Goal: Task Accomplishment & Management: Contribute content

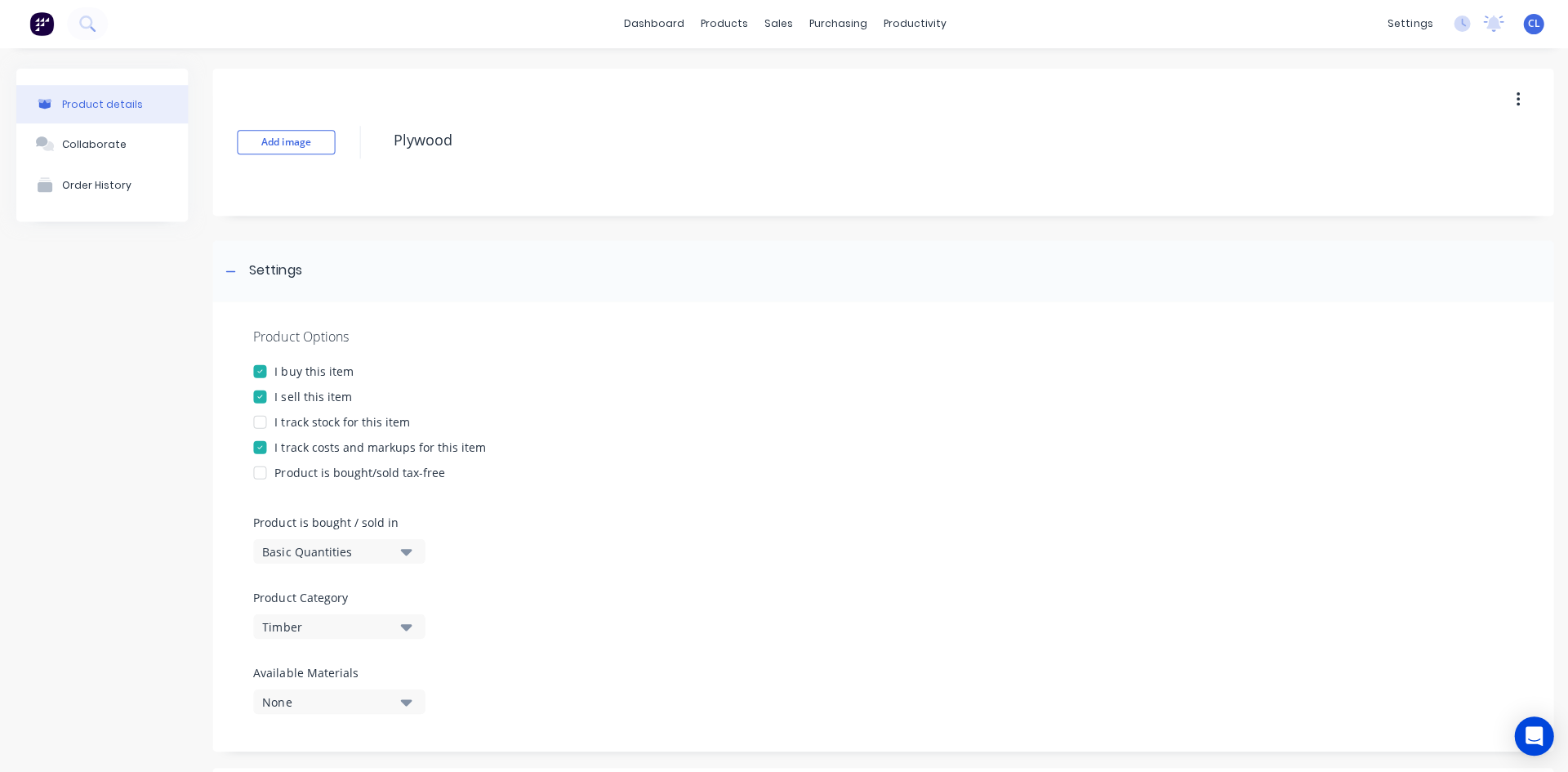
scroll to position [563, 0]
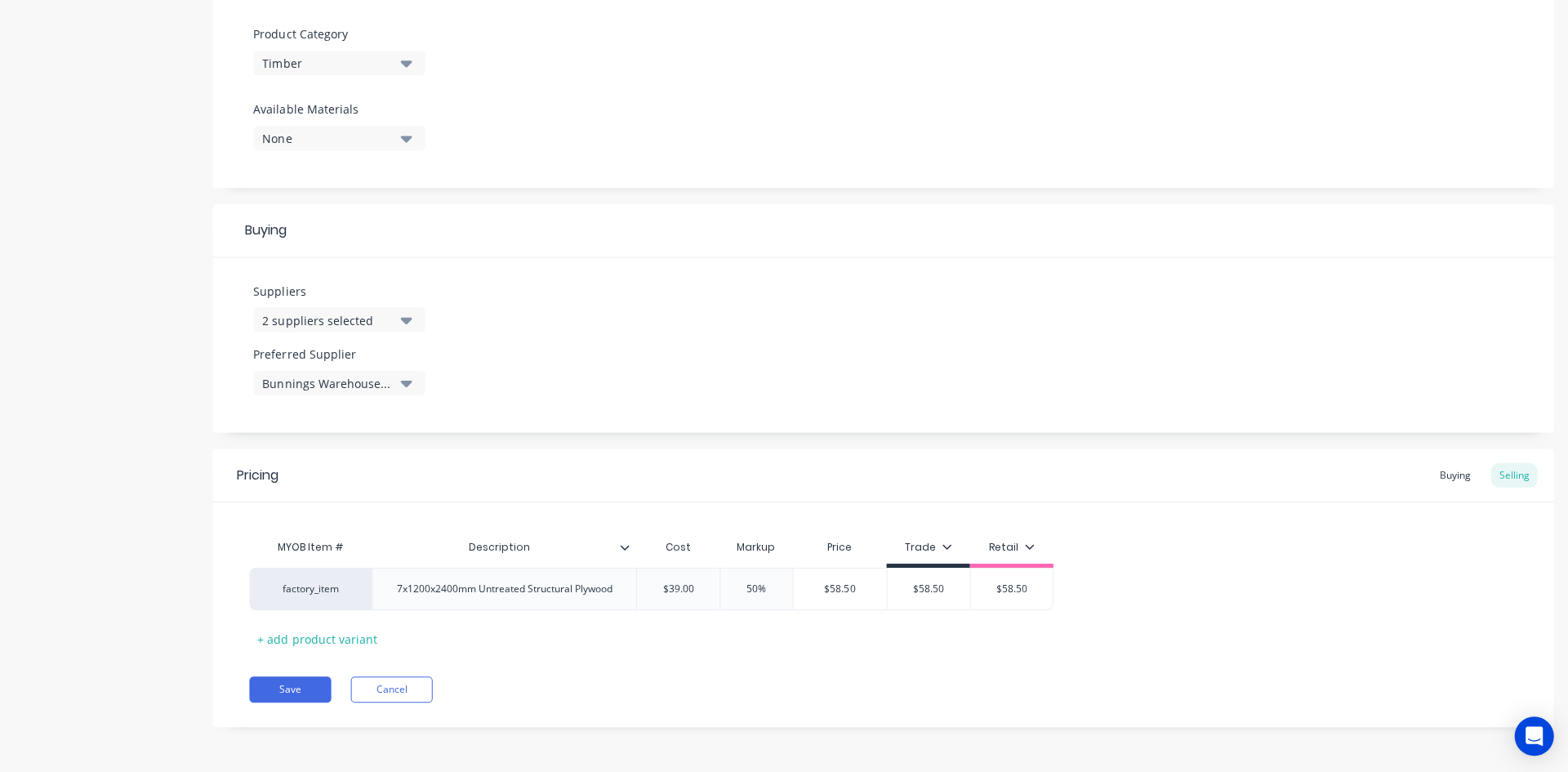
click at [1232, 568] on div "factory_item 7x1200x2400mm Untreated Structural Plywood $39.00 50% $58.50 $58.5…" at bounding box center [882, 589] width 1265 height 43
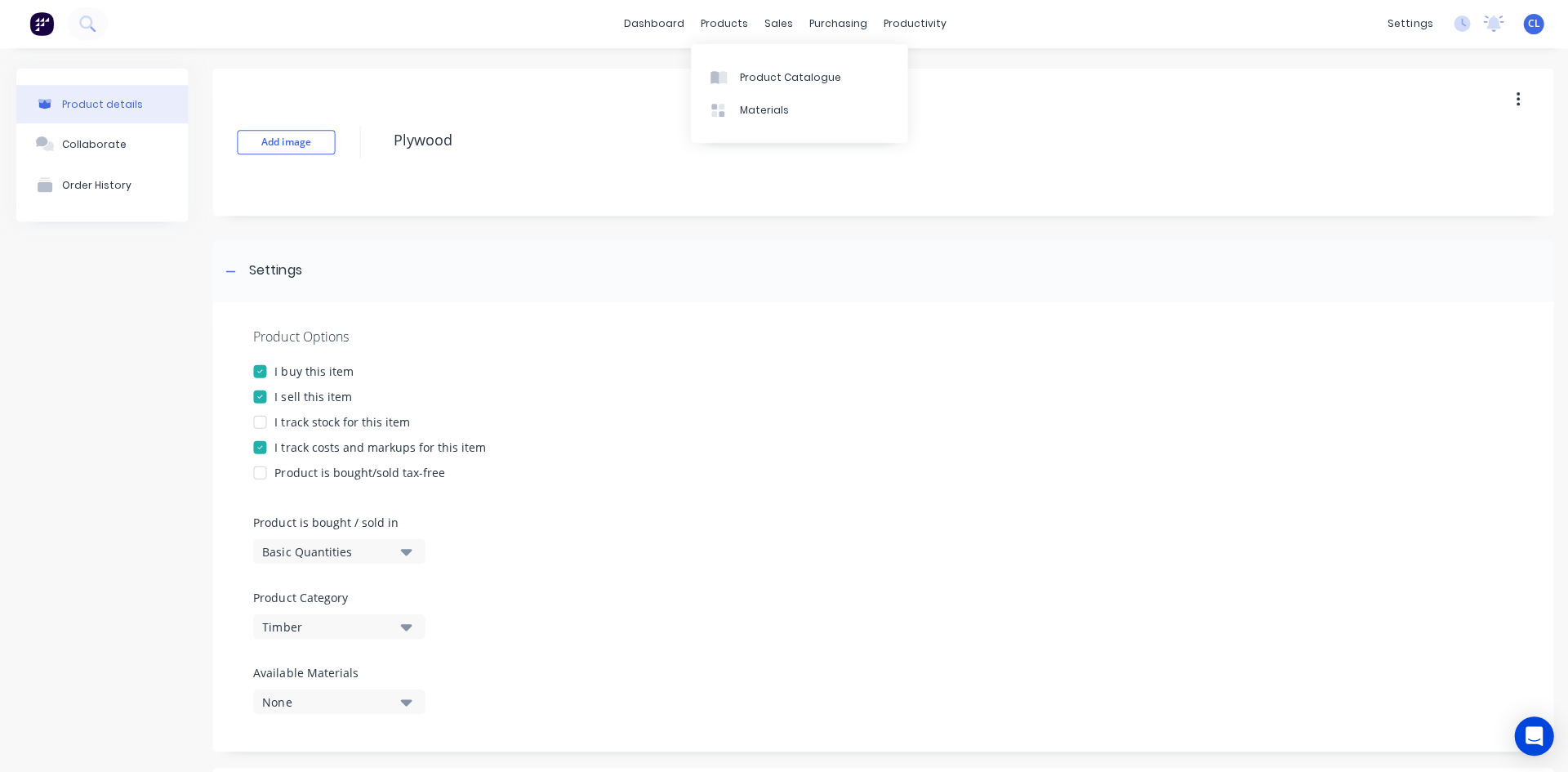
click at [786, 75] on div "Product Catalogue" at bounding box center [789, 79] width 101 height 15
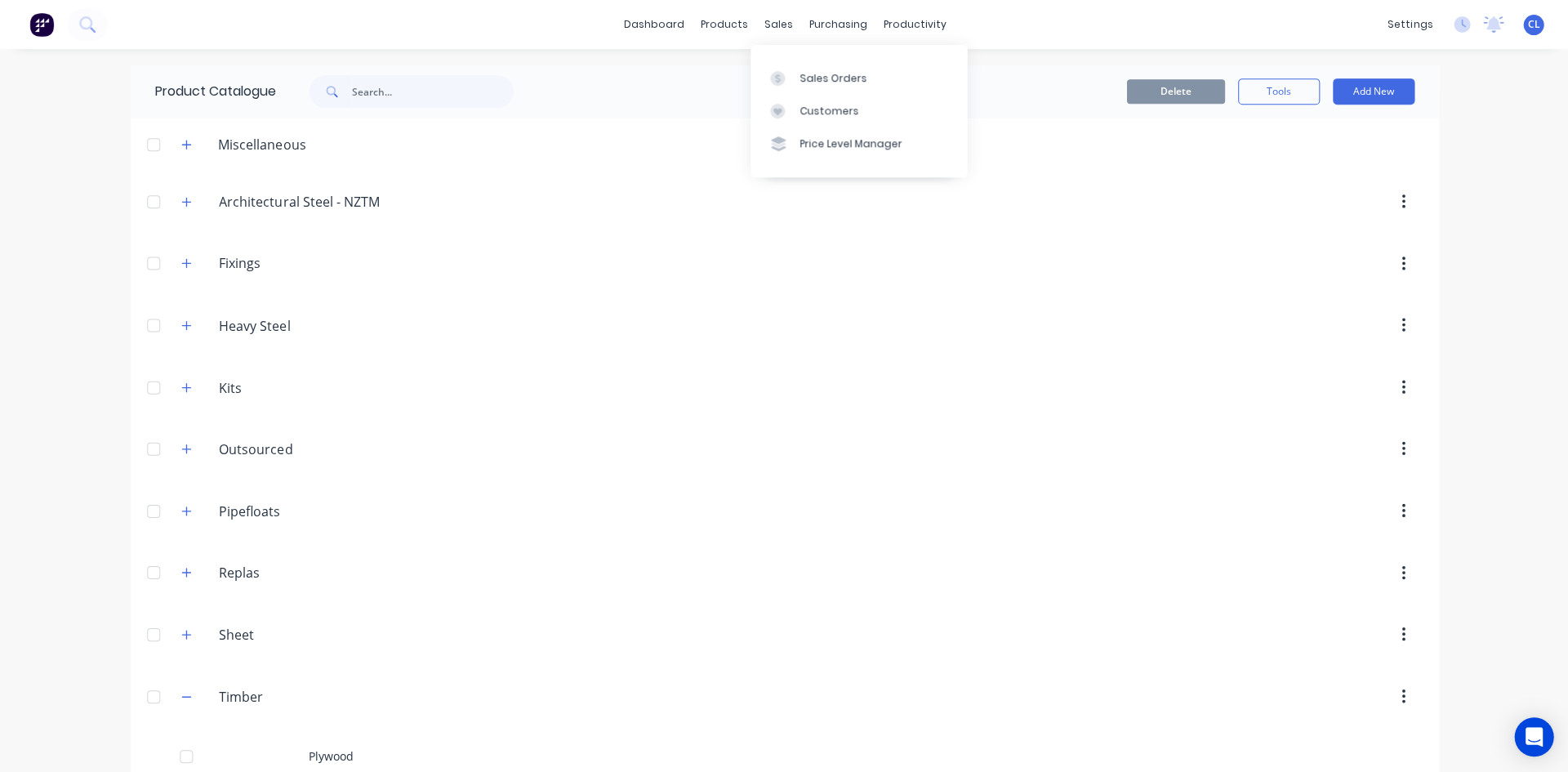
click at [770, 23] on div "sales" at bounding box center [777, 25] width 45 height 25
click at [831, 84] on div "Sales Orders" at bounding box center [832, 79] width 67 height 15
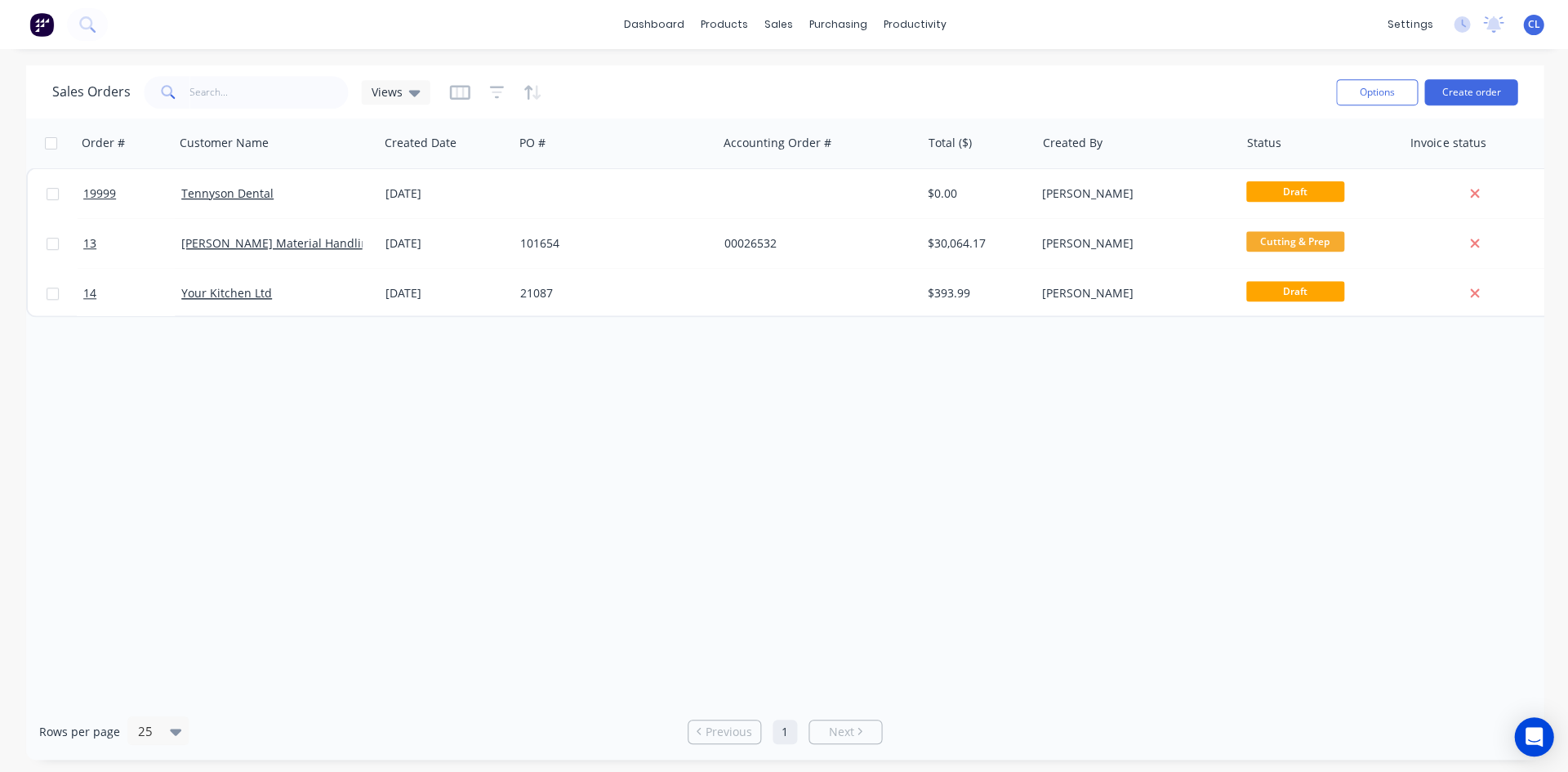
click at [91, 247] on span "13" at bounding box center [90, 244] width 13 height 16
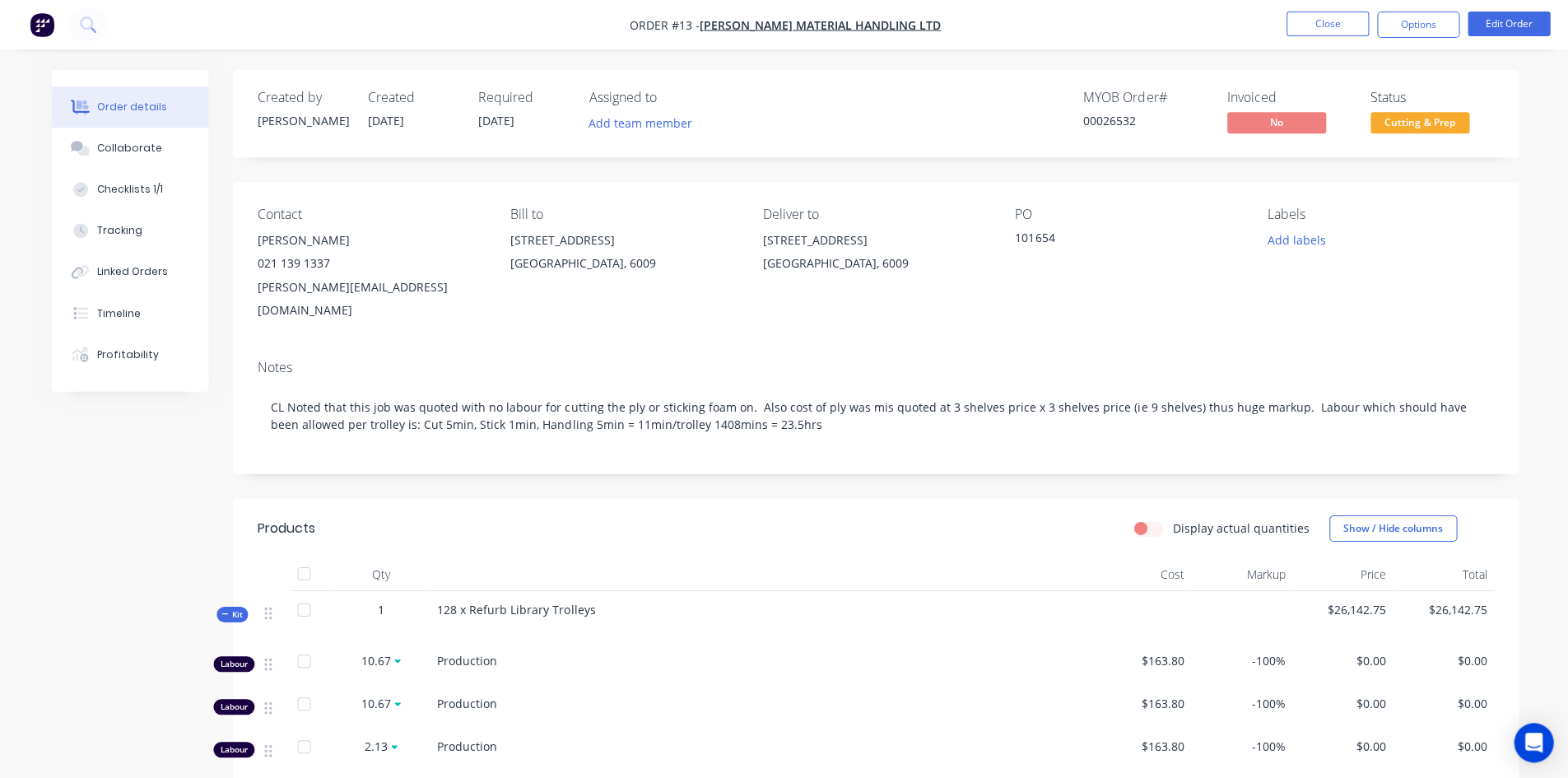
click at [1325, 20] on button "Close" at bounding box center [1326, 24] width 83 height 25
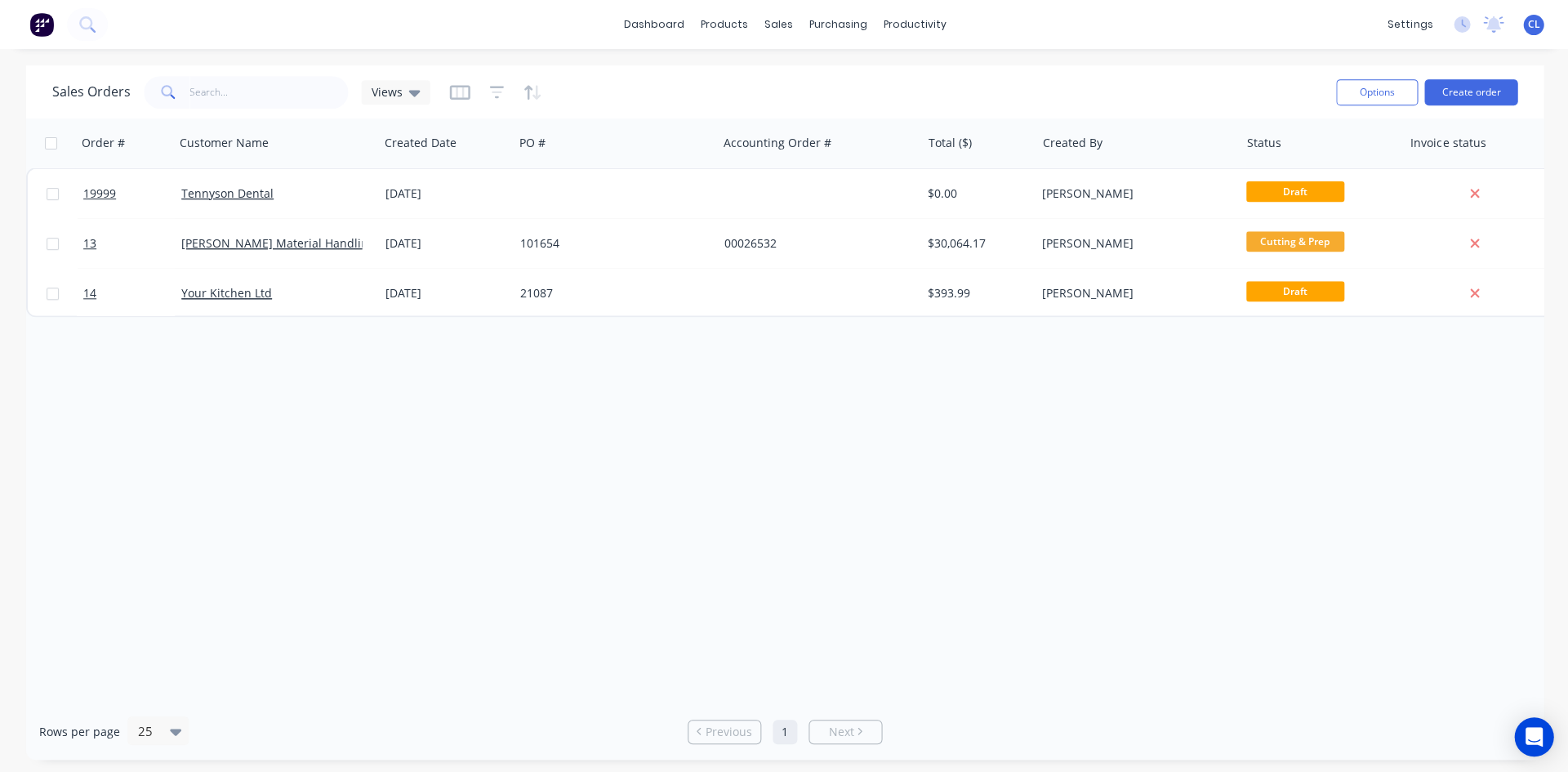
click at [826, 29] on div "purchasing" at bounding box center [837, 25] width 75 height 25
click at [761, 80] on div "Product Catalogue" at bounding box center [795, 79] width 101 height 15
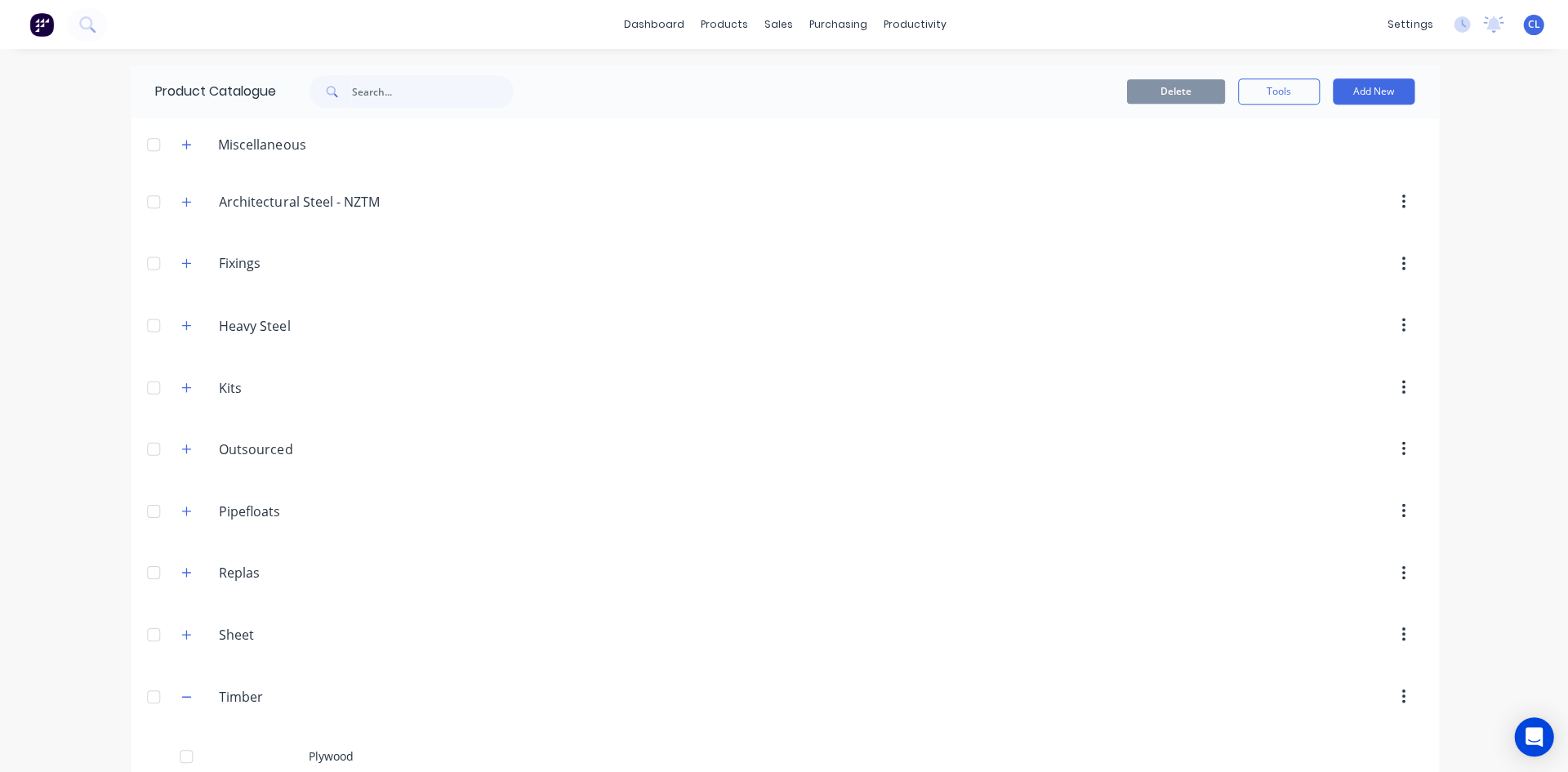
click at [182, 391] on icon "button" at bounding box center [186, 386] width 9 height 9
click at [344, 451] on div "Product Kit Template" at bounding box center [783, 446] width 1306 height 58
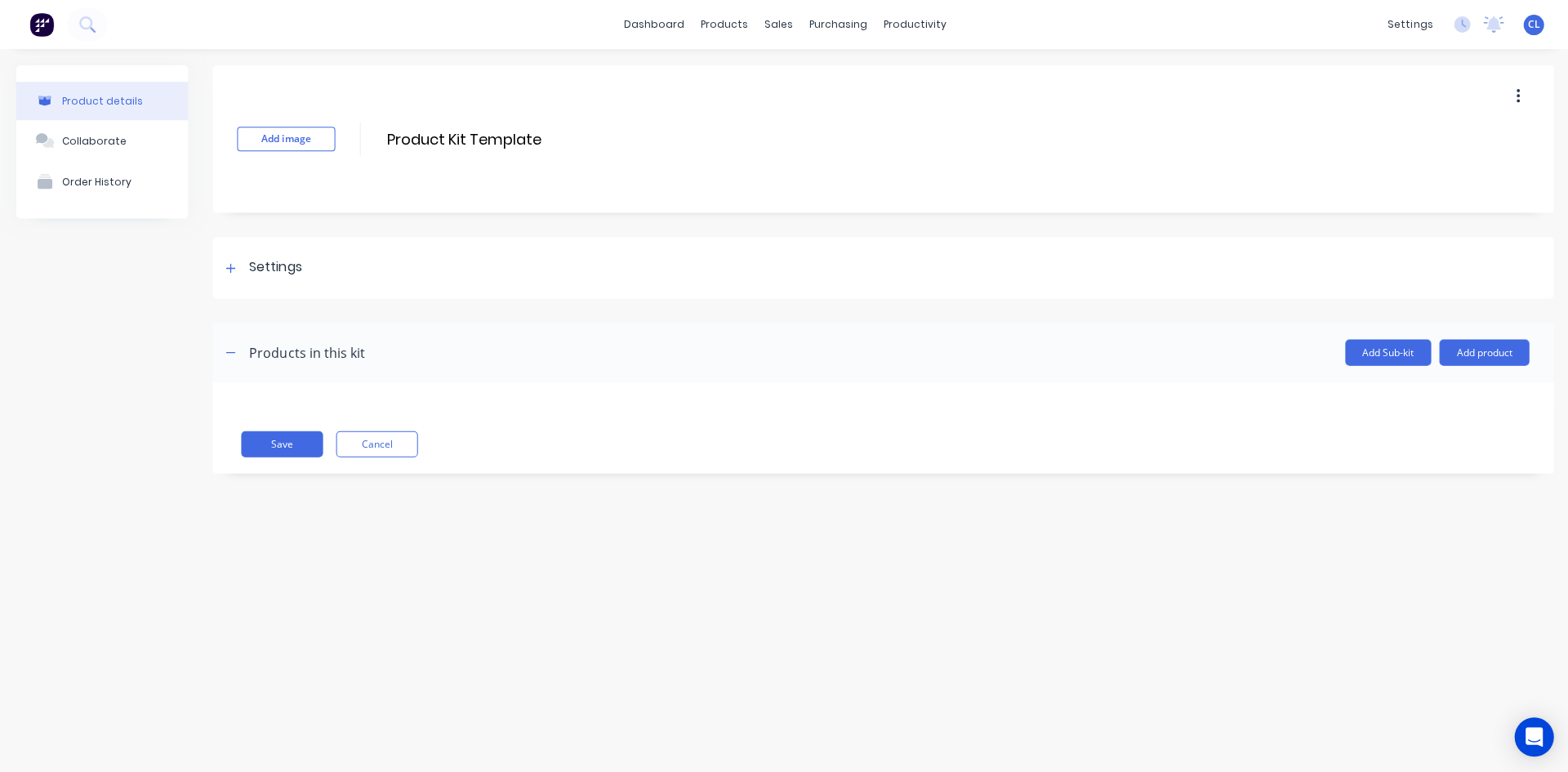
click at [235, 267] on icon at bounding box center [230, 268] width 10 height 11
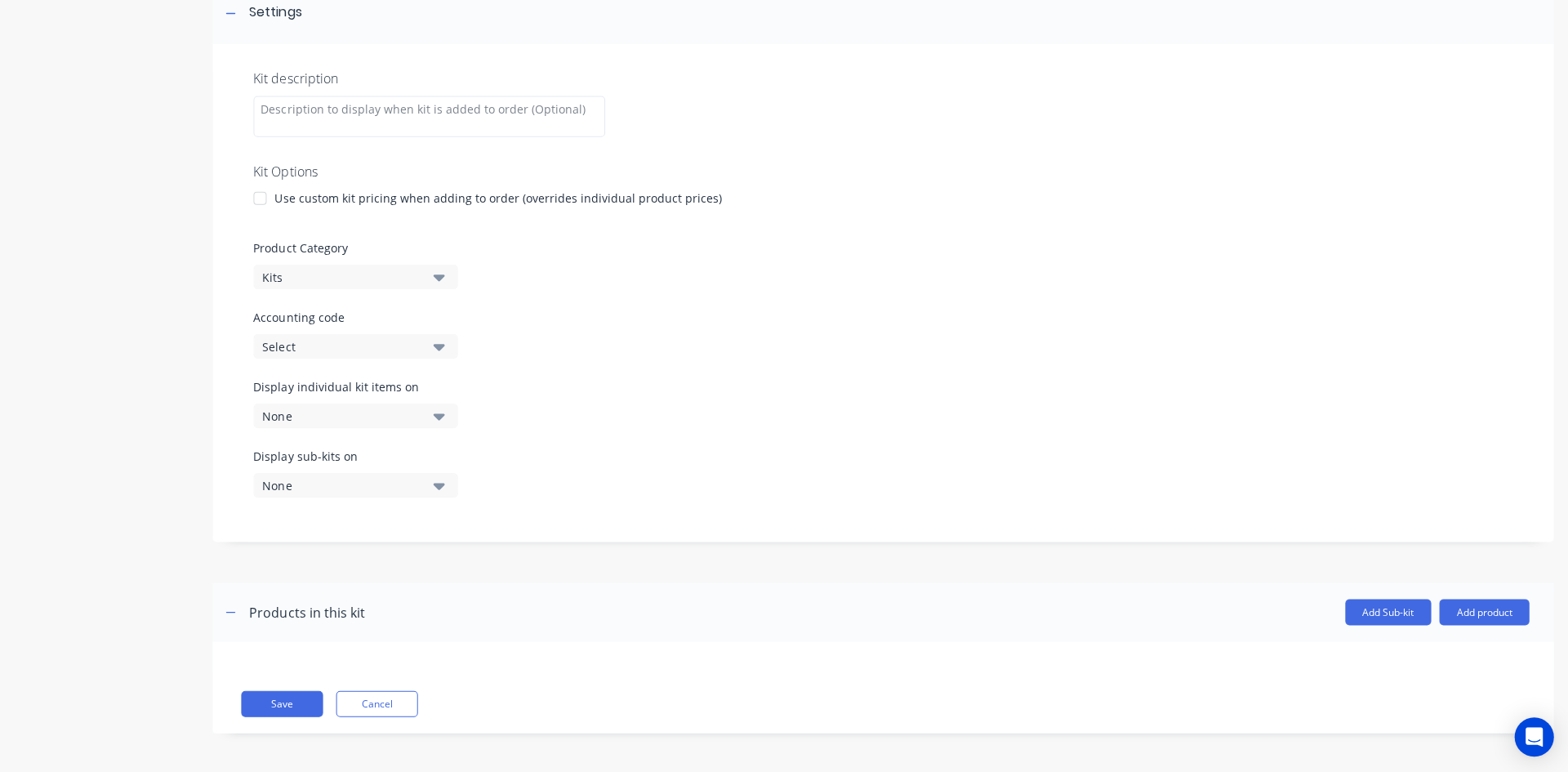
scroll to position [256, 0]
click at [440, 343] on icon "button" at bounding box center [439, 345] width 11 height 7
click at [533, 320] on label "Accounting code" at bounding box center [882, 315] width 1257 height 17
click at [440, 344] on icon "button" at bounding box center [439, 345] width 11 height 7
click at [530, 324] on div "Accounting code Select" at bounding box center [882, 331] width 1257 height 50
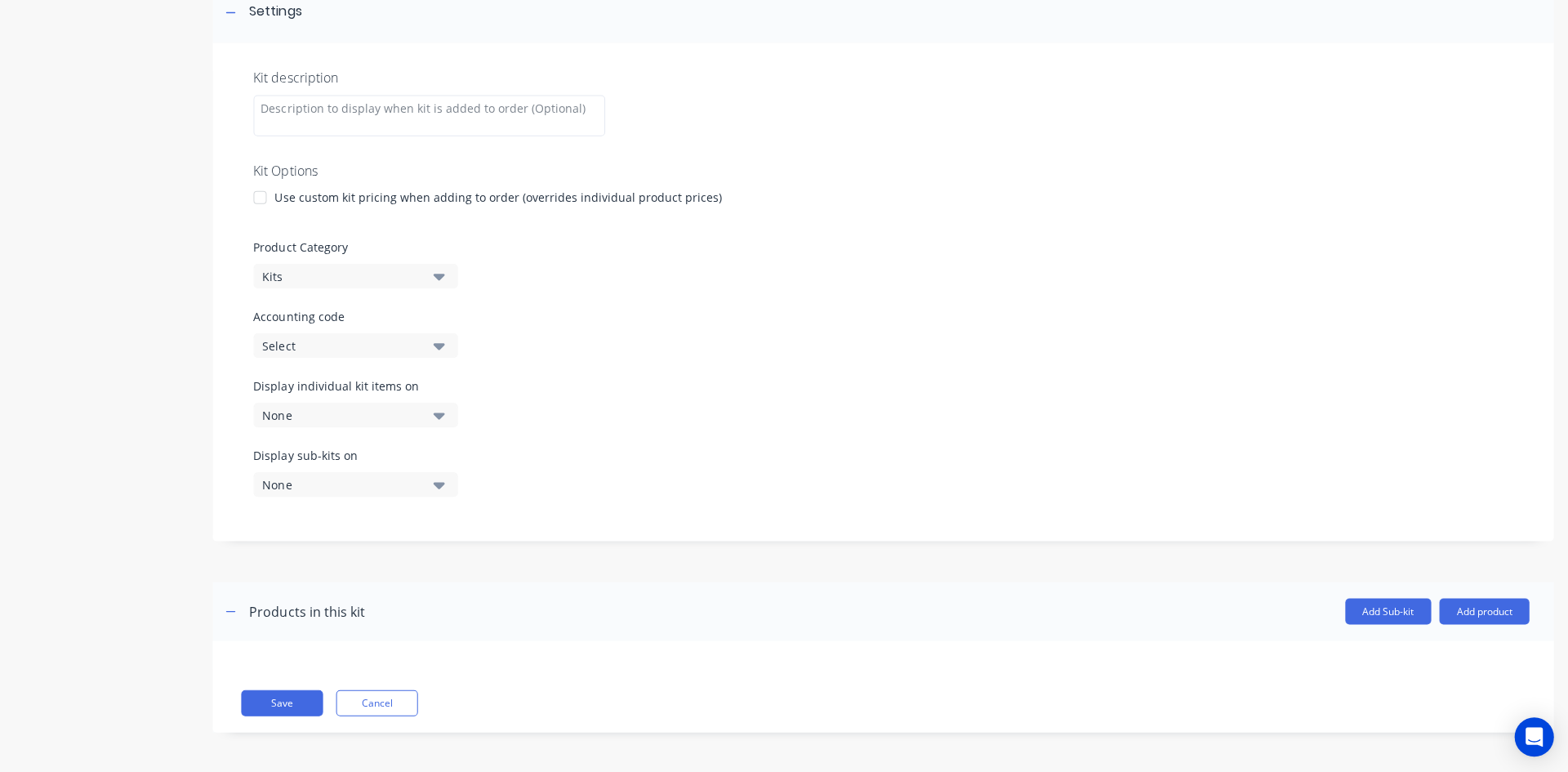
click at [439, 342] on icon "button" at bounding box center [439, 345] width 11 height 7
click at [409, 394] on code "text" at bounding box center [386, 394] width 173 height 33
type code "4"
click at [624, 432] on div "Display individual kit items on None" at bounding box center [882, 411] width 1257 height 70
click at [437, 414] on icon "button" at bounding box center [439, 415] width 11 height 7
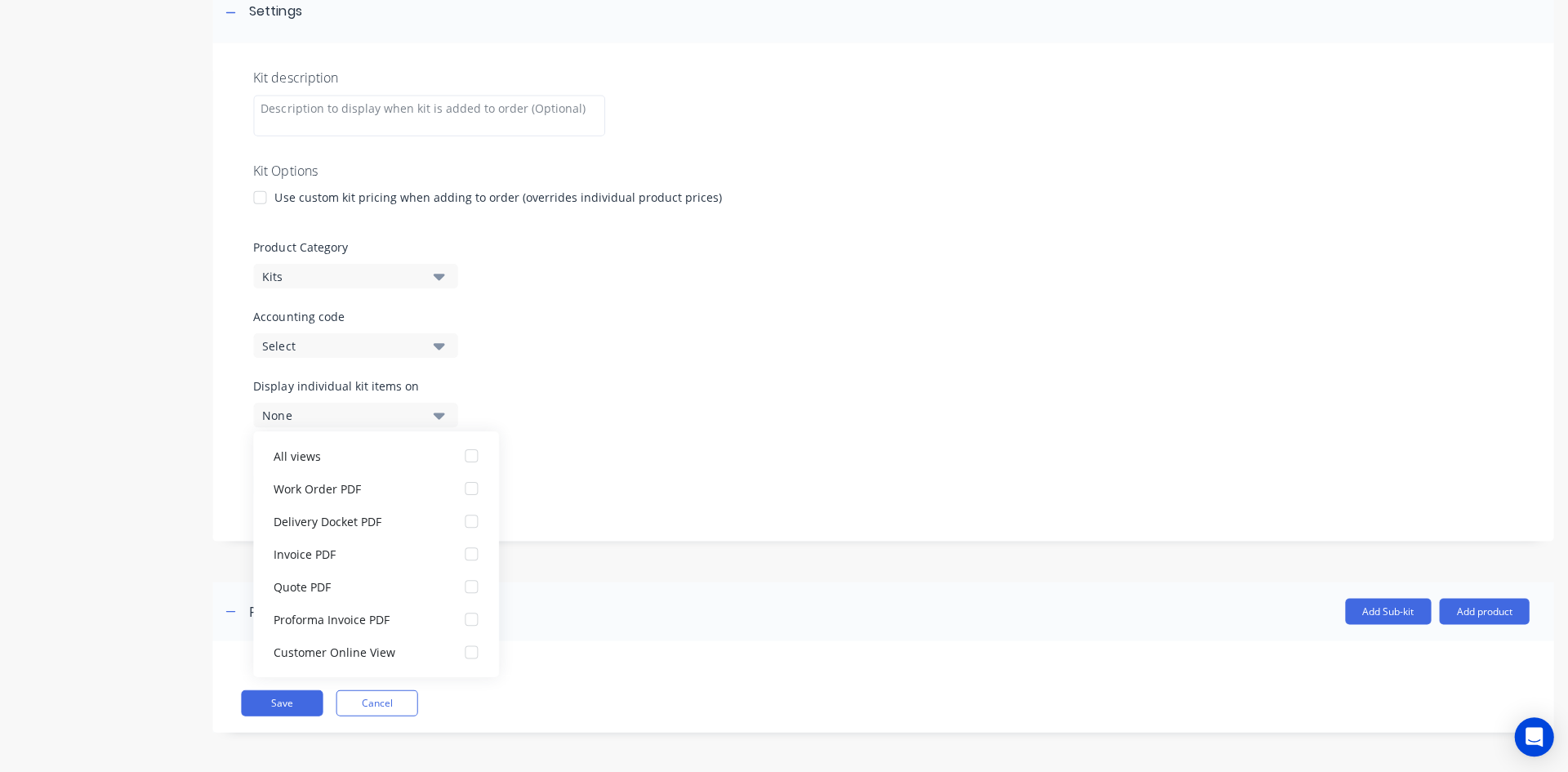
click at [437, 414] on icon "button" at bounding box center [439, 415] width 11 height 7
click at [431, 414] on button "None" at bounding box center [355, 414] width 204 height 25
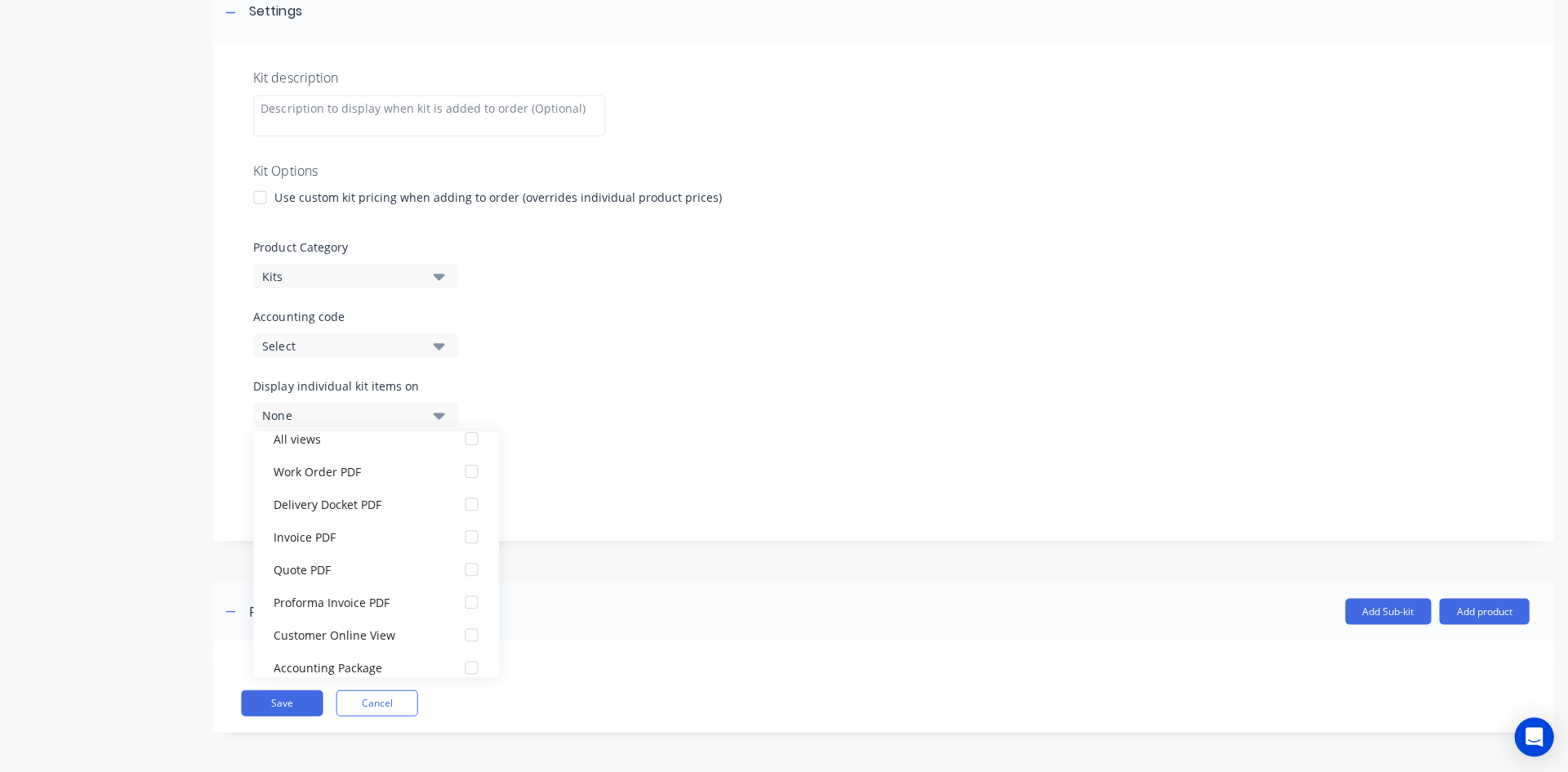
scroll to position [0, 0]
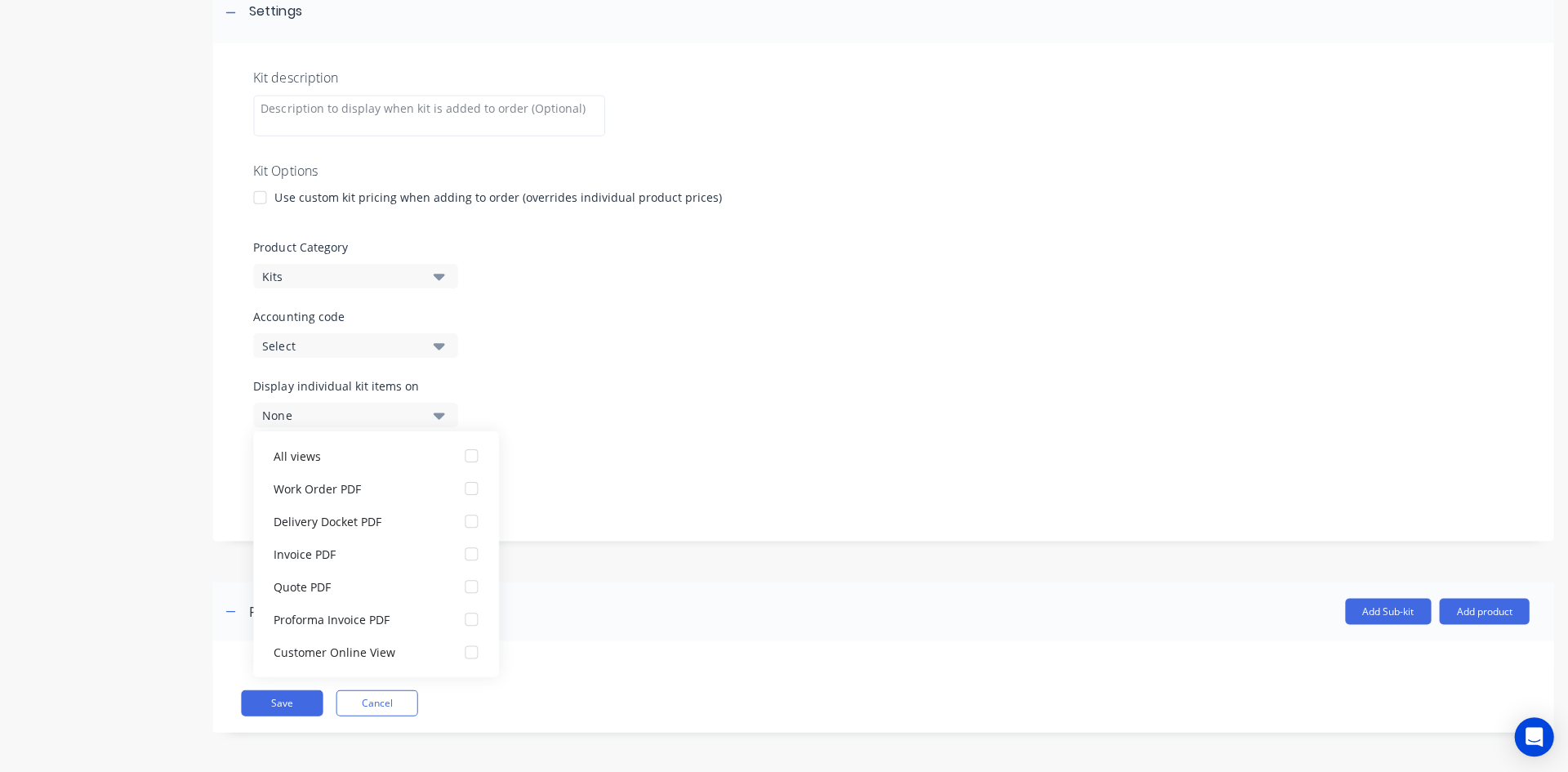
click at [442, 412] on icon "button" at bounding box center [439, 415] width 11 height 7
click at [597, 387] on div "Display individual kit items on None" at bounding box center [882, 411] width 1257 height 70
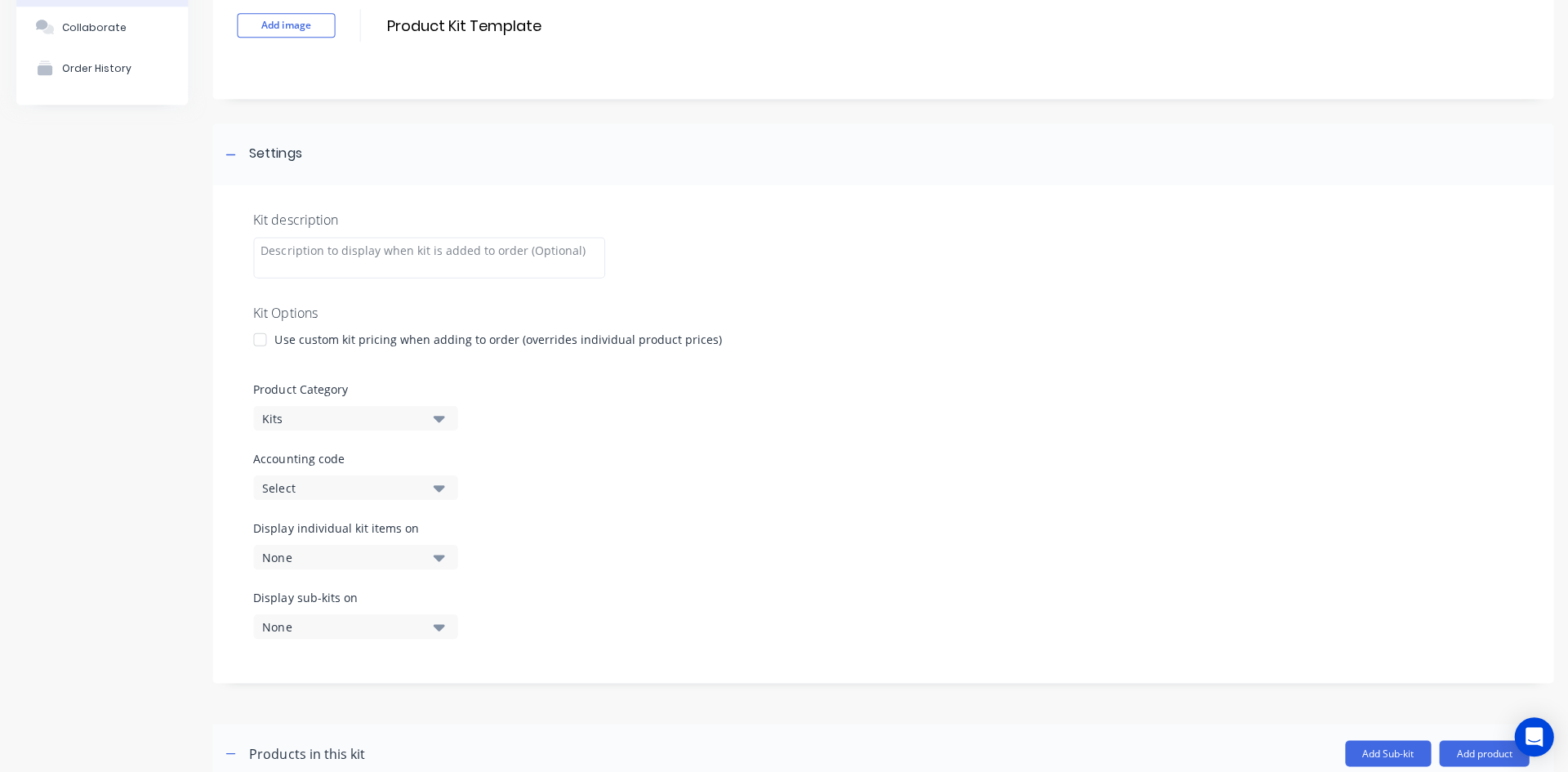
scroll to position [245, 0]
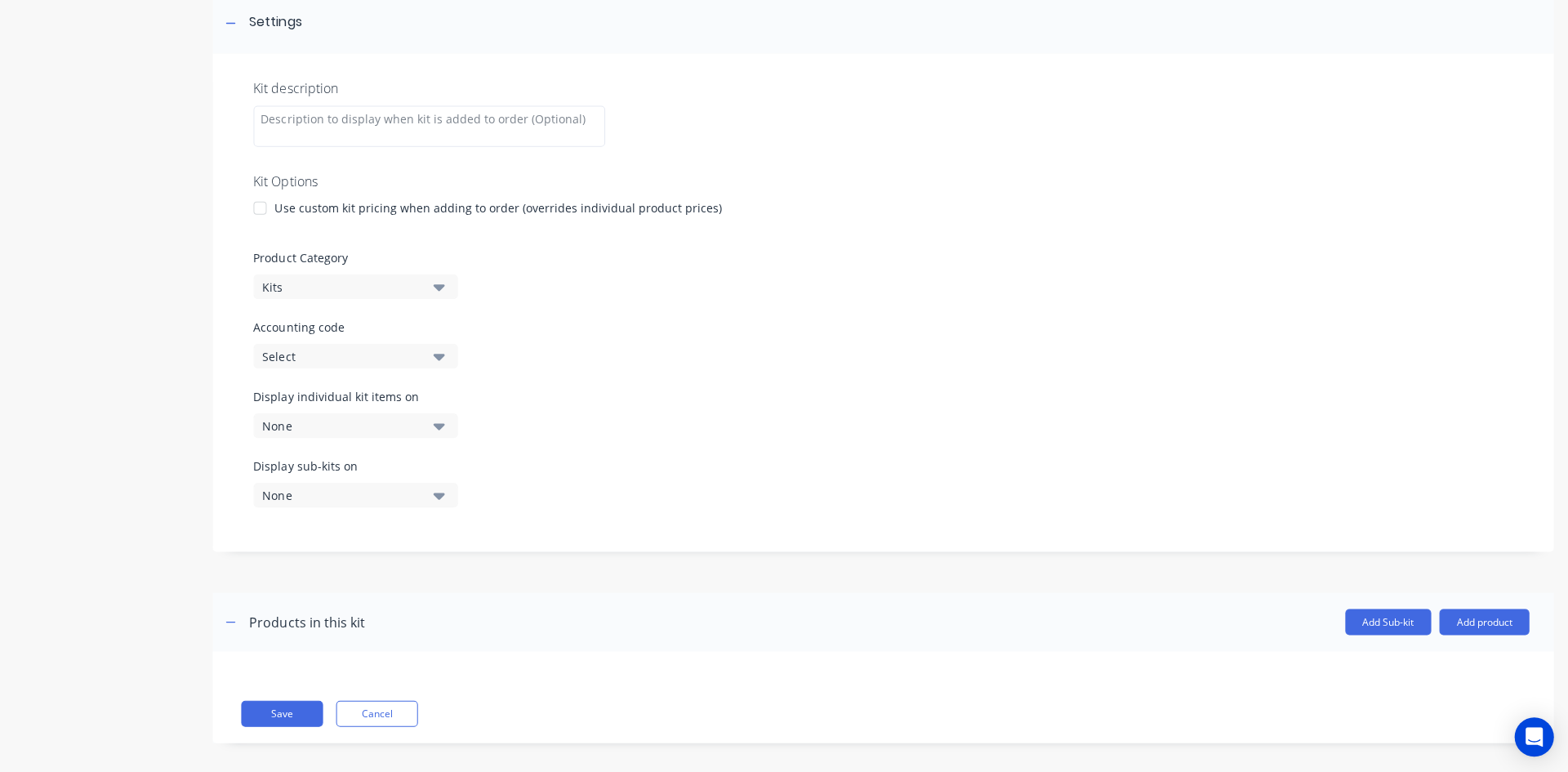
drag, startPoint x: 585, startPoint y: 648, endPoint x: 605, endPoint y: 651, distance: 20.2
click at [585, 648] on header "Products in this kit Add Sub-kit Add product" at bounding box center [882, 621] width 1339 height 59
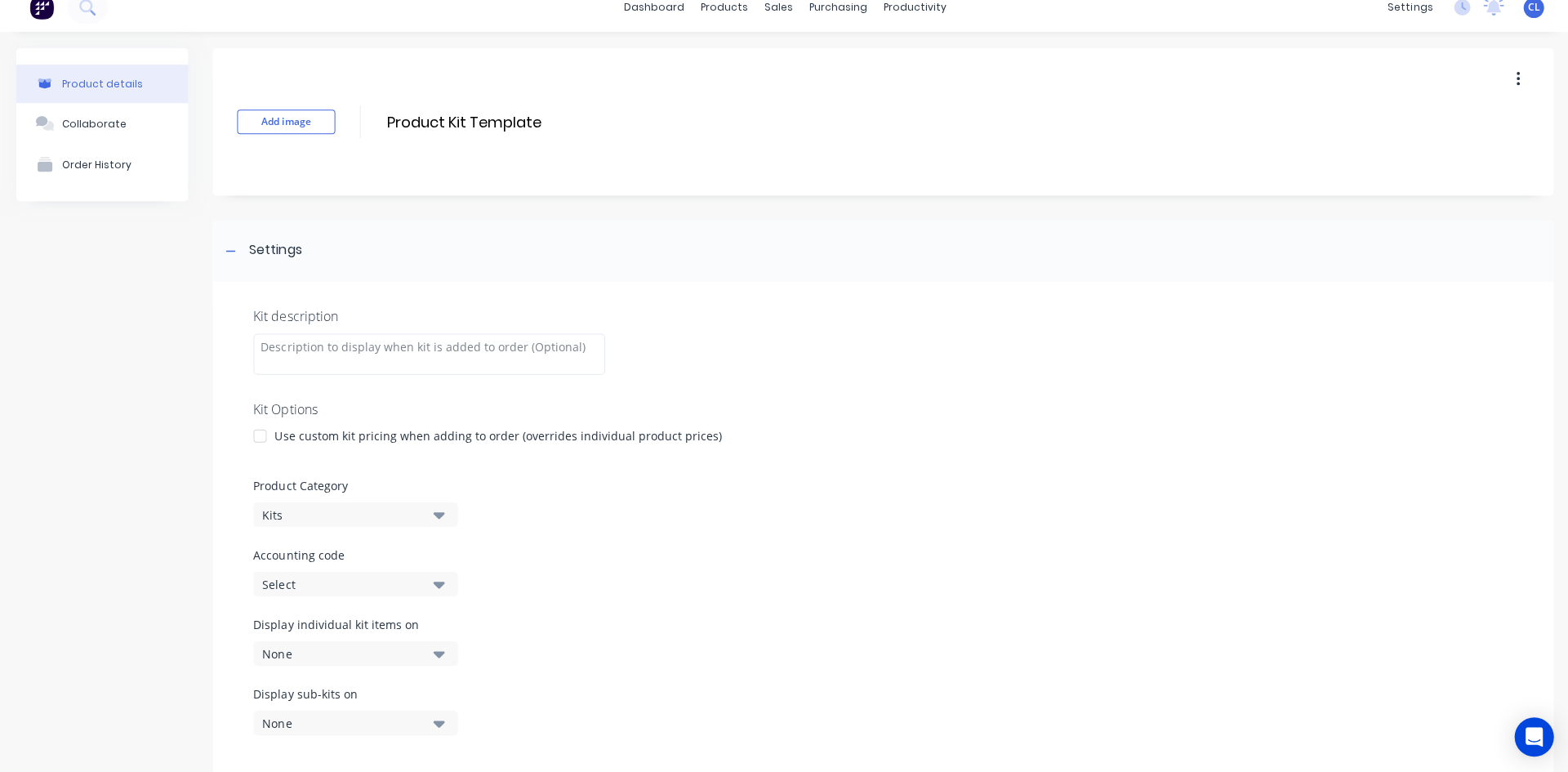
scroll to position [0, 0]
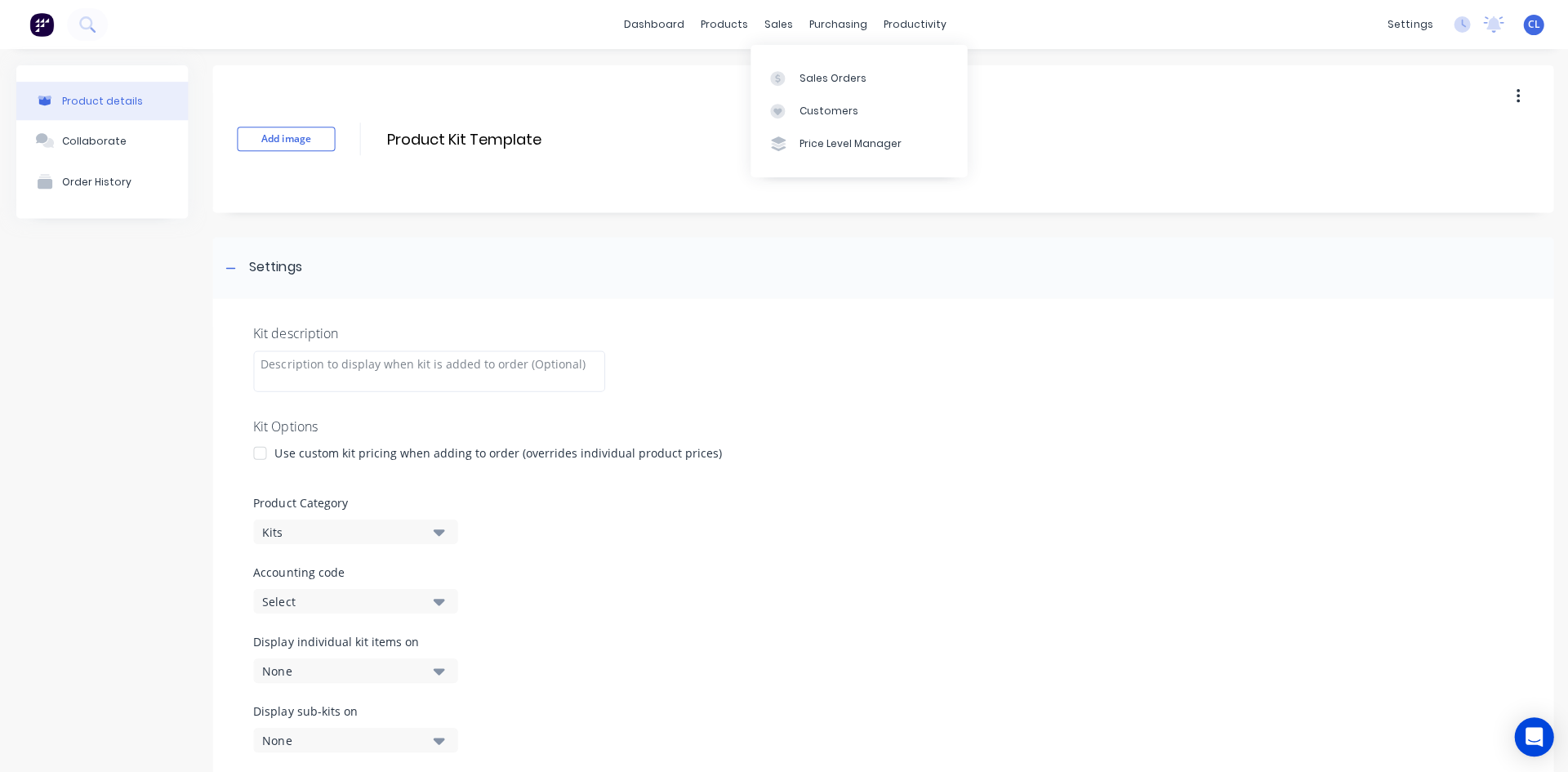
click at [773, 25] on div "sales" at bounding box center [777, 25] width 45 height 25
click at [819, 78] on div "Sales Orders" at bounding box center [832, 79] width 67 height 15
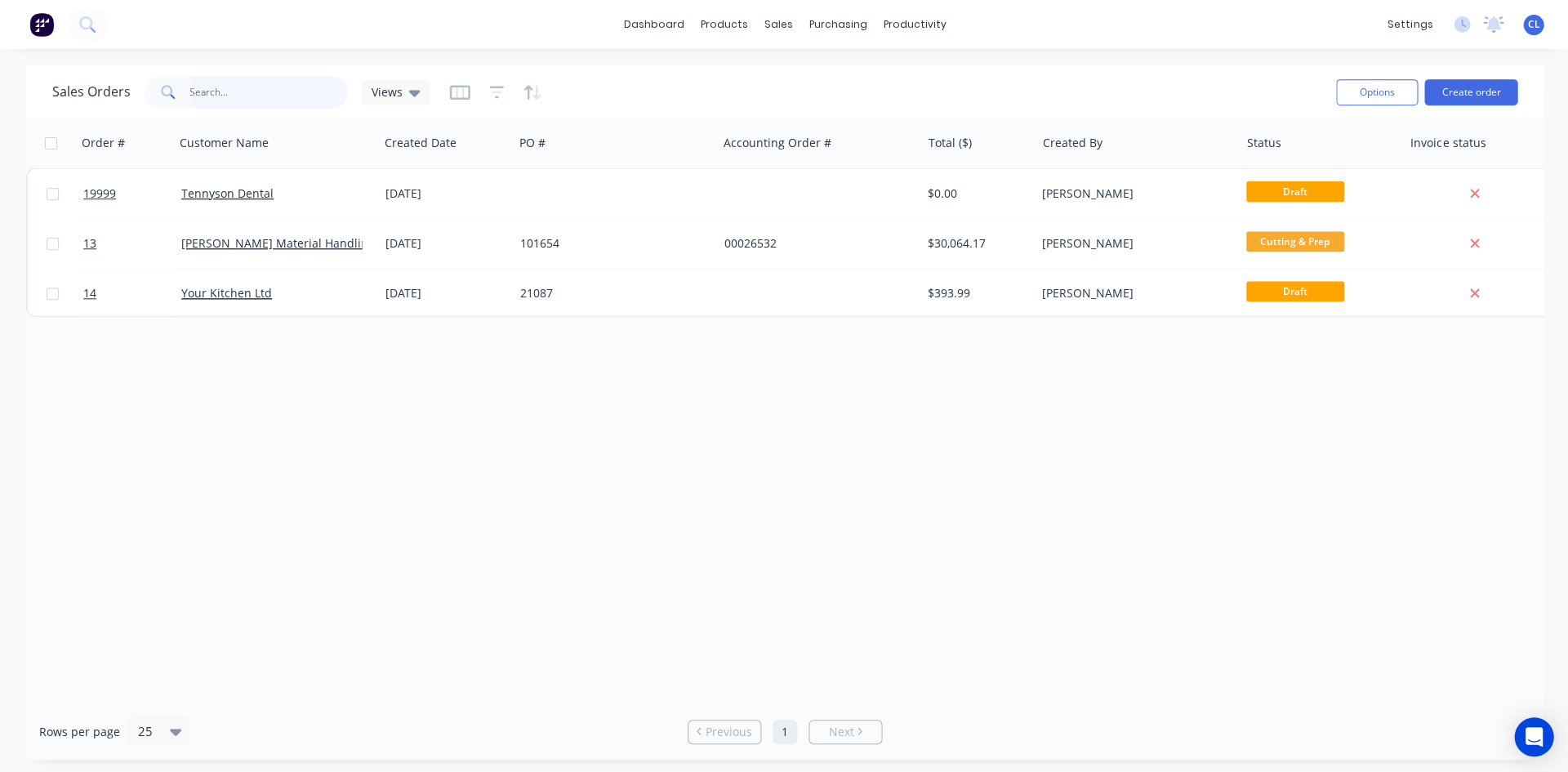
click at [238, 88] on input "text" at bounding box center [269, 93] width 159 height 33
click at [310, 66] on div "Sales Orders Views Options Create order" at bounding box center [784, 92] width 1516 height 53
click at [305, 94] on input "text" at bounding box center [269, 93] width 159 height 33
click at [264, 98] on input "text" at bounding box center [269, 93] width 159 height 33
click at [755, 77] on div "Product Catalogue" at bounding box center [795, 79] width 101 height 15
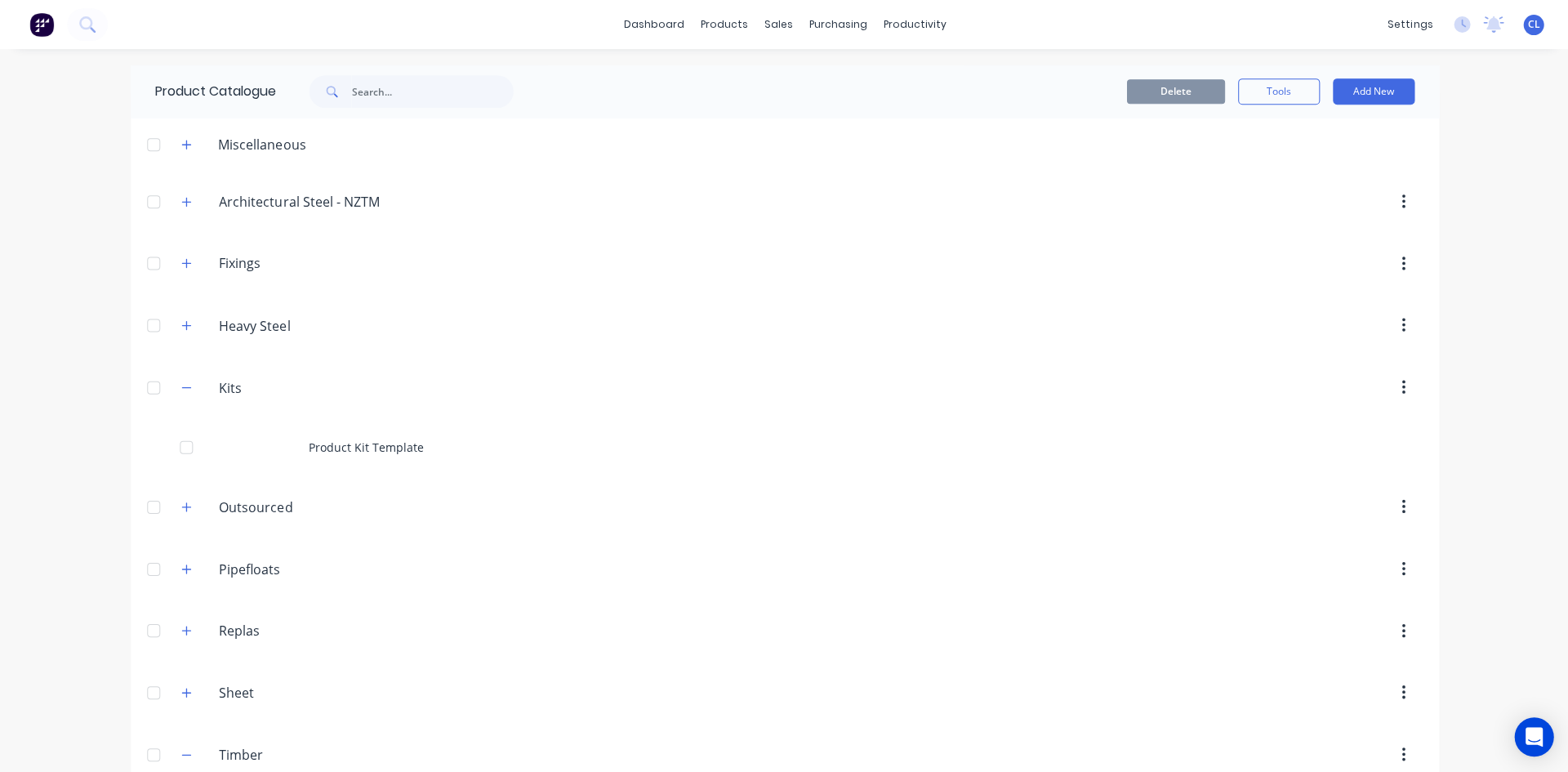
click at [185, 385] on icon "button" at bounding box center [186, 387] width 10 height 11
click at [184, 507] on icon "button" at bounding box center [186, 510] width 10 height 11
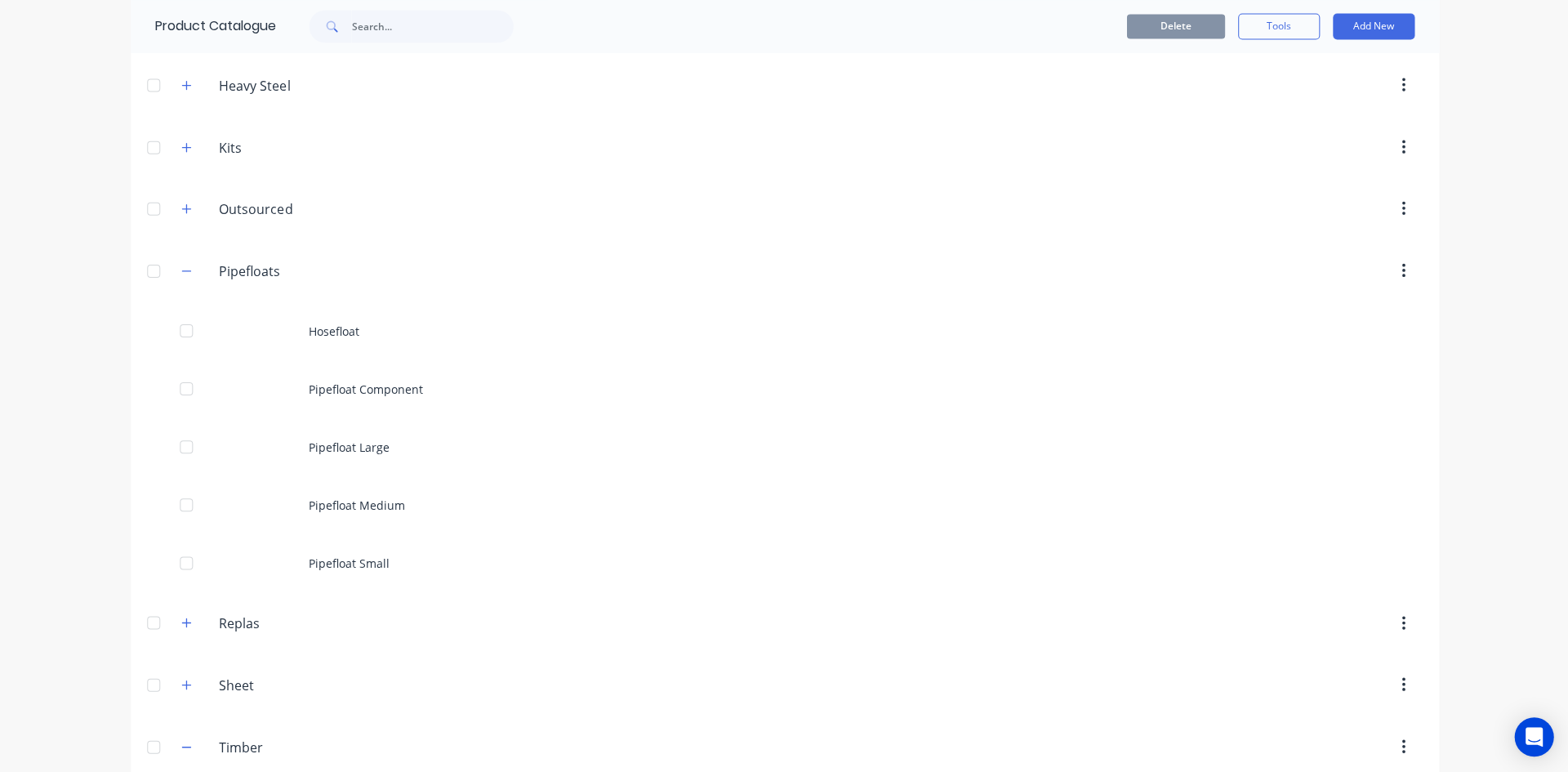
scroll to position [245, 0]
click at [330, 325] on div "Hosefloat" at bounding box center [783, 325] width 1306 height 58
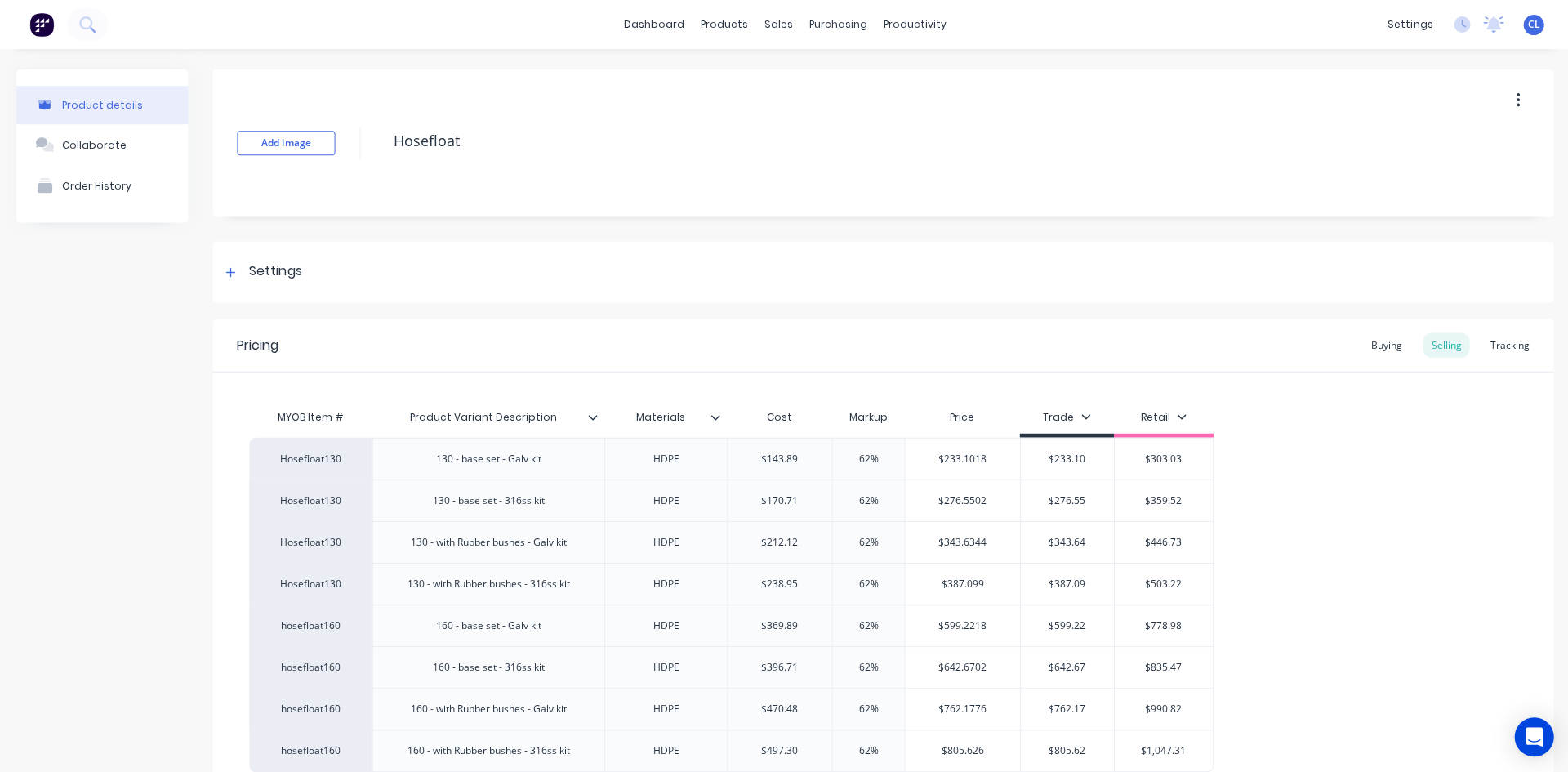
click at [485, 465] on div "130 - base set - Galv kit" at bounding box center [488, 459] width 131 height 21
click at [1497, 338] on div "Tracking" at bounding box center [1507, 345] width 56 height 25
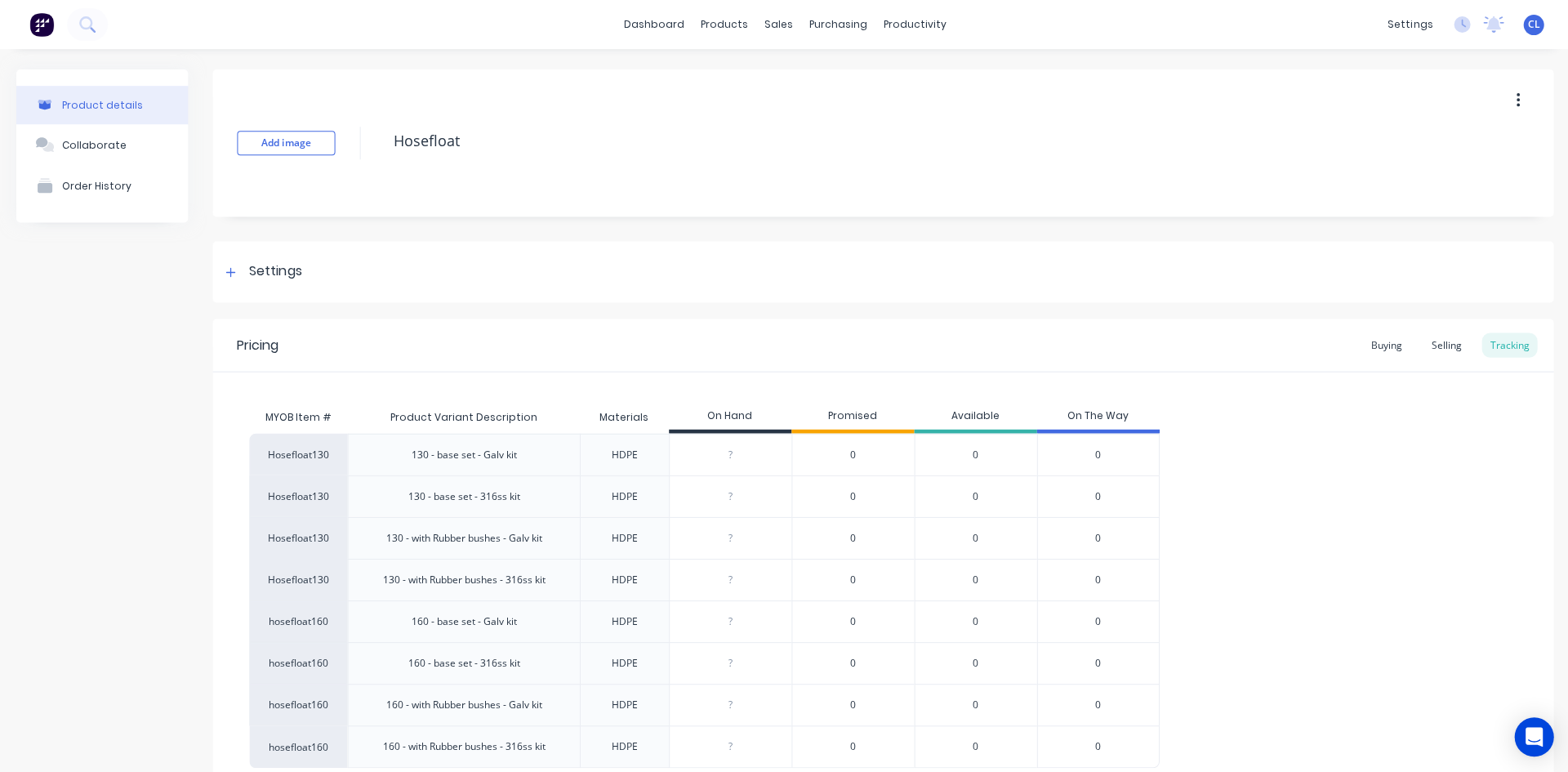
click at [1355, 135] on textarea "Hosefloat" at bounding box center [900, 140] width 1032 height 39
click at [1146, 91] on div "Add image Hosefloat" at bounding box center [882, 143] width 1339 height 147
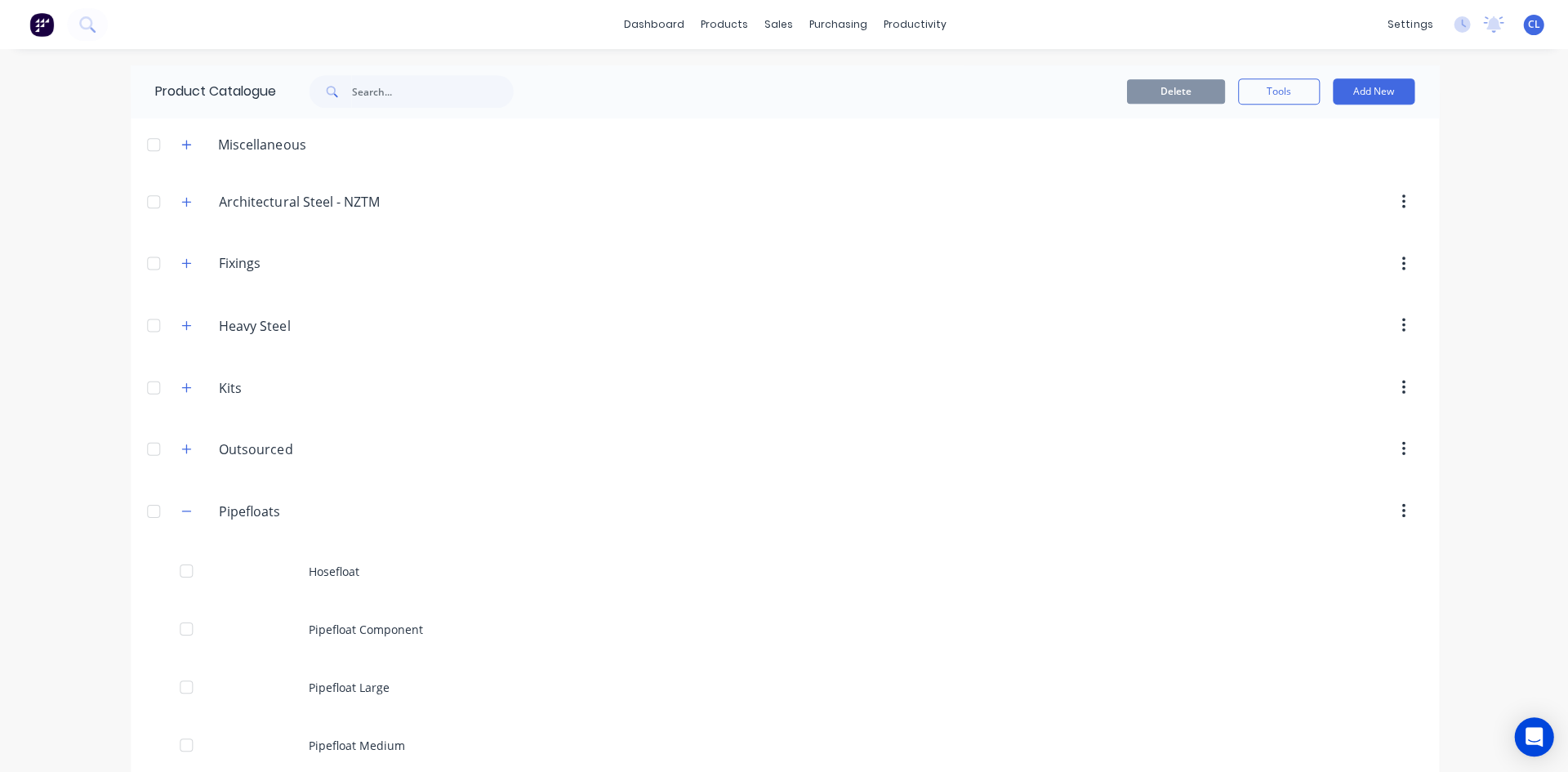
click at [315, 573] on div "Hosefloat" at bounding box center [783, 570] width 1306 height 58
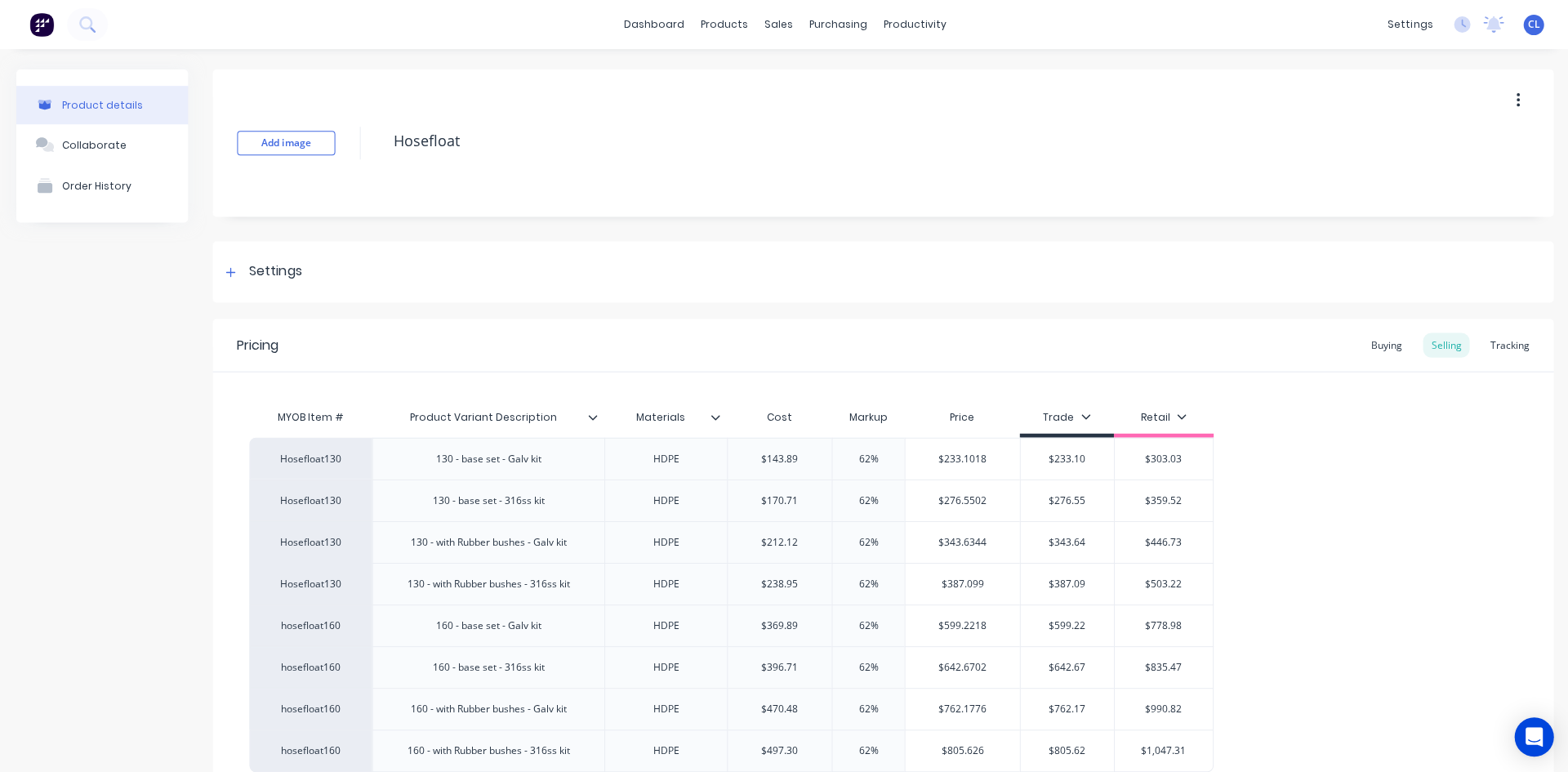
click at [259, 272] on div "Settings" at bounding box center [276, 272] width 52 height 21
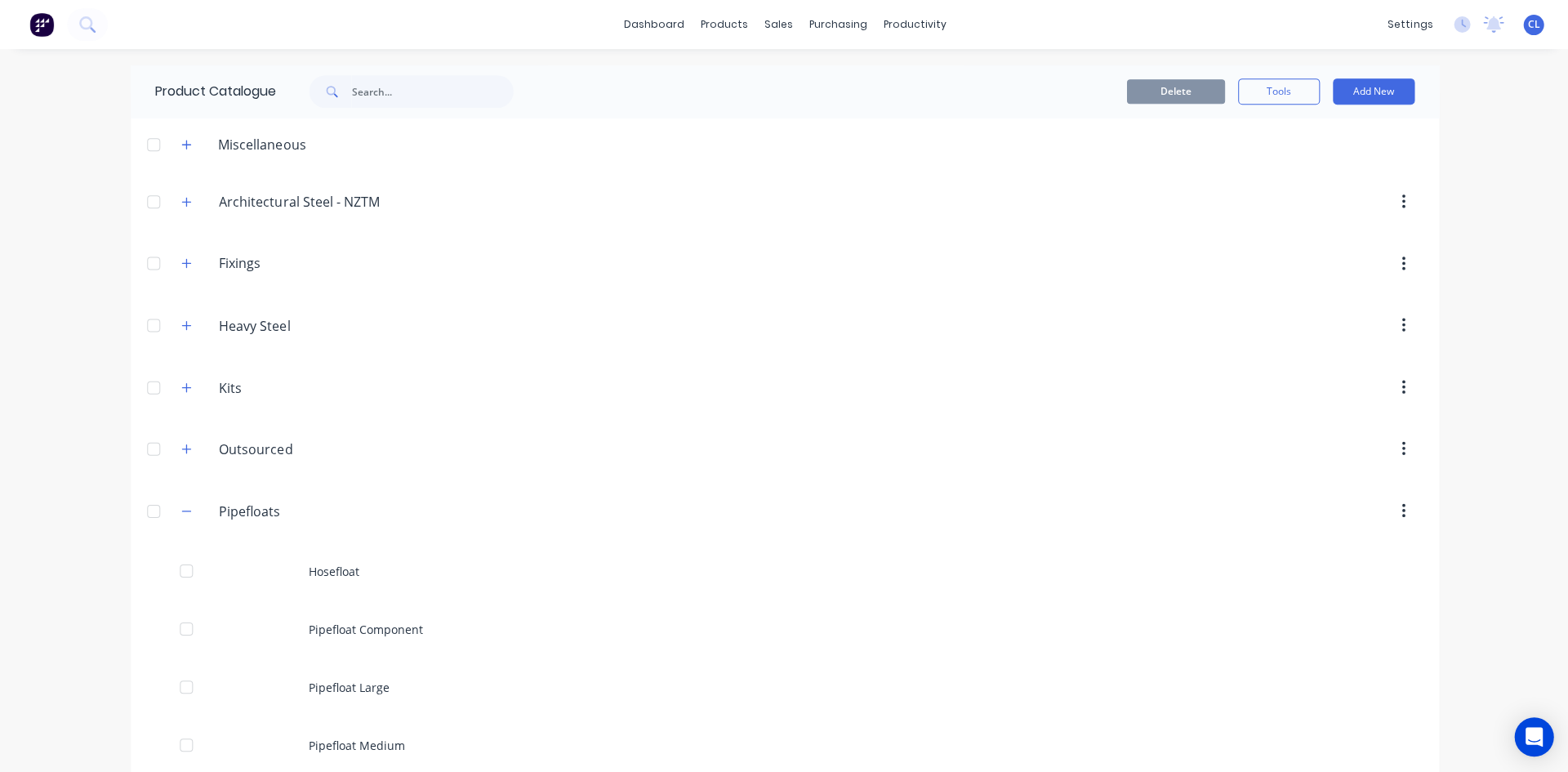
click at [181, 508] on icon "button" at bounding box center [186, 510] width 10 height 11
click at [181, 324] on icon "button" at bounding box center [186, 325] width 10 height 11
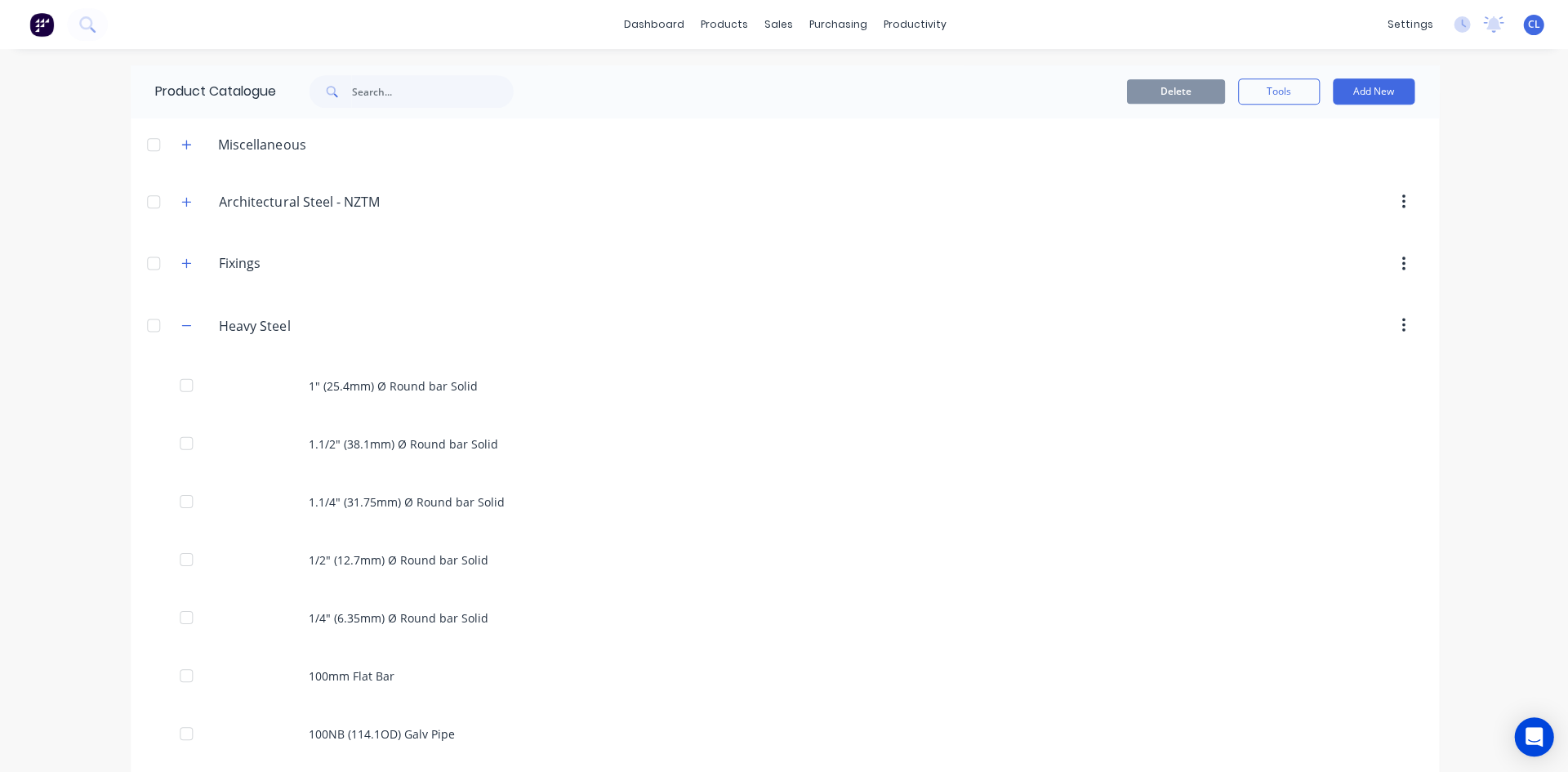
click at [370, 381] on div "1" (25.4mm) Ø Round bar Solid" at bounding box center [783, 385] width 1306 height 58
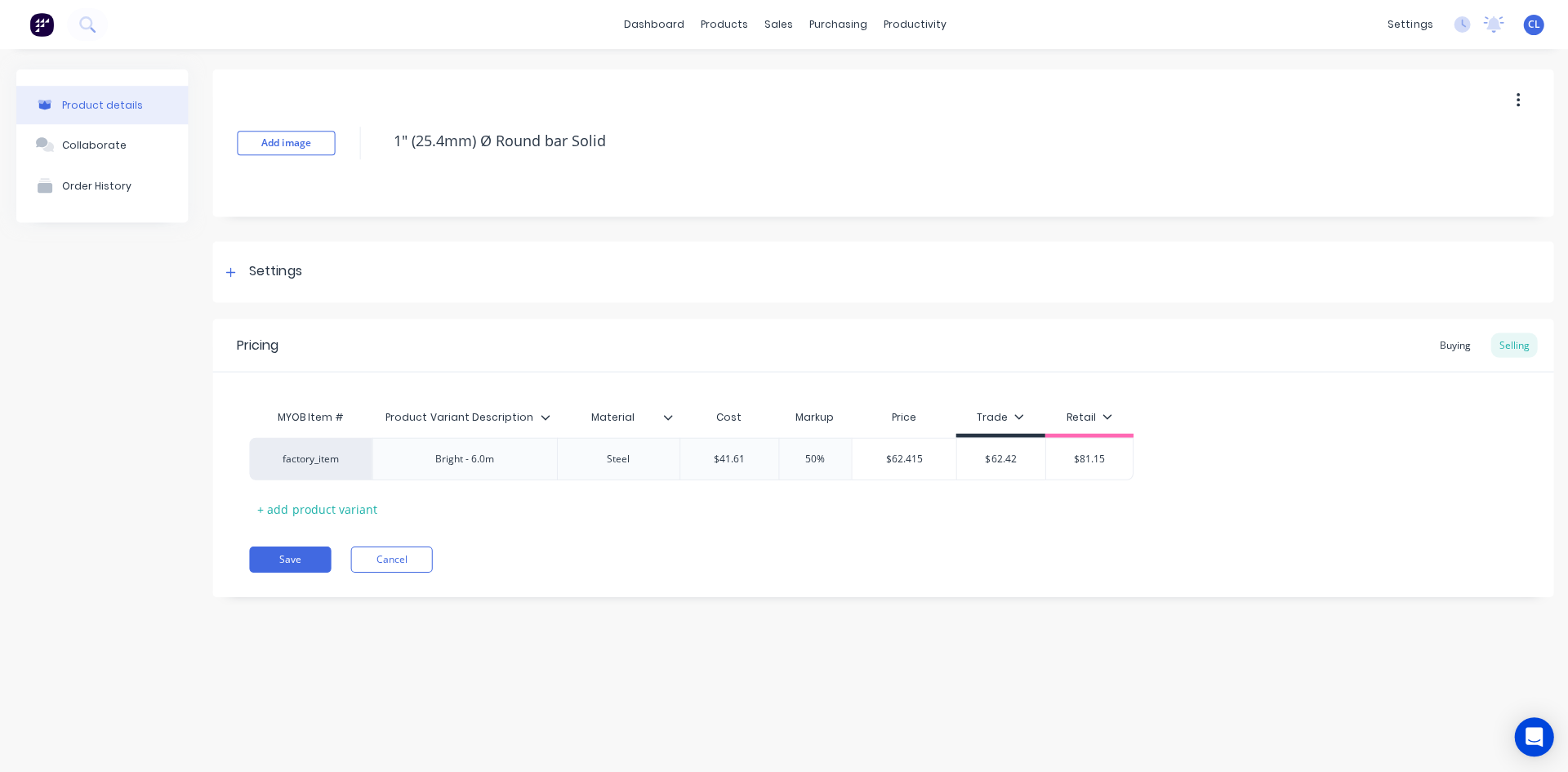
click at [236, 272] on div at bounding box center [230, 272] width 21 height 21
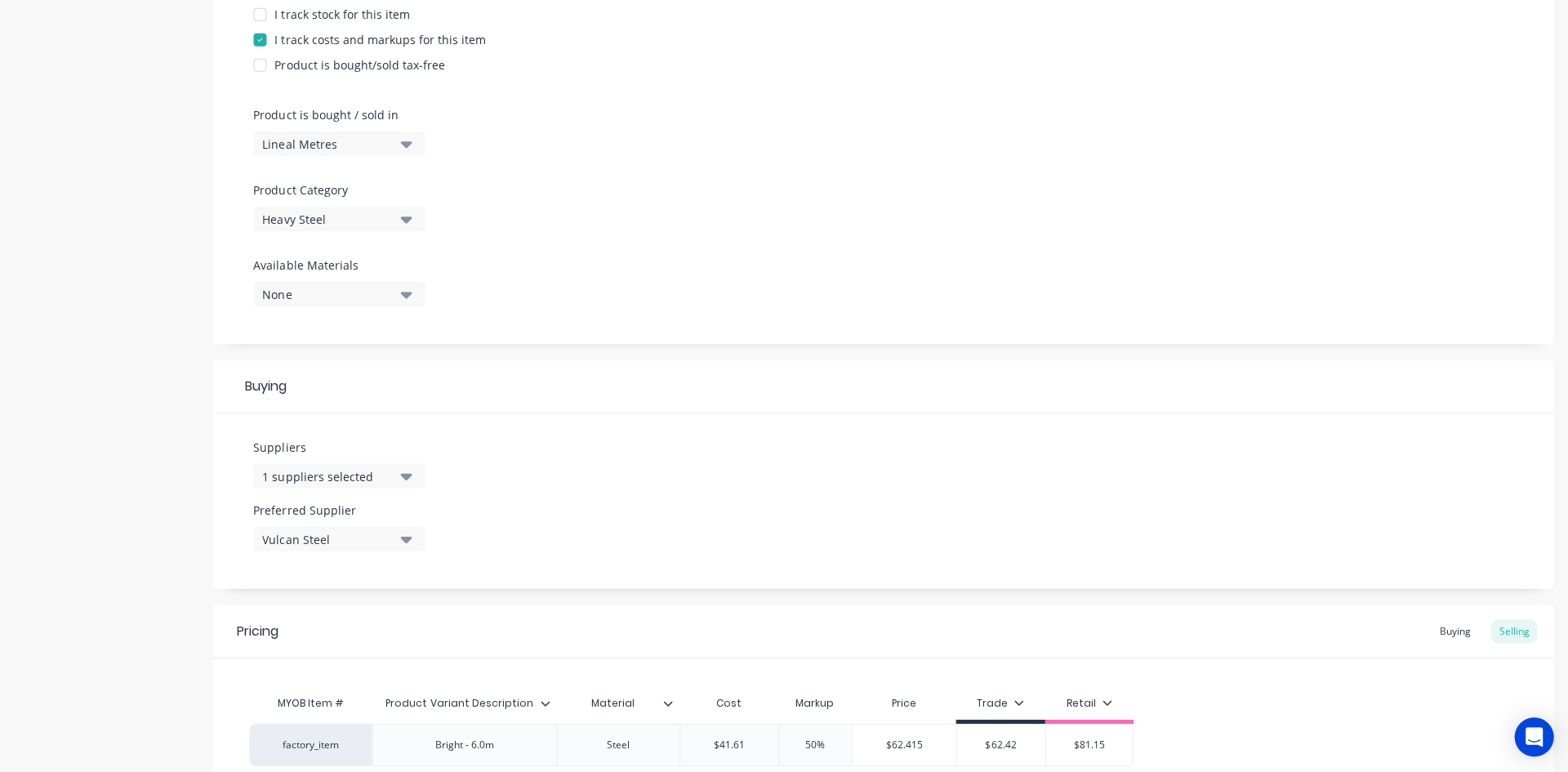
scroll to position [563, 0]
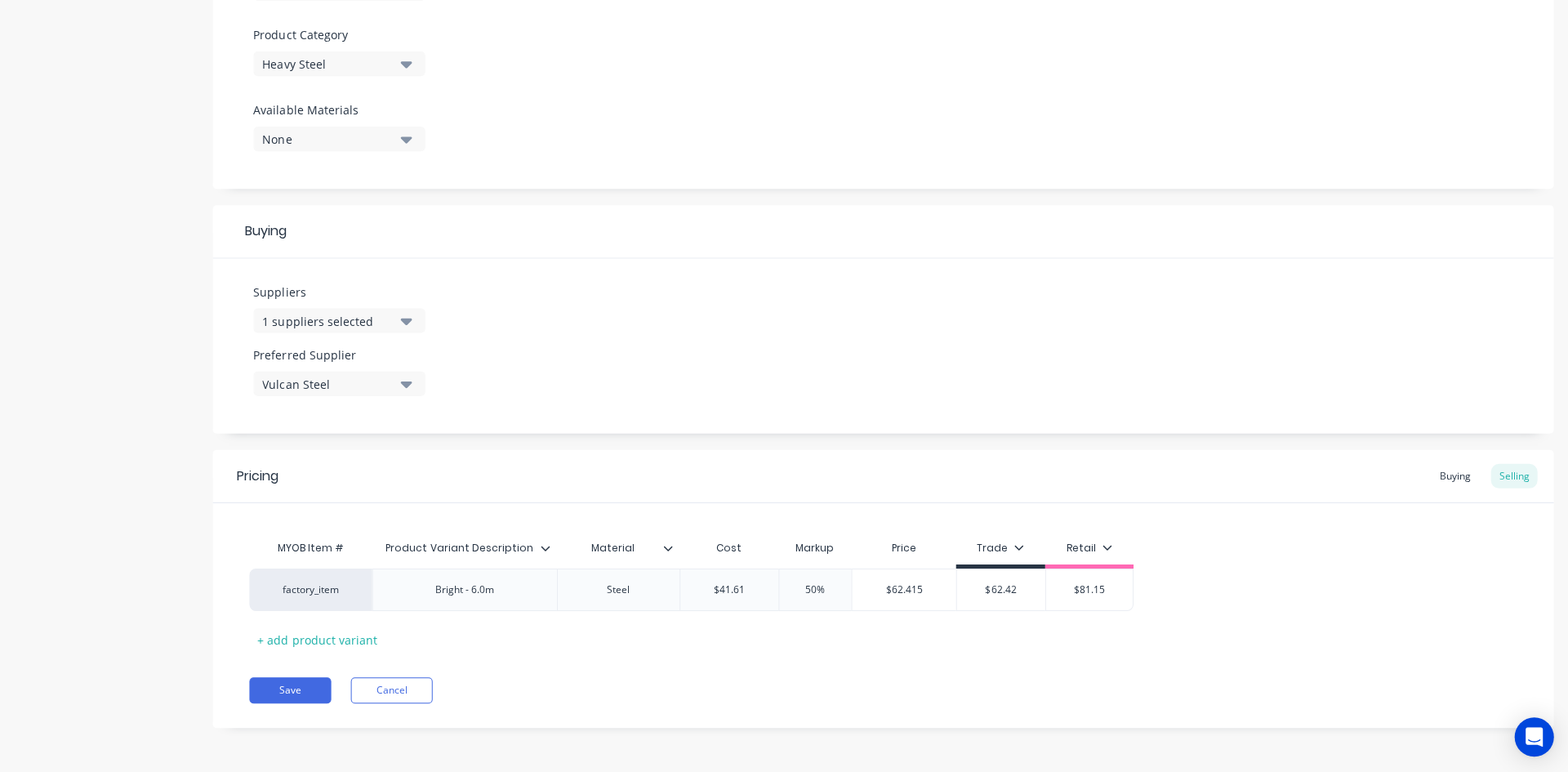
click at [722, 668] on div "Pricing Buying Selling MYOB Item # Product Variant Description Material Cost Ma…" at bounding box center [882, 588] width 1339 height 278
click at [401, 692] on button "Cancel" at bounding box center [391, 689] width 82 height 26
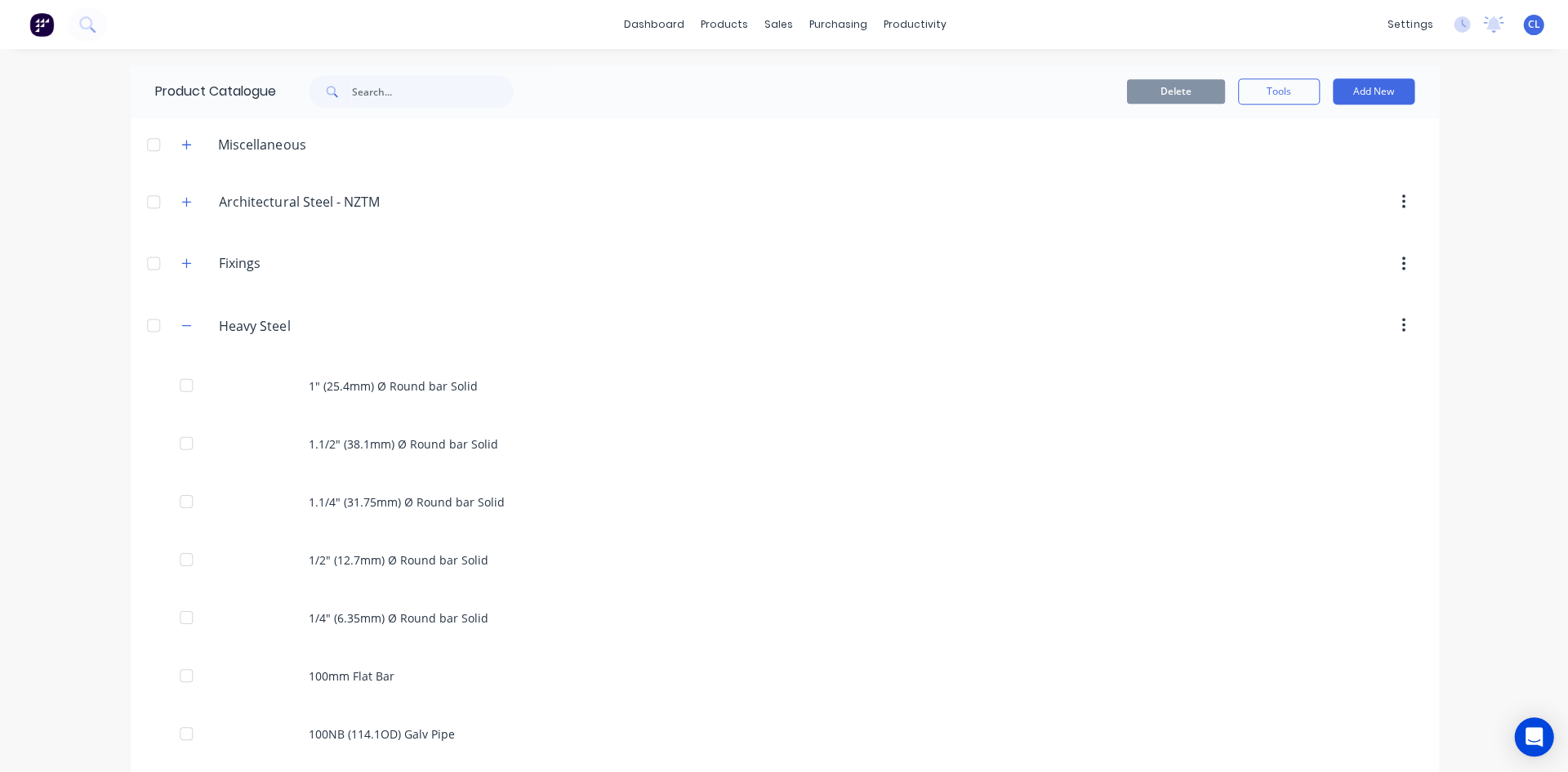
click at [181, 327] on icon "button" at bounding box center [186, 325] width 10 height 11
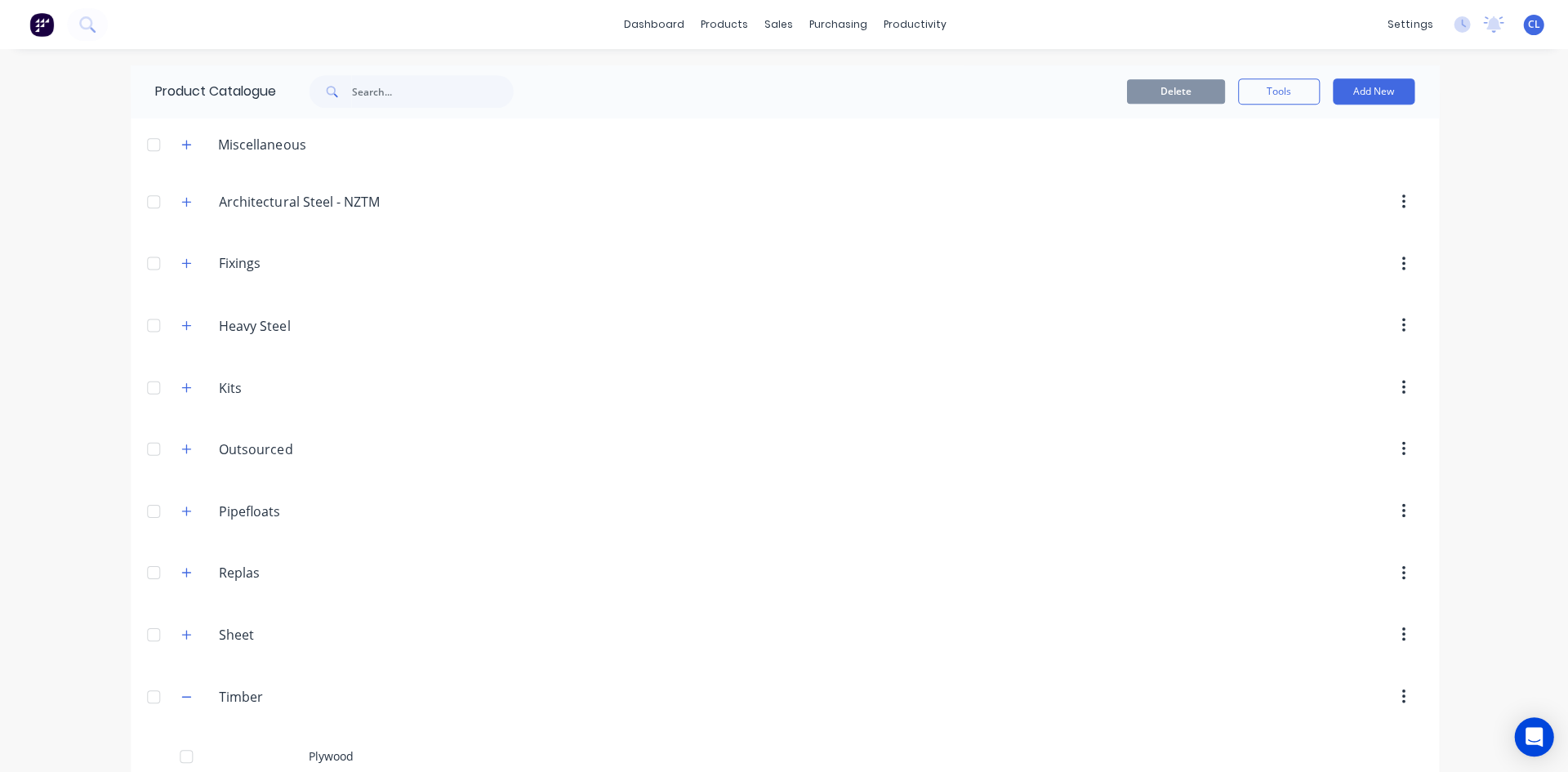
click at [182, 201] on icon "button" at bounding box center [186, 201] width 9 height 9
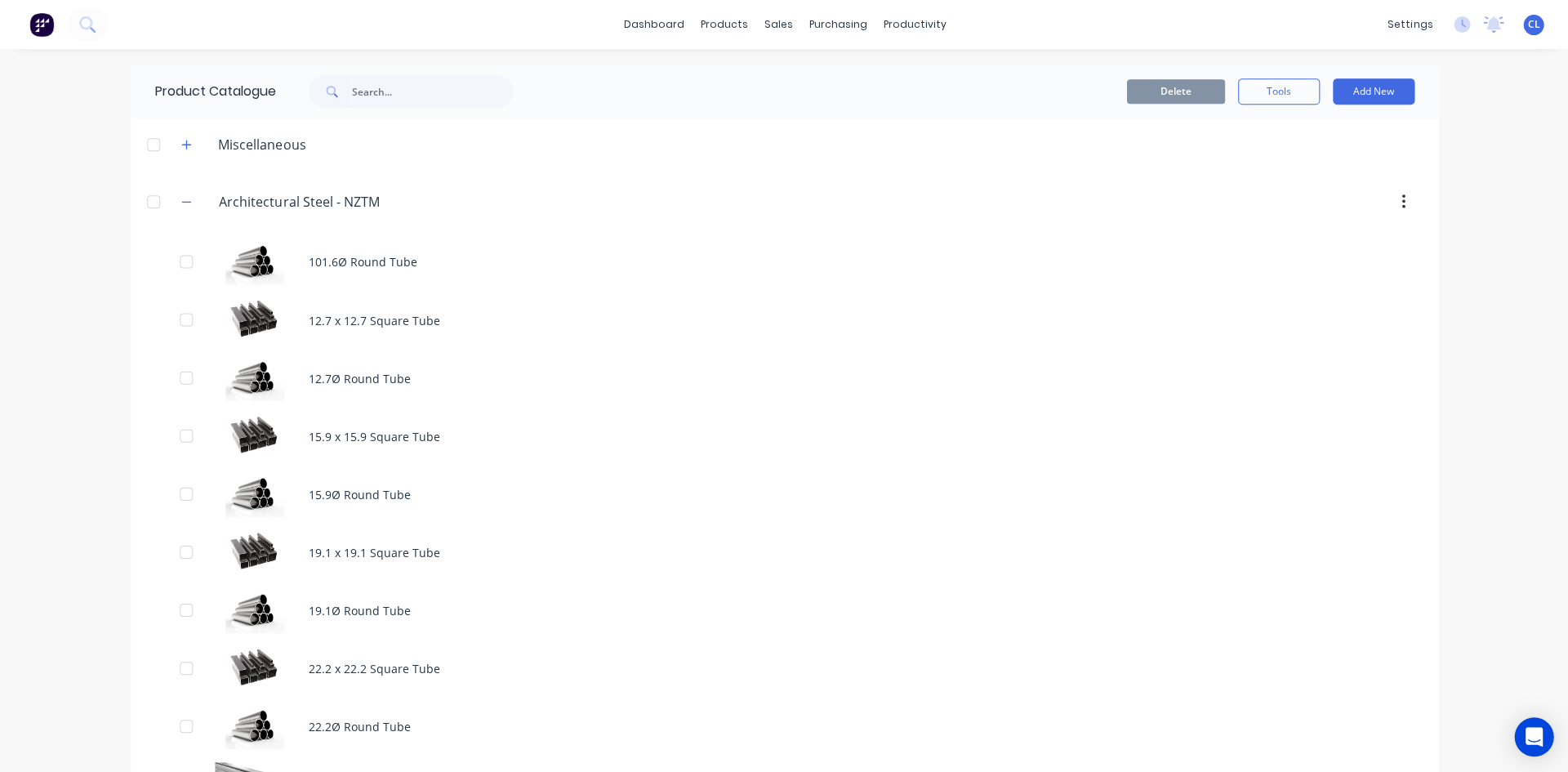
click at [326, 256] on div "101.6Ø Round Tube" at bounding box center [783, 262] width 1306 height 58
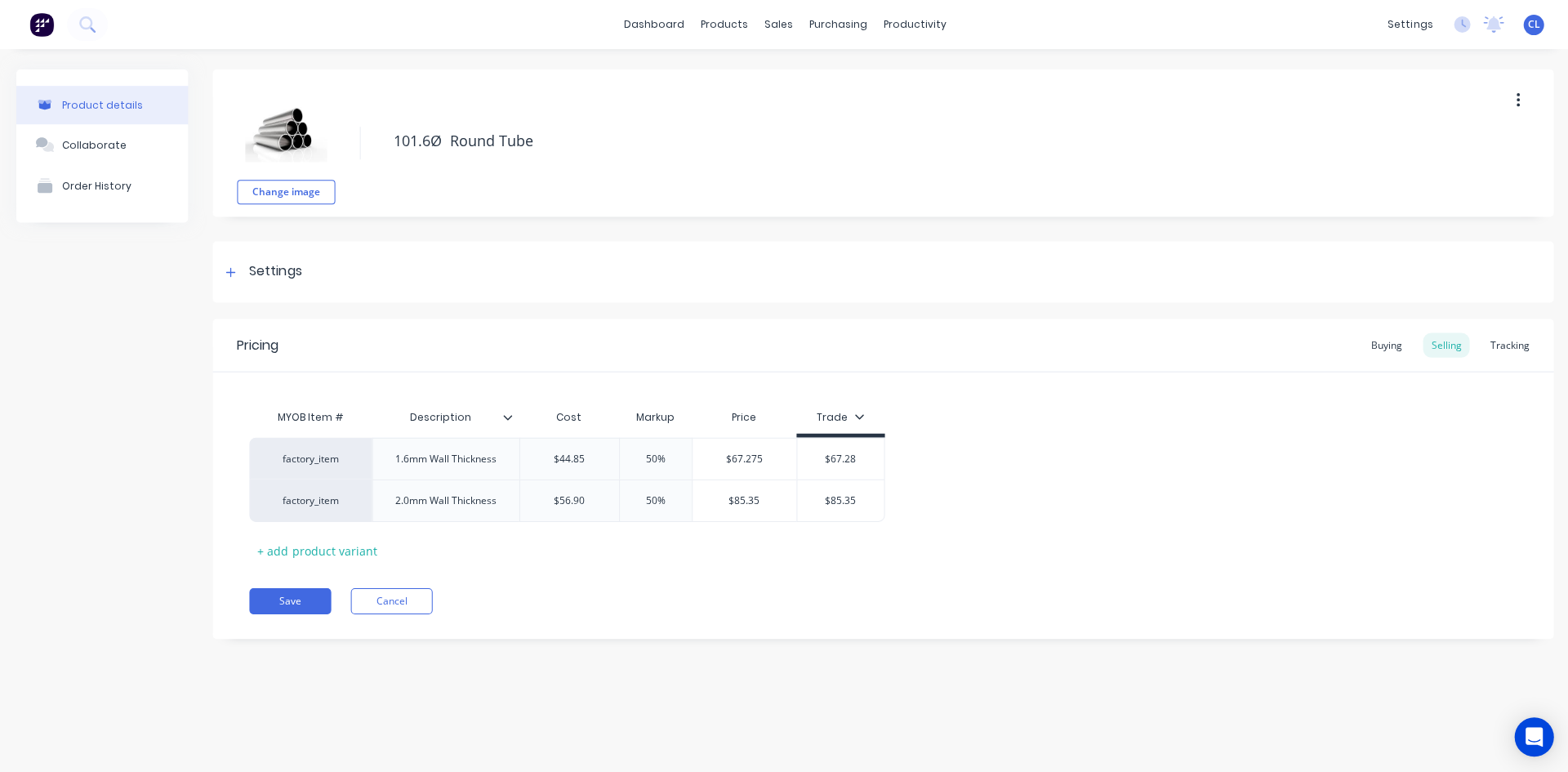
click at [398, 598] on button "Cancel" at bounding box center [391, 601] width 82 height 26
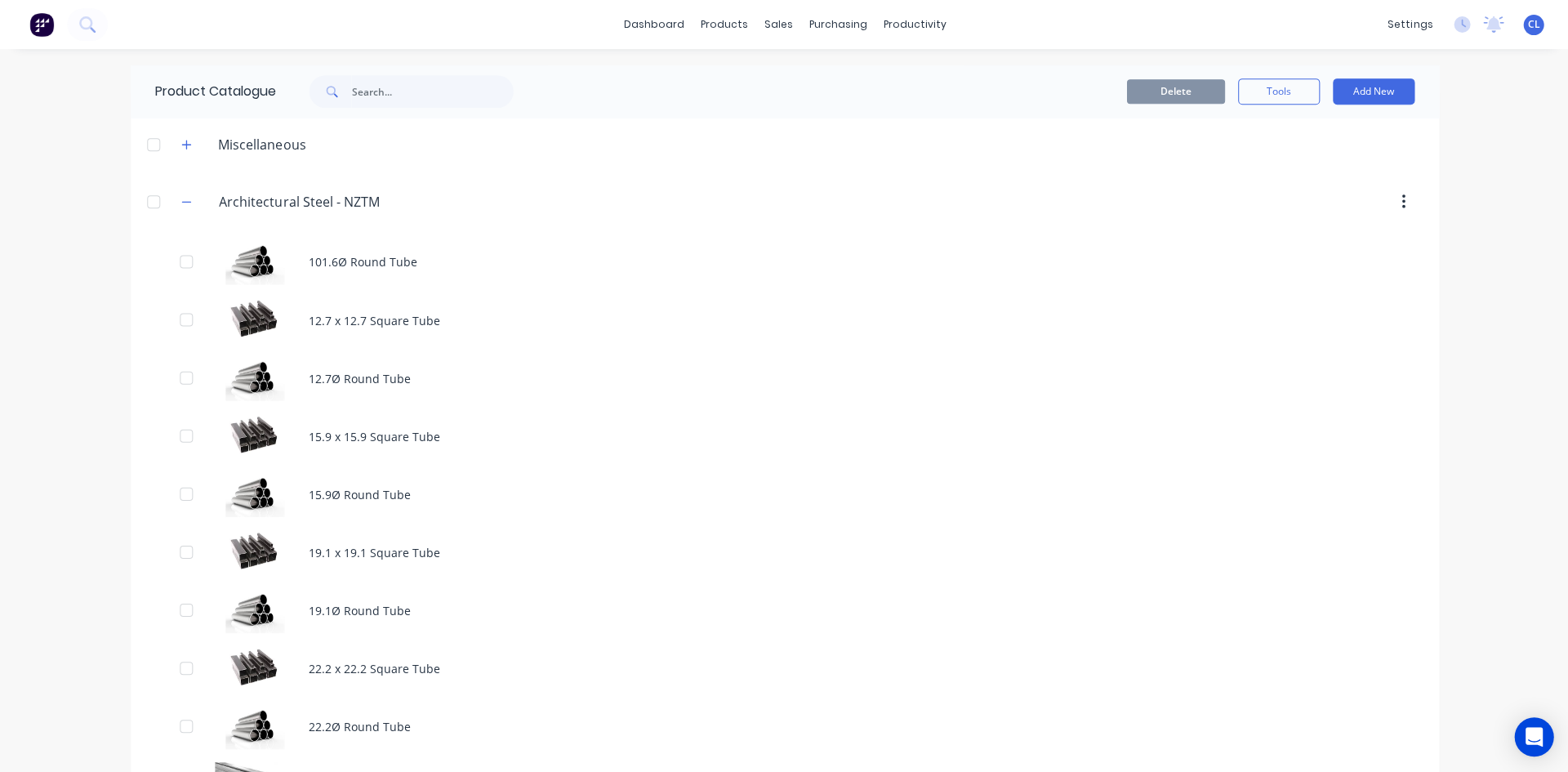
click at [367, 265] on div "101.6Ø Round Tube" at bounding box center [783, 262] width 1306 height 58
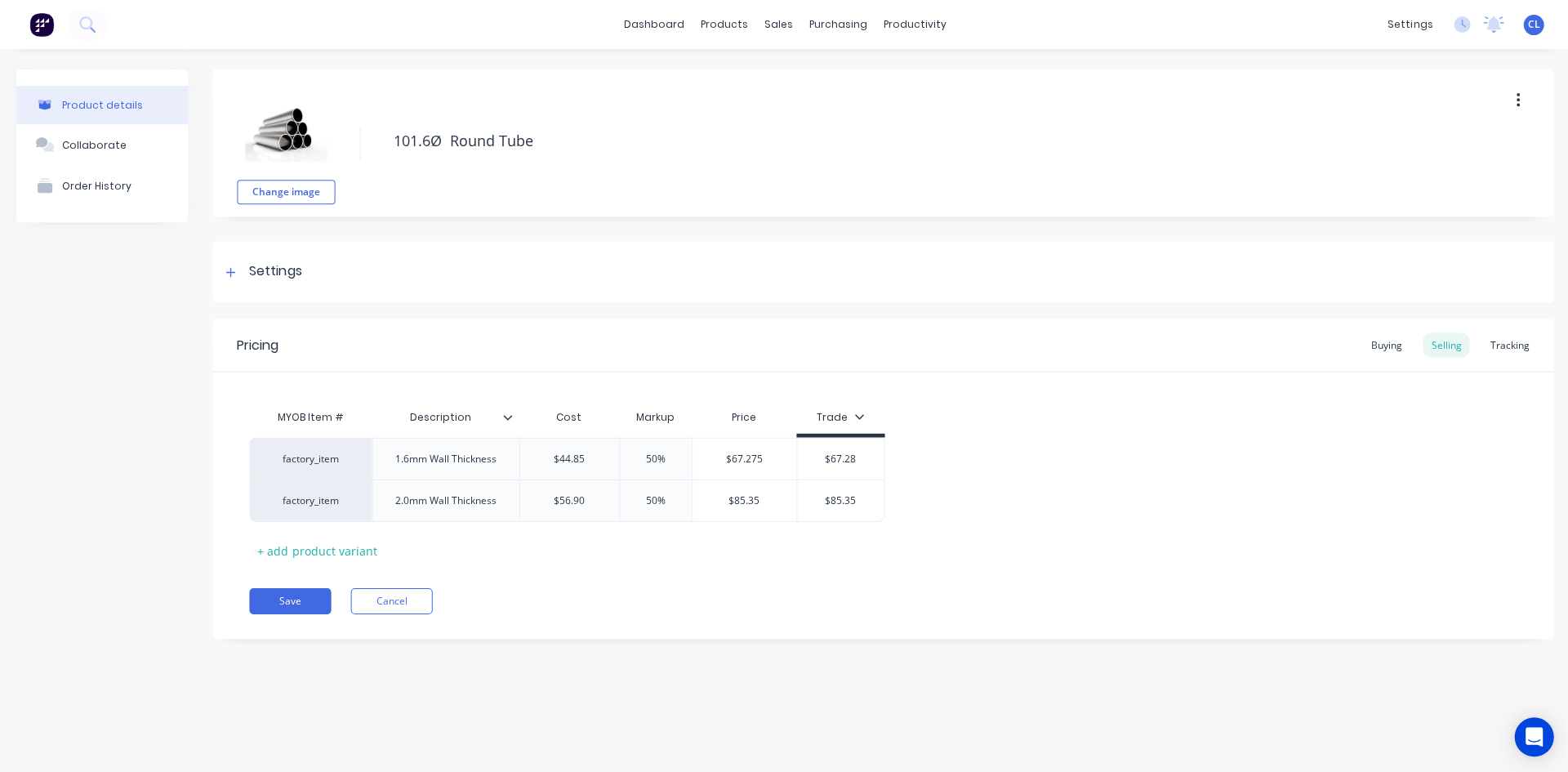
click at [416, 598] on button "Cancel" at bounding box center [391, 601] width 82 height 26
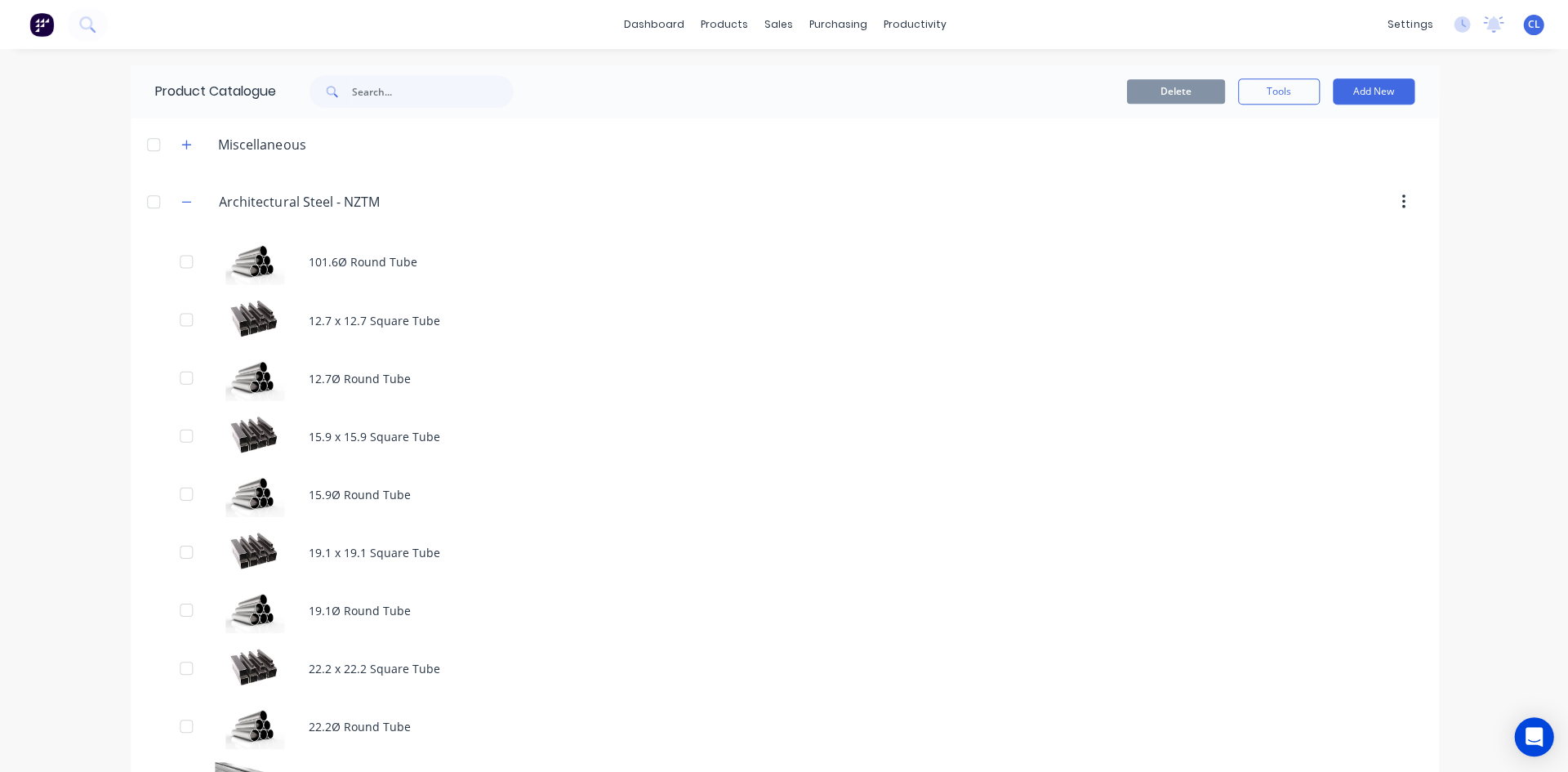
click at [181, 204] on icon "button" at bounding box center [186, 202] width 10 height 11
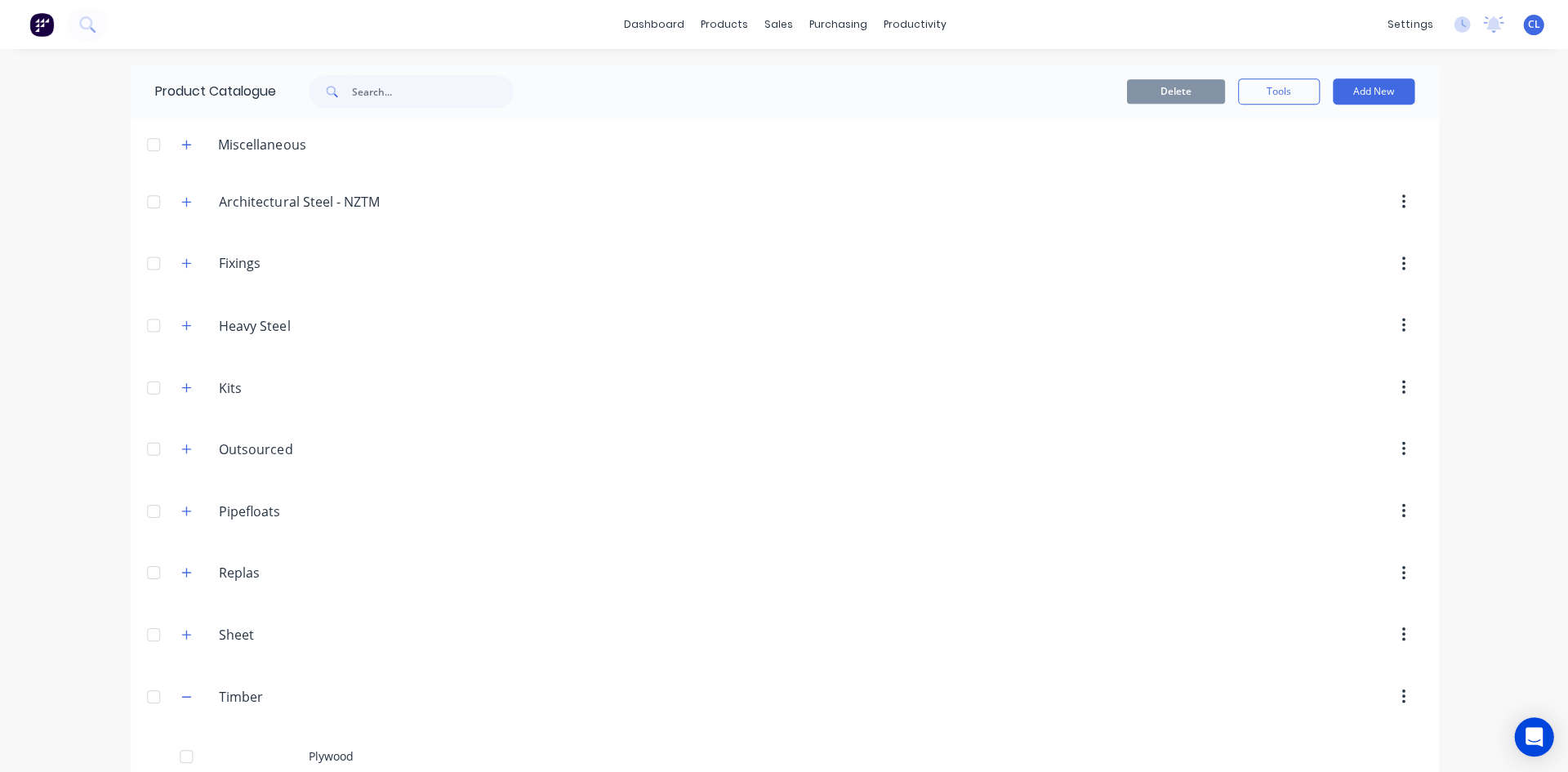
click at [181, 450] on icon "button" at bounding box center [186, 449] width 10 height 11
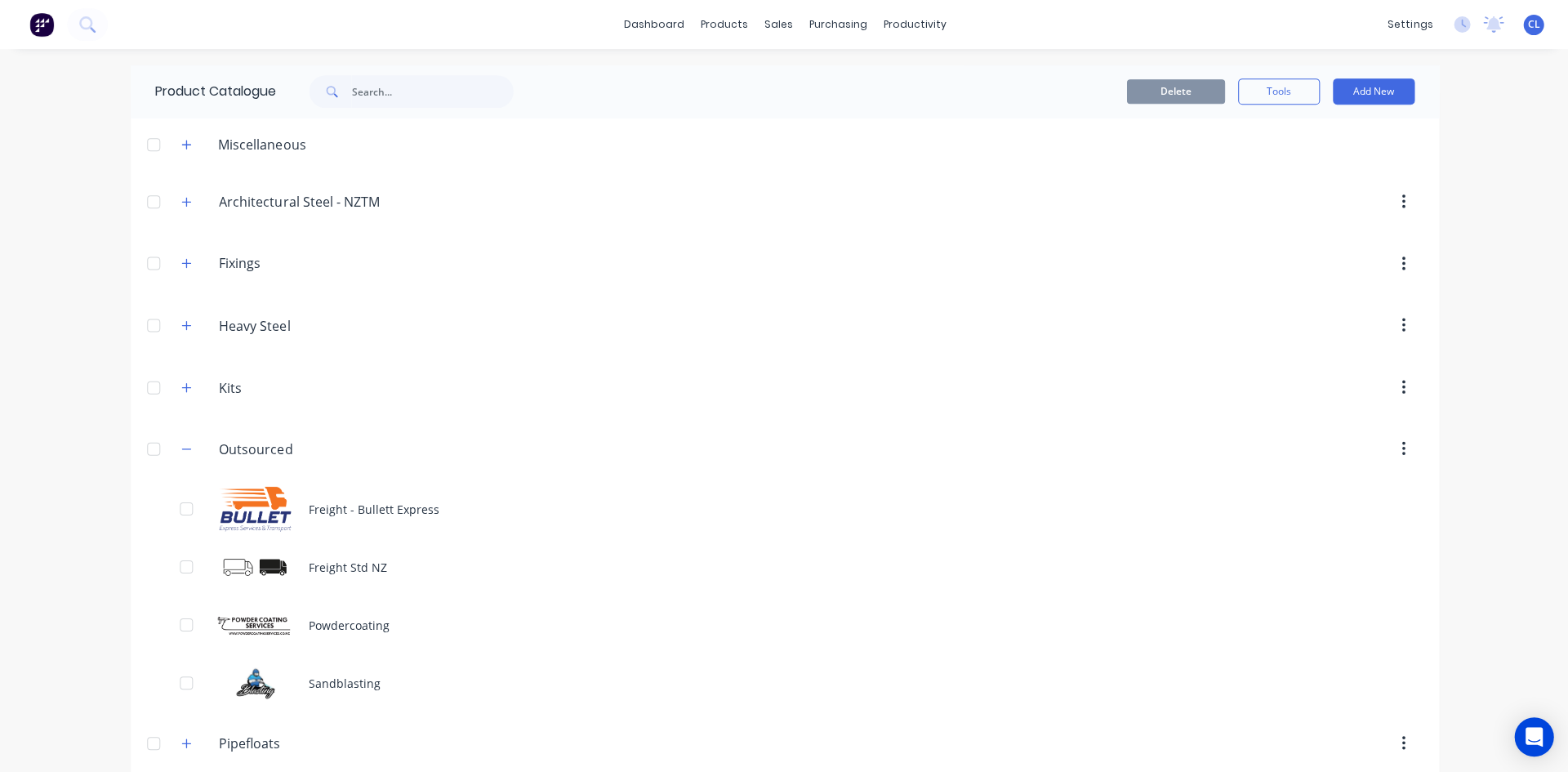
click at [385, 504] on div "Freight - Bullett Express" at bounding box center [783, 508] width 1306 height 58
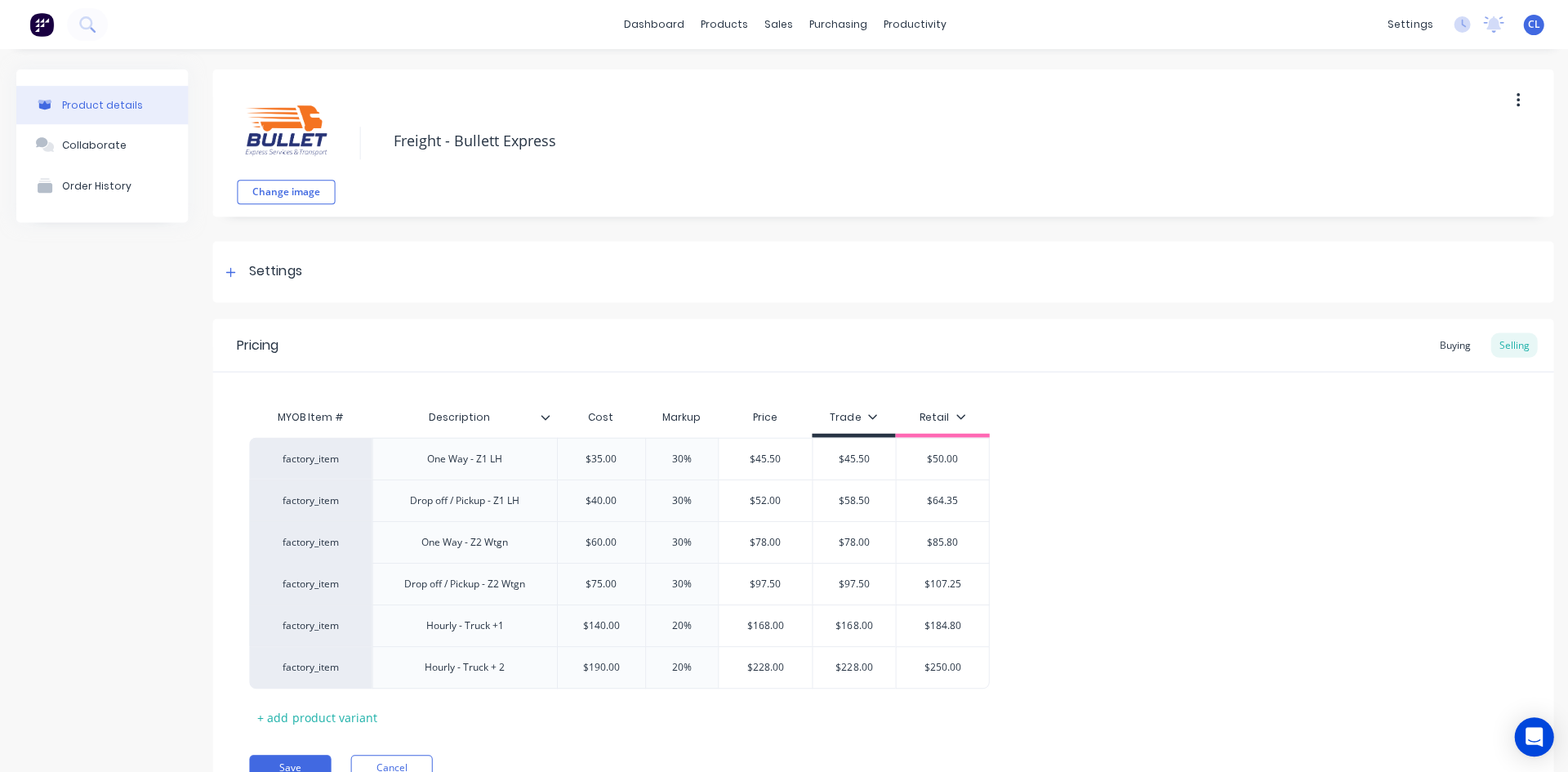
click at [230, 274] on icon at bounding box center [230, 272] width 9 height 9
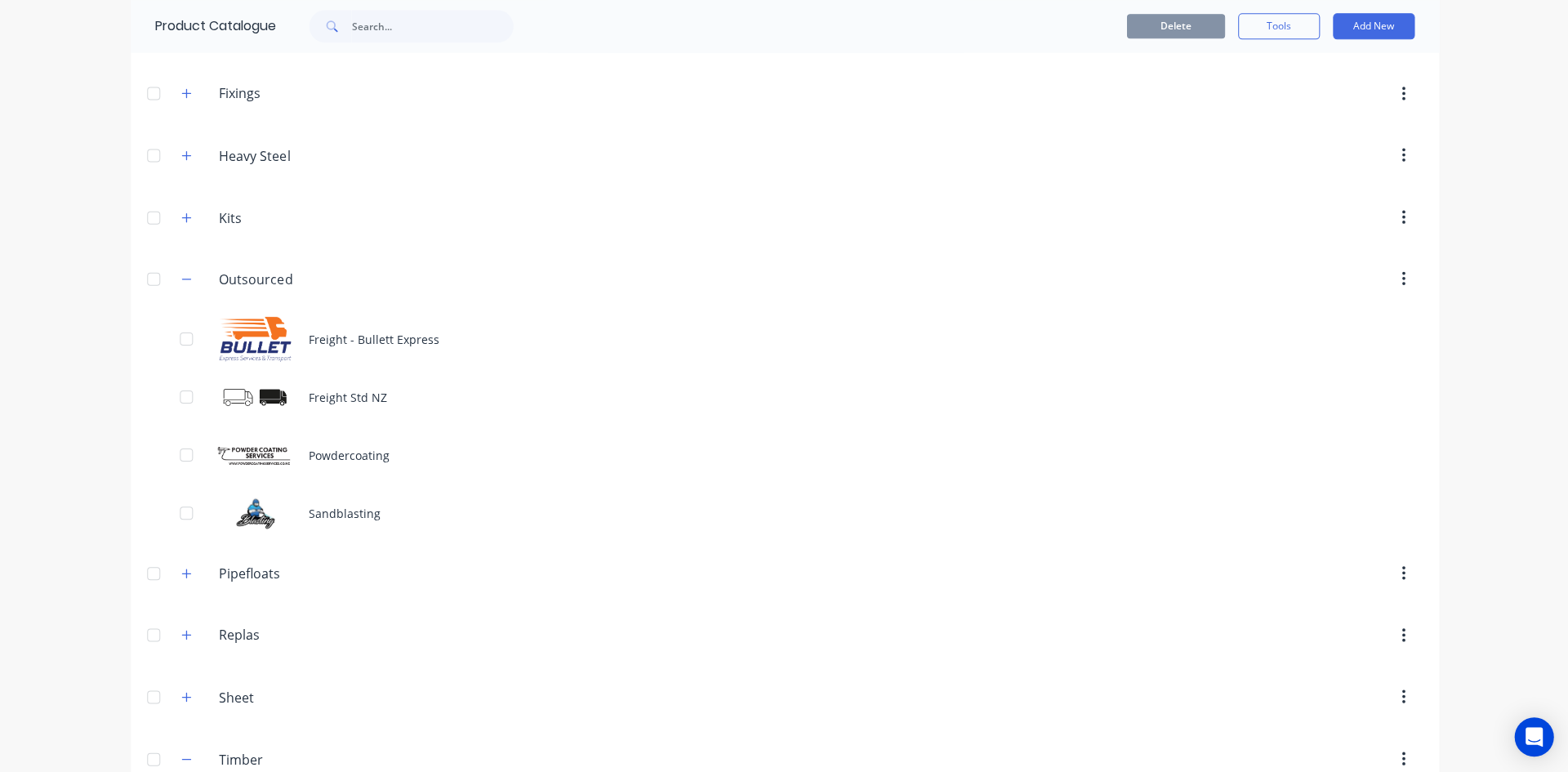
scroll to position [261, 0]
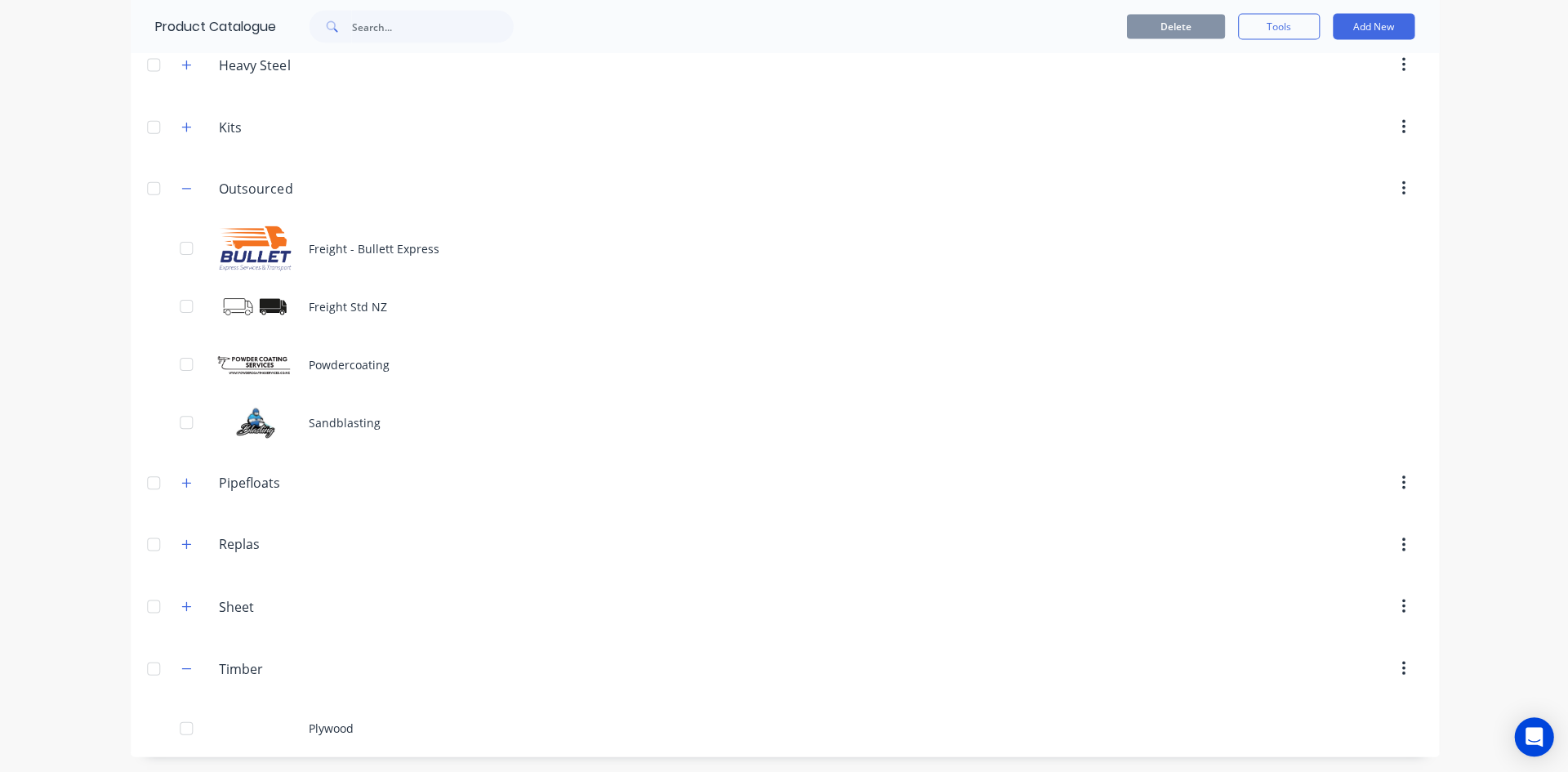
click at [182, 188] on icon "button" at bounding box center [186, 188] width 9 height 1
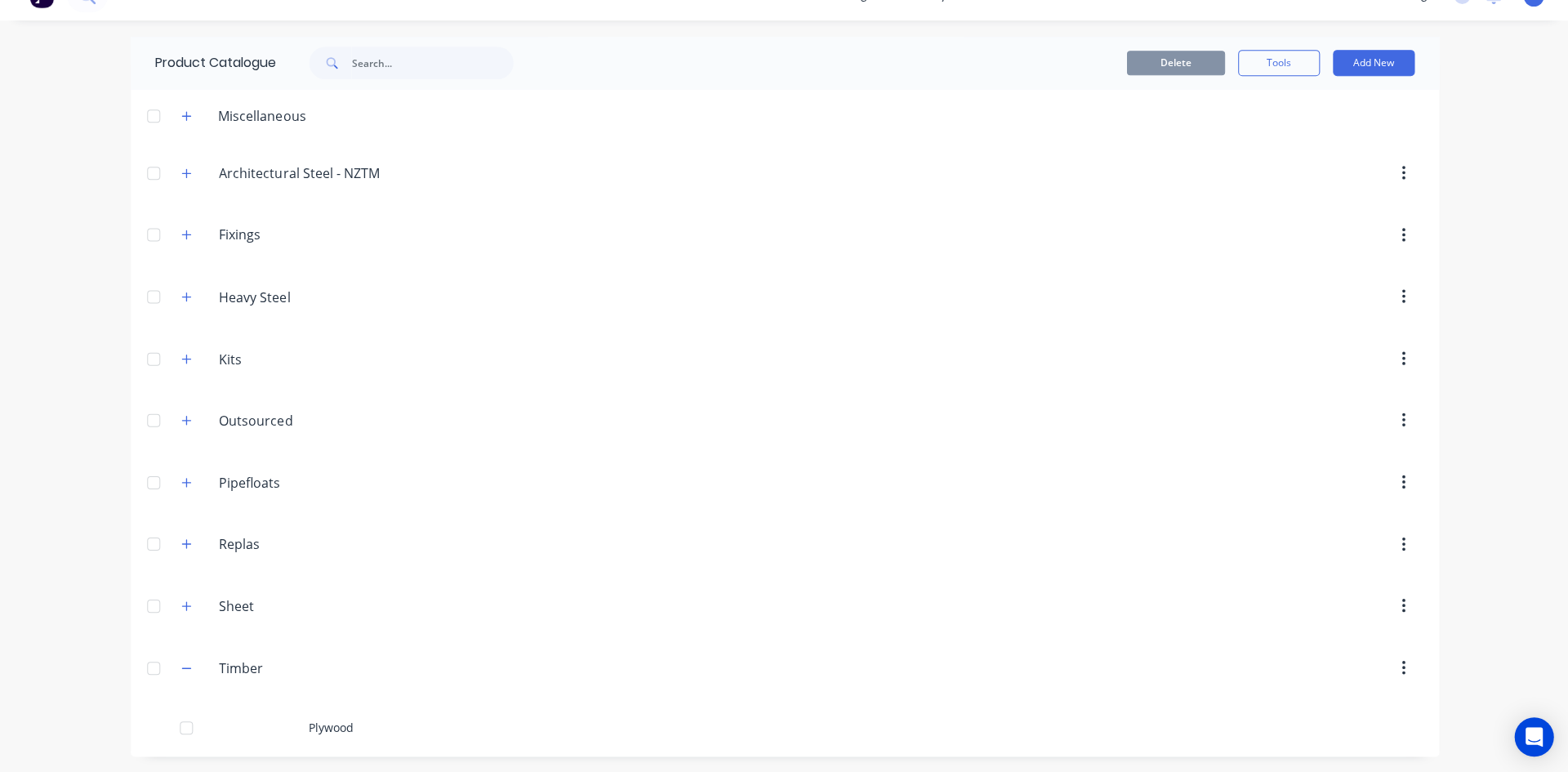
click at [181, 482] on icon "button" at bounding box center [186, 482] width 10 height 11
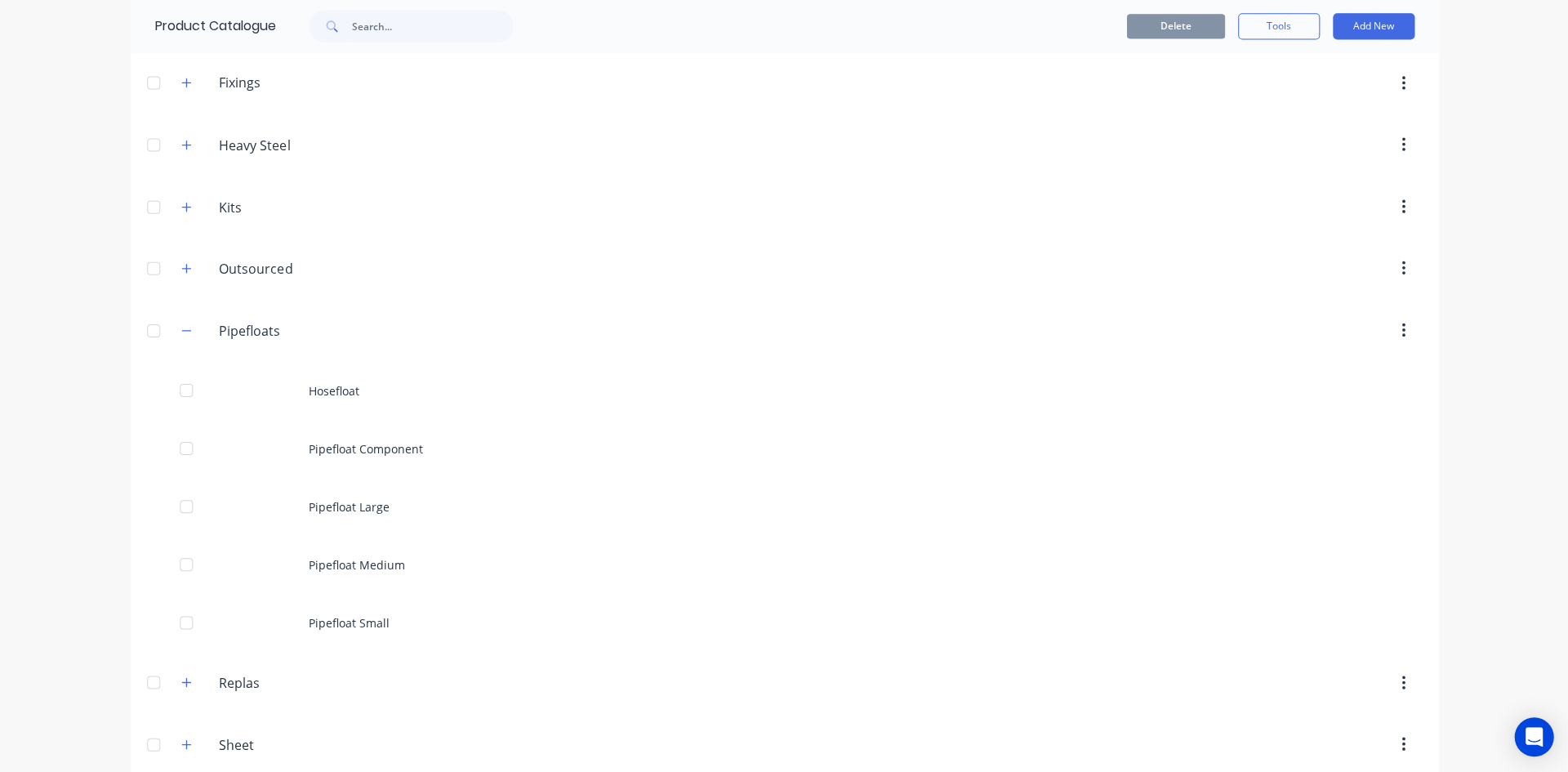
scroll to position [318, 0]
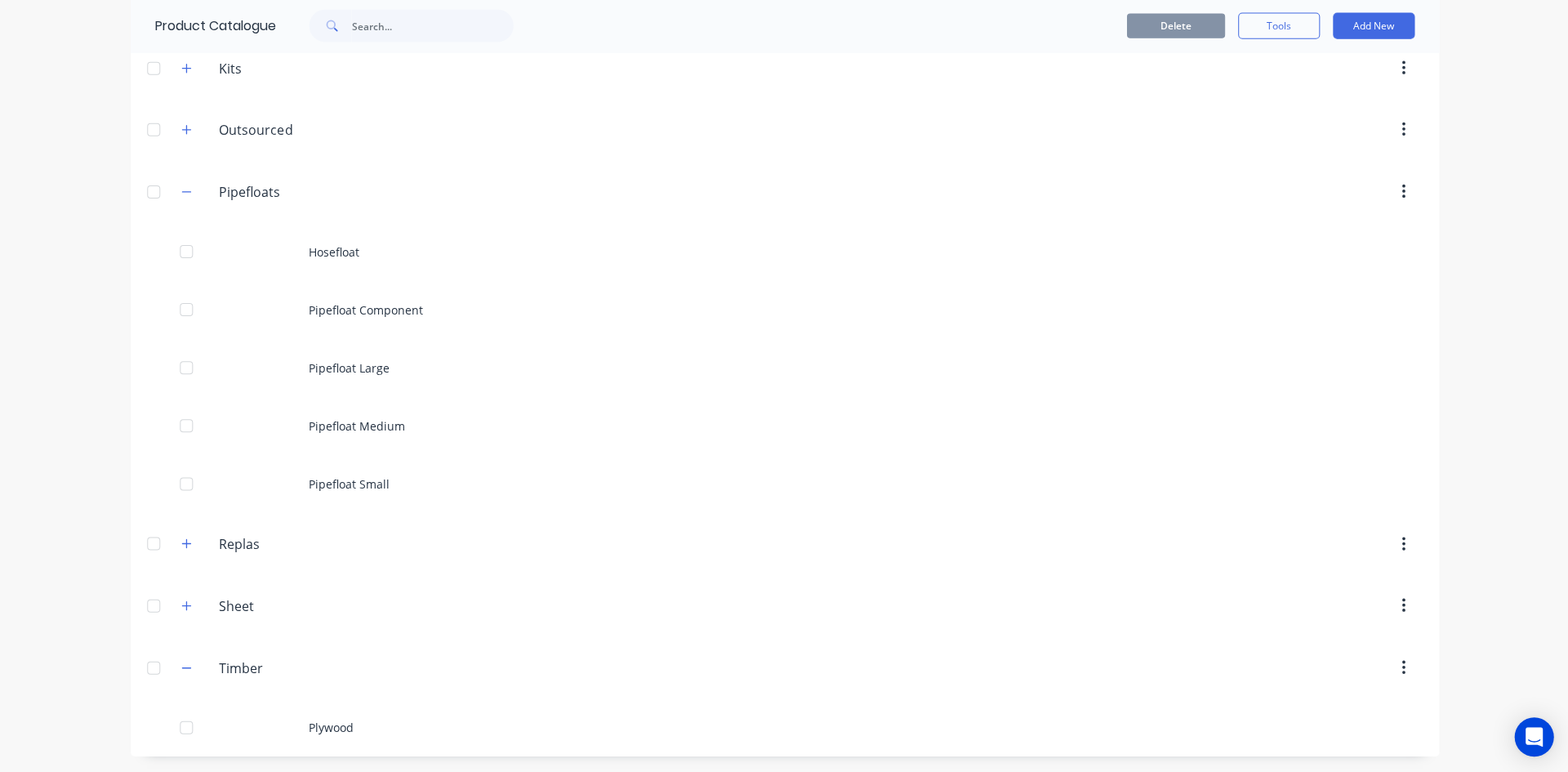
click at [328, 249] on div "Hosefloat" at bounding box center [783, 252] width 1306 height 58
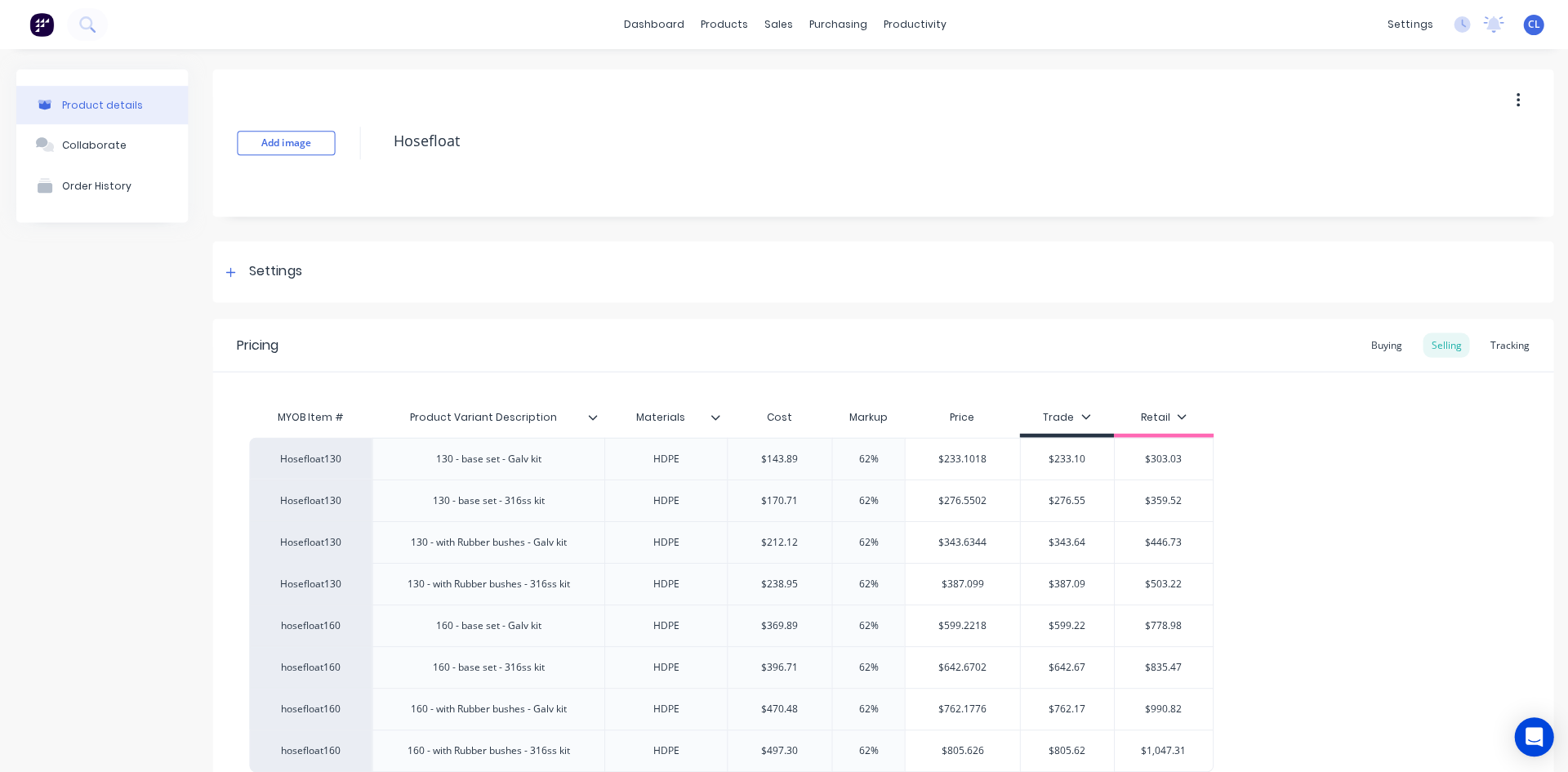
click at [233, 265] on div at bounding box center [230, 272] width 21 height 21
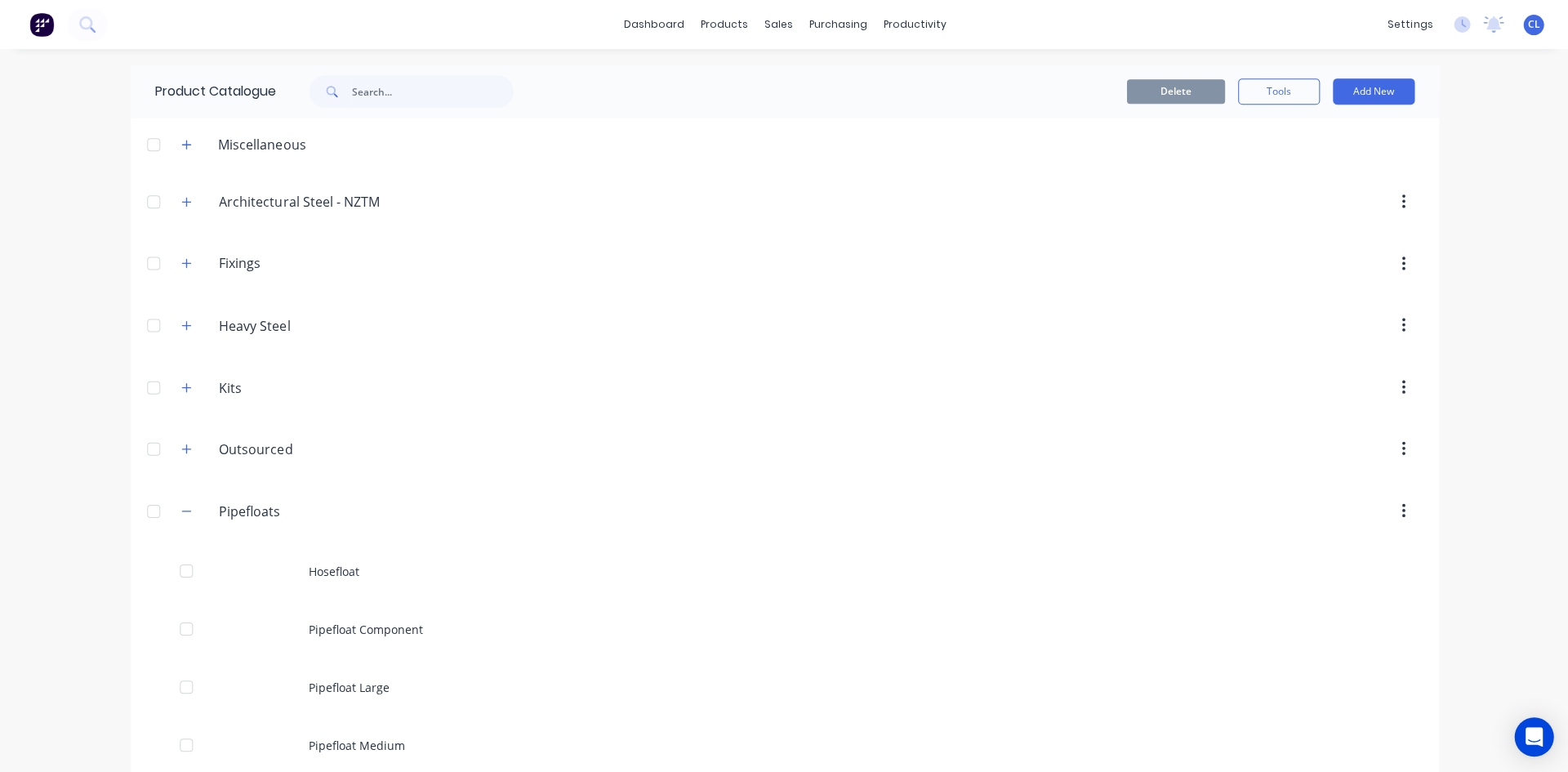
click at [185, 509] on icon "button" at bounding box center [186, 510] width 10 height 11
drag, startPoint x: 177, startPoint y: 695, endPoint x: 203, endPoint y: 683, distance: 28.6
click at [182, 695] on icon "button" at bounding box center [186, 695] width 9 height 1
click at [185, 642] on button "button" at bounding box center [186, 633] width 21 height 21
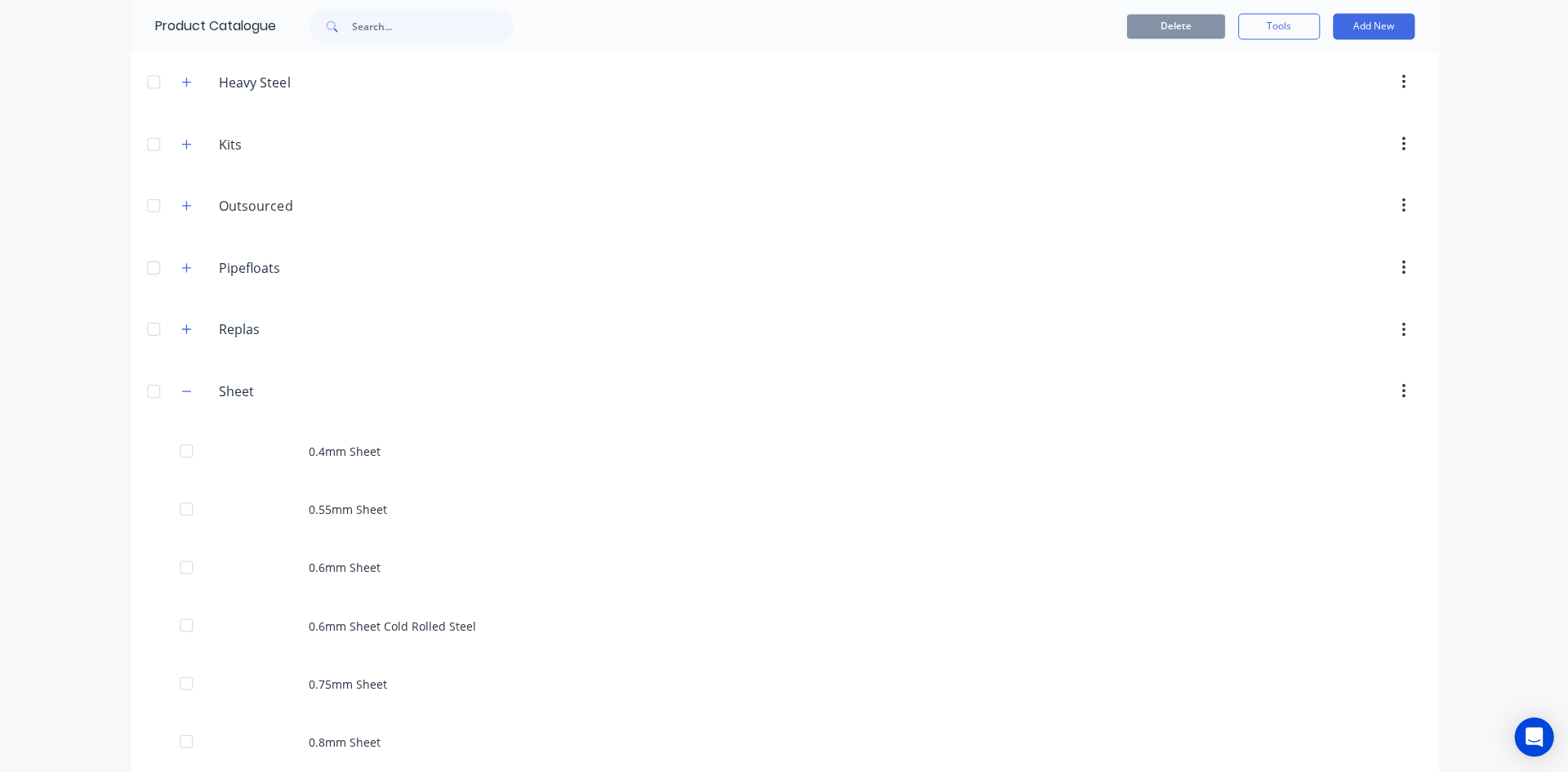
scroll to position [245, 0]
click at [181, 386] on icon "button" at bounding box center [186, 389] width 10 height 11
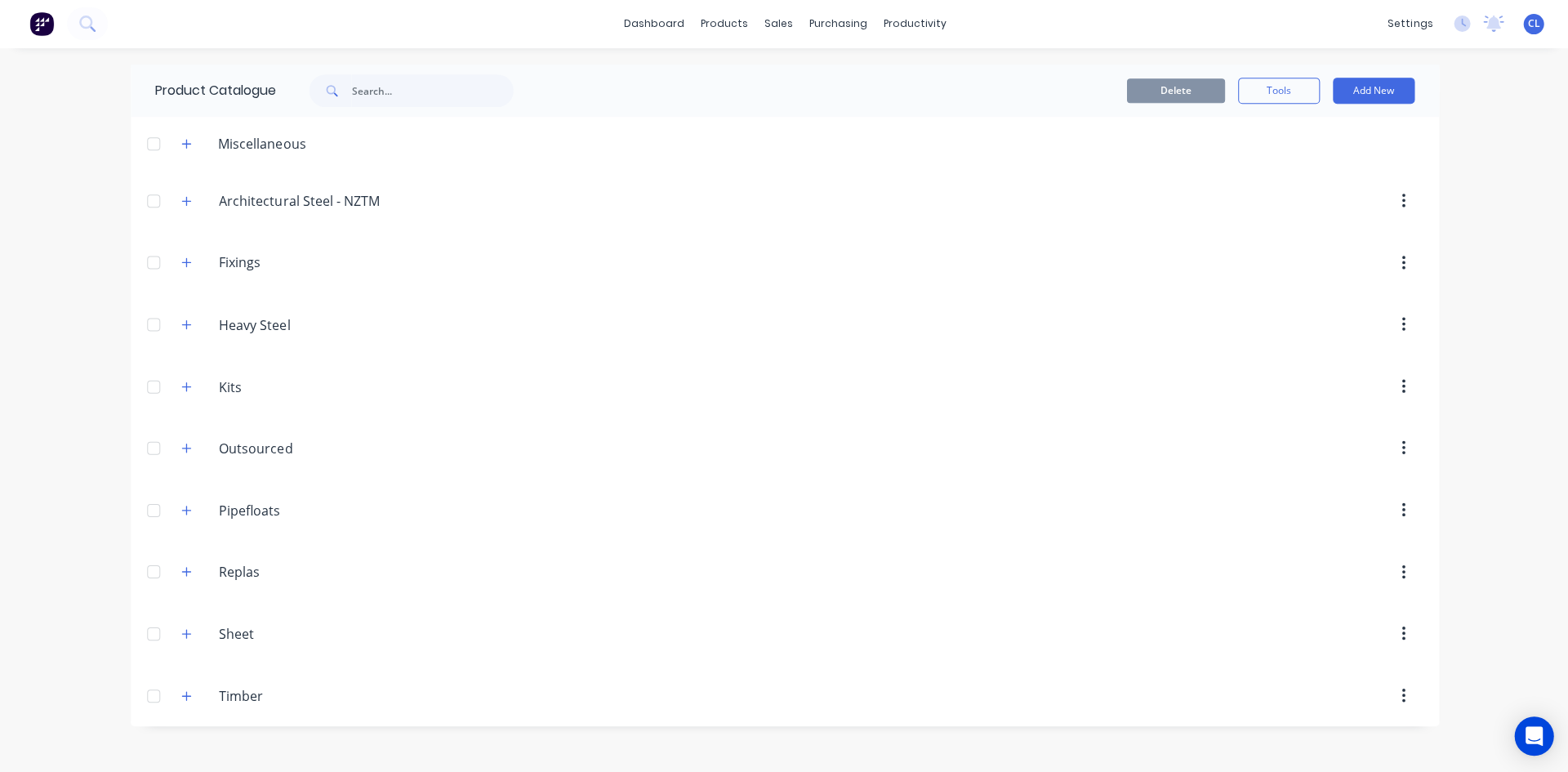
scroll to position [0, 0]
click at [271, 208] on input "Architectural Steel - NZTM" at bounding box center [316, 202] width 194 height 20
click at [188, 202] on icon "button" at bounding box center [186, 202] width 10 height 11
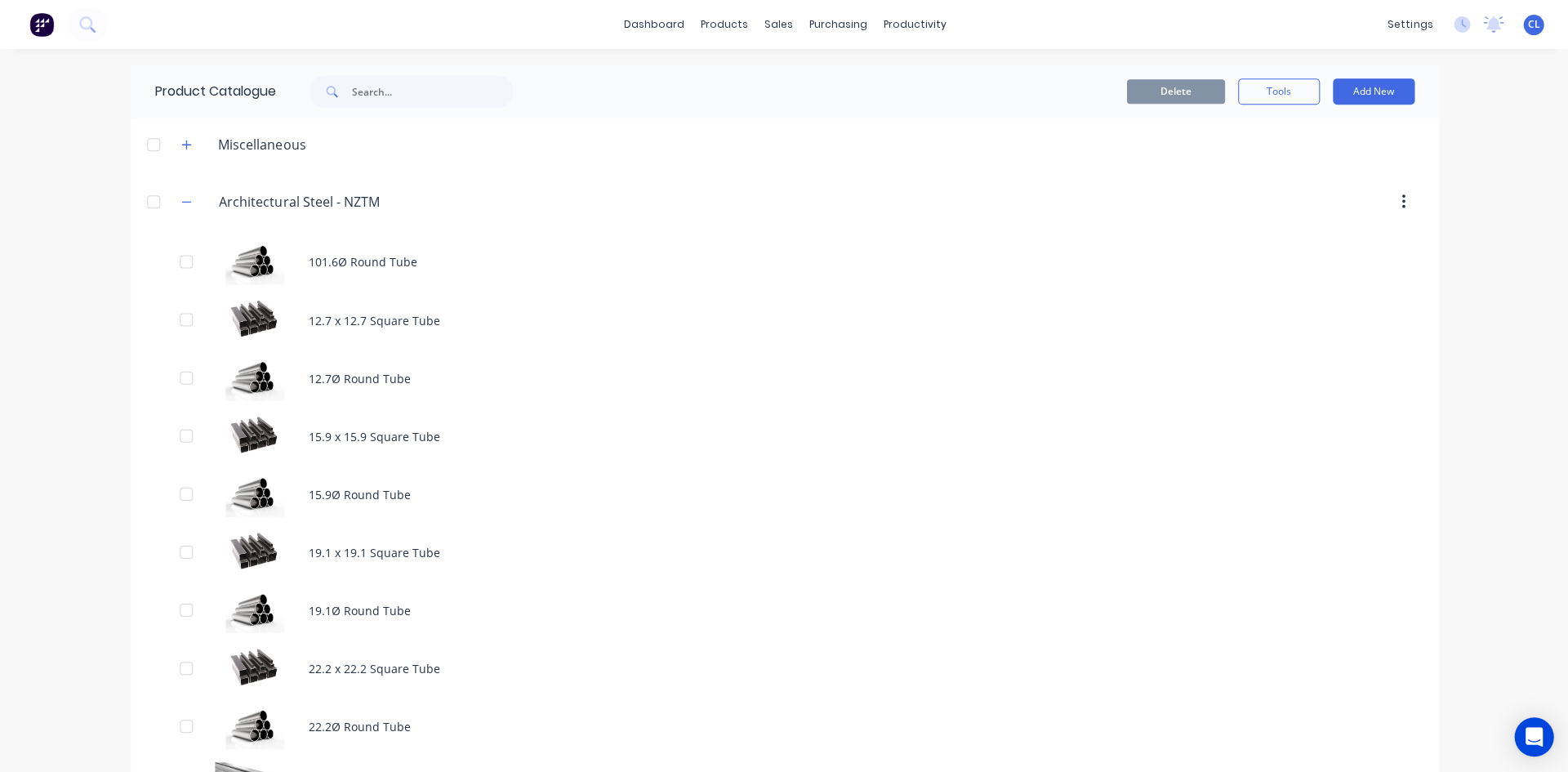
click at [336, 253] on div "101.6Ø Round Tube" at bounding box center [783, 262] width 1306 height 58
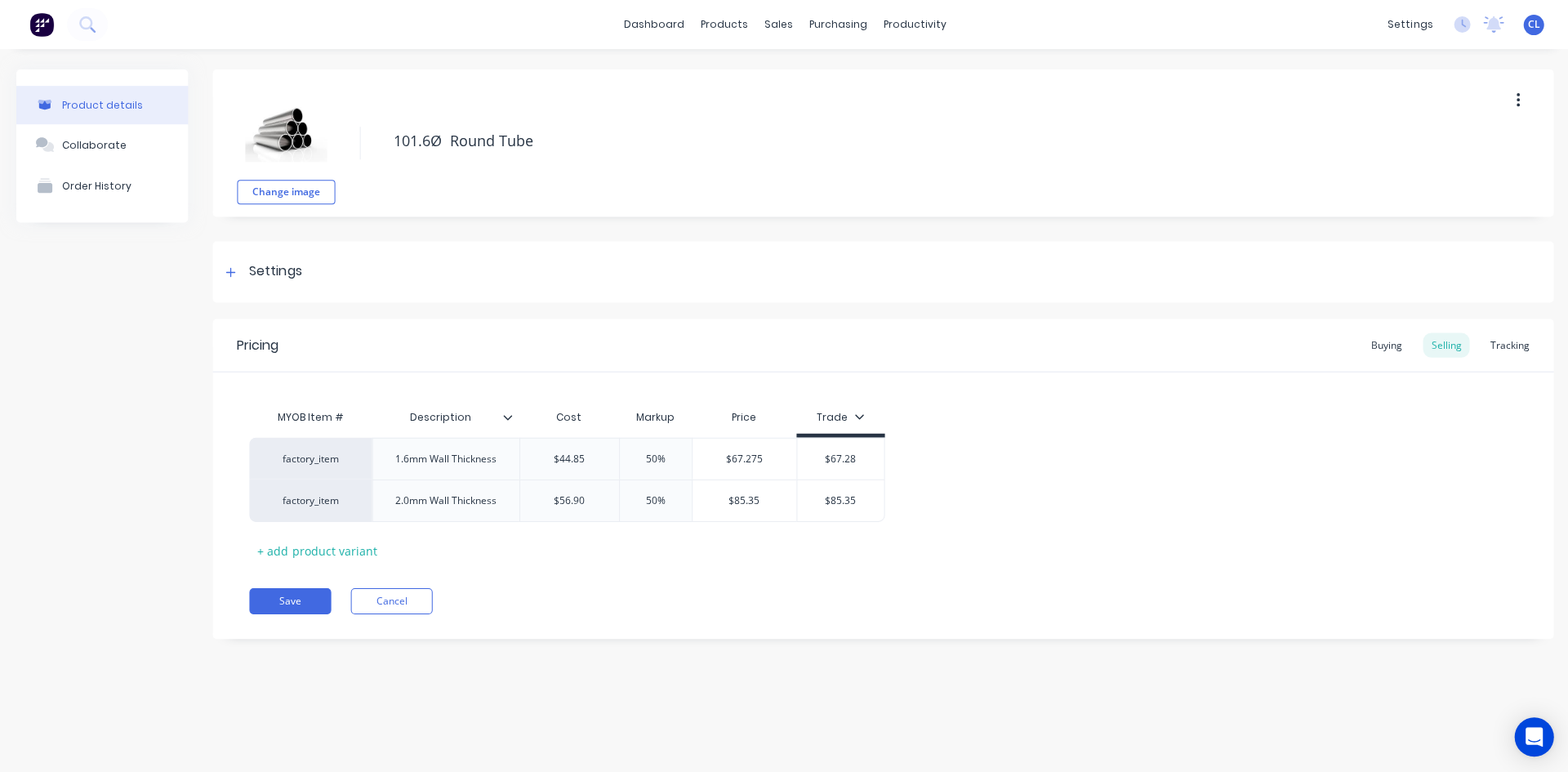
click at [289, 267] on div "Settings" at bounding box center [276, 272] width 52 height 21
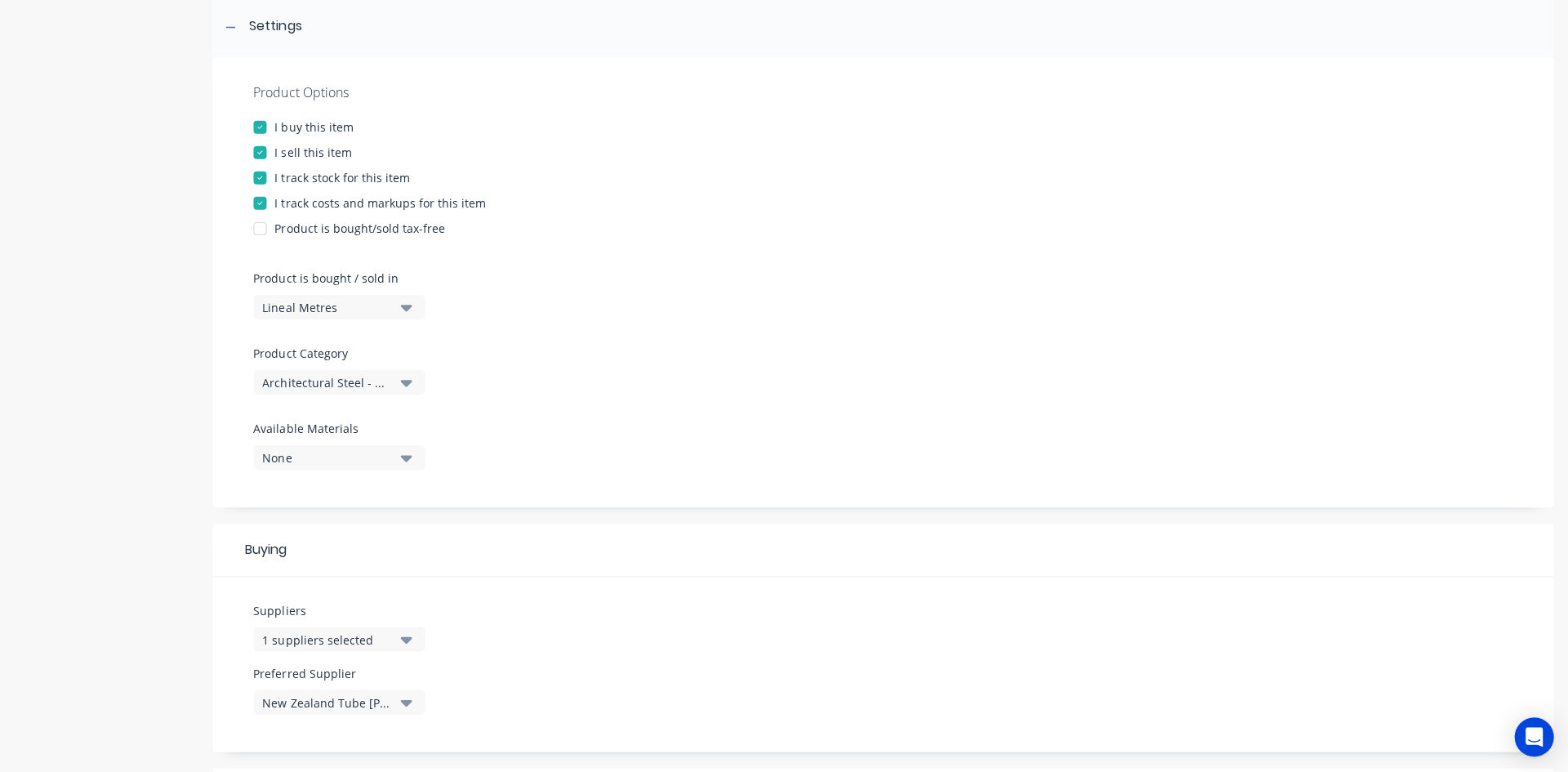
scroll to position [605, 0]
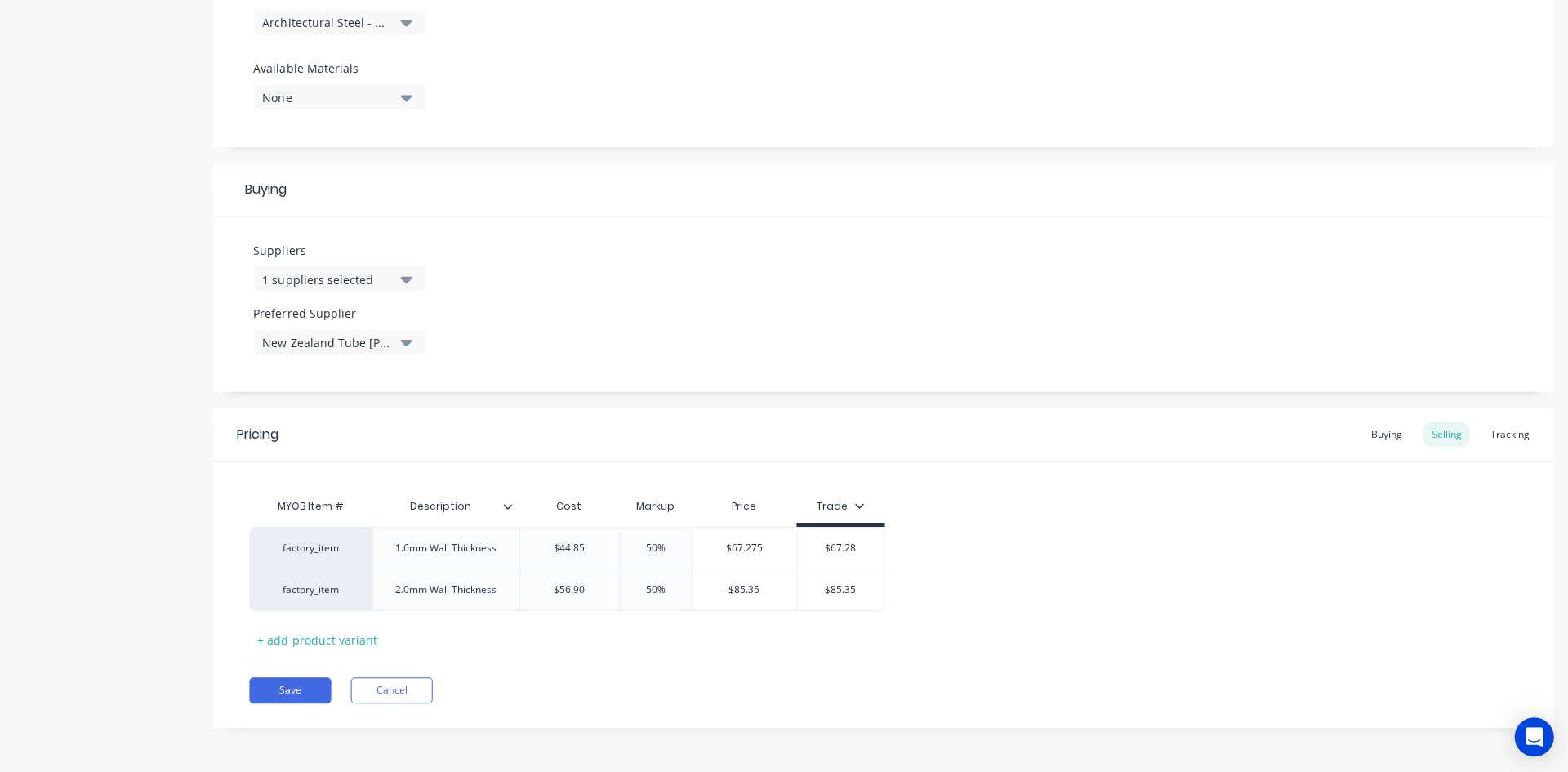
drag, startPoint x: 1269, startPoint y: 560, endPoint x: 593, endPoint y: 614, distance: 678.2
click at [1269, 560] on div "factory_item 1.6mm Wall Thickness $44.85 50% $67.275 $67.28 factory_item 2.0mm …" at bounding box center [882, 568] width 1265 height 85
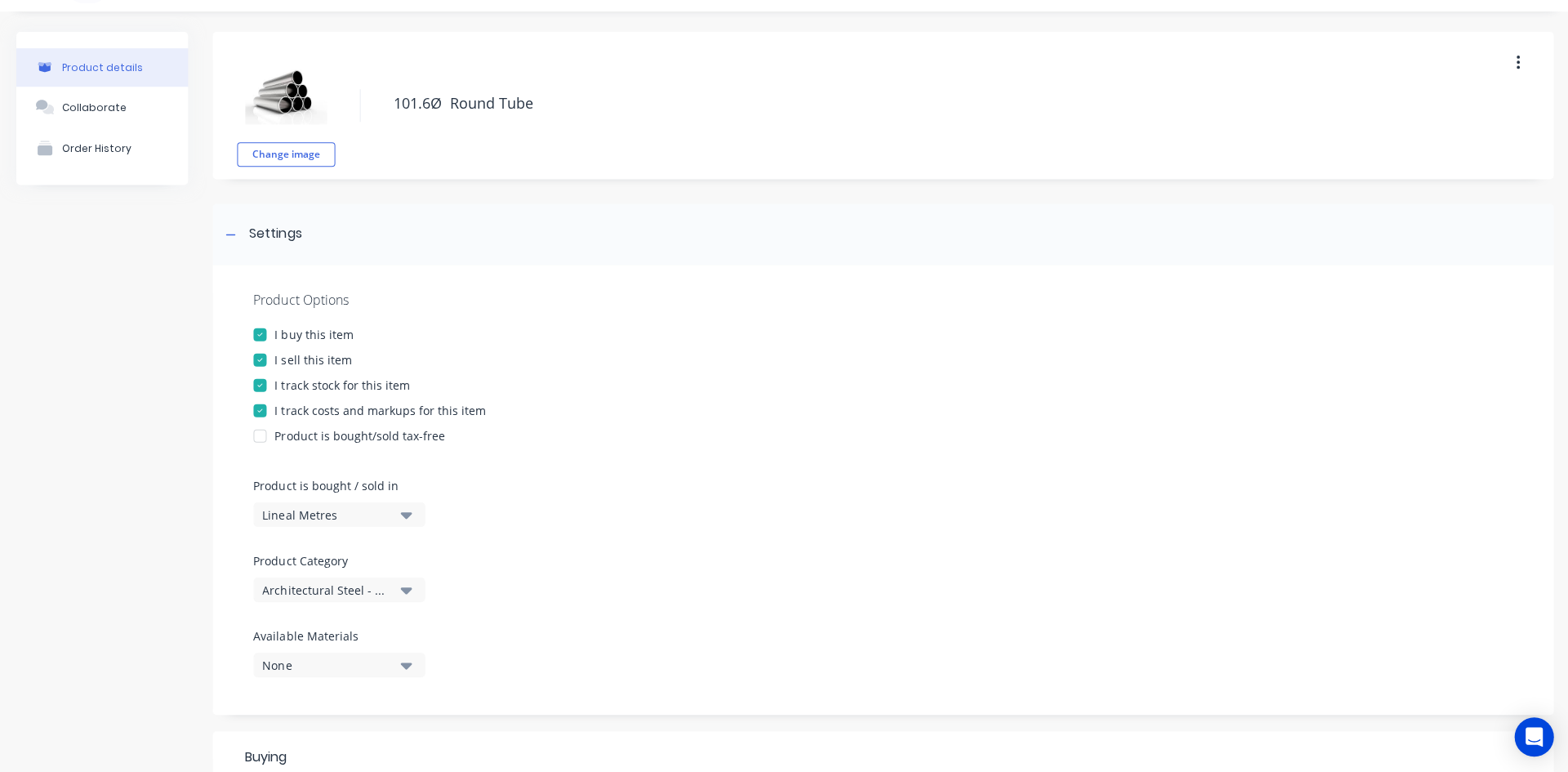
scroll to position [0, 0]
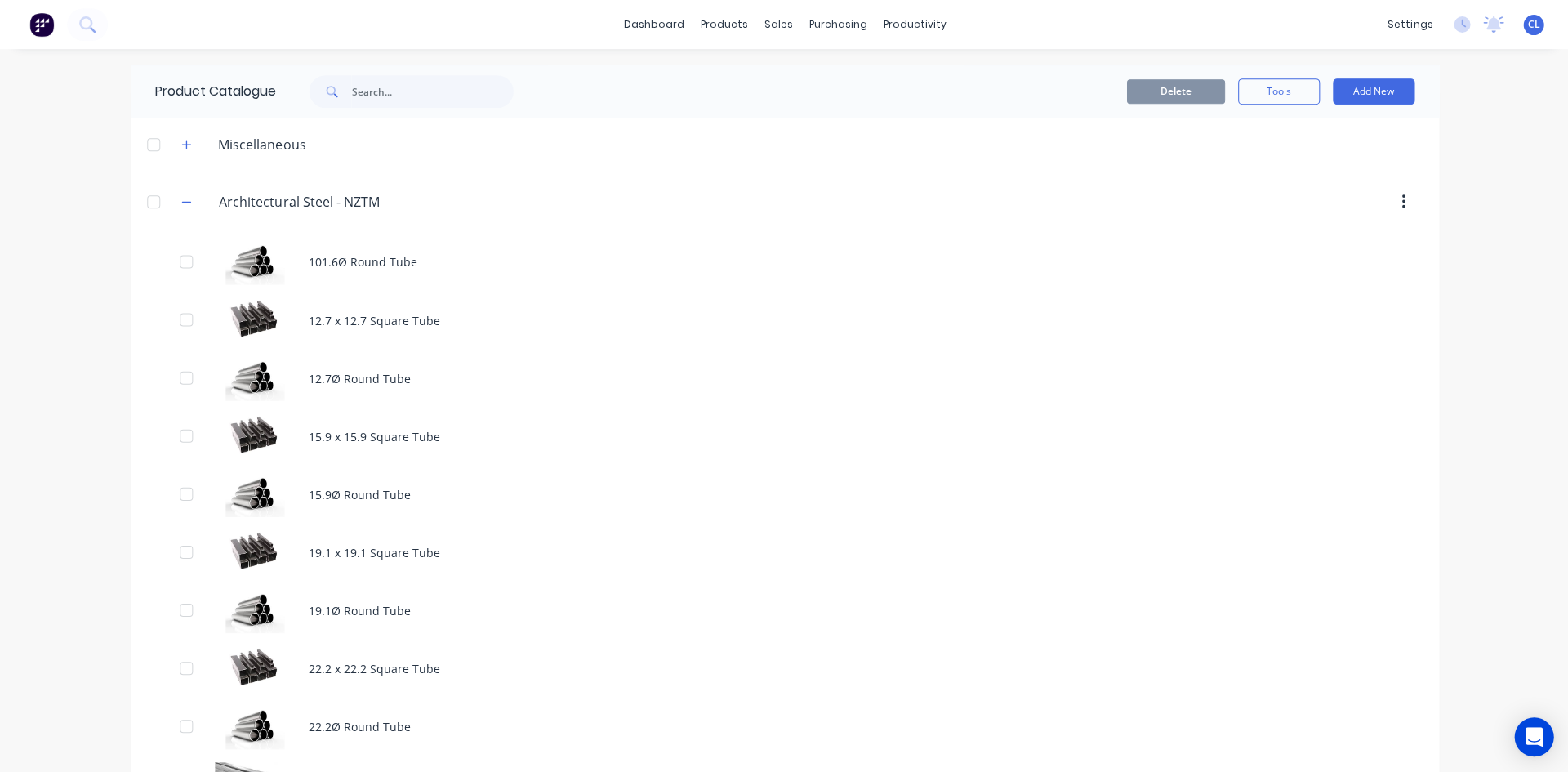
click at [369, 262] on div "101.6Ø Round Tube" at bounding box center [783, 262] width 1306 height 58
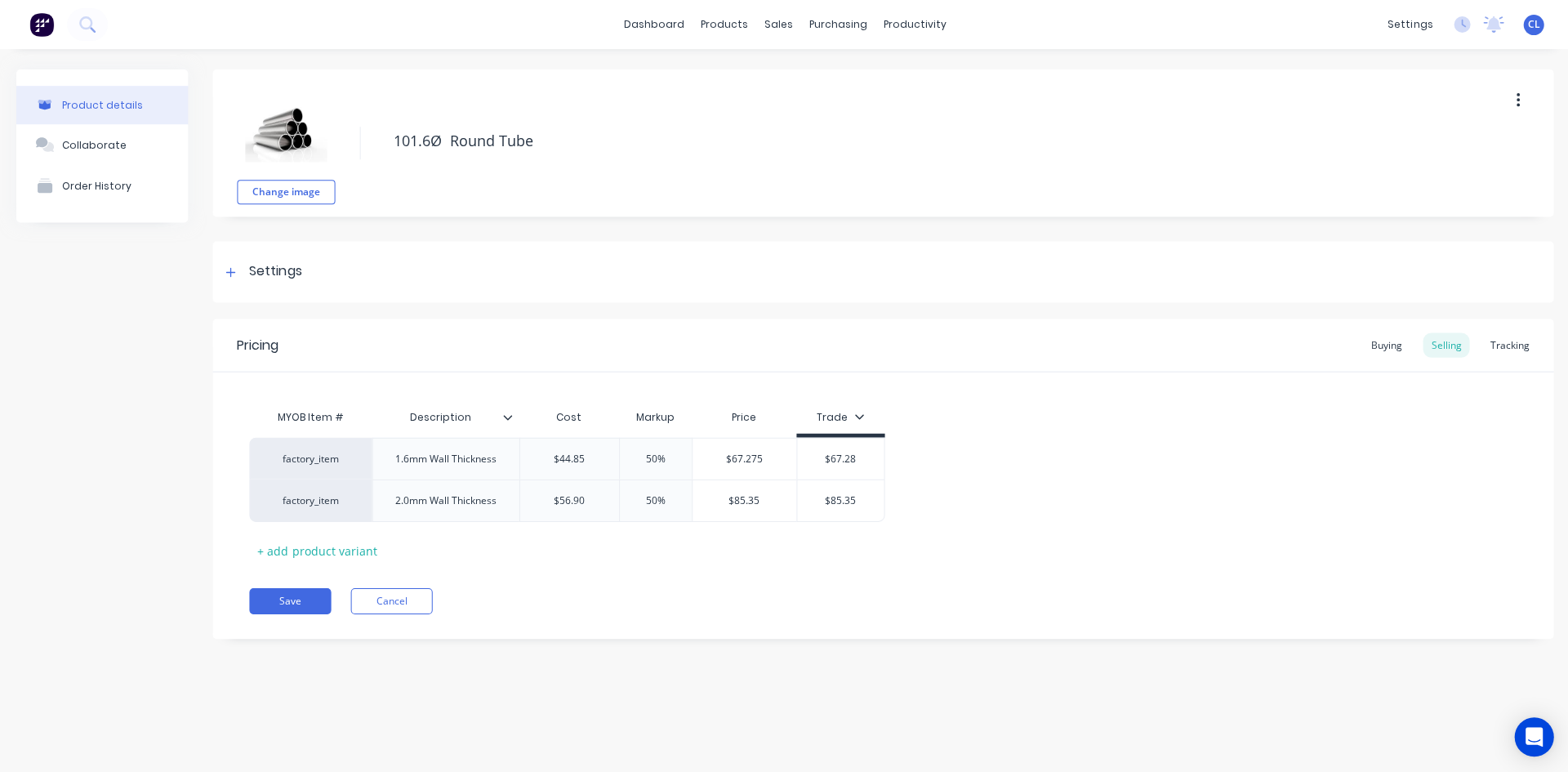
click at [258, 267] on div "Settings" at bounding box center [276, 272] width 52 height 21
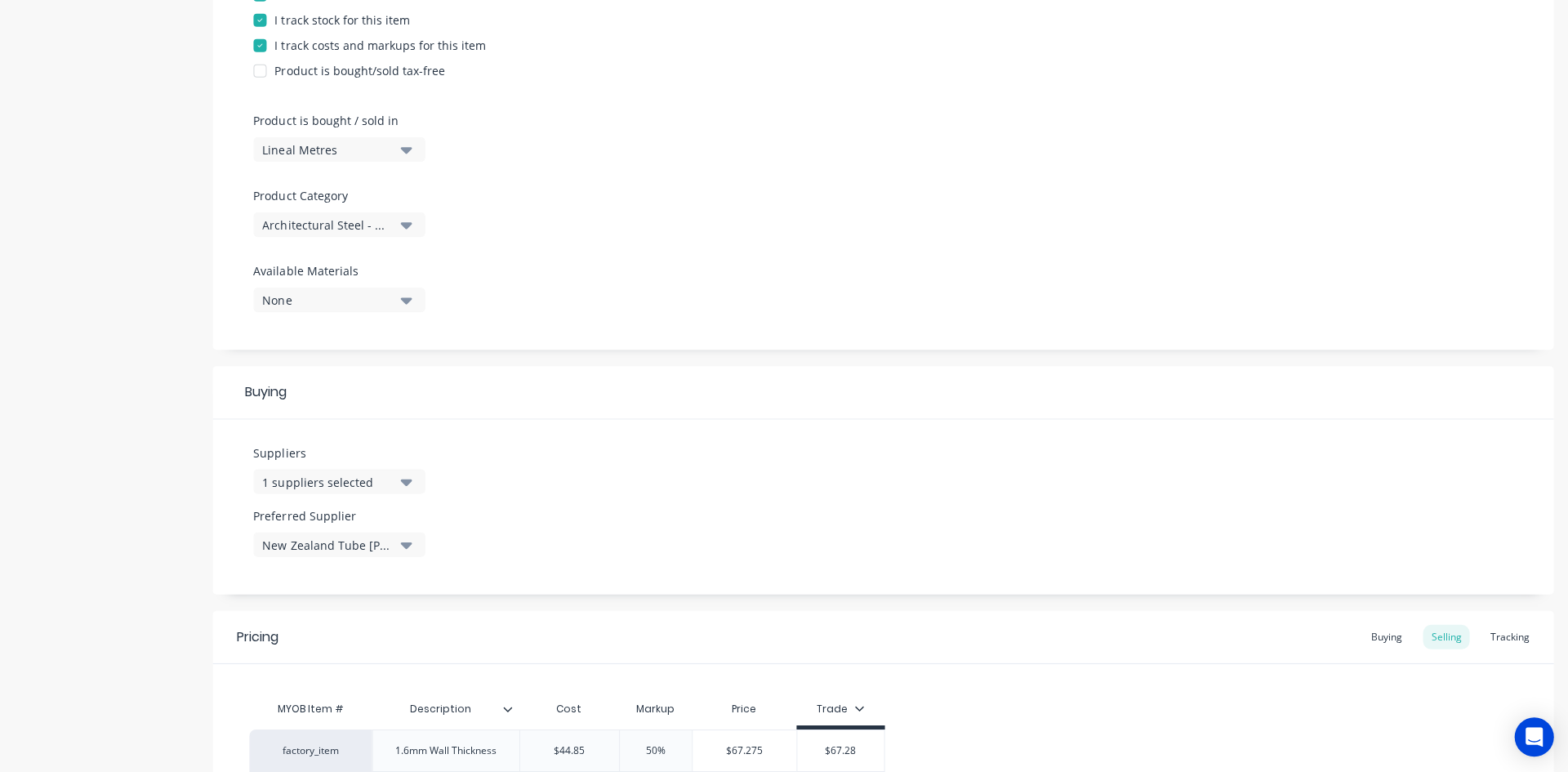
scroll to position [605, 0]
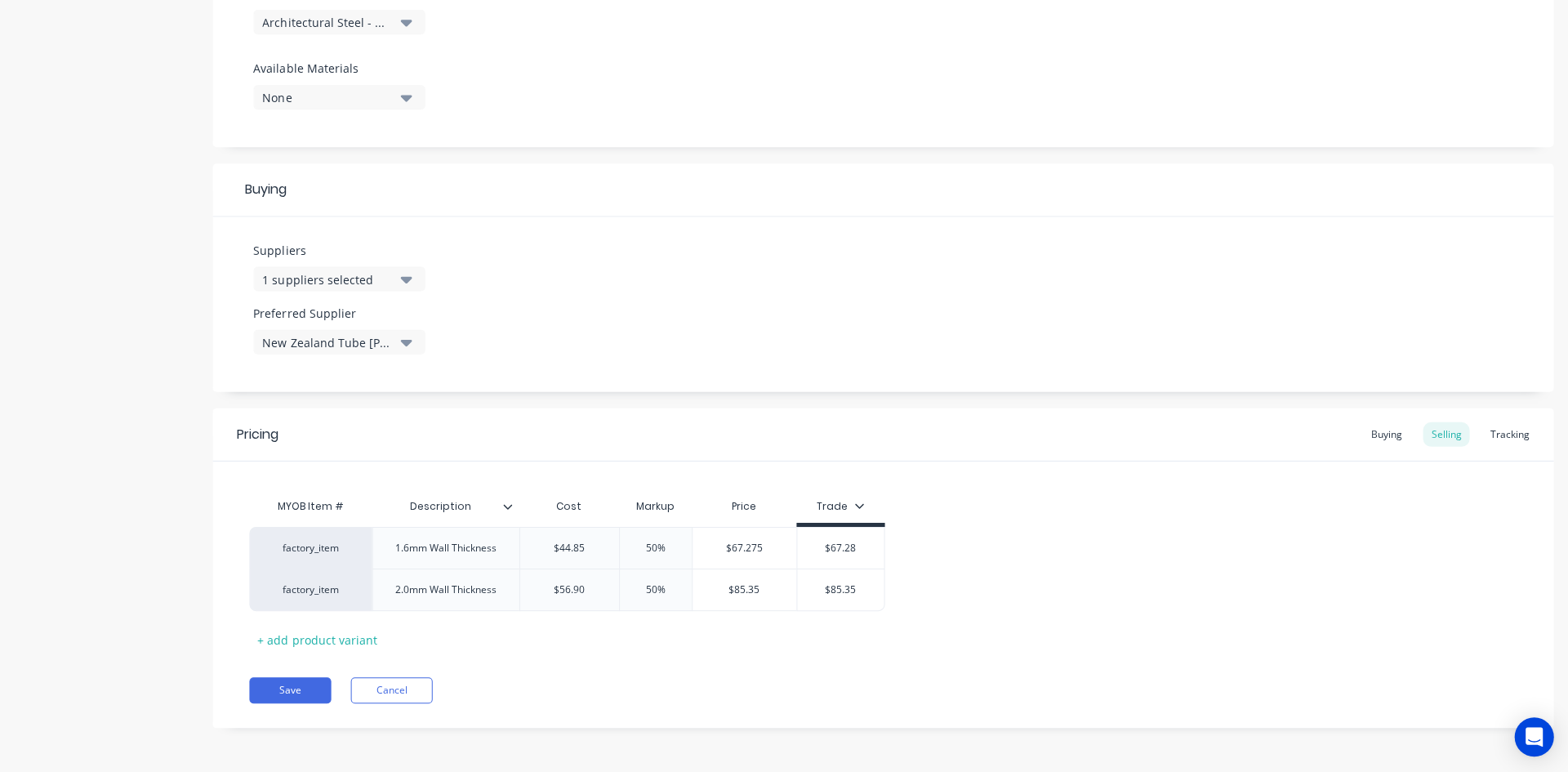
click at [671, 663] on div "Pricing Buying Selling Tracking MYOB Item # Description Cost Markup Price Trade…" at bounding box center [882, 567] width 1339 height 319
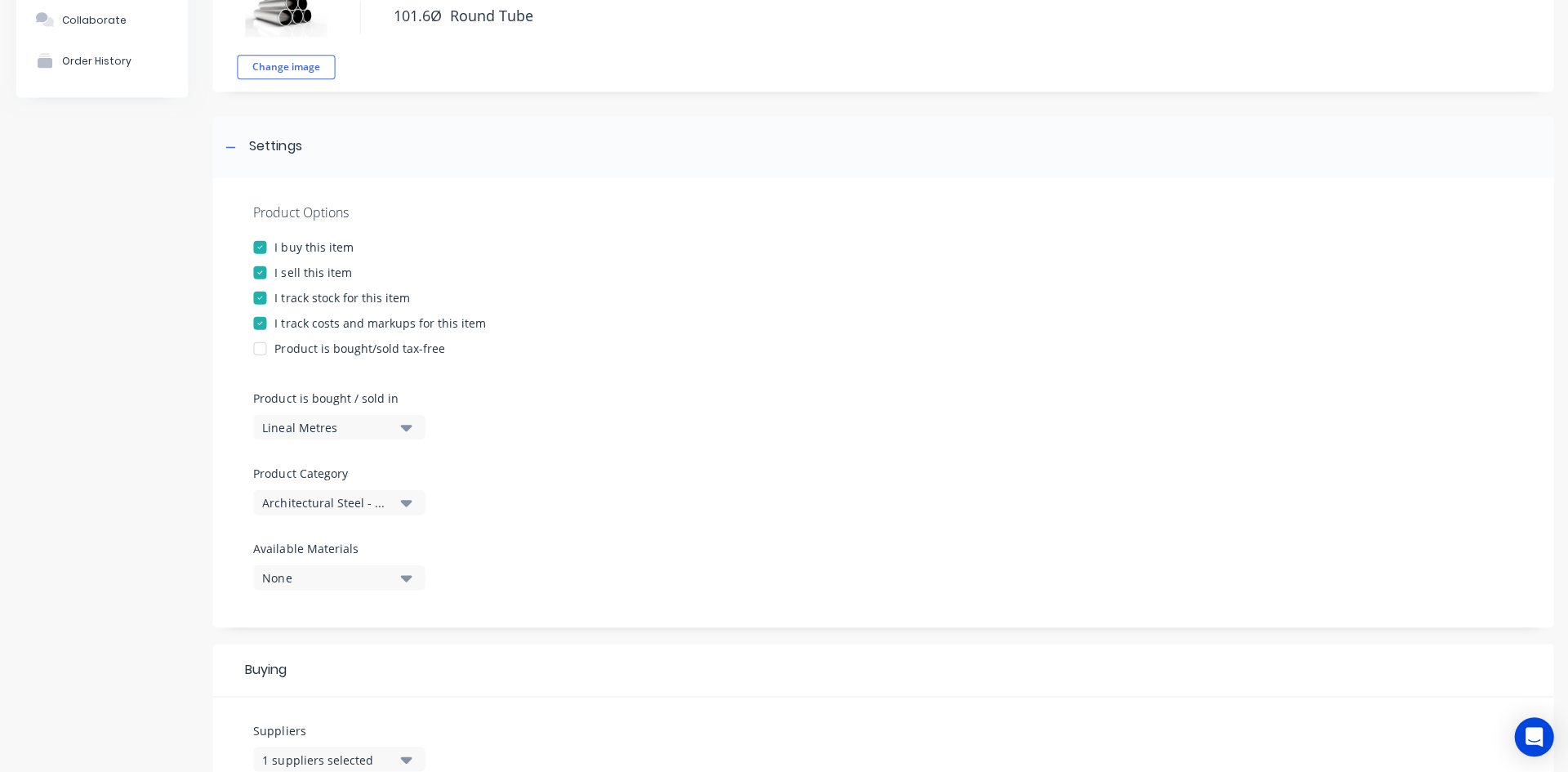
scroll to position [0, 0]
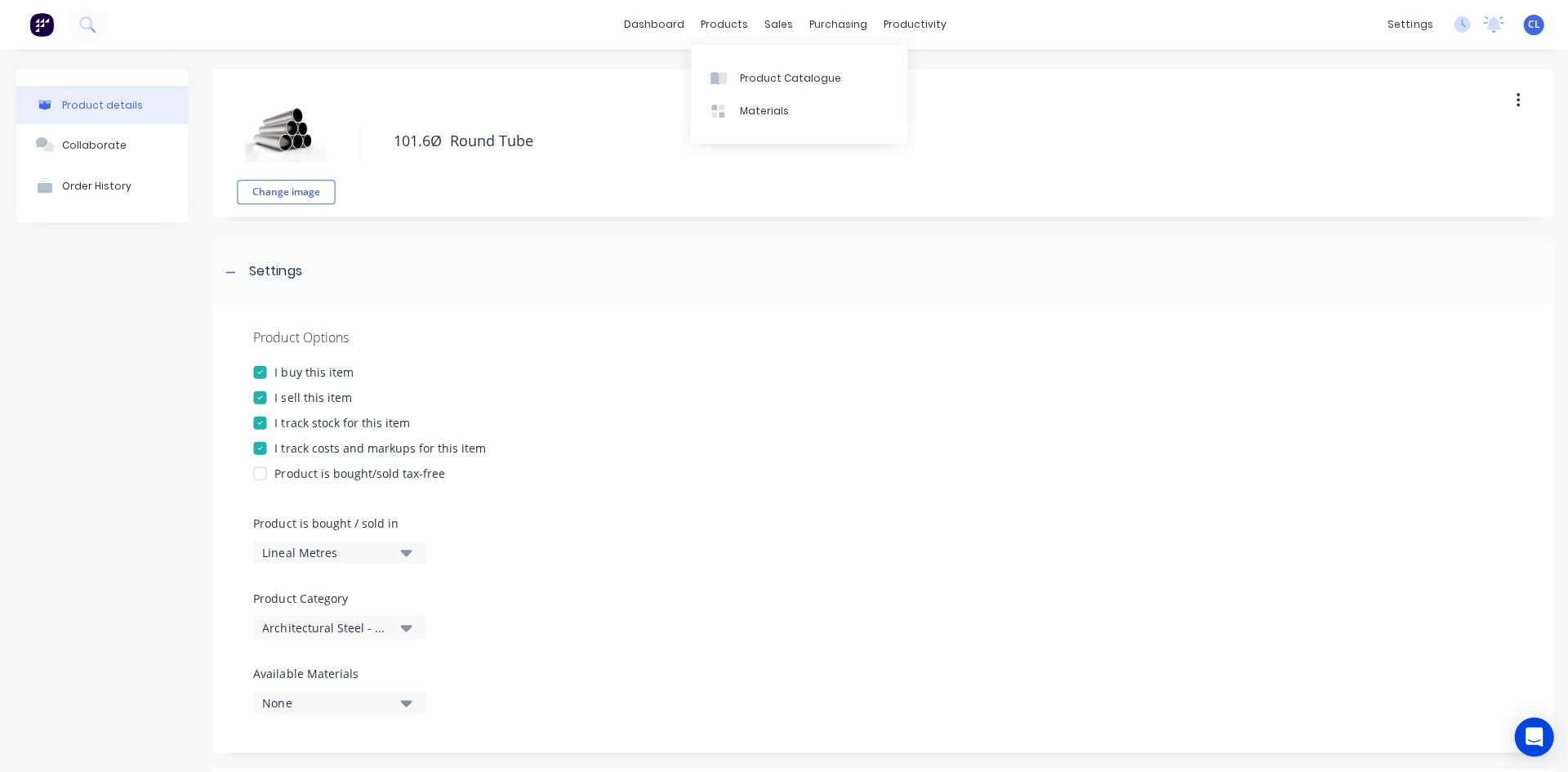
click at [712, 18] on div "products" at bounding box center [723, 25] width 64 height 25
click at [754, 80] on div "Product Catalogue" at bounding box center [789, 79] width 101 height 15
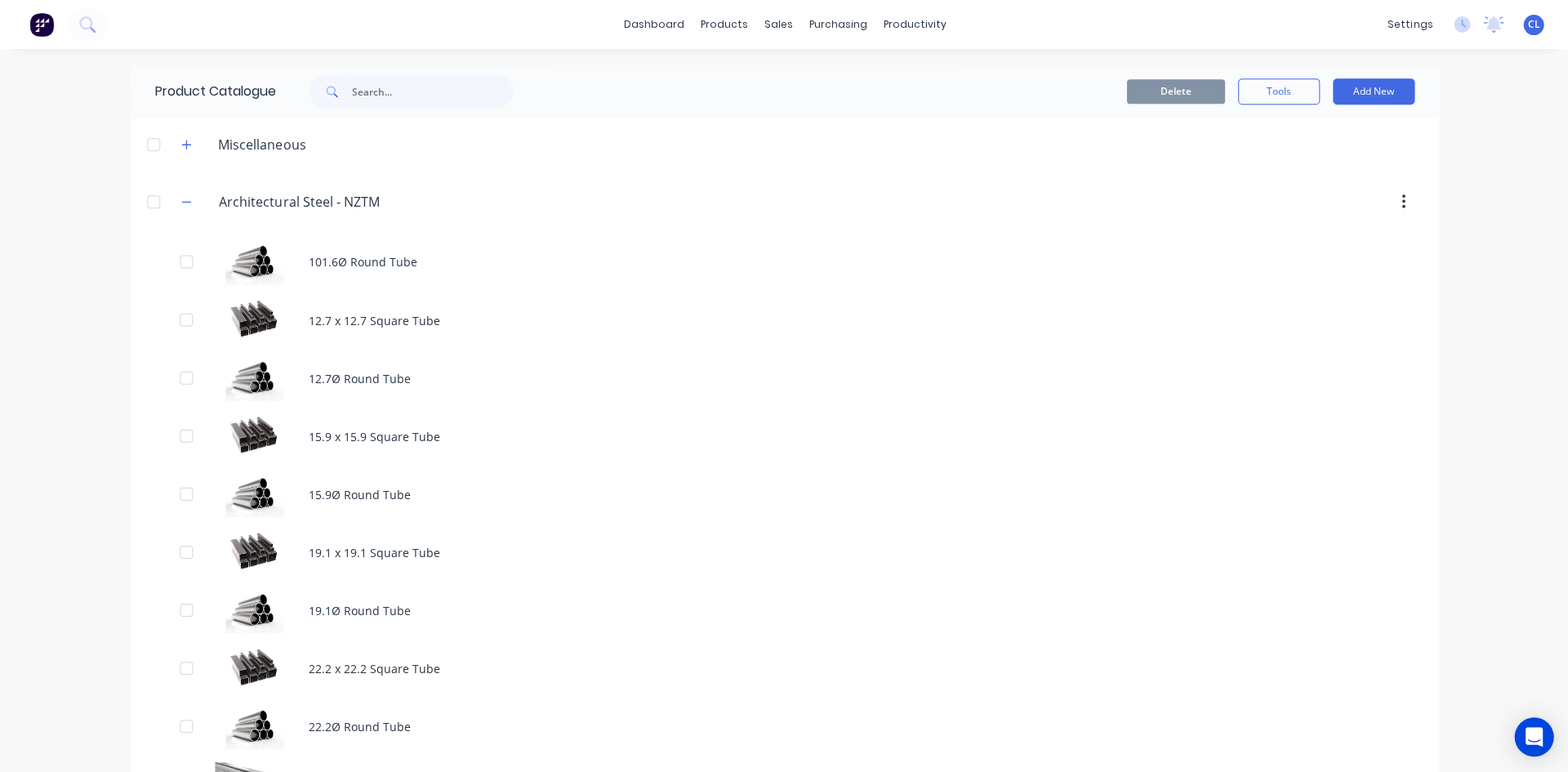
click at [182, 201] on icon "button" at bounding box center [186, 201] width 9 height 1
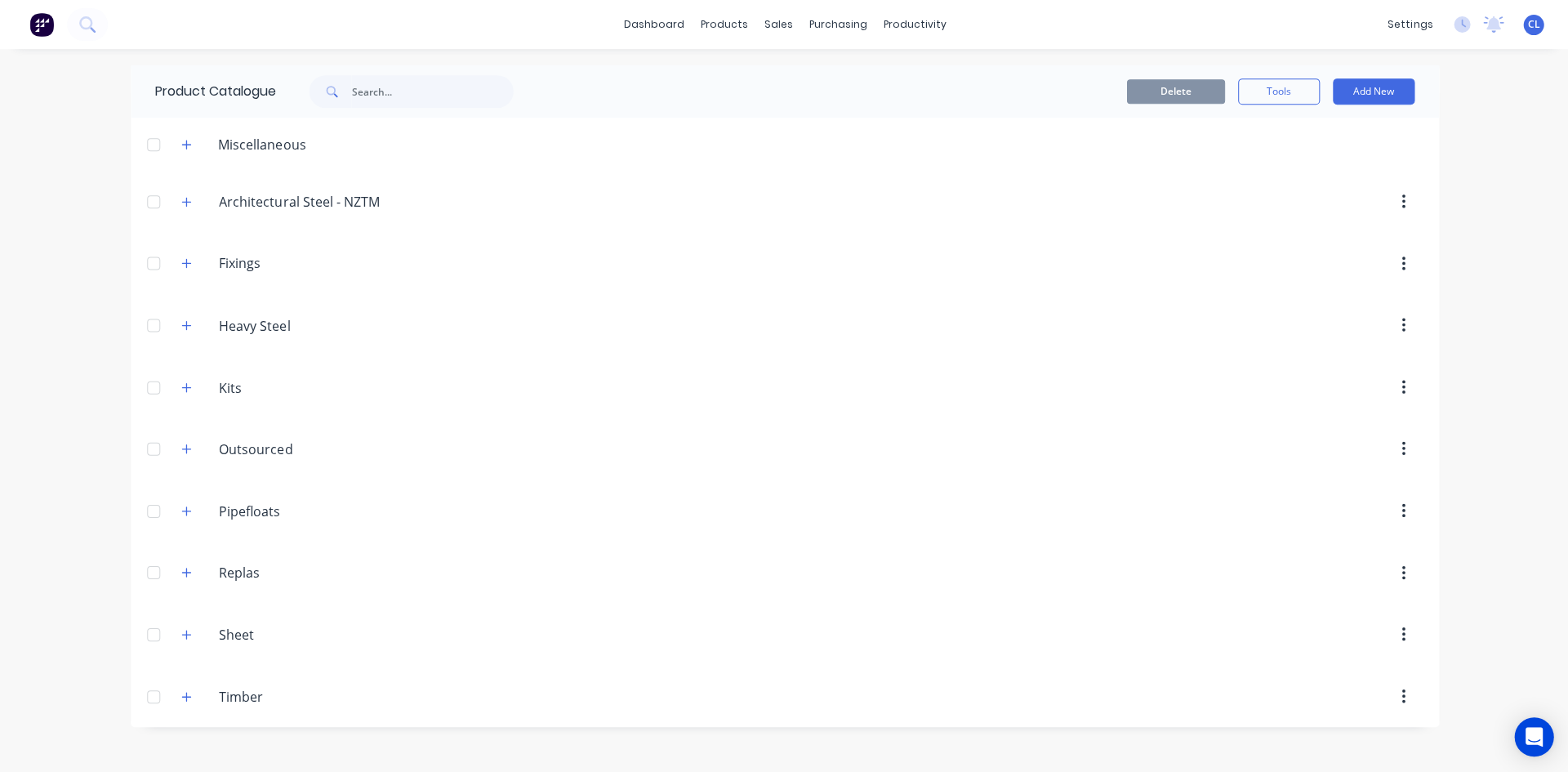
click at [190, 201] on icon "button" at bounding box center [186, 201] width 9 height 9
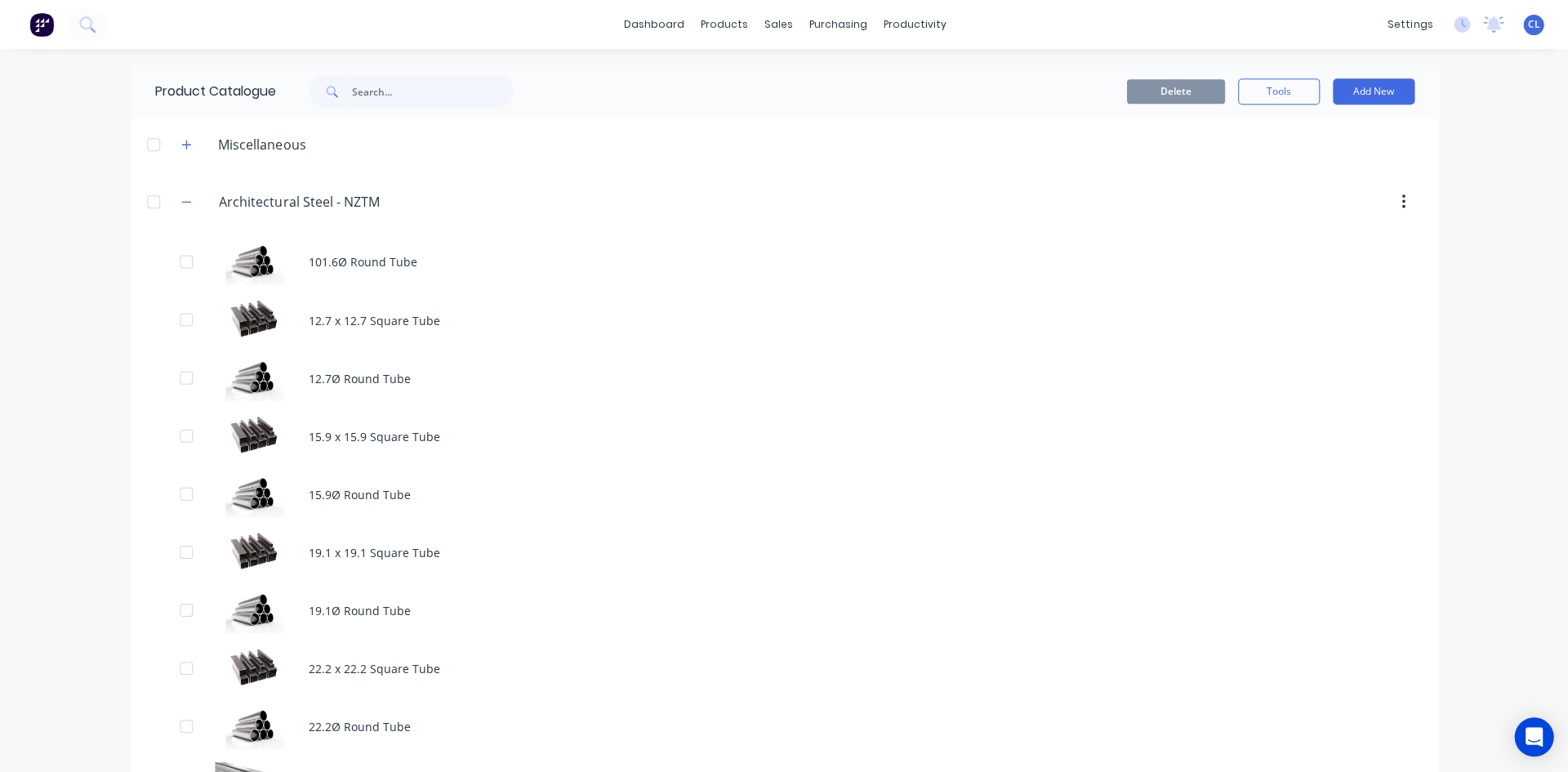
click at [321, 258] on div "101.6Ø Round Tube" at bounding box center [783, 262] width 1306 height 58
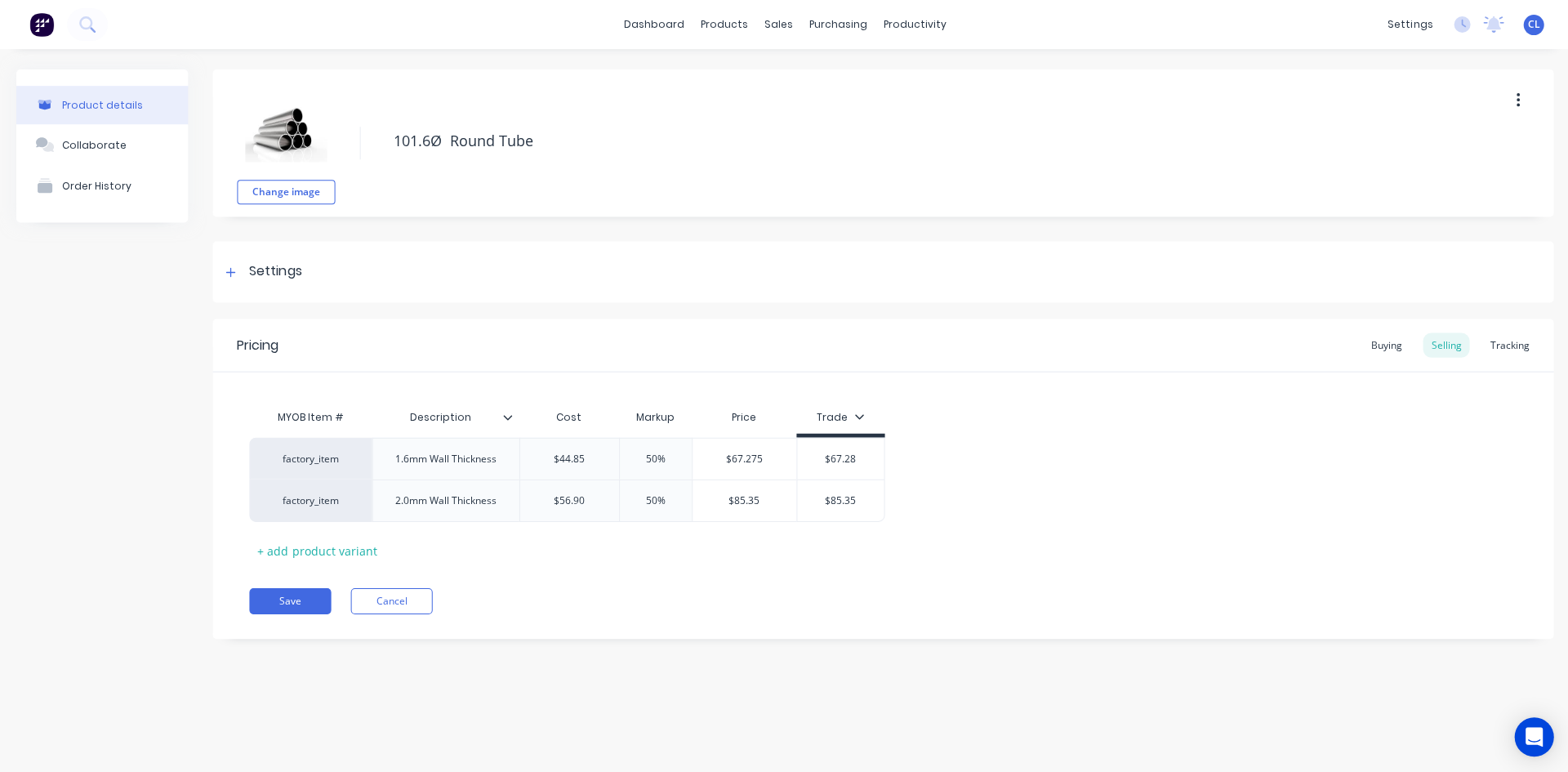
type textarea "x"
click at [316, 462] on div "factory_item" at bounding box center [311, 459] width 90 height 15
type input "f"
click at [673, 580] on div "Pricing Buying Selling Tracking MYOB Item # Description Cost Markup Price Trade…" at bounding box center [882, 477] width 1339 height 319
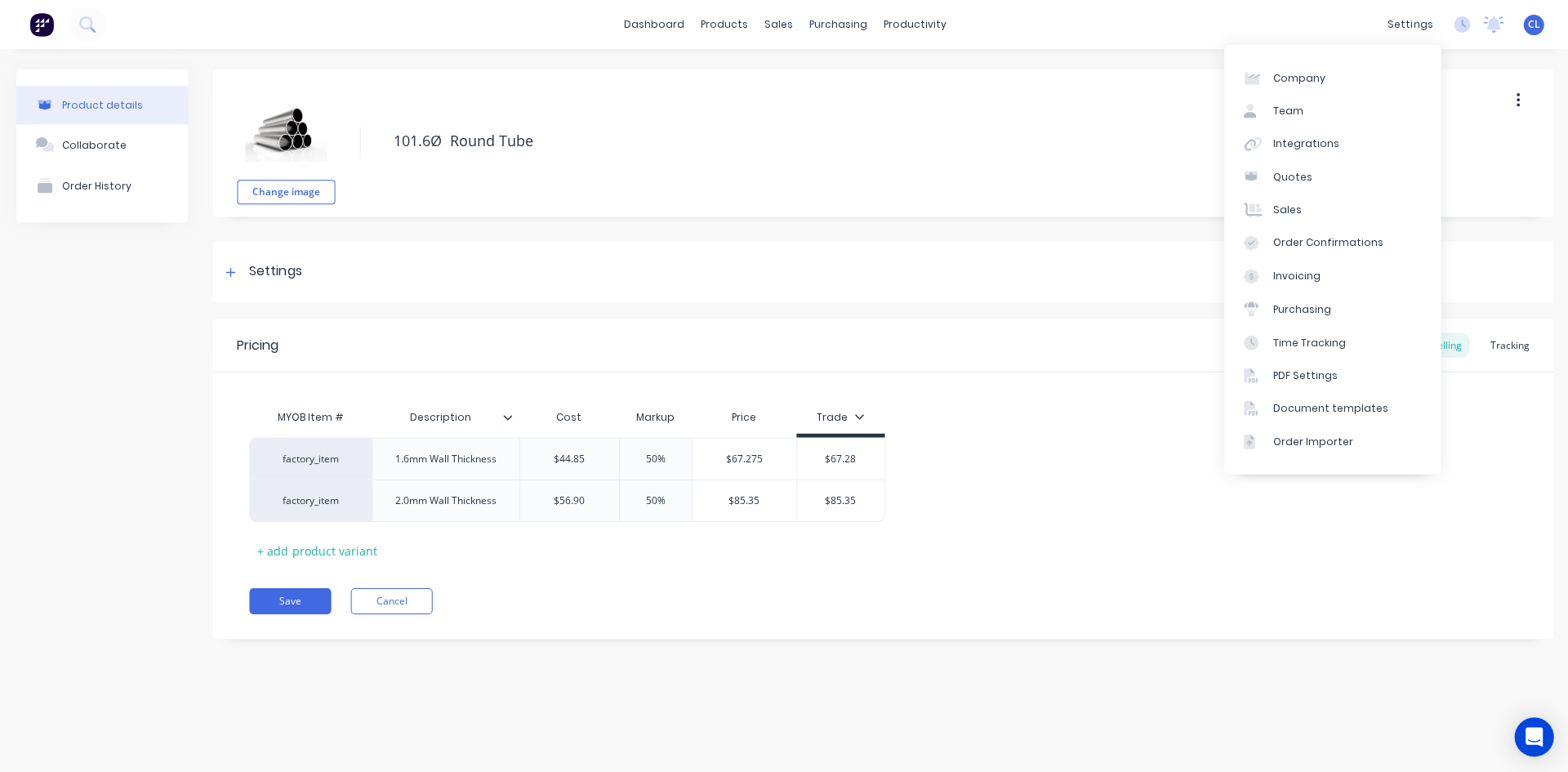
click at [1267, 29] on div "dashboard products sales purchasing productivity dashboard products Product Cat…" at bounding box center [784, 25] width 1568 height 49
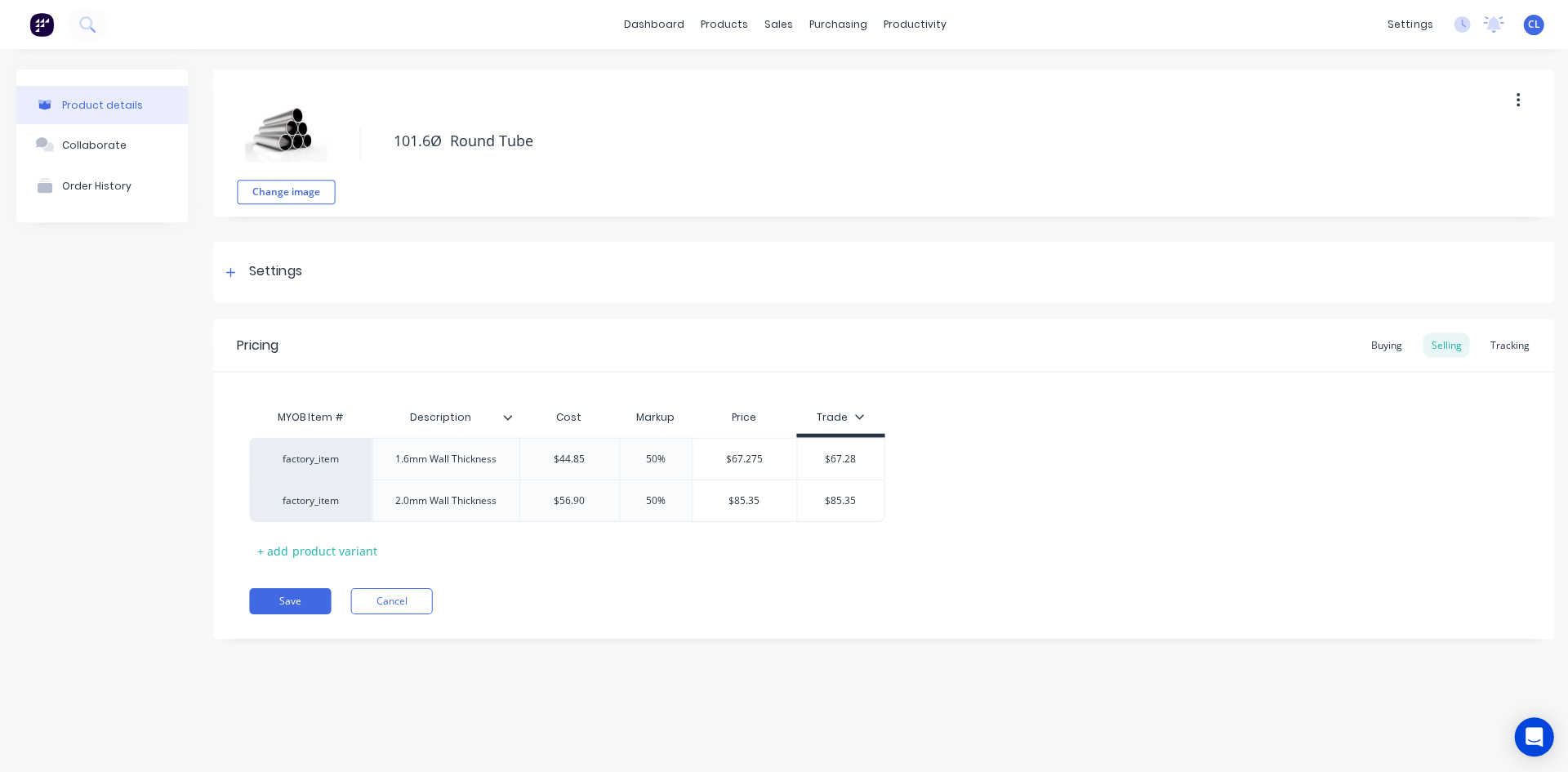
click at [318, 462] on div "factory_item" at bounding box center [311, 459] width 90 height 15
type input "factory_af"
click at [307, 600] on button "Save" at bounding box center [290, 601] width 82 height 26
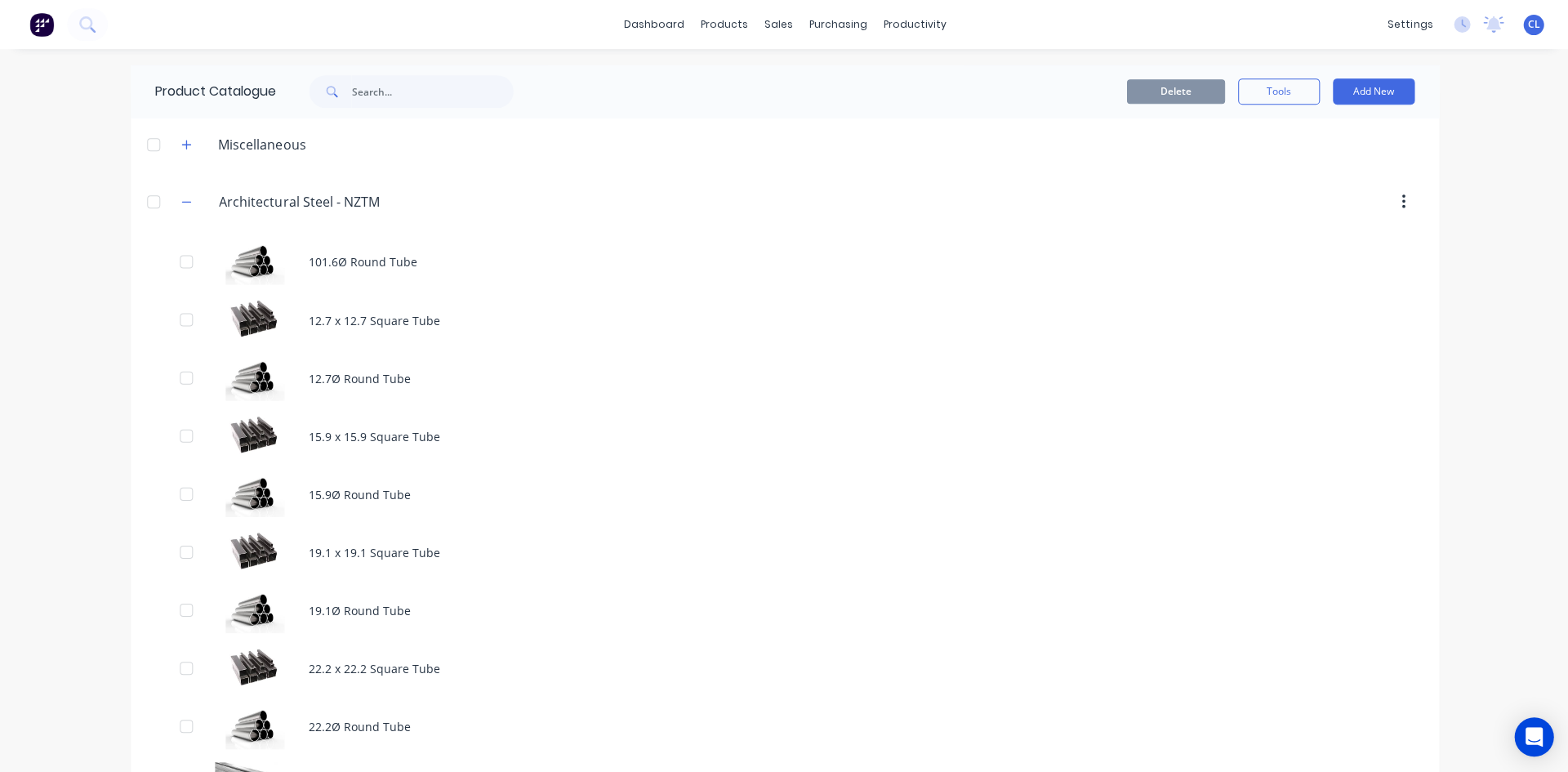
click at [362, 255] on div "101.6Ø Round Tube" at bounding box center [783, 262] width 1306 height 58
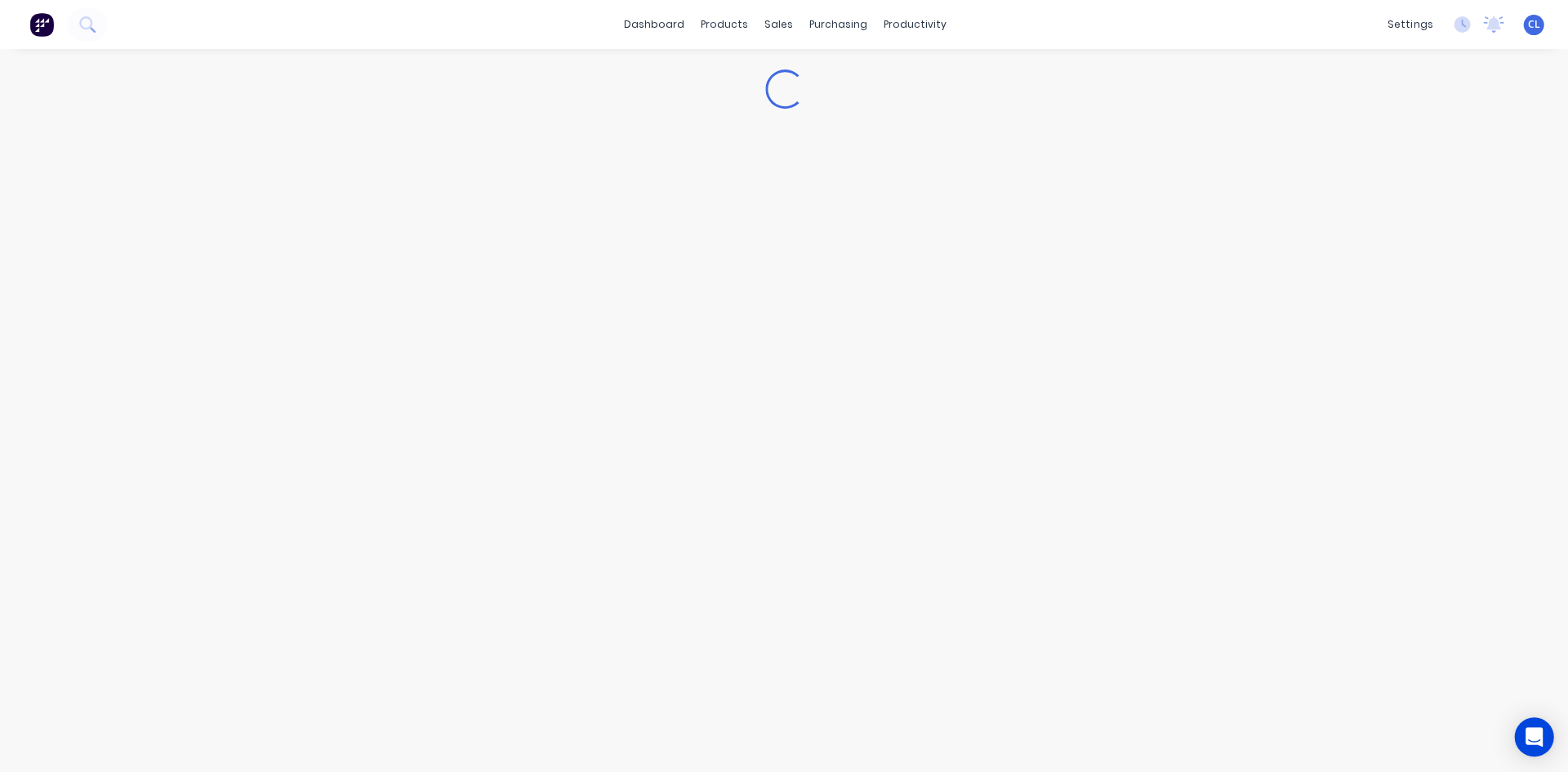
type textarea "x"
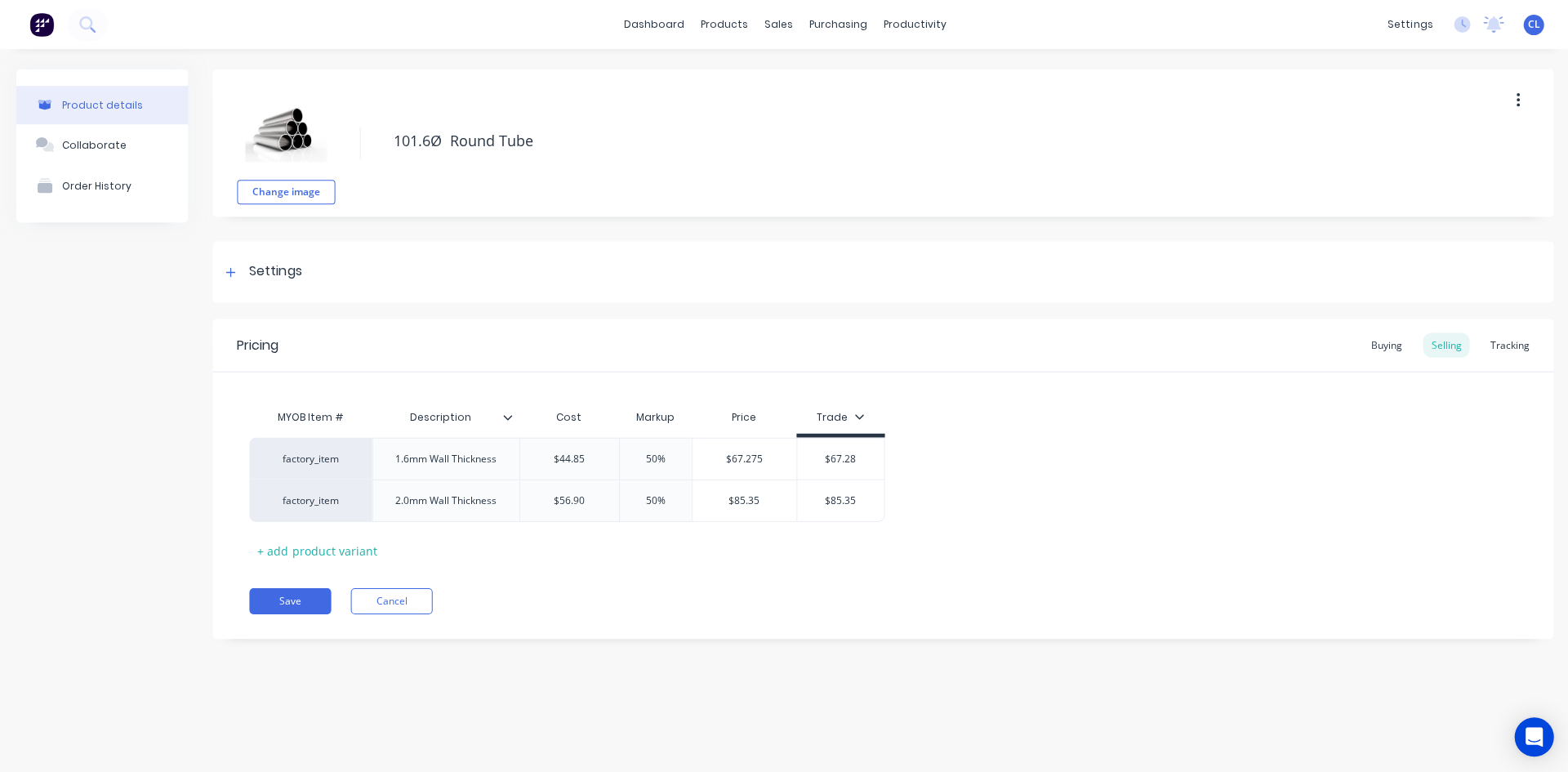
click at [319, 459] on div "factory_item" at bounding box center [311, 459] width 90 height 15
type input "factory_af"
type textarea "x"
drag, startPoint x: 613, startPoint y: 619, endPoint x: 707, endPoint y: 580, distance: 101.8
click at [614, 619] on div "Pricing Buying Selling Tracking MYOB Item # Description Cost Markup Price Trade…" at bounding box center [882, 477] width 1339 height 319
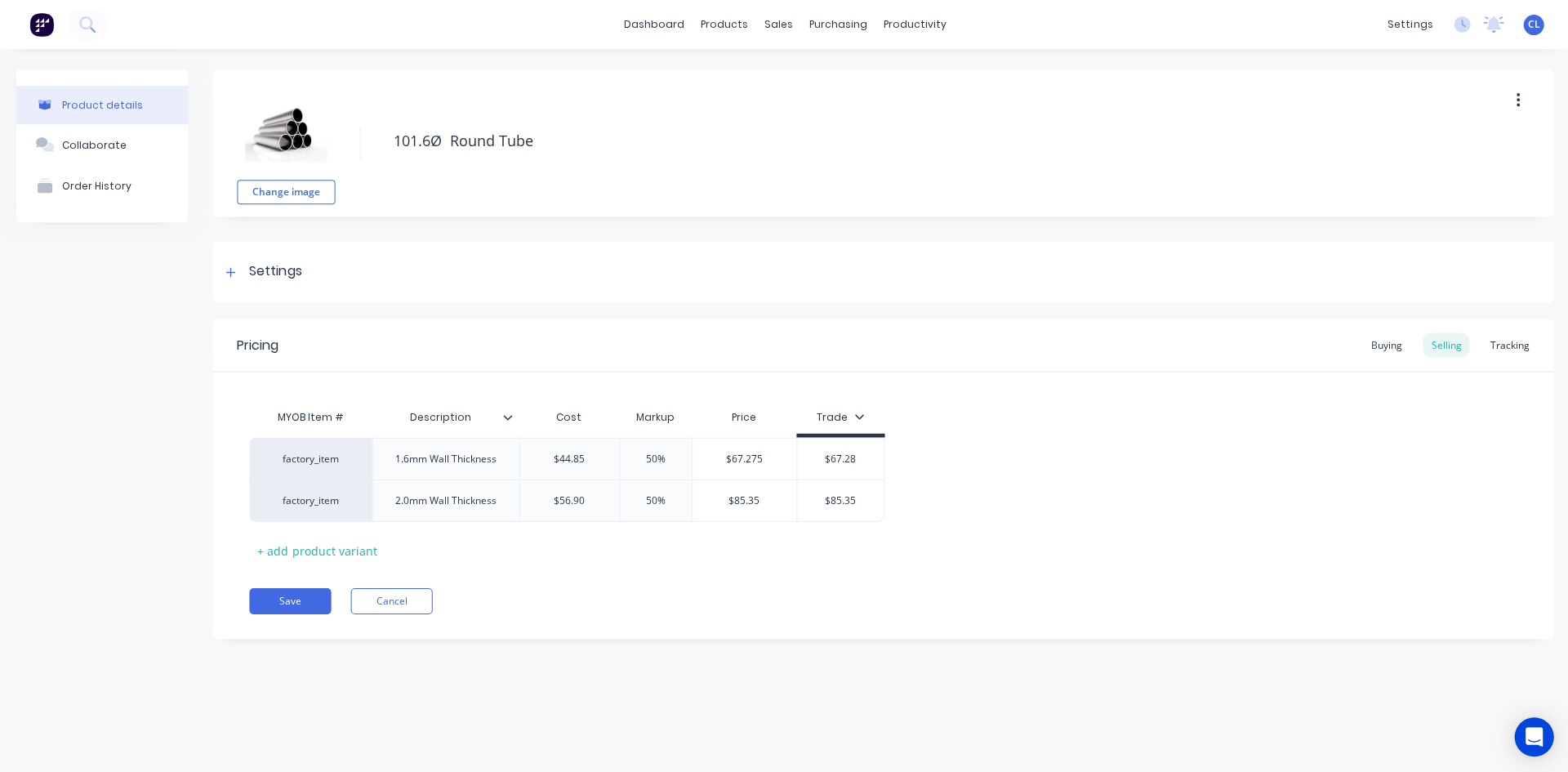
click at [408, 599] on button "Cancel" at bounding box center [391, 601] width 82 height 26
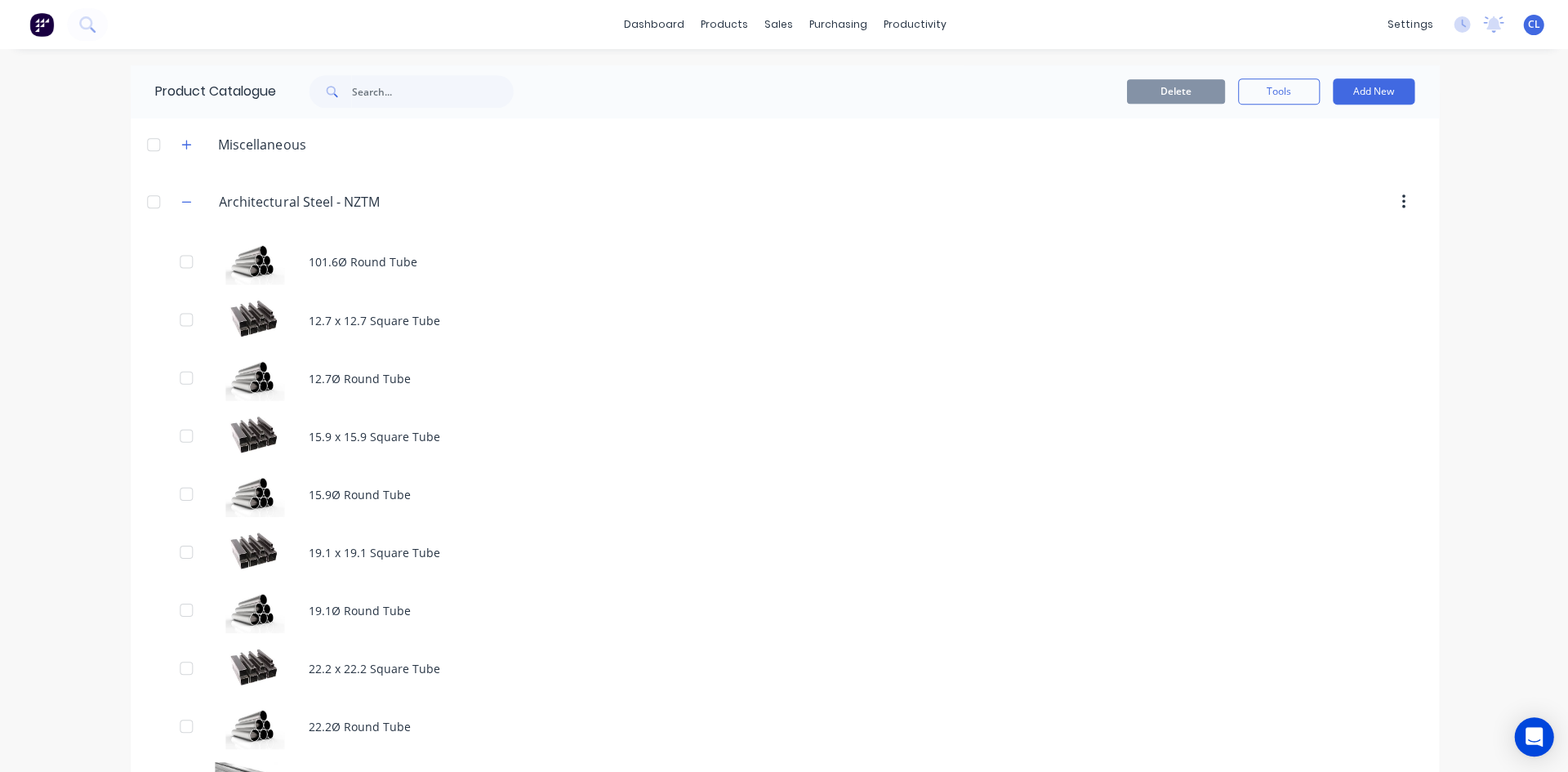
click at [379, 257] on div "101.6Ø Round Tube" at bounding box center [783, 262] width 1306 height 58
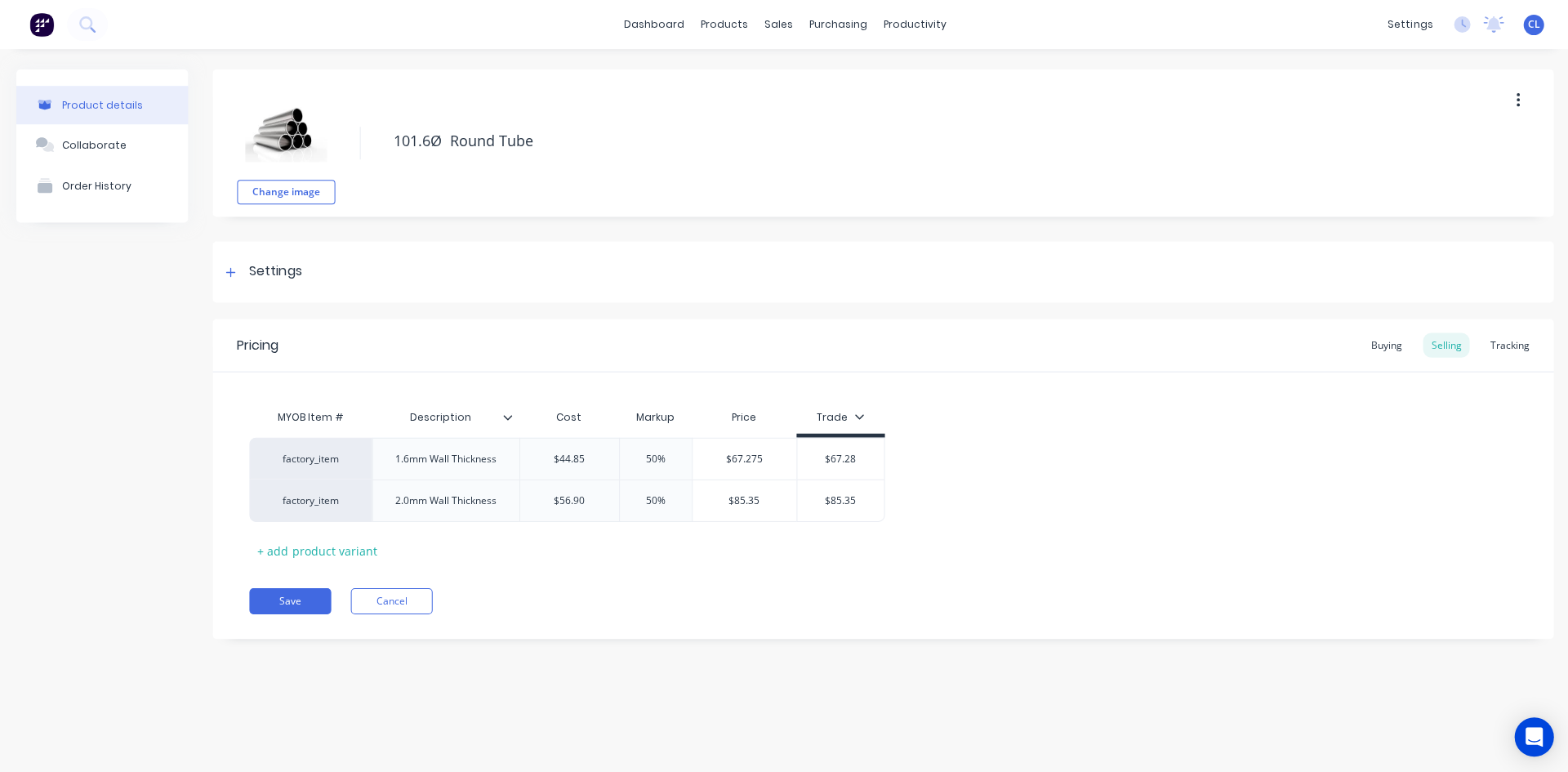
click at [235, 272] on icon at bounding box center [230, 272] width 10 height 11
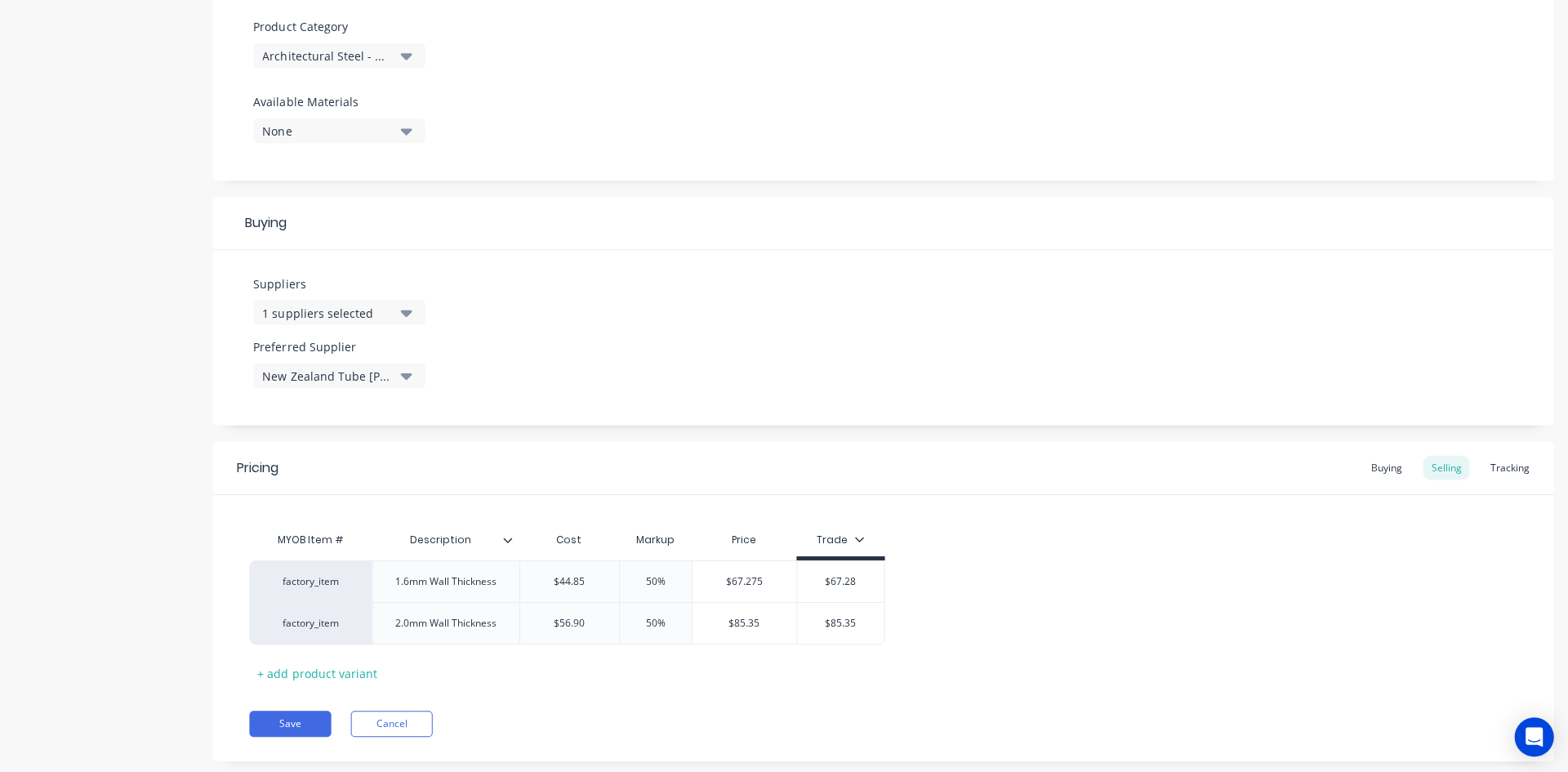
scroll to position [605, 0]
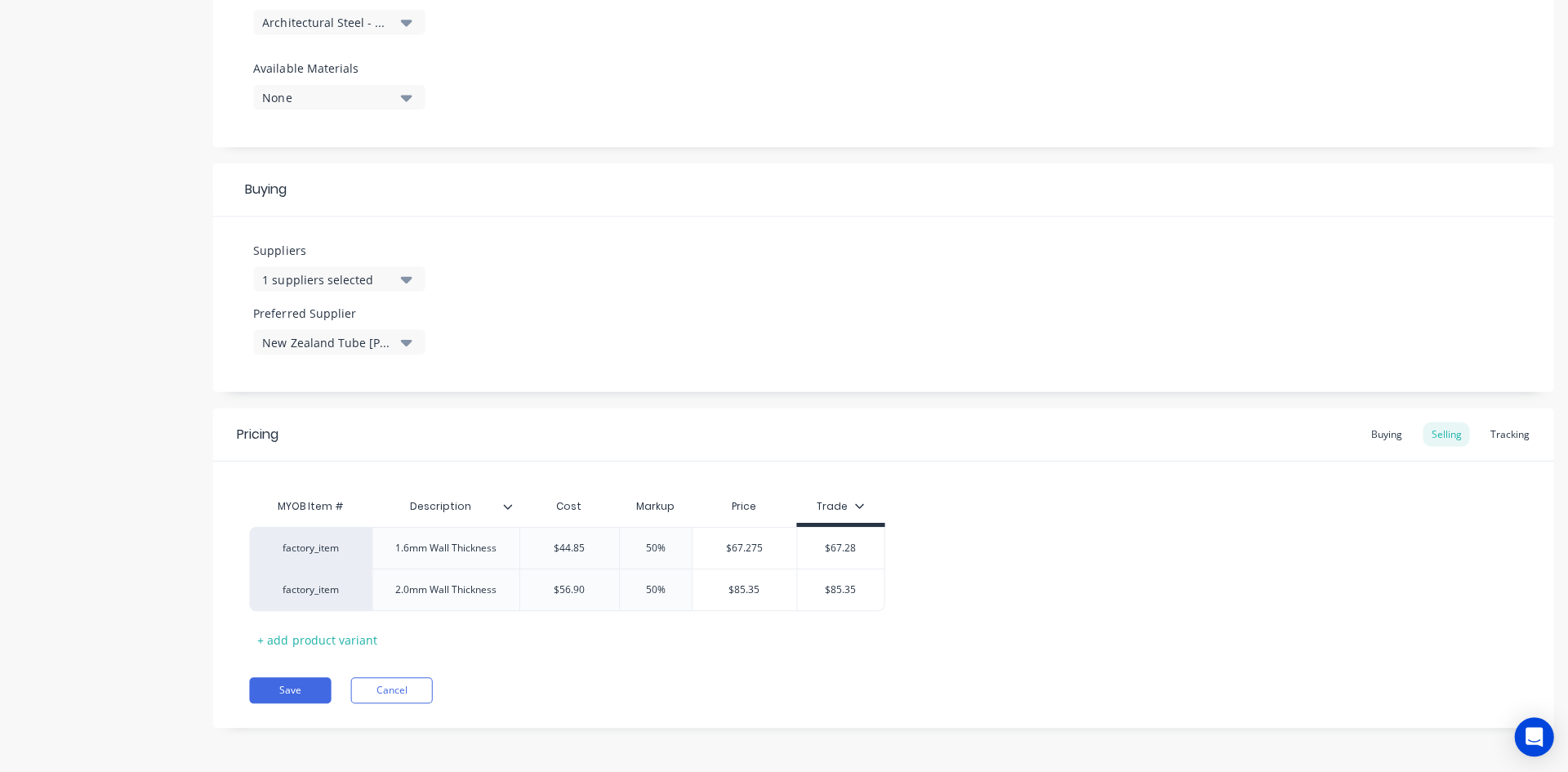
click at [1173, 566] on div "factory_item 1.6mm Wall Thickness $44.85 50% $67.275 $67.28 factory_item 2.0mm …" at bounding box center [882, 568] width 1265 height 85
click at [1375, 433] on div "Buying" at bounding box center [1385, 434] width 48 height 25
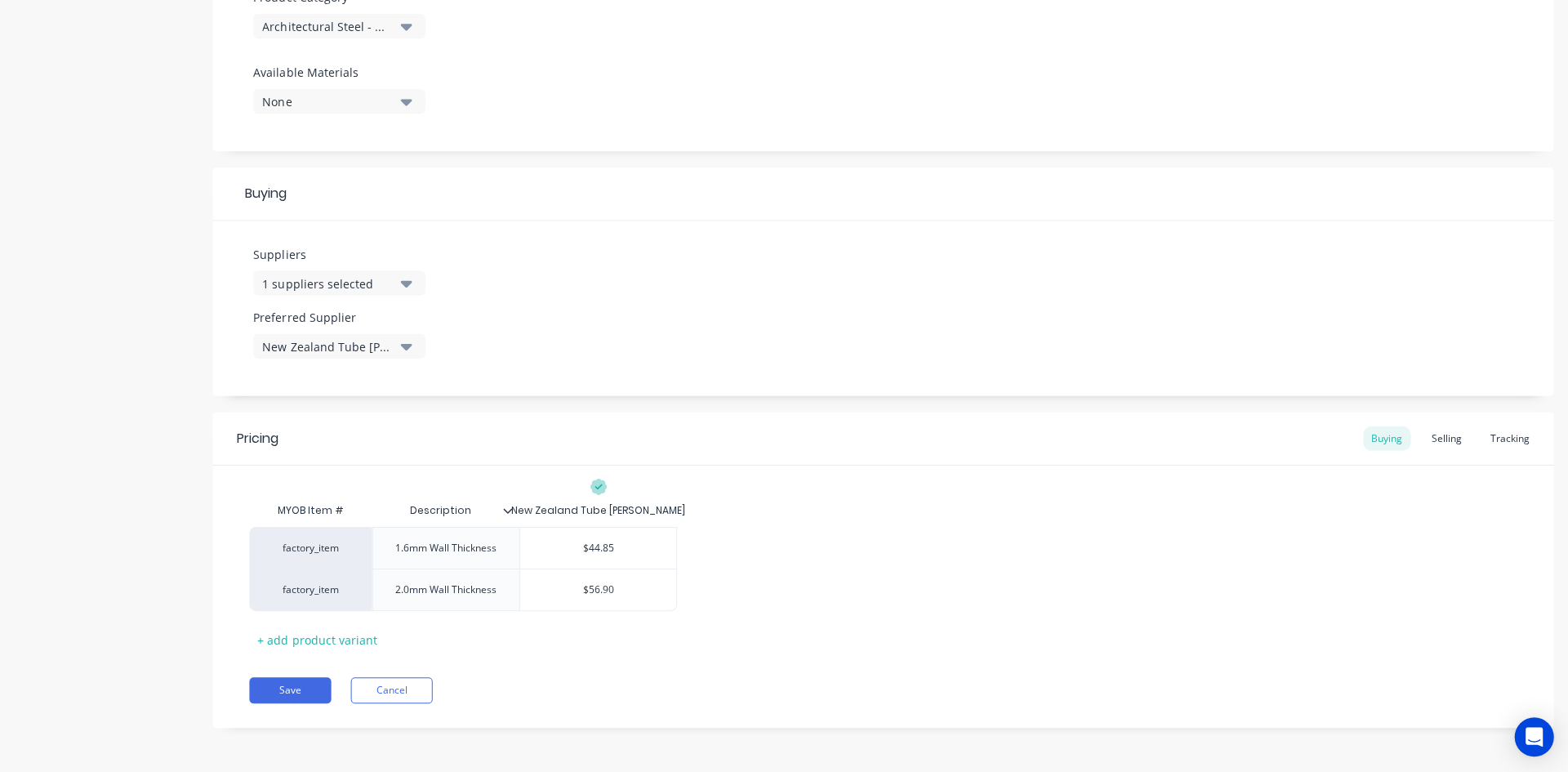
scroll to position [601, 0]
click at [1435, 439] on div "Selling" at bounding box center [1443, 438] width 47 height 25
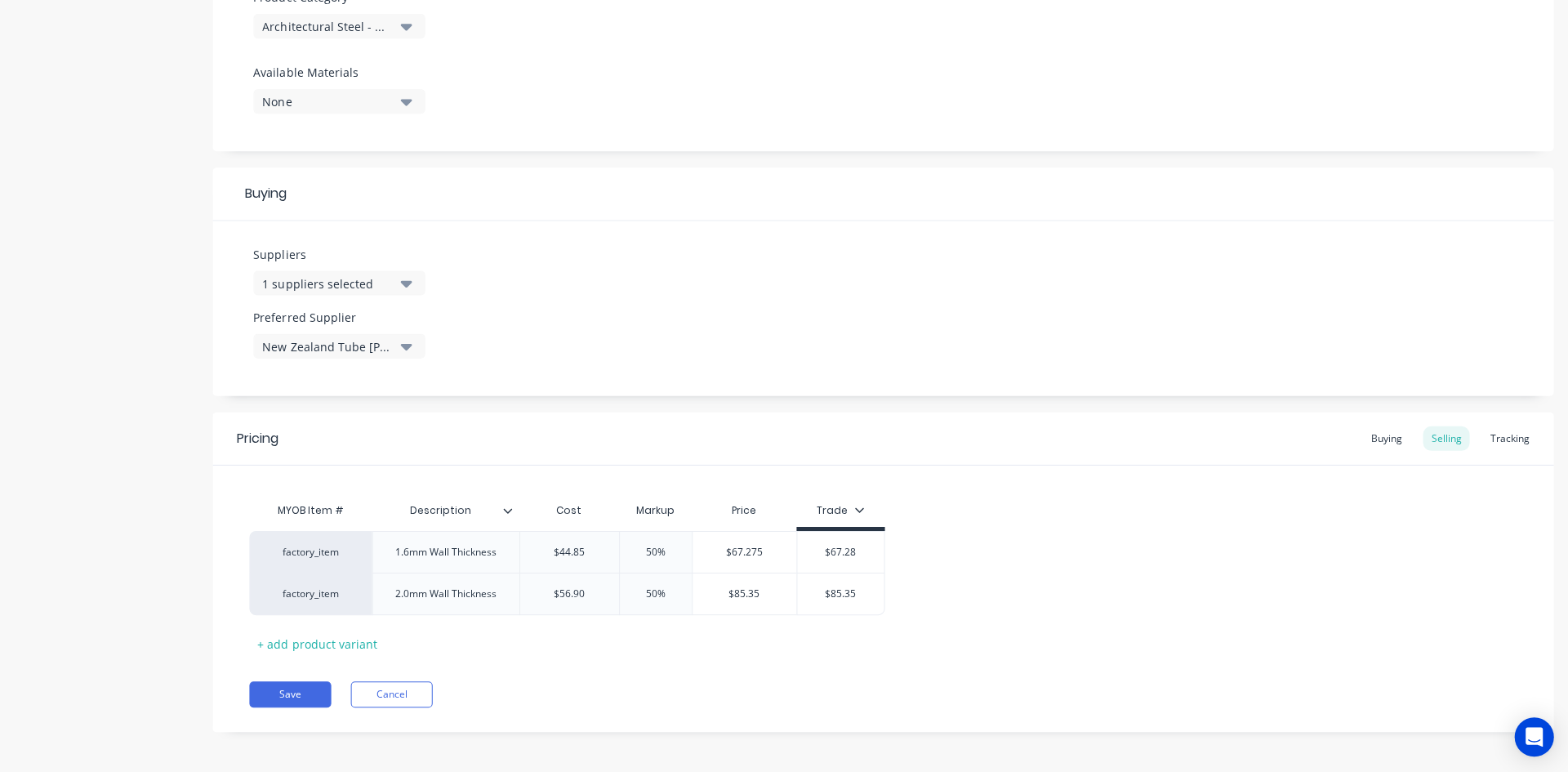
click at [1375, 438] on div "Buying" at bounding box center [1385, 438] width 48 height 25
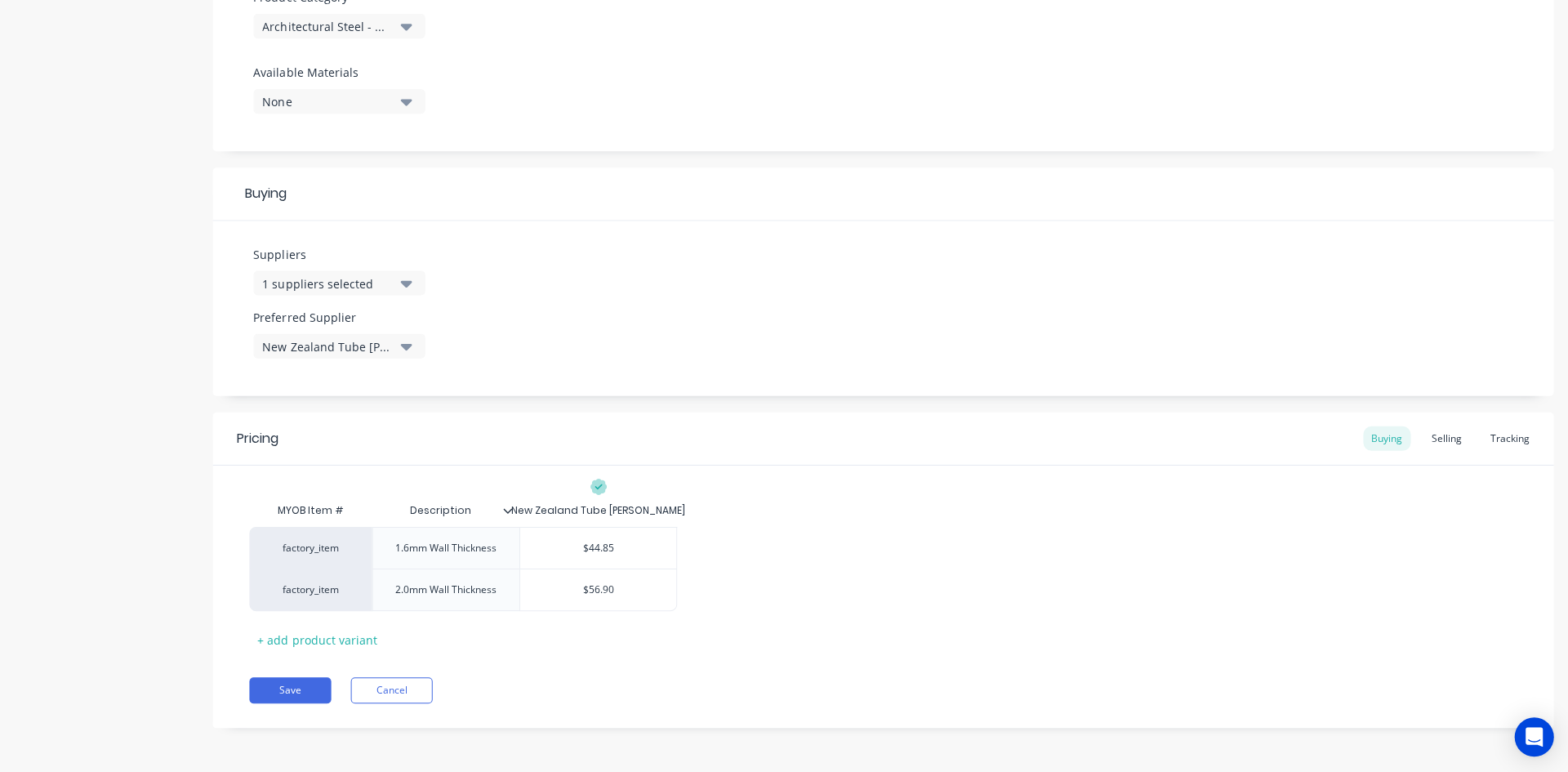
click at [1441, 432] on div "Selling" at bounding box center [1443, 438] width 47 height 25
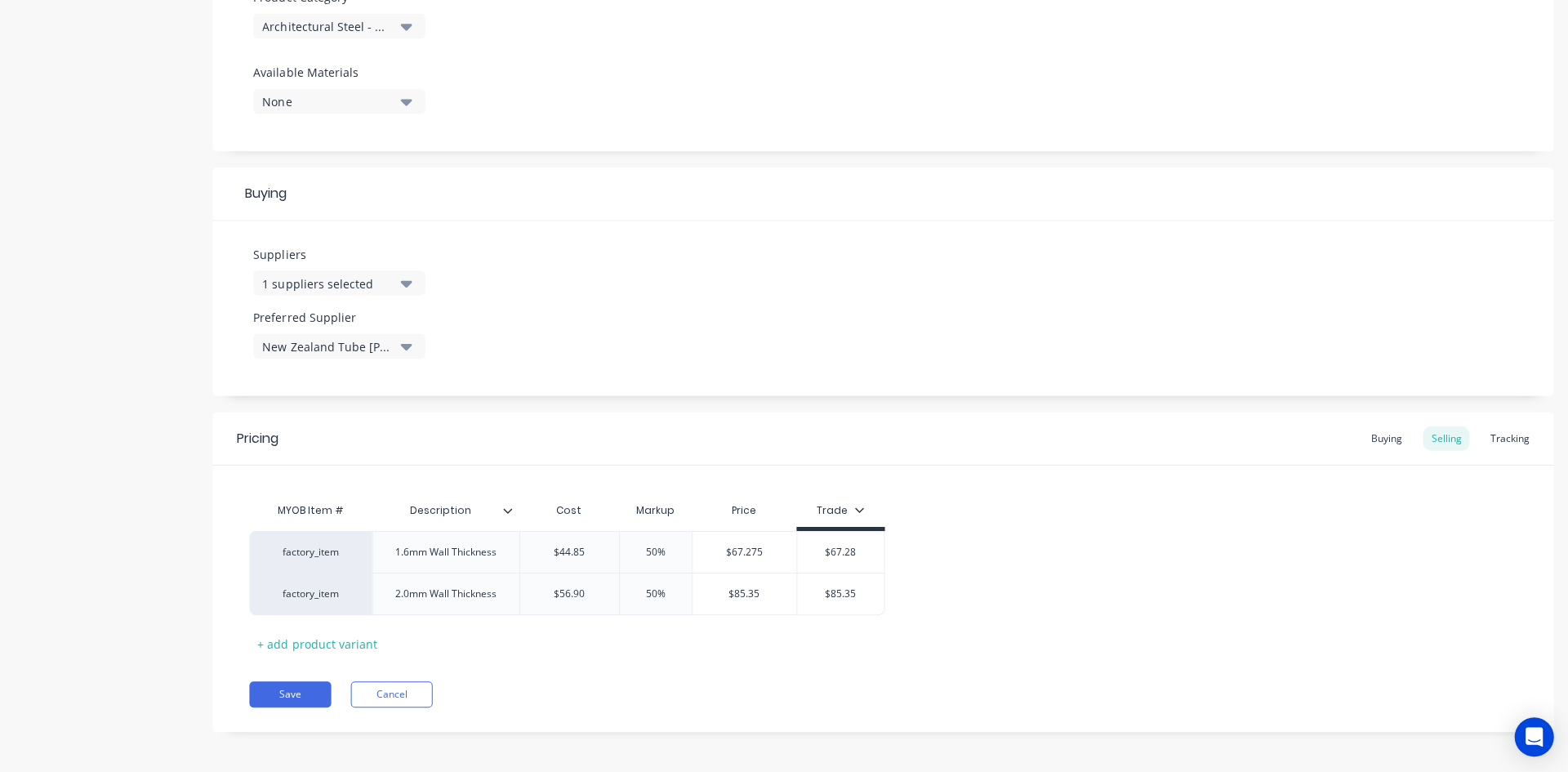
click at [321, 557] on div "factory_item" at bounding box center [311, 551] width 90 height 15
click at [330, 486] on button "." at bounding box center [340, 486] width 146 height 25
click at [330, 564] on div "." at bounding box center [310, 550] width 122 height 42
click at [322, 556] on div "." at bounding box center [311, 551] width 90 height 15
type input "factory"
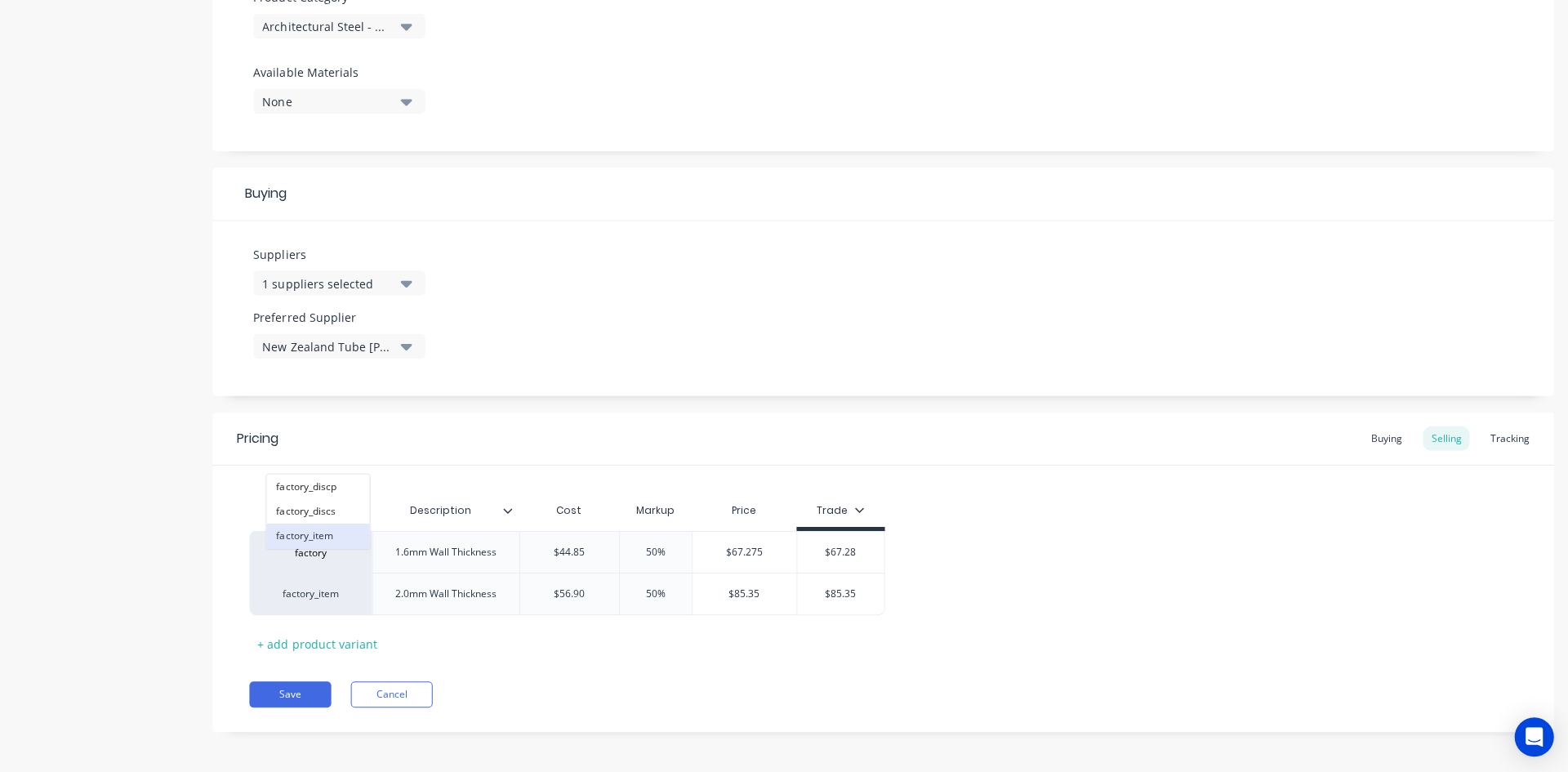
click at [330, 533] on button "factory_item" at bounding box center [317, 535] width 103 height 25
drag, startPoint x: 645, startPoint y: 642, endPoint x: 612, endPoint y: 637, distance: 33.4
click at [646, 642] on div "MYOB Item # Description Cost Markup Price Trade factory_item 1.6mm Wall Thickne…" at bounding box center [882, 574] width 1265 height 162
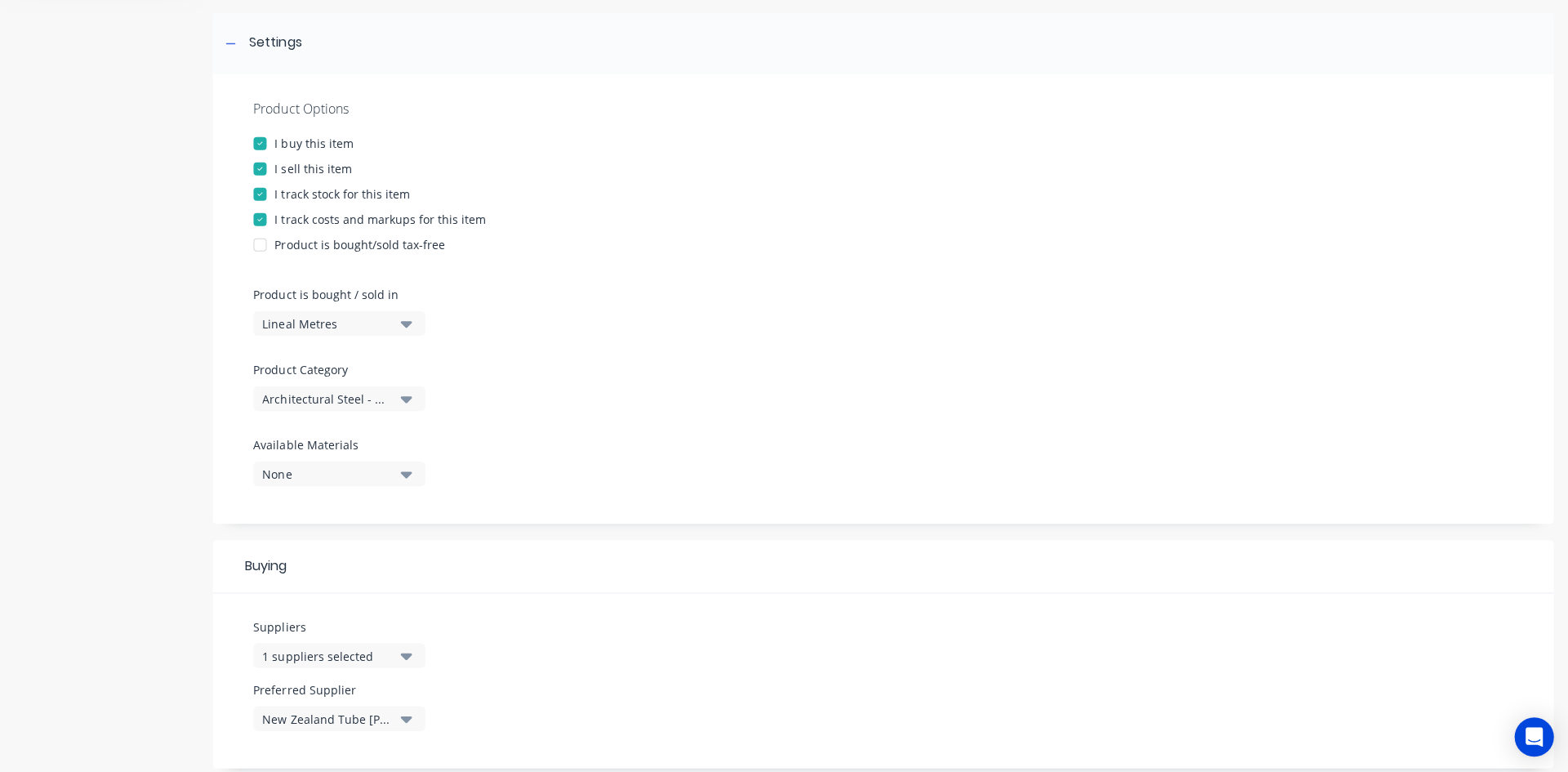
scroll to position [0, 0]
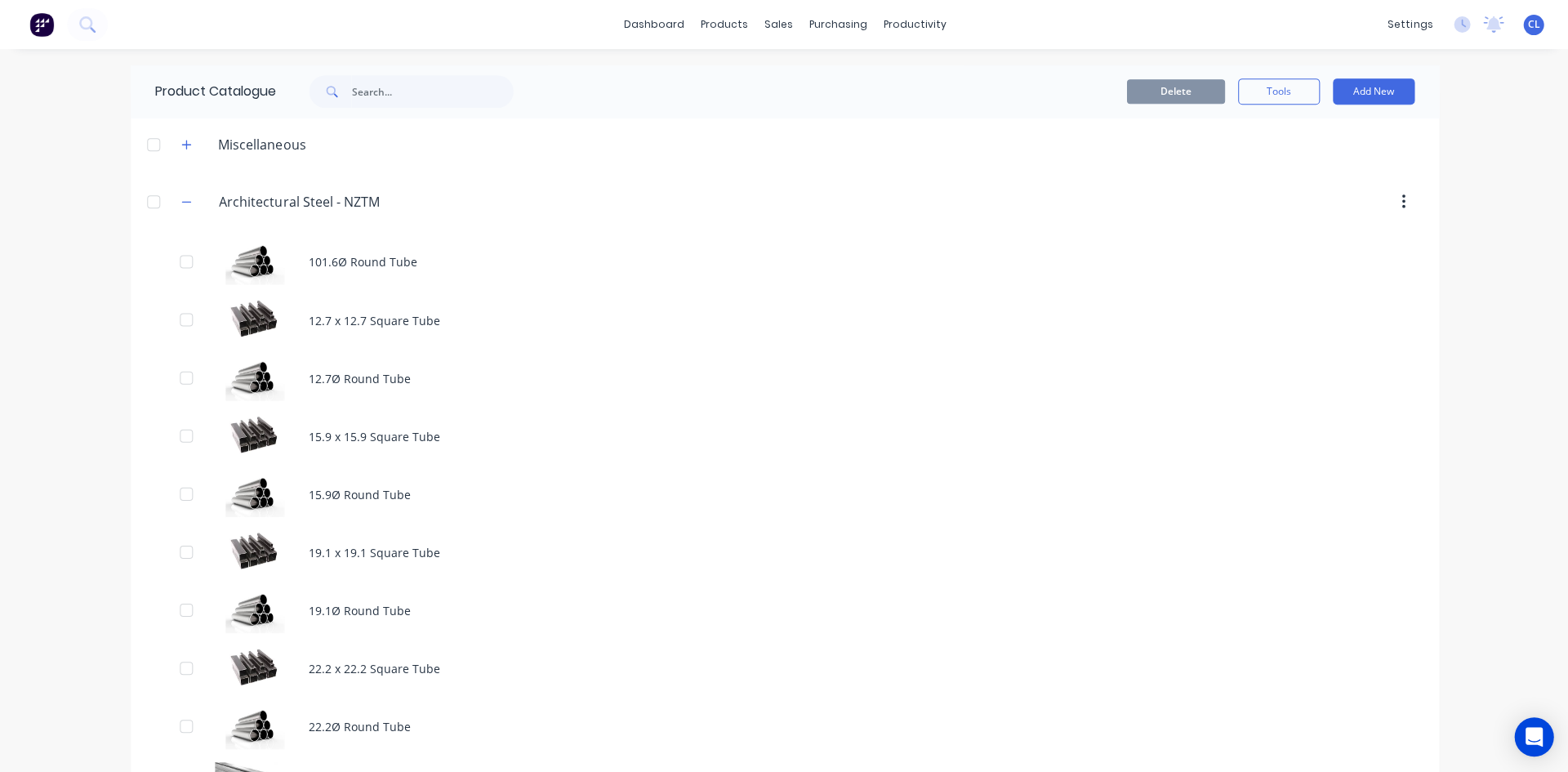
click at [182, 201] on icon "button" at bounding box center [186, 201] width 9 height 1
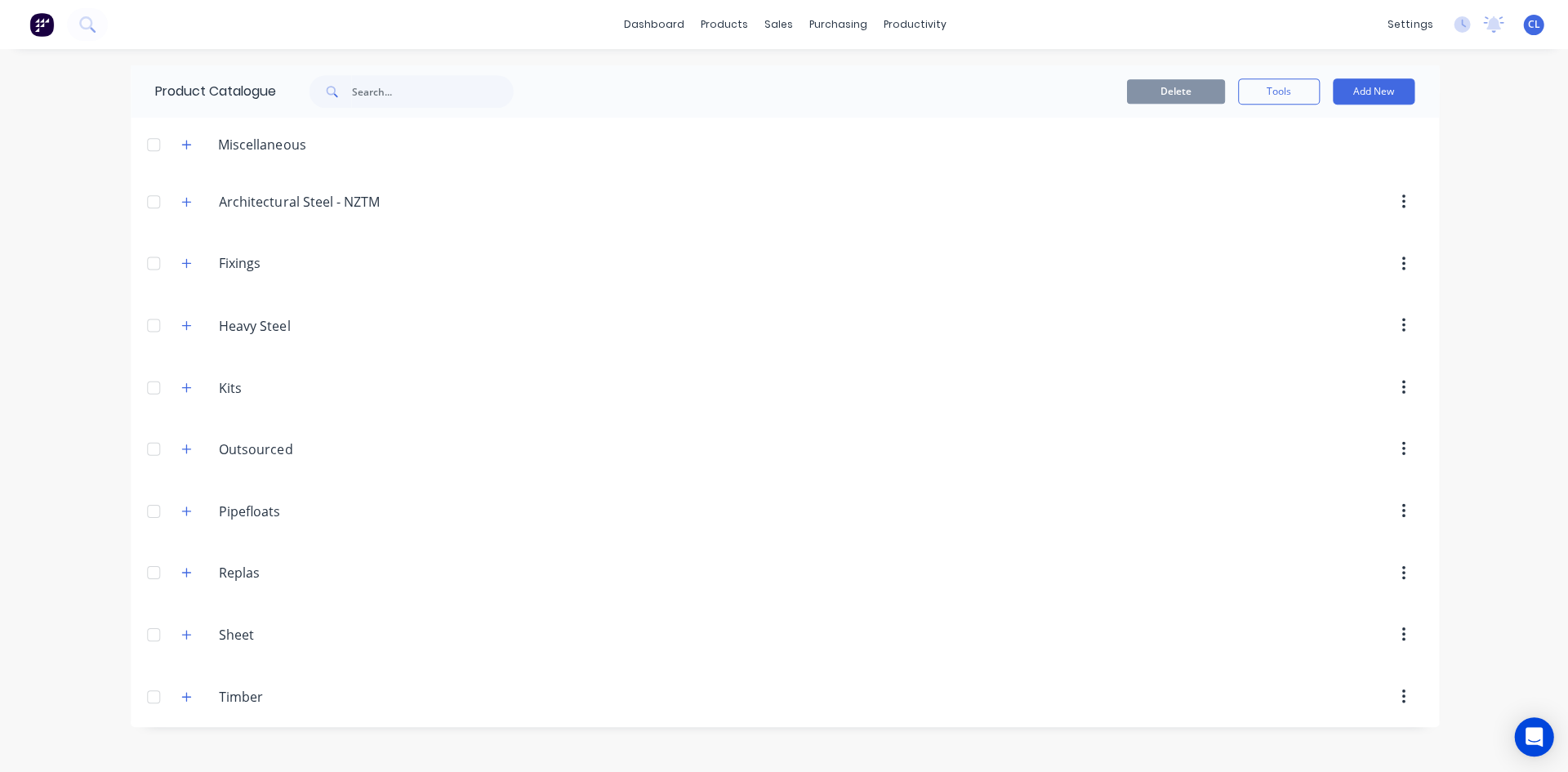
click at [185, 144] on icon "button" at bounding box center [186, 144] width 10 height 11
click at [184, 258] on icon "button" at bounding box center [186, 263] width 10 height 11
drag, startPoint x: 183, startPoint y: 325, endPoint x: 321, endPoint y: 340, distance: 138.8
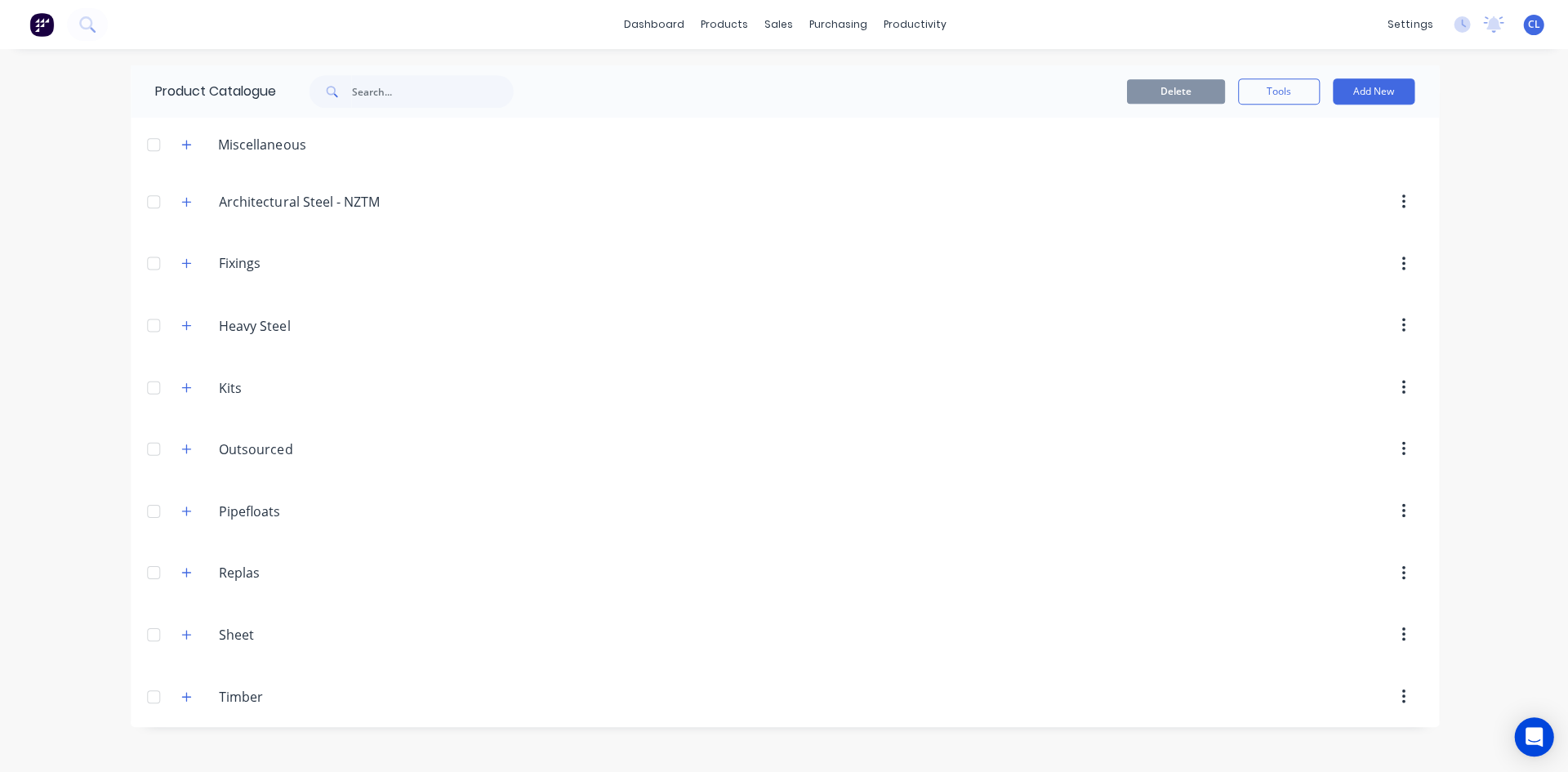
click at [183, 325] on icon "button" at bounding box center [186, 324] width 9 height 9
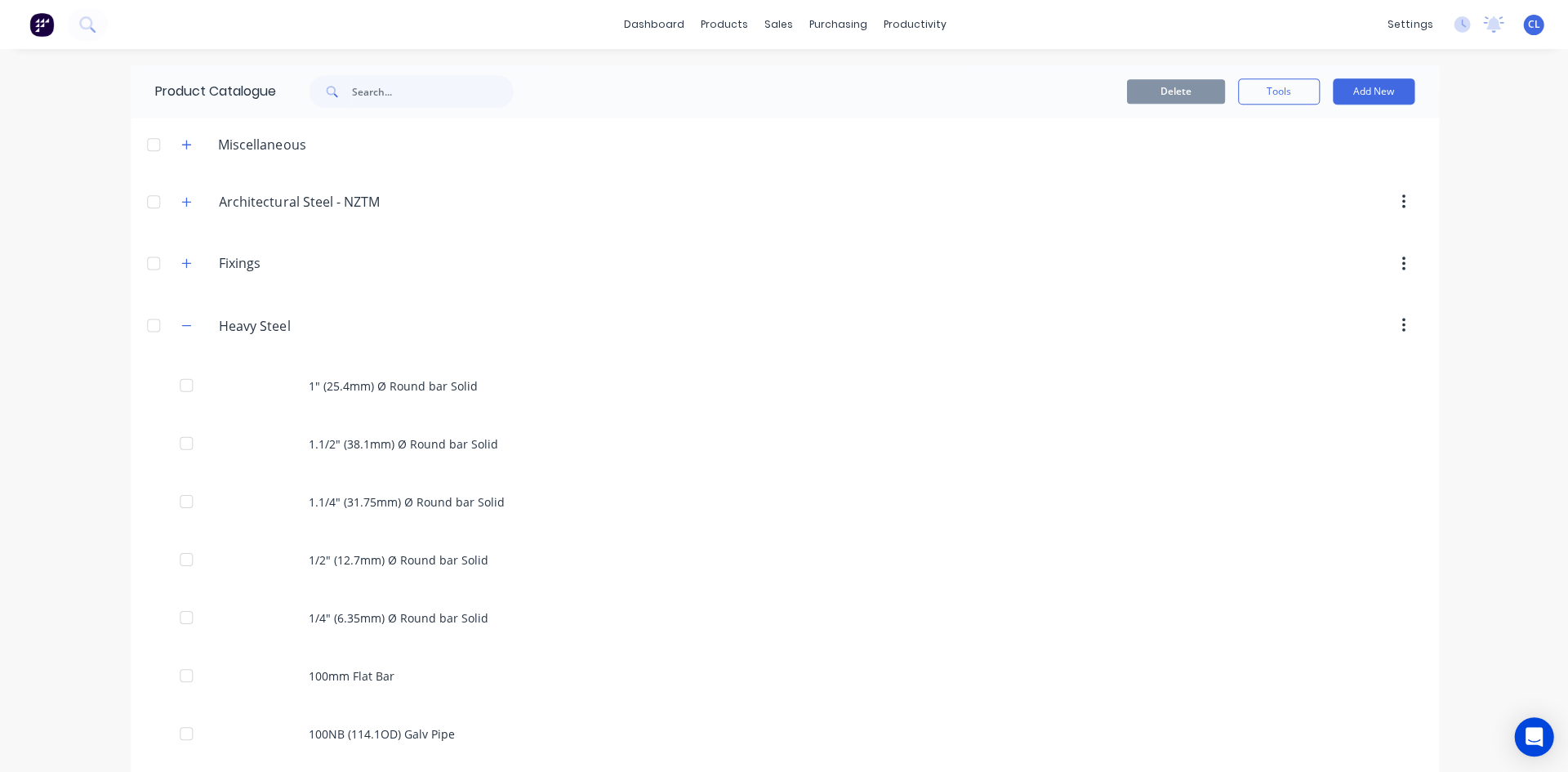
click at [364, 387] on div "1" (25.4mm) Ø Round bar Solid" at bounding box center [783, 385] width 1306 height 58
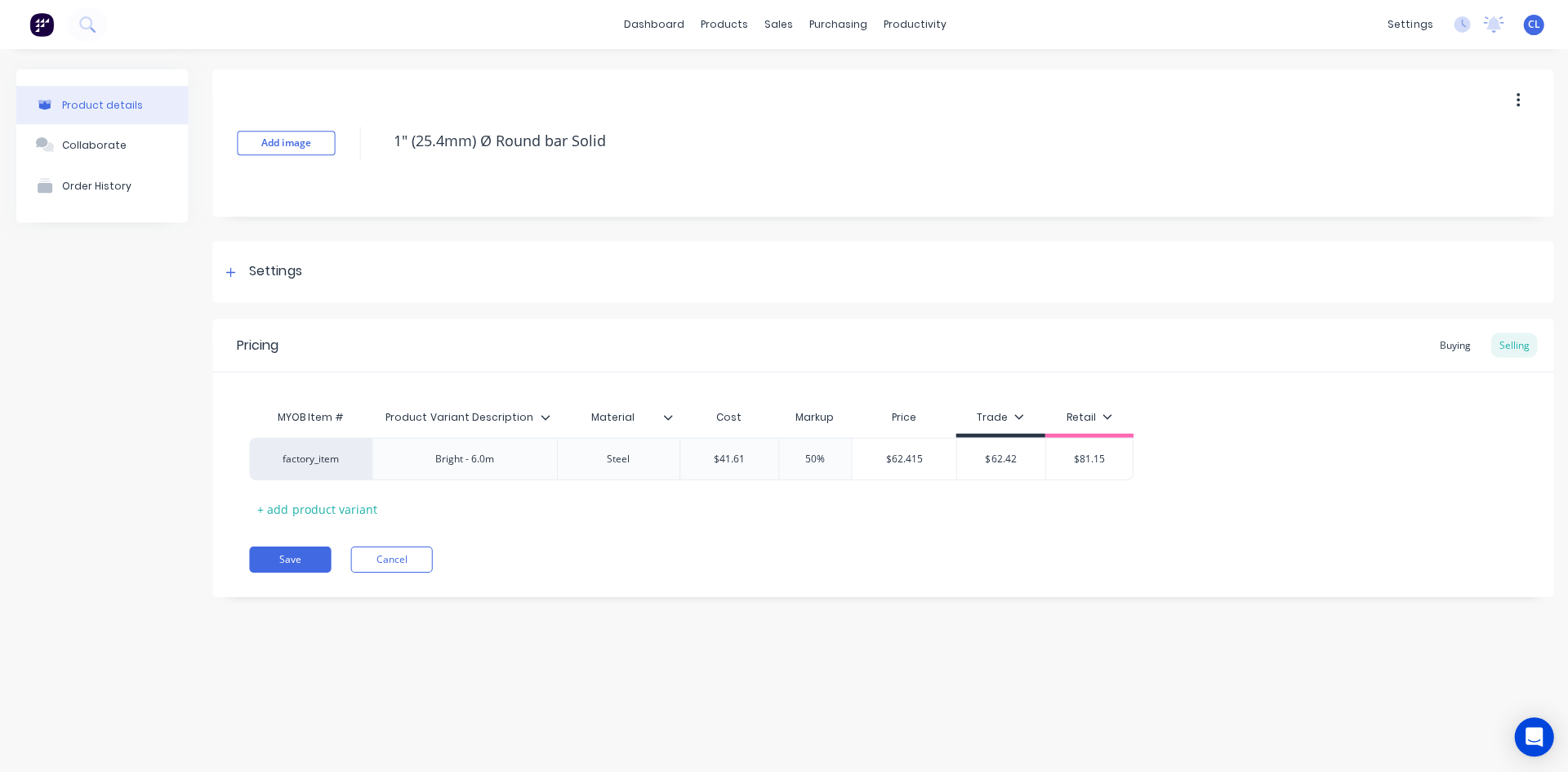
click at [234, 267] on icon at bounding box center [230, 272] width 10 height 11
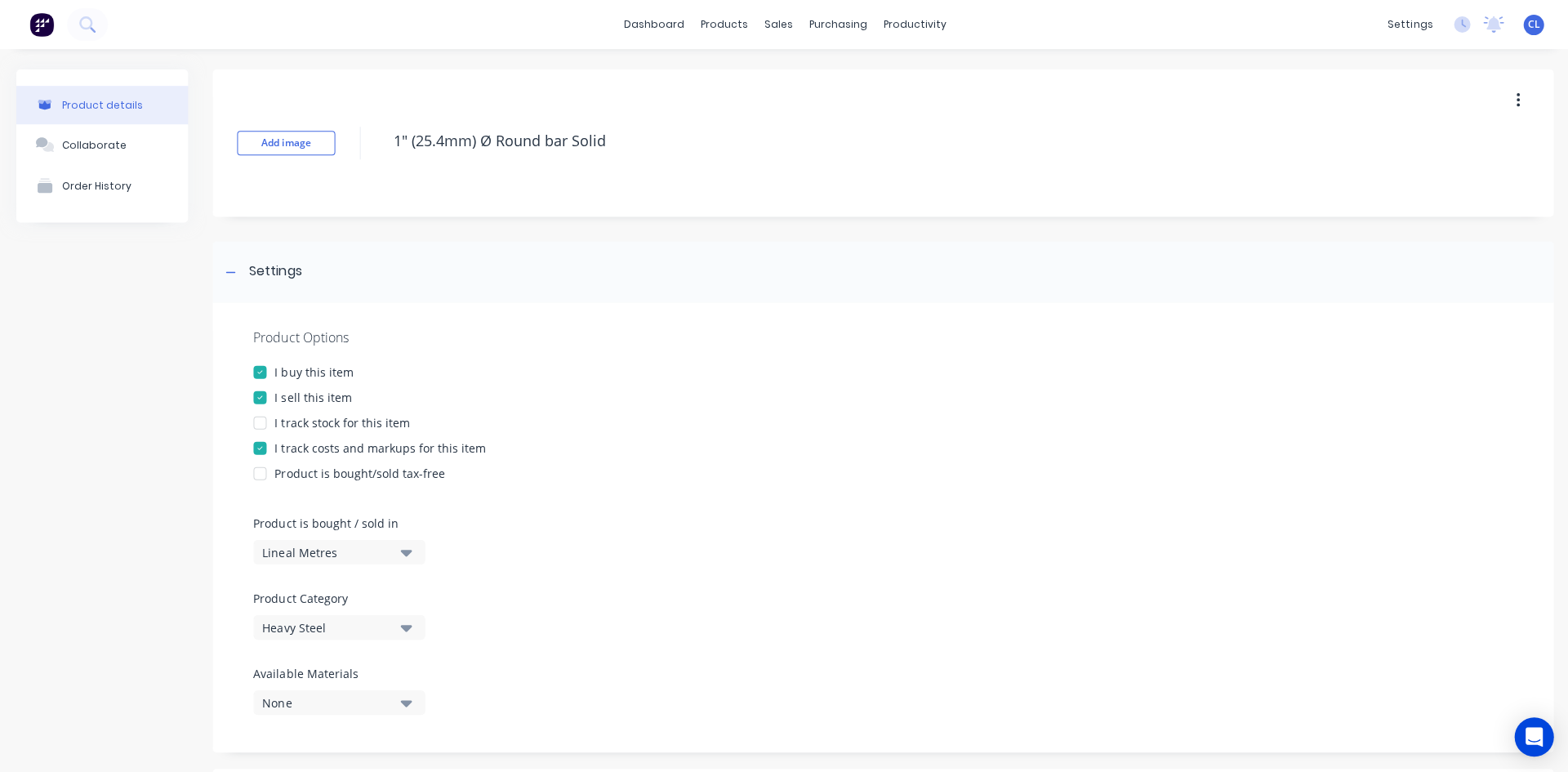
click at [230, 270] on icon at bounding box center [230, 272] width 10 height 11
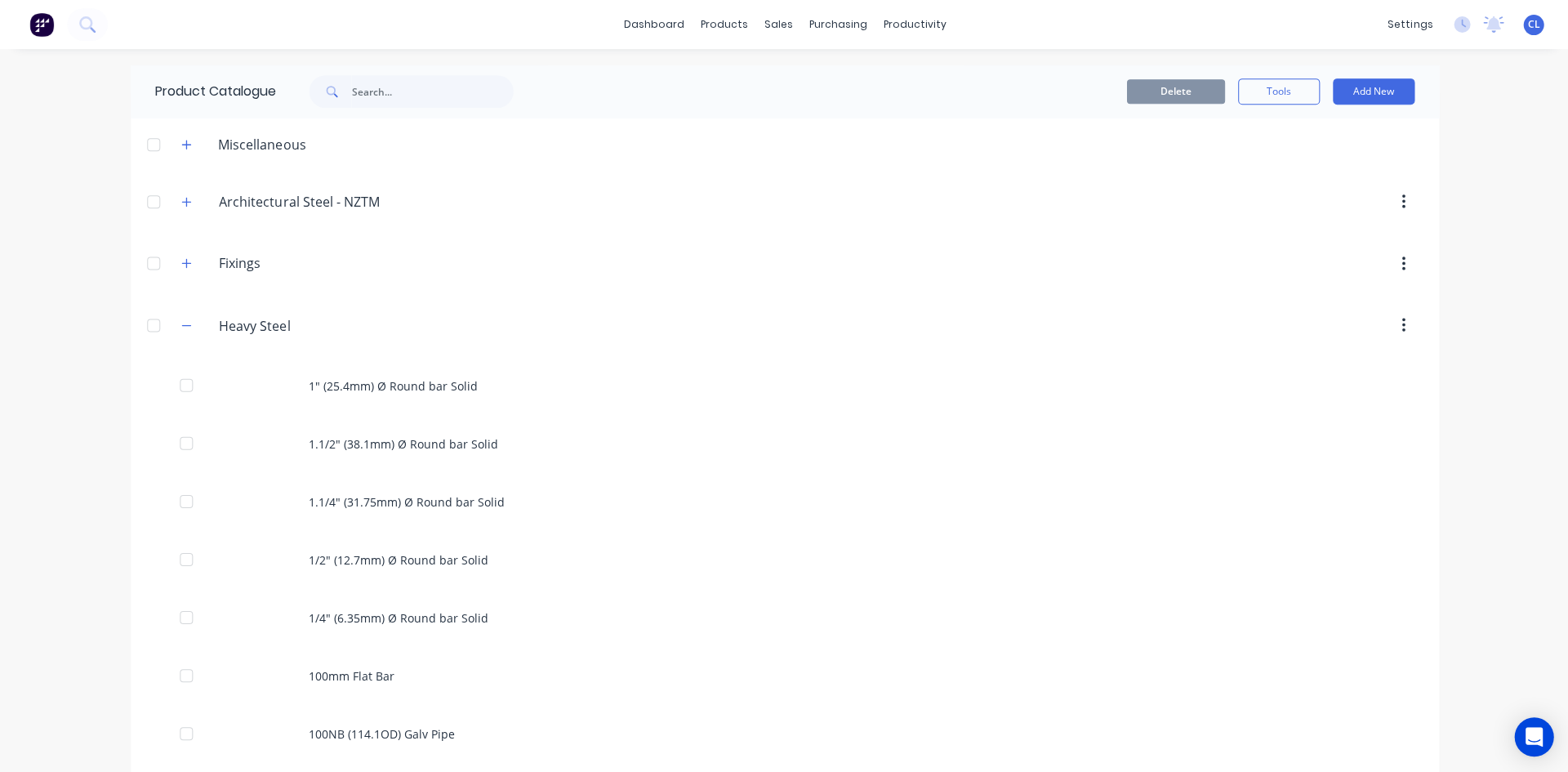
click at [187, 203] on button "button" at bounding box center [186, 201] width 21 height 21
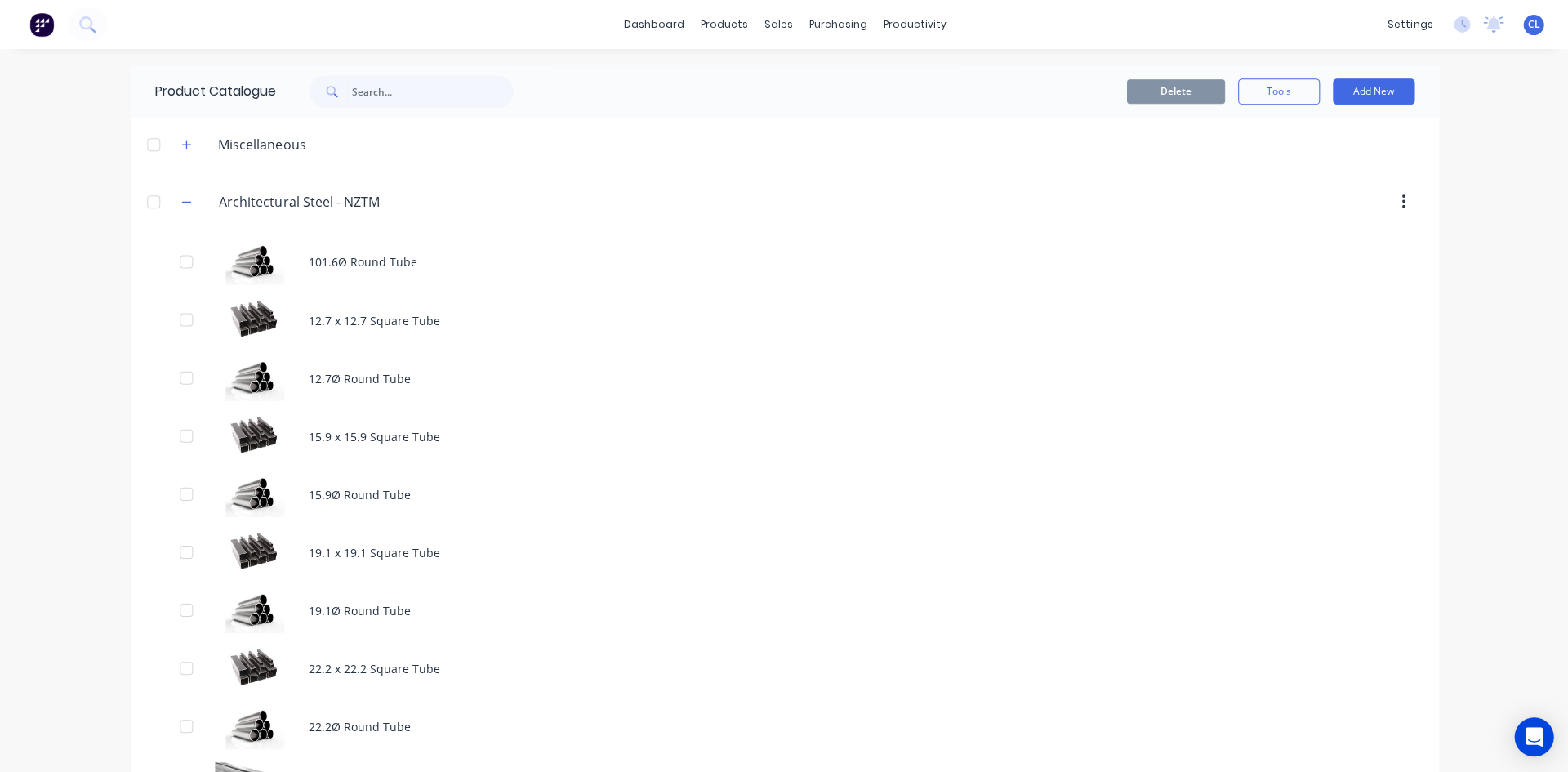
click at [356, 265] on div "101.6Ø Round Tube" at bounding box center [783, 262] width 1306 height 58
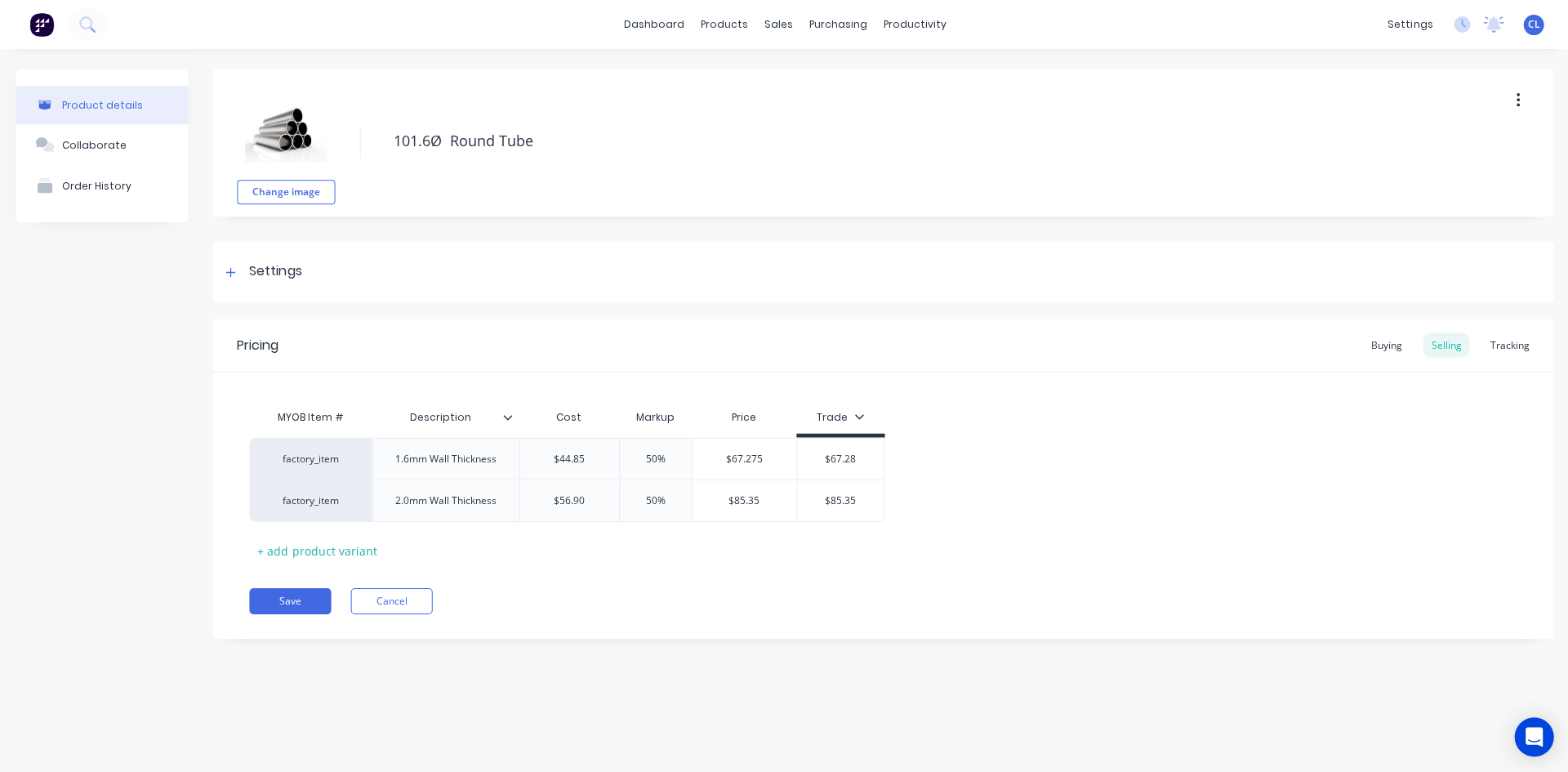
click at [273, 264] on div "Settings" at bounding box center [276, 272] width 52 height 21
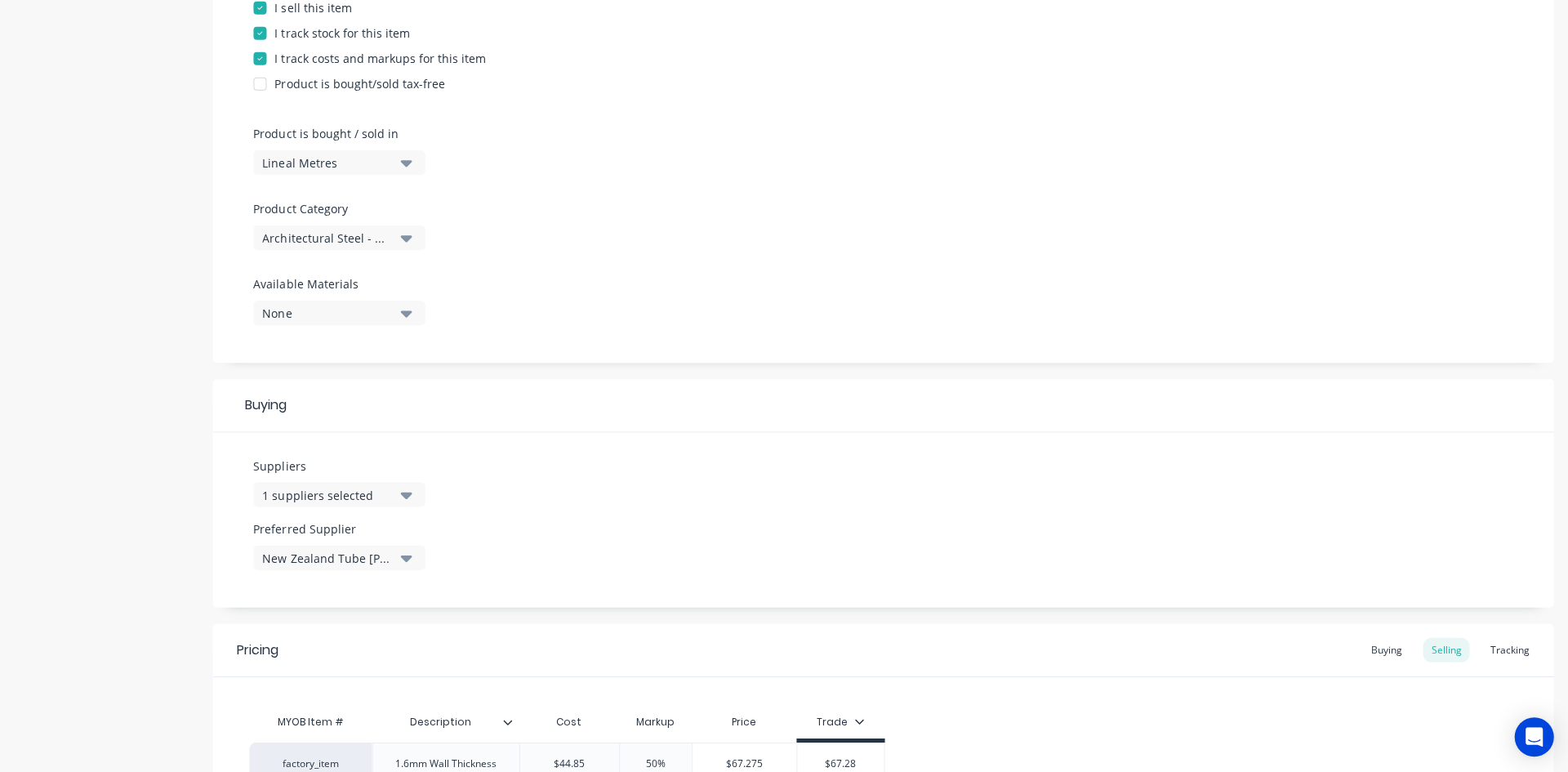
scroll to position [408, 0]
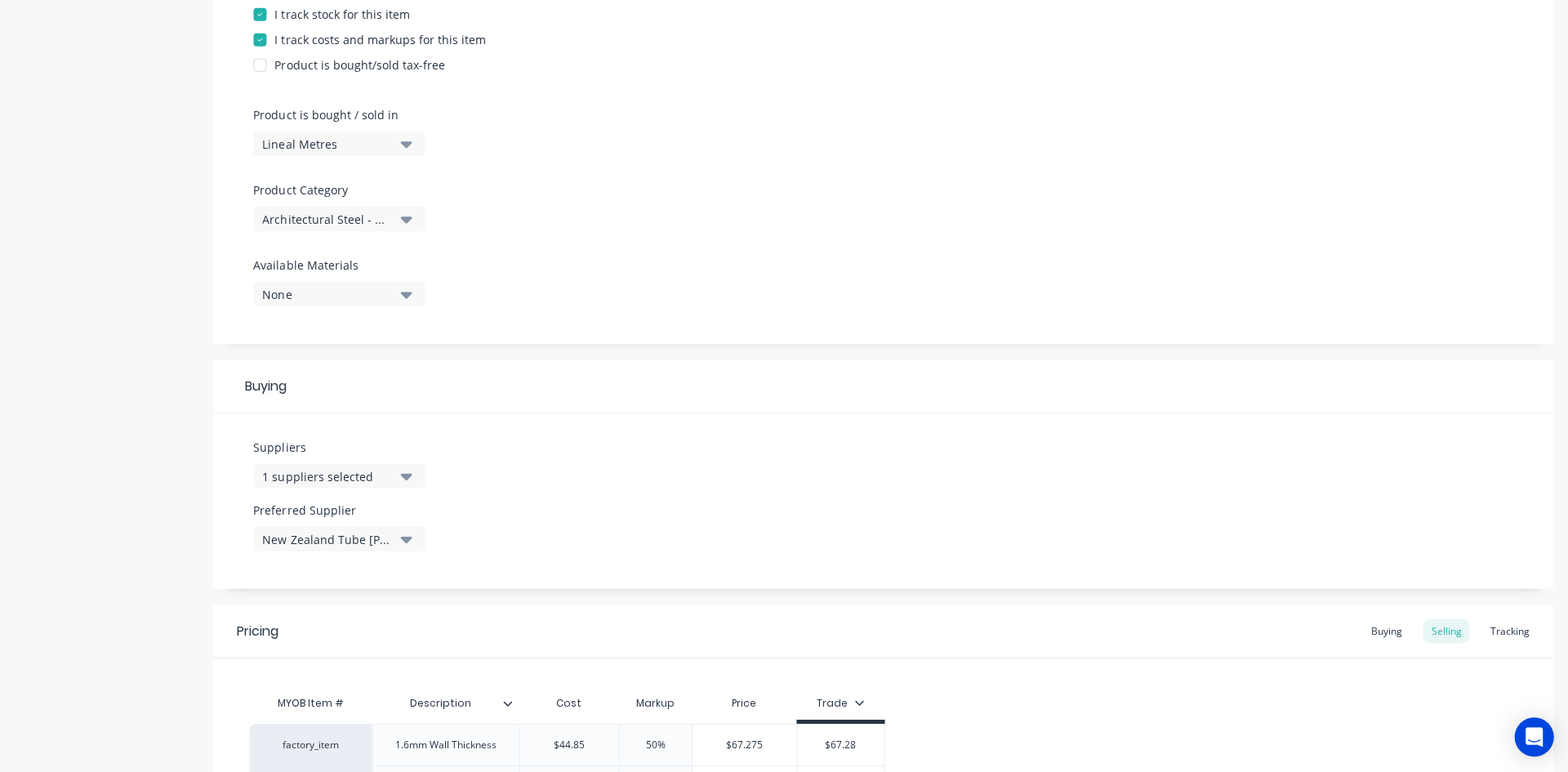
click at [413, 213] on button "Architectural Steel - NZTM" at bounding box center [339, 219] width 171 height 25
click at [586, 180] on div at bounding box center [882, 175] width 1257 height 12
click at [413, 290] on button "None" at bounding box center [339, 294] width 171 height 25
click at [691, 211] on div "Product Options I buy this item I sell this item I track stock for this item I …" at bounding box center [882, 120] width 1339 height 450
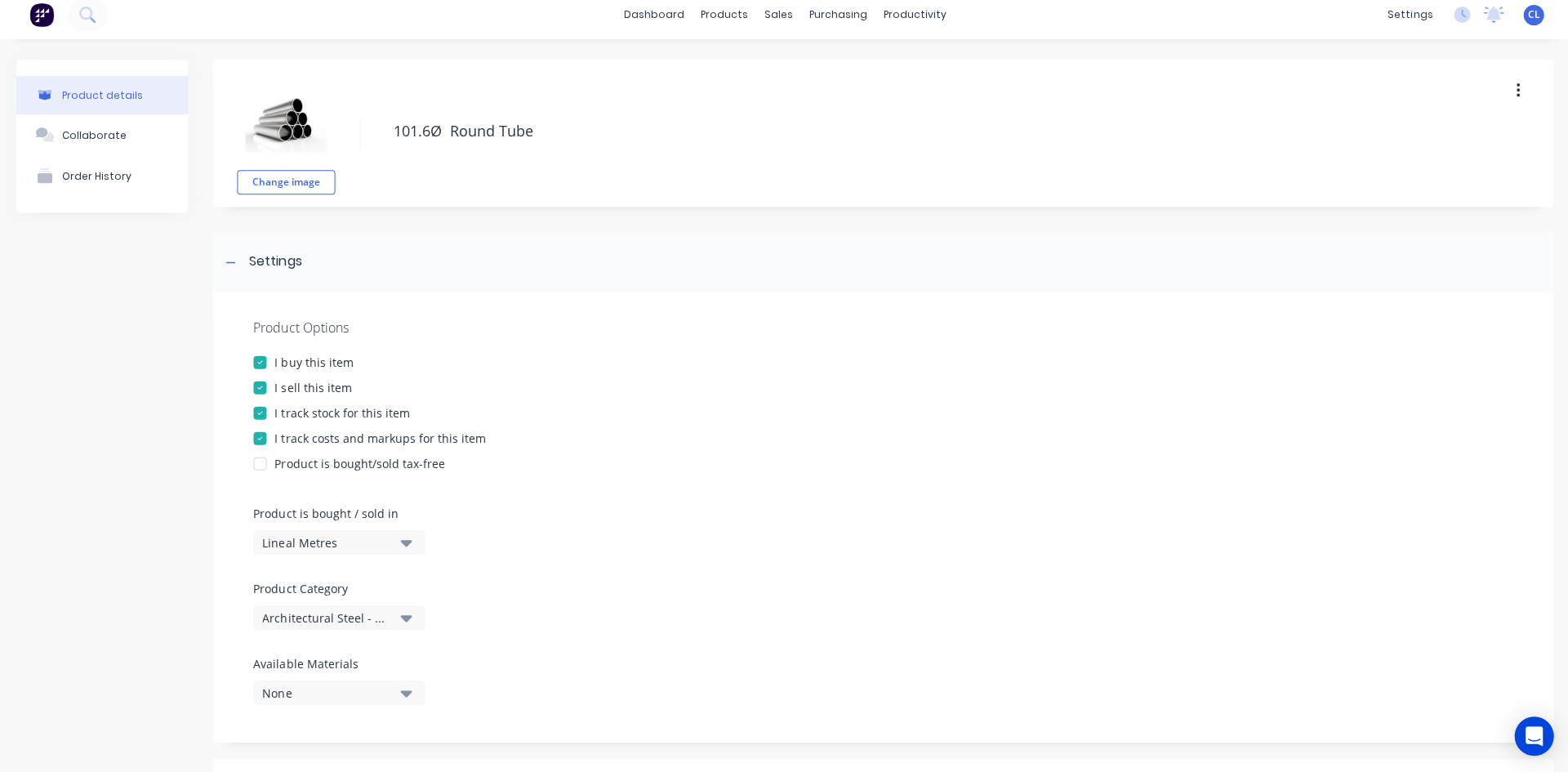
scroll to position [0, 0]
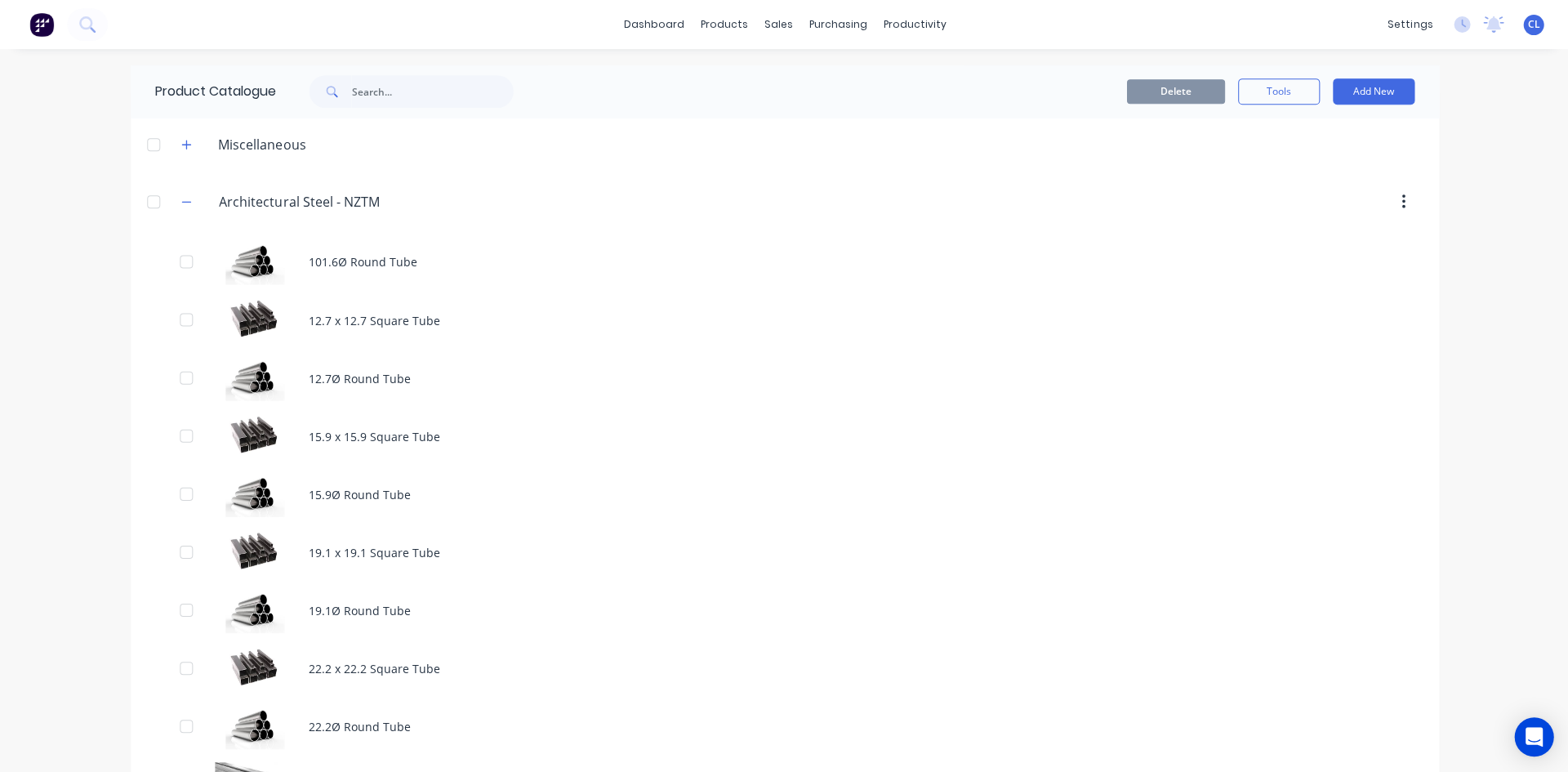
click at [181, 202] on icon "button" at bounding box center [186, 202] width 10 height 11
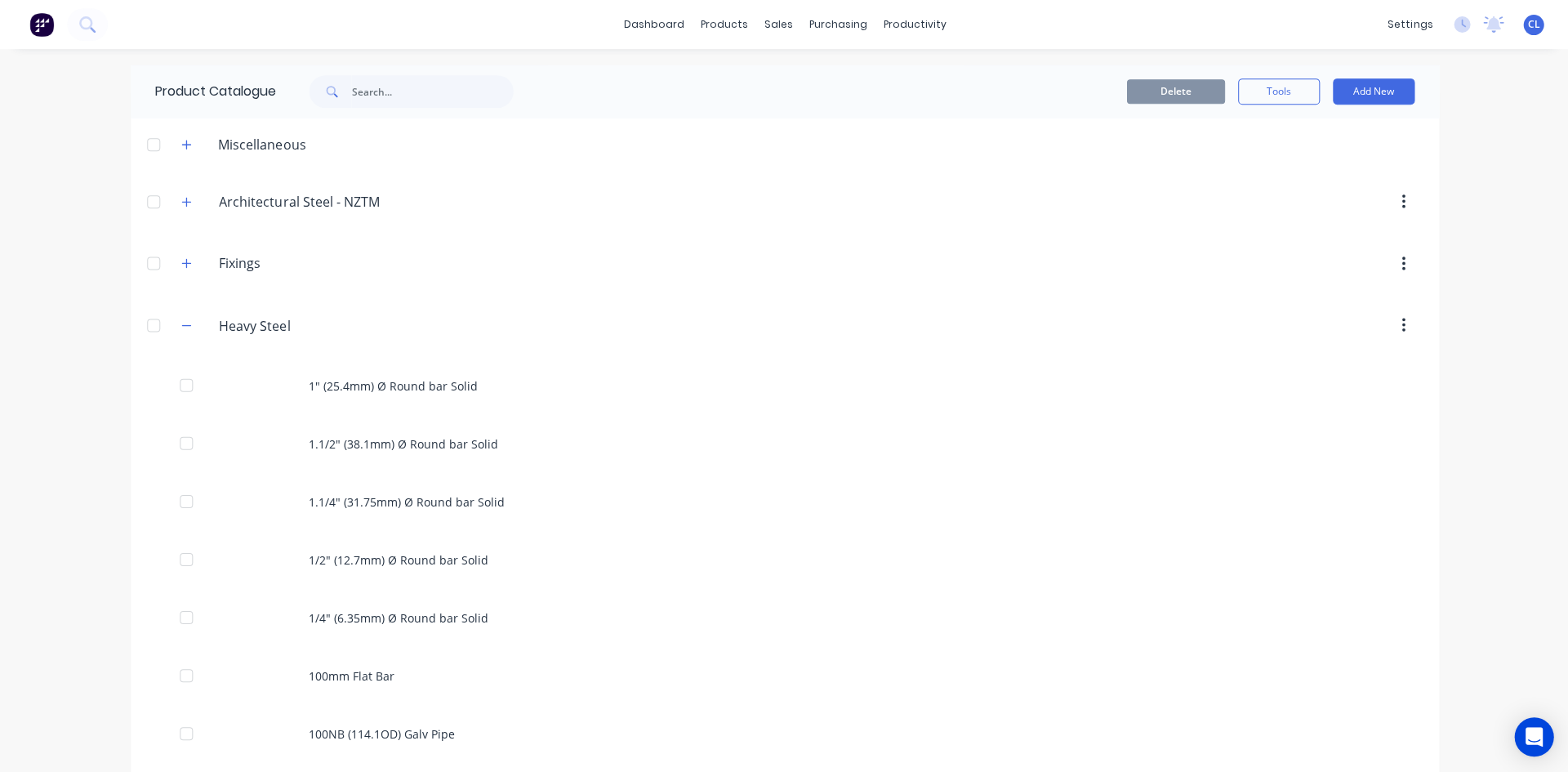
click at [401, 449] on div "1.1/2" (38.1mm) Ø Round bar Solid" at bounding box center [783, 443] width 1306 height 58
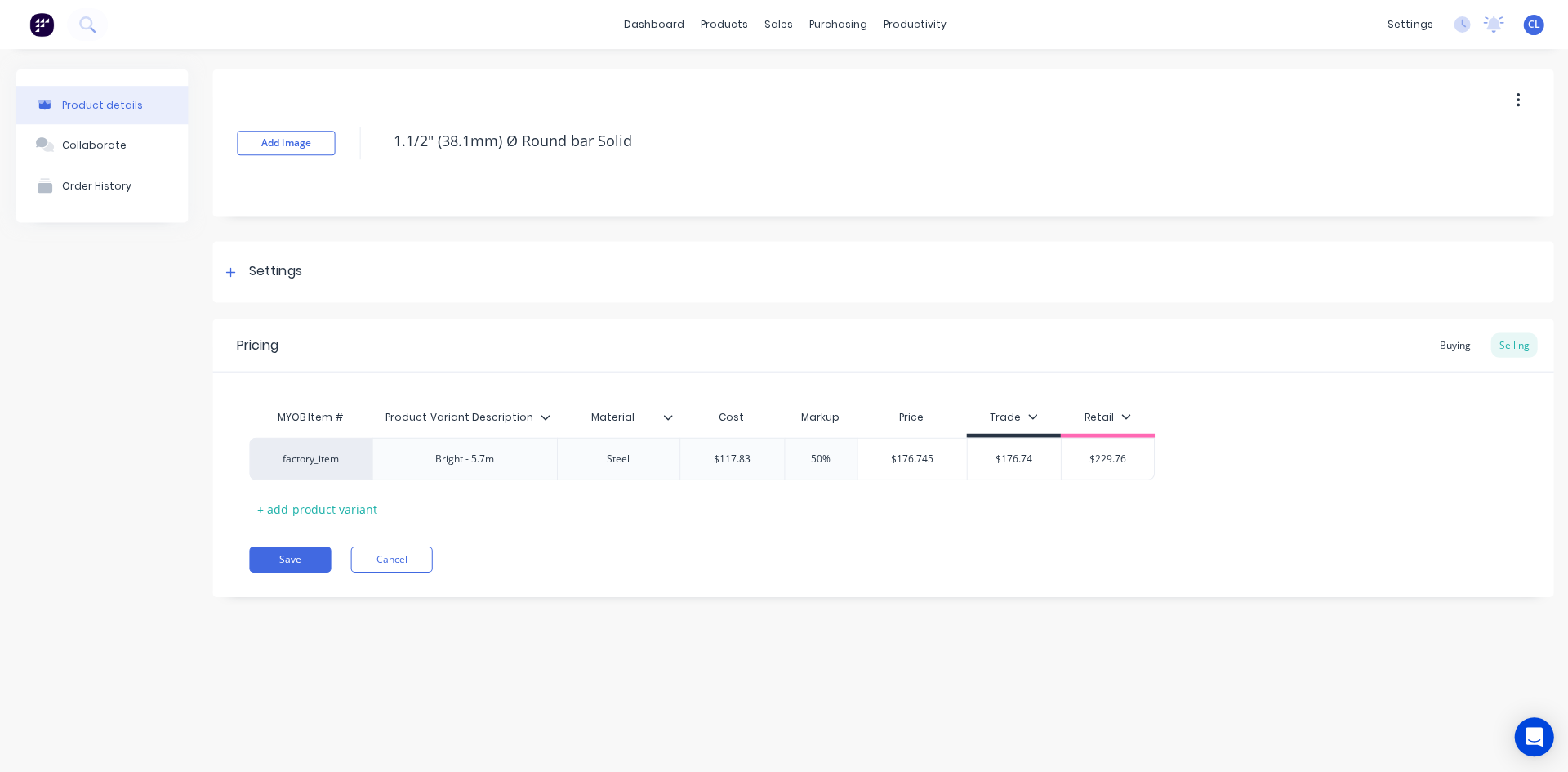
click at [228, 274] on icon at bounding box center [230, 272] width 10 height 11
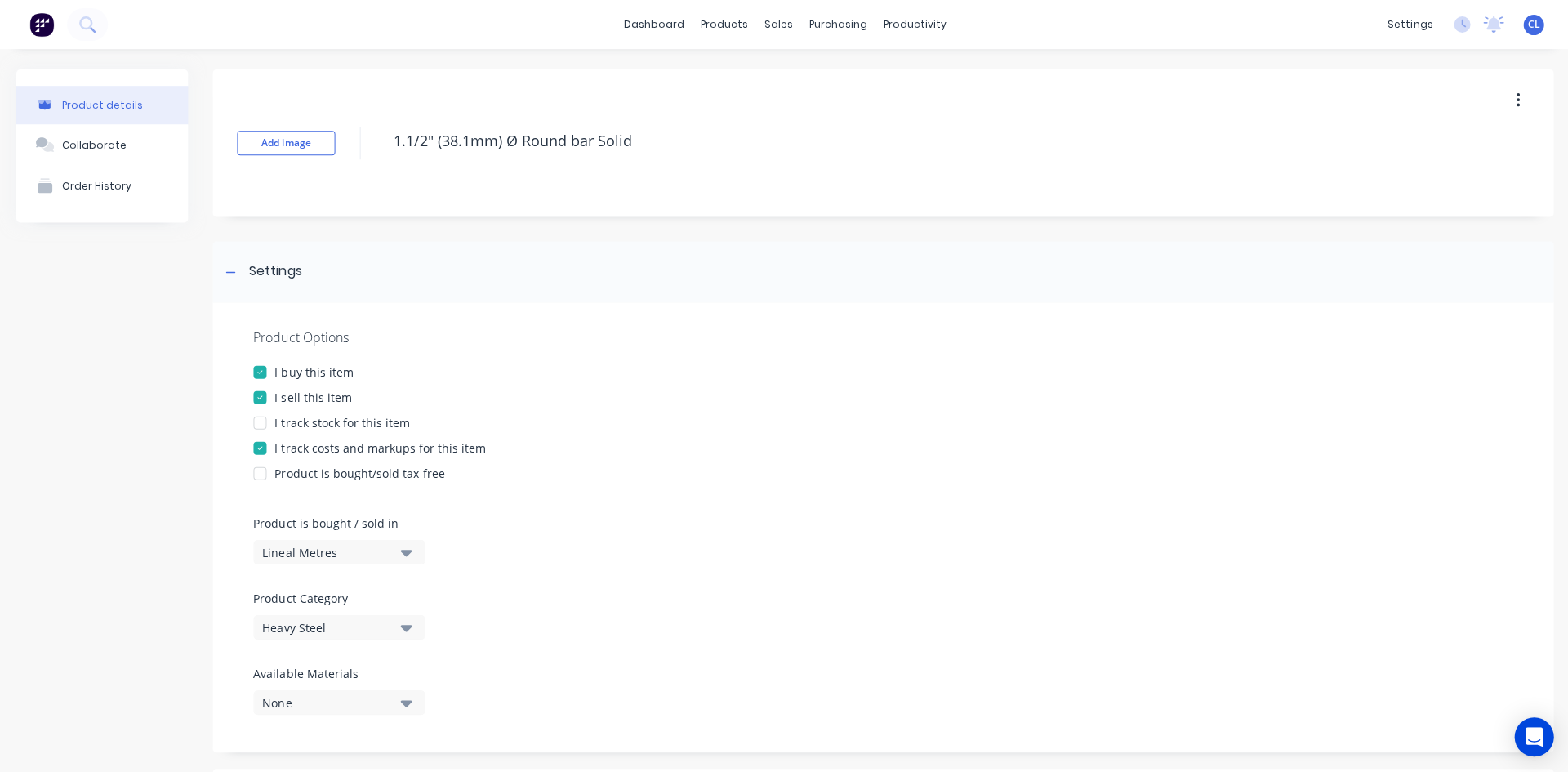
click at [228, 274] on icon at bounding box center [230, 272] width 10 height 11
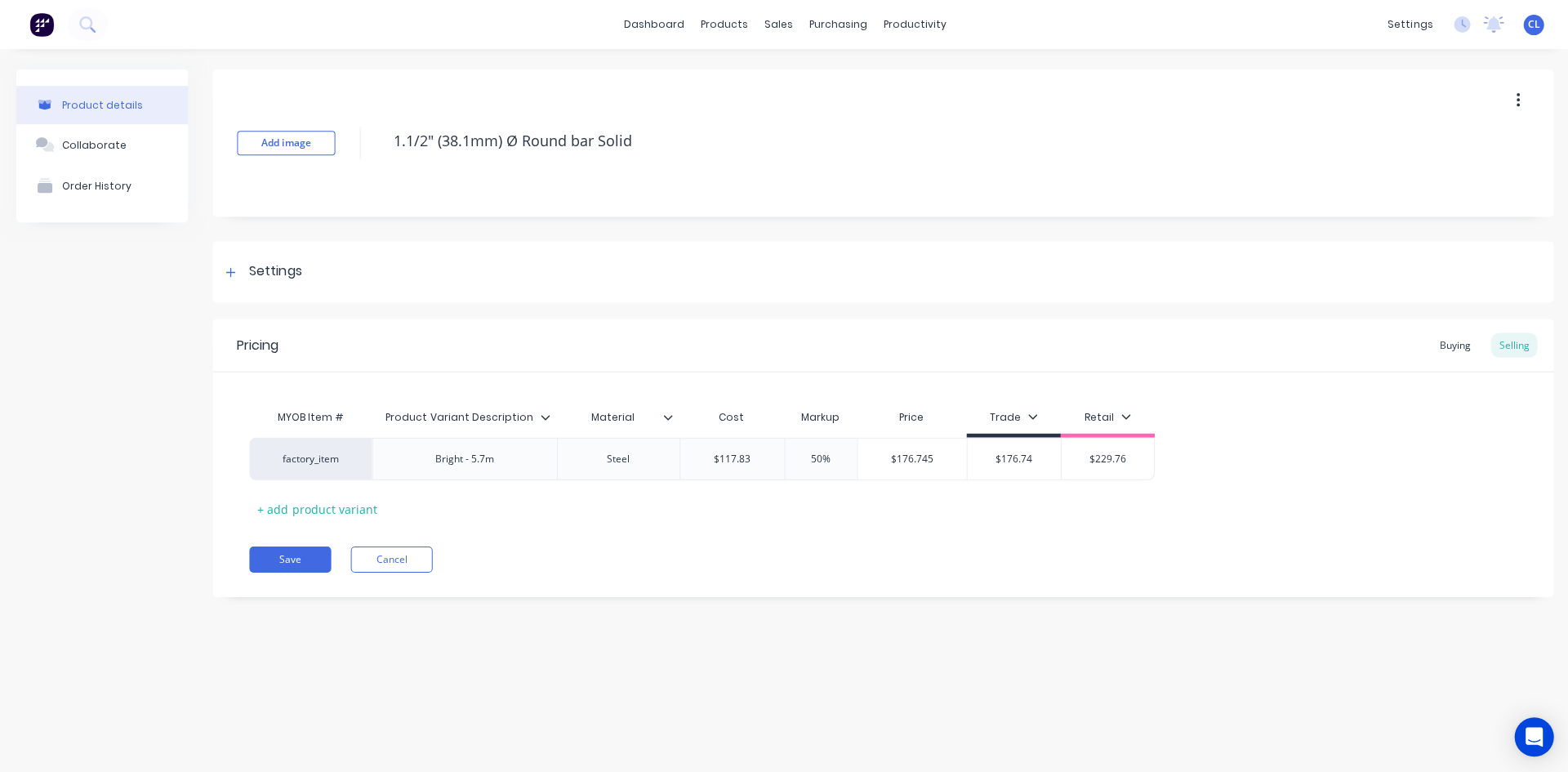
drag, startPoint x: 586, startPoint y: 514, endPoint x: 575, endPoint y: 500, distance: 17.8
click at [586, 514] on div "MYOB Item # Product Variant Description Material Cost Markup Price Trade Retail…" at bounding box center [882, 460] width 1265 height 121
click at [1450, 346] on div "Buying" at bounding box center [1452, 345] width 48 height 25
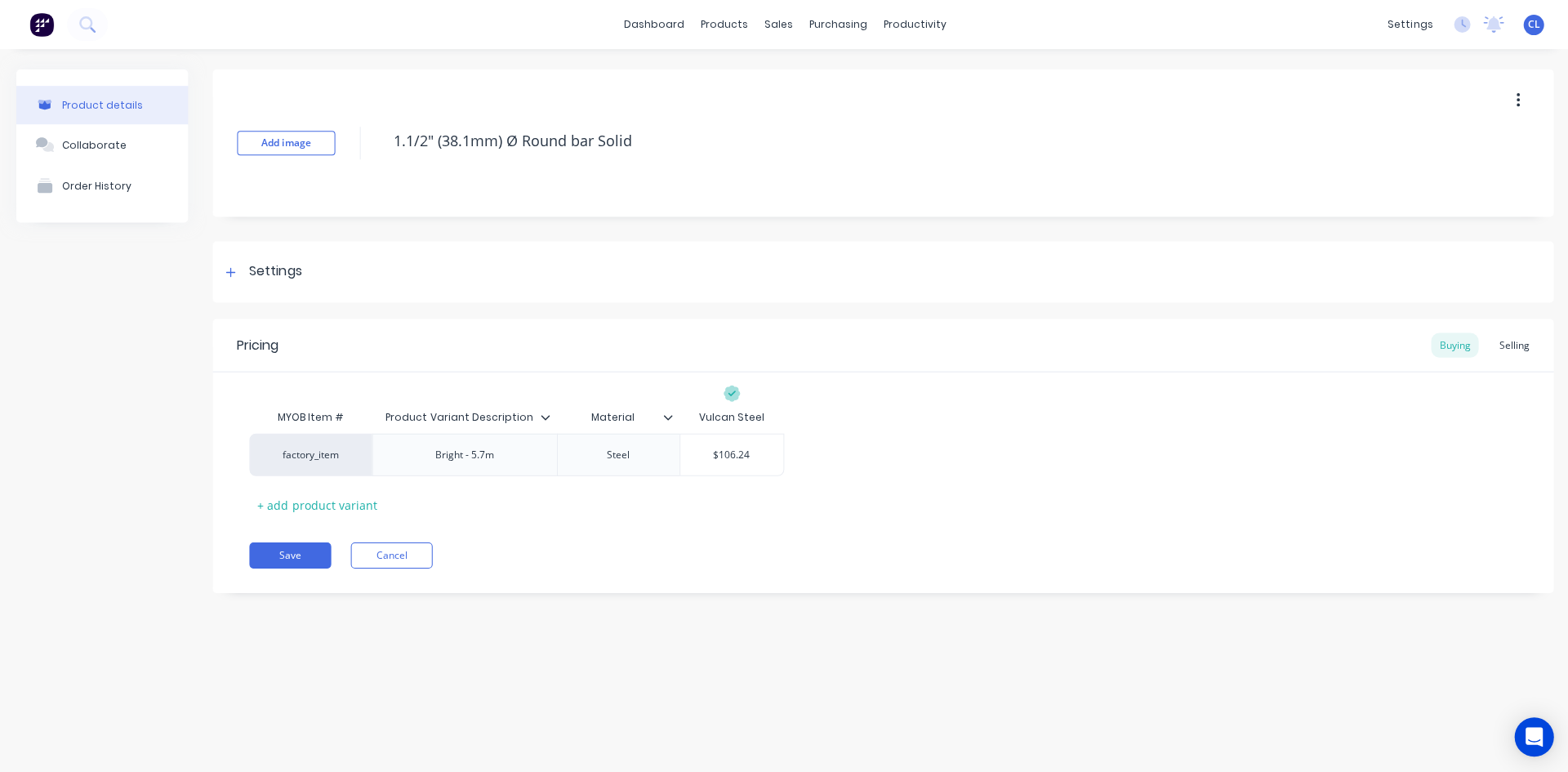
click at [1513, 343] on div "Selling" at bounding box center [1511, 345] width 47 height 25
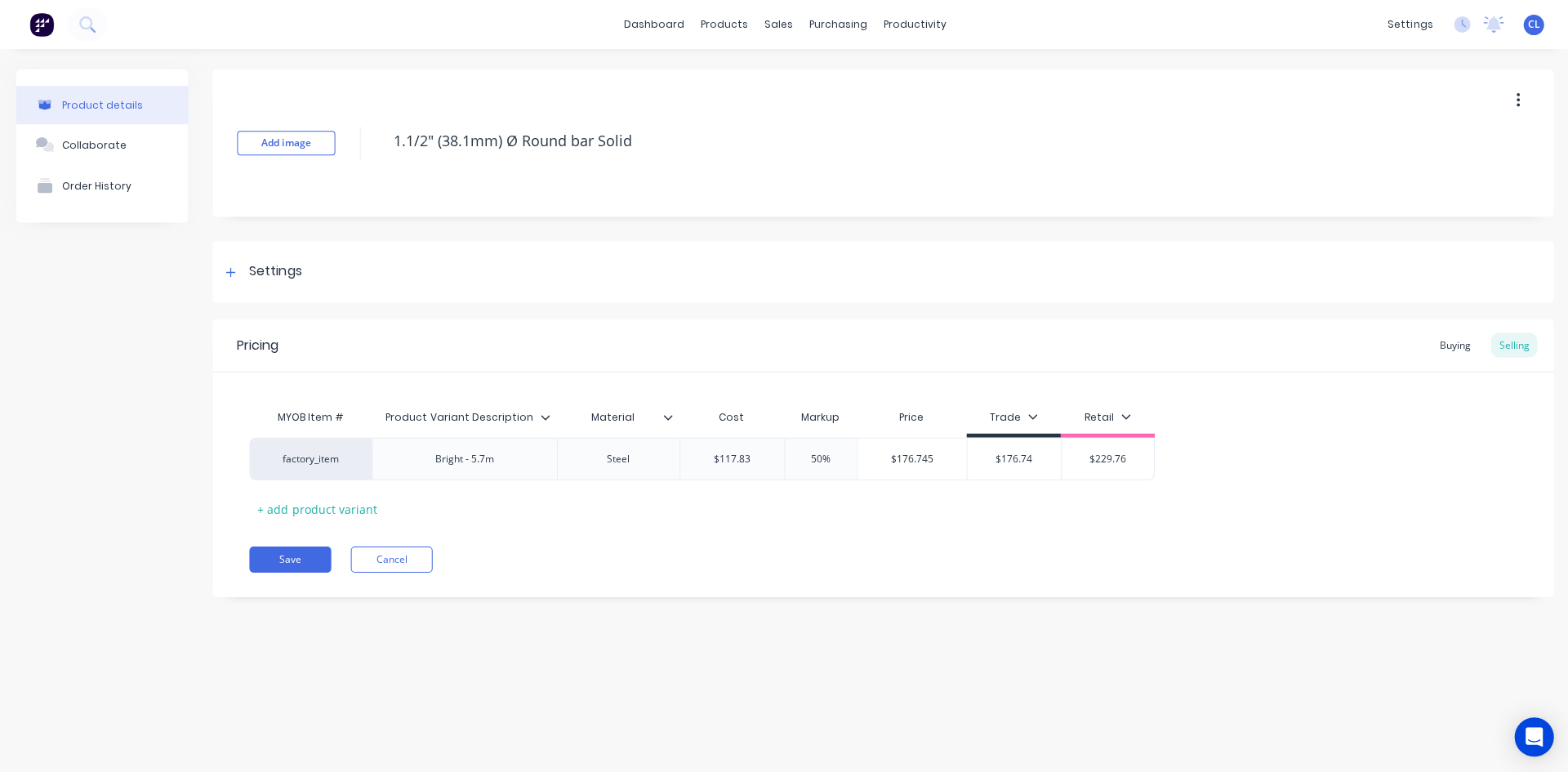
click at [235, 274] on icon at bounding box center [230, 272] width 10 height 11
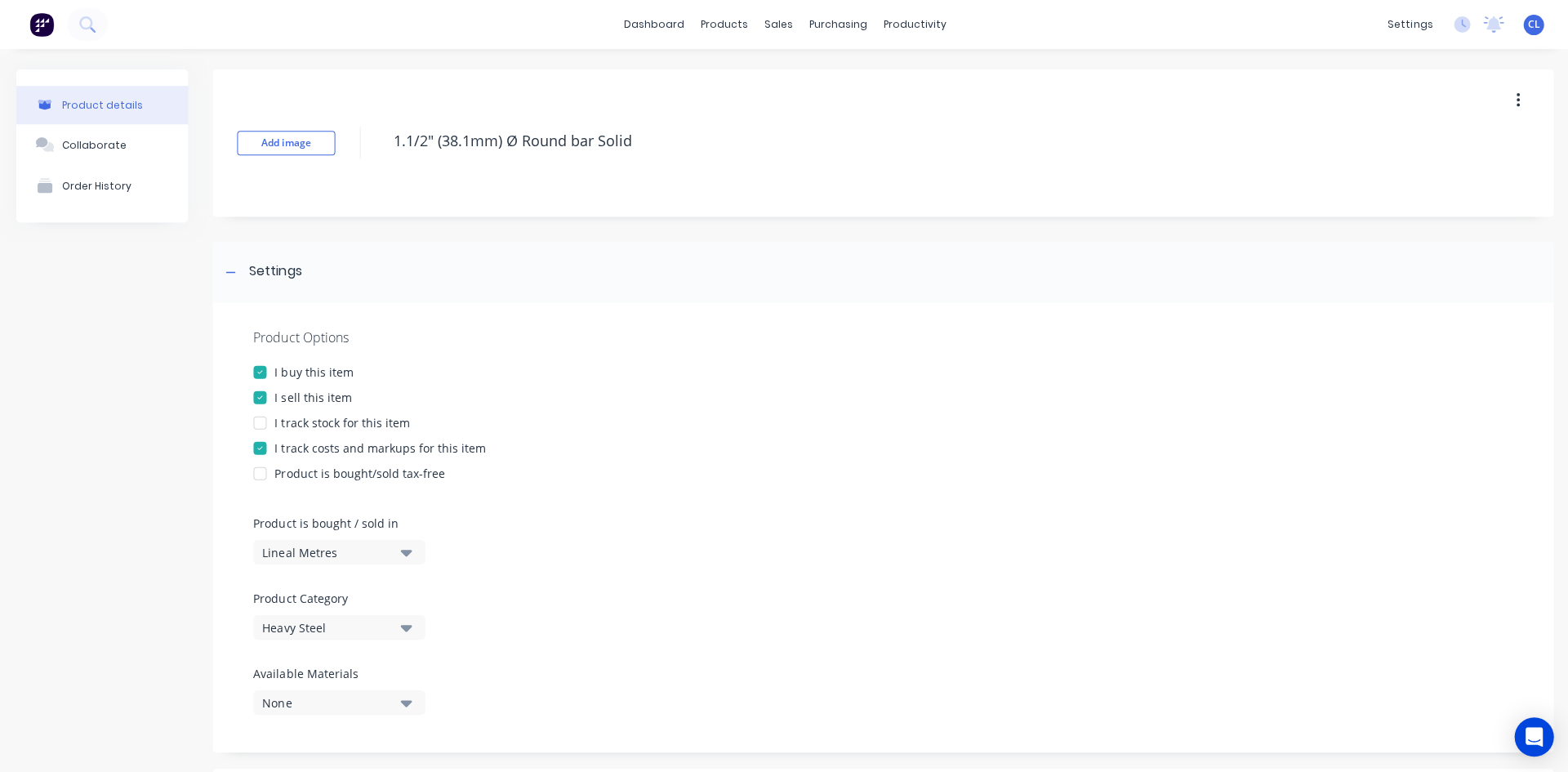
click at [235, 273] on icon at bounding box center [230, 272] width 10 height 11
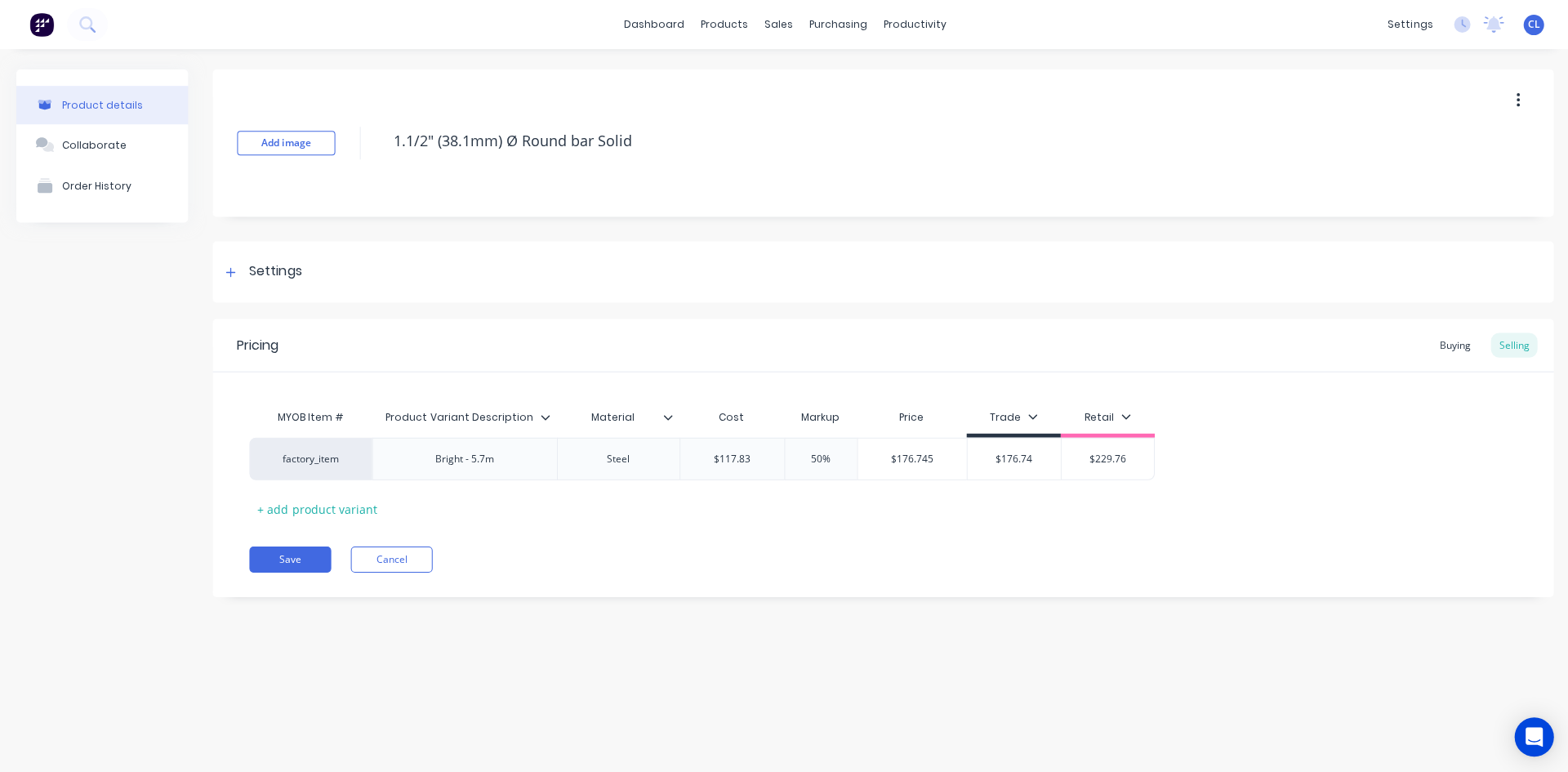
click at [399, 559] on button "Cancel" at bounding box center [391, 559] width 82 height 26
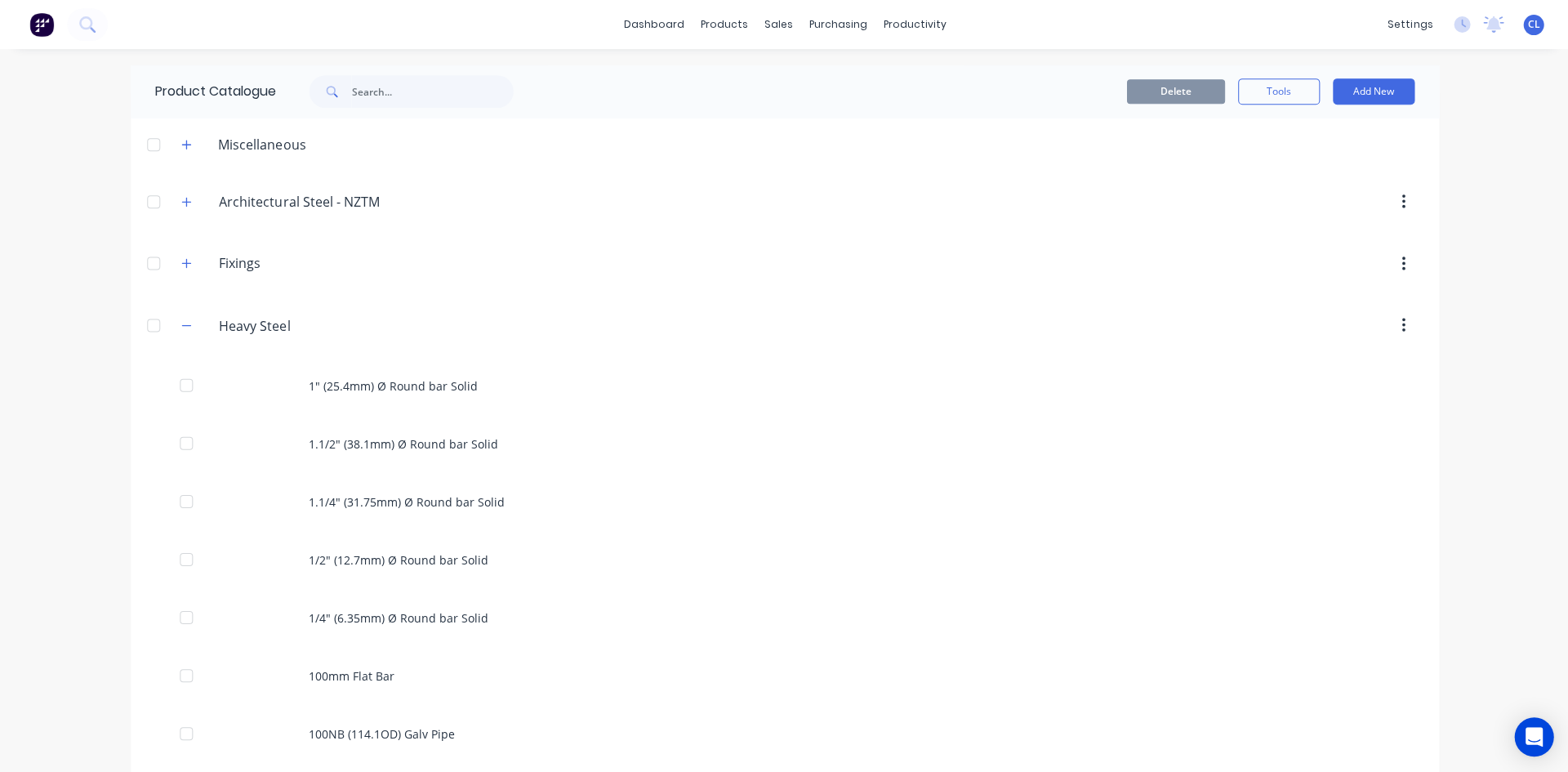
click at [181, 327] on icon "button" at bounding box center [186, 325] width 10 height 11
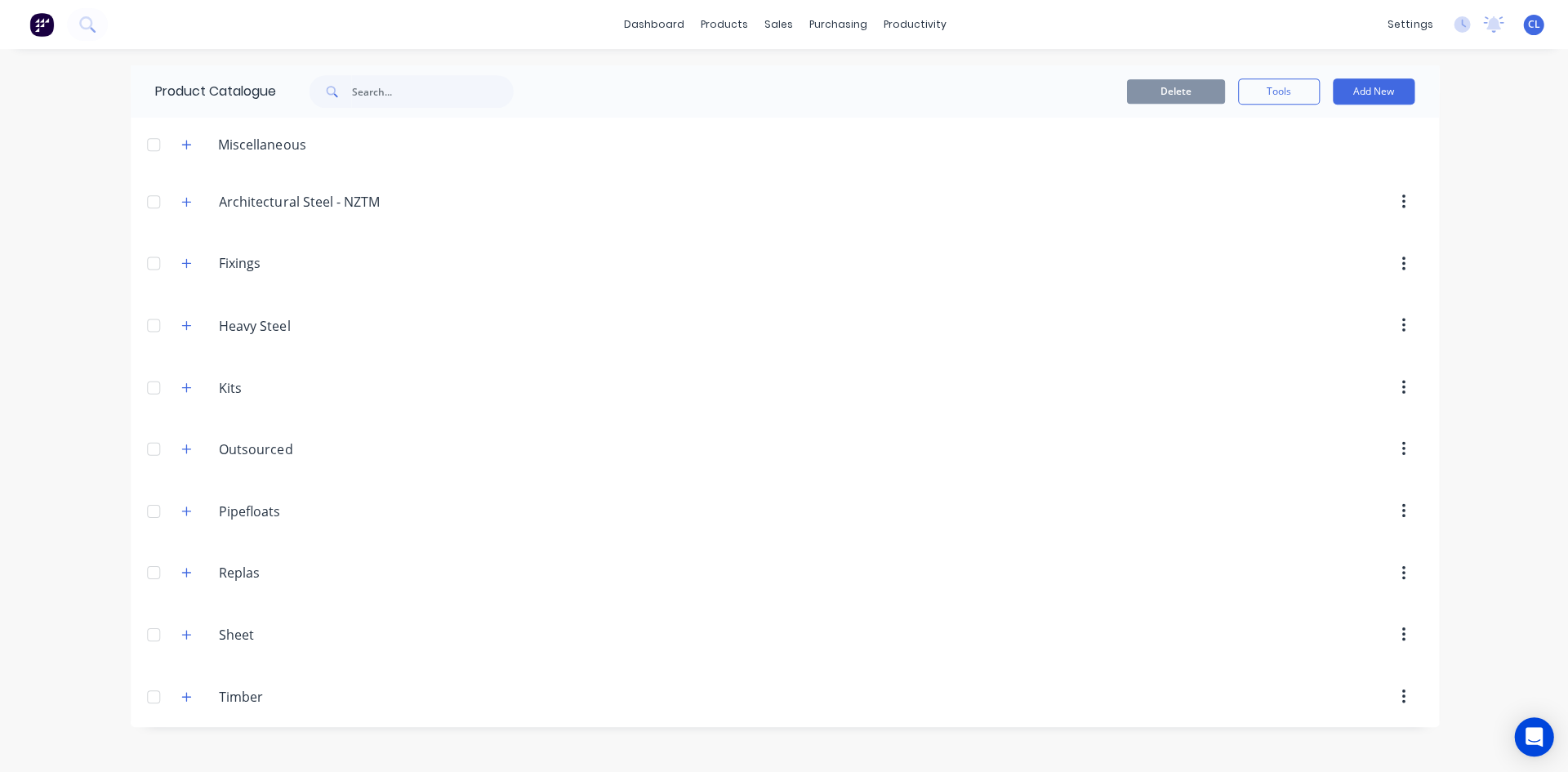
click at [183, 447] on icon "button" at bounding box center [186, 449] width 10 height 11
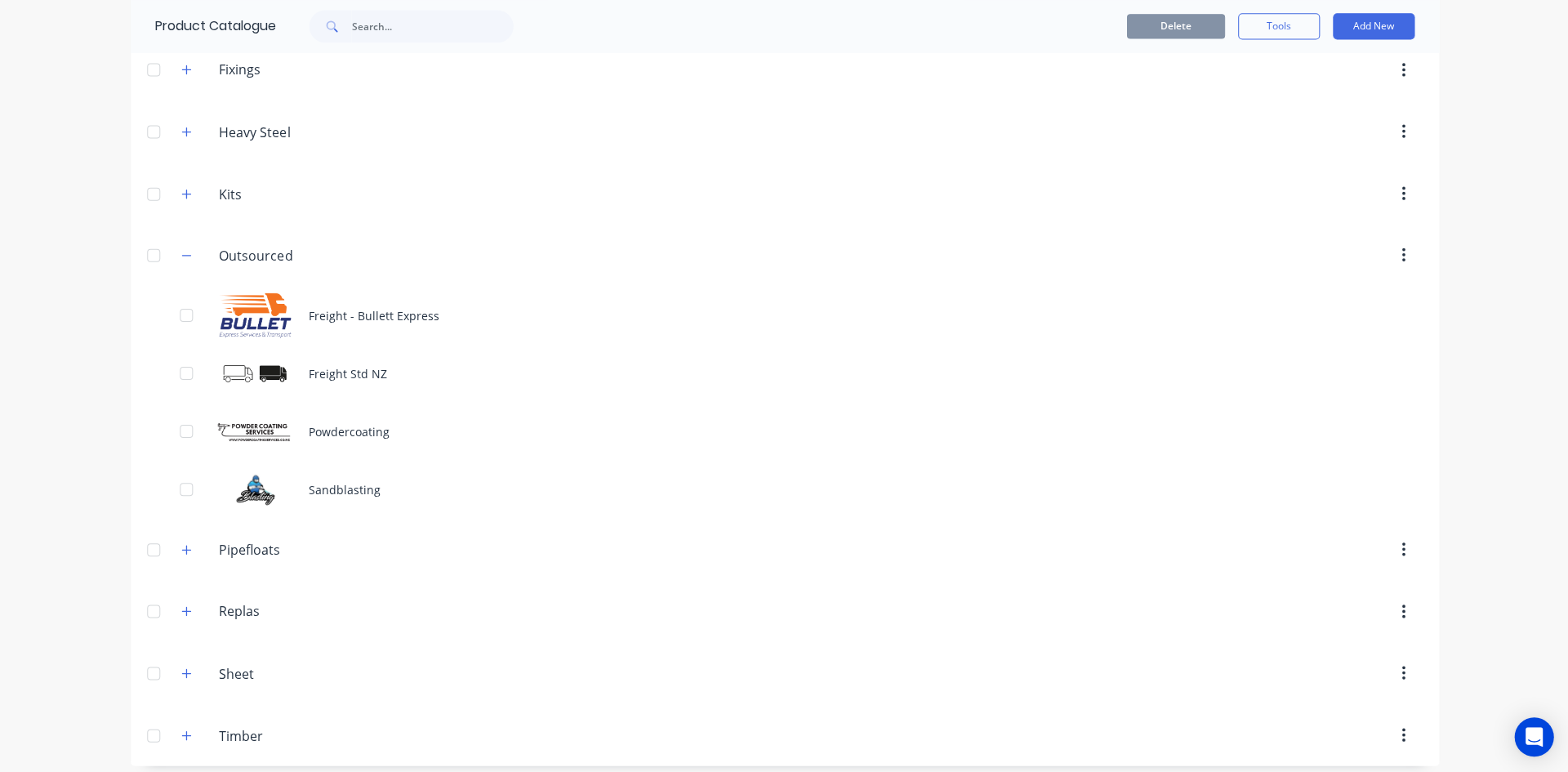
scroll to position [203, 0]
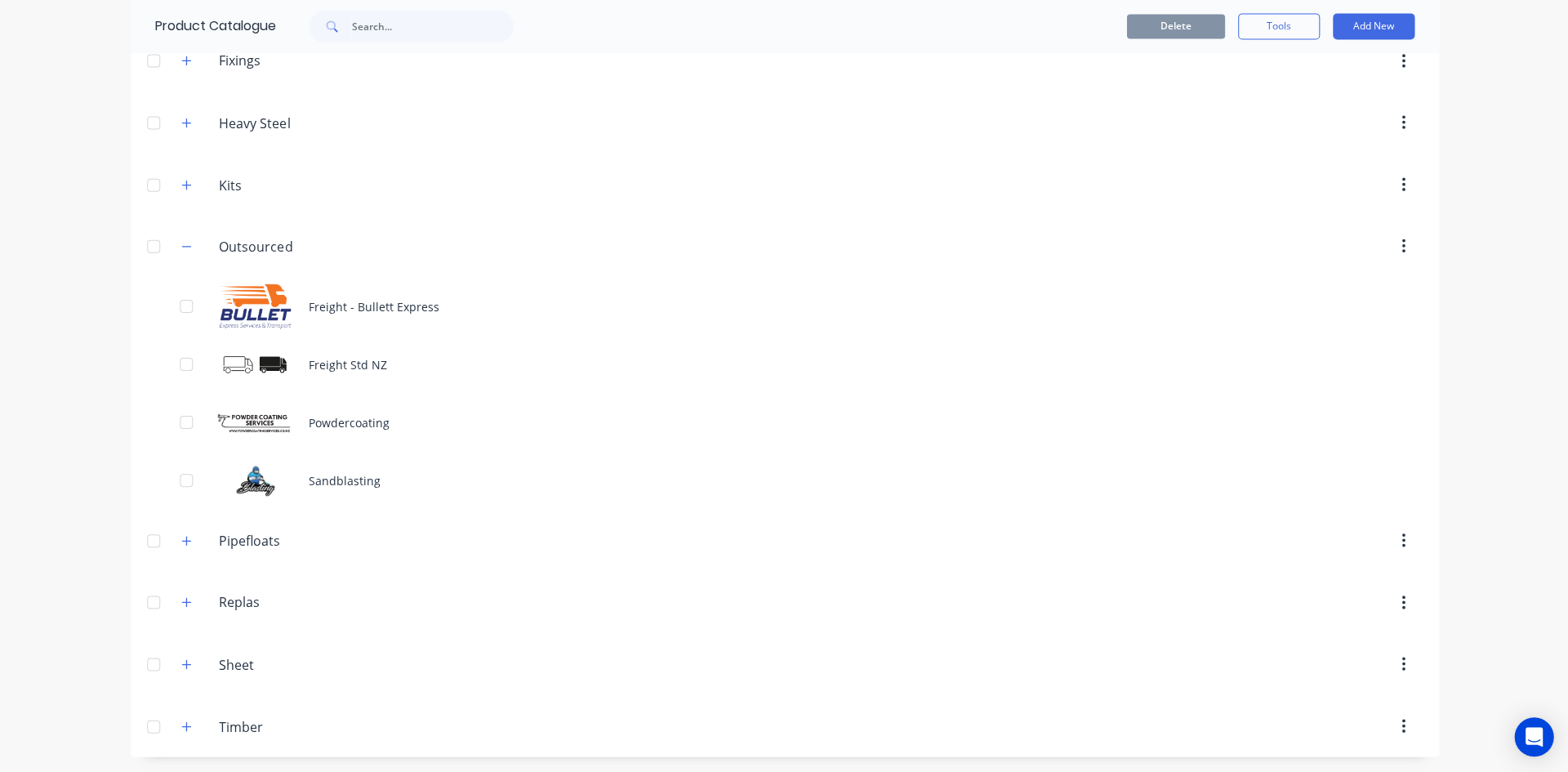
click at [343, 302] on div "Freight - Bullett Express" at bounding box center [783, 306] width 1306 height 58
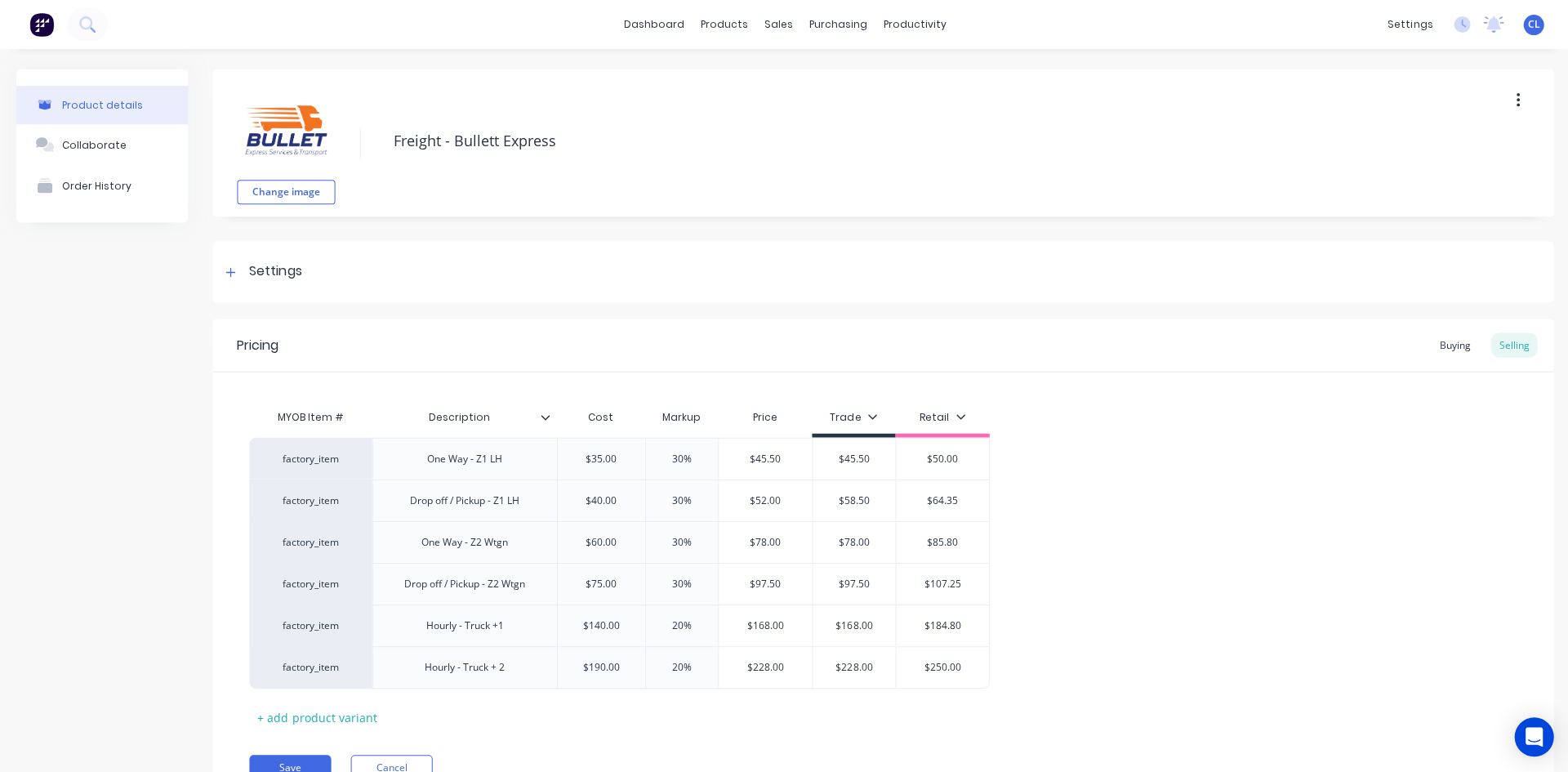
click at [223, 274] on div at bounding box center [230, 272] width 21 height 21
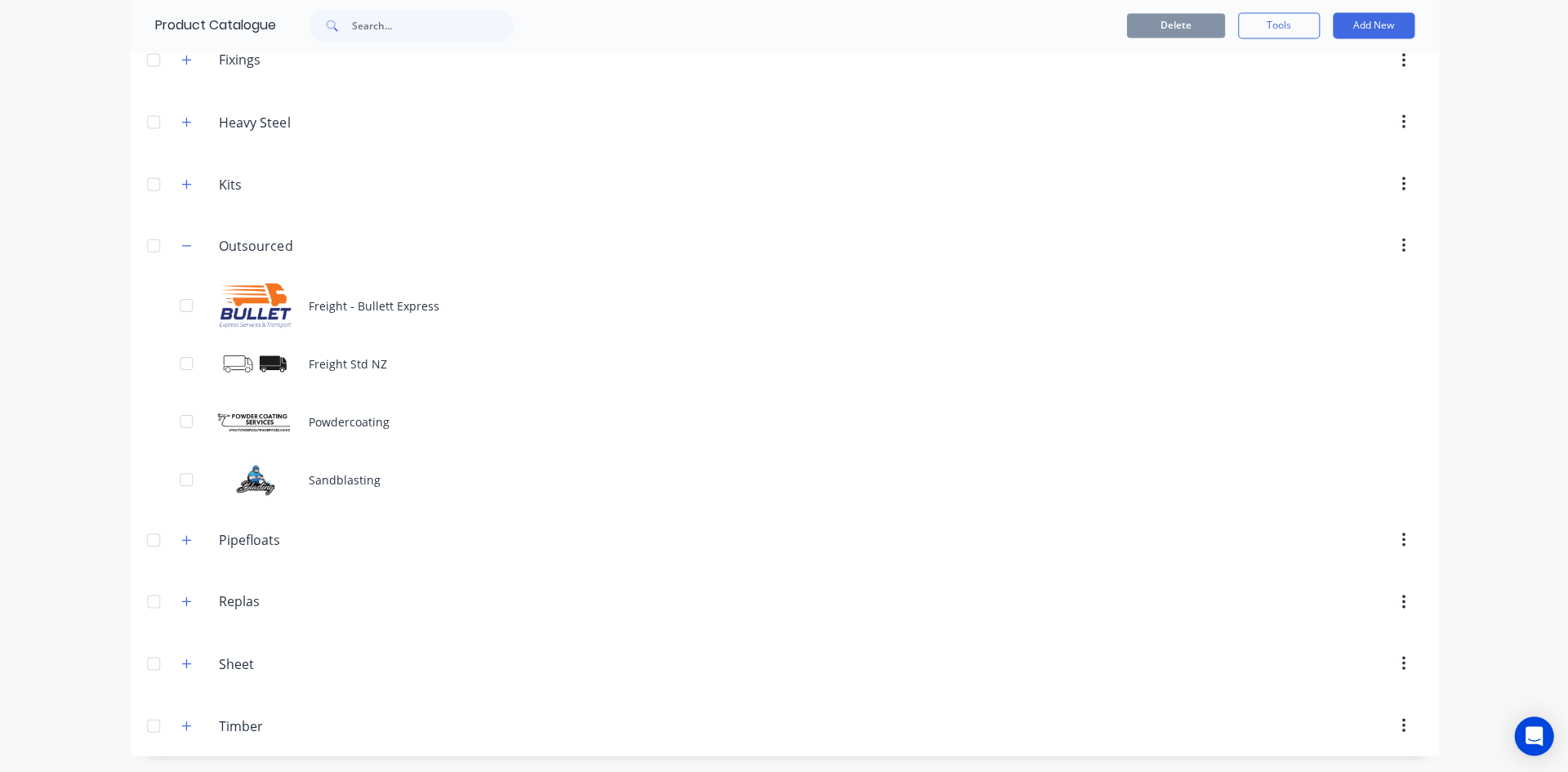
drag, startPoint x: 175, startPoint y: 725, endPoint x: 189, endPoint y: 722, distance: 14.3
click at [181, 725] on icon "button" at bounding box center [186, 725] width 10 height 11
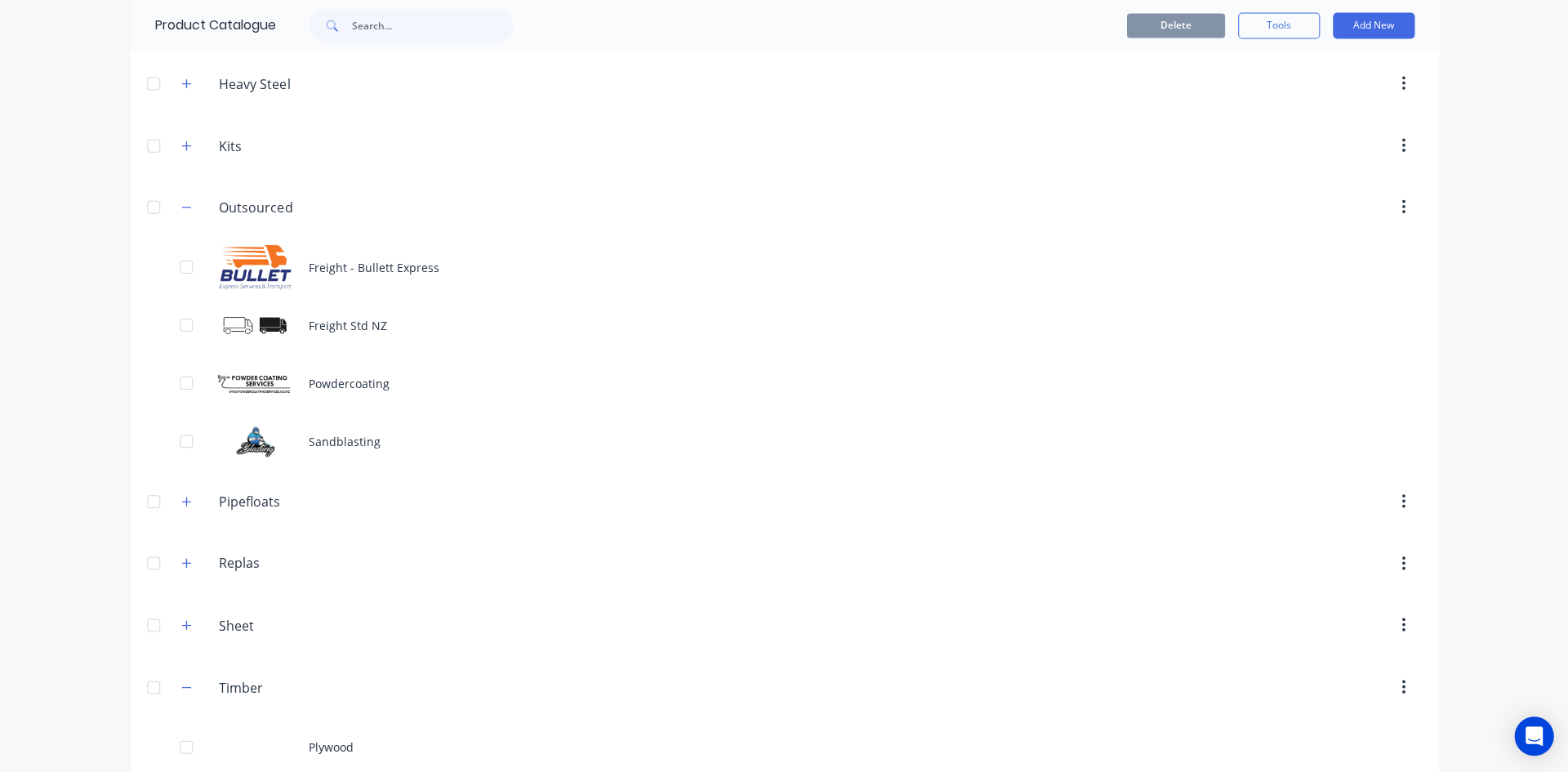
scroll to position [261, 0]
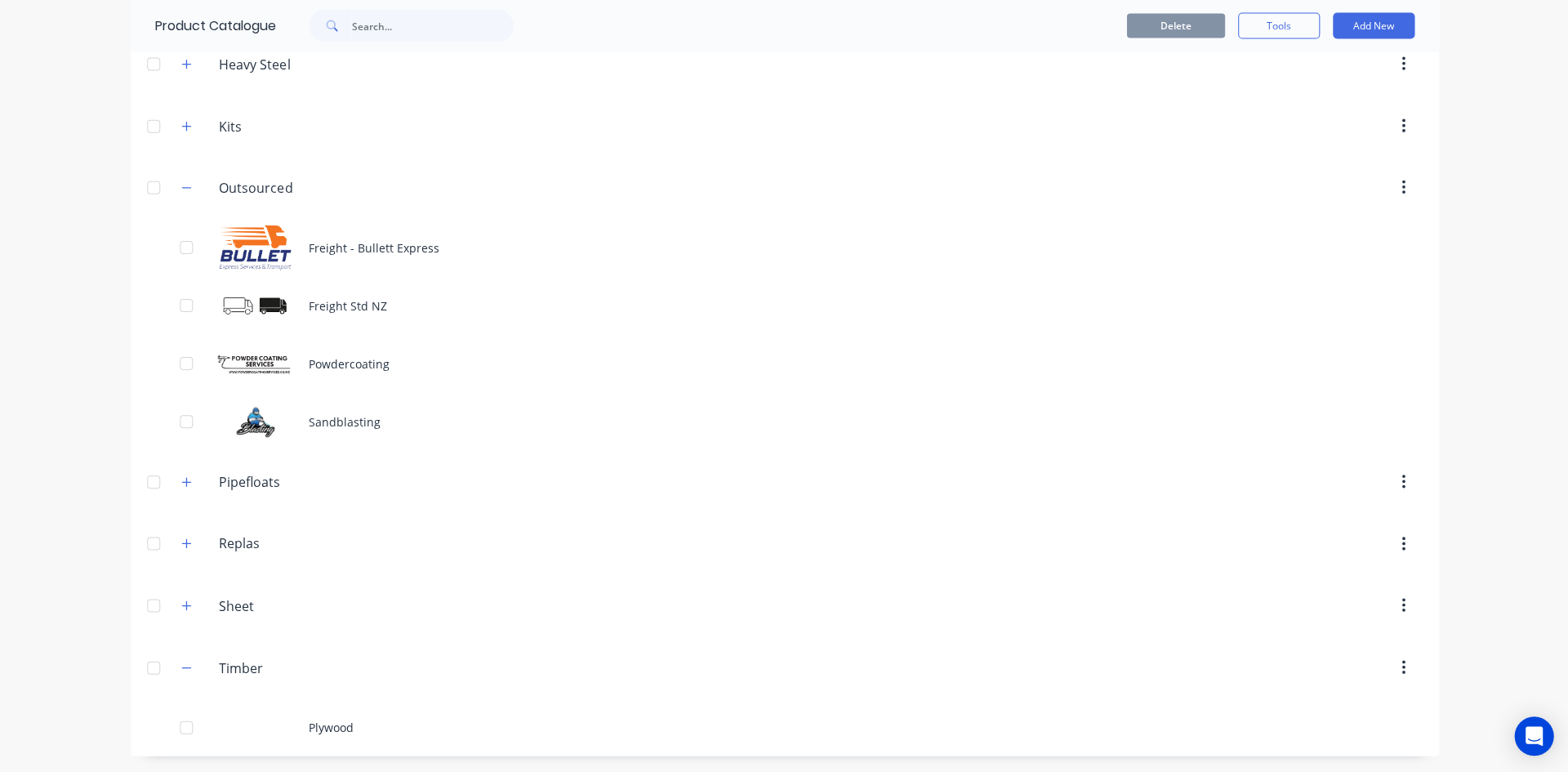
click at [336, 724] on div "Plywood" at bounding box center [783, 726] width 1306 height 58
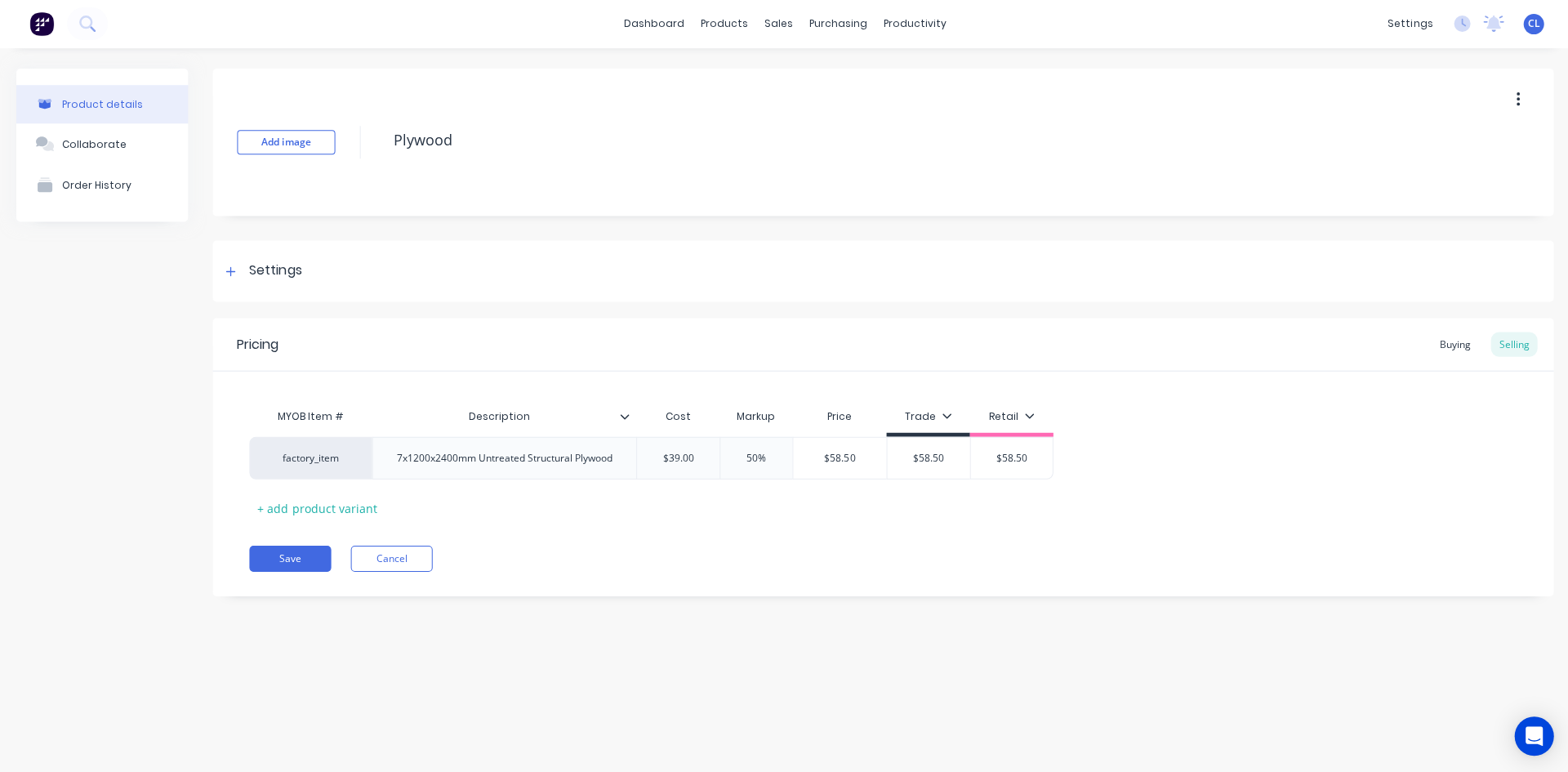
click at [398, 560] on button "Cancel" at bounding box center [391, 559] width 82 height 26
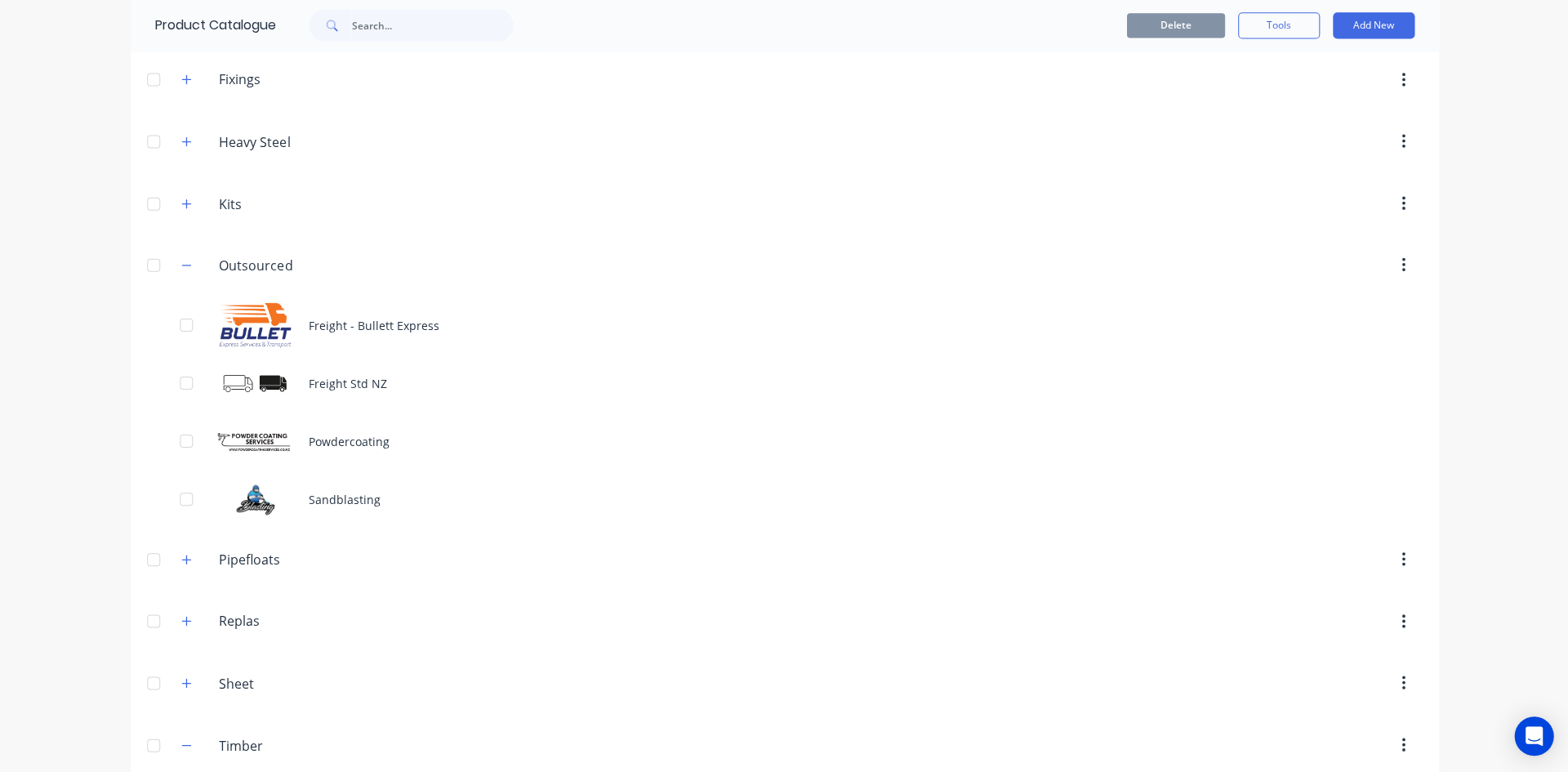
scroll to position [261, 0]
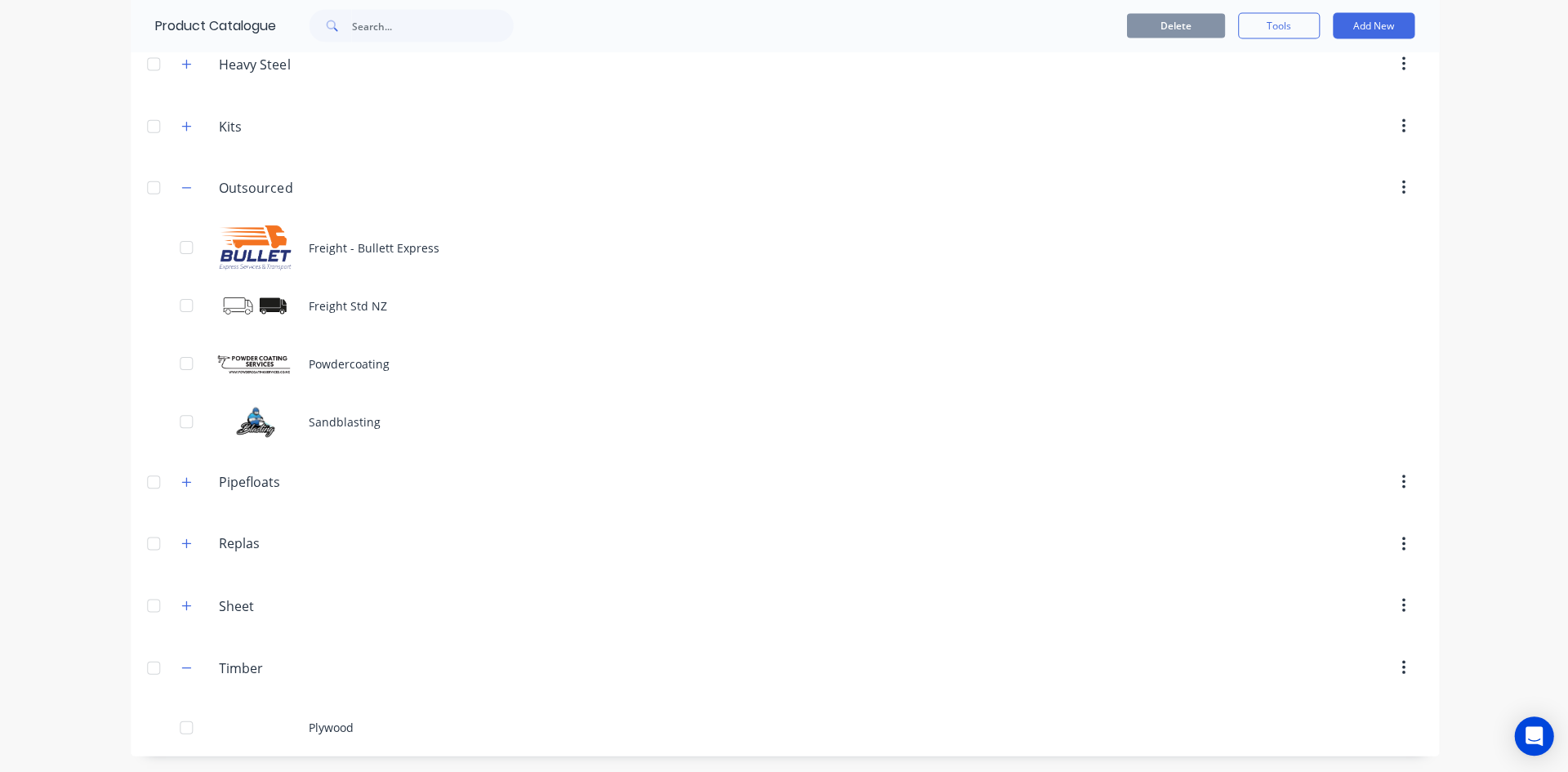
click at [335, 725] on div "Plywood" at bounding box center [783, 726] width 1306 height 58
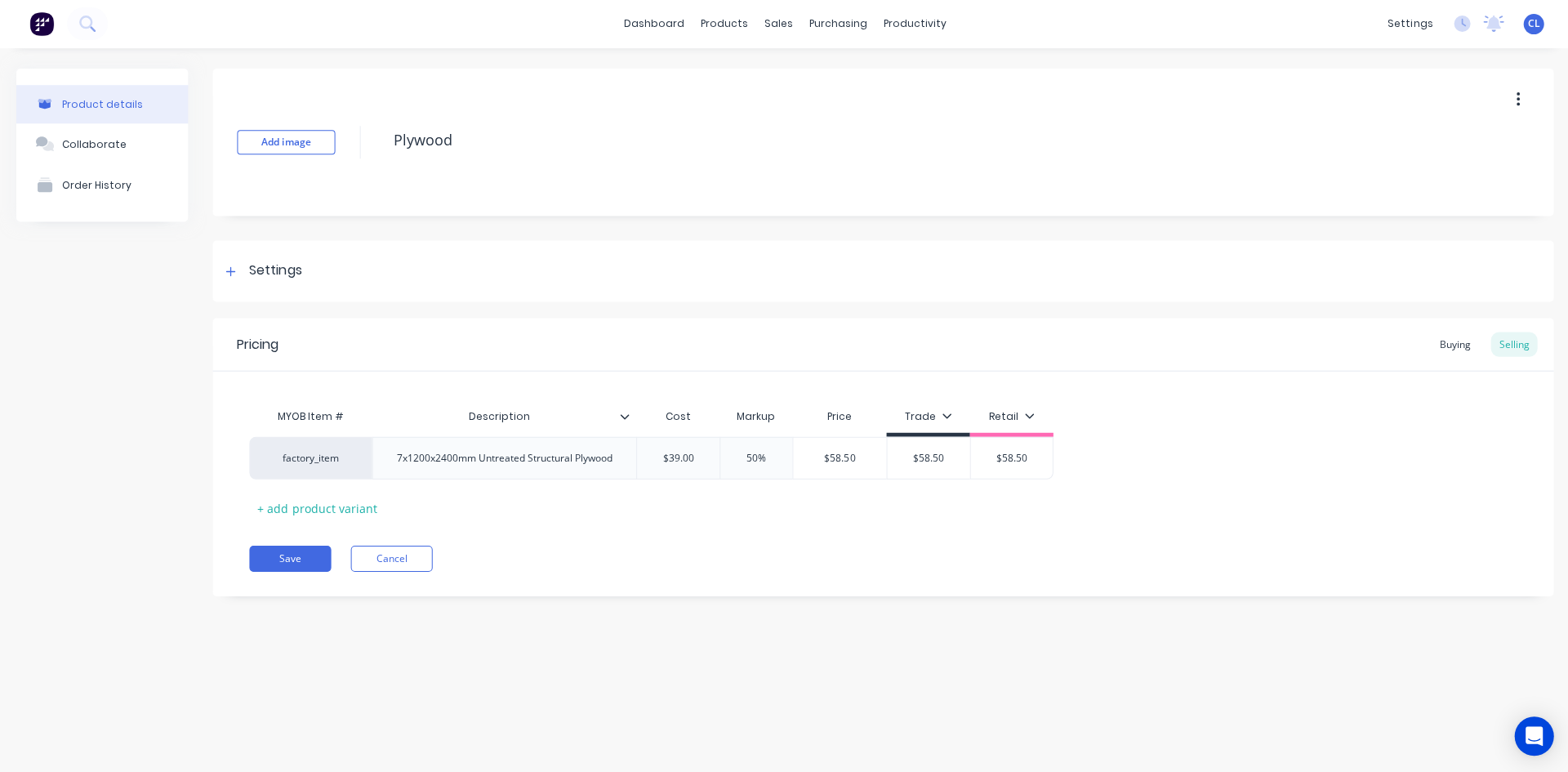
click at [235, 271] on icon at bounding box center [230, 272] width 10 height 11
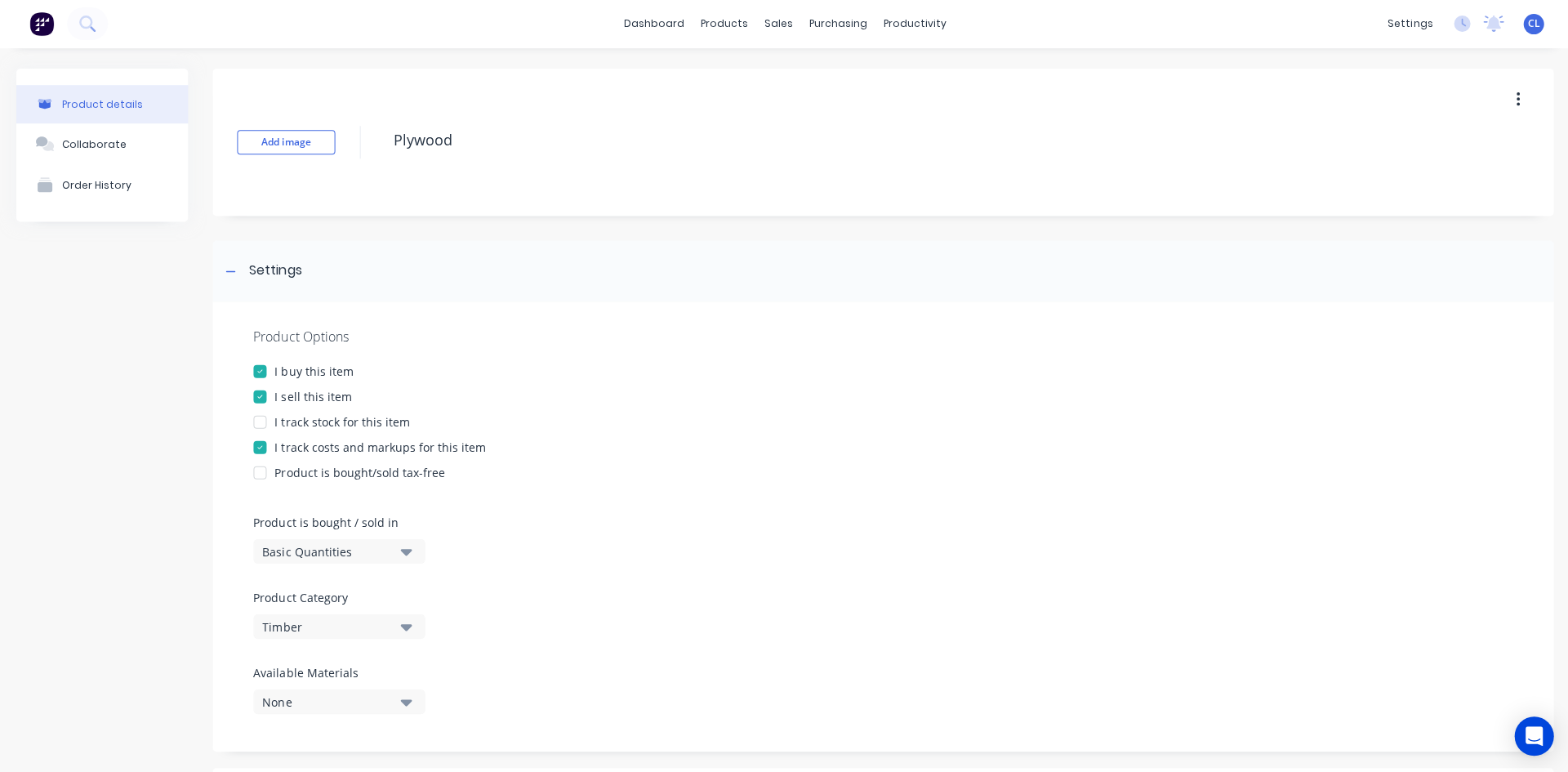
scroll to position [563, 0]
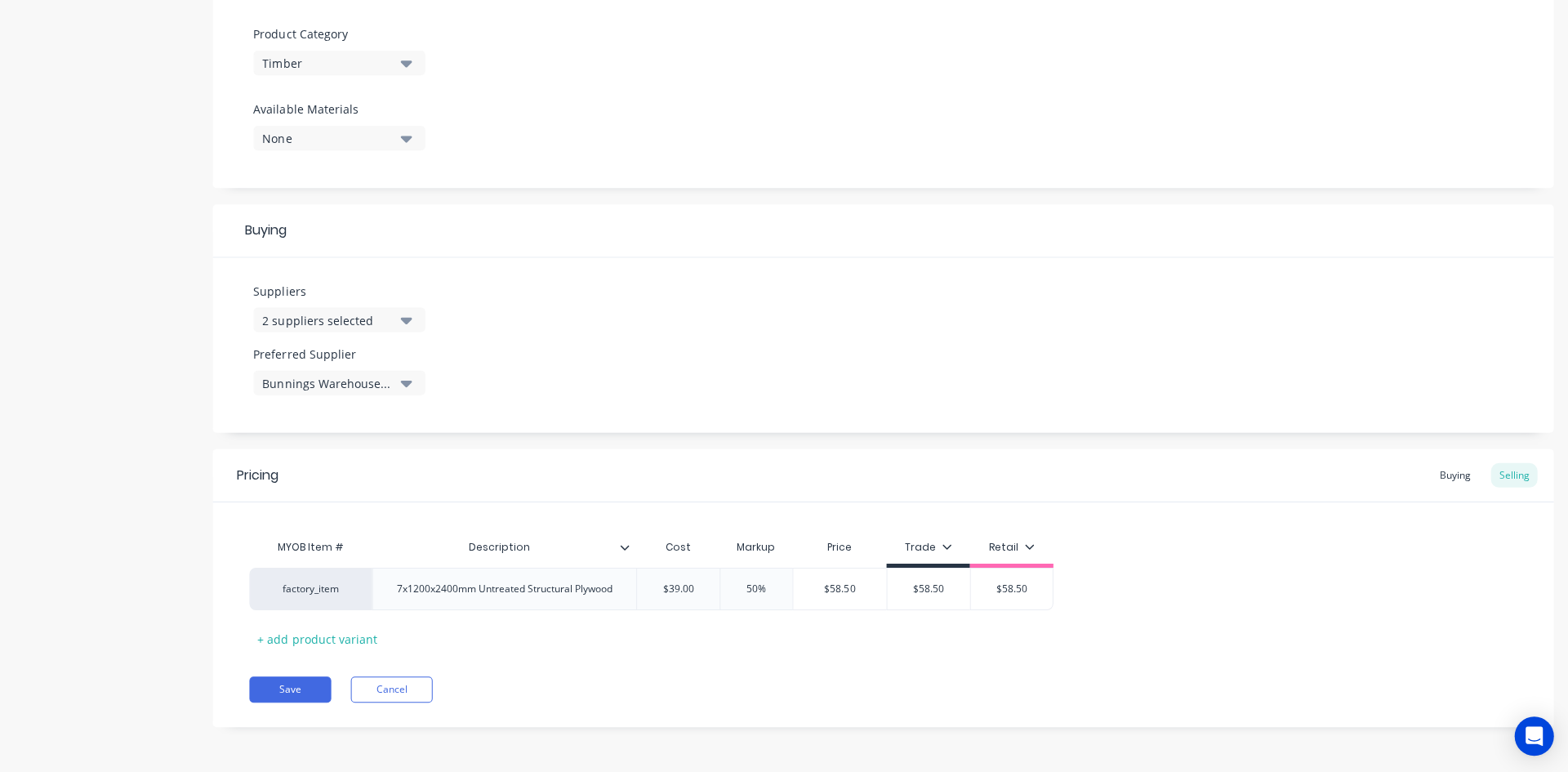
click at [421, 691] on button "Cancel" at bounding box center [391, 689] width 82 height 26
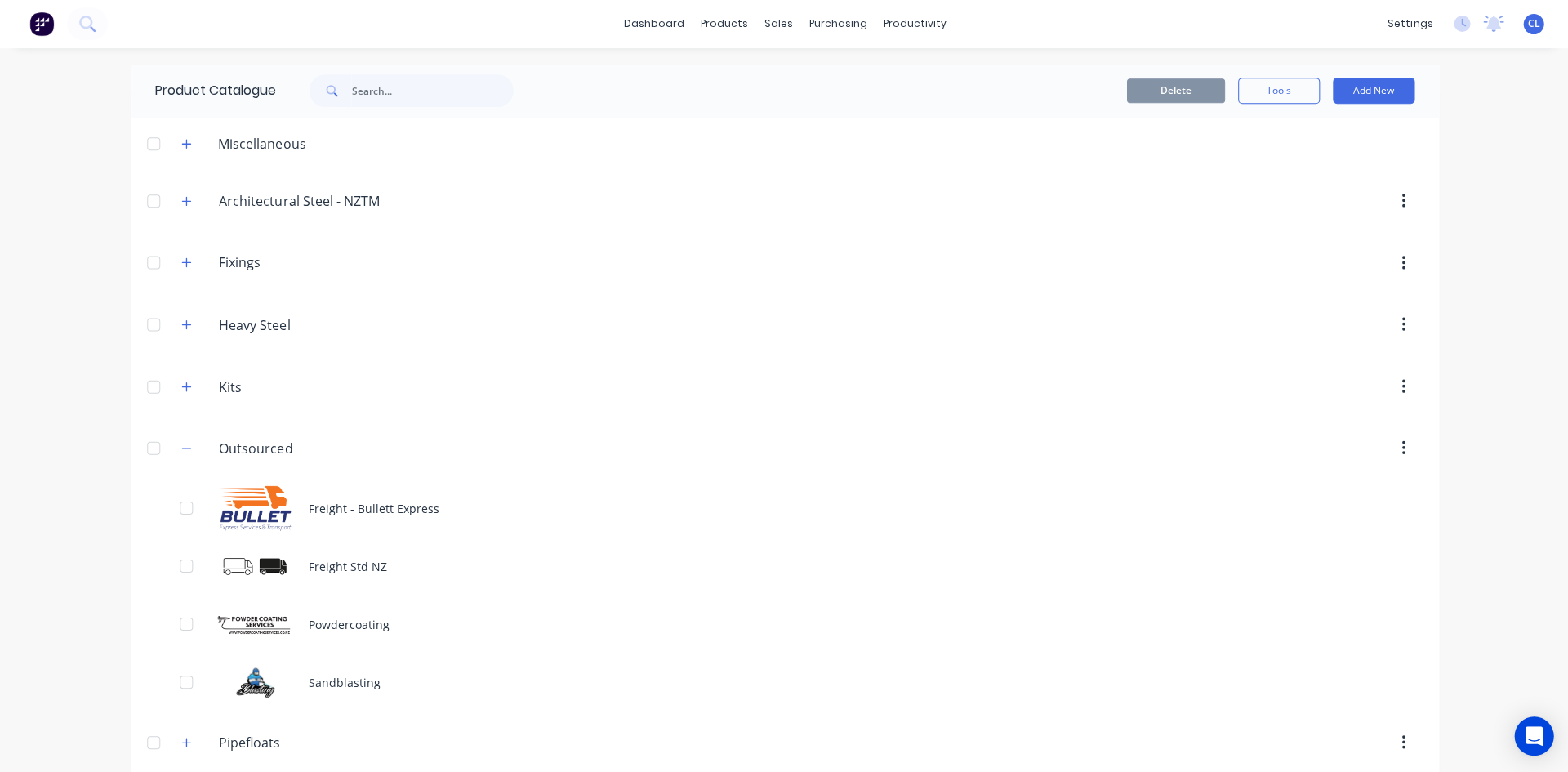
click at [1497, 559] on div "dashboard products sales purchasing productivity dashboard products Product Cat…" at bounding box center [784, 386] width 1568 height 772
click at [385, 628] on div "Powdercoating" at bounding box center [783, 624] width 1306 height 58
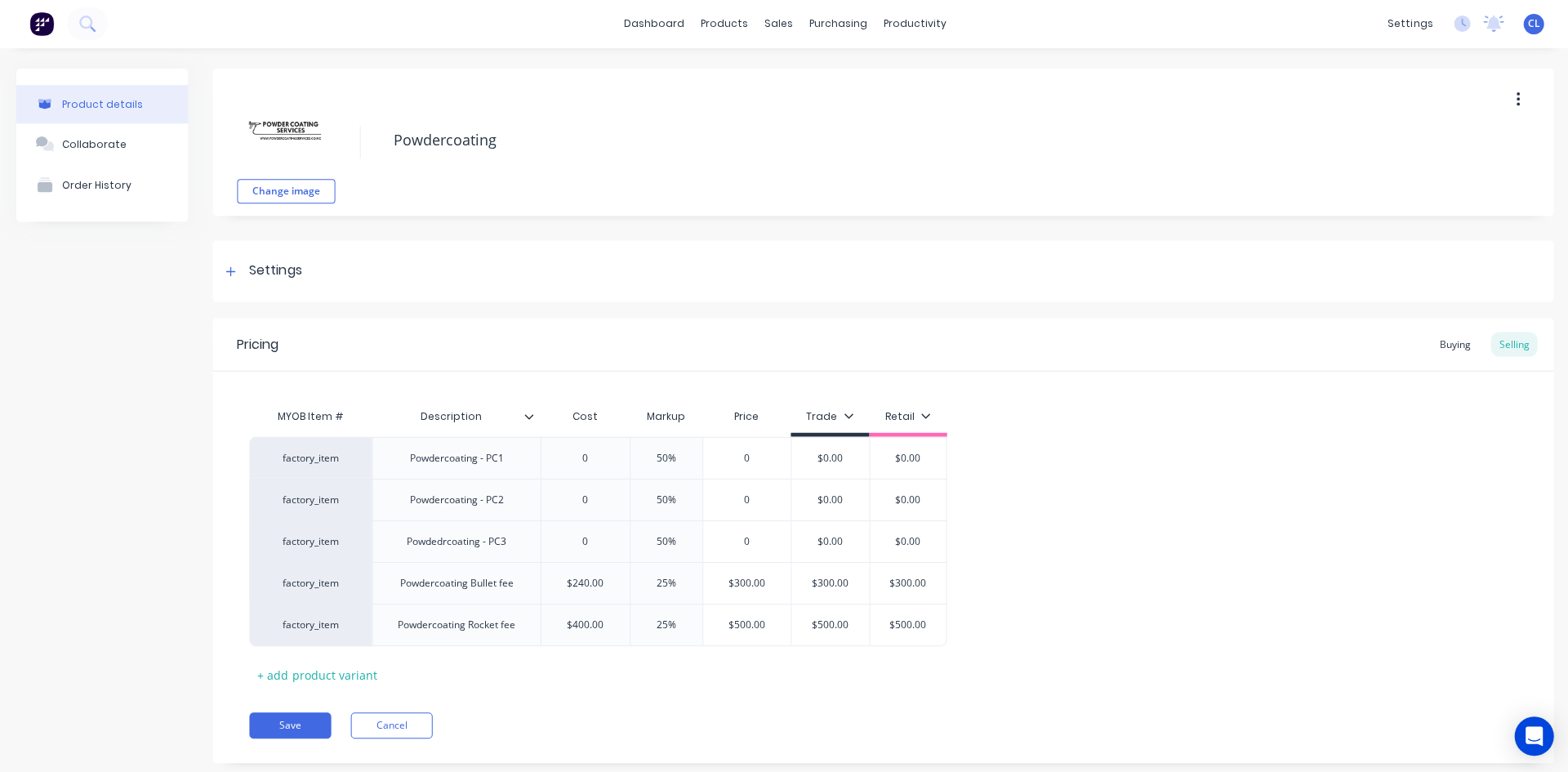
drag, startPoint x: 1418, startPoint y: 458, endPoint x: 1419, endPoint y: 450, distance: 8.1
click at [1419, 456] on div "factory_item Powdercoating - PC1 0 50% 0 $0.00 $0.00 factory_item Powdercoating…" at bounding box center [882, 541] width 1265 height 209
click at [403, 718] on button "Cancel" at bounding box center [391, 725] width 82 height 26
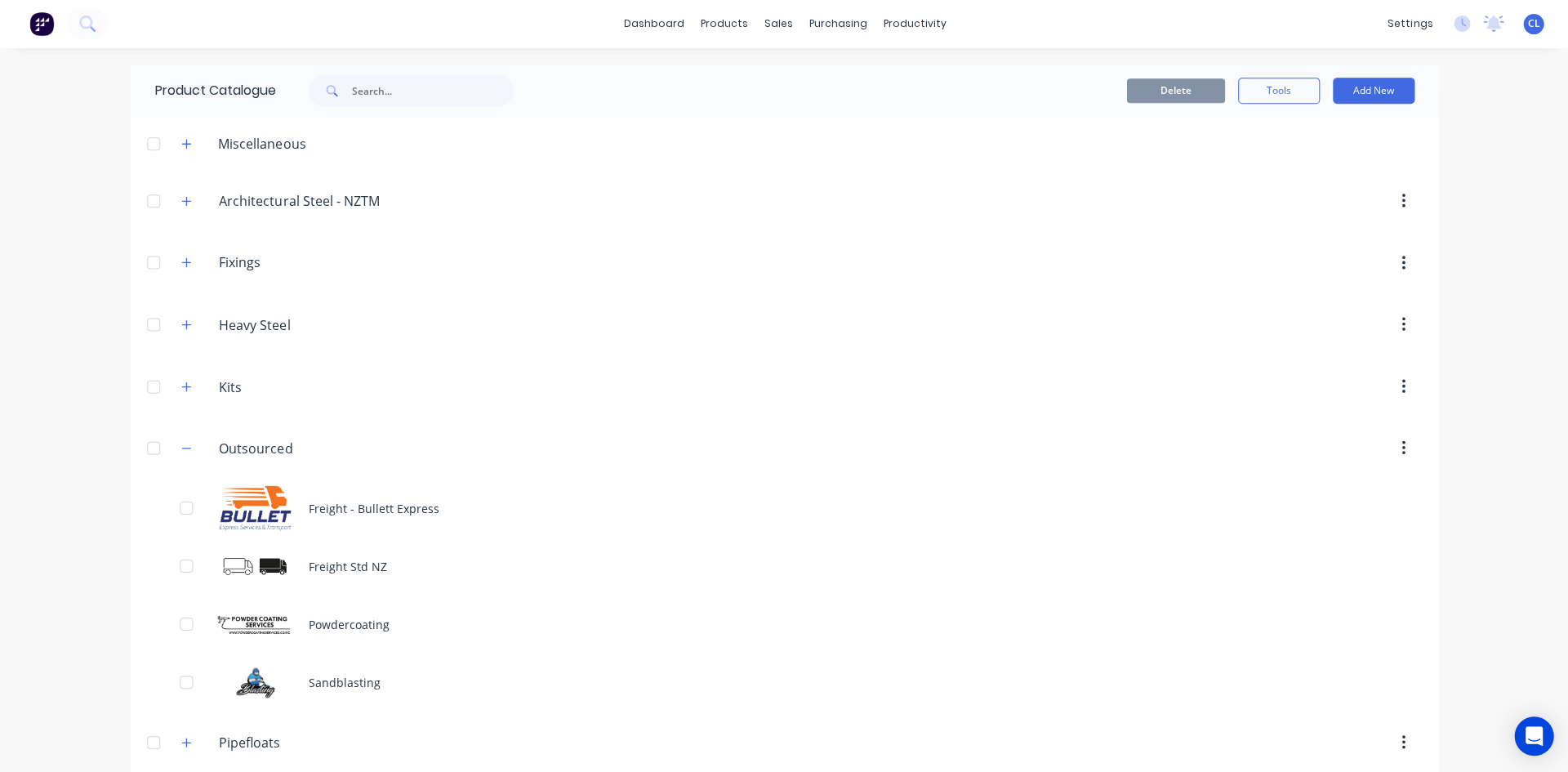
drag, startPoint x: 183, startPoint y: 449, endPoint x: 195, endPoint y: 431, distance: 21.6
click at [183, 449] on icon "button" at bounding box center [186, 449] width 9 height 1
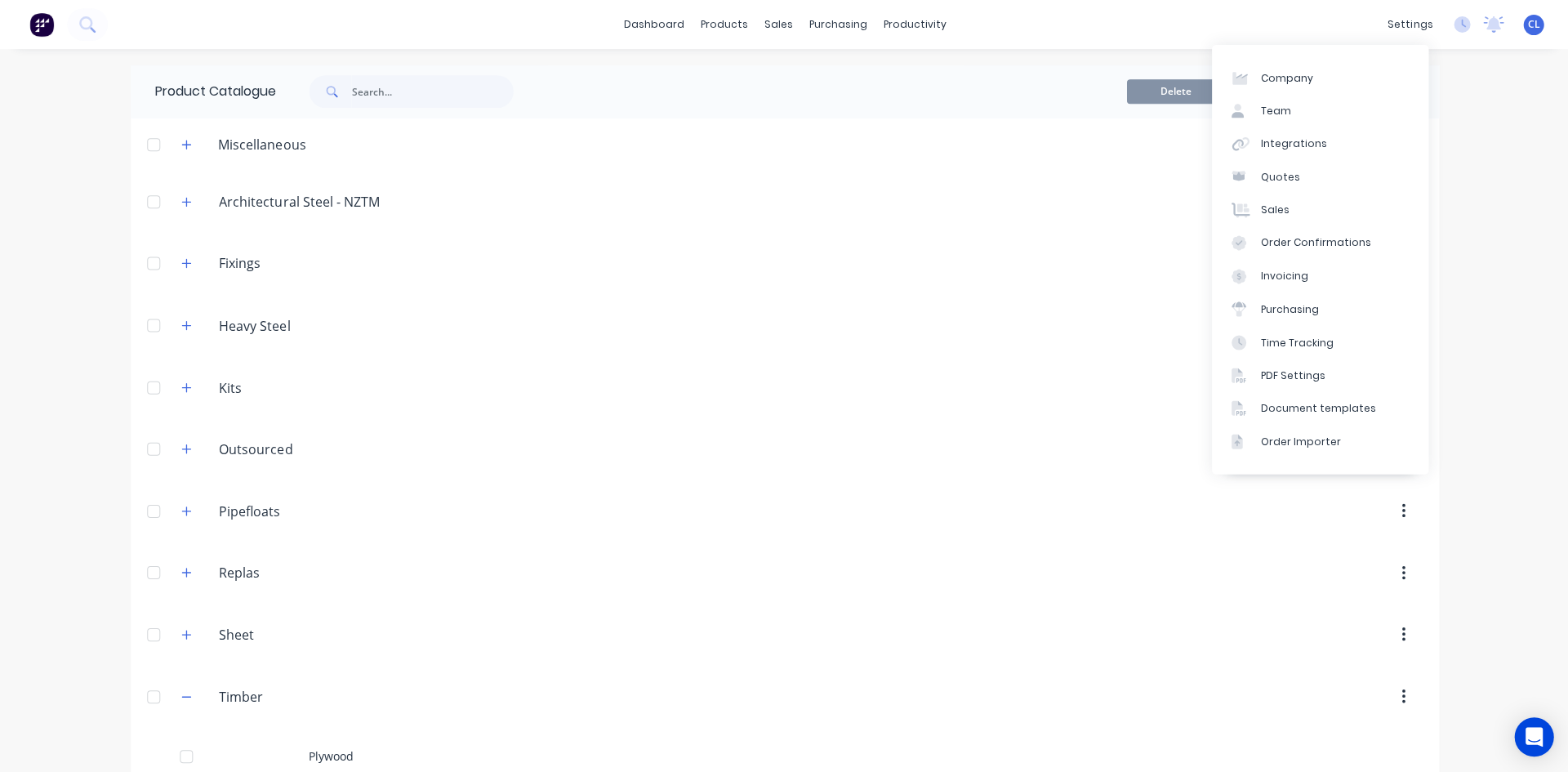
click at [1293, 142] on div "Integrations" at bounding box center [1292, 144] width 66 height 15
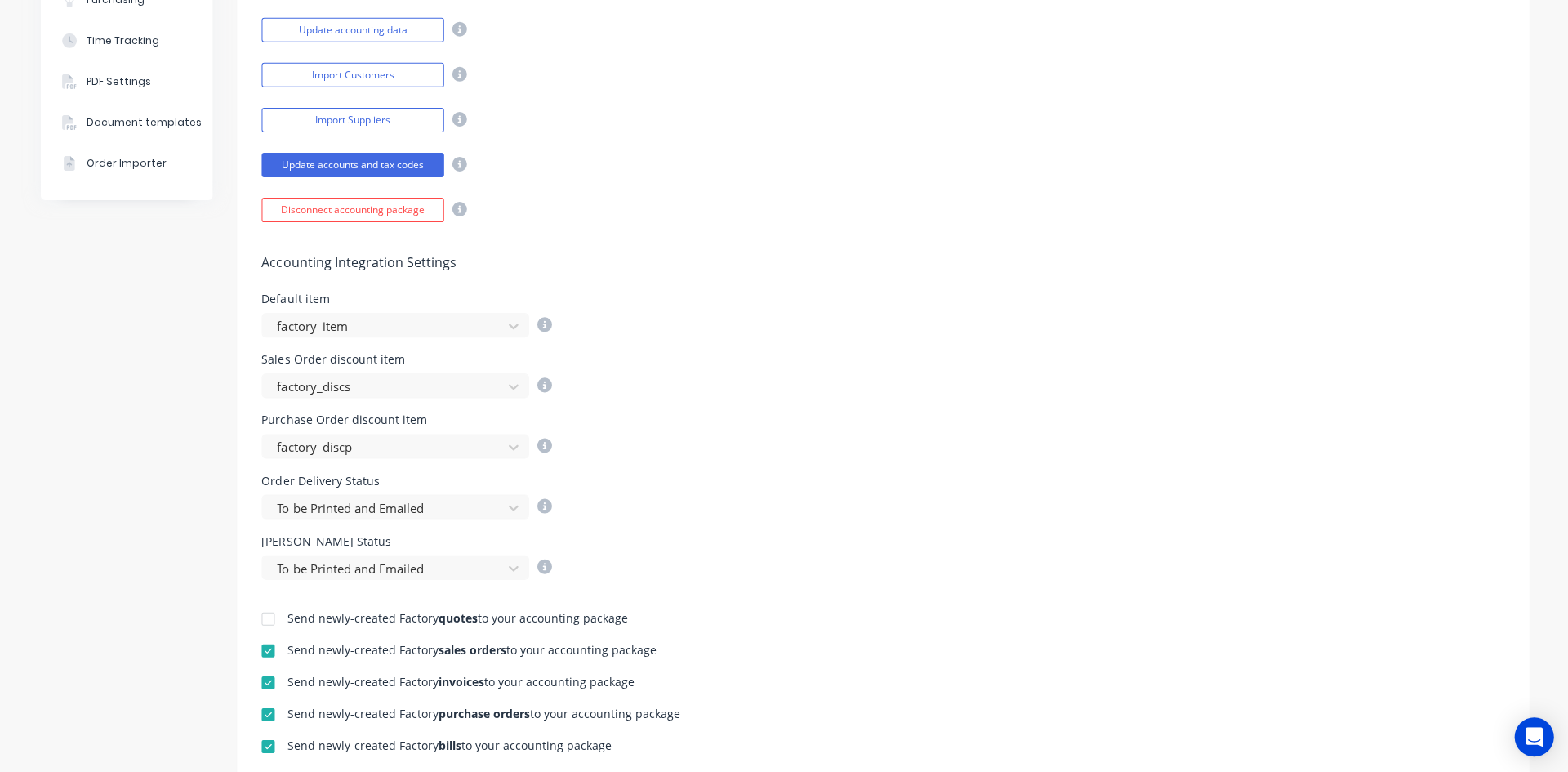
scroll to position [273, 0]
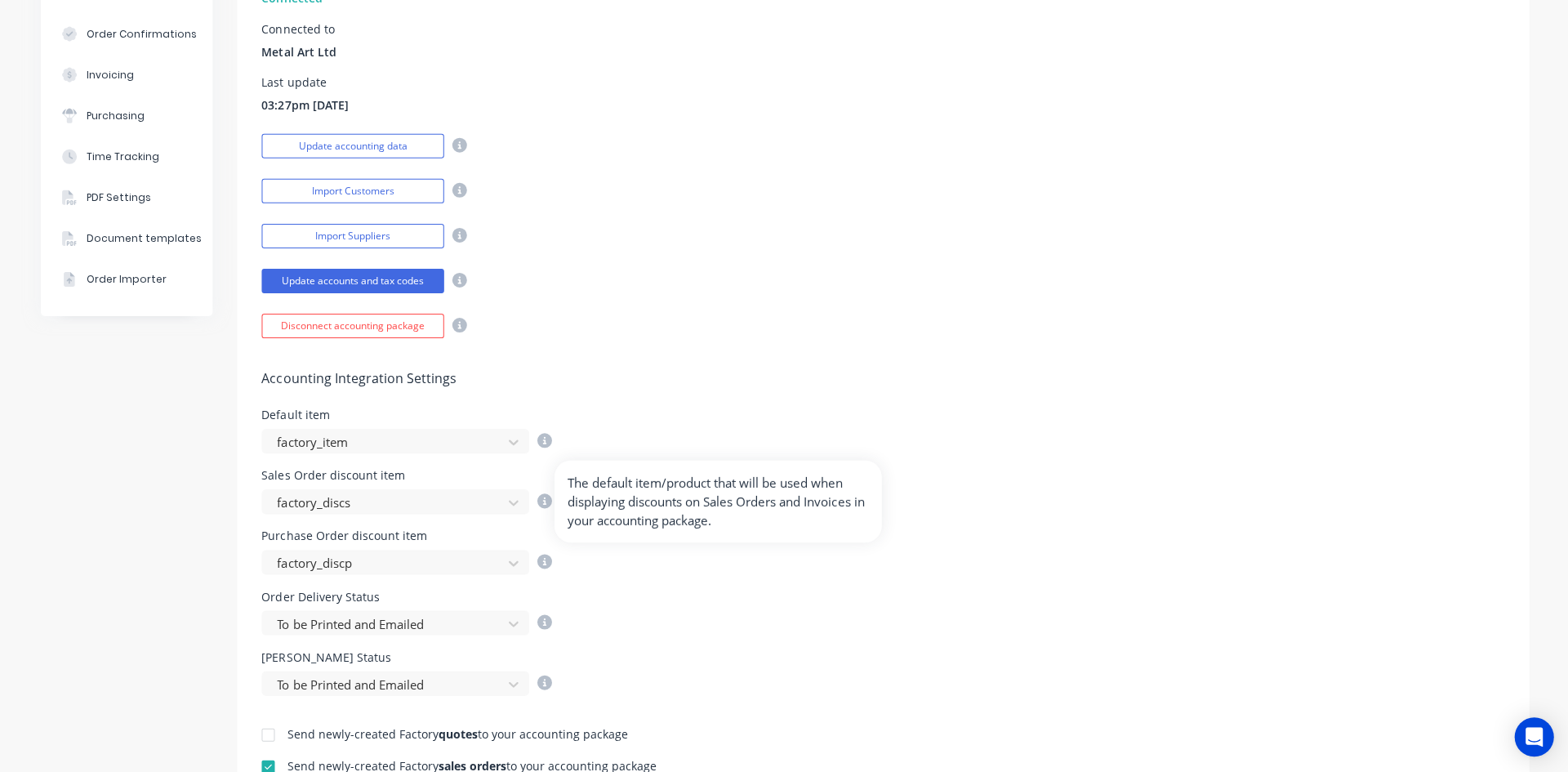
click at [540, 499] on icon at bounding box center [544, 500] width 15 height 15
click at [1104, 316] on div "Disconnect accounting package" at bounding box center [882, 322] width 1241 height 29
click at [854, 396] on div "Accounting Integration Settings Default item factory_item Sales Order discount …" at bounding box center [882, 515] width 1290 height 357
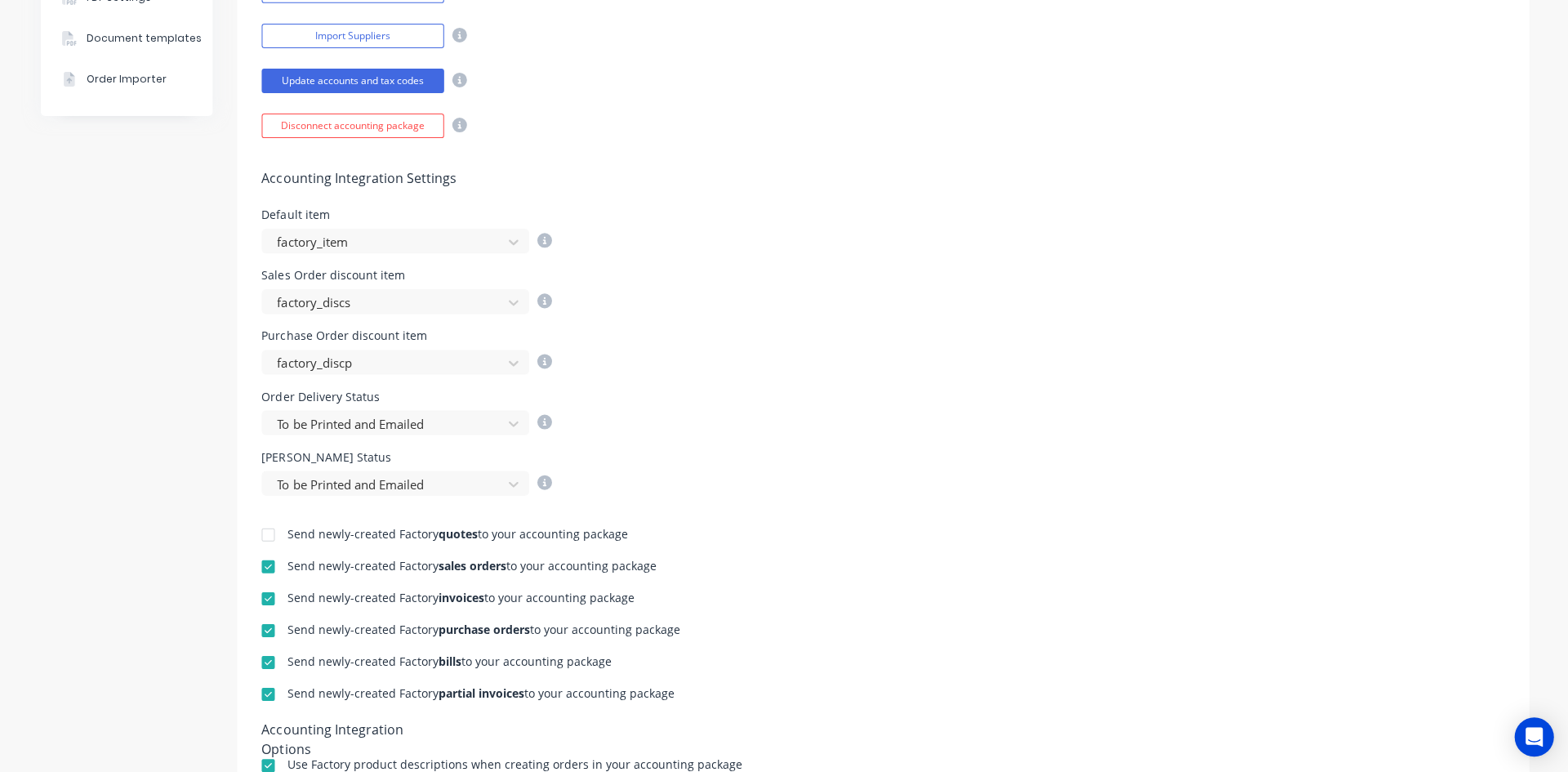
scroll to position [517, 0]
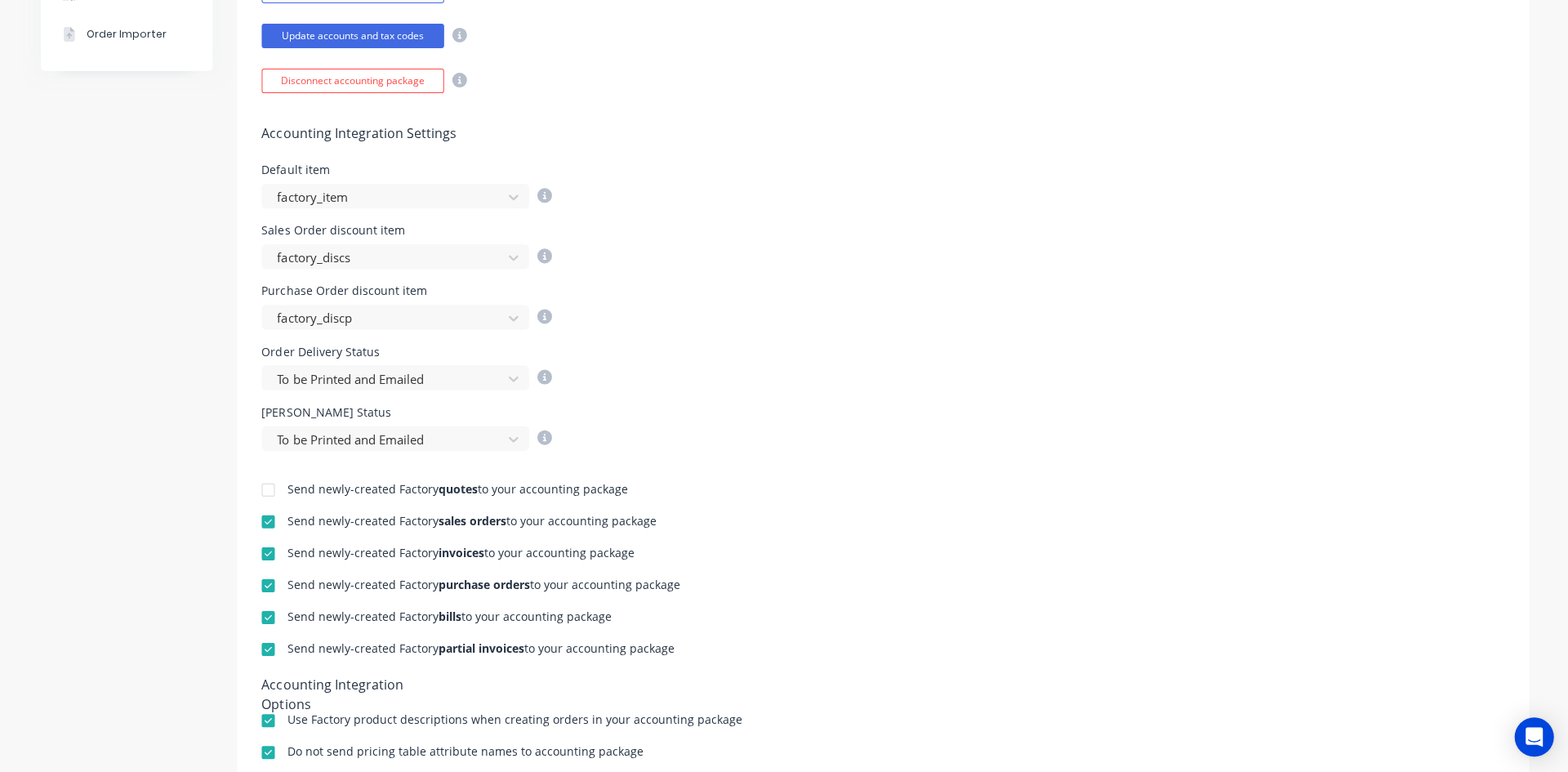
click at [539, 437] on icon at bounding box center [544, 437] width 15 height 15
click at [1032, 384] on div "Order Delivery Status To be Printed and Emailed" at bounding box center [882, 368] width 1241 height 44
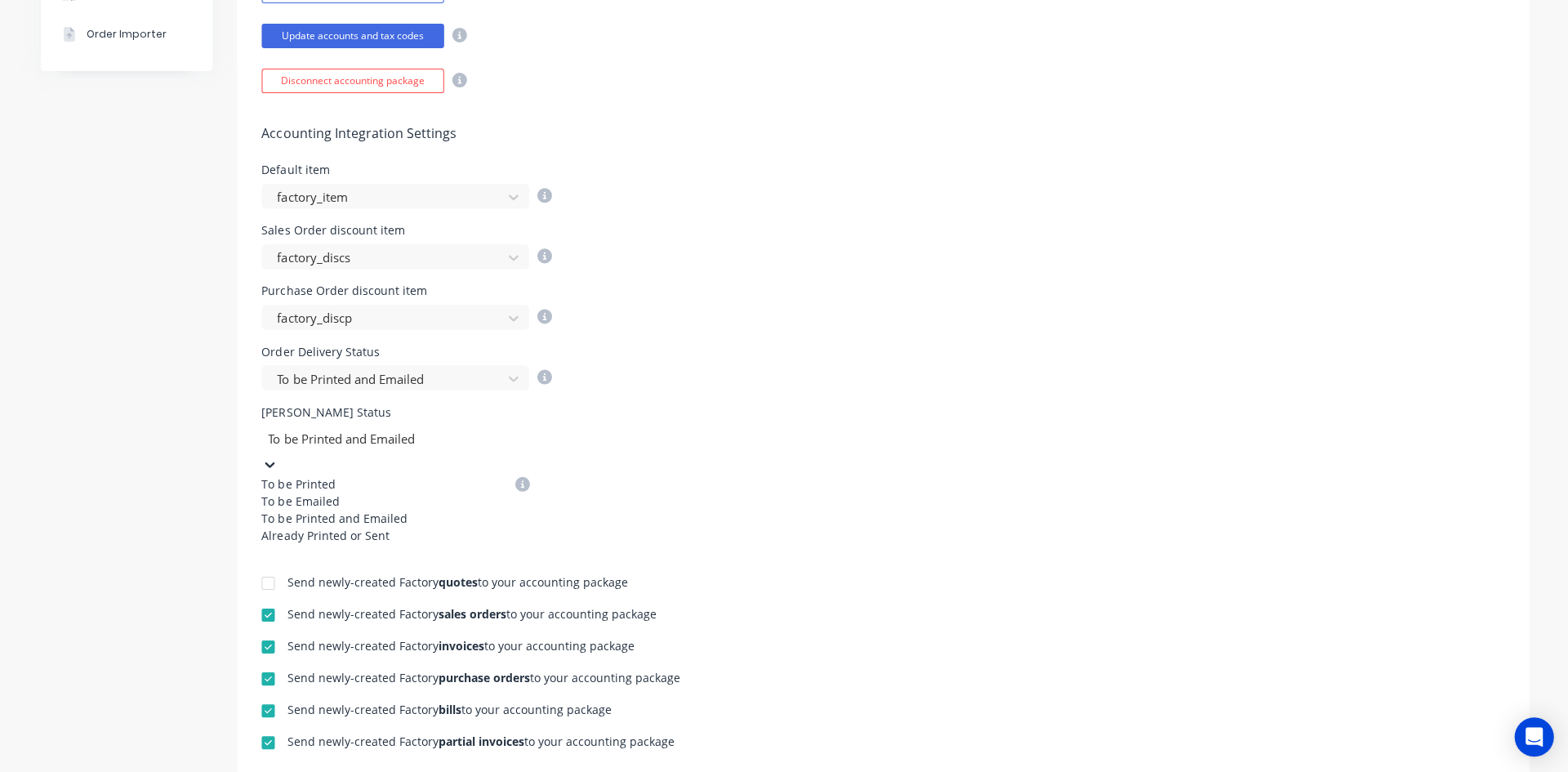
click at [278, 456] on icon at bounding box center [270, 464] width 16 height 16
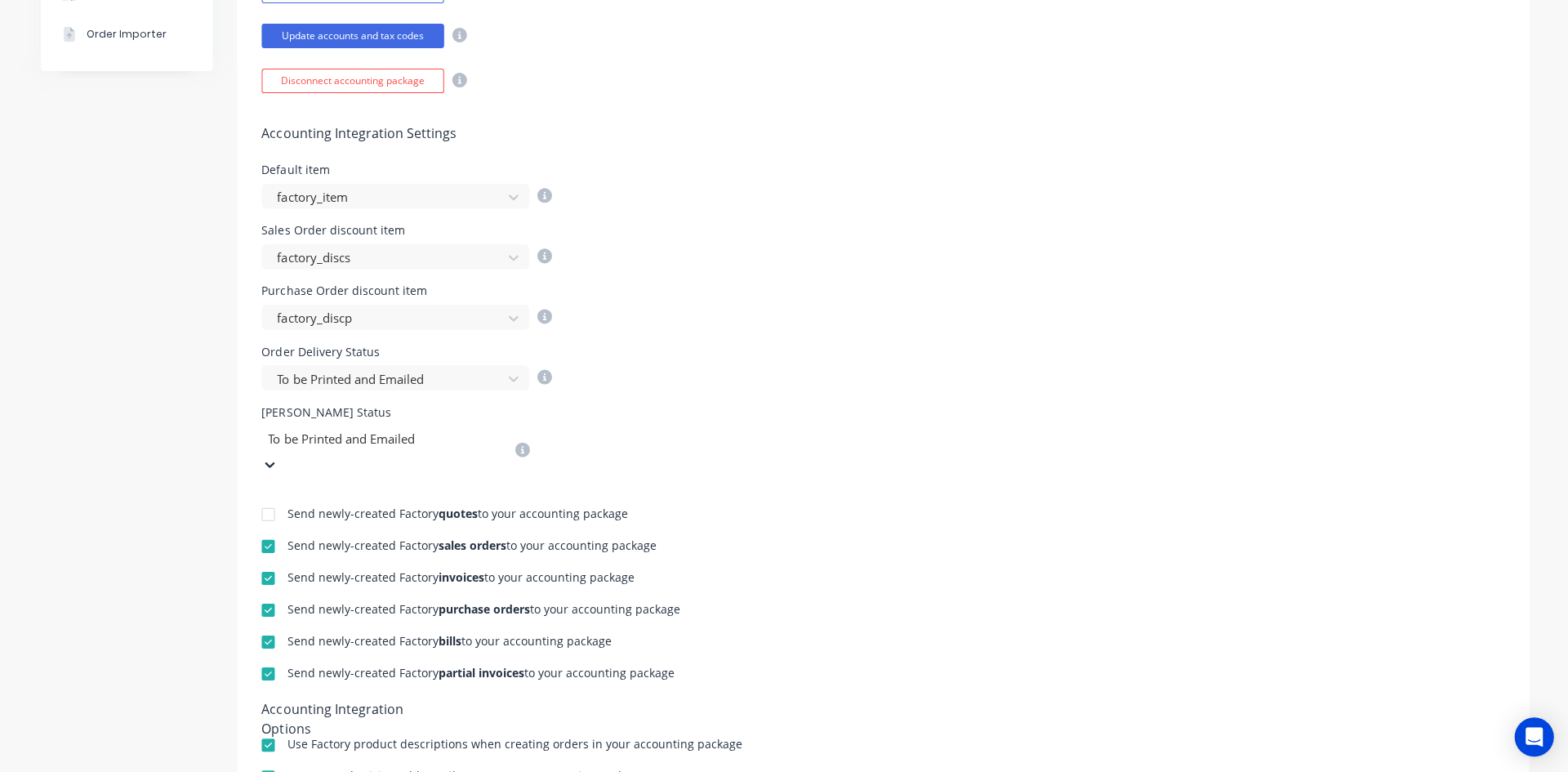
click at [278, 456] on icon at bounding box center [270, 464] width 16 height 16
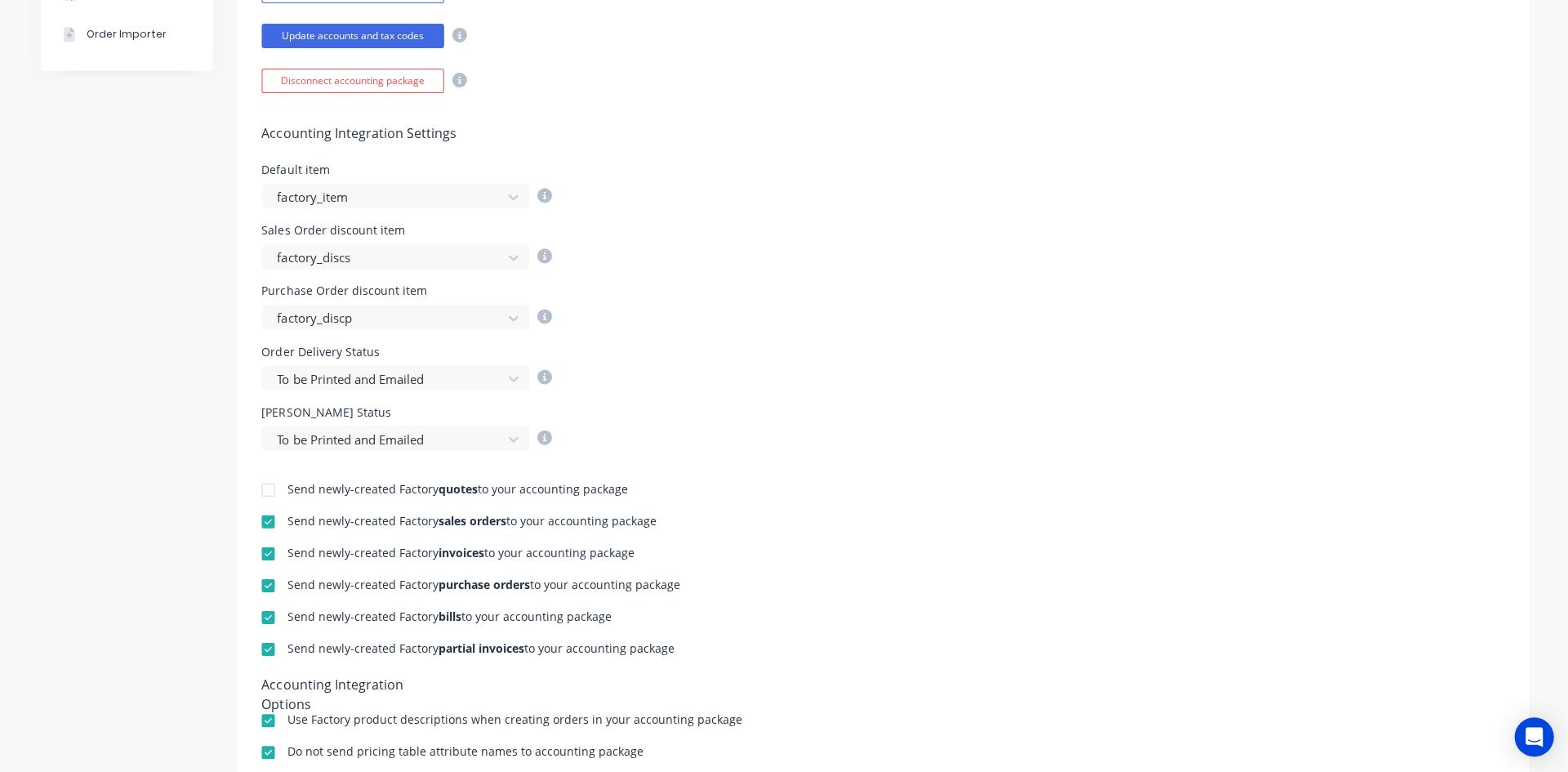
drag, startPoint x: 1101, startPoint y: 353, endPoint x: 1109, endPoint y: 354, distance: 8.1
click at [1102, 353] on div "Order Delivery Status To be Printed and Emailed" at bounding box center [882, 368] width 1241 height 44
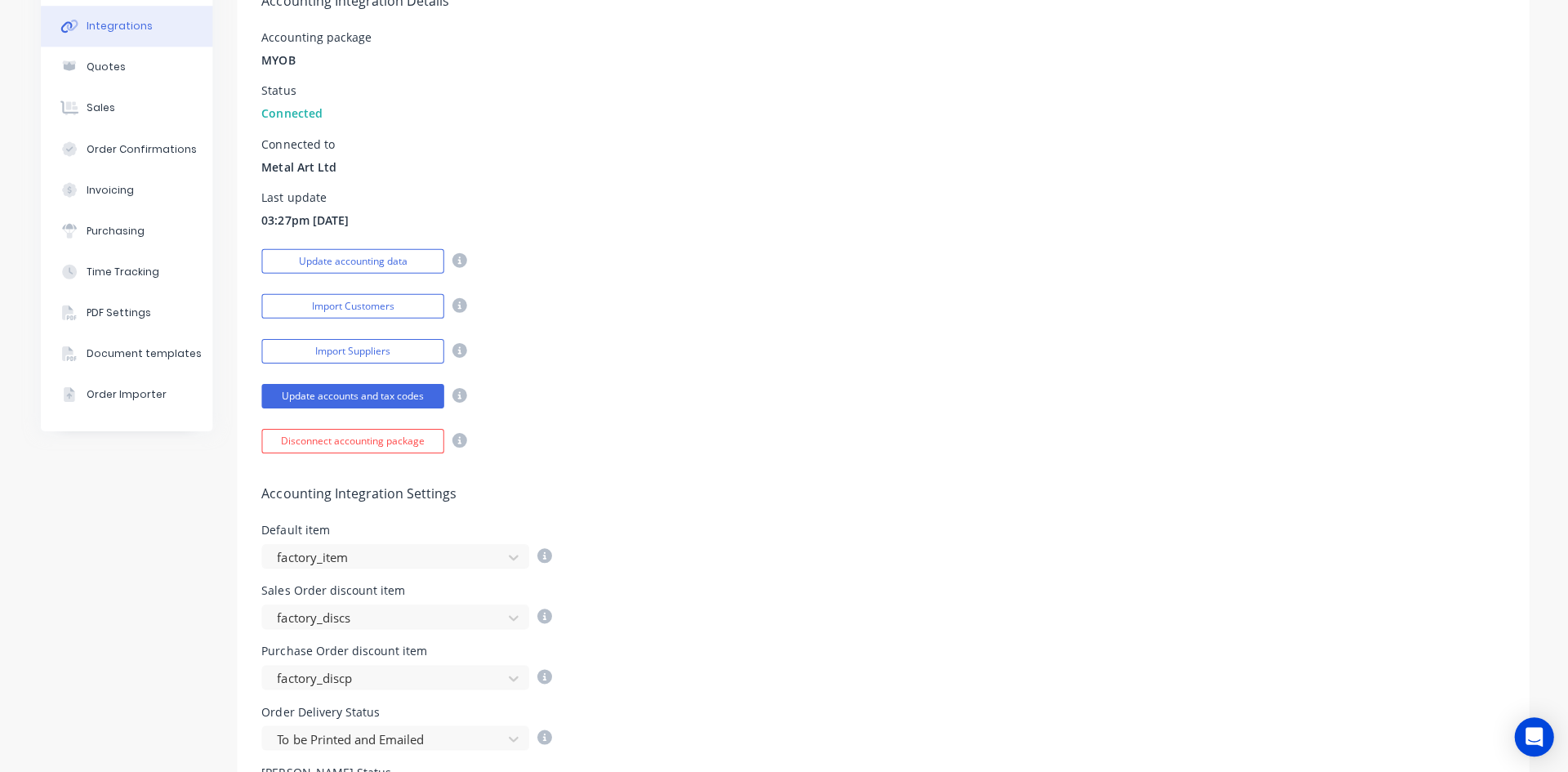
scroll to position [109, 0]
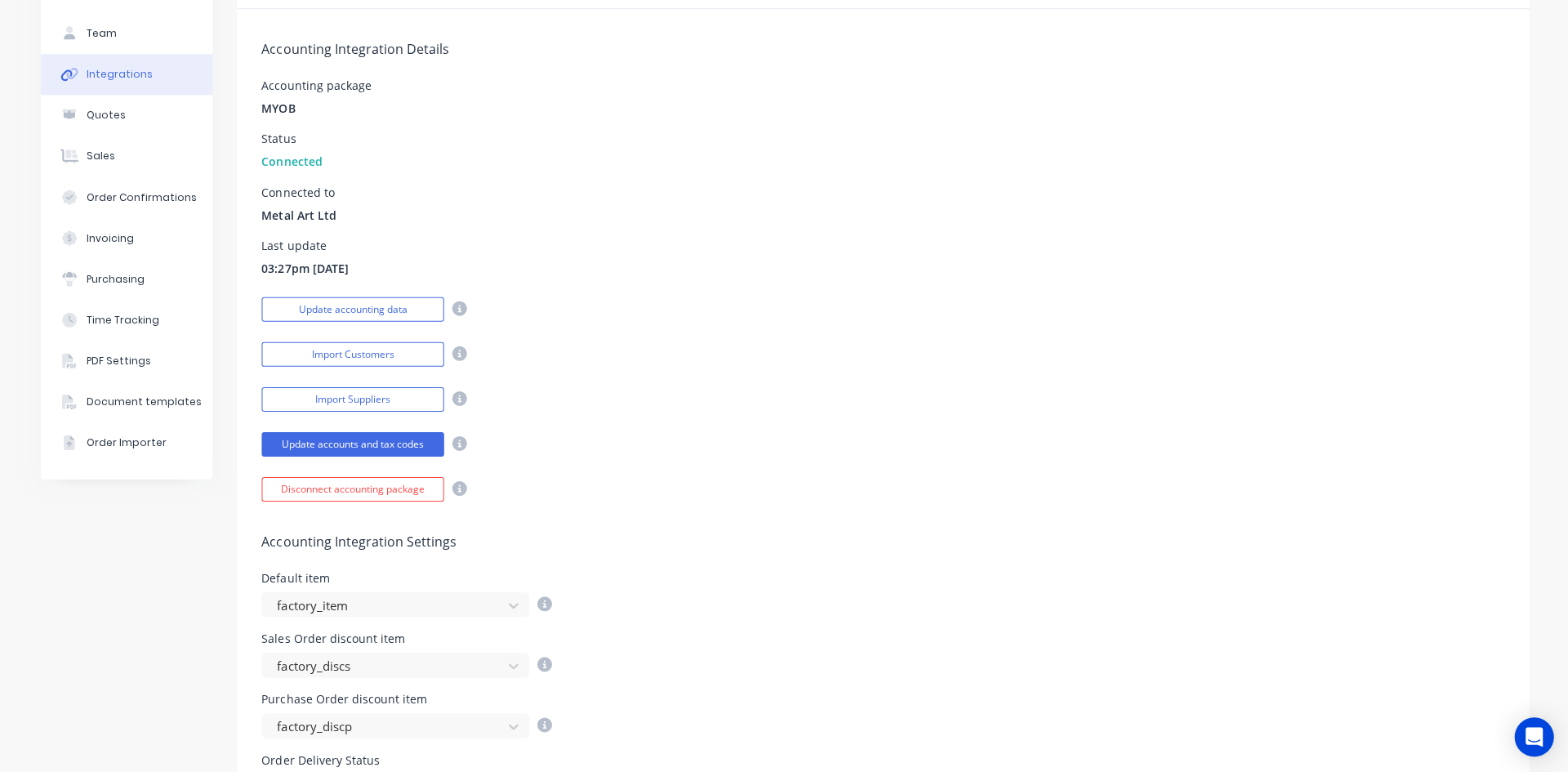
click at [362, 308] on button "Update accounting data" at bounding box center [353, 308] width 182 height 25
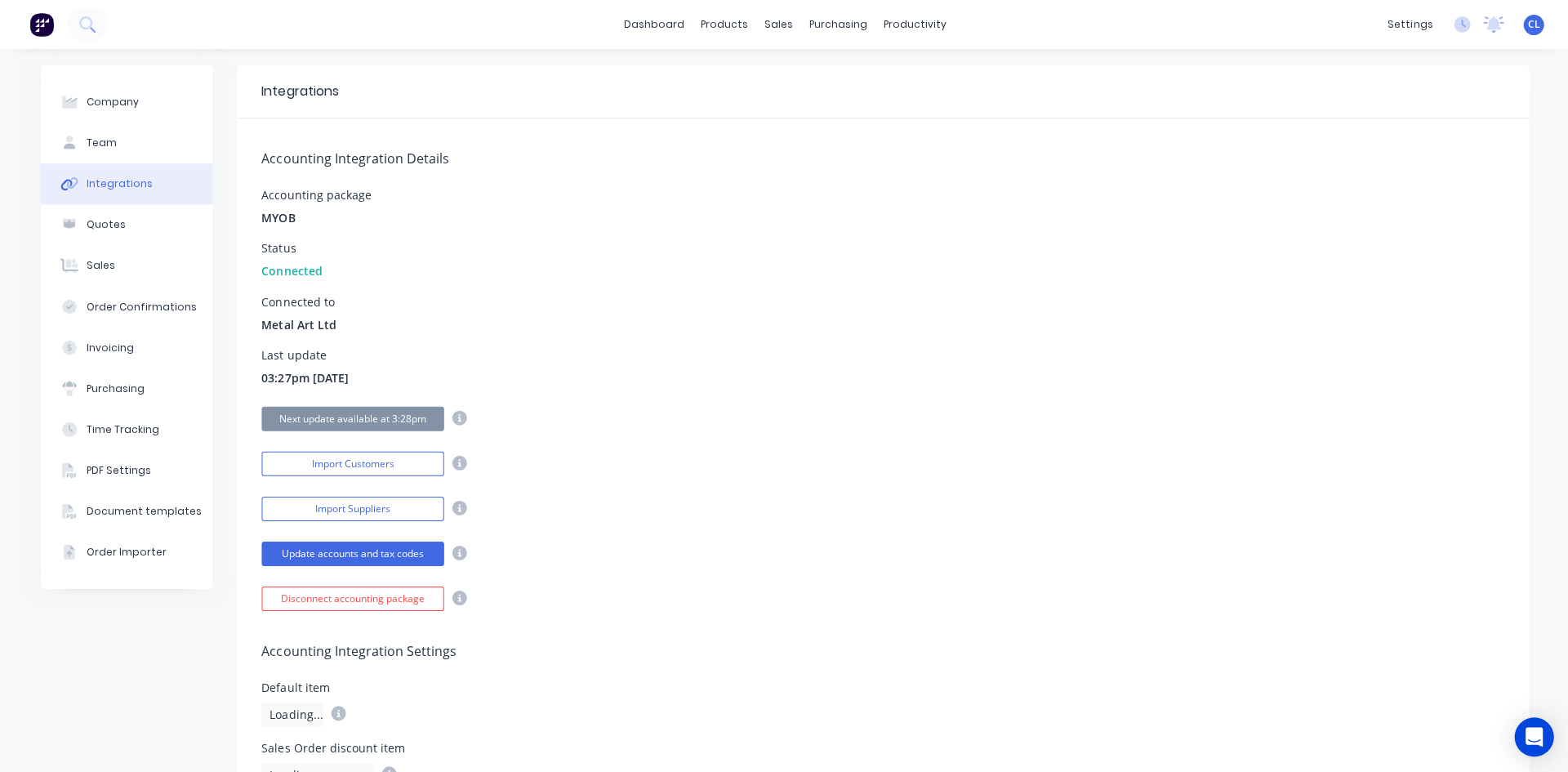
scroll to position [408, 0]
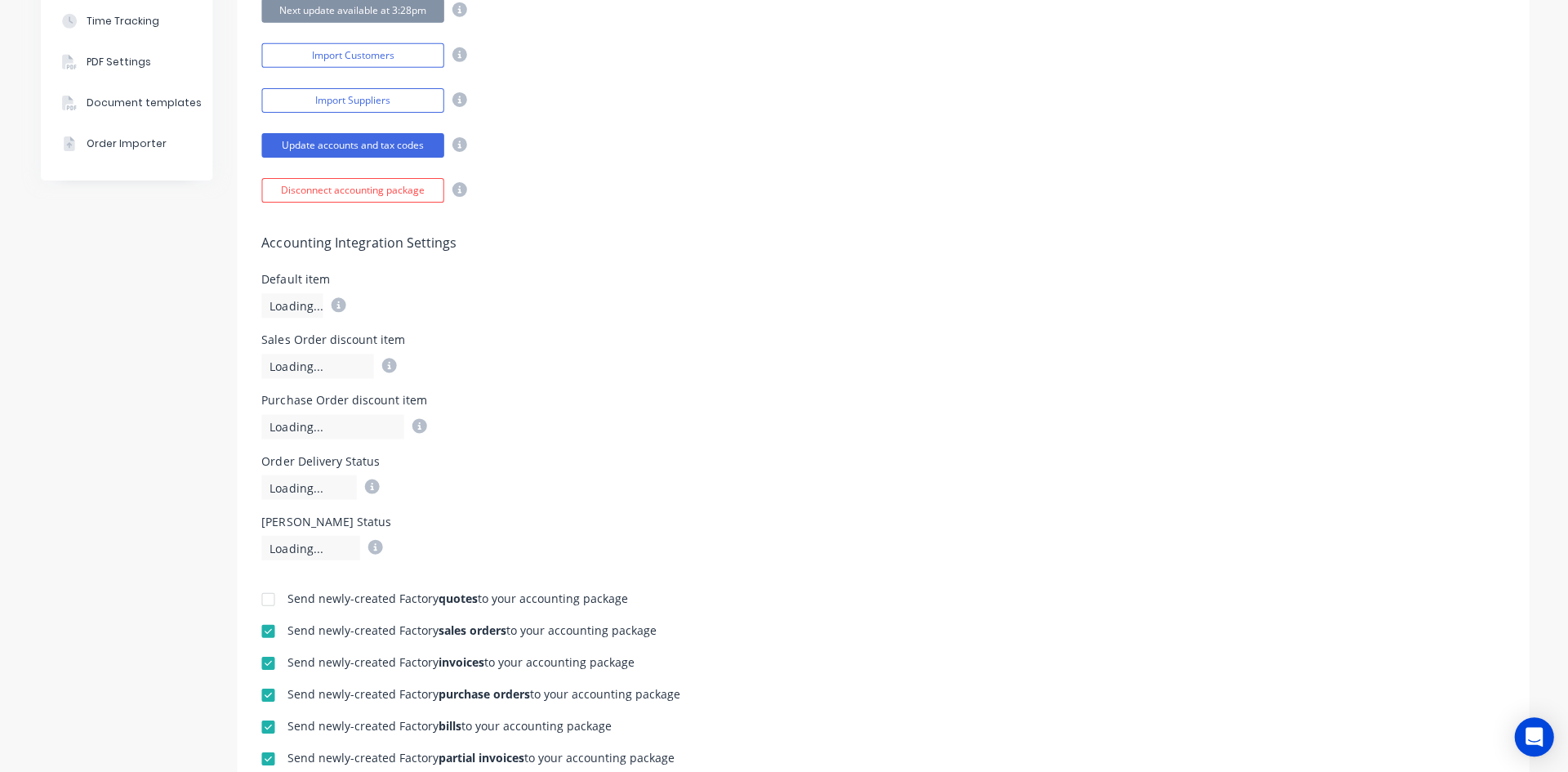
click at [668, 217] on div "Accounting Integration Settings Default item Loading... Sales Order discount it…" at bounding box center [882, 381] width 1290 height 357
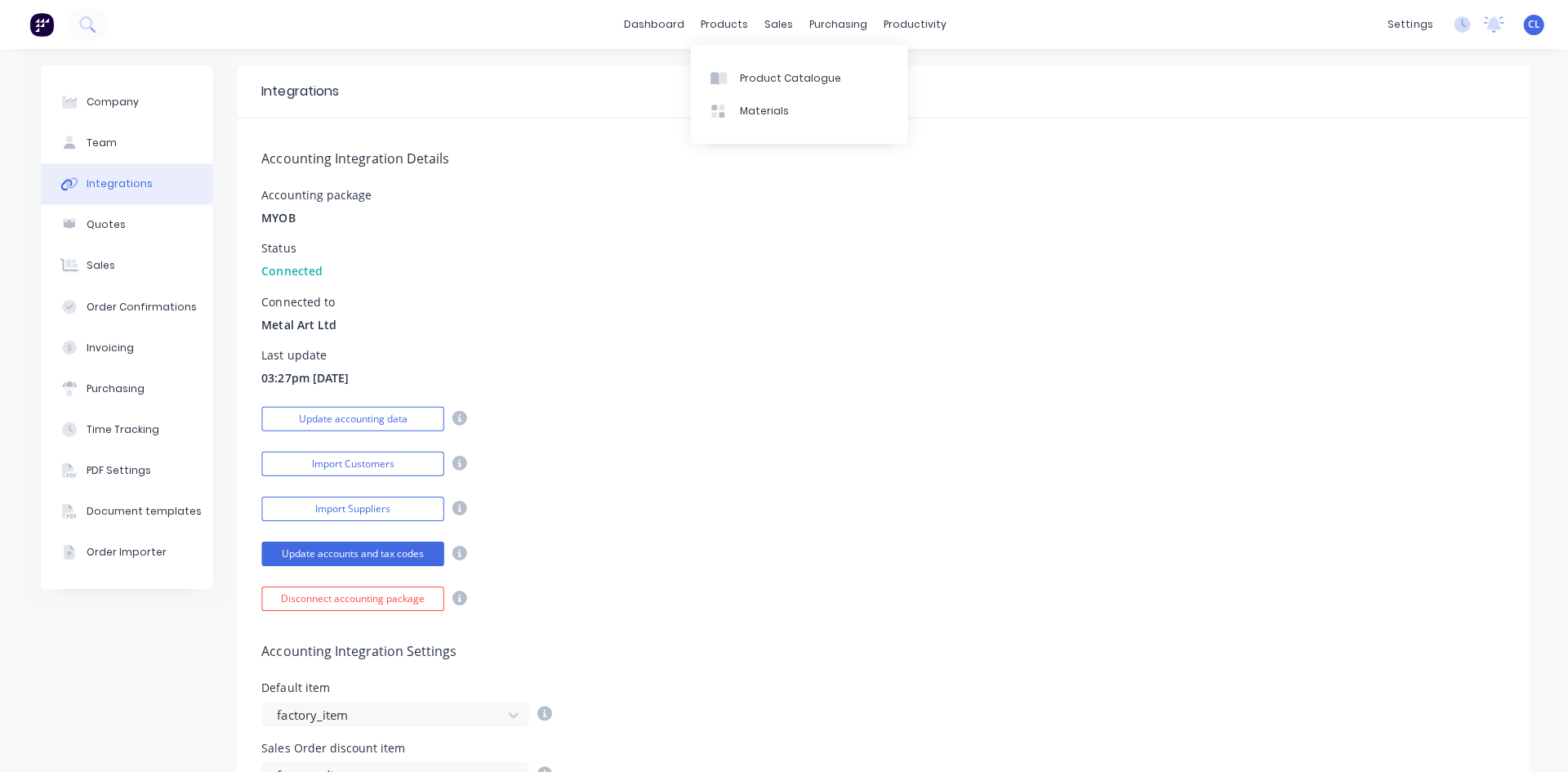
click at [763, 80] on div "Product Catalogue" at bounding box center [789, 79] width 101 height 15
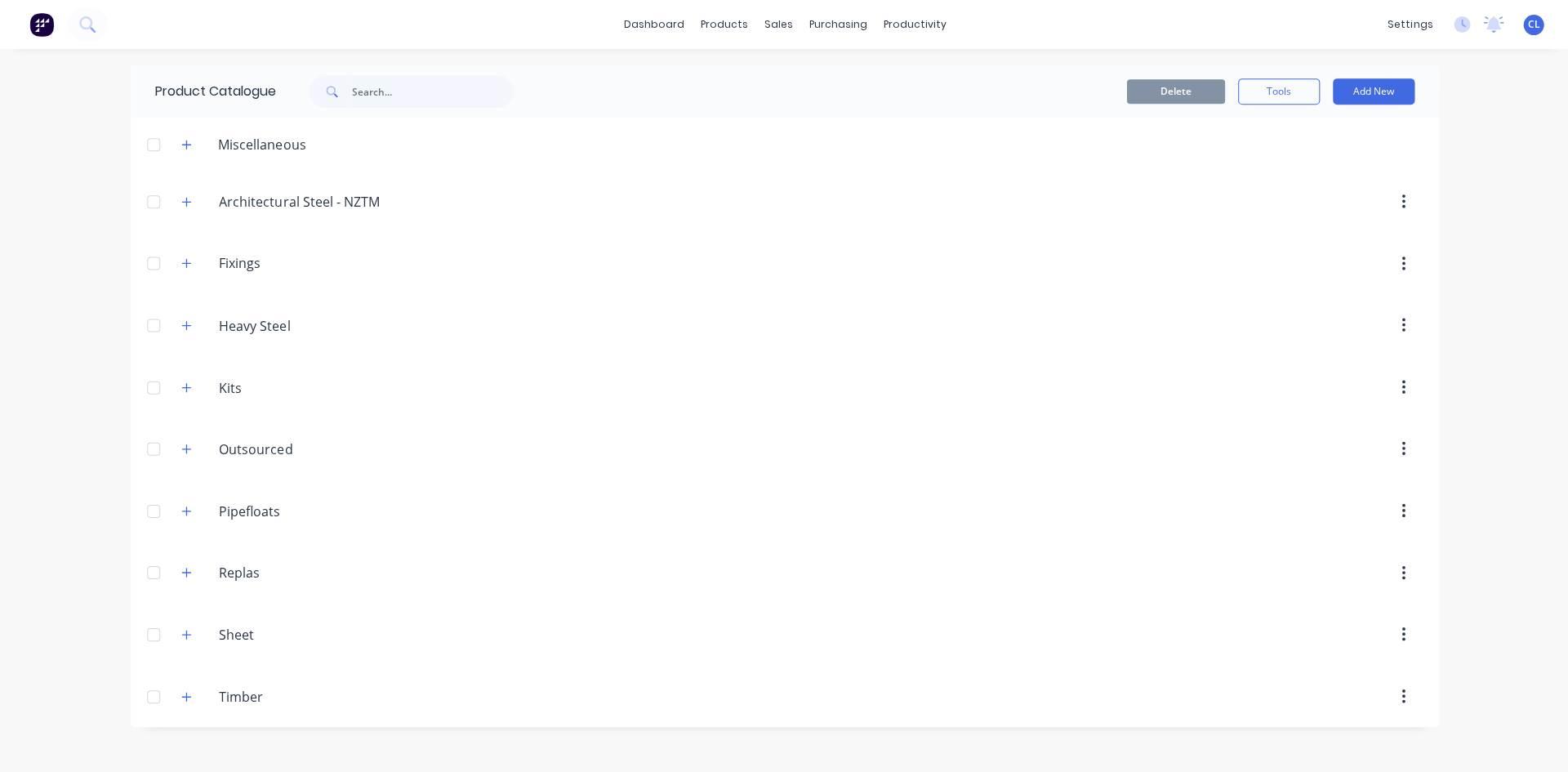
click at [253, 205] on input "Architectural Steel - NZTM" at bounding box center [316, 202] width 194 height 20
click at [185, 203] on icon "button" at bounding box center [186, 202] width 10 height 11
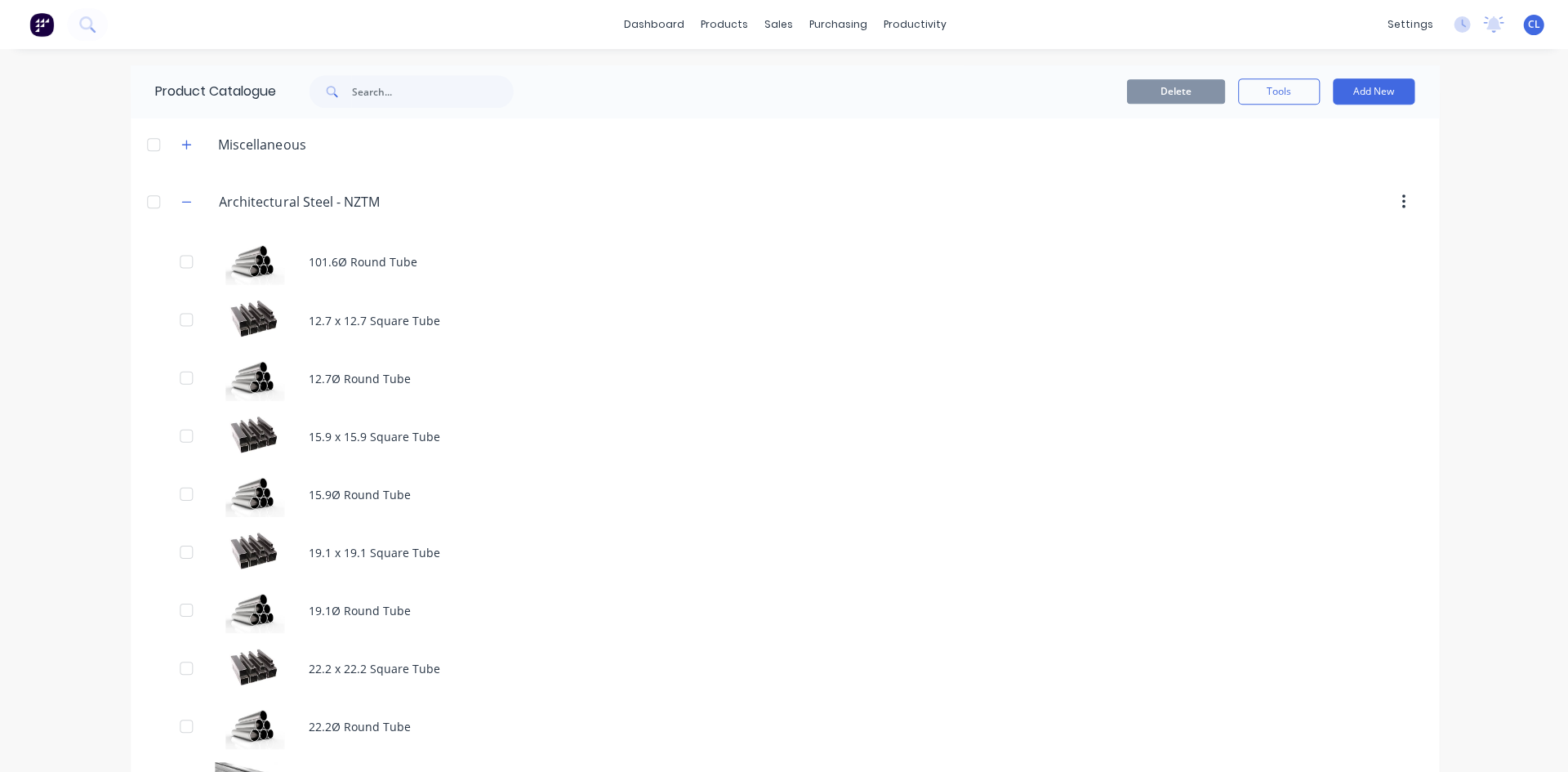
click at [360, 264] on div "101.6Ø Round Tube" at bounding box center [783, 262] width 1306 height 58
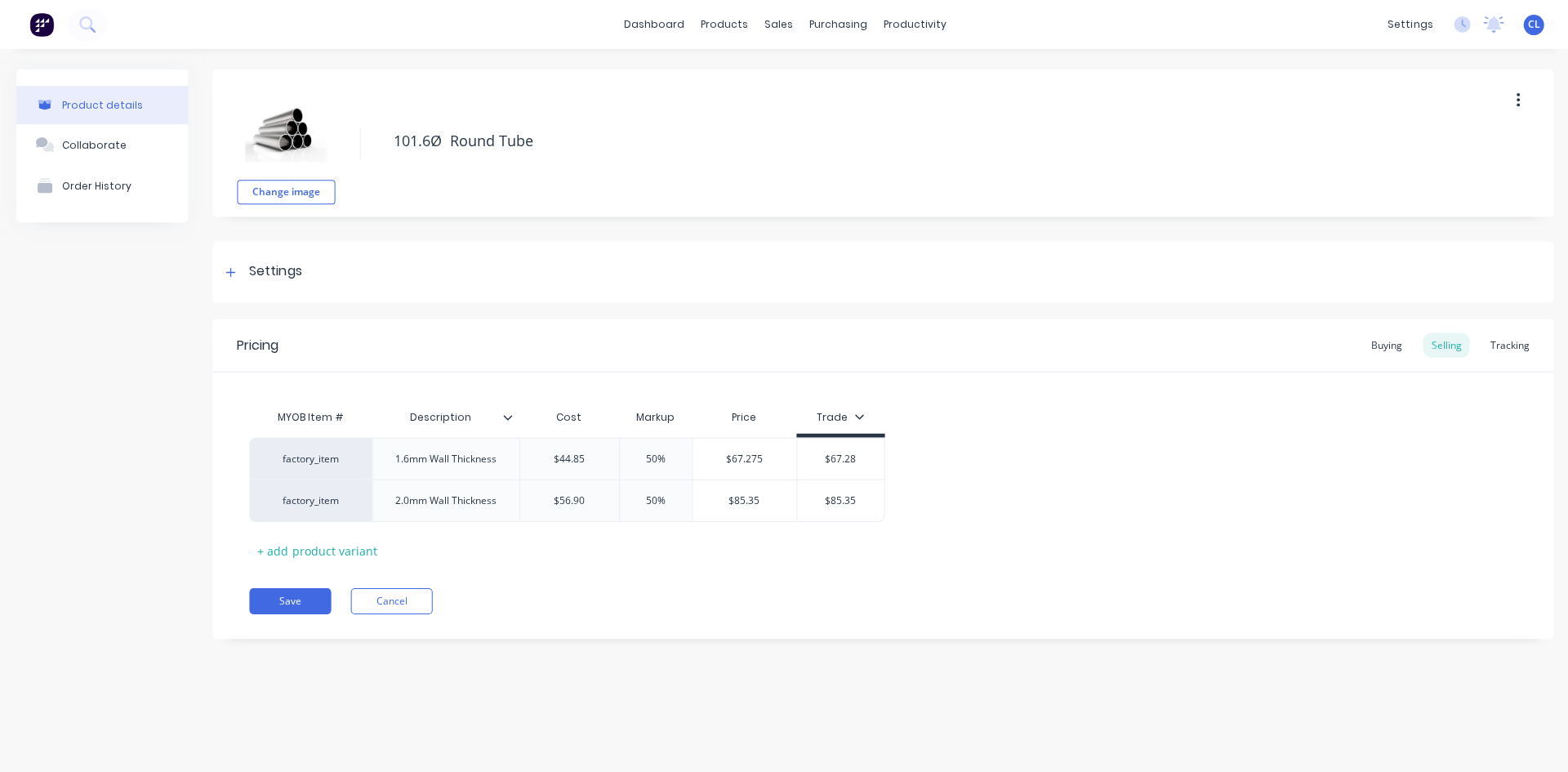
type textarea "x"
click at [338, 467] on div "factory_item" at bounding box center [310, 458] width 122 height 42
click at [327, 457] on div "factory_item" at bounding box center [311, 459] width 90 height 15
type input "fac"
click at [317, 387] on button "factory_af" at bounding box center [317, 393] width 103 height 25
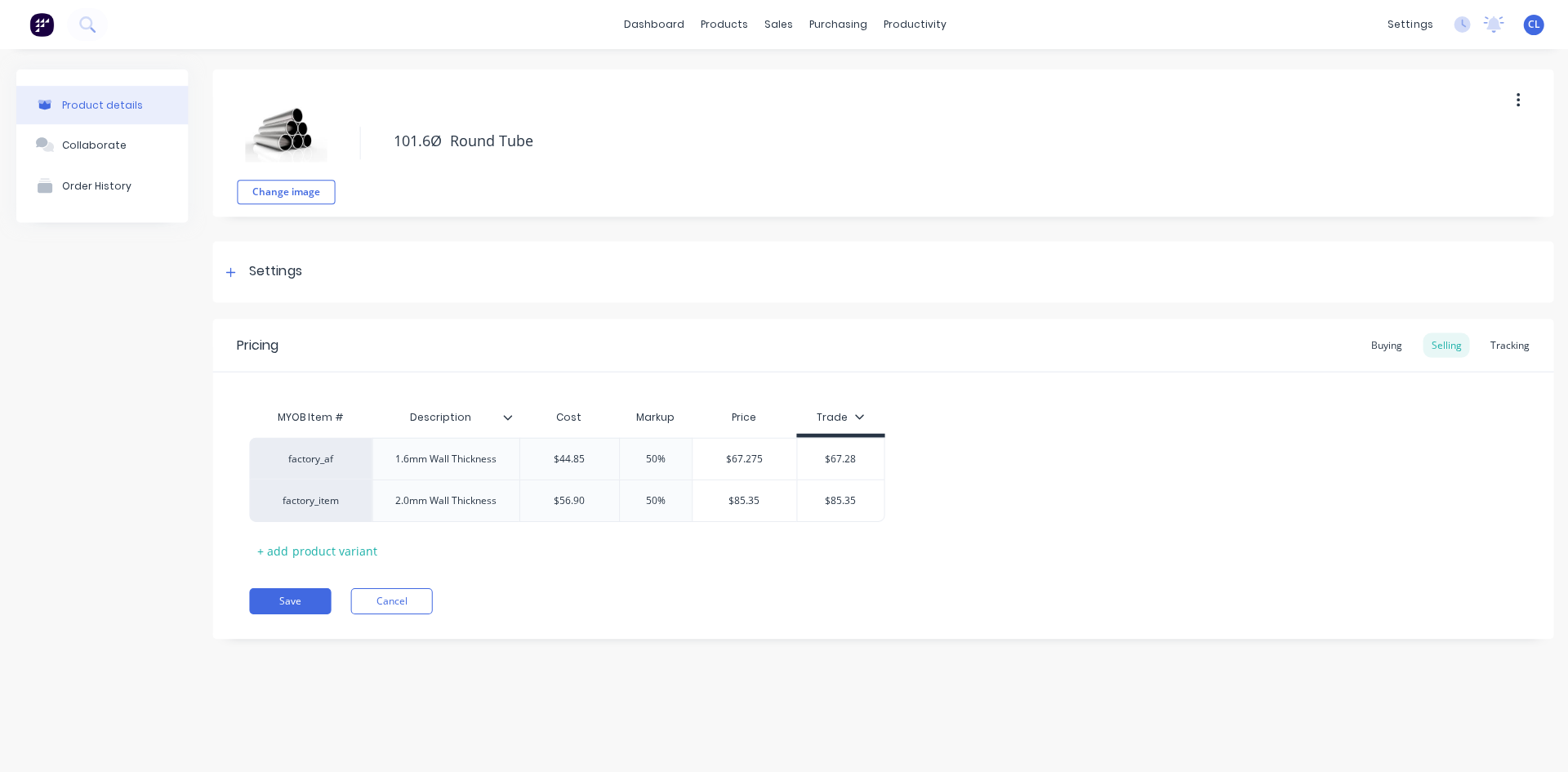
click at [294, 597] on button "Save" at bounding box center [290, 601] width 82 height 26
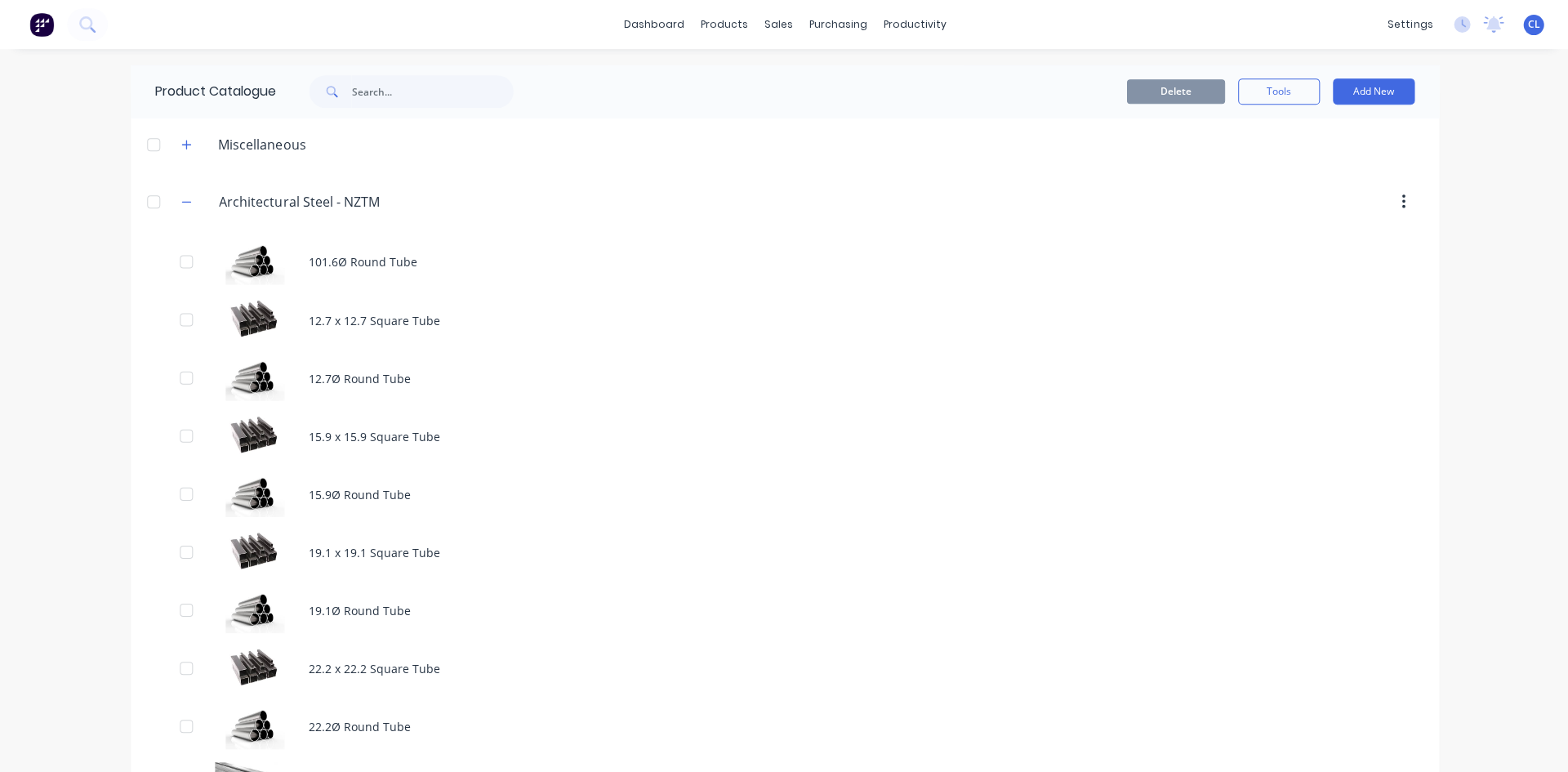
click at [385, 263] on div "101.6Ø Round Tube" at bounding box center [783, 262] width 1306 height 58
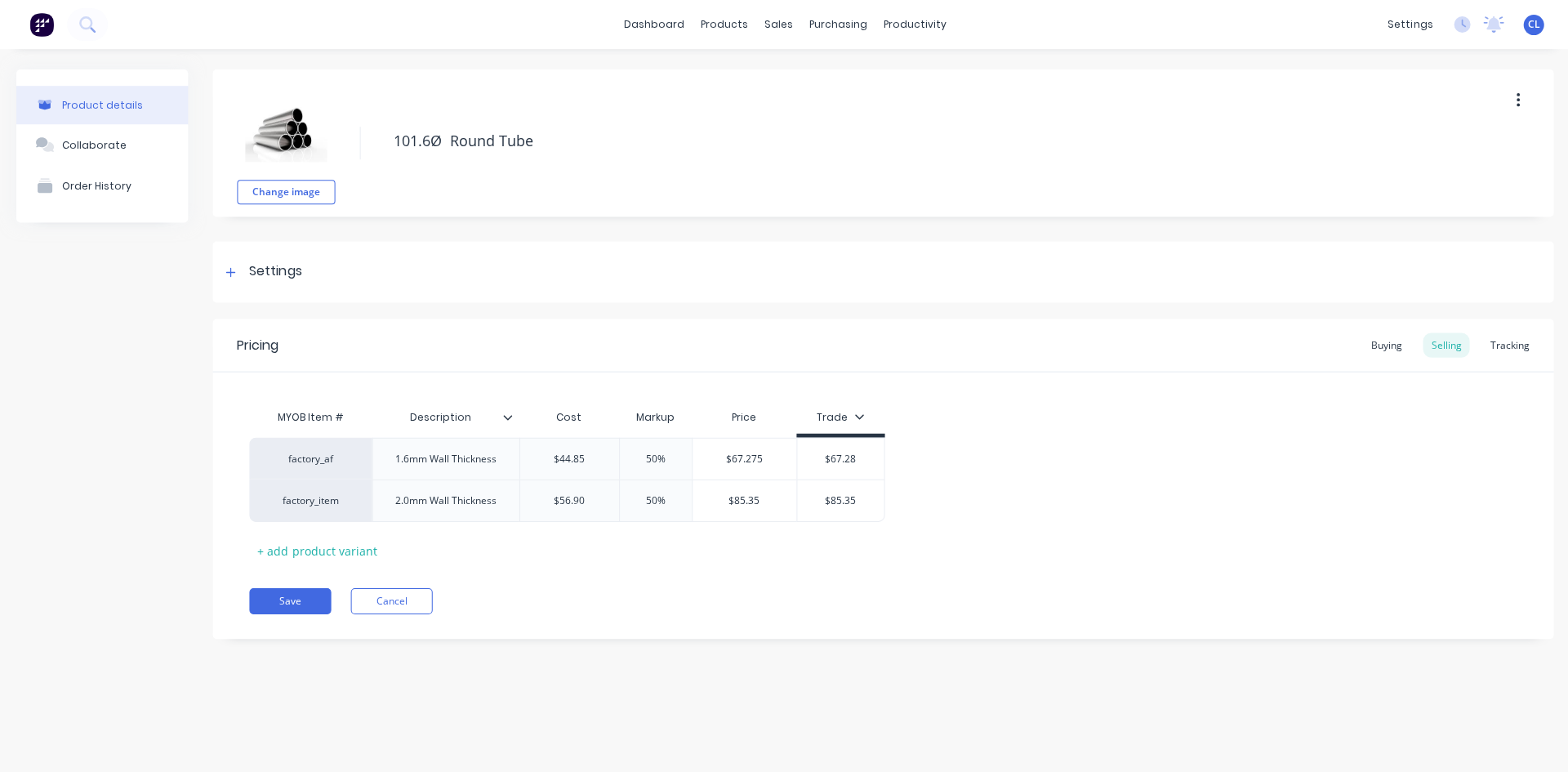
click at [1028, 419] on div "MYOB Item # Description Cost Markup Price Trade factory_af 1.6mm Wall Thickness…" at bounding box center [882, 482] width 1265 height 162
click at [396, 605] on button "Cancel" at bounding box center [391, 601] width 82 height 26
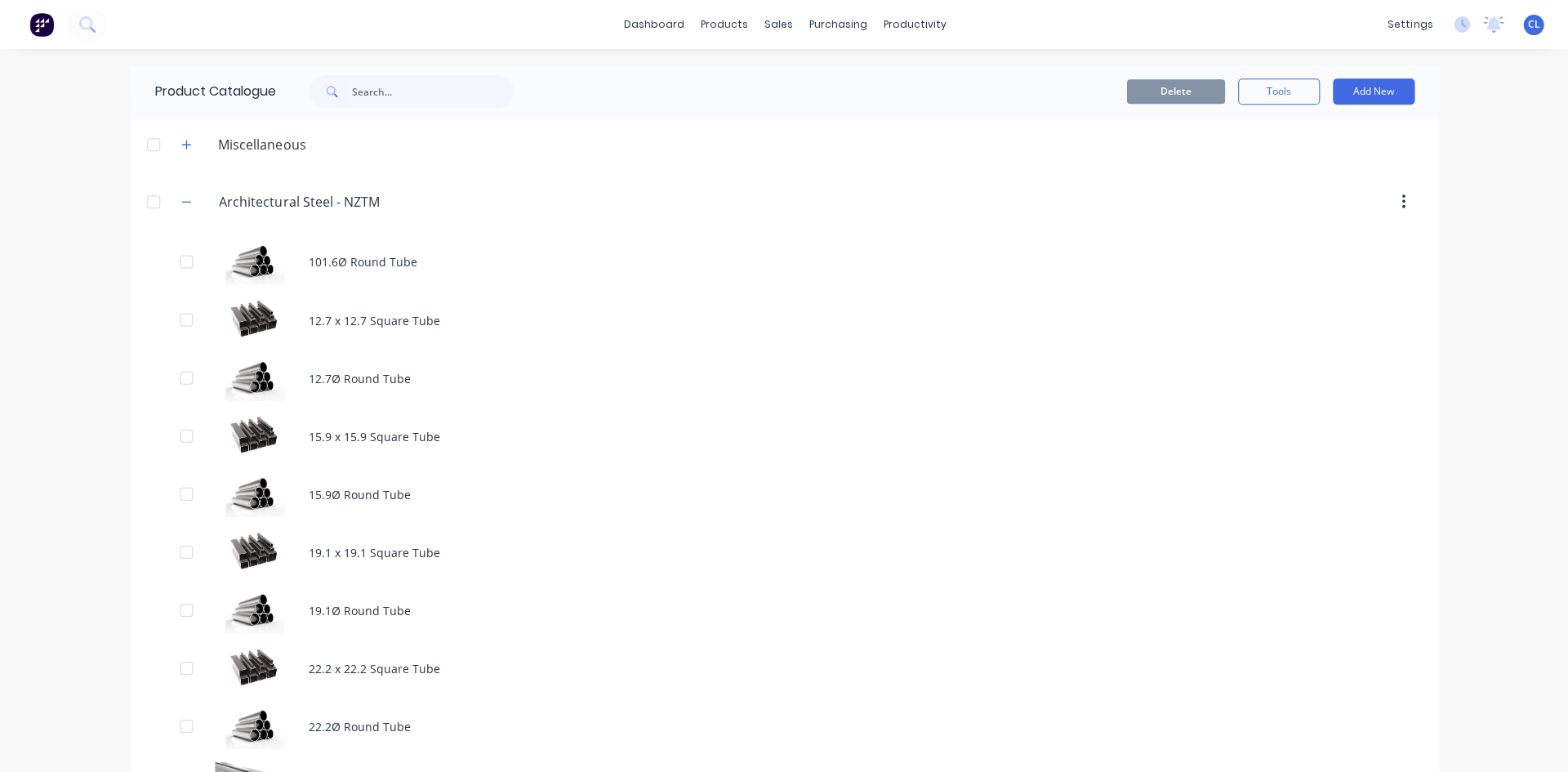
click at [181, 198] on icon "button" at bounding box center [186, 202] width 10 height 11
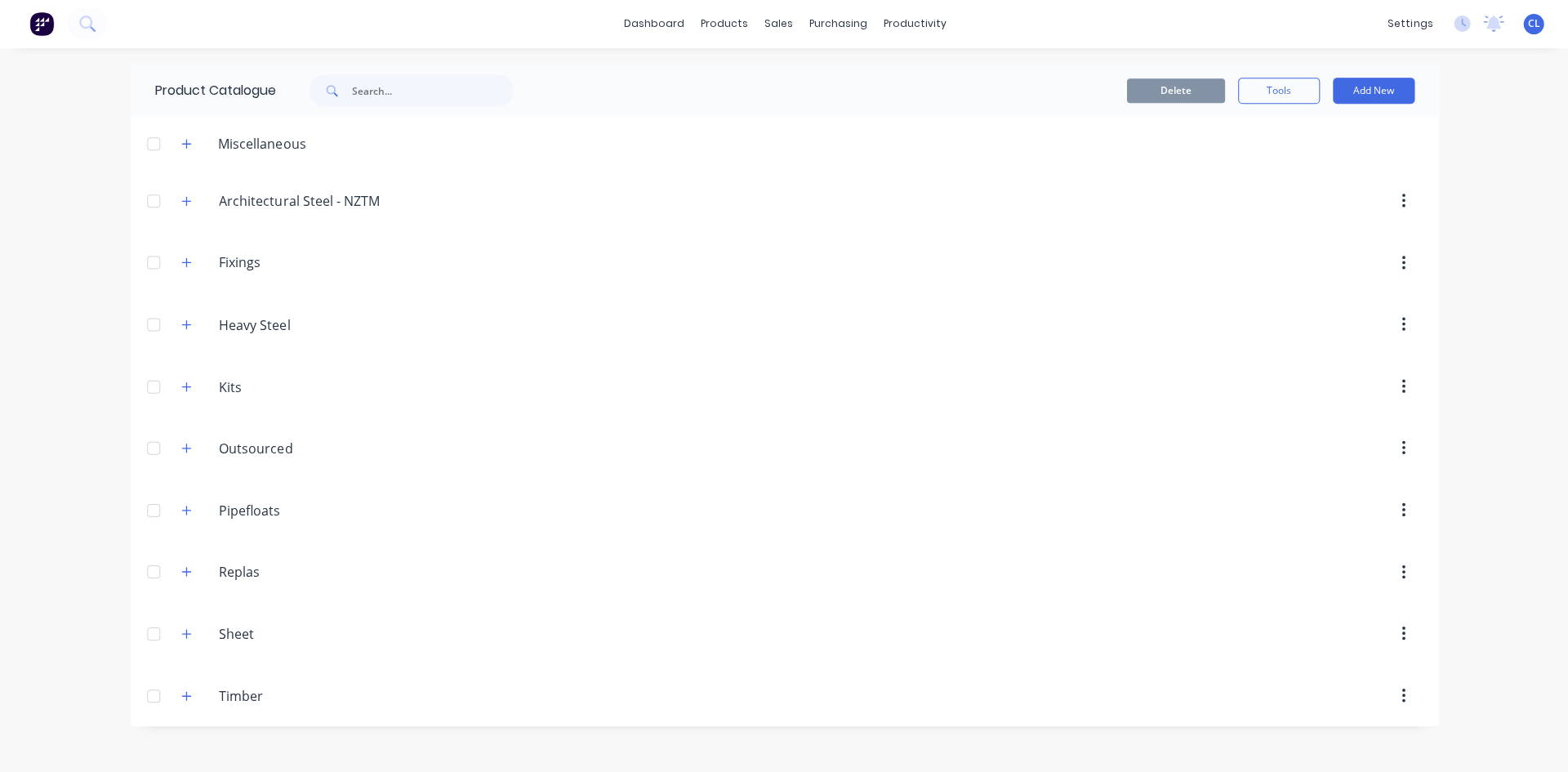
click at [184, 444] on icon "button" at bounding box center [186, 449] width 10 height 11
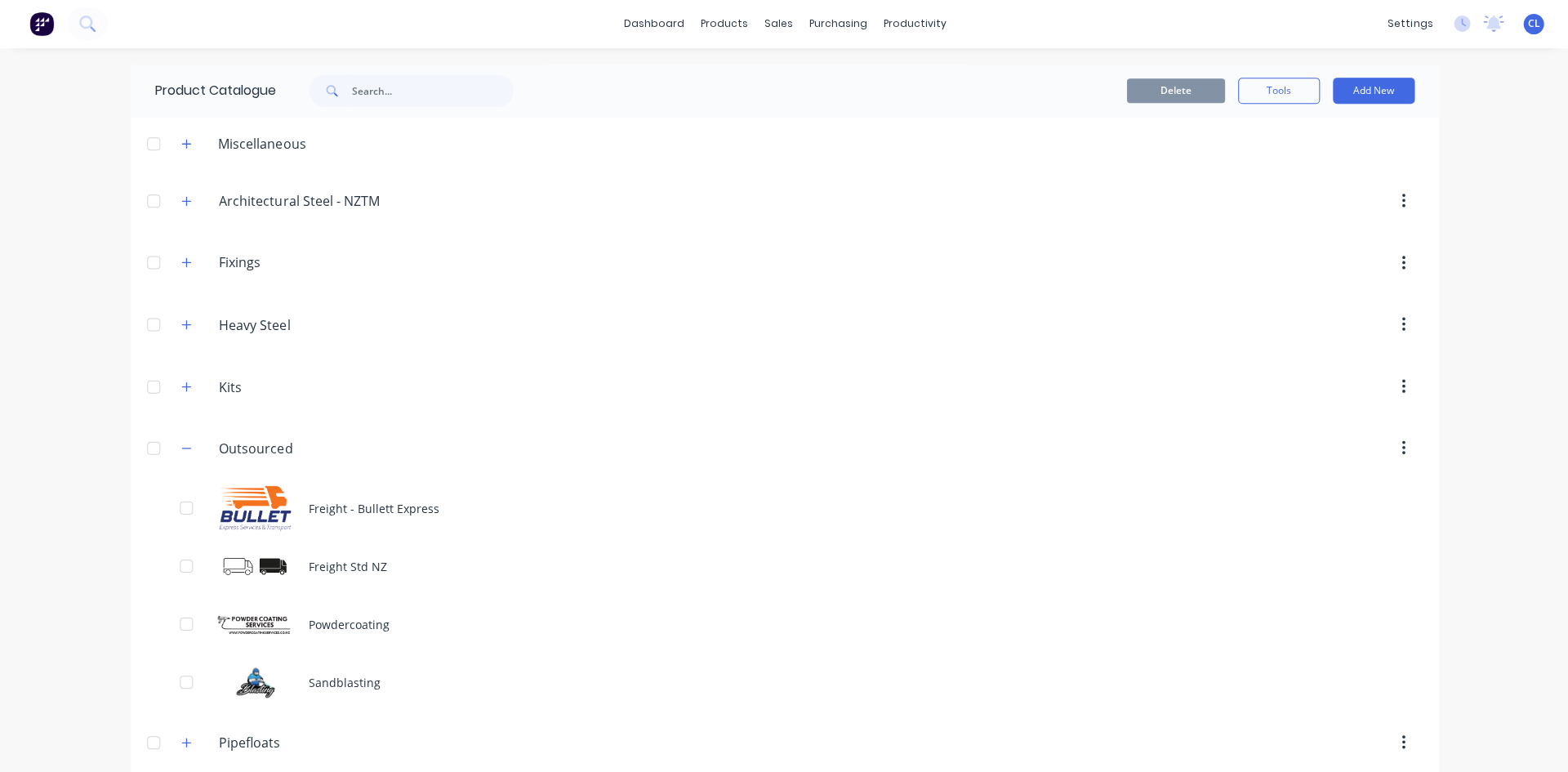
click at [184, 444] on icon "button" at bounding box center [186, 449] width 10 height 11
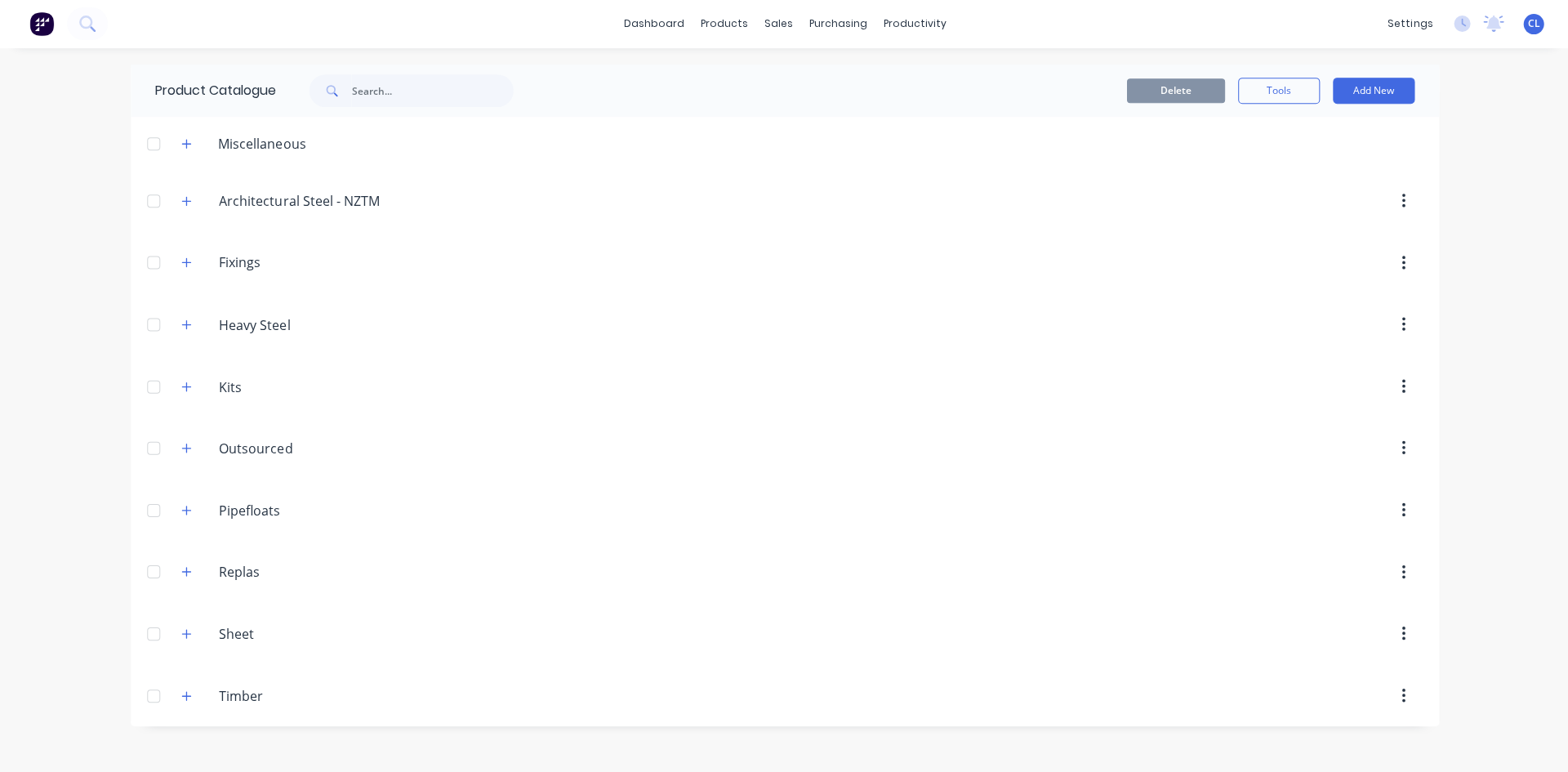
click at [185, 571] on icon "button" at bounding box center [186, 572] width 9 height 9
click at [184, 567] on icon "button" at bounding box center [186, 572] width 10 height 11
click at [181, 510] on icon "button" at bounding box center [186, 510] width 10 height 11
click at [182, 510] on icon "button" at bounding box center [186, 509] width 9 height 1
click at [181, 510] on icon "button" at bounding box center [186, 510] width 10 height 11
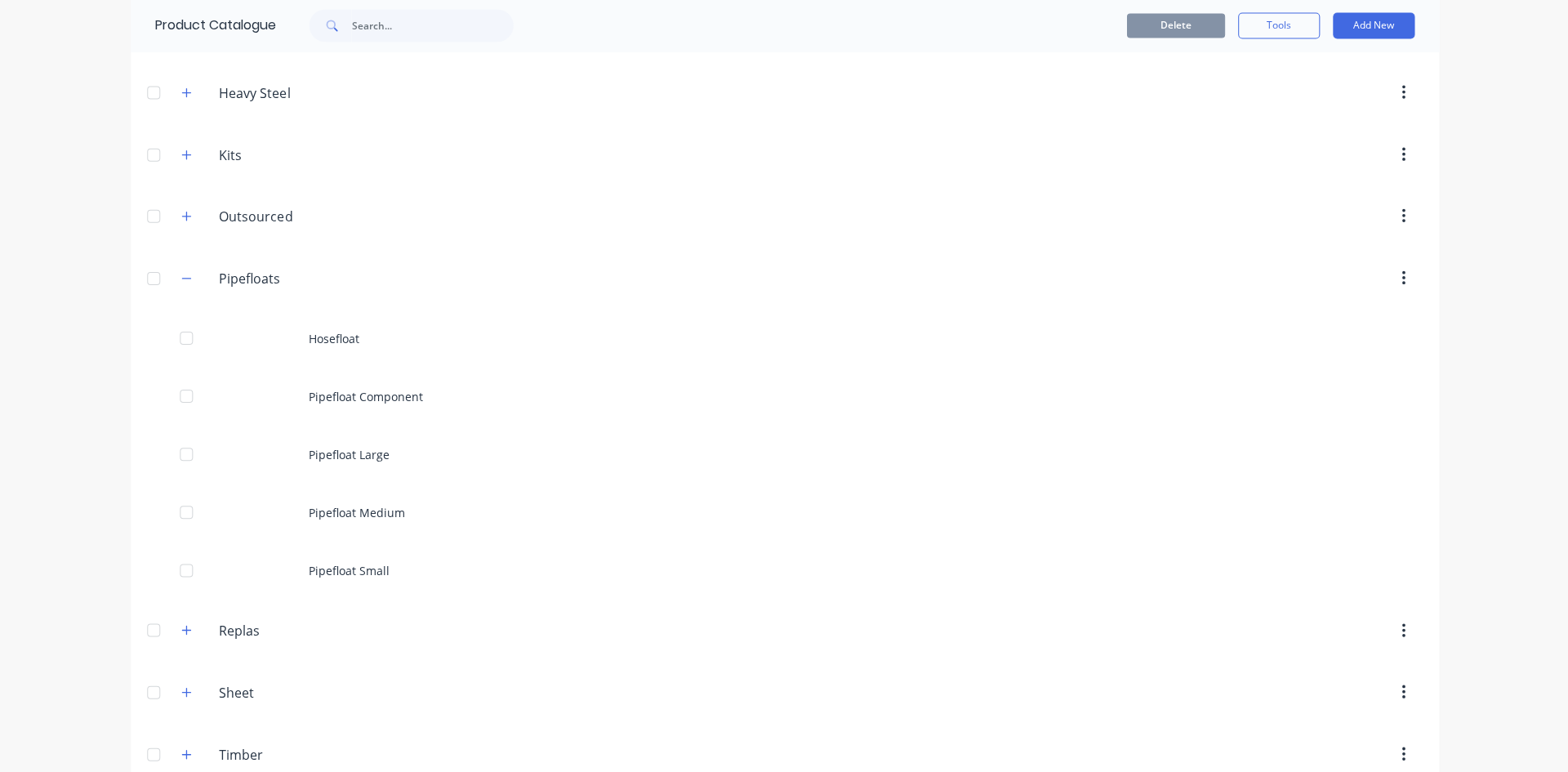
scroll to position [261, 0]
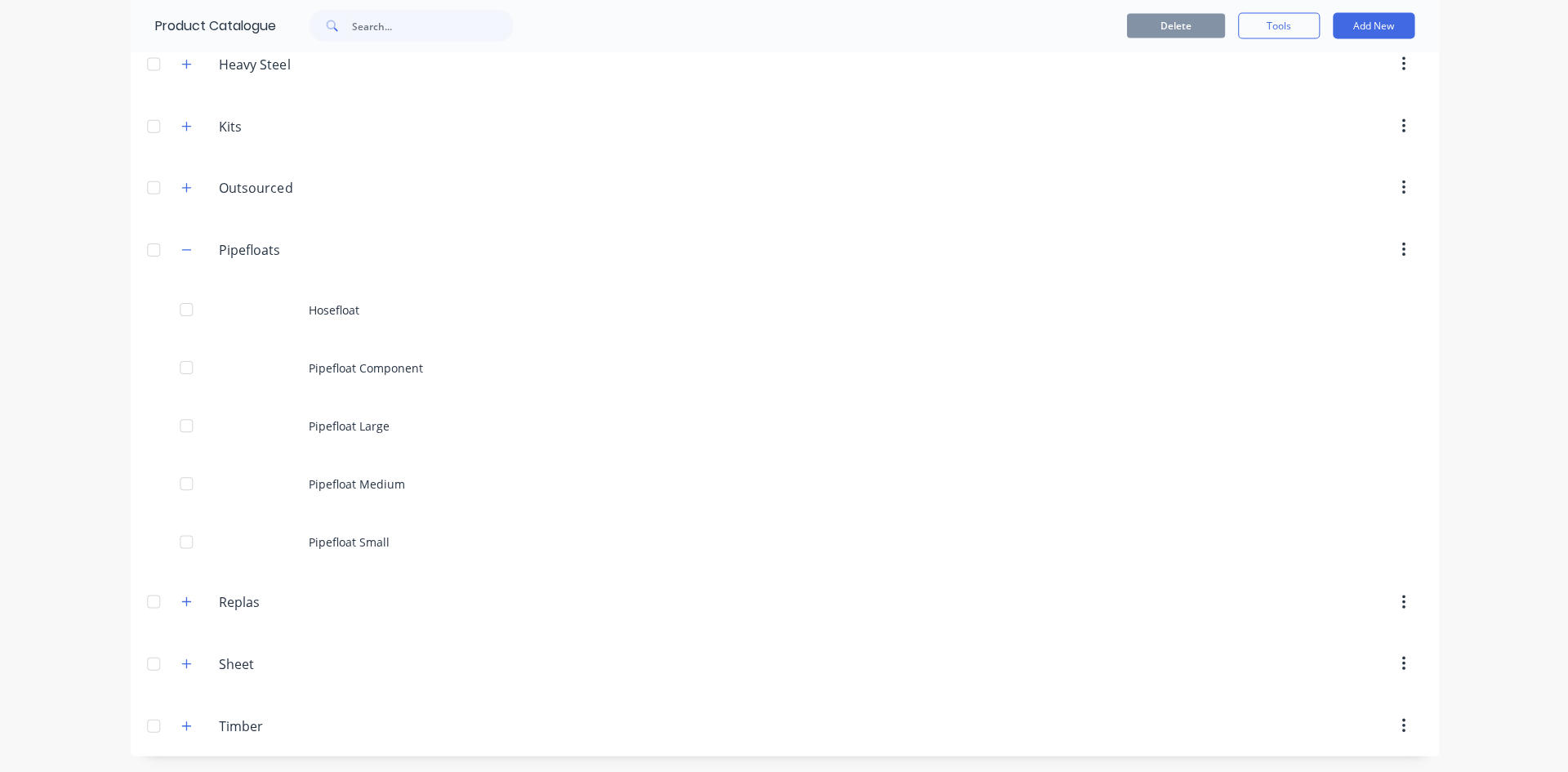
click at [342, 308] on div "Hosefloat" at bounding box center [783, 309] width 1306 height 58
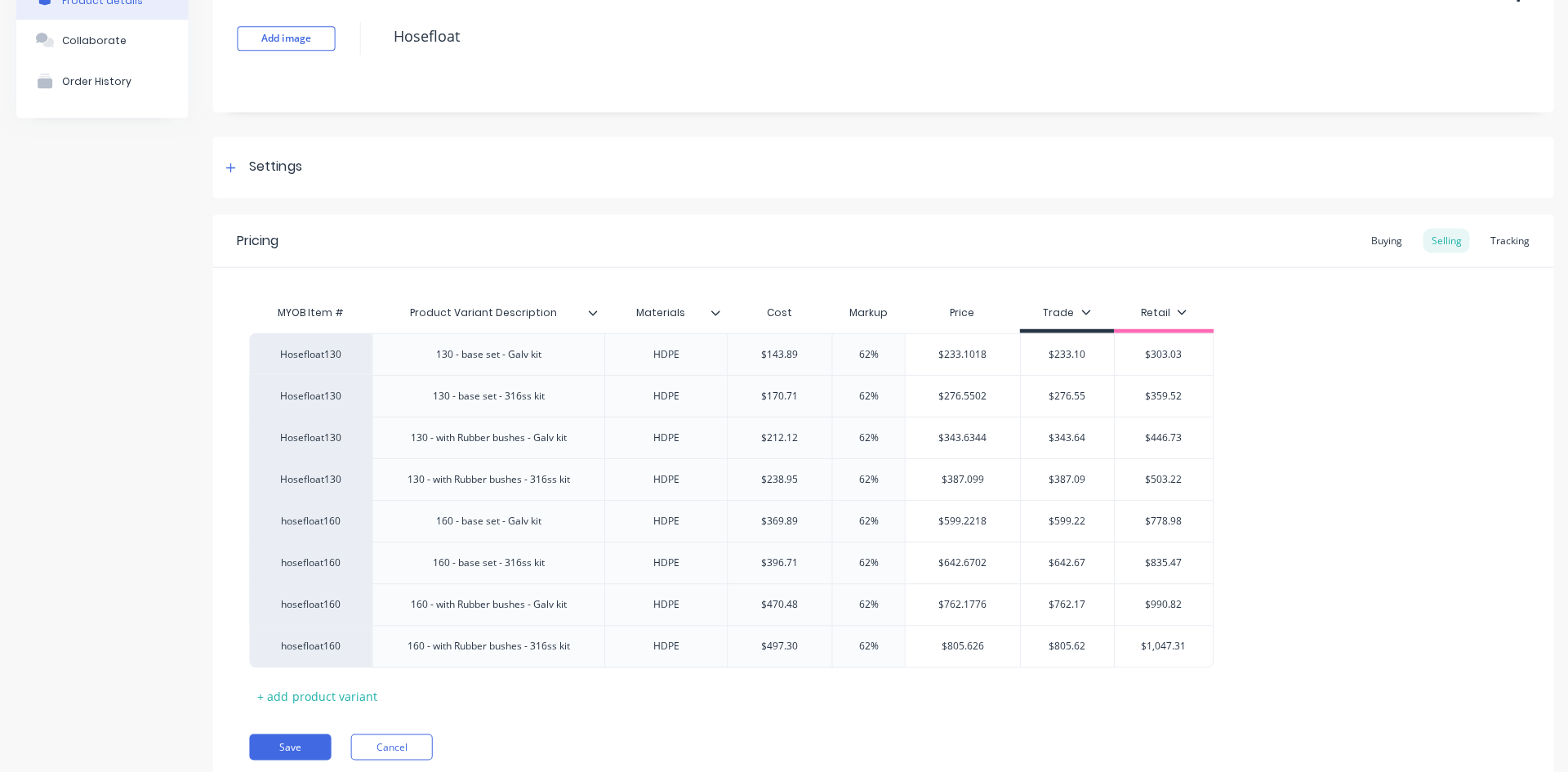
scroll to position [161, 0]
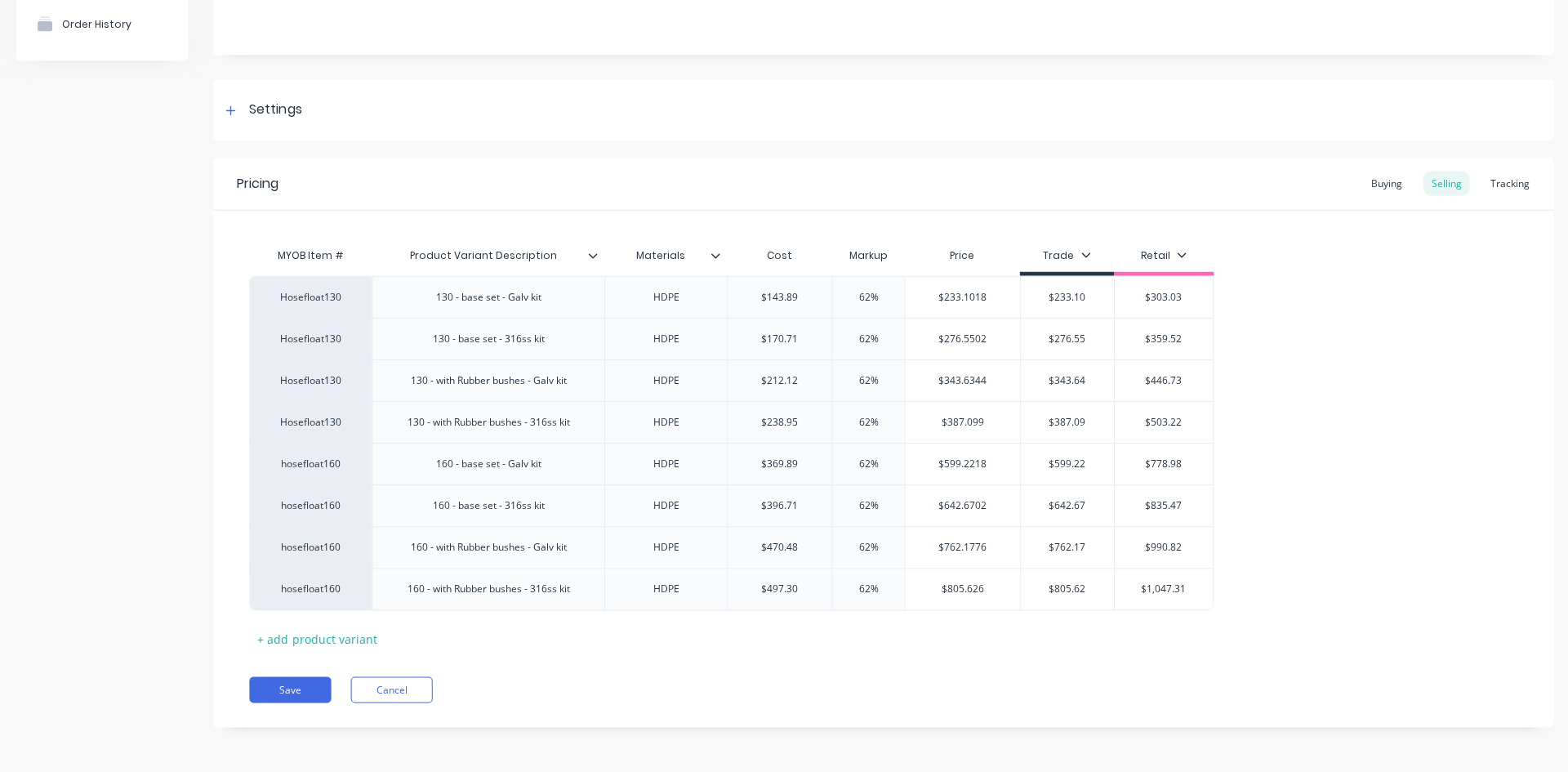
click at [390, 687] on button "Cancel" at bounding box center [391, 689] width 82 height 26
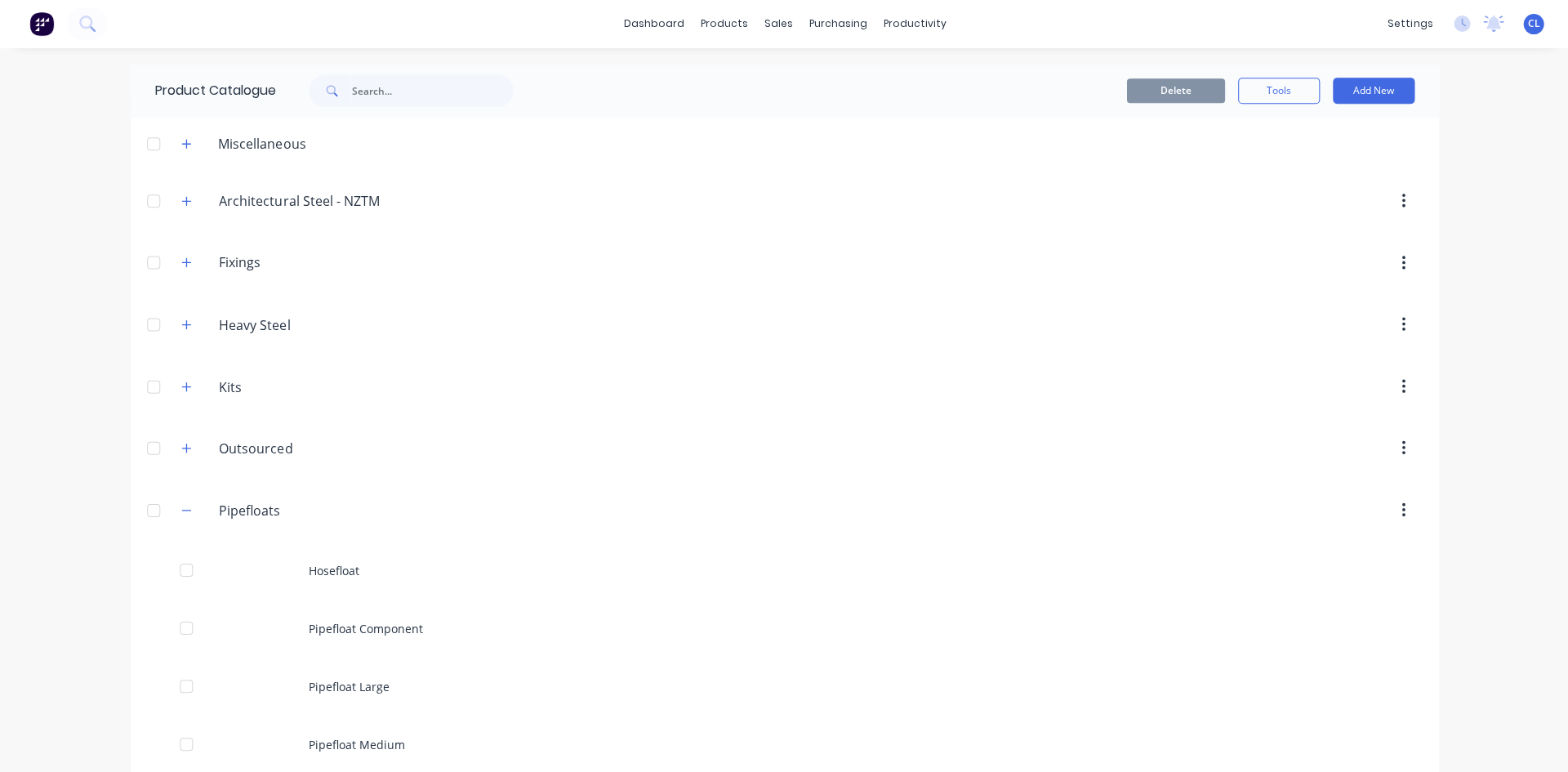
click at [343, 570] on div "Hosefloat" at bounding box center [783, 570] width 1306 height 58
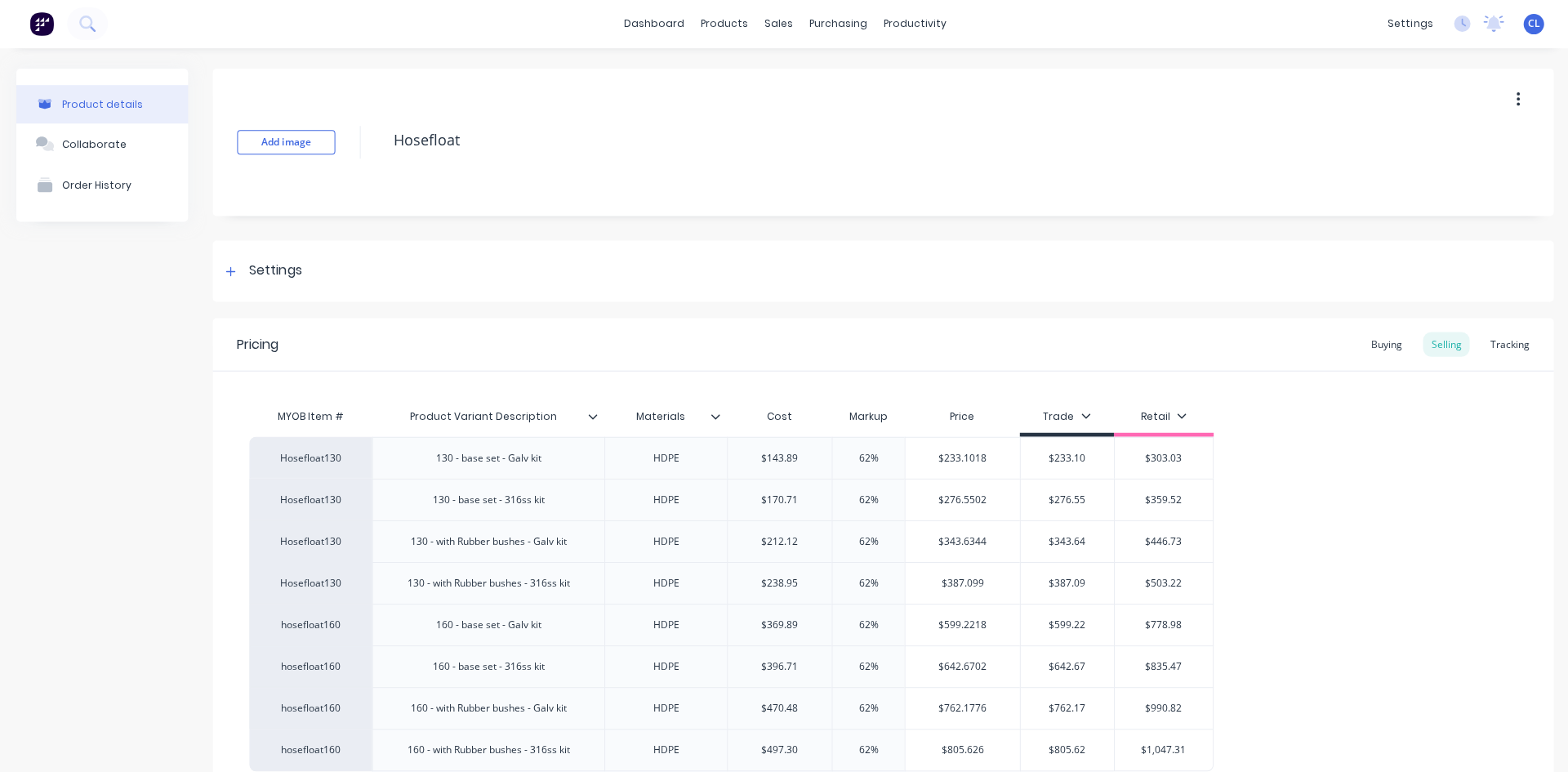
drag, startPoint x: 1370, startPoint y: 443, endPoint x: 1281, endPoint y: 462, distance: 91.0
click at [1370, 443] on div "Hosefloat130 130 - base set - Galv kit HDPE $143.89 62% $233.1018 $233.10 $303.…" at bounding box center [882, 604] width 1265 height 334
click at [276, 267] on div "Settings" at bounding box center [276, 272] width 52 height 21
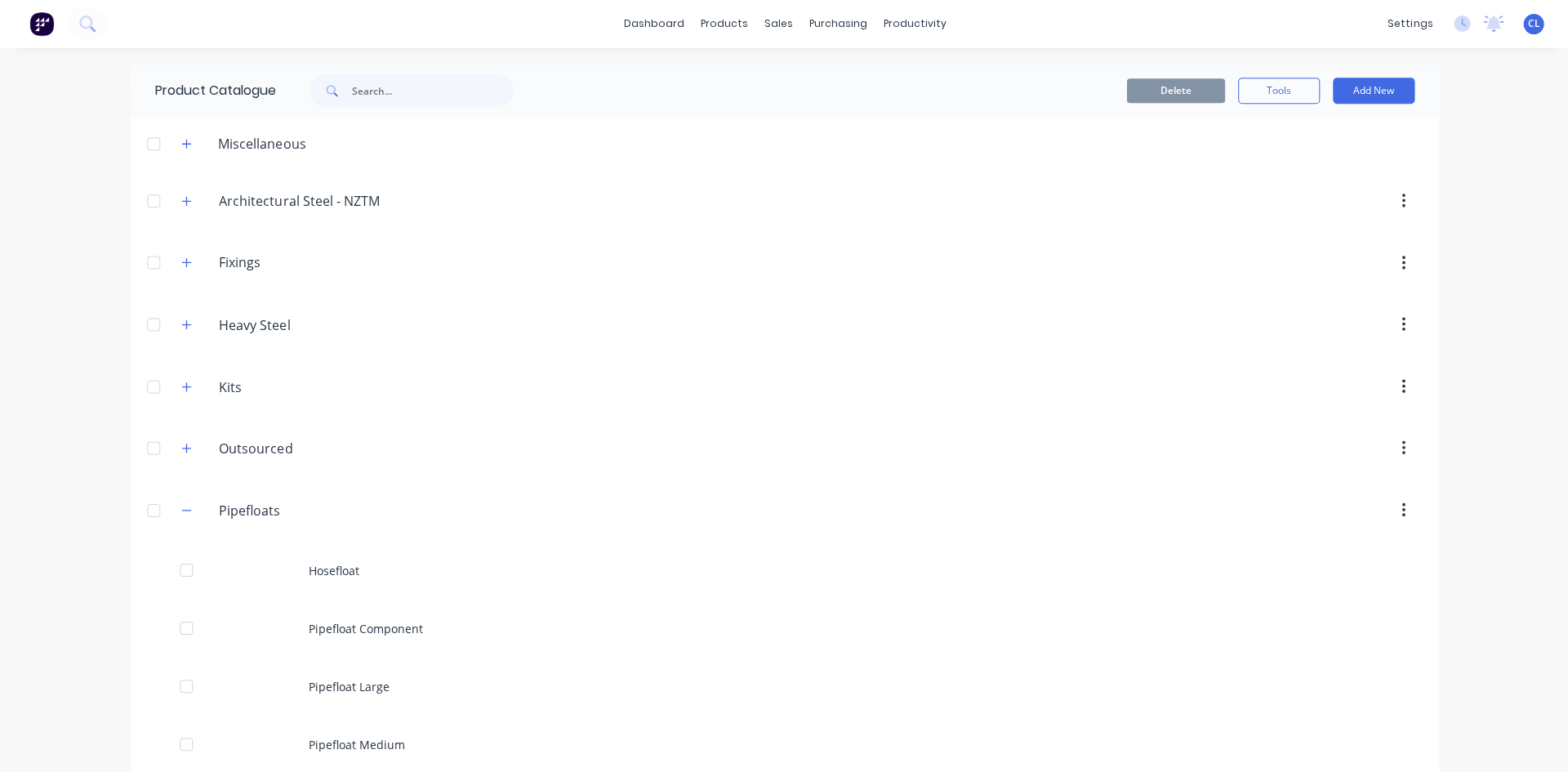
click at [176, 510] on button "button" at bounding box center [186, 509] width 21 height 21
click at [189, 632] on icon "button" at bounding box center [186, 634] width 10 height 11
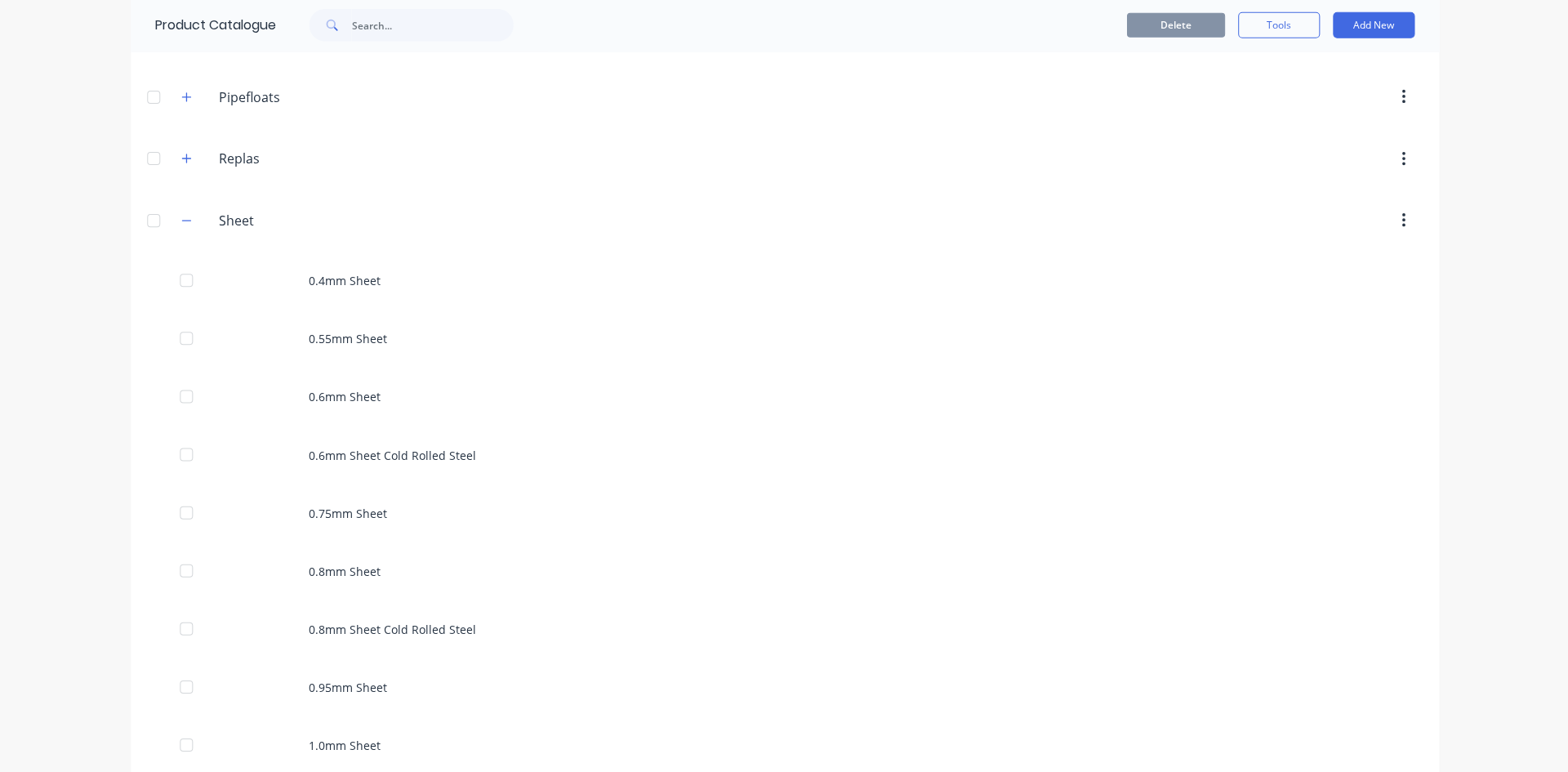
scroll to position [245, 0]
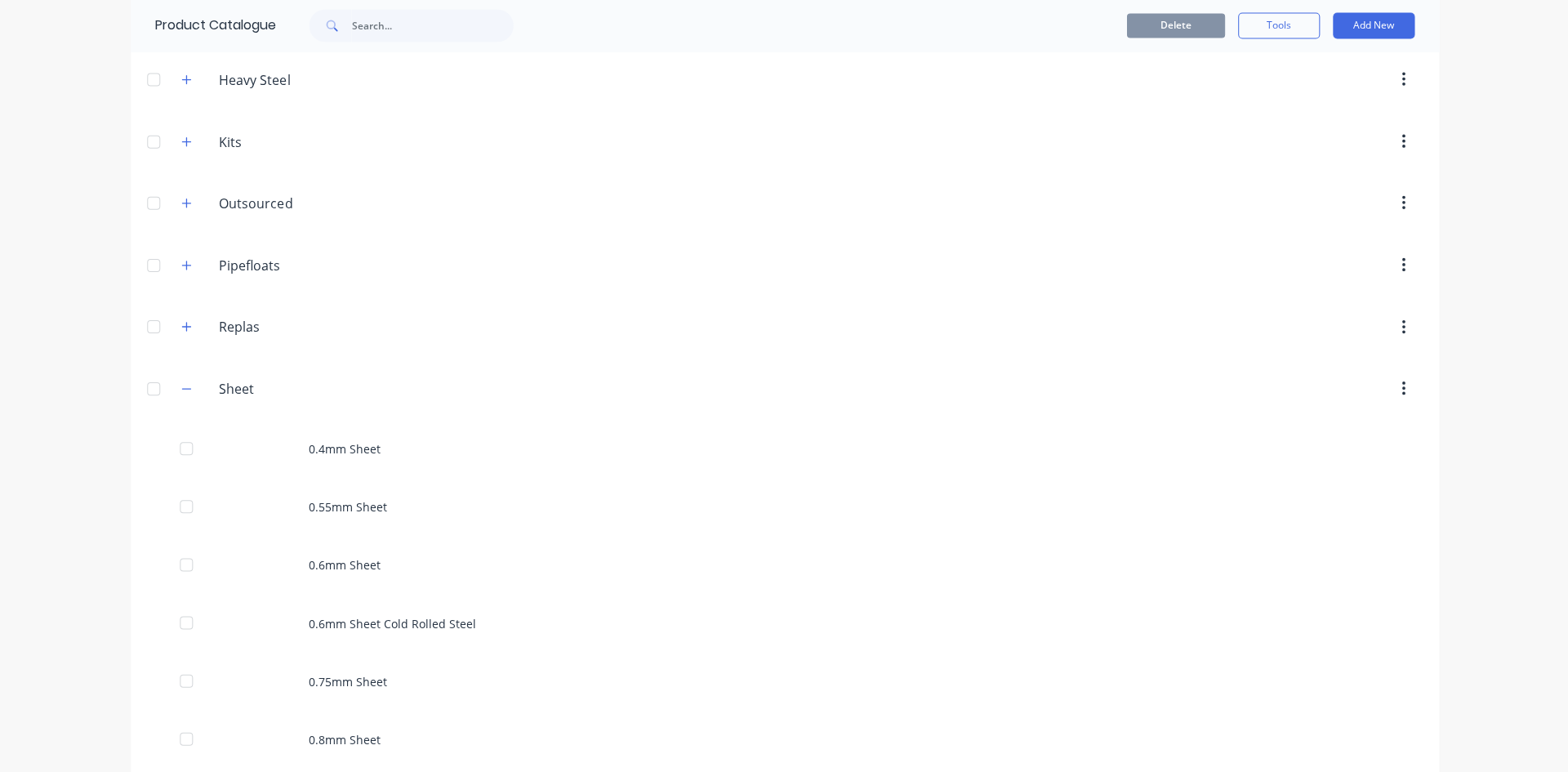
click at [346, 454] on div "0.4mm Sheet" at bounding box center [783, 449] width 1306 height 58
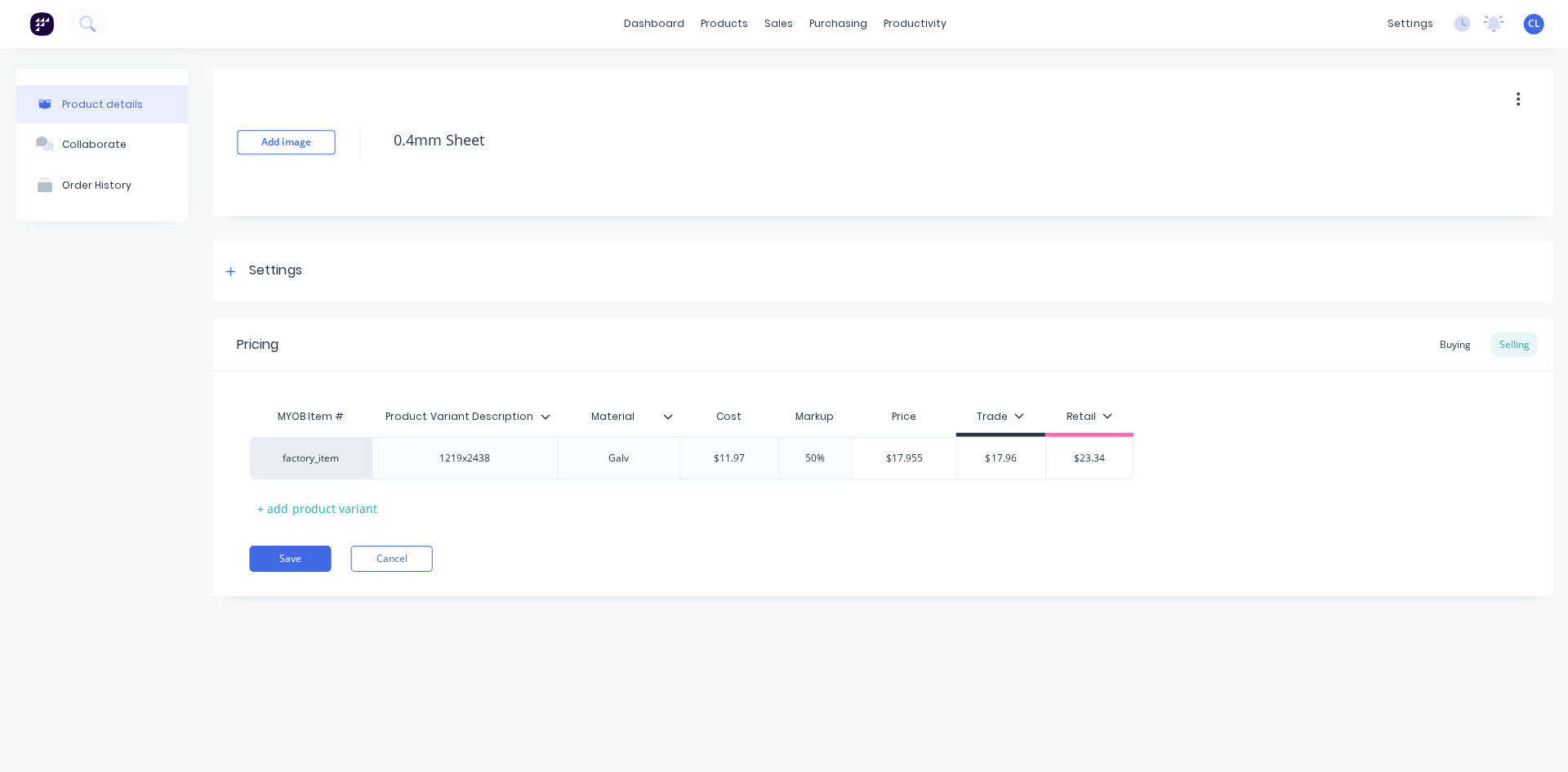
type textarea "x"
click at [275, 276] on div "Settings" at bounding box center [276, 272] width 52 height 21
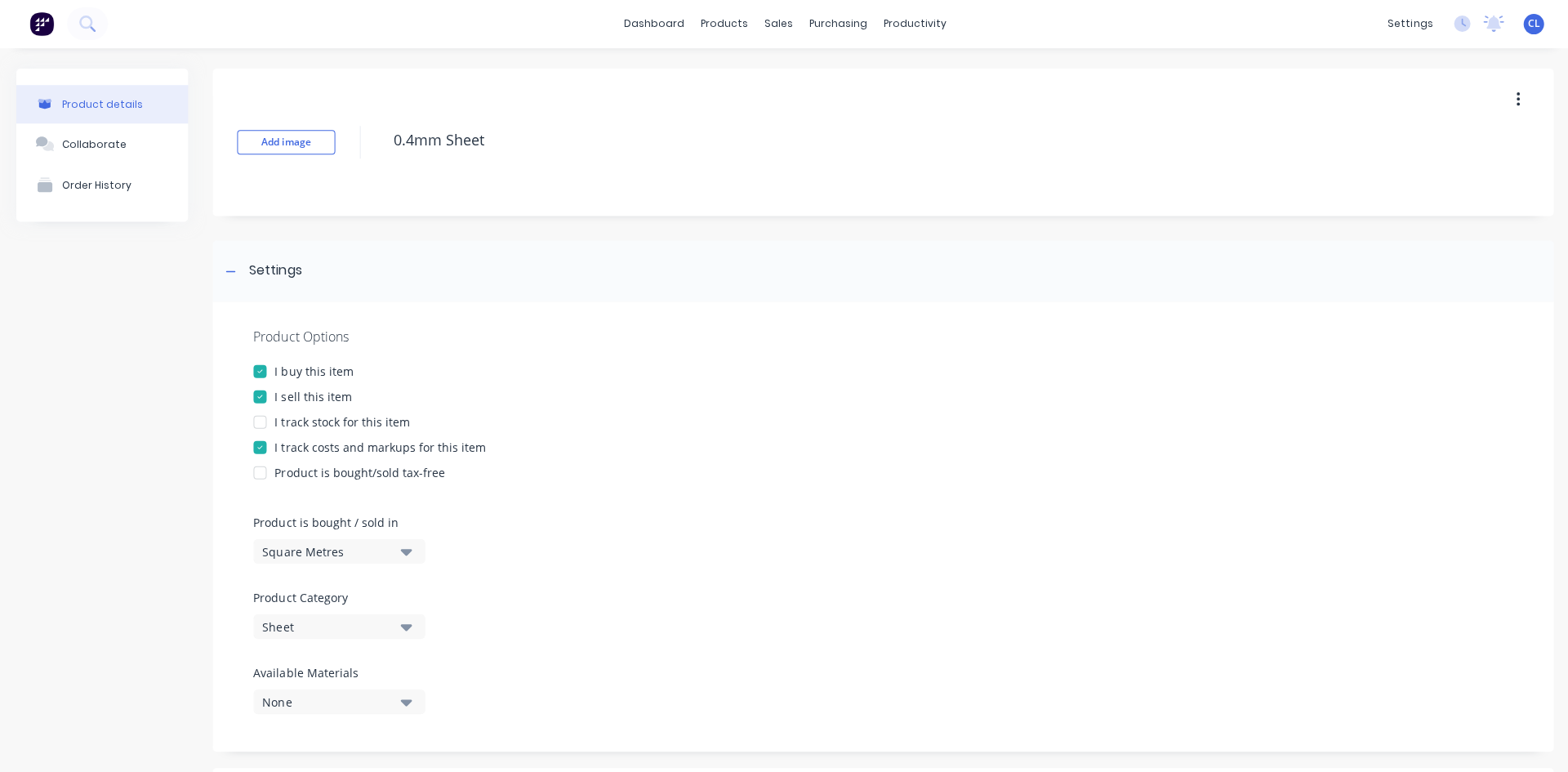
click at [239, 267] on div at bounding box center [230, 272] width 21 height 21
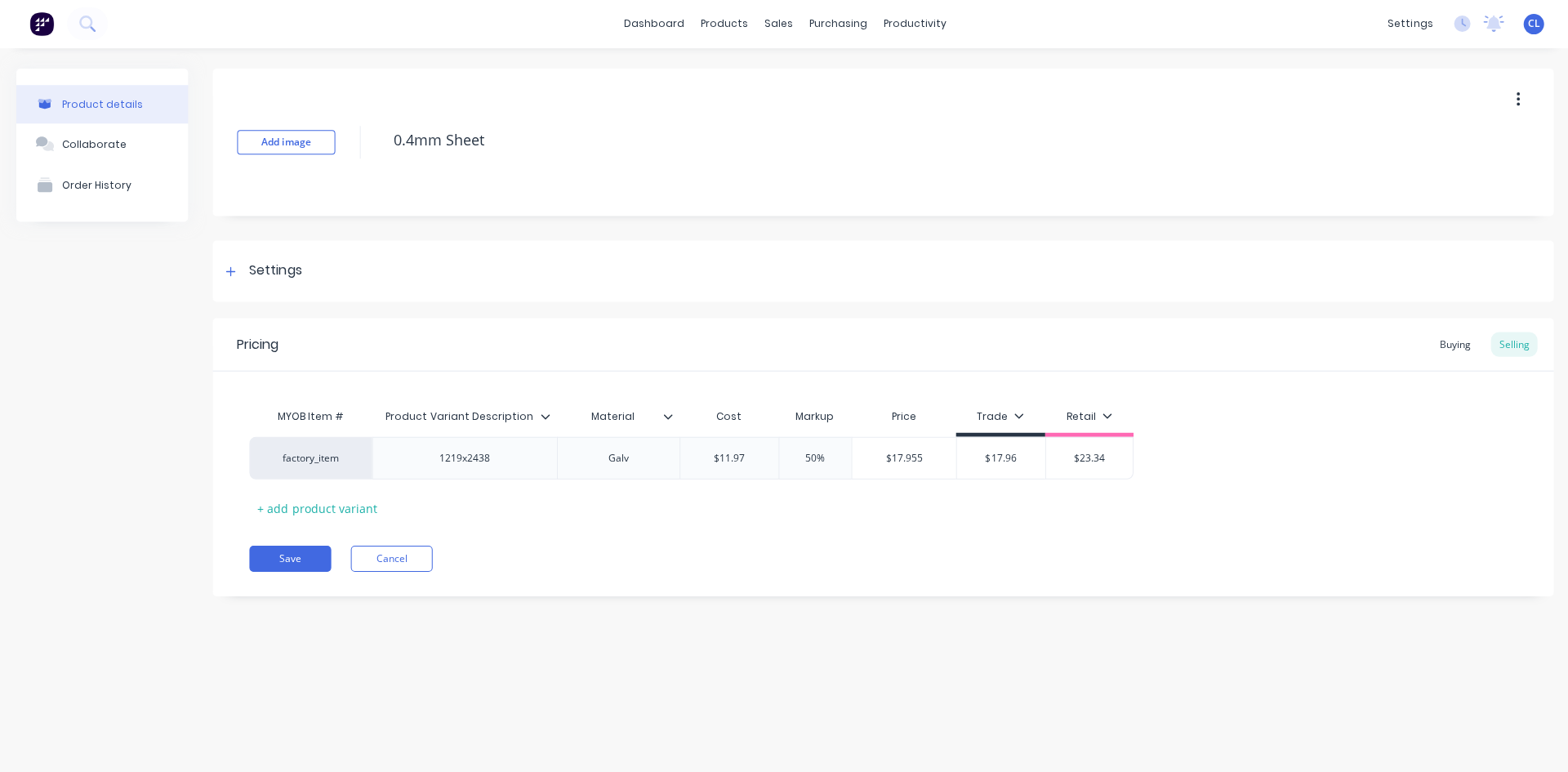
click at [330, 455] on div "factory_item" at bounding box center [311, 459] width 90 height 15
type input "factory"
click at [333, 496] on button "factory_sheet" at bounding box center [317, 497] width 103 height 25
click at [294, 558] on button "Save" at bounding box center [290, 559] width 82 height 26
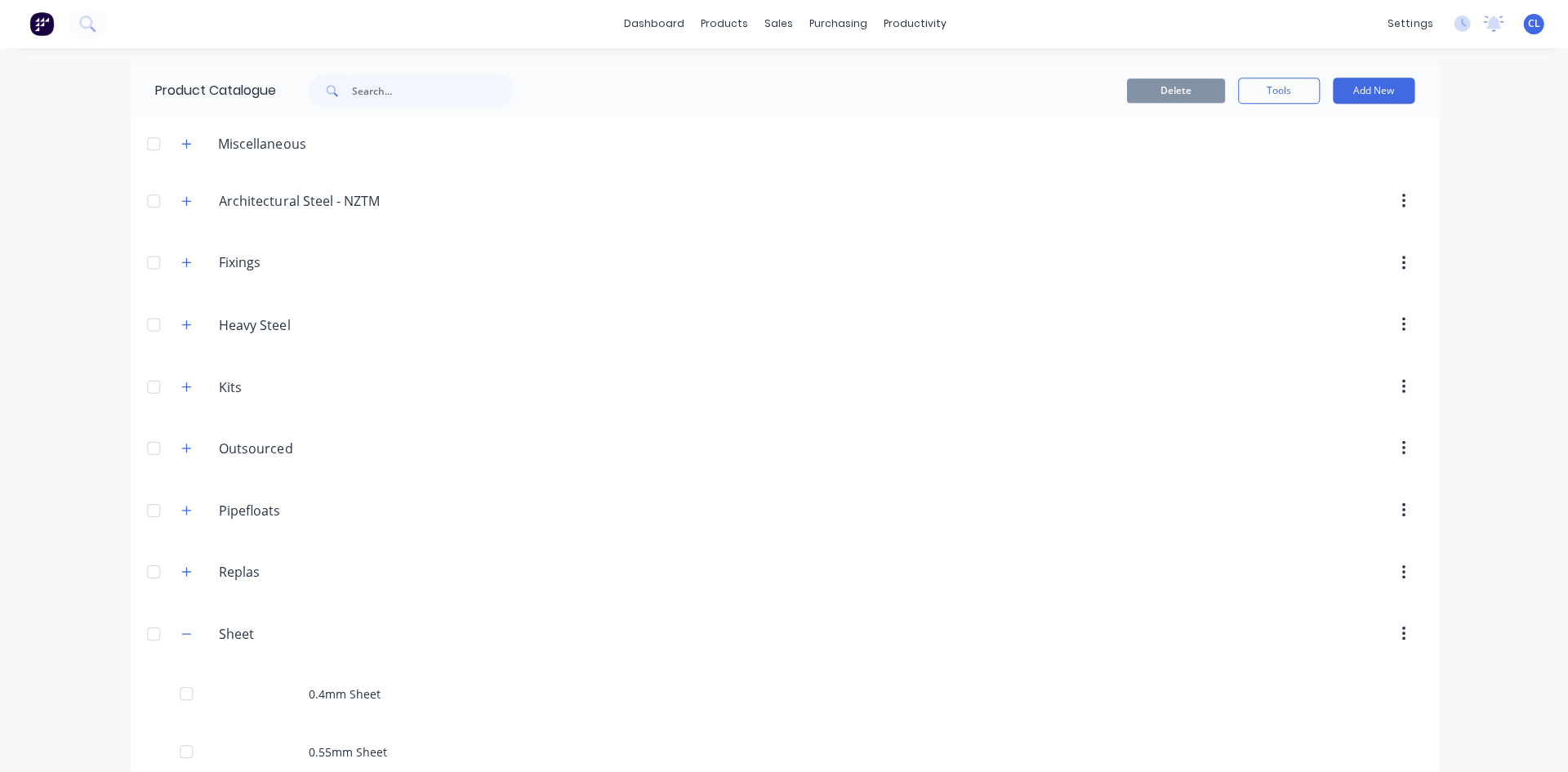
click at [181, 628] on icon "button" at bounding box center [186, 634] width 10 height 11
drag, startPoint x: 783, startPoint y: 83, endPoint x: 793, endPoint y: 81, distance: 10.2
click at [784, 83] on div "Product Catalogue" at bounding box center [795, 79] width 101 height 15
click at [187, 445] on icon "button" at bounding box center [186, 449] width 10 height 11
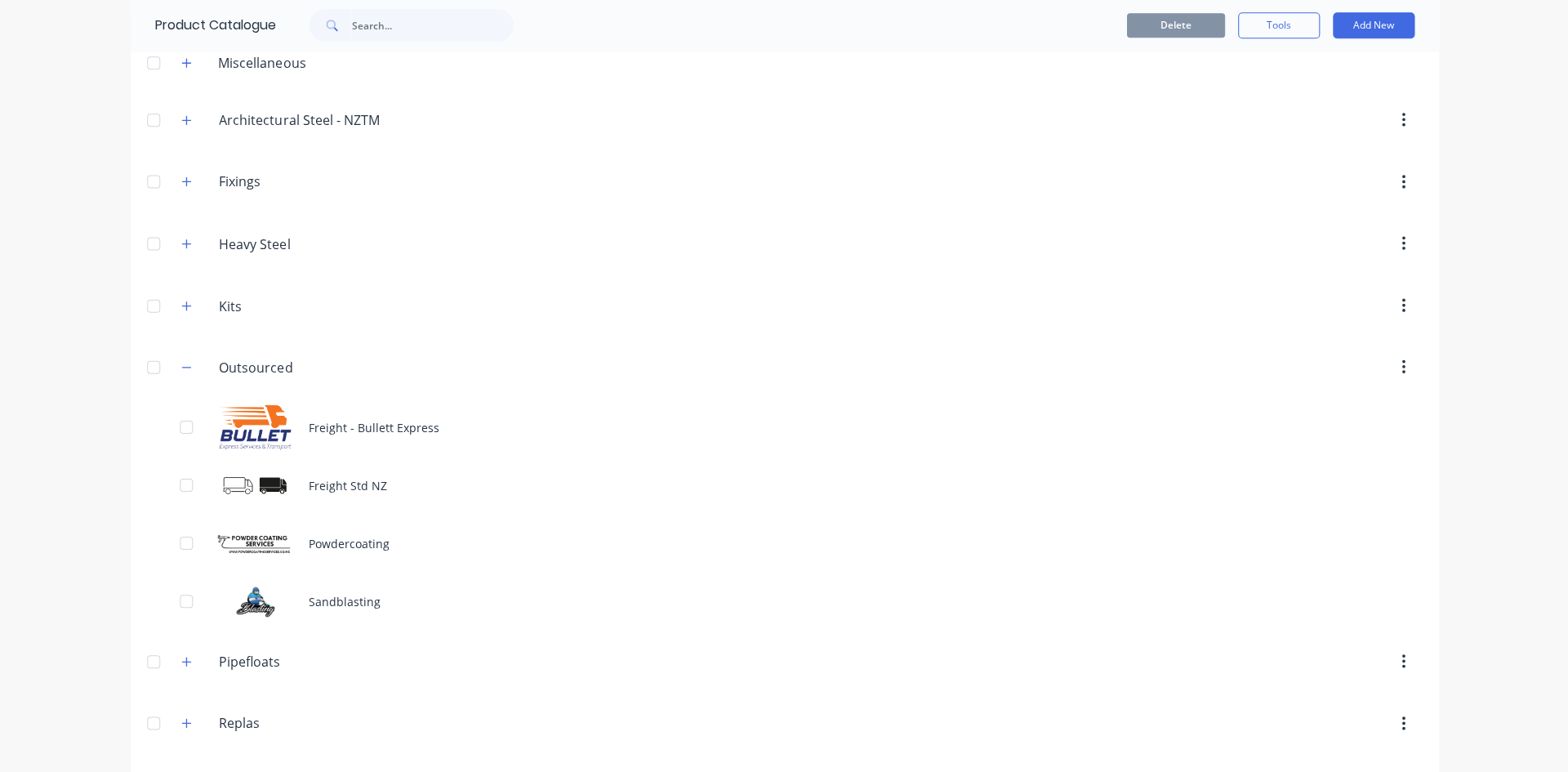
scroll to position [163, 0]
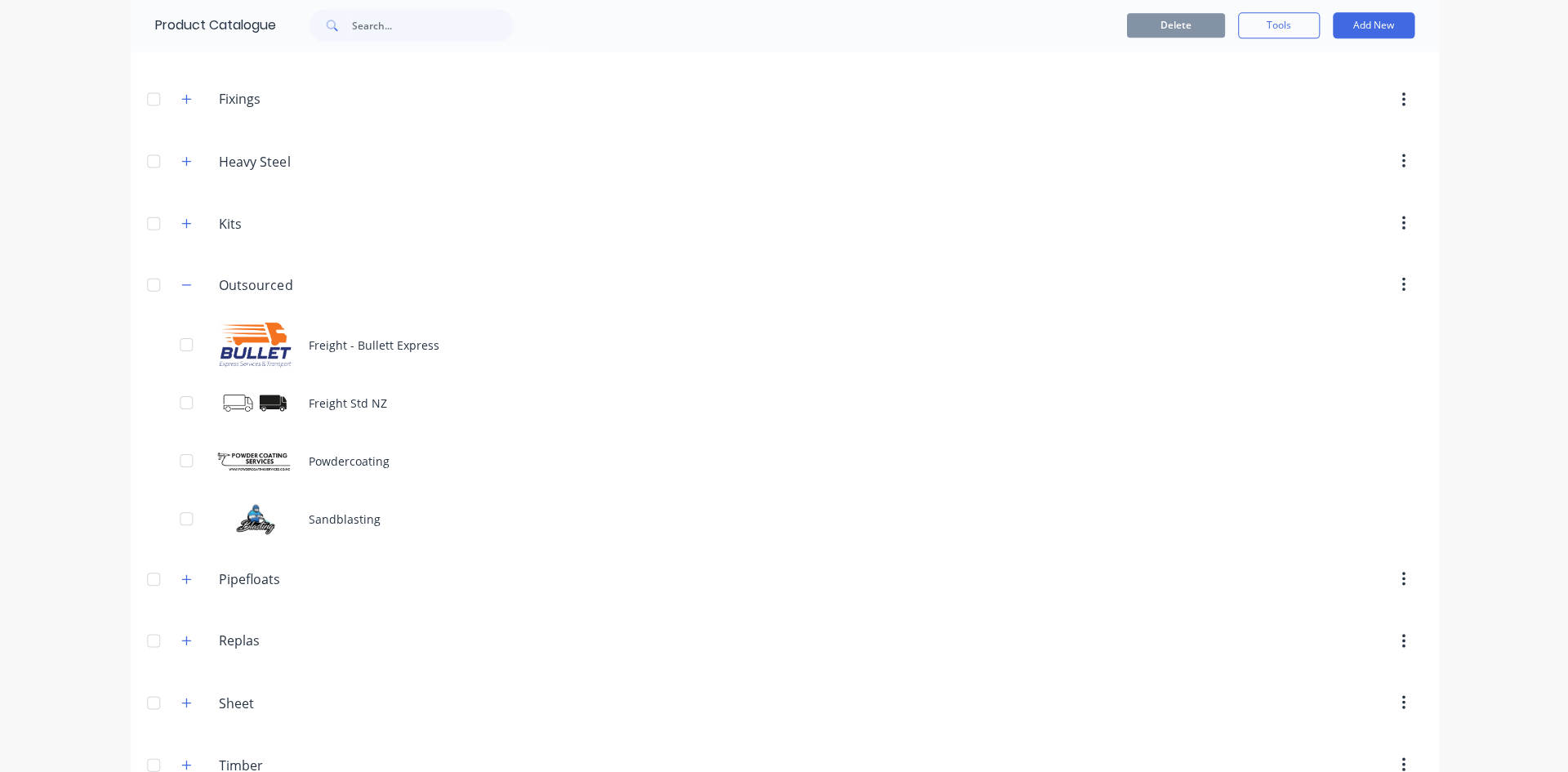
click at [329, 514] on div "Sandblasting" at bounding box center [783, 518] width 1306 height 58
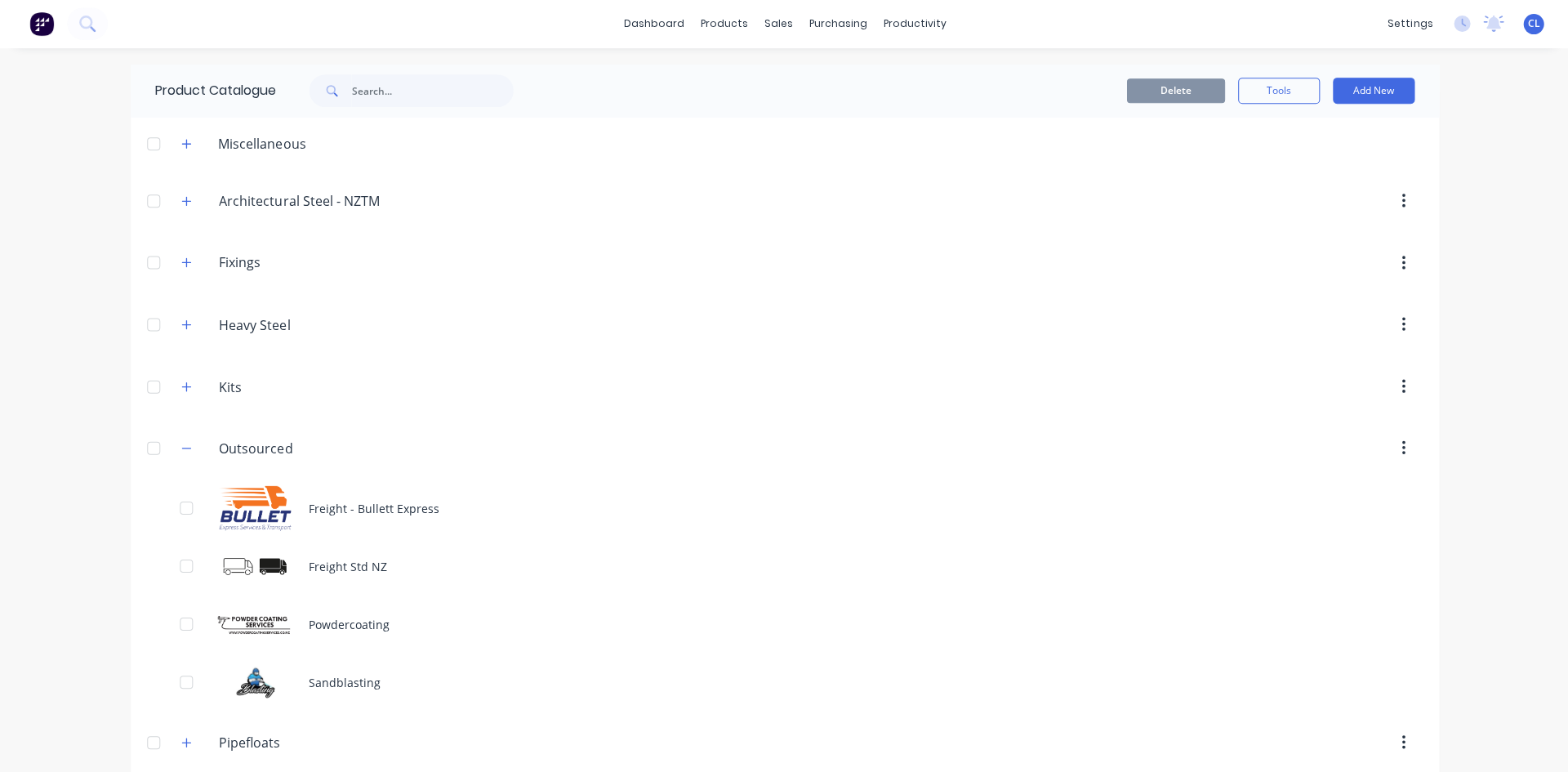
click at [1364, 85] on button "Add New" at bounding box center [1372, 92] width 82 height 26
click at [1289, 164] on div "Product" at bounding box center [1334, 166] width 125 height 24
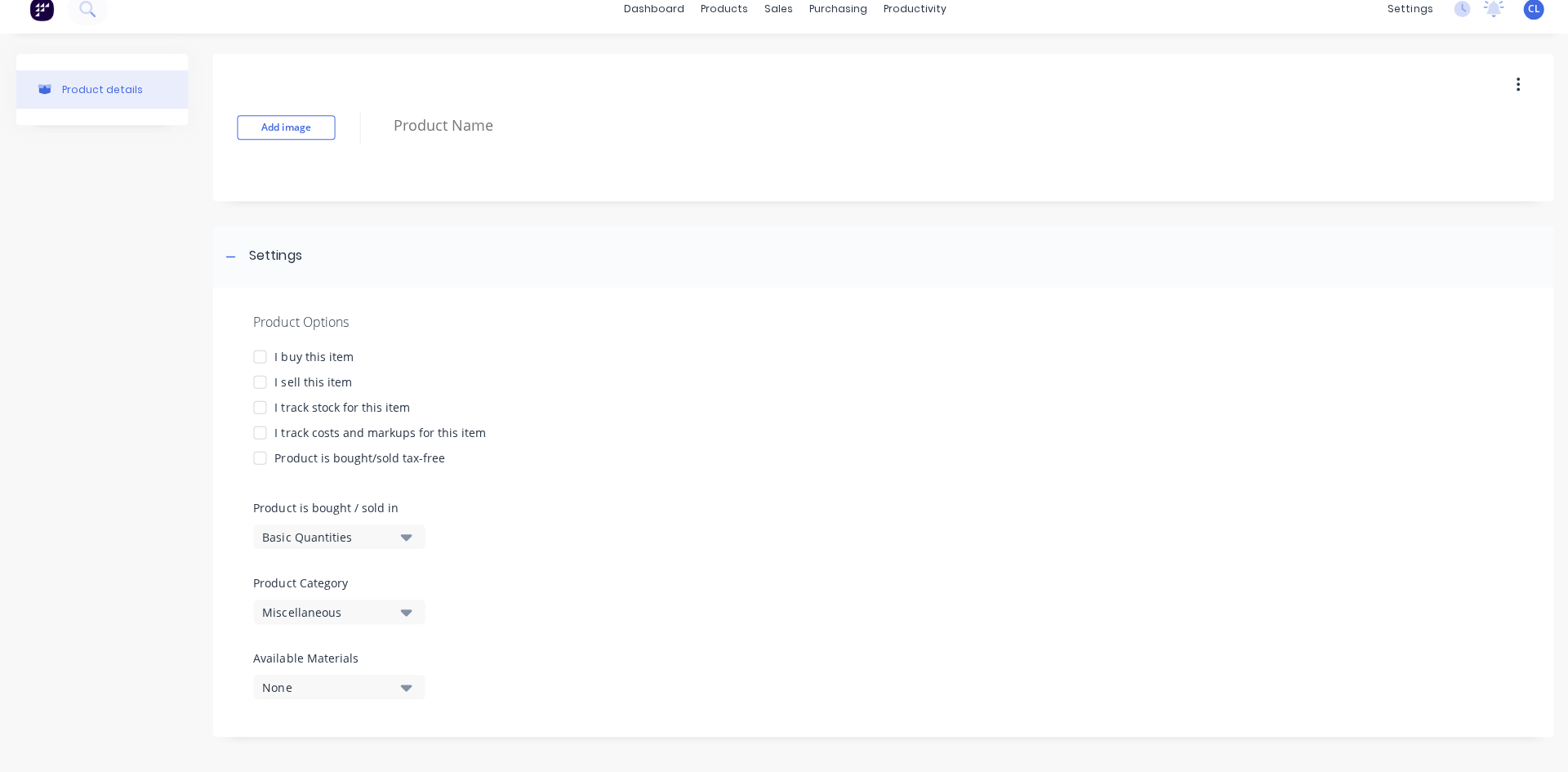
scroll to position [16, 0]
click at [405, 611] on icon "button" at bounding box center [406, 611] width 11 height 7
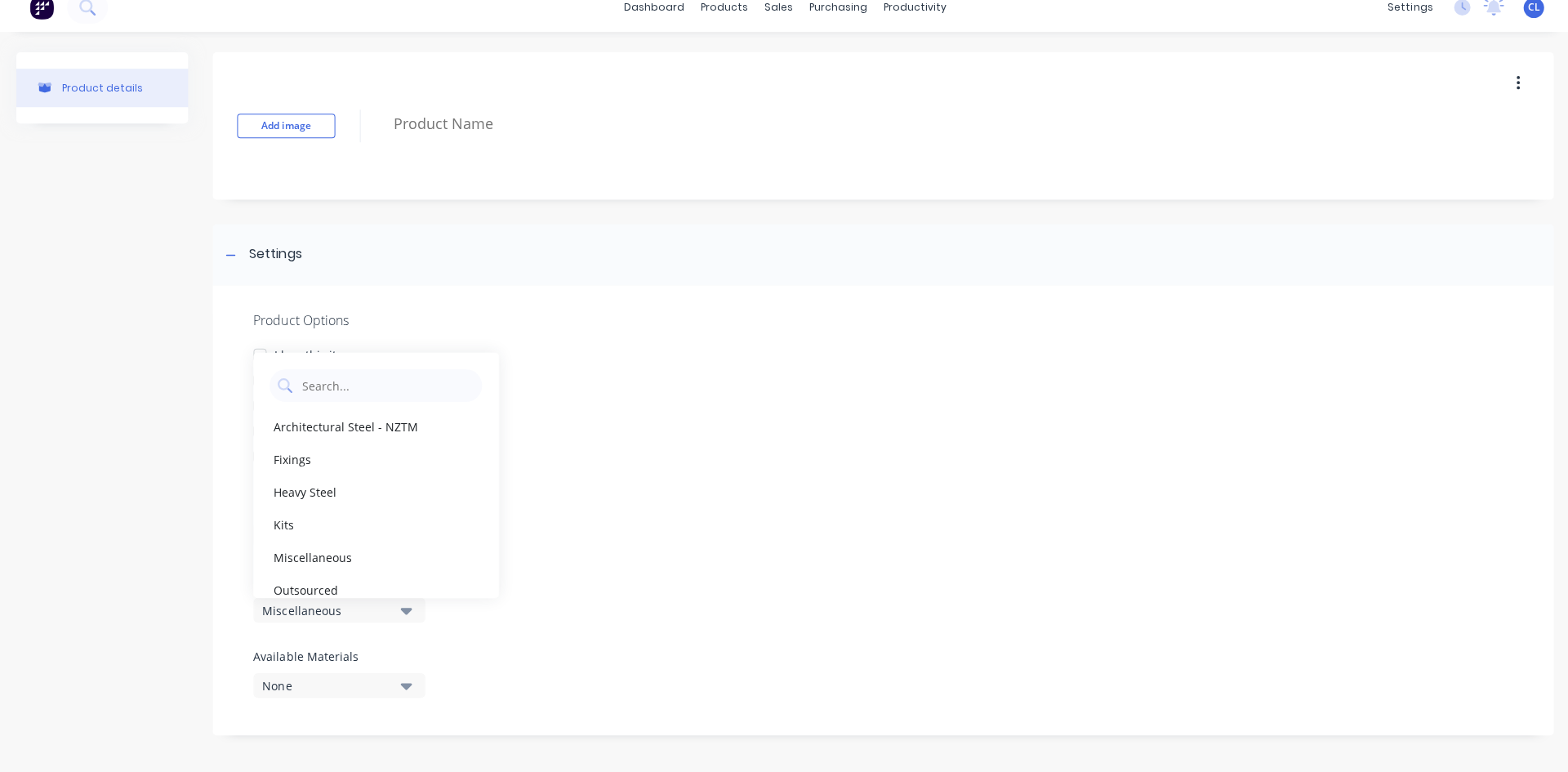
click at [345, 586] on div "Outsourced" at bounding box center [376, 590] width 245 height 33
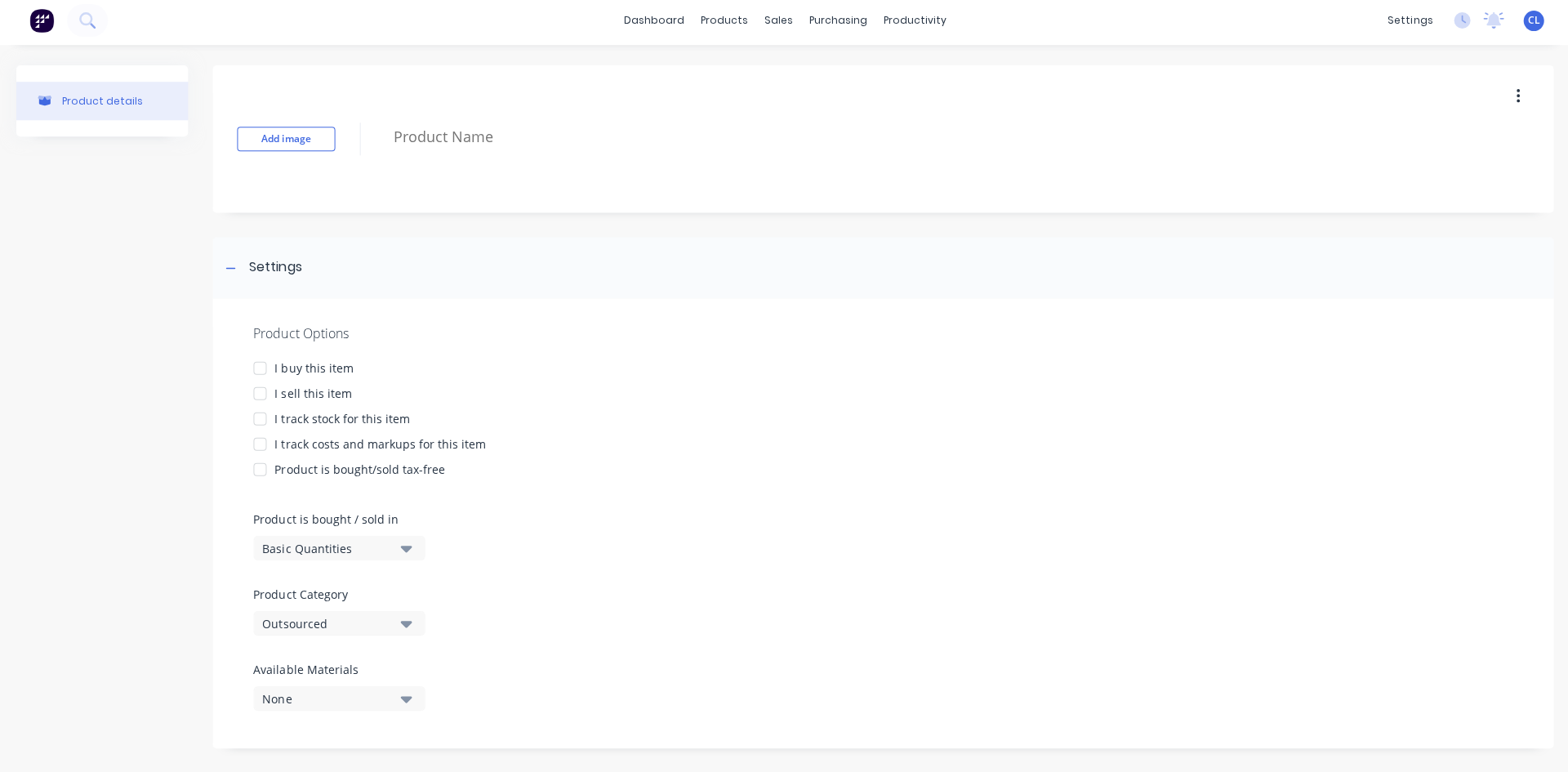
scroll to position [0, 0]
drag, startPoint x: 421, startPoint y: 135, endPoint x: 432, endPoint y: 135, distance: 11.0
click at [424, 135] on textarea at bounding box center [900, 140] width 1032 height 39
type textarea "x"
type textarea "H"
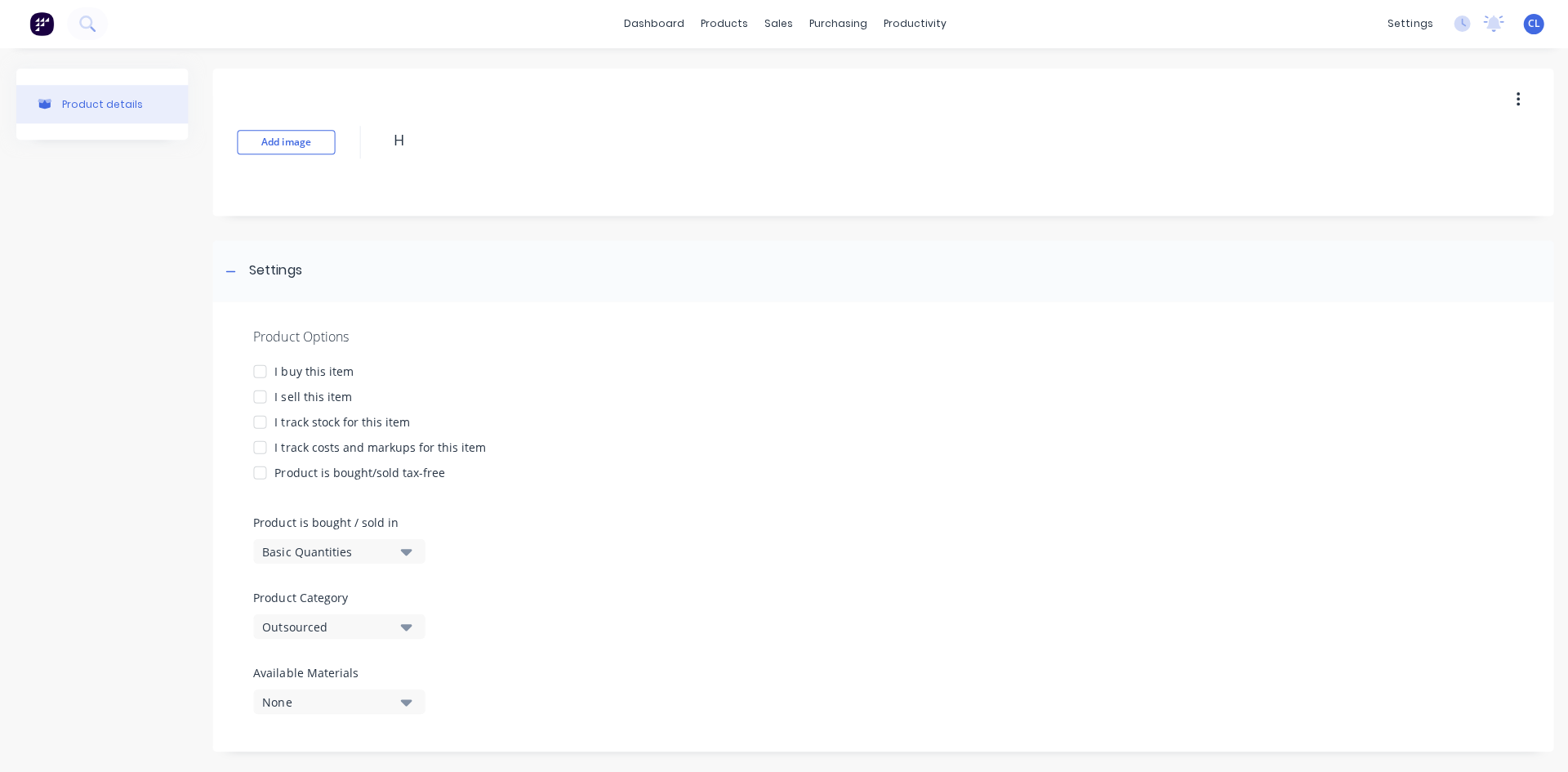
type textarea "x"
type textarea "Ho"
type textarea "x"
type textarea "Hot"
type textarea "x"
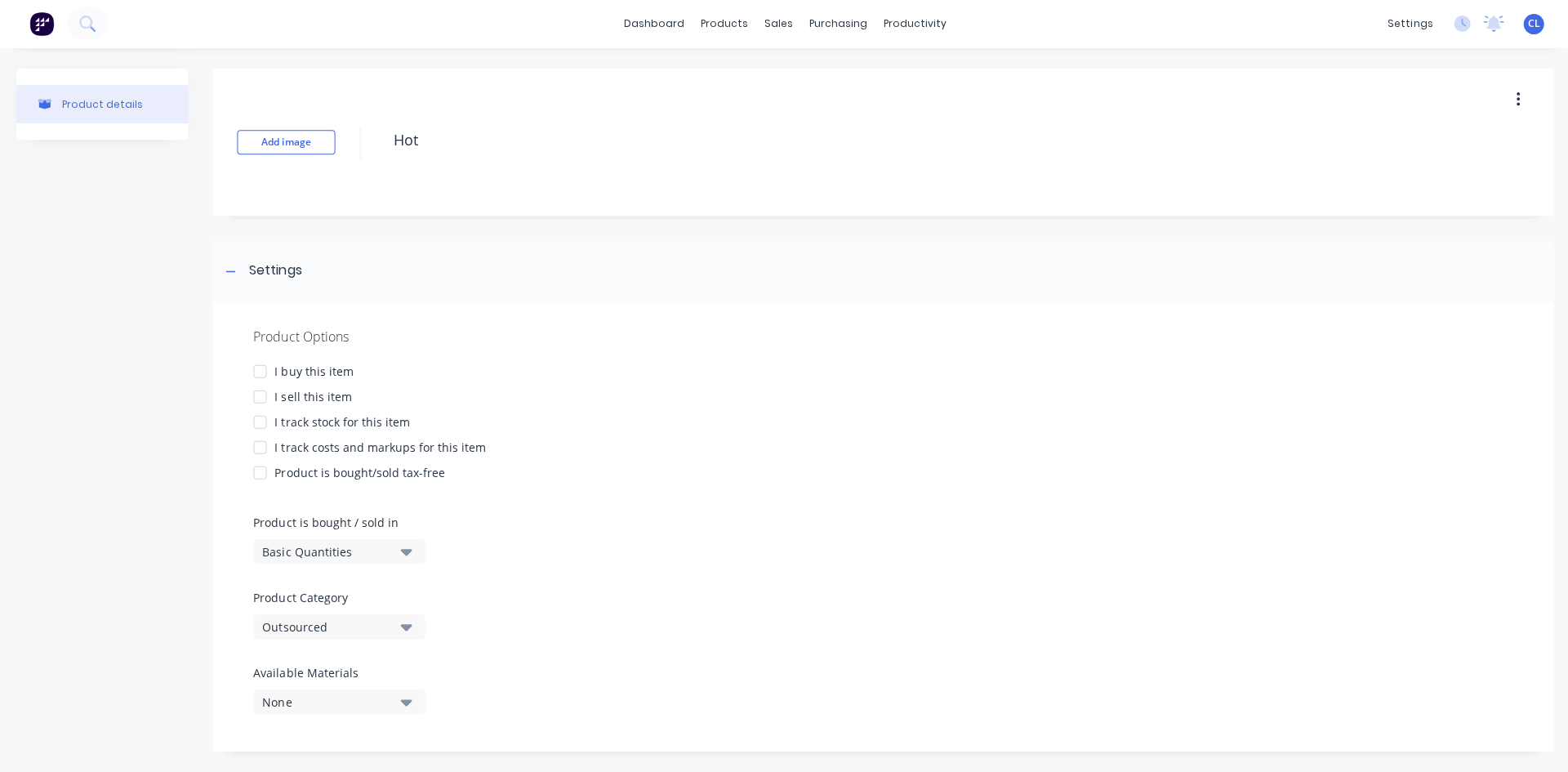
type textarea "Hot"
type textarea "x"
type textarea "Hot D"
type textarea "x"
type textarea "Hot Di"
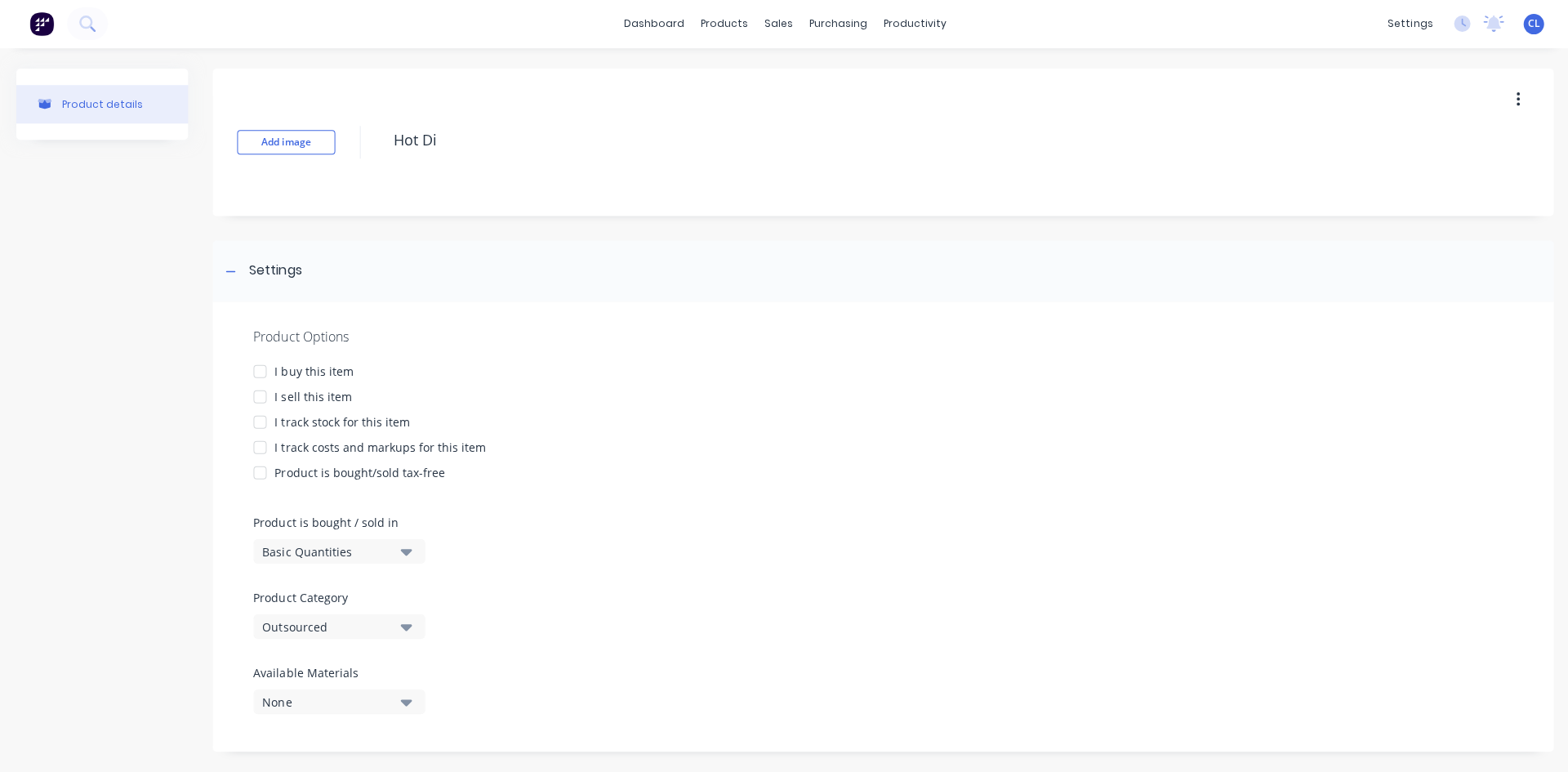
type textarea "x"
type textarea "Hot Di["
type textarea "x"
type textarea "Hot Di[p"
type textarea "x"
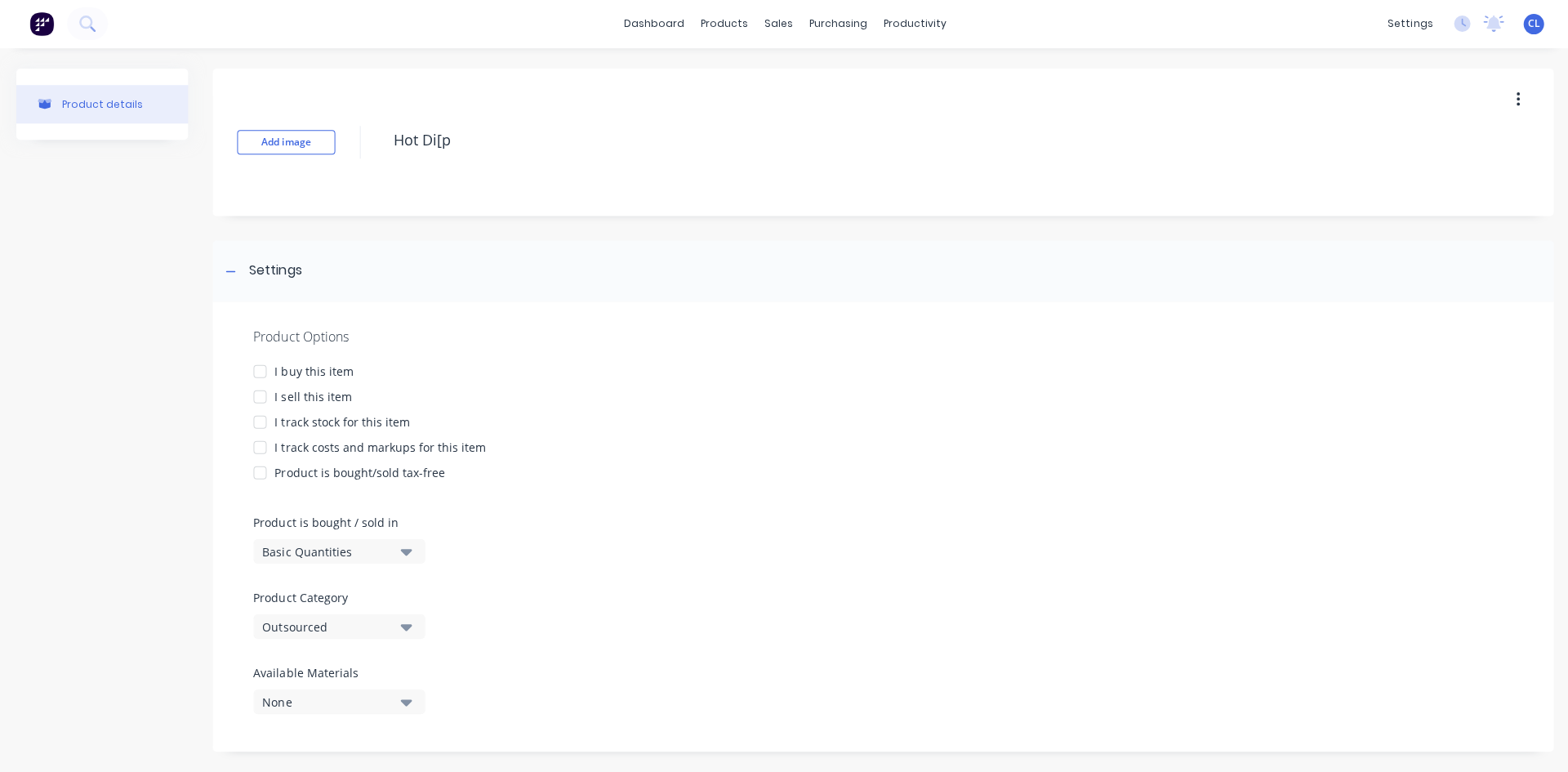
type textarea "Hot Di["
type textarea "x"
type textarea "Hot Di"
type textarea "x"
type textarea "Hot Dip"
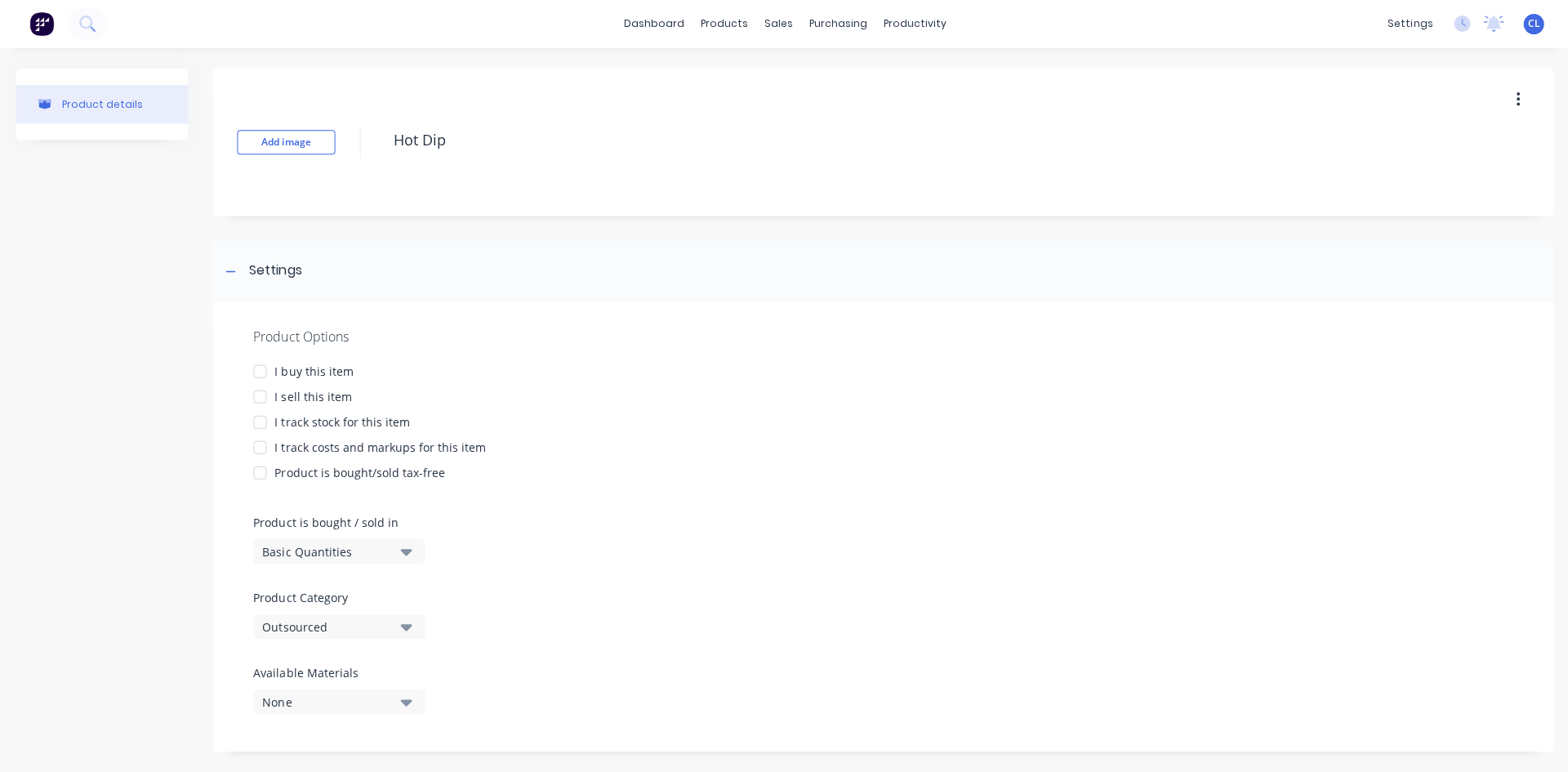
type textarea "x"
type textarea "Hot Dipp"
type textarea "x"
type textarea "Hot Dippe"
type textarea "x"
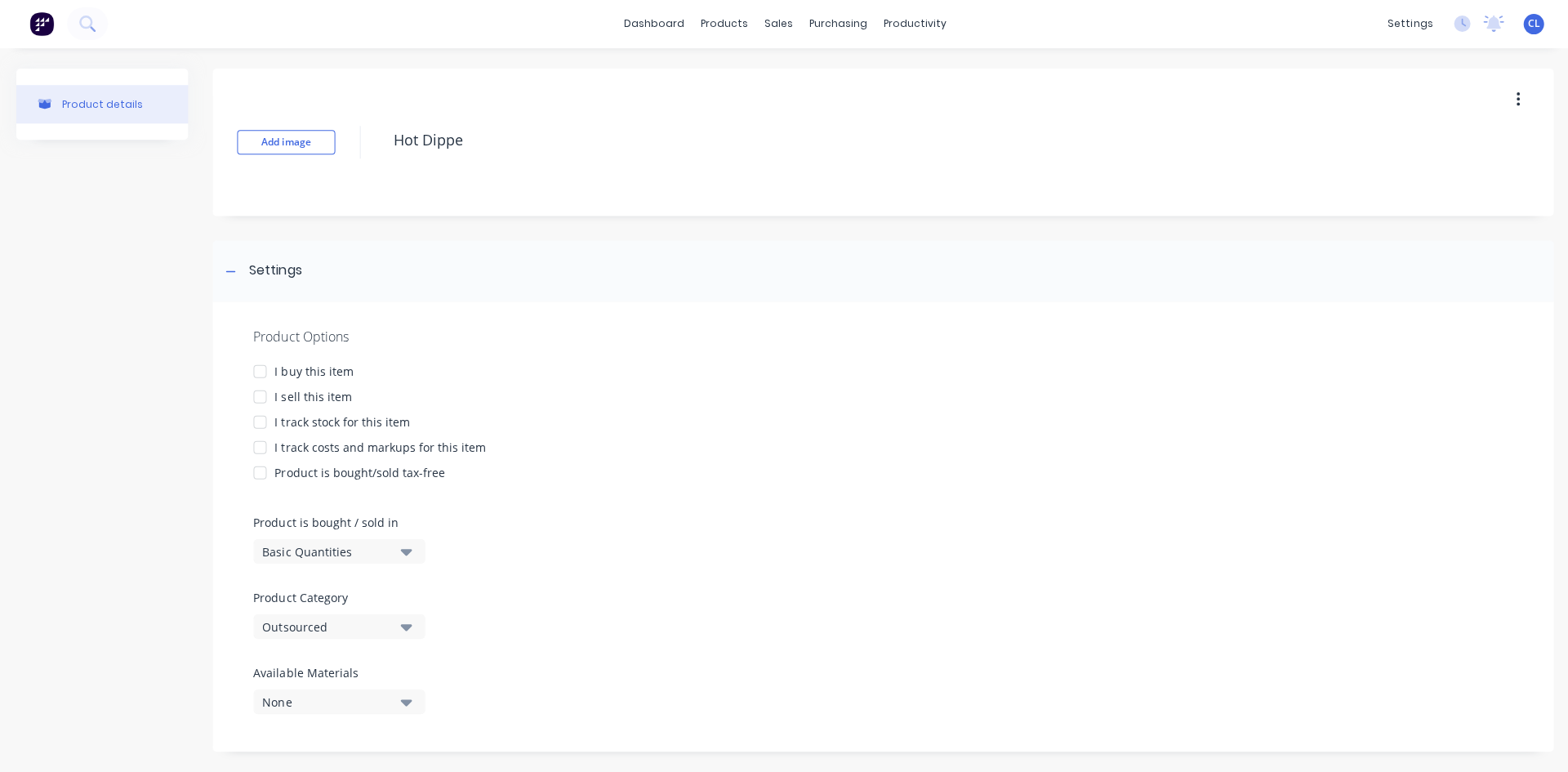
type textarea "Hot Dipped"
type textarea "x"
type textarea "Hot Dipped"
type textarea "x"
type textarea "Hot Dipped G"
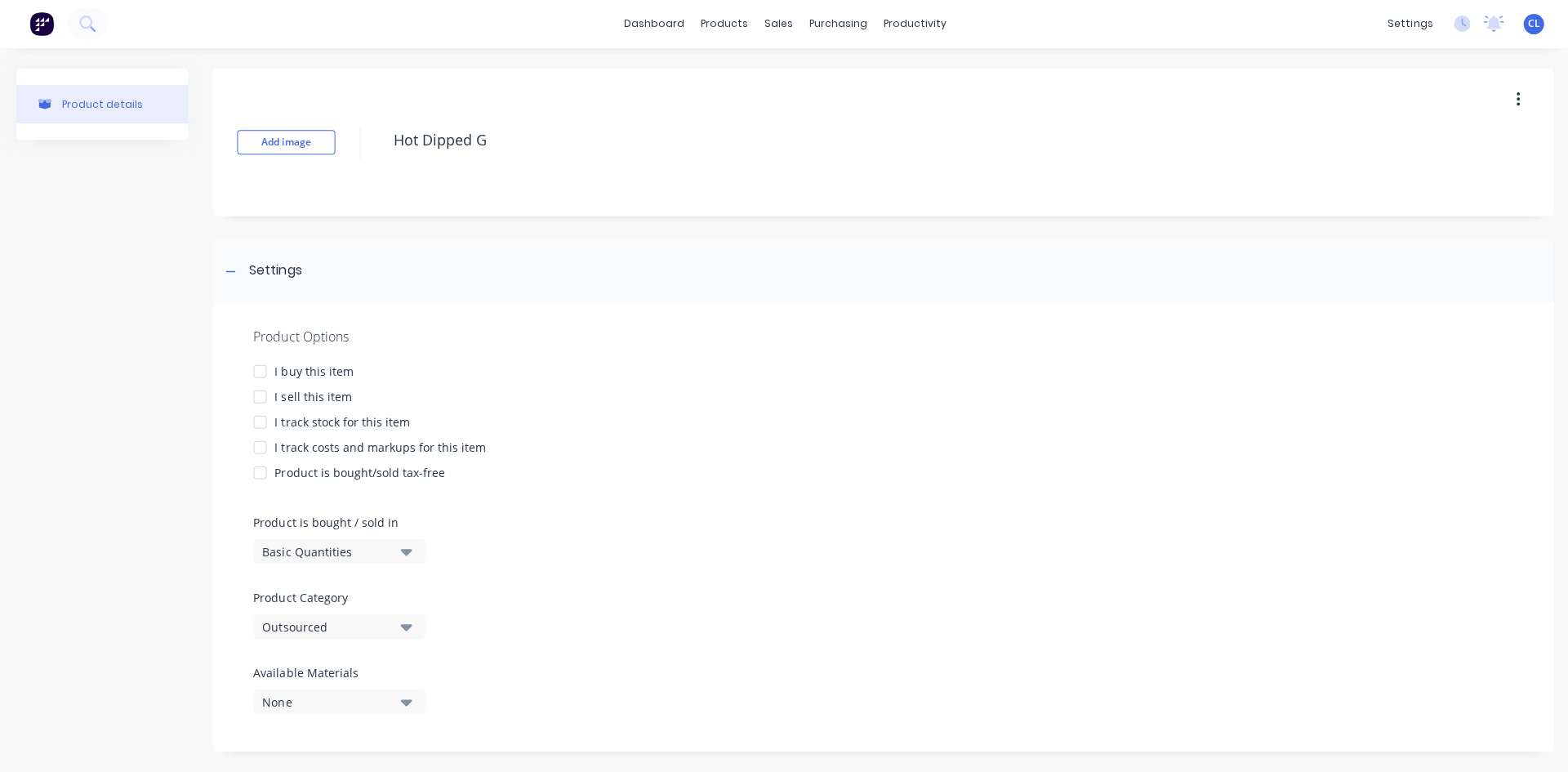
type textarea "x"
type textarea "Hot Dipped Ga"
type textarea "x"
type textarea "Hot Dipped Gal"
type textarea "x"
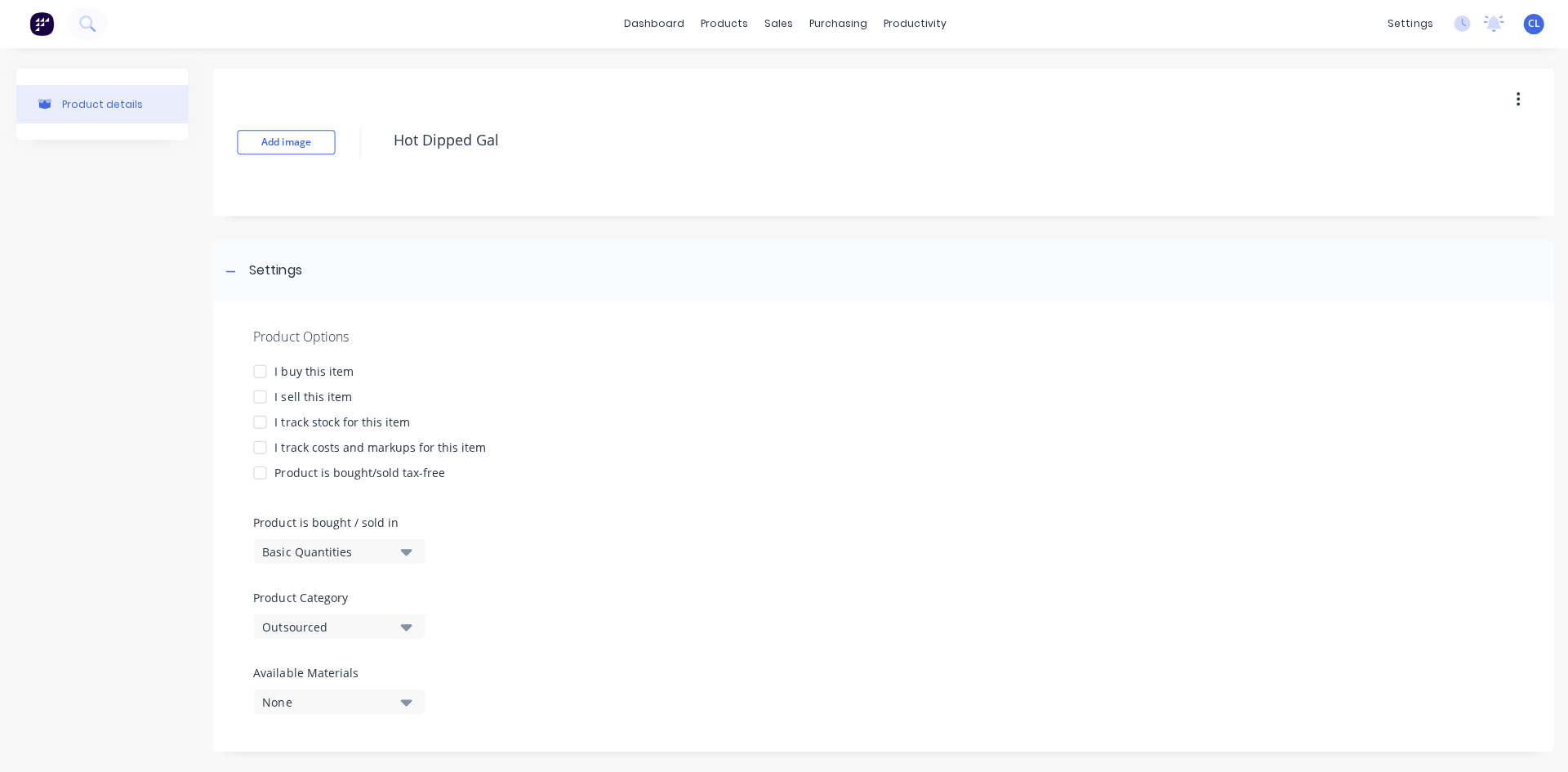
type textarea "Hot Dipped Galv"
type textarea "x"
type textarea "Hot Dipped Galva"
type textarea "x"
type textarea "Hot Dipped Galvan"
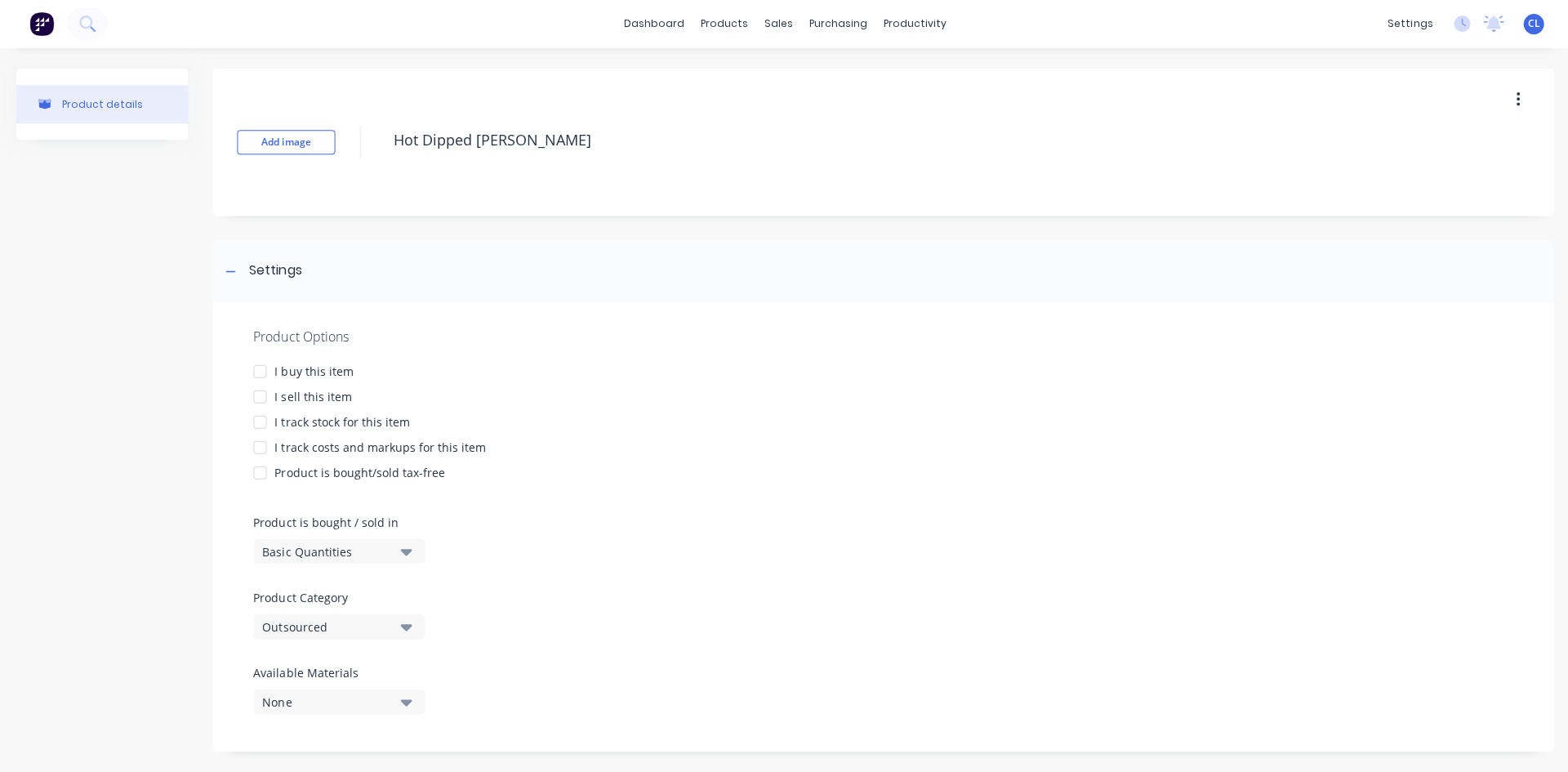
type textarea "x"
type textarea "Hot Dipped Galvani"
type textarea "x"
type textarea "Hot Dipped Galvanis"
type textarea "x"
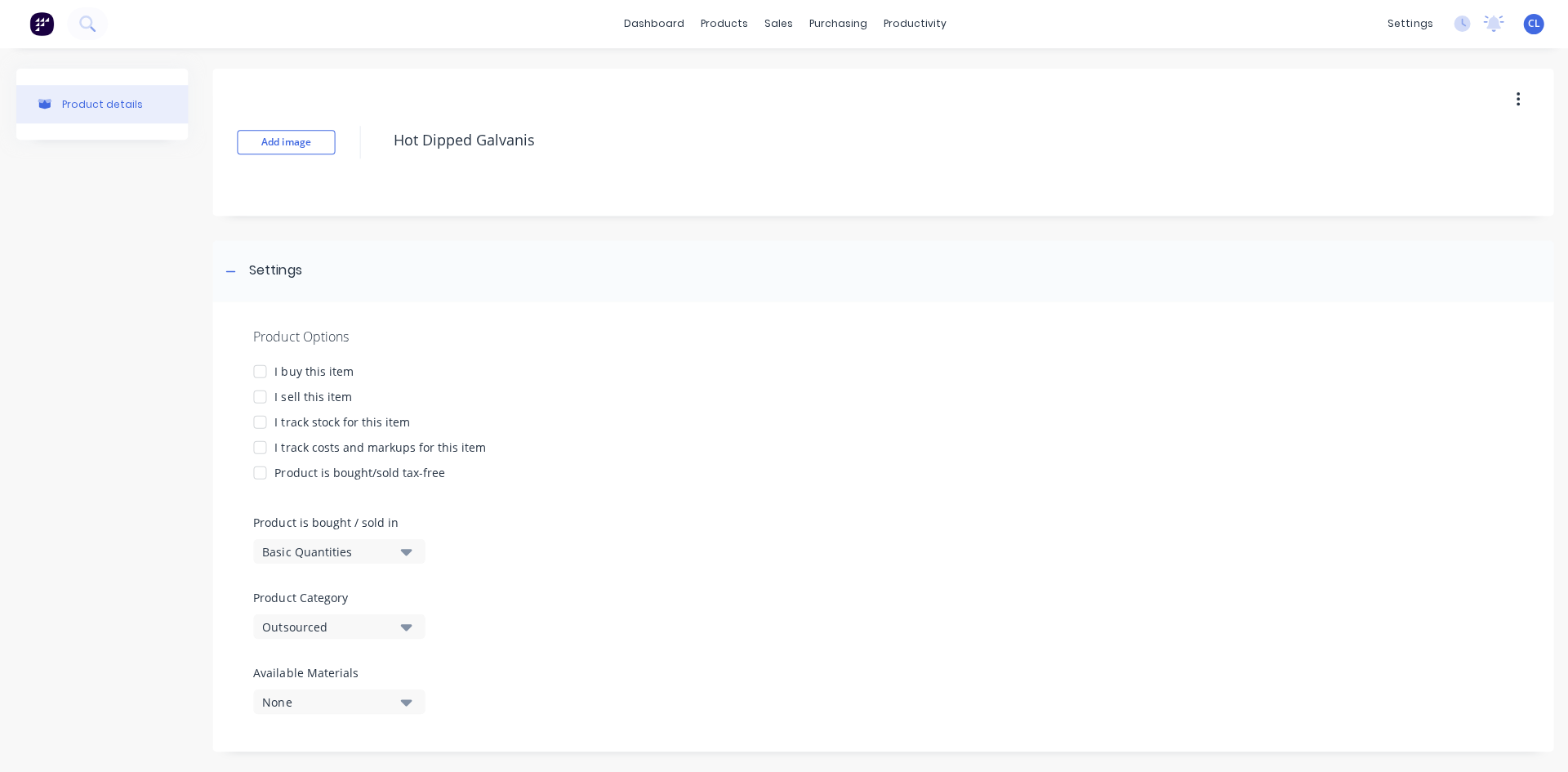
type textarea "Hot Dipped Galvanise"
type textarea "x"
type textarea "Hot Dipped Galvanis"
type textarea "x"
type textarea "Hot Dipped Galvanisi"
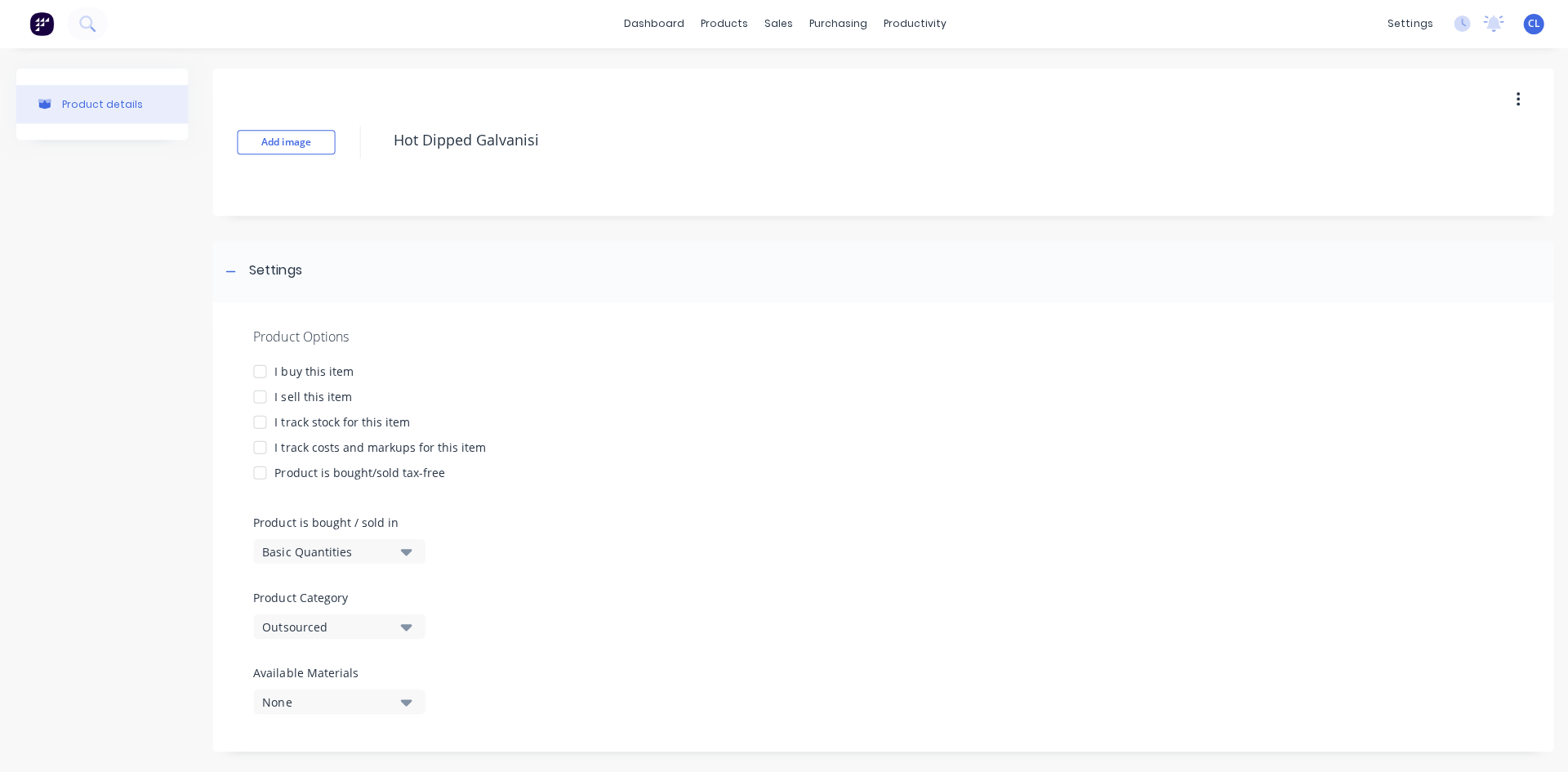
type textarea "x"
type textarea "Hot Dipped Galvanisin"
type textarea "x"
type textarea "Hot Dipped Galvanising"
type textarea "x"
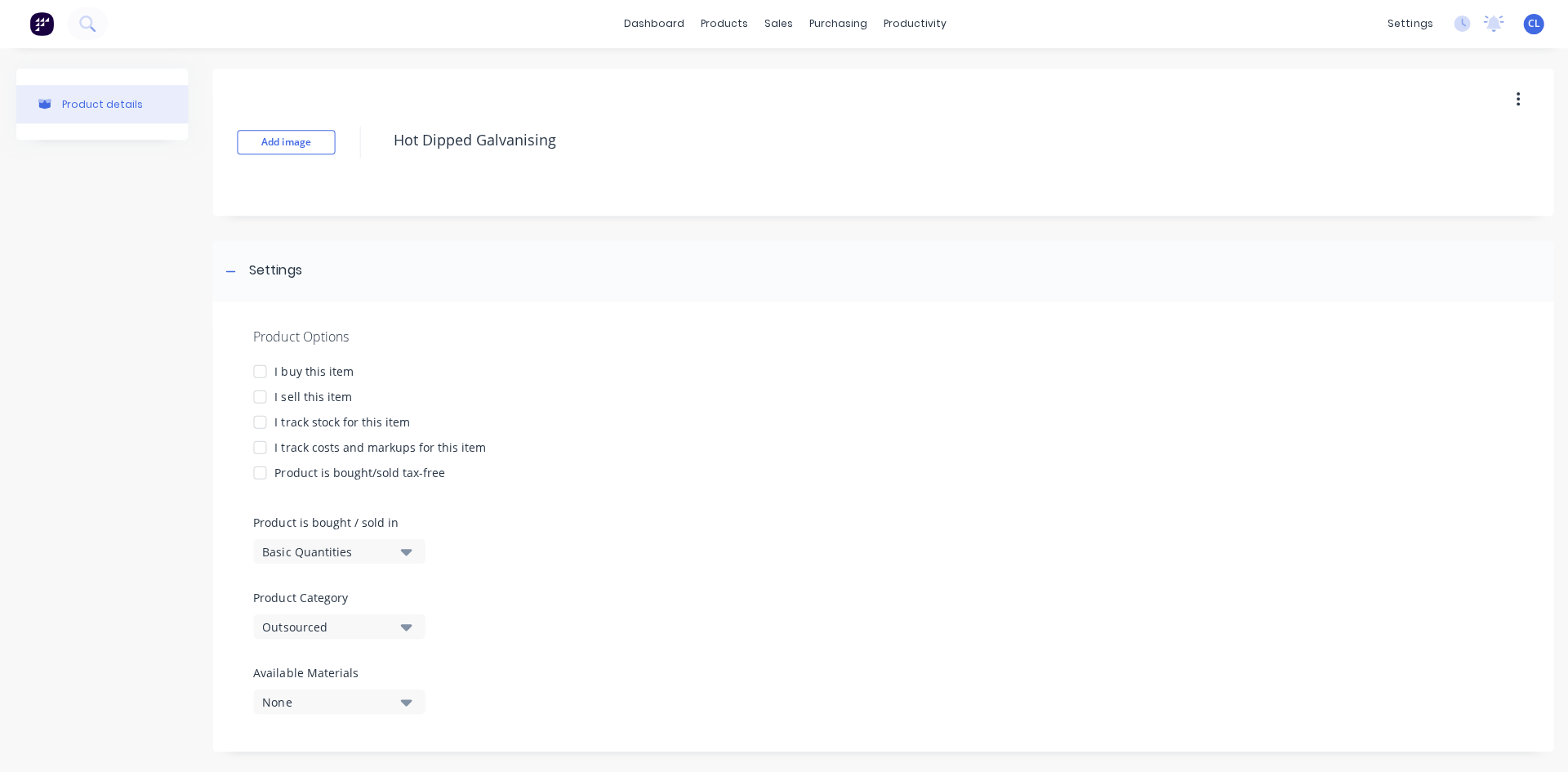
type textarea "Hot Dipped Galvanising"
click at [408, 175] on div "Add image Hot Dipped Galvanising" at bounding box center [882, 143] width 1339 height 147
click at [276, 144] on button "Add image" at bounding box center [285, 143] width 98 height 25
drag, startPoint x: 1006, startPoint y: 344, endPoint x: 845, endPoint y: 349, distance: 161.1
click at [1007, 344] on div "Product Options" at bounding box center [882, 336] width 1257 height 20
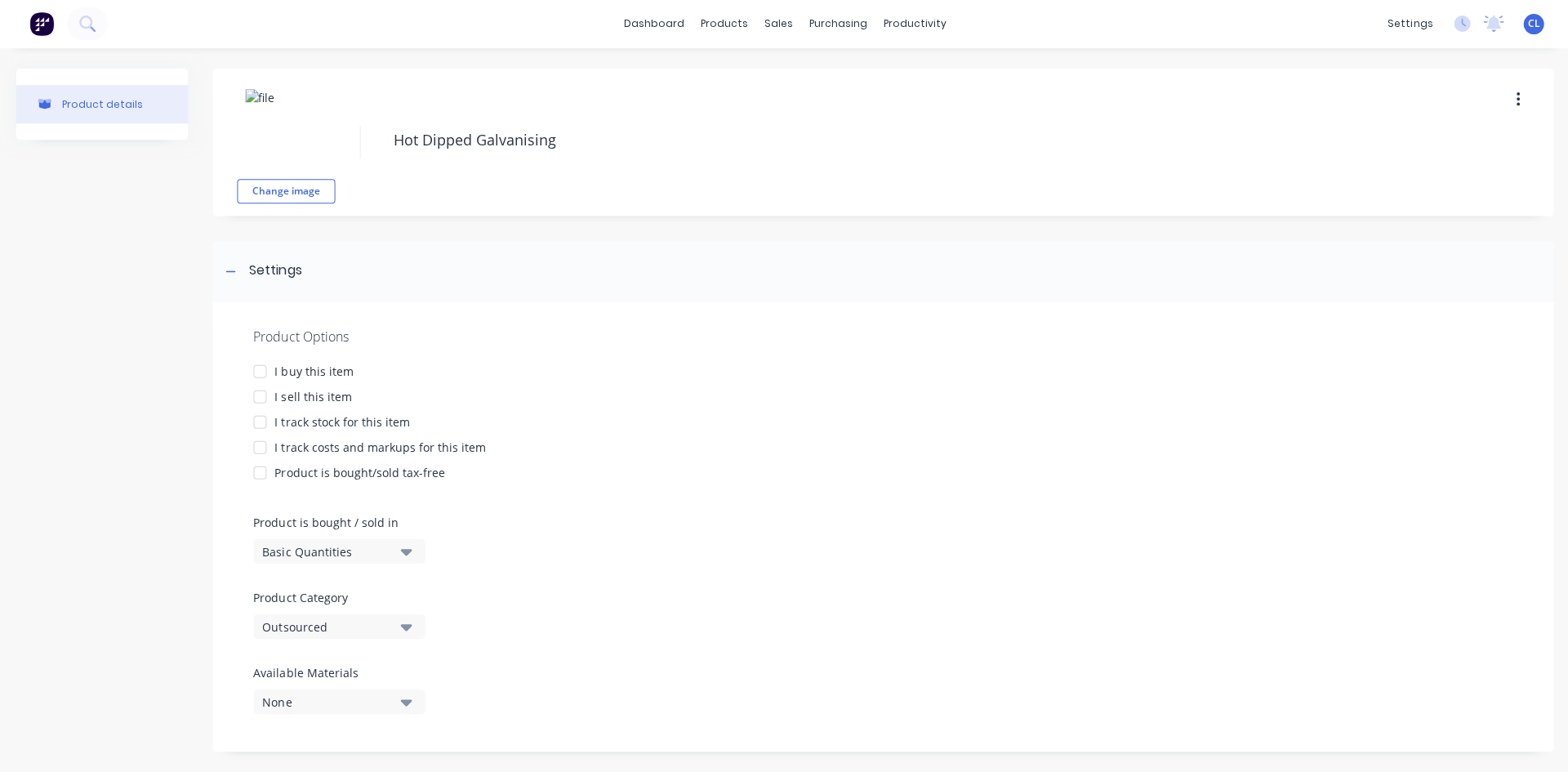
click at [262, 367] on div at bounding box center [260, 372] width 33 height 33
click at [258, 447] on div at bounding box center [260, 448] width 33 height 33
click at [258, 395] on div at bounding box center [260, 397] width 33 height 33
click at [599, 400] on div "I sell this item" at bounding box center [882, 396] width 1257 height 17
drag, startPoint x: 961, startPoint y: 469, endPoint x: 632, endPoint y: 409, distance: 334.4
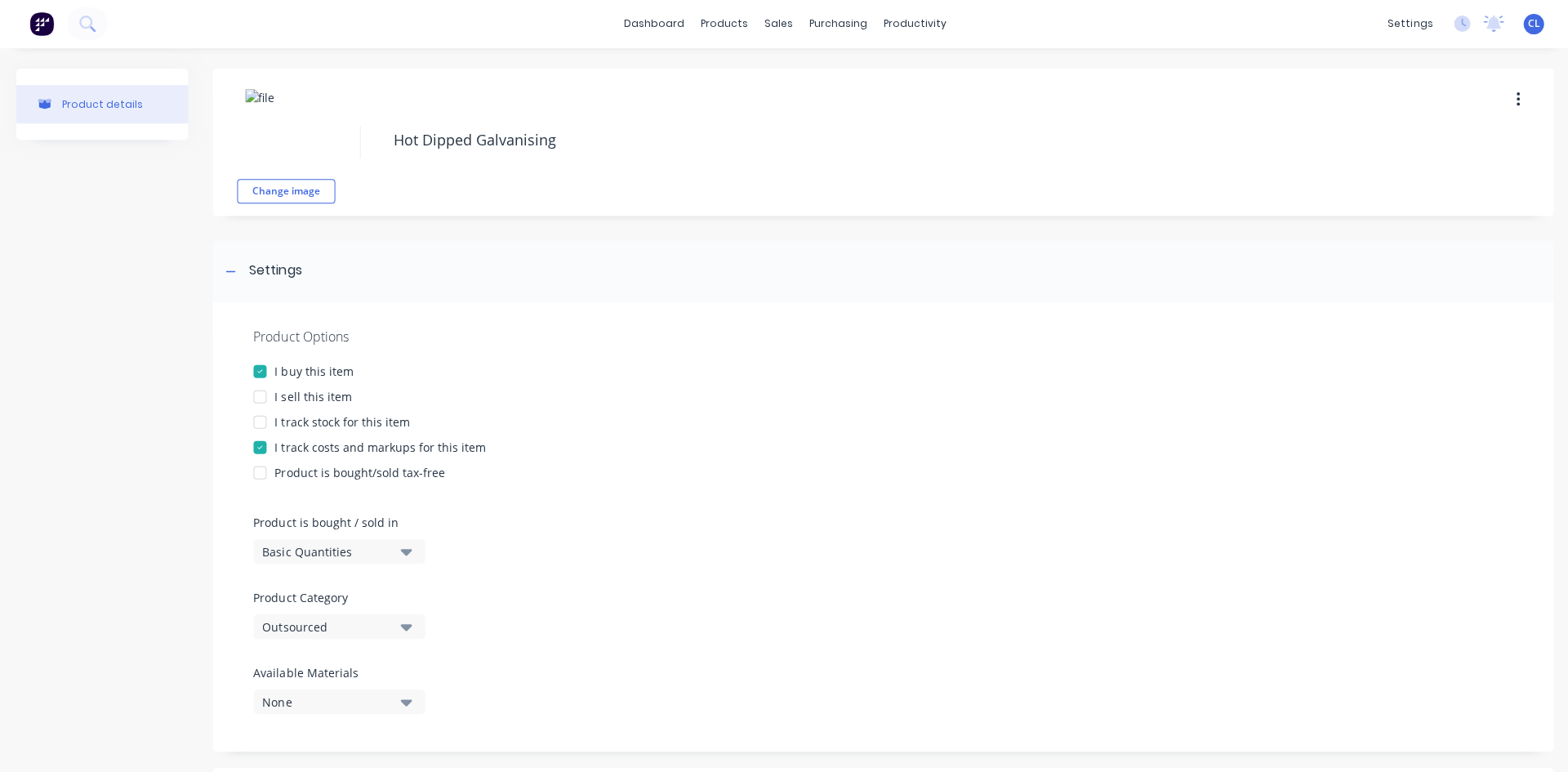
click at [961, 469] on div "Product is bought/sold tax-free" at bounding box center [882, 473] width 1257 height 17
click at [258, 396] on div at bounding box center [260, 397] width 33 height 33
type textarea "x"
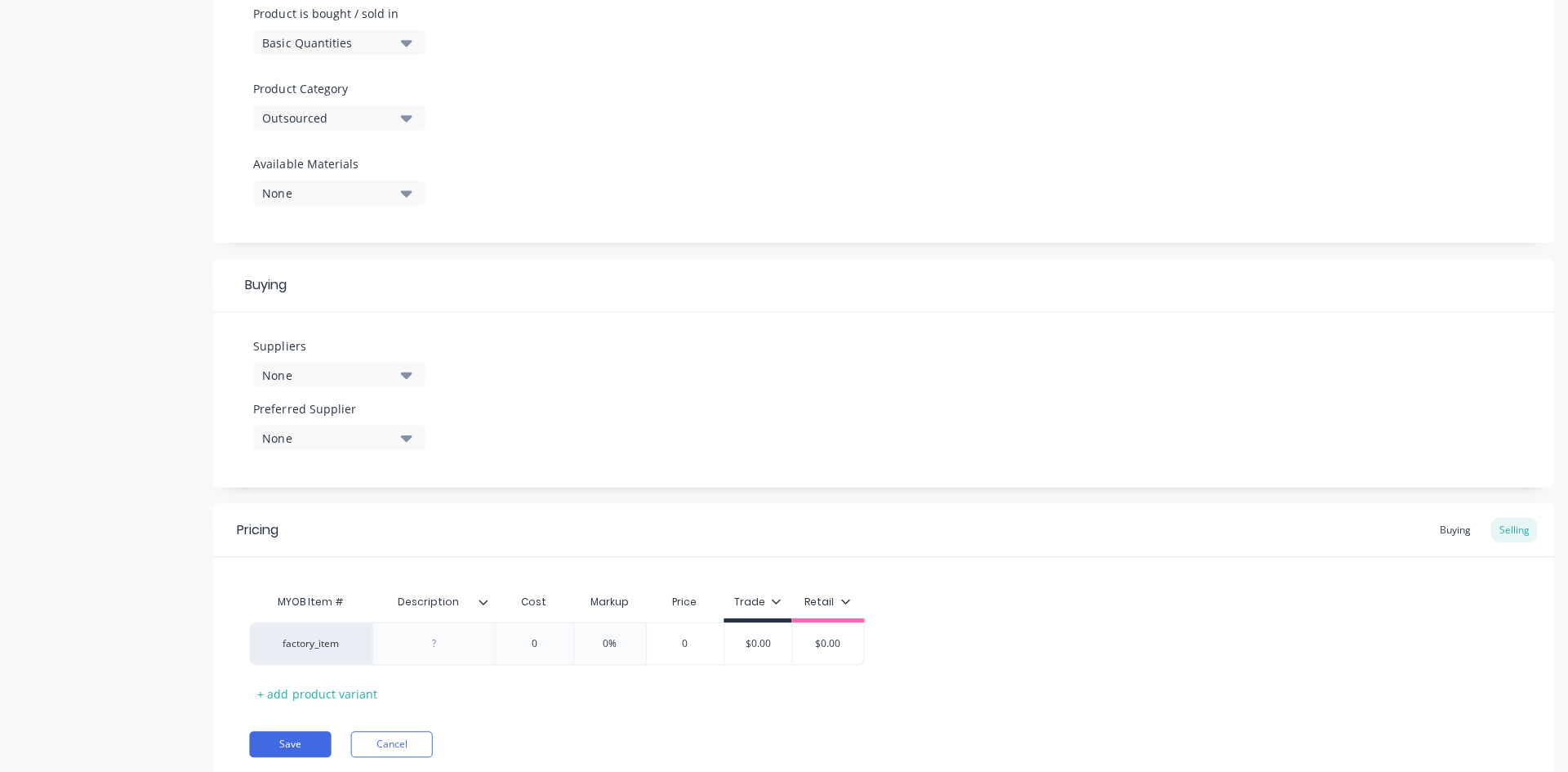
scroll to position [563, 0]
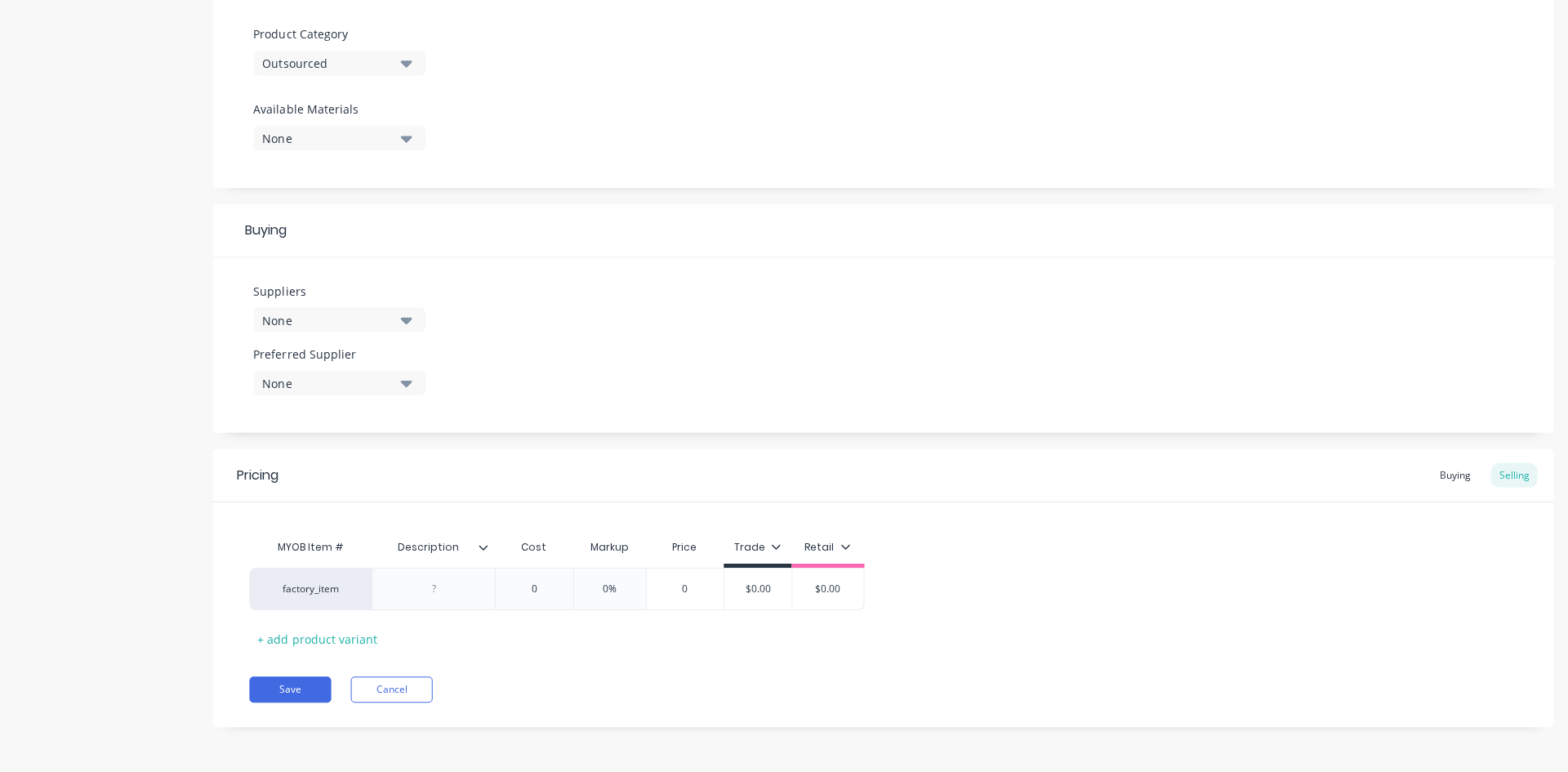
click at [404, 321] on icon "button" at bounding box center [406, 321] width 11 height 7
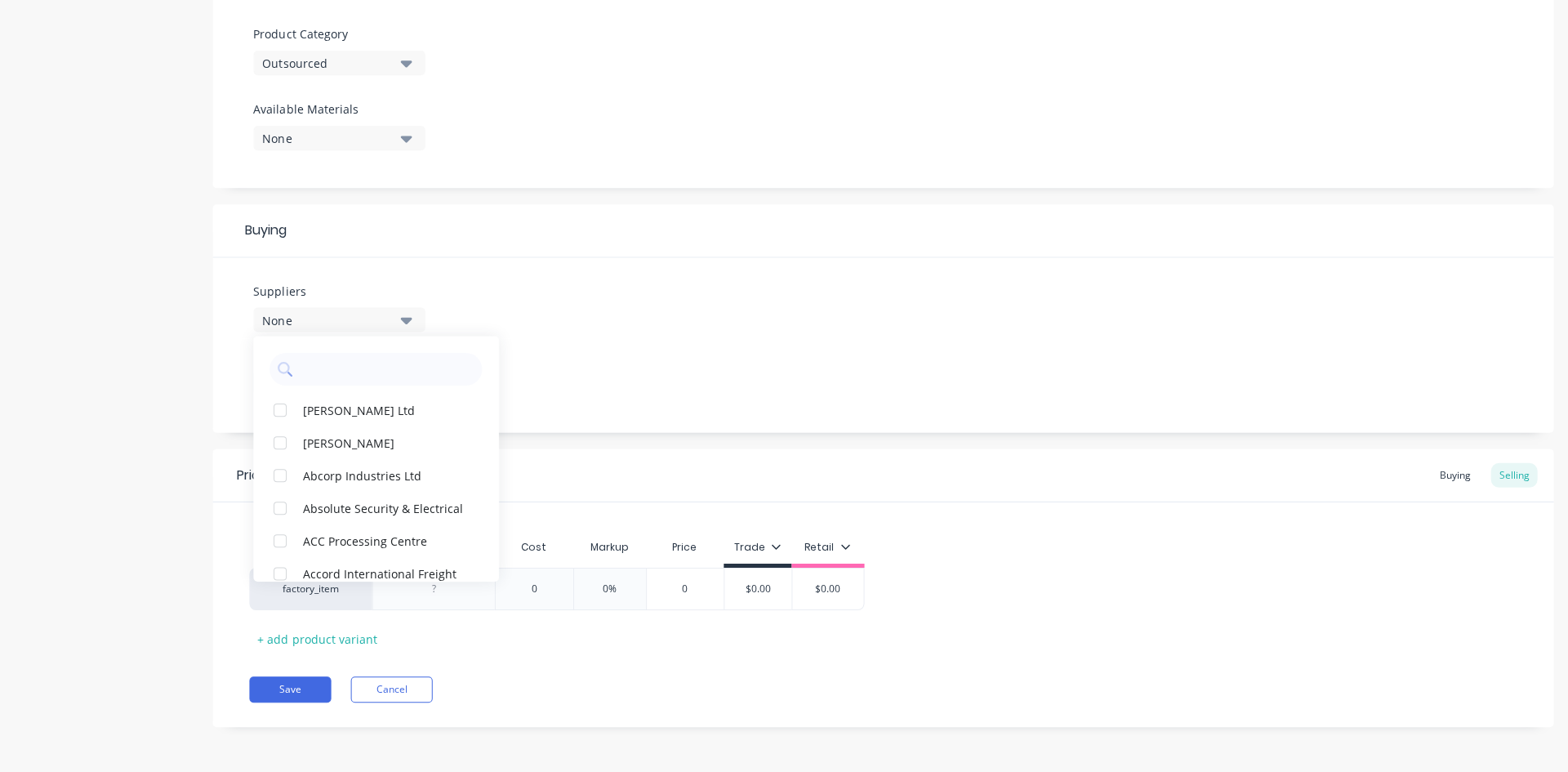
click at [382, 376] on input "text" at bounding box center [386, 369] width 173 height 33
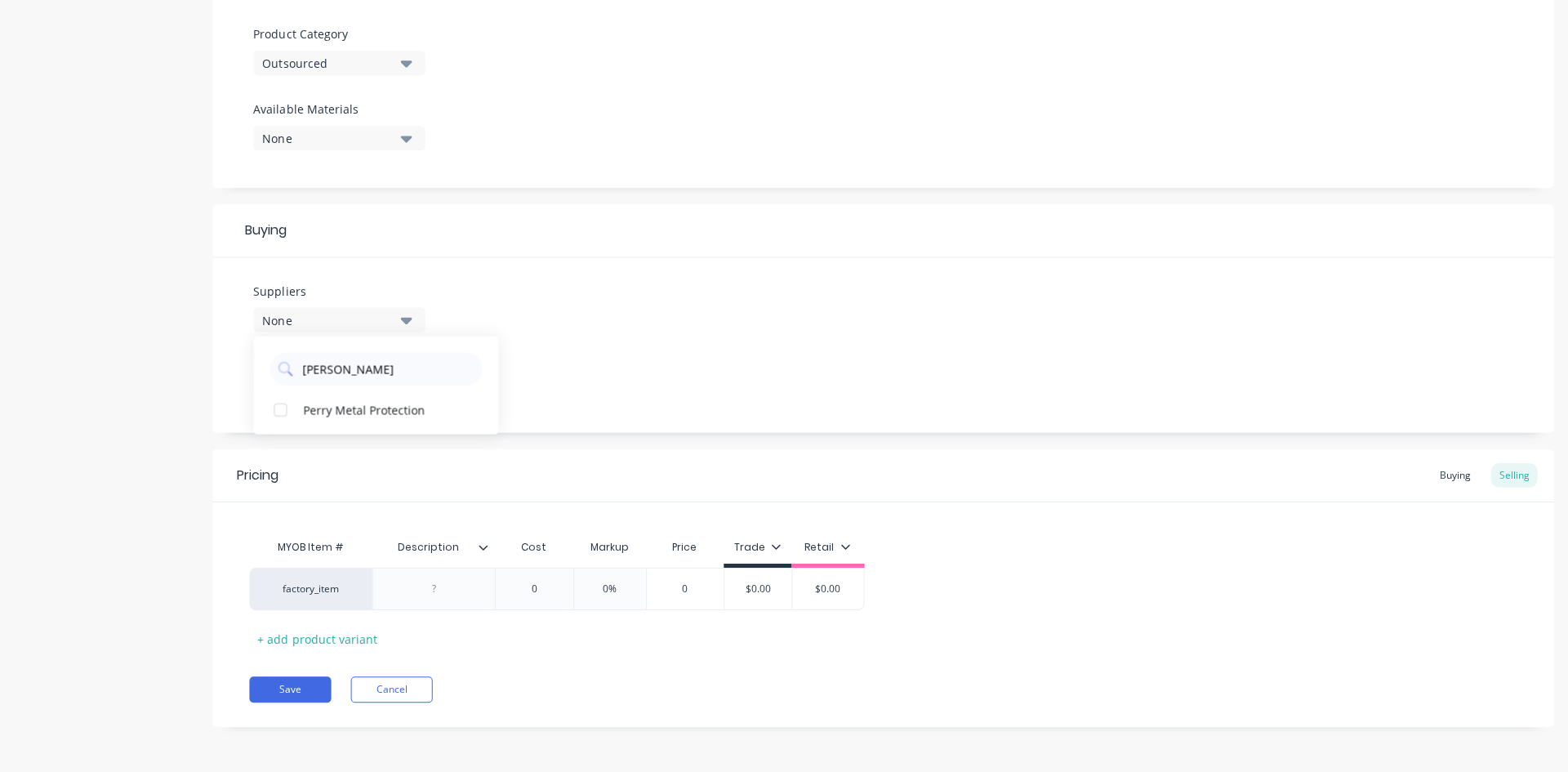
type input "perry"
click at [366, 409] on div "Perry Metal Protection" at bounding box center [384, 409] width 163 height 17
type textarea "x"
drag, startPoint x: 372, startPoint y: 368, endPoint x: 230, endPoint y: 379, distance: 142.4
click at [230, 379] on div "Suppliers 1 suppliers selected perry Perry Metal Protection Preferred Supplier …" at bounding box center [882, 345] width 1339 height 175
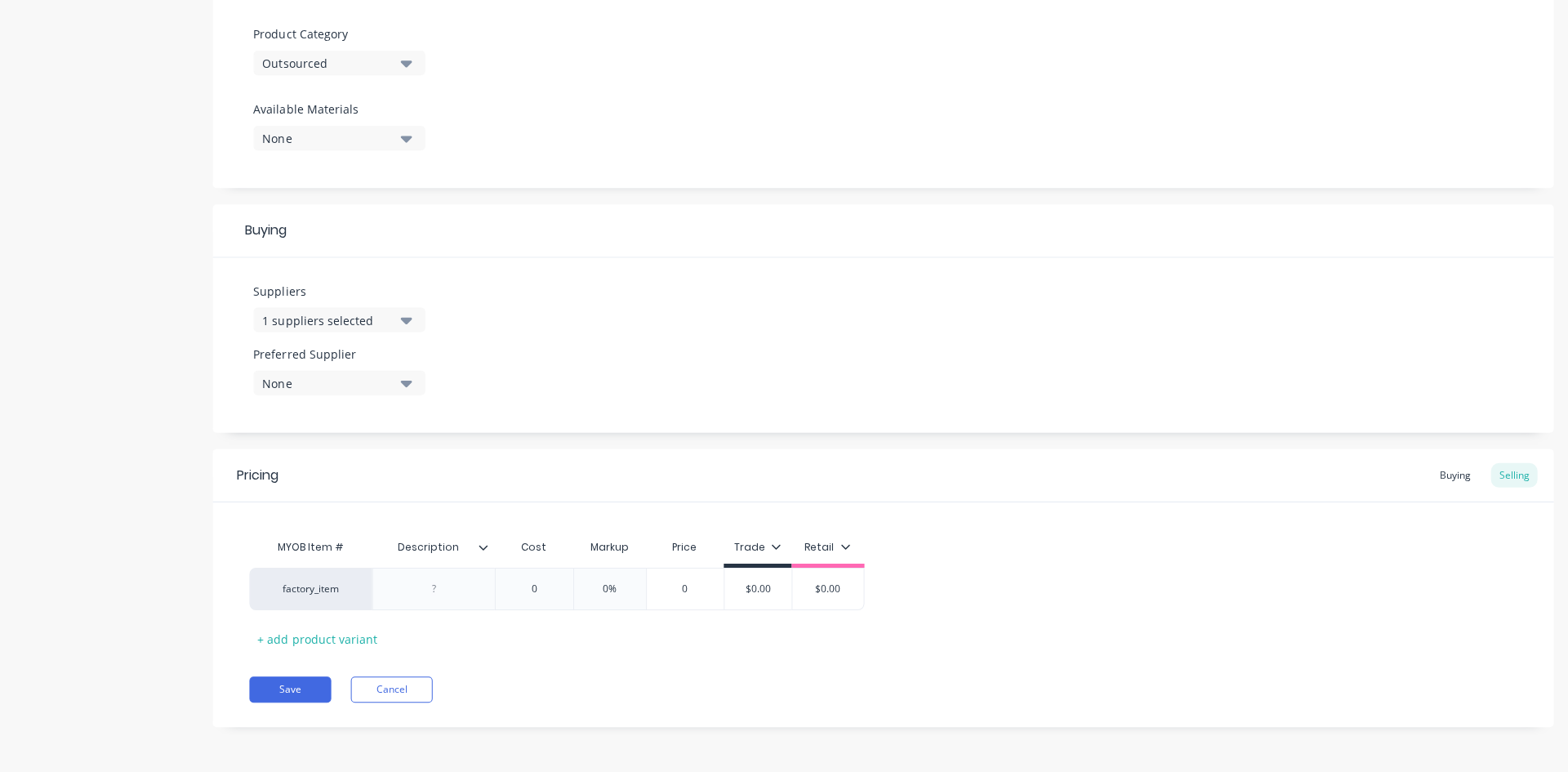
click at [373, 317] on div "1 suppliers selected" at bounding box center [327, 320] width 130 height 17
drag, startPoint x: 378, startPoint y: 372, endPoint x: 267, endPoint y: 378, distance: 111.2
click at [267, 378] on div "perry" at bounding box center [376, 365] width 245 height 41
type input "webfor"
click at [326, 412] on div "Webforge (NZ) Ltd" at bounding box center [384, 409] width 163 height 17
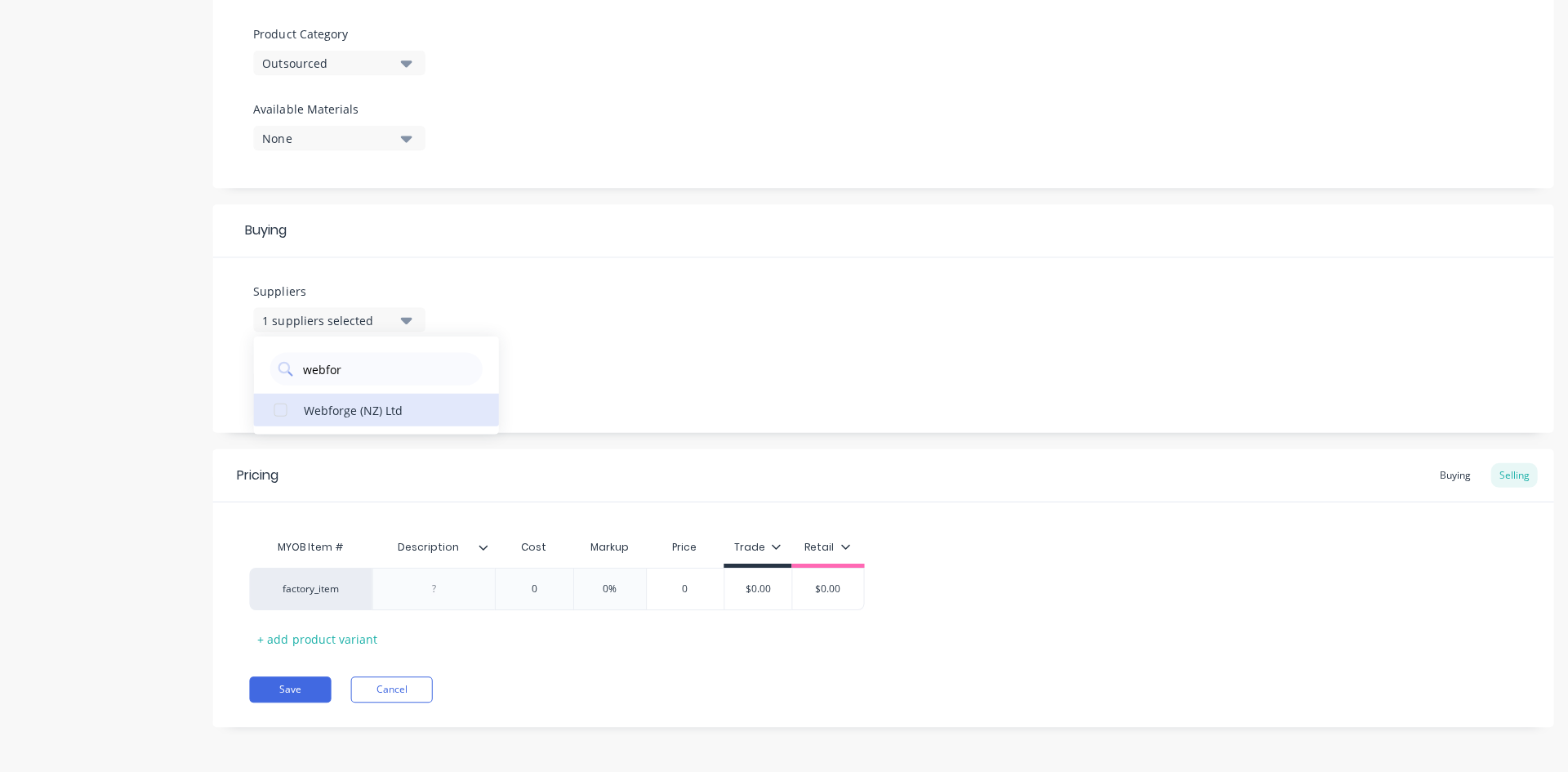
type textarea "x"
click at [662, 386] on div "Suppliers 2 suppliers selected webfor Webforge (NZ) Ltd Preferred Supplier None" at bounding box center [882, 345] width 1339 height 175
click at [403, 317] on icon "button" at bounding box center [406, 320] width 11 height 18
drag, startPoint x: 365, startPoint y: 365, endPoint x: 267, endPoint y: 373, distance: 98.3
click at [267, 373] on div "webfor" at bounding box center [376, 365] width 245 height 41
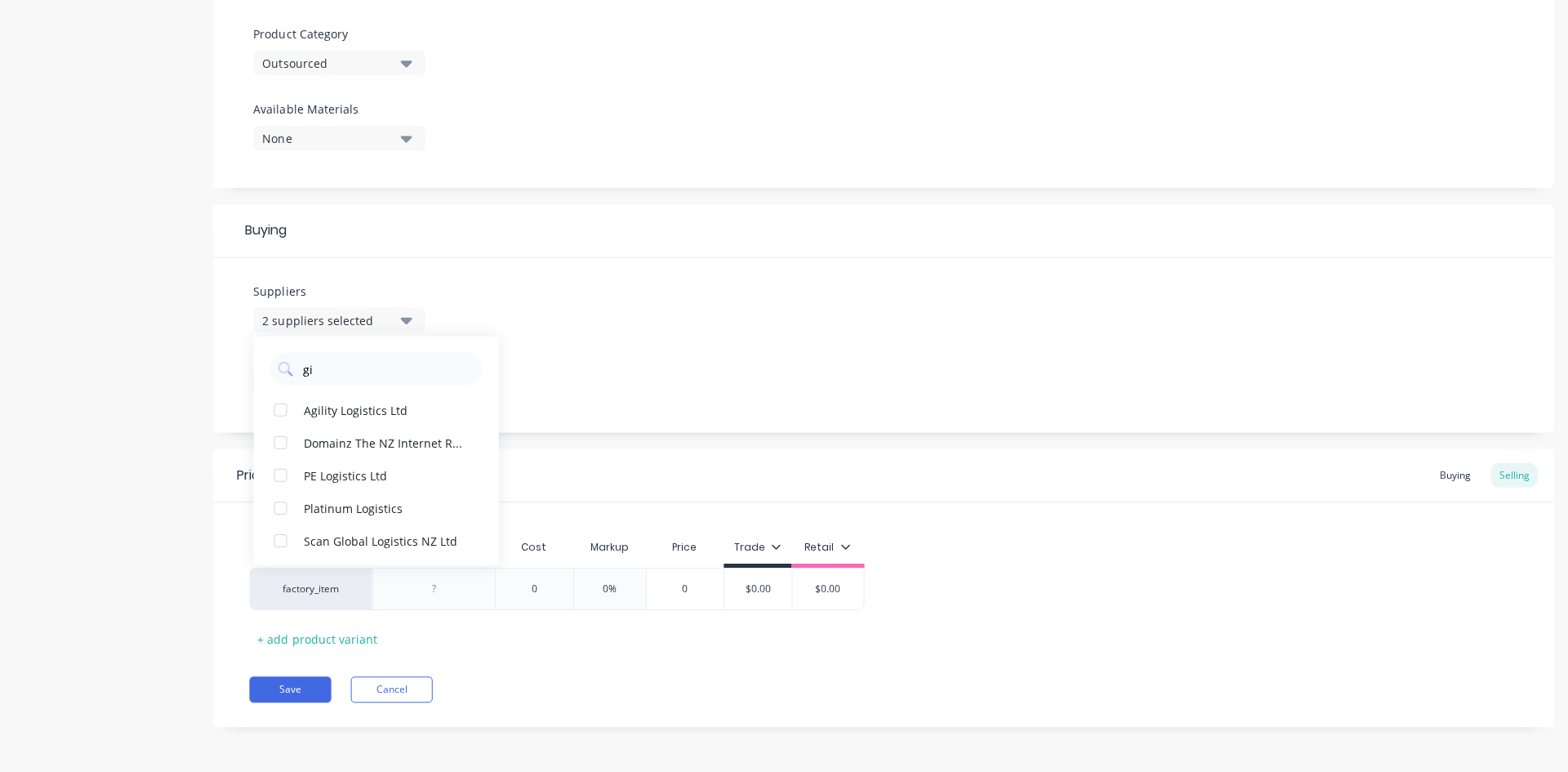
type input "g"
click at [735, 258] on div "Suppliers 2 suppliers selected Perry Metal Protection Webforge (NZ) Ltd A E Til…" at bounding box center [882, 345] width 1339 height 175
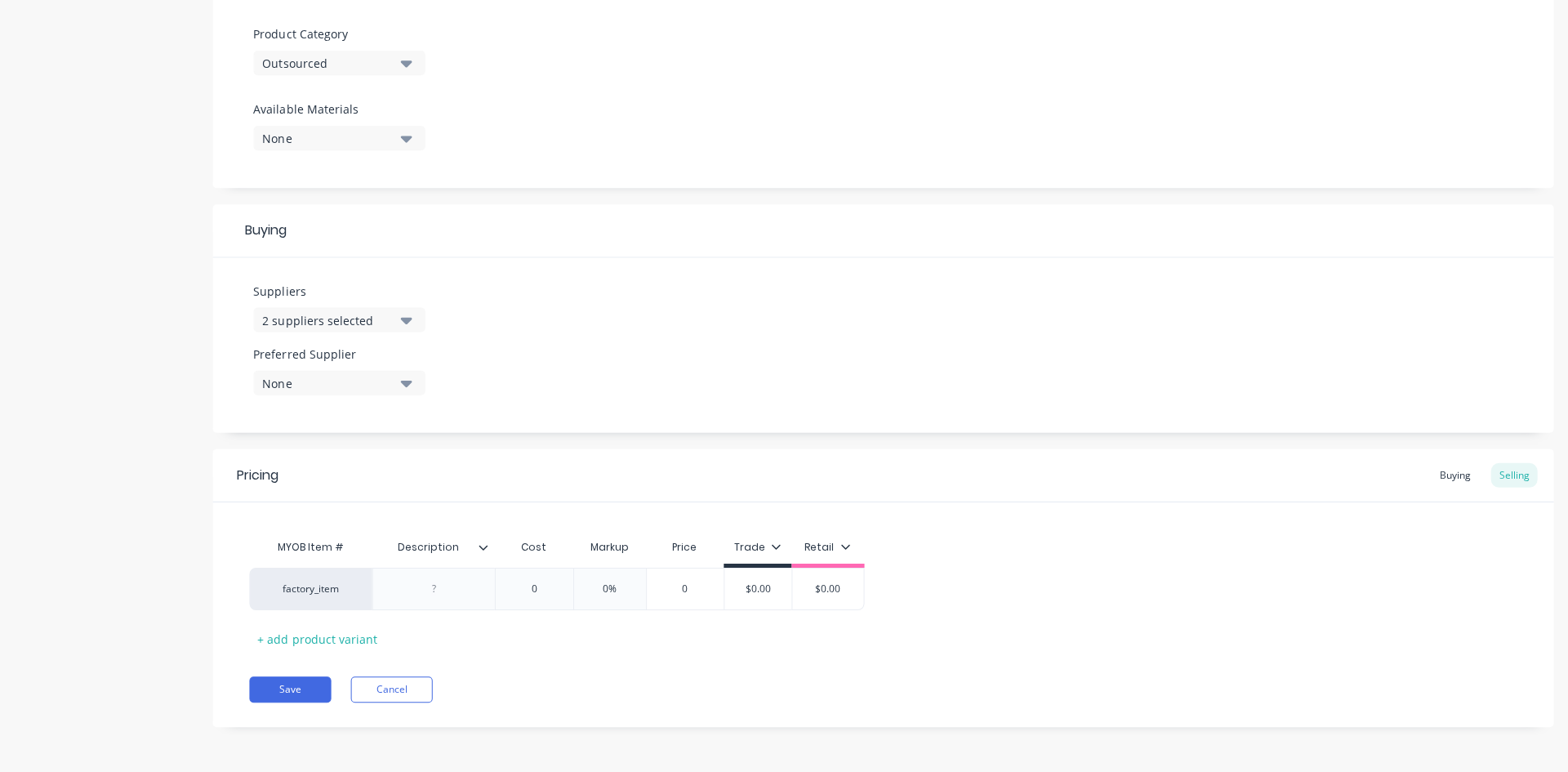
click at [393, 385] on button "None" at bounding box center [339, 383] width 171 height 25
click at [339, 475] on div "Perry Metal Protection" at bounding box center [384, 473] width 163 height 17
click at [1074, 564] on div "MYOB Item # Description Cost Markup Price Trade Retail factory_item 0 0% 0 $0.0…" at bounding box center [882, 591] width 1265 height 121
click at [1439, 474] on div "Buying" at bounding box center [1452, 476] width 48 height 25
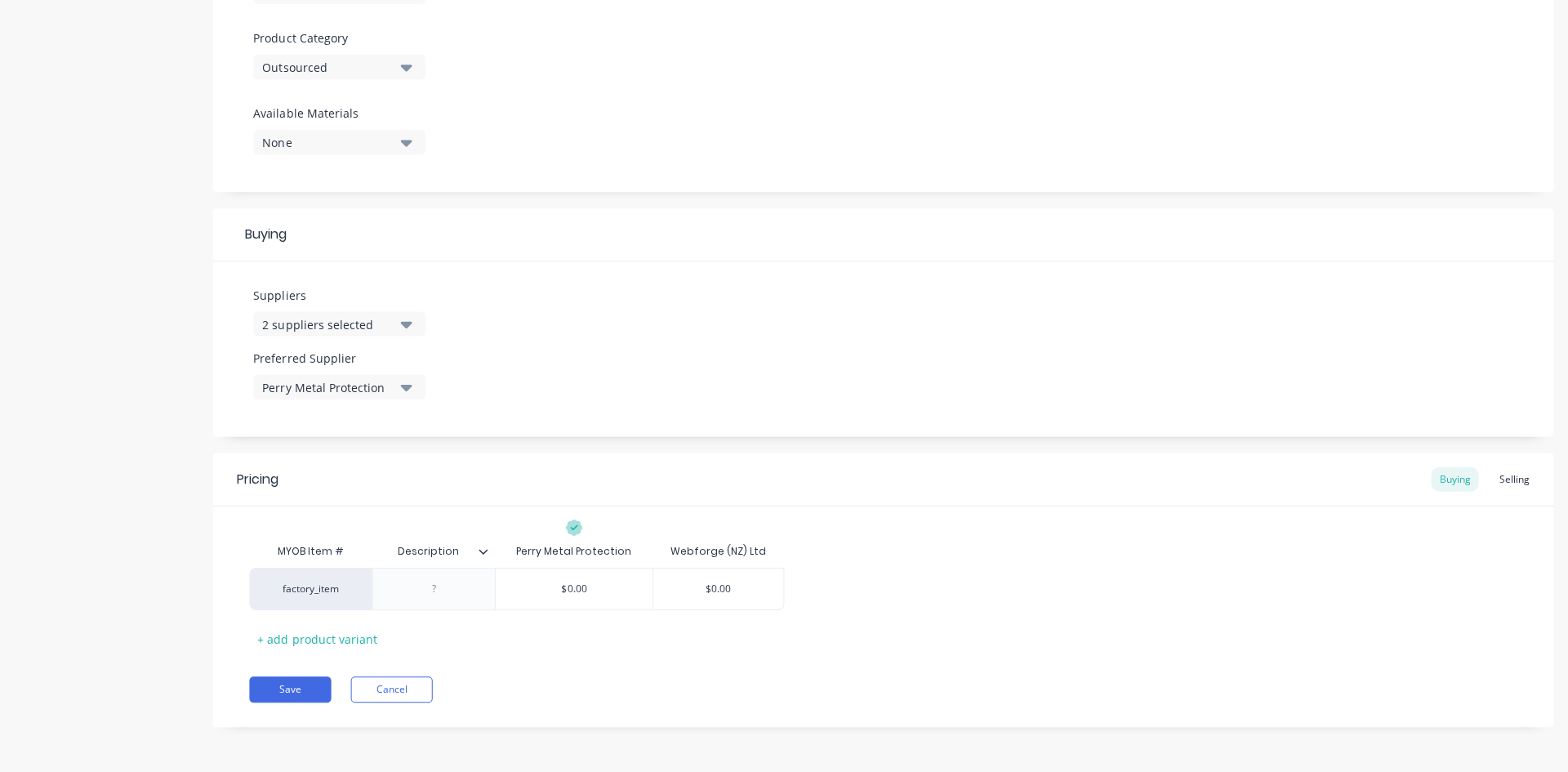
click at [440, 590] on div at bounding box center [434, 589] width 82 height 21
click at [1116, 580] on div "factory_item $0.00 $0.00" at bounding box center [882, 589] width 1265 height 43
click at [420, 590] on div at bounding box center [434, 589] width 82 height 21
type textarea "x"
type input "$0.00"
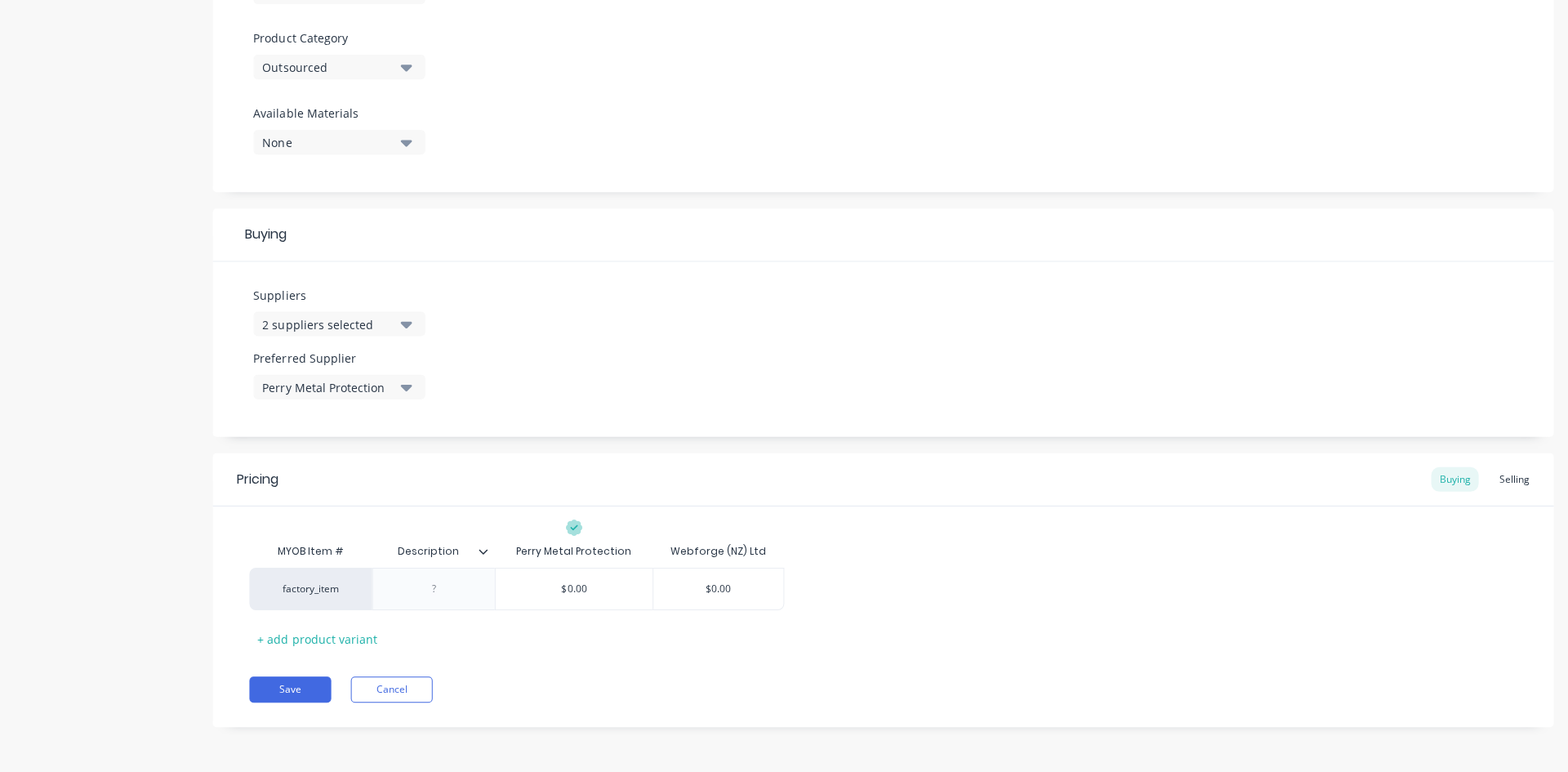
drag, startPoint x: 562, startPoint y: 586, endPoint x: 863, endPoint y: 594, distance: 301.1
click at [863, 594] on div "factory_item $0.00 $0.00 $0.00" at bounding box center [882, 589] width 1265 height 43
type textarea "x"
type input "2"
type textarea "x"
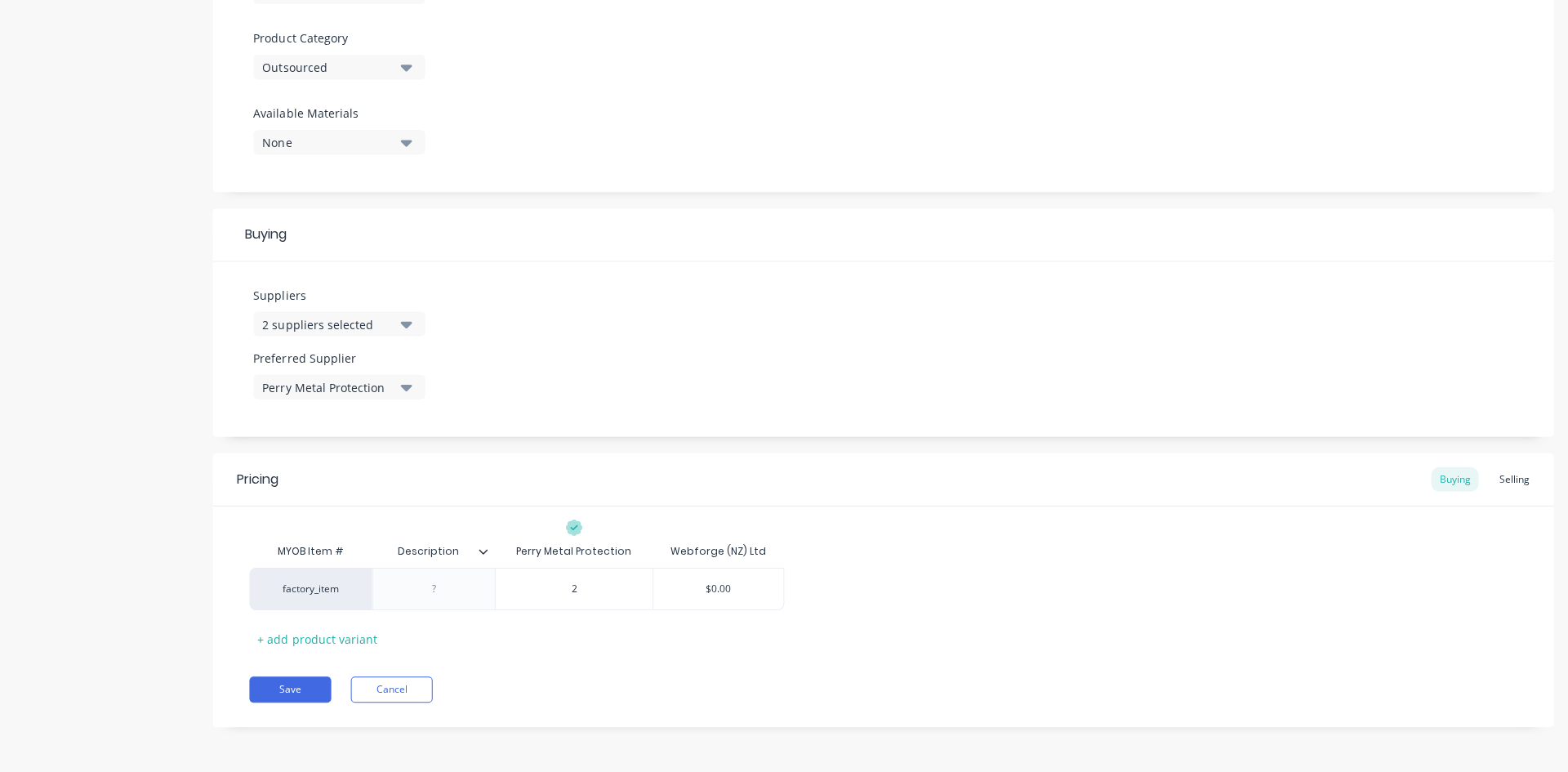
type input "2."
type textarea "x"
type input "2.3"
type textarea "x"
type input "2.33"
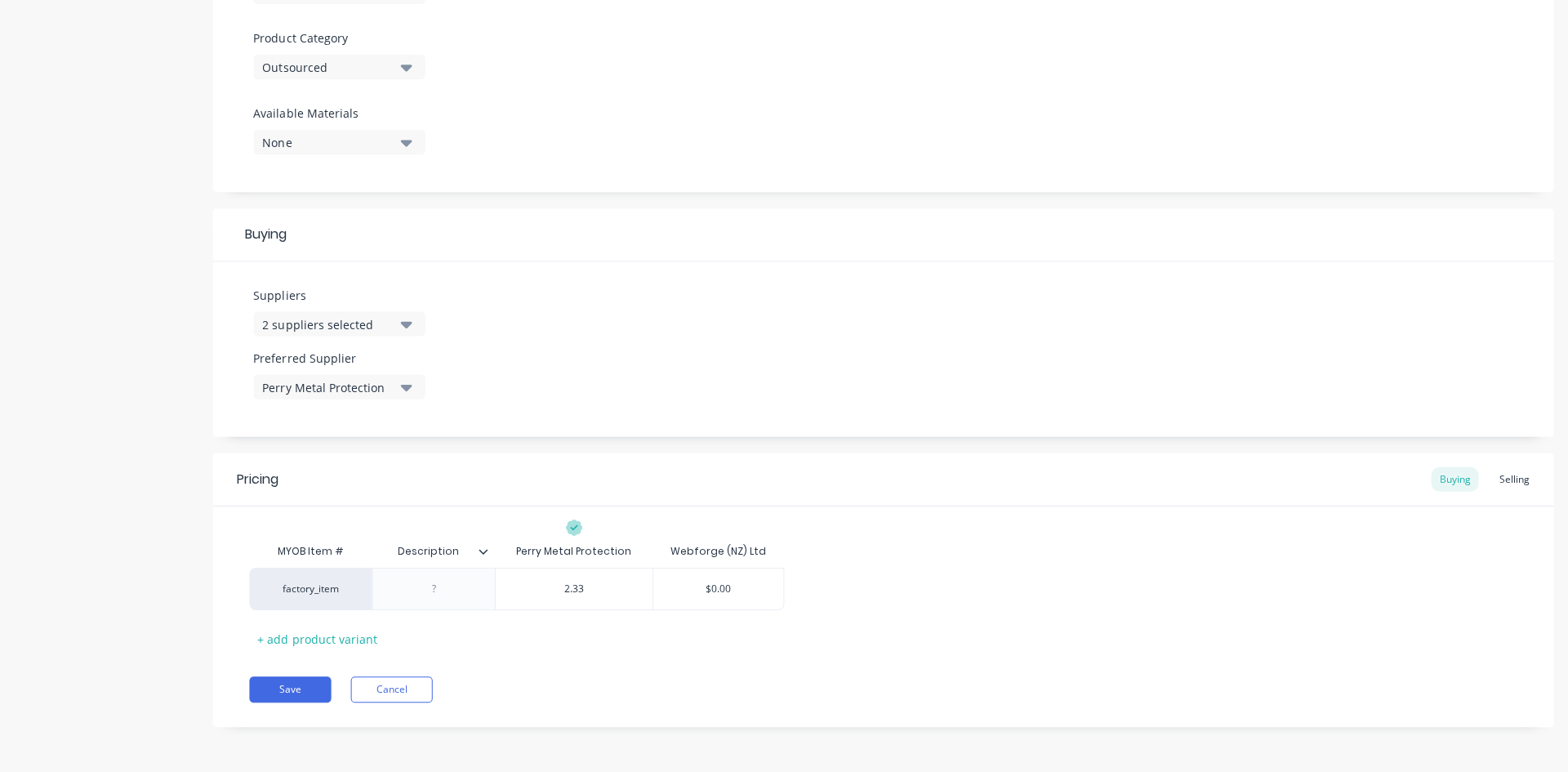
type input "$0.00"
click at [882, 584] on div "factory_item $2.33 2.33 $0.00 $0.00" at bounding box center [882, 589] width 1265 height 43
click at [293, 697] on button "Save" at bounding box center [290, 689] width 82 height 26
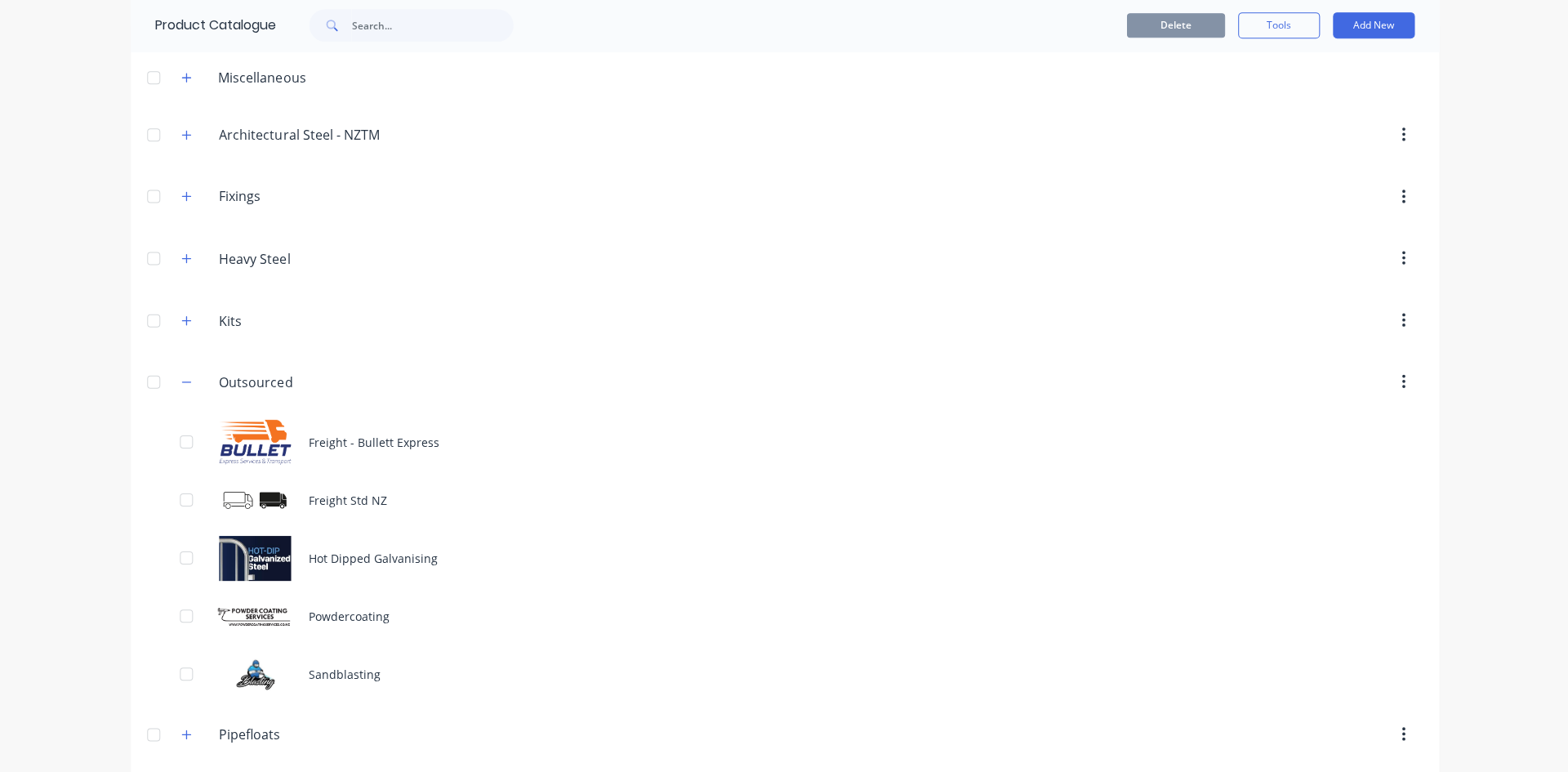
scroll to position [82, 0]
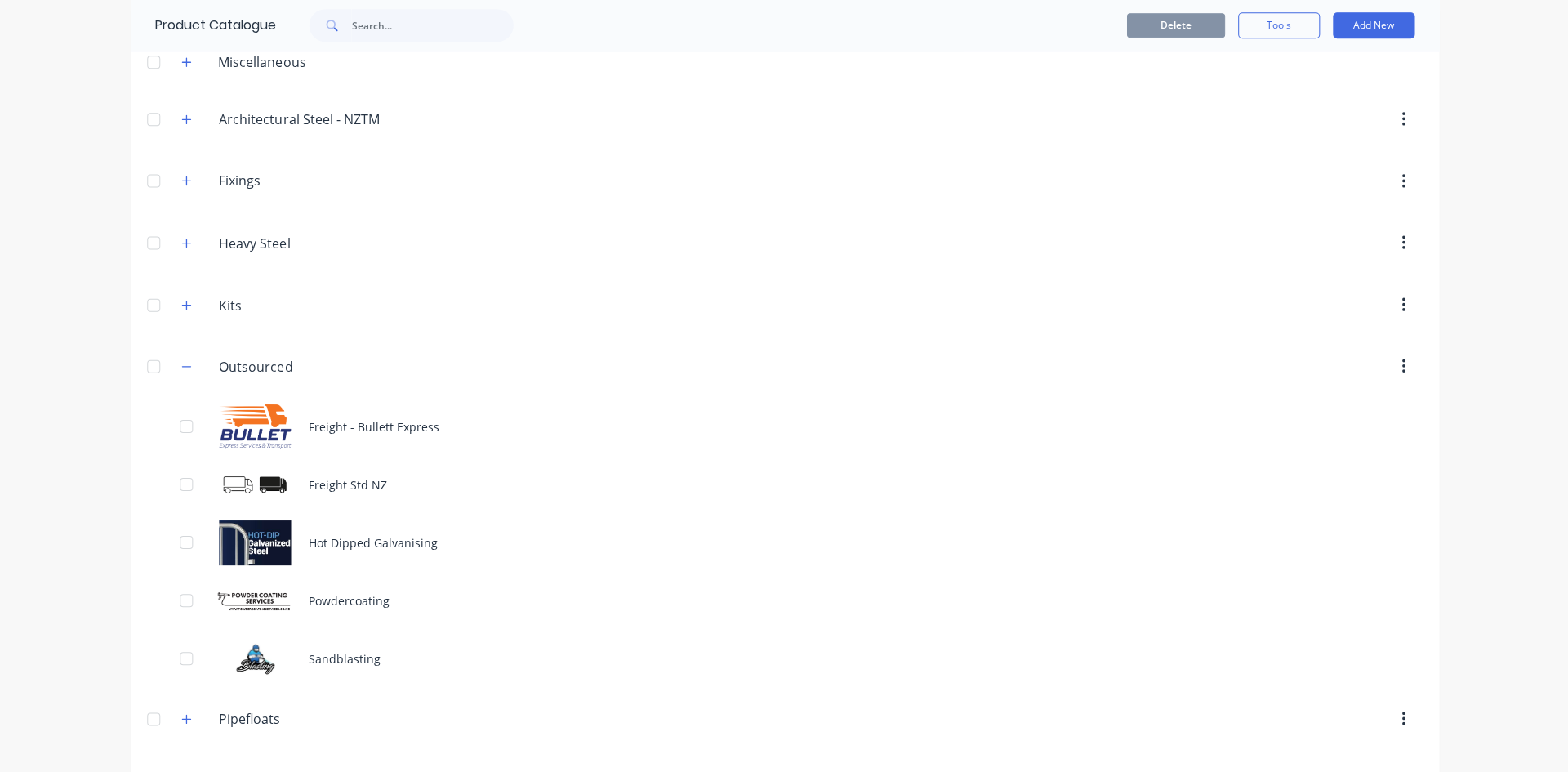
click at [357, 537] on div "Hot Dipped Galvanising" at bounding box center [783, 542] width 1306 height 58
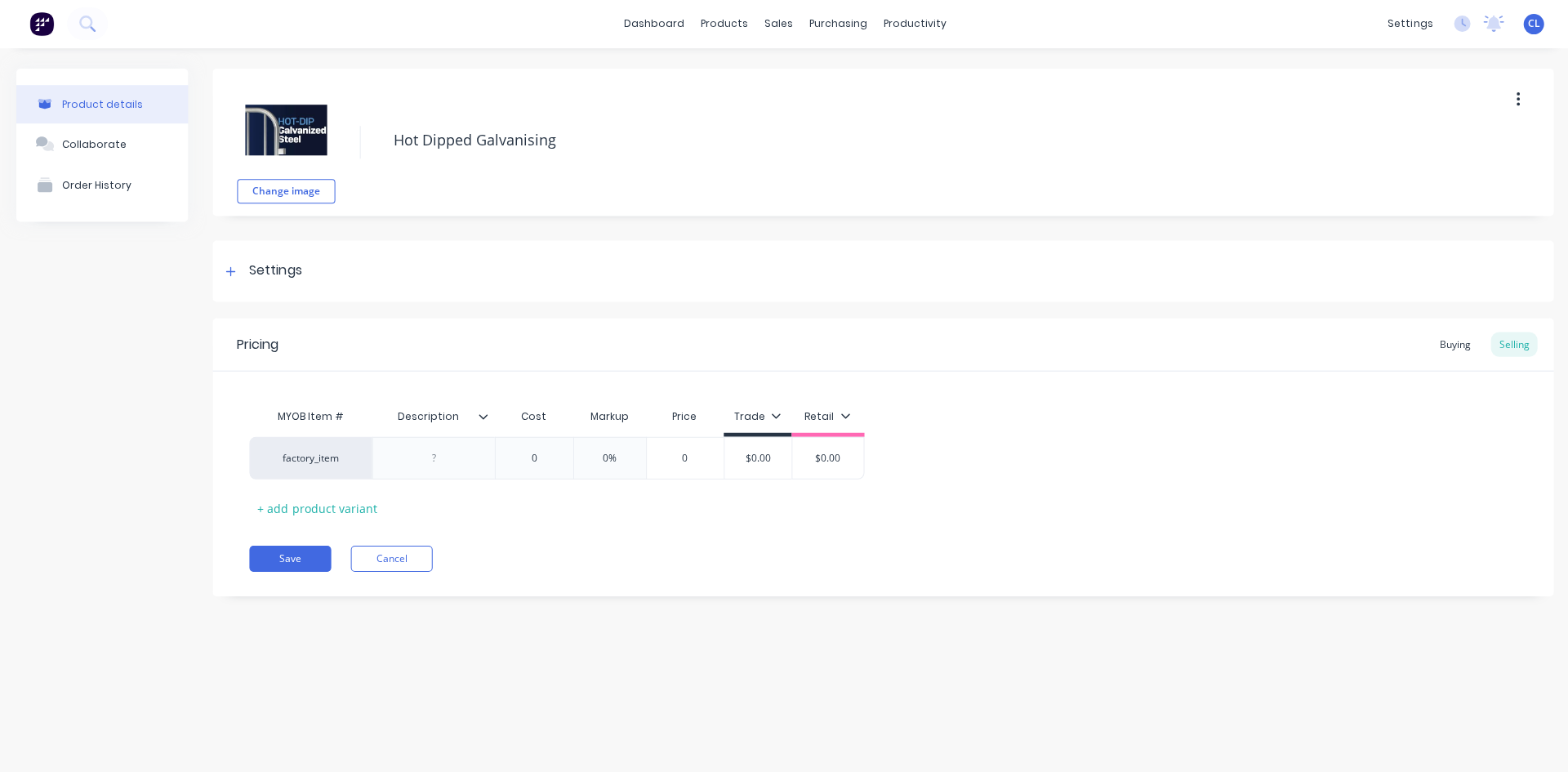
type textarea "x"
type input "0"
drag, startPoint x: 512, startPoint y: 454, endPoint x: 722, endPoint y: 448, distance: 210.1
click at [722, 448] on div "factory_item 0 0 0% 0 $0.00 $0.00" at bounding box center [556, 459] width 614 height 43
click at [1444, 344] on div "Buying" at bounding box center [1452, 345] width 48 height 25
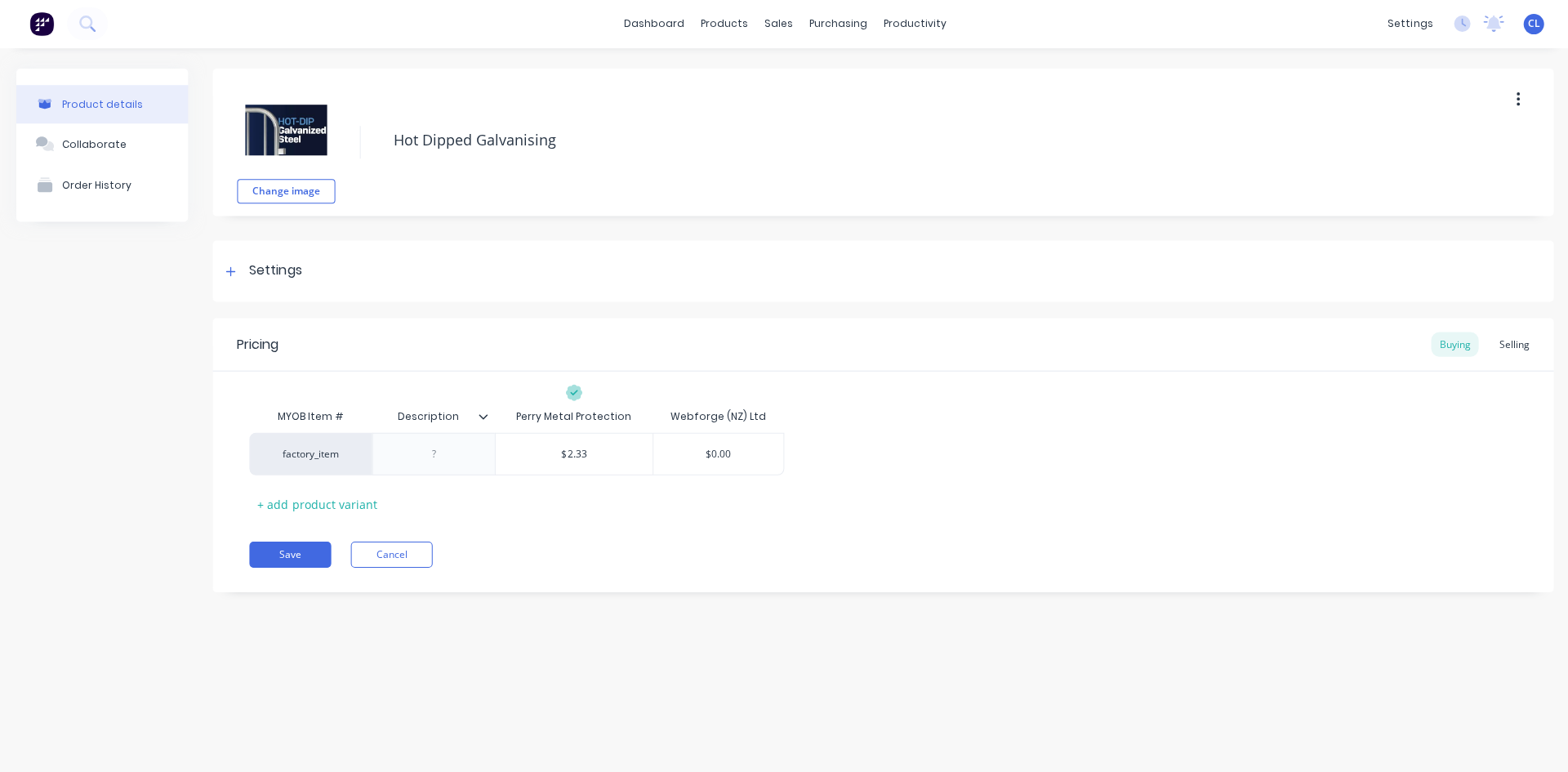
type input "$0.00"
drag, startPoint x: 696, startPoint y: 449, endPoint x: 927, endPoint y: 449, distance: 231.0
click at [927, 449] on div "factory_item $2.33 $0.00 $0.00" at bounding box center [882, 455] width 1265 height 43
type textarea "x"
type input "2"
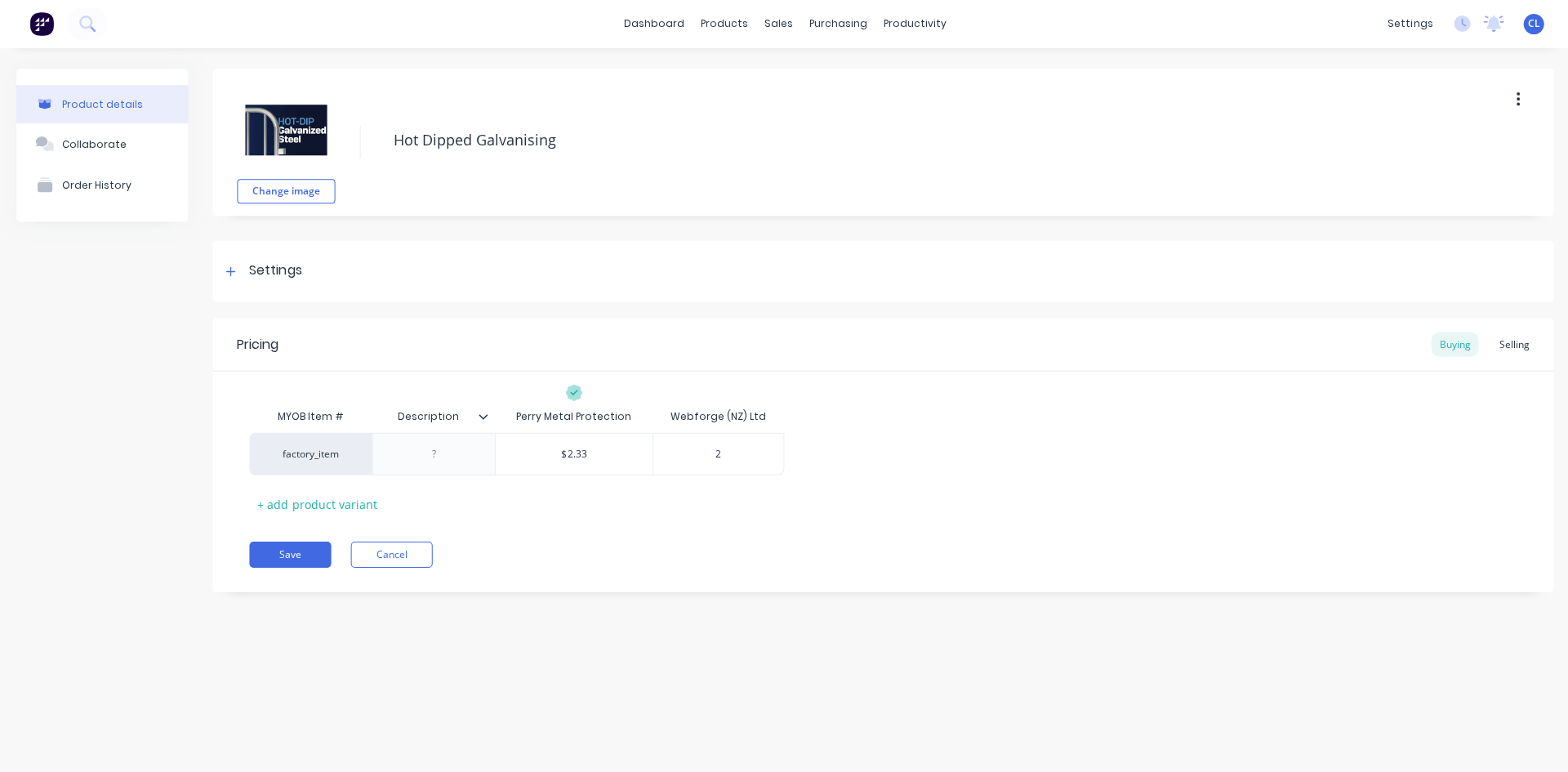
type textarea "x"
type input "2."
type textarea "x"
type input "2.2"
type textarea "x"
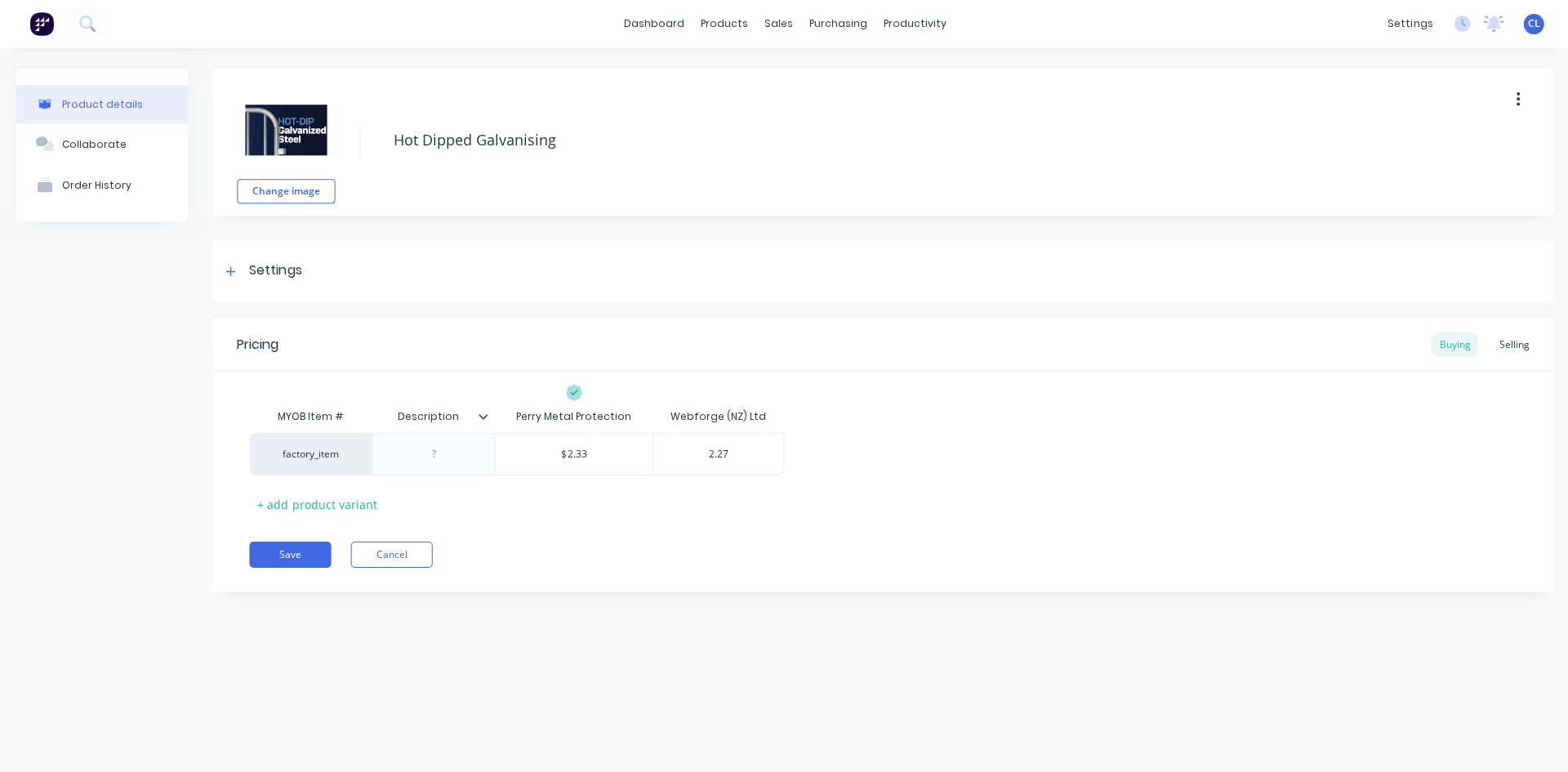
type input "2.27"
click at [1519, 345] on div "Selling" at bounding box center [1511, 345] width 47 height 25
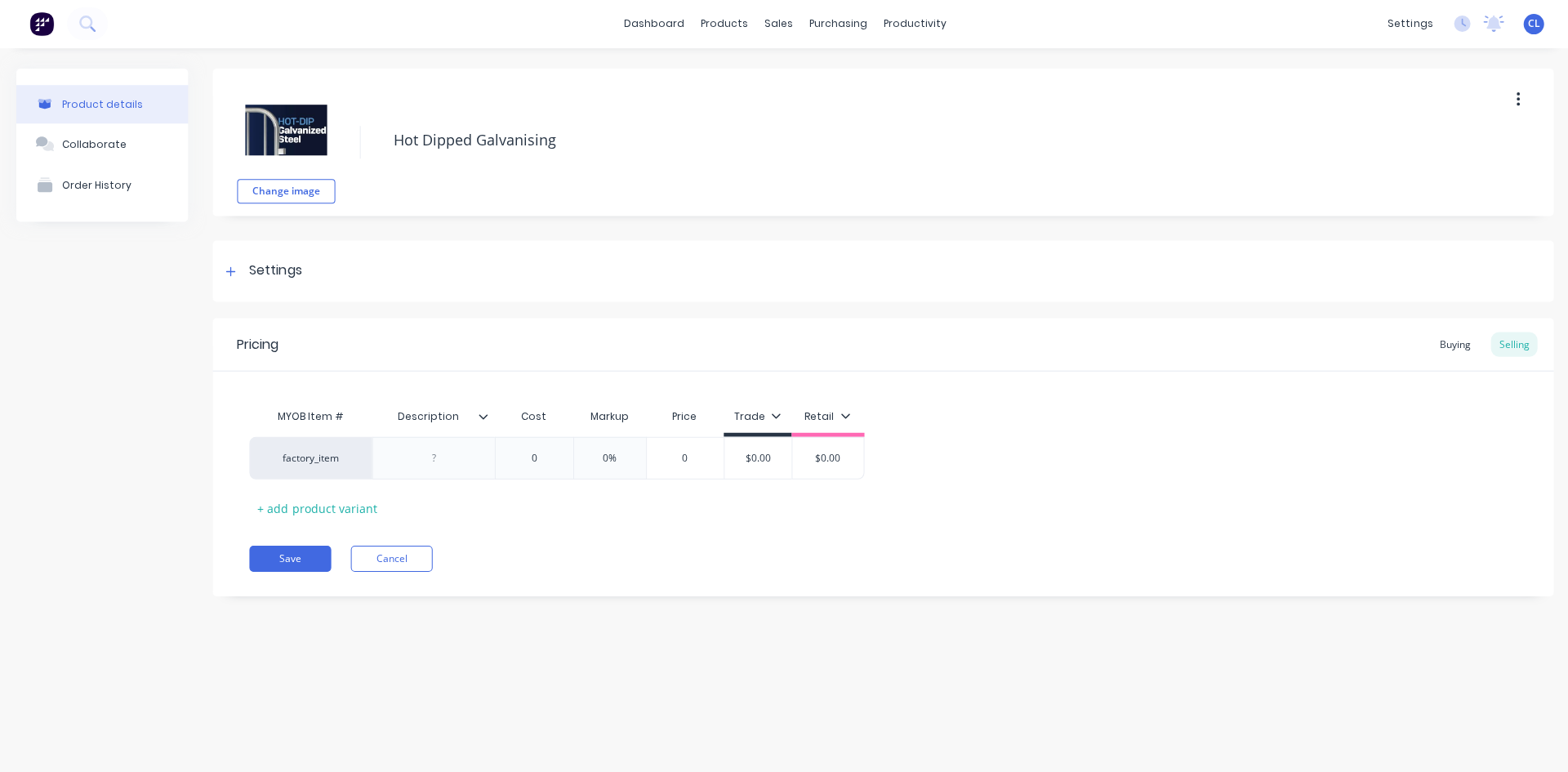
type input "0"
drag, startPoint x: 526, startPoint y: 455, endPoint x: 599, endPoint y: 450, distance: 73.2
click at [599, 451] on div "factory_item 0 0 0% 0 $0.00 $0.00" at bounding box center [556, 459] width 614 height 43
type textarea "x"
type input "2."
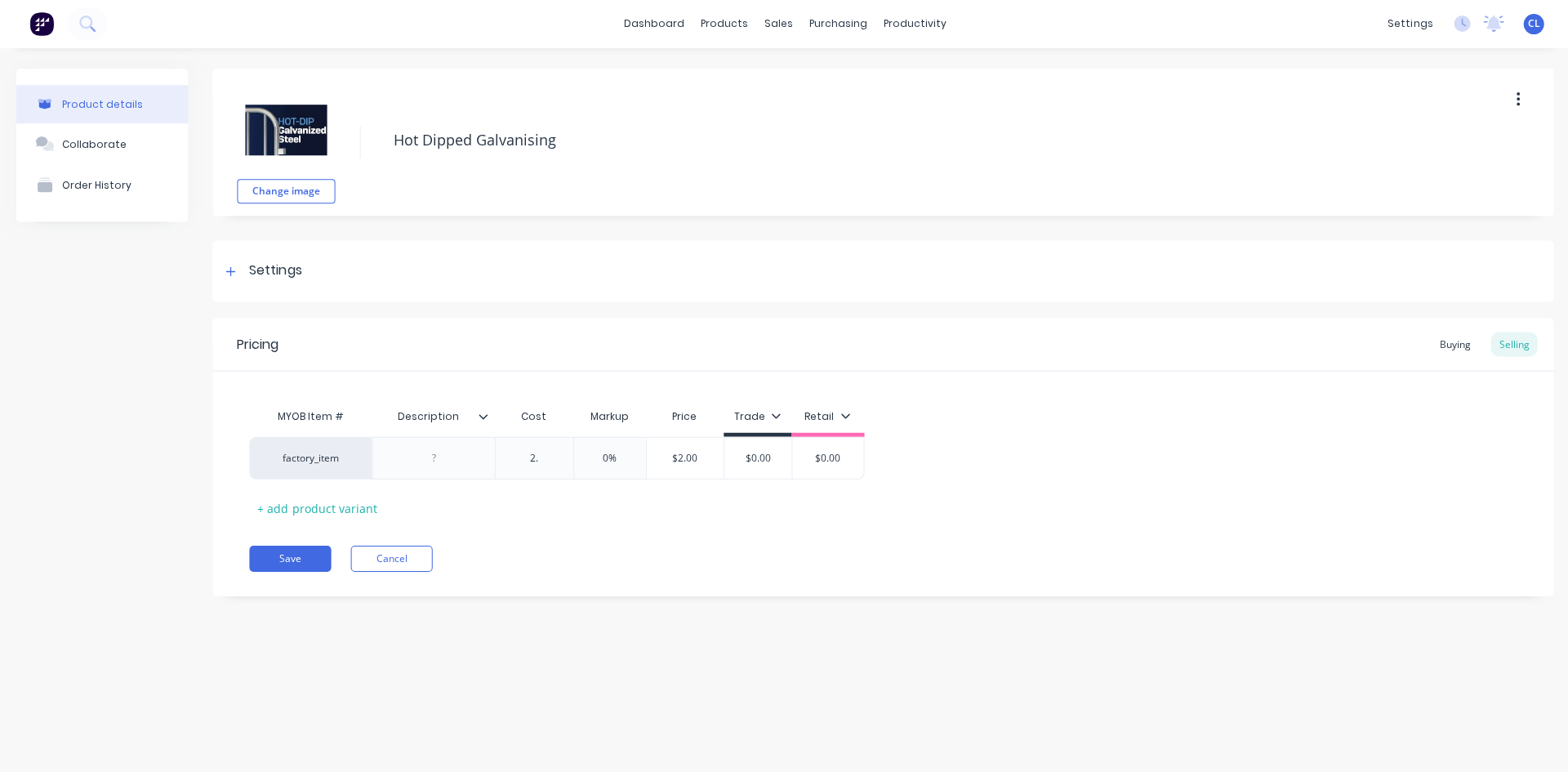
type textarea "x"
type input "2.8"
type textarea "x"
type input "2.85"
type input "0%"
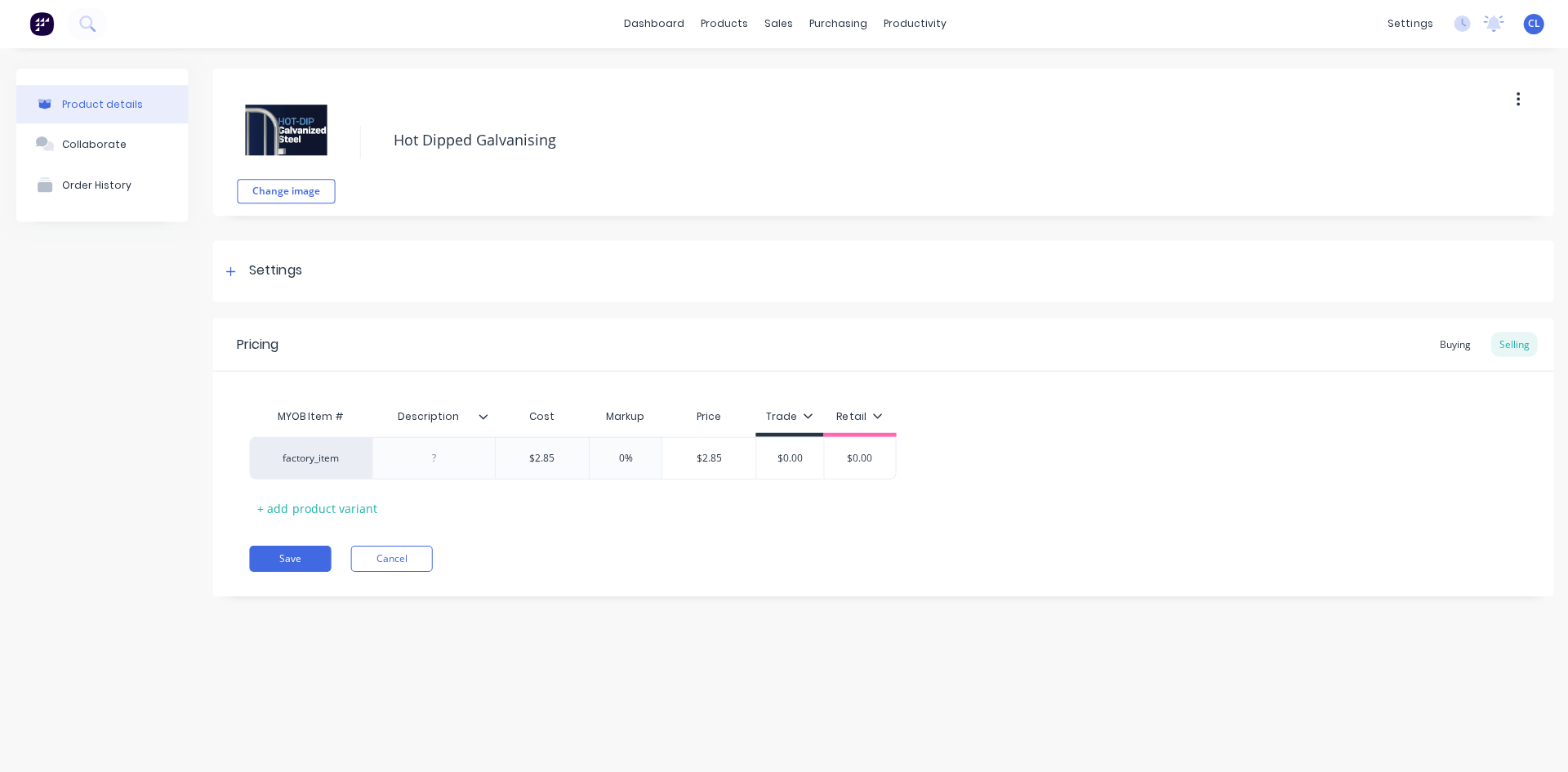
type textarea "x"
type input "0%5"
type textarea "x"
type input "0%50"
type input "$4.275"
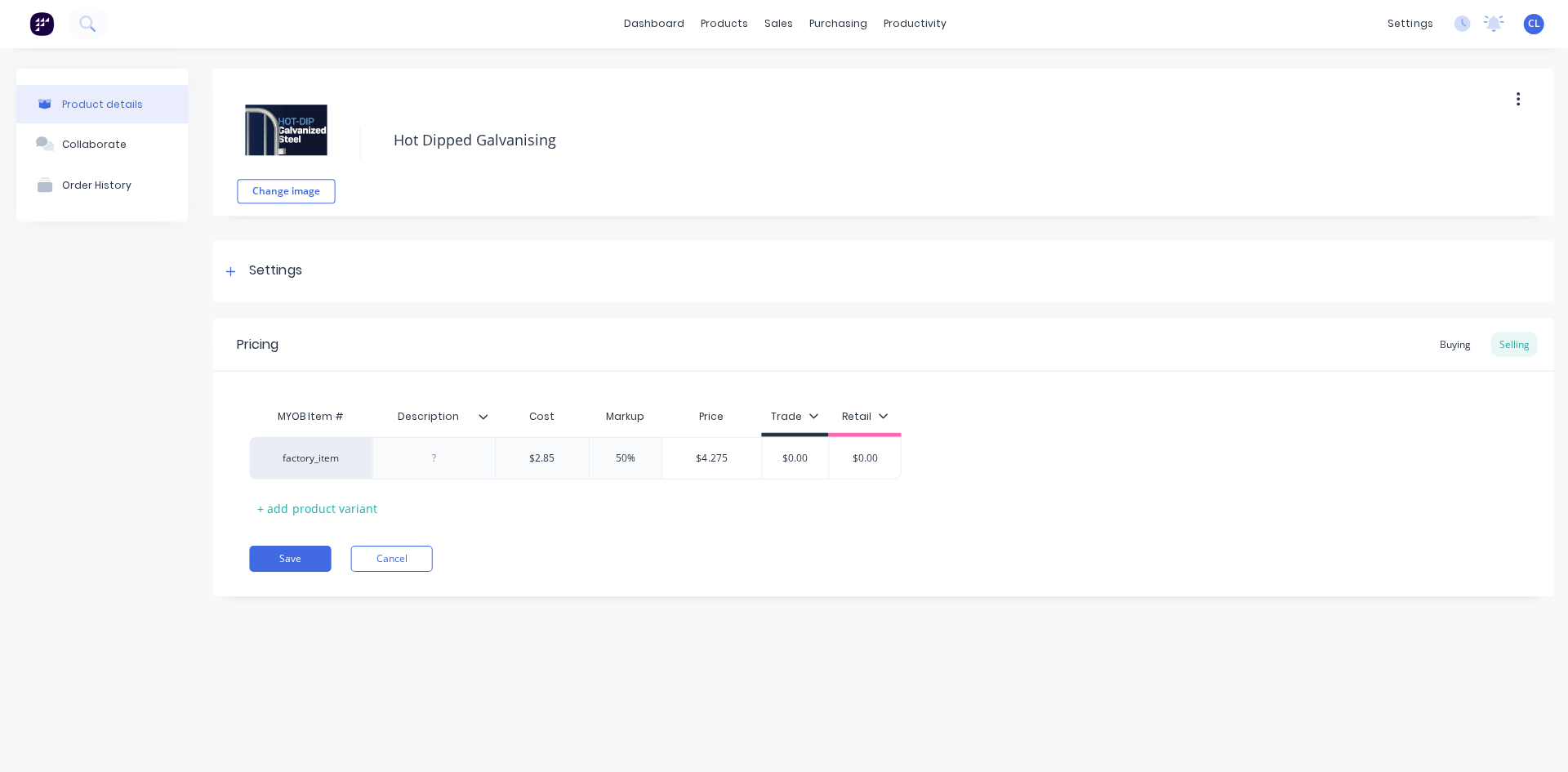
type input "$0.00"
type textarea "x"
type input "$0.0"
type textarea "x"
type input "$0."
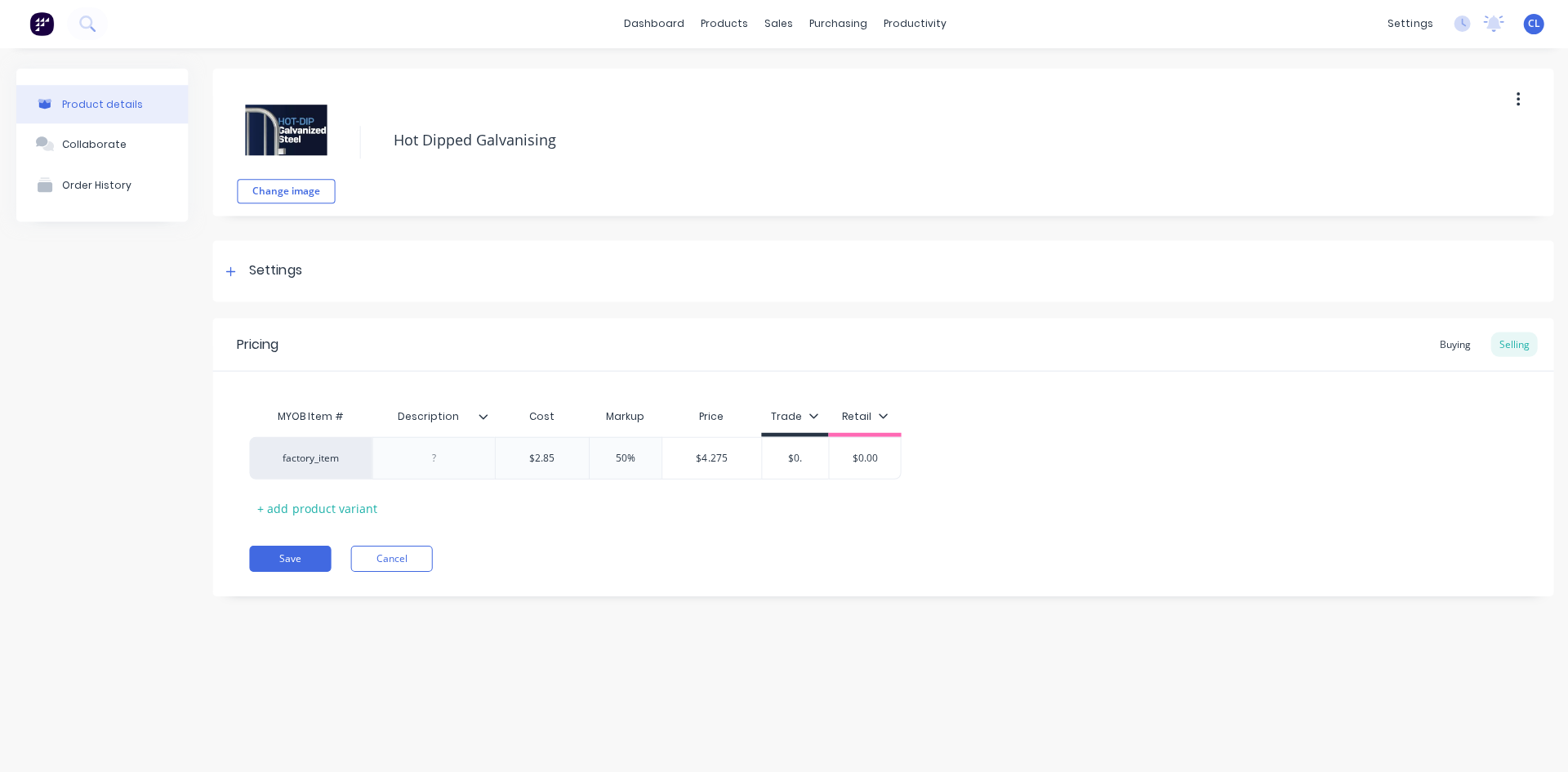
type textarea "x"
type input "$0.4"
type textarea "x"
type input "$0.4."
type textarea "x"
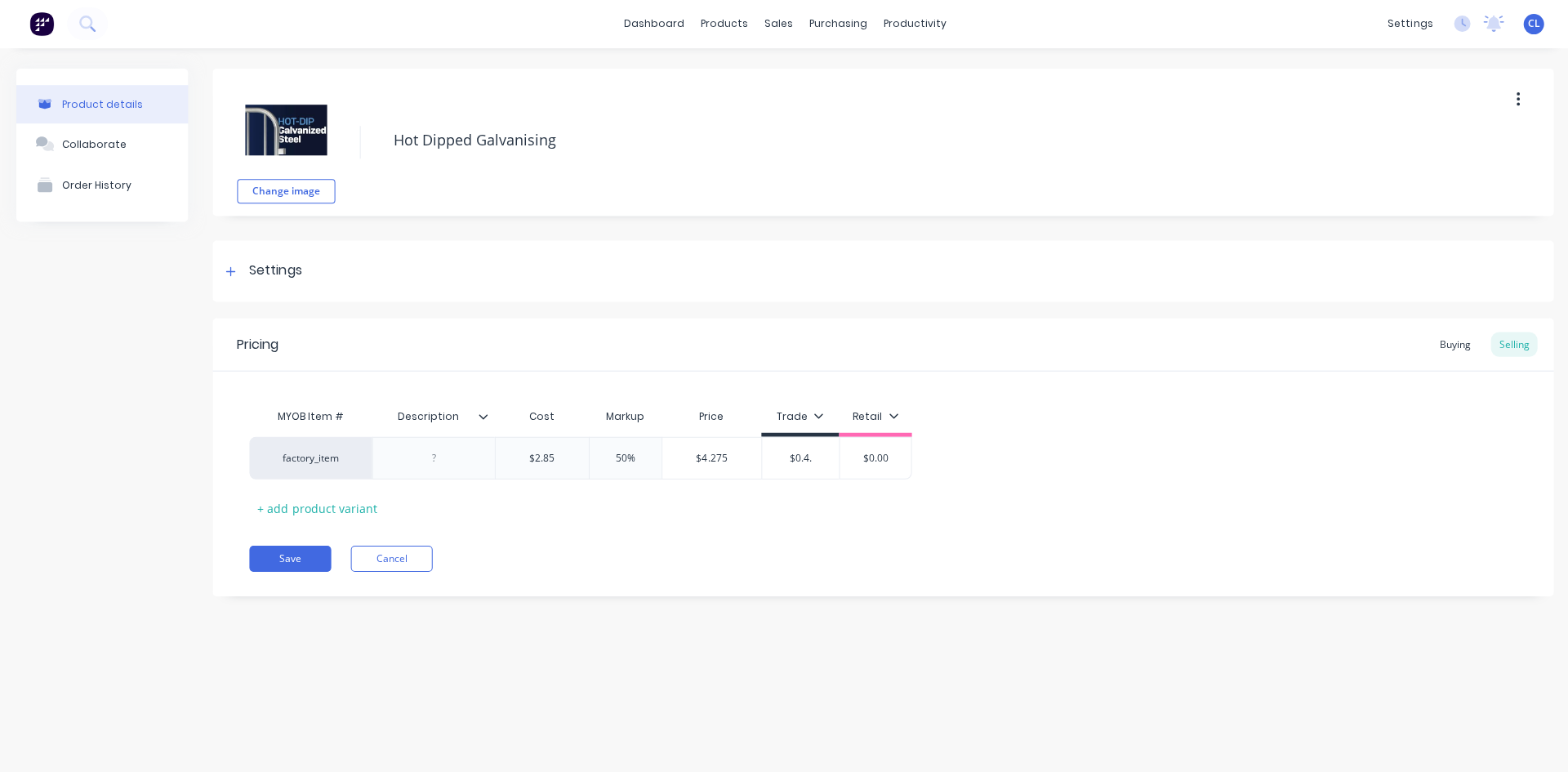
type input "$0.4.2"
type textarea "x"
type input "$0.4.27"
type textarea "x"
type input "$0.4.275"
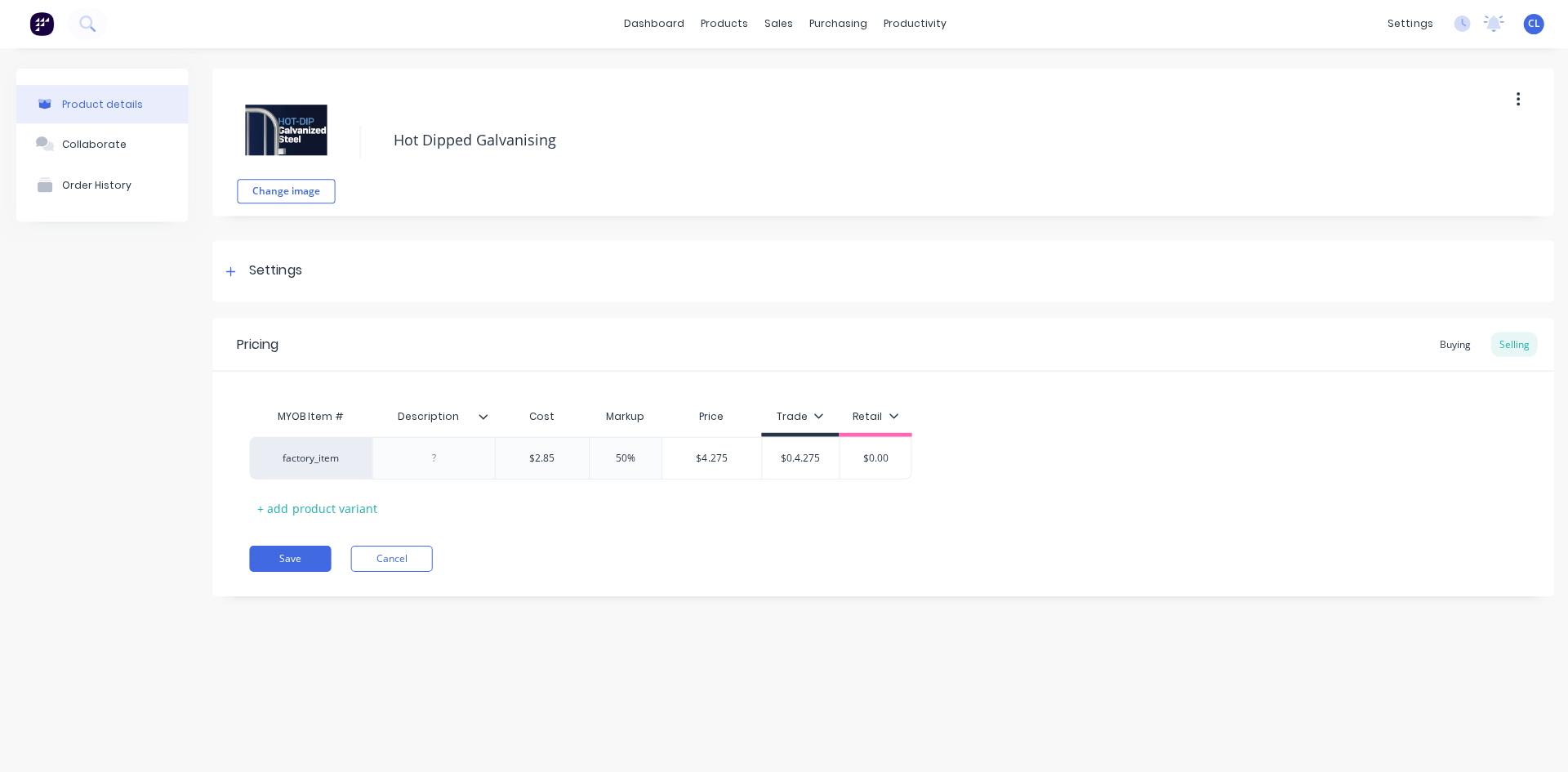
type input "$0.00"
type input "$0.40"
drag, startPoint x: 823, startPoint y: 460, endPoint x: 721, endPoint y: 468, distance: 102.3
click at [721, 468] on div "factory_item $2.85 2.85 50% 0%50 $4.275 $4.275 $0.40 $0.40 $0.00 $0.00" at bounding box center [580, 459] width 661 height 43
type textarea "x"
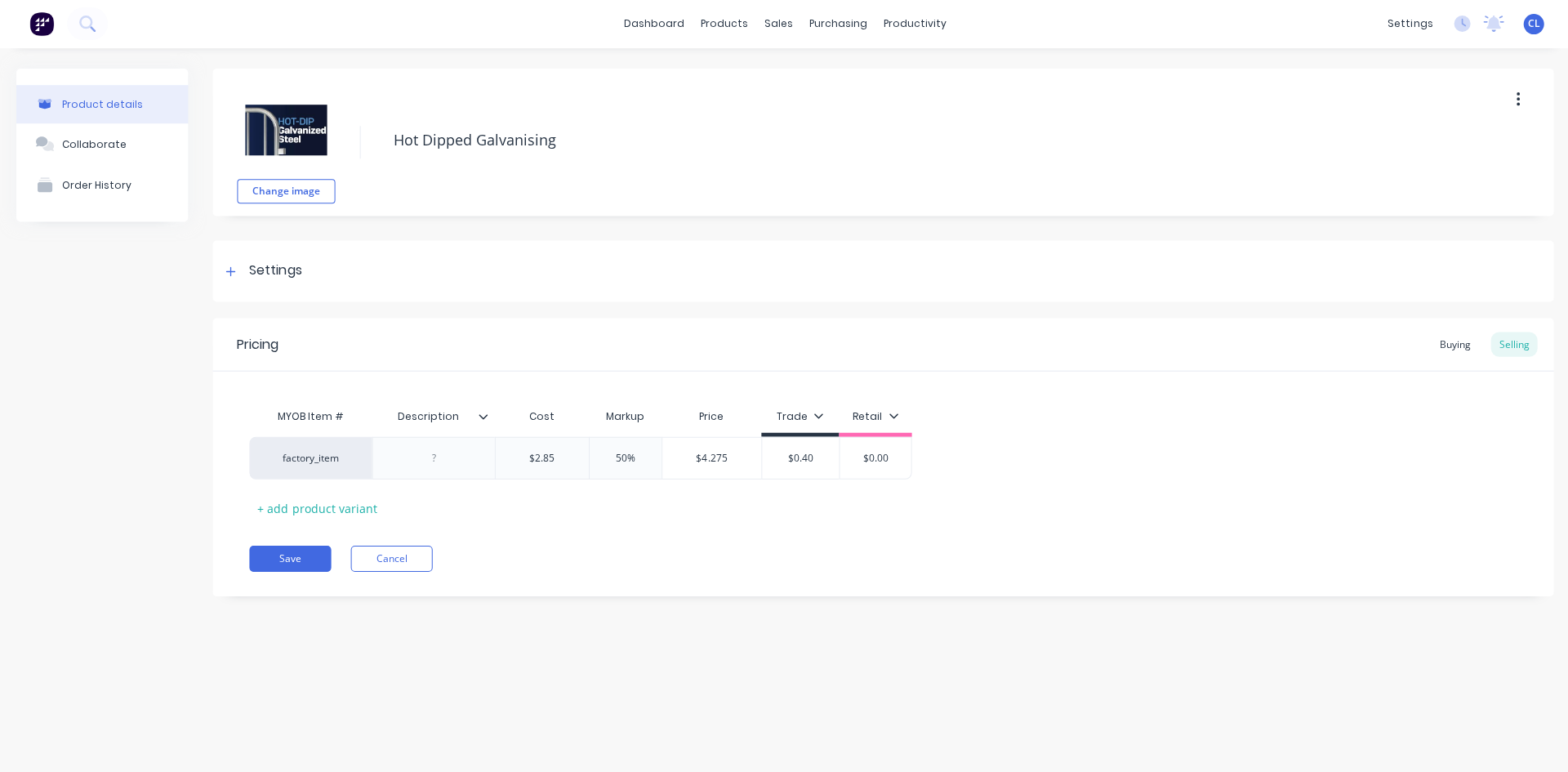
type input "4"
type textarea "x"
type input "4."
type textarea "x"
type input "4.2"
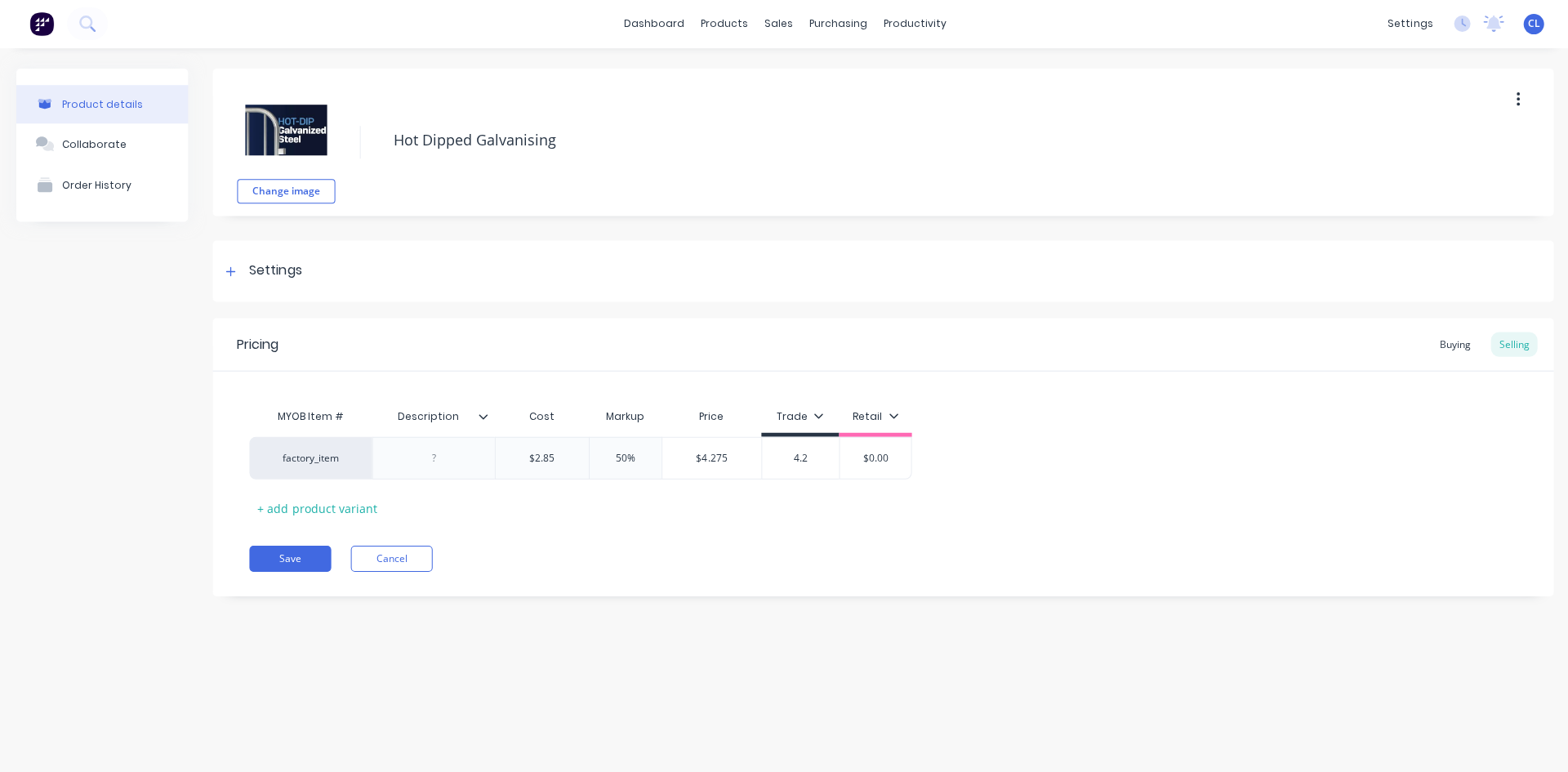
type textarea "x"
type input "4.27"
type textarea "x"
type input "4.275"
type textarea "x"
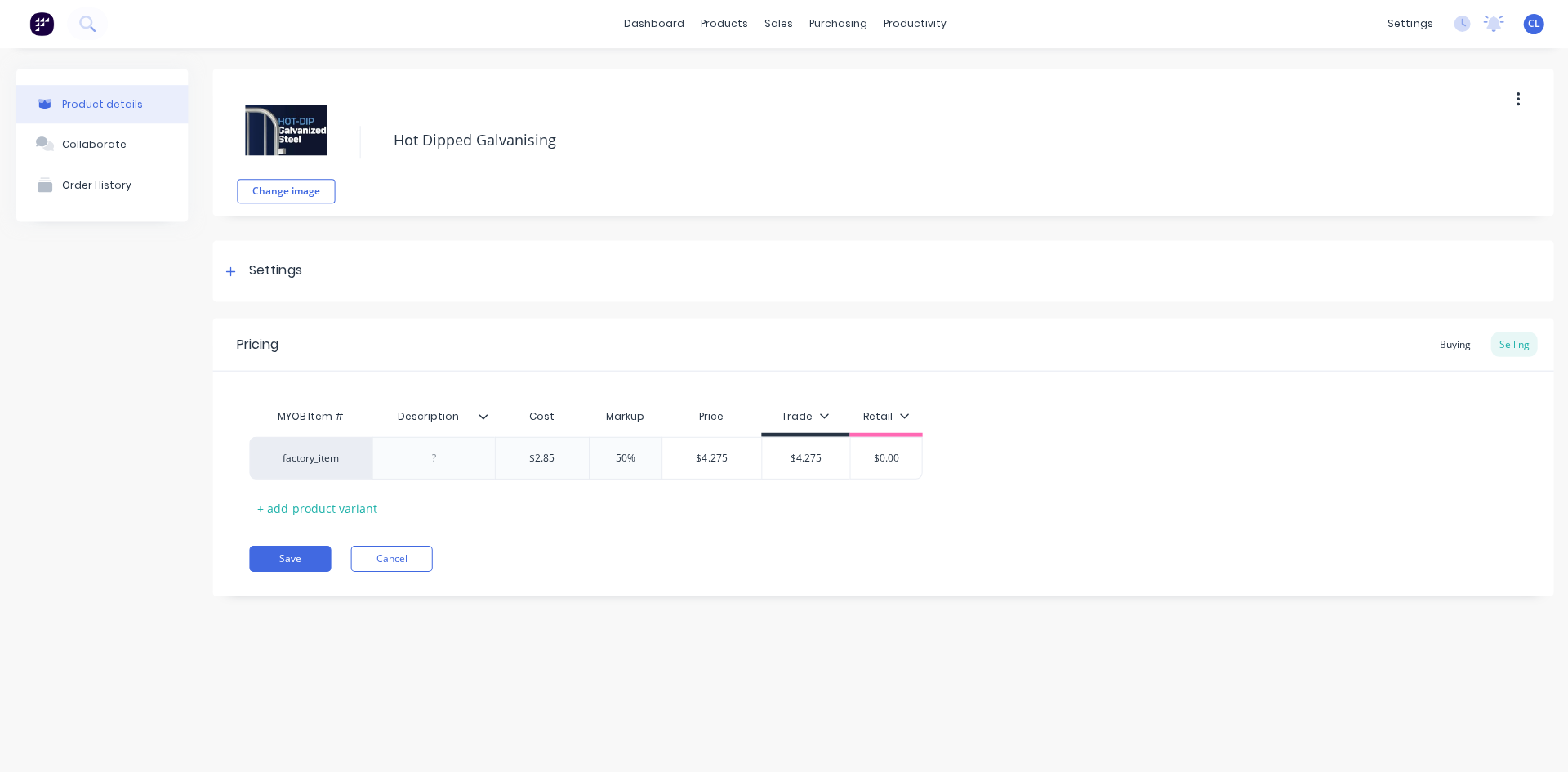
type input "5"
type textarea "x"
type input "5."
type textarea "x"
type input "5.5"
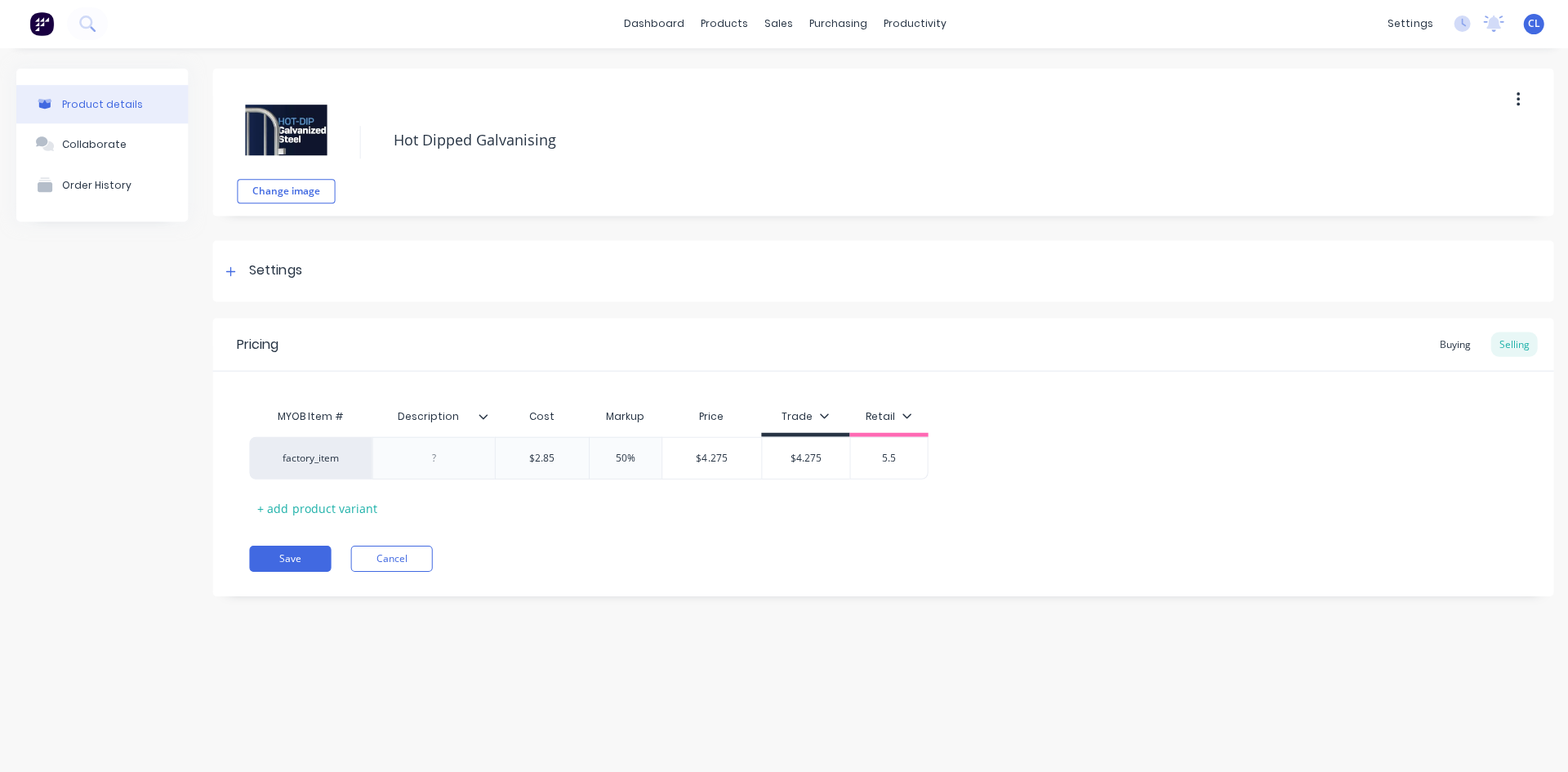
type textarea "x"
type input "5.55"
type textarea "x"
type input "5.557"
type textarea "x"
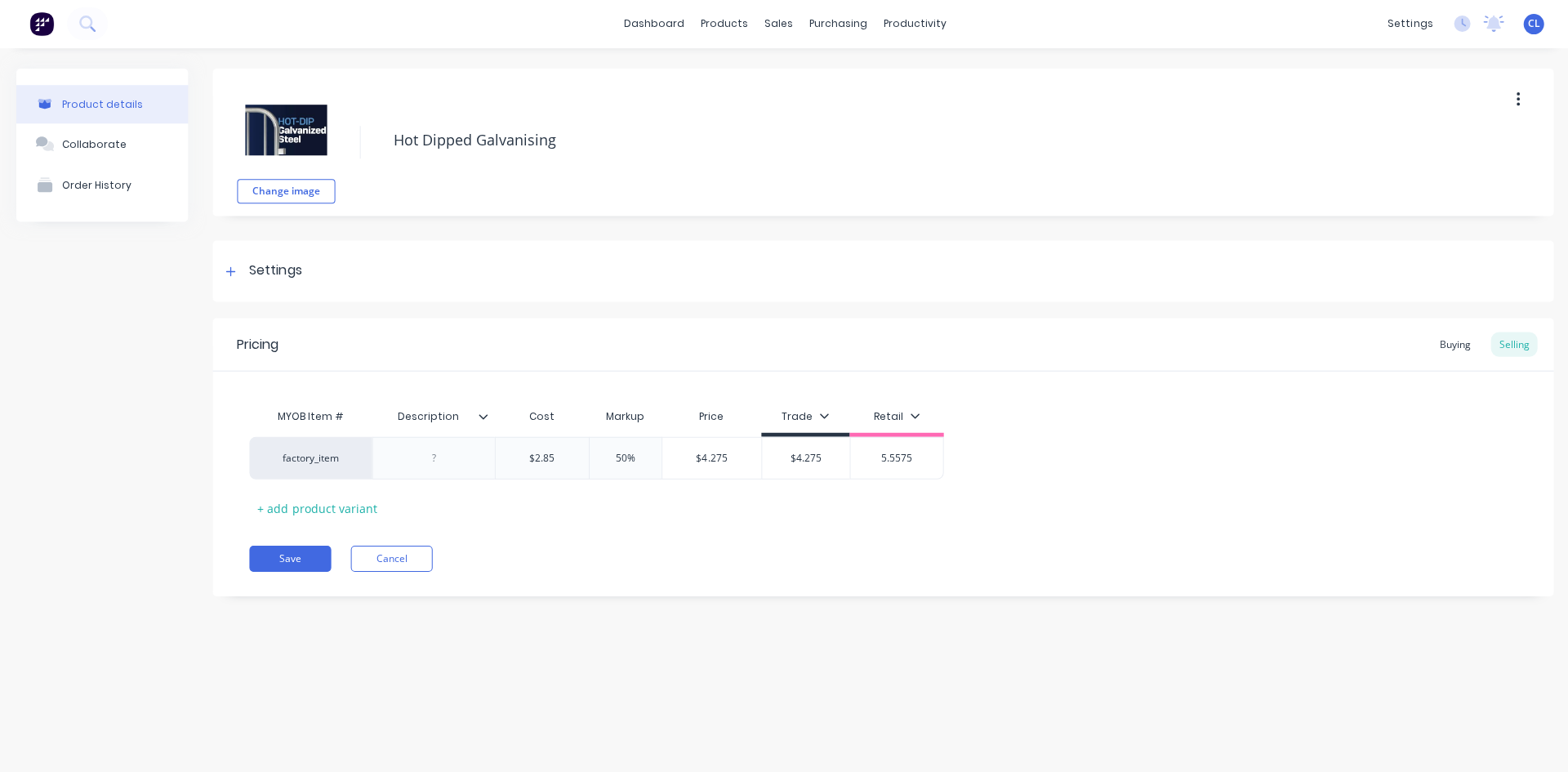
type input "5.5575"
click at [1122, 441] on div "factory_item $2.85 2.85 50% 0%50 $4.275 $4.275 $4.275 4.275 $5.5575 5.5575" at bounding box center [882, 459] width 1265 height 43
click at [292, 555] on button "Save" at bounding box center [290, 559] width 82 height 26
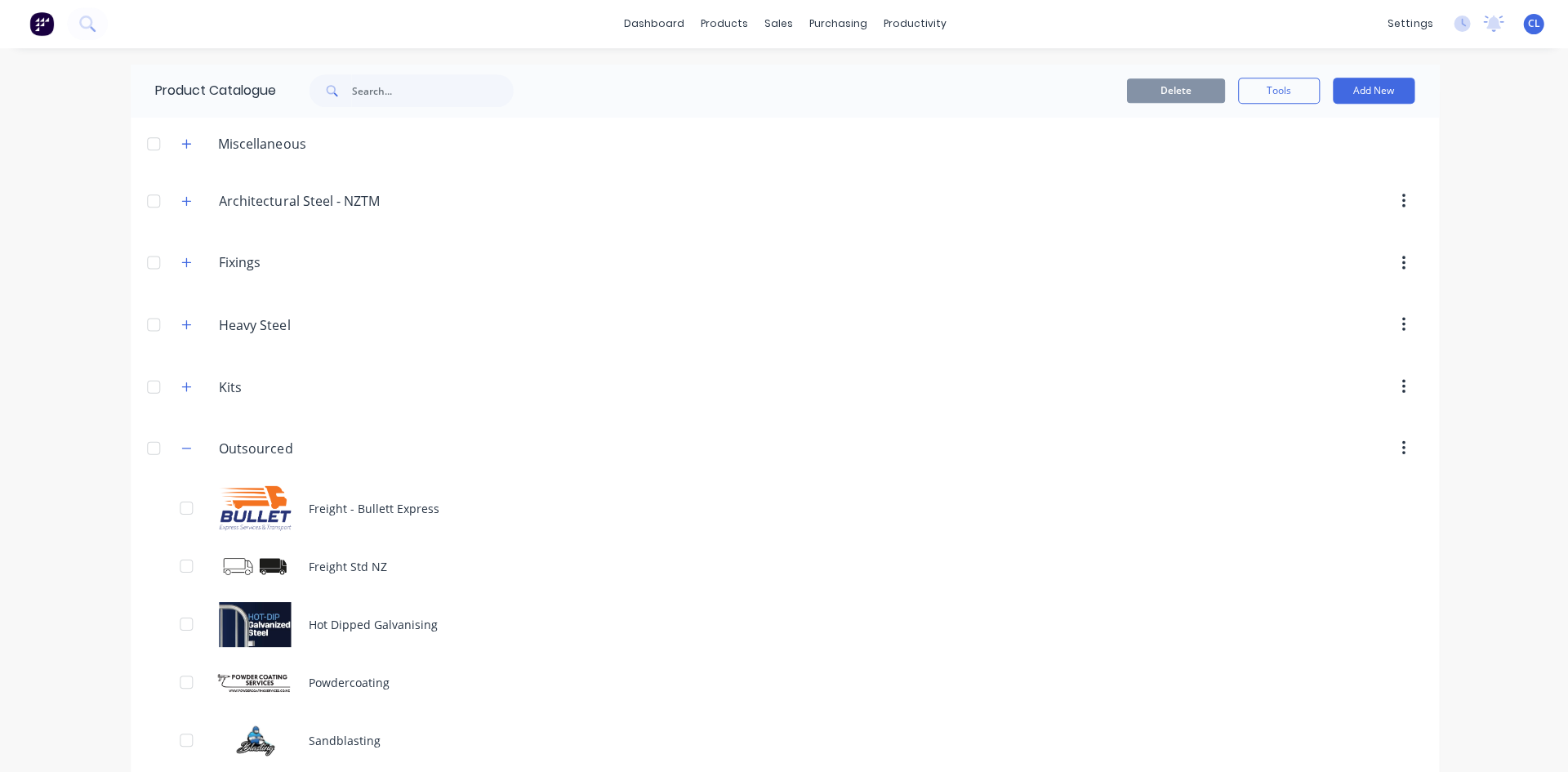
click at [366, 507] on div "Freight - Bullett Express" at bounding box center [783, 508] width 1306 height 58
click at [326, 633] on div "Hot Dipped Galvanising" at bounding box center [783, 624] width 1306 height 58
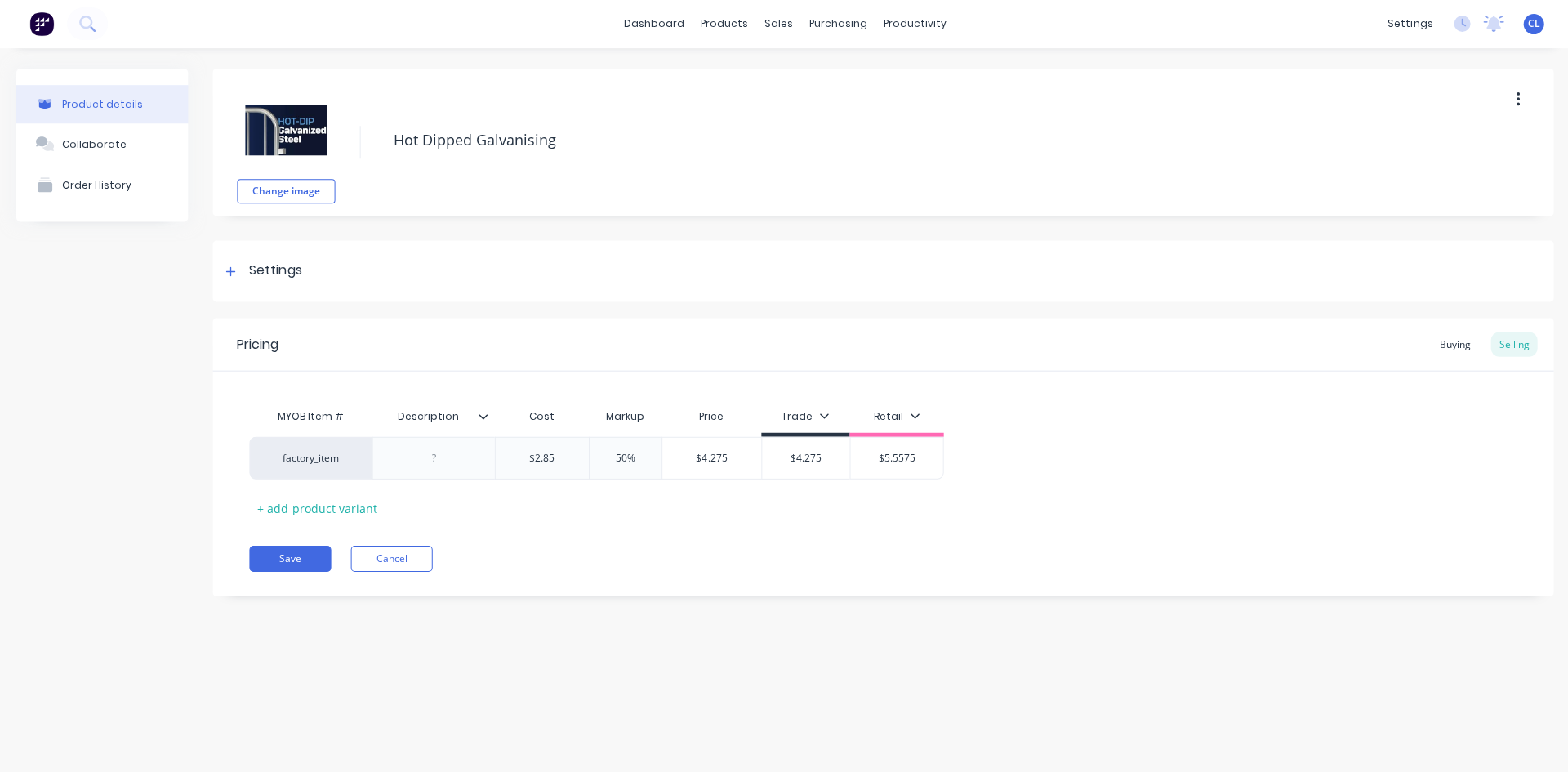
type textarea "x"
click at [437, 469] on div at bounding box center [432, 459] width 122 height 43
click at [440, 459] on div at bounding box center [434, 459] width 82 height 21
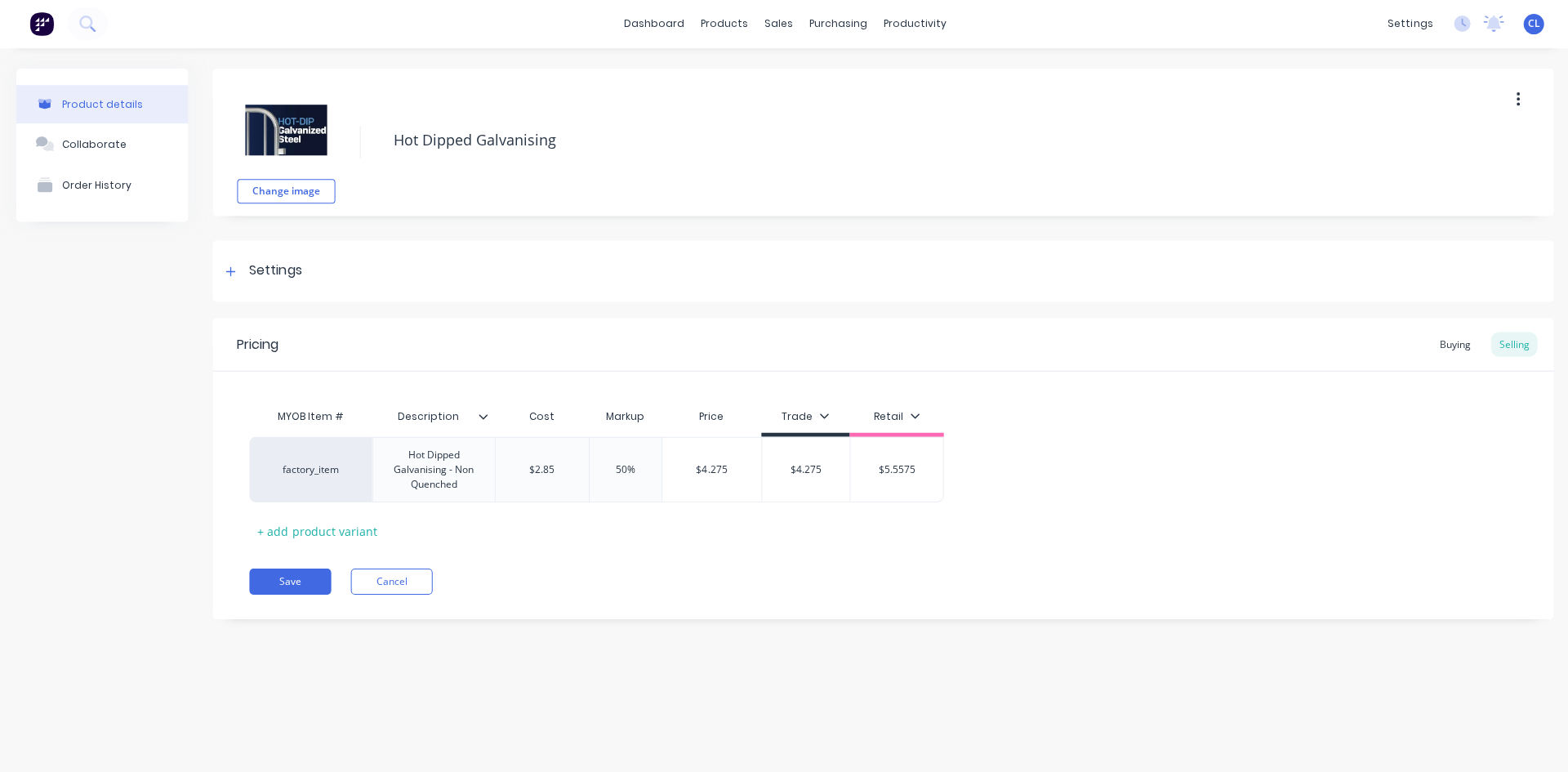
type textarea "x"
type input "$2.85"
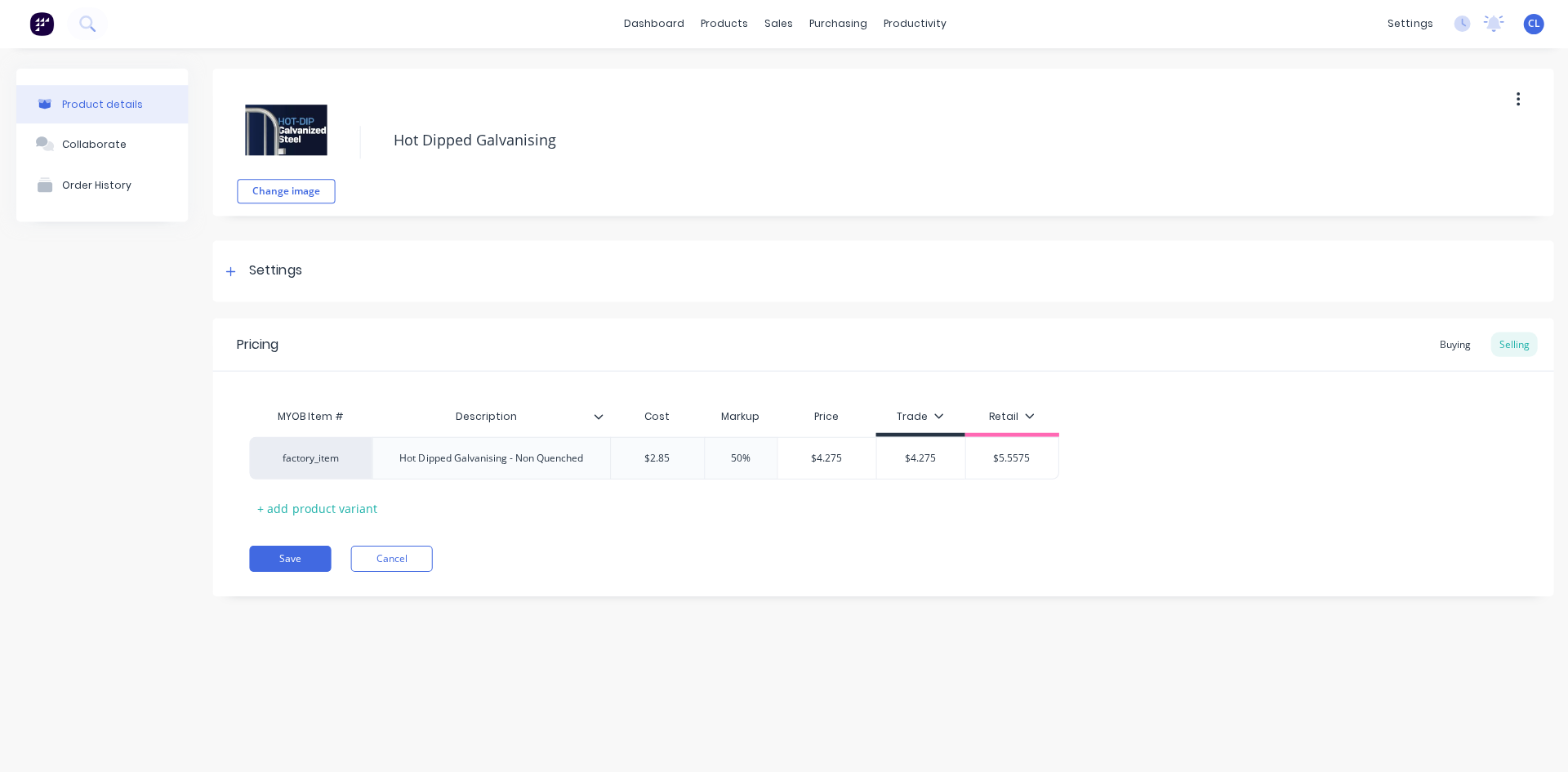
click at [346, 511] on div "+ add product variant" at bounding box center [317, 508] width 135 height 25
type textarea "x"
click at [487, 500] on div at bounding box center [491, 500] width 82 height 21
click at [496, 504] on div at bounding box center [491, 500] width 82 height 21
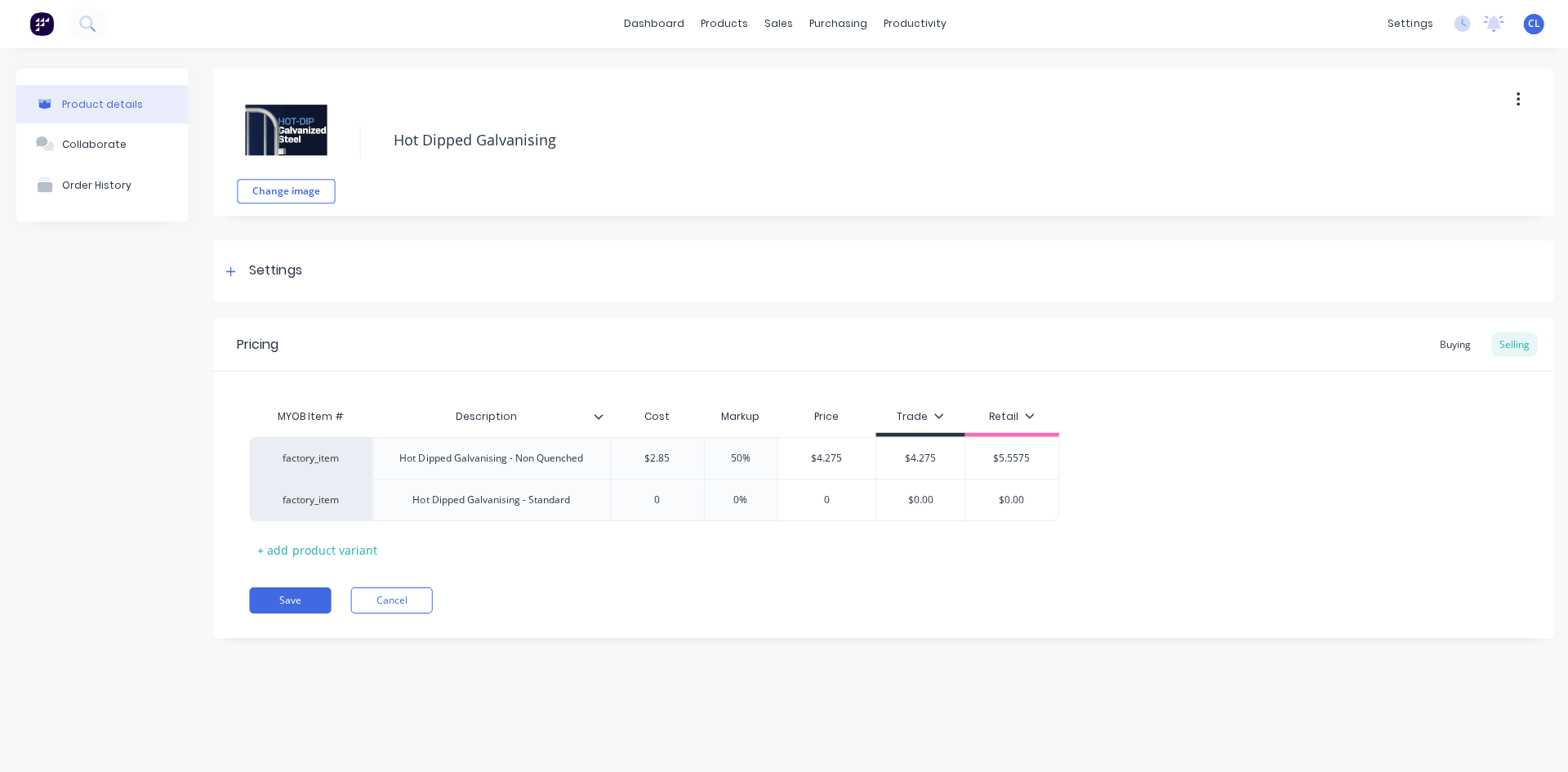
click at [589, 601] on div "Save Cancel" at bounding box center [900, 601] width 1302 height 26
type textarea "x"
type input "0"
drag, startPoint x: 636, startPoint y: 500, endPoint x: 718, endPoint y: 499, distance: 82.0
click at [718, 499] on div "factory_item Hot Dipped Galvanising - Standard 0 0 0% 0 $0.00 $0.00" at bounding box center [654, 500] width 809 height 43
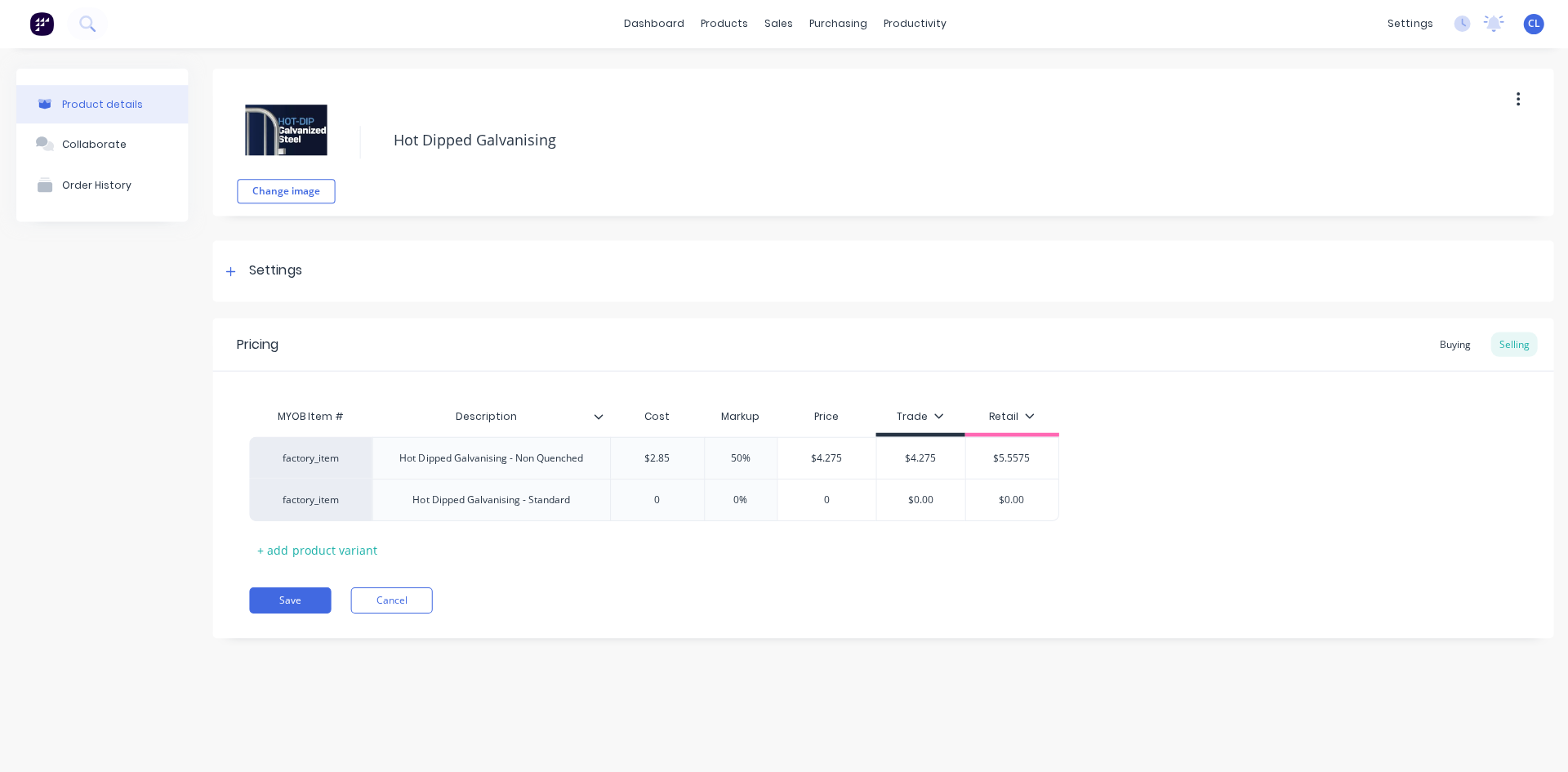
type textarea "x"
type input "2."
type textarea "x"
type input "2.8"
type textarea "x"
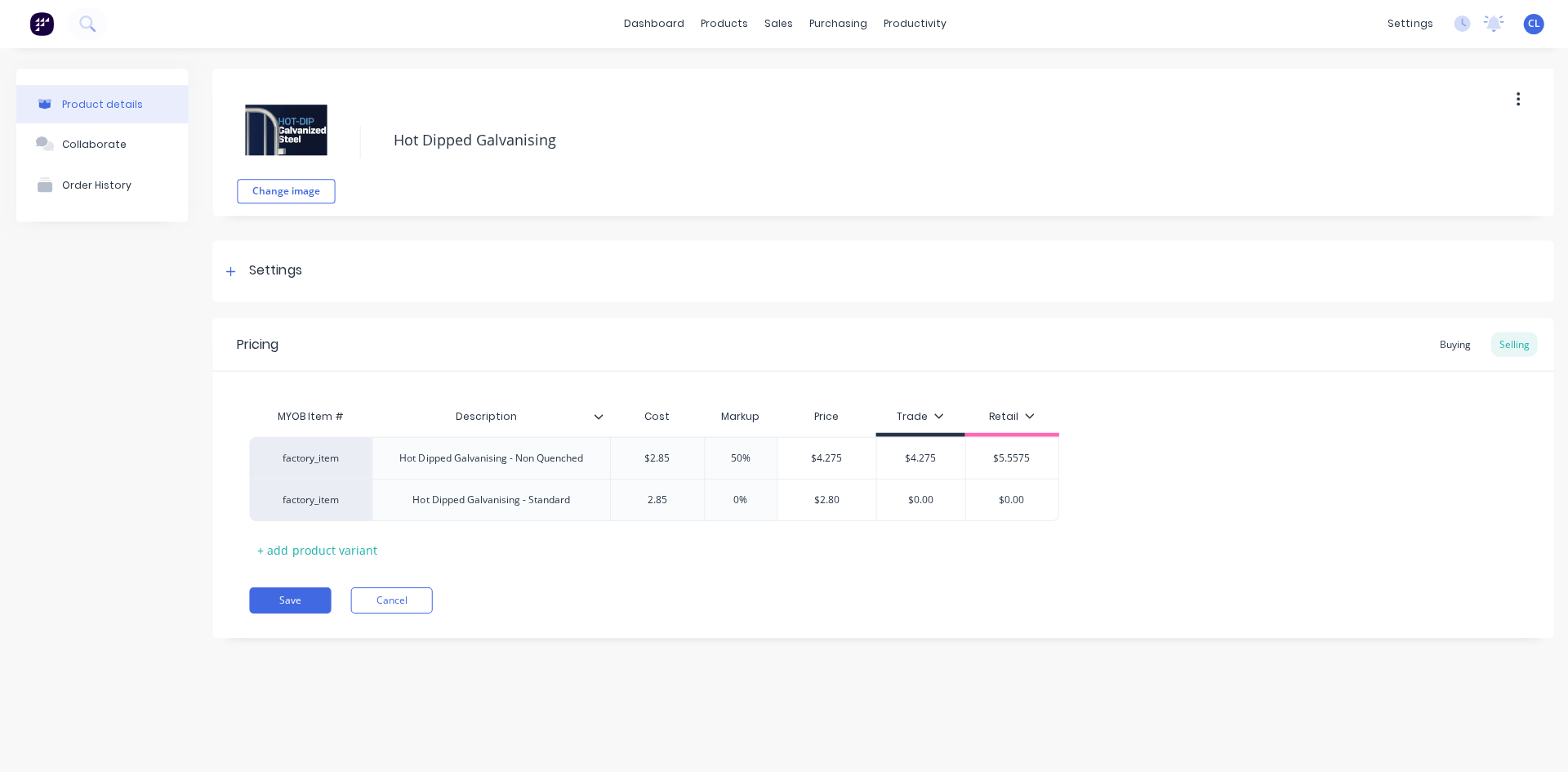
type input "2.85"
type input "0%"
type textarea "x"
type input "0%50"
type textarea "x"
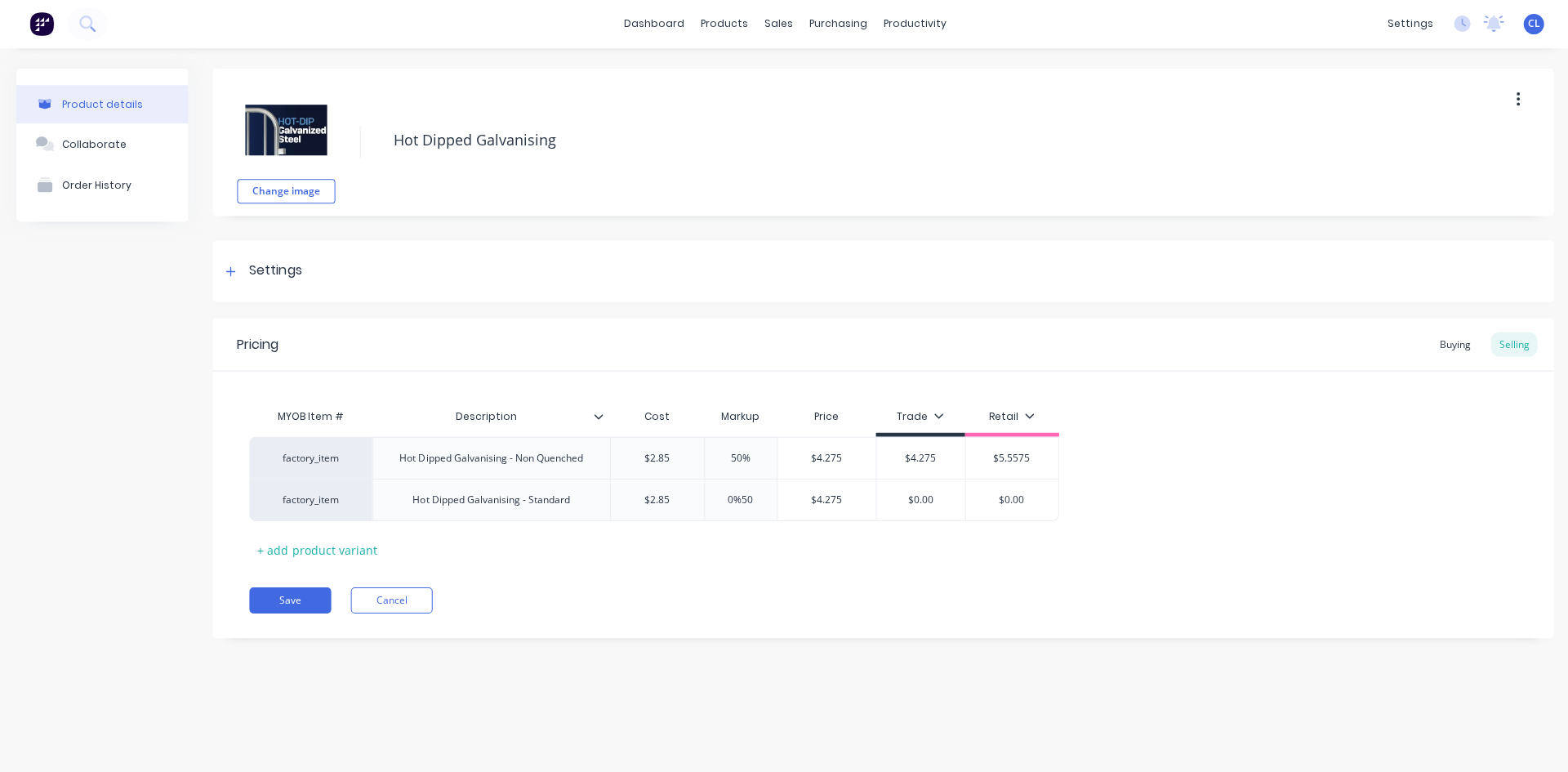
type input "0%50"
type input "$4.275"
type input "$0.00"
type textarea "x"
type input "$0.004"
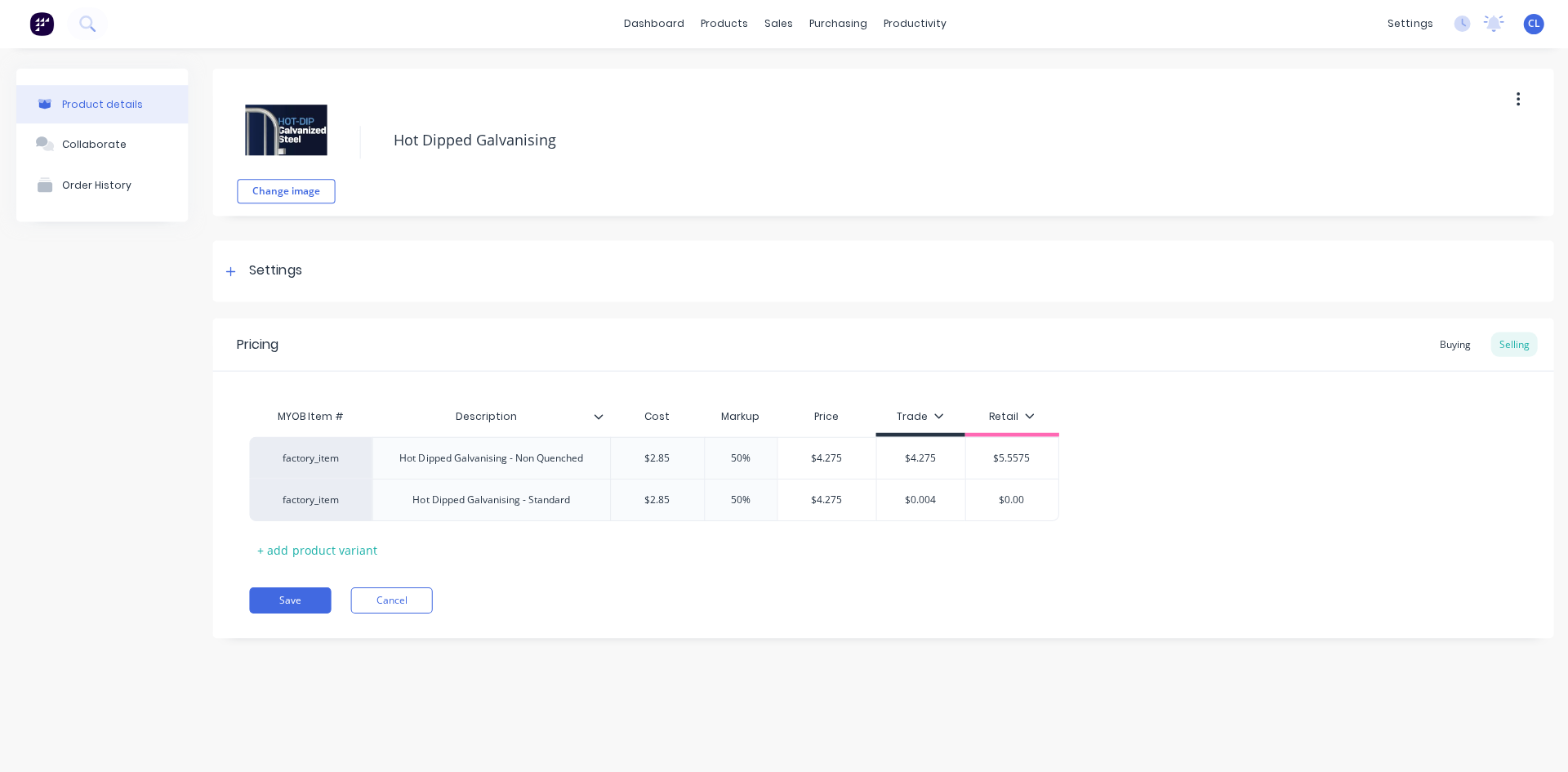
type textarea "x"
type input "$0.004."
type textarea "x"
type input "$0.004.2"
type textarea "x"
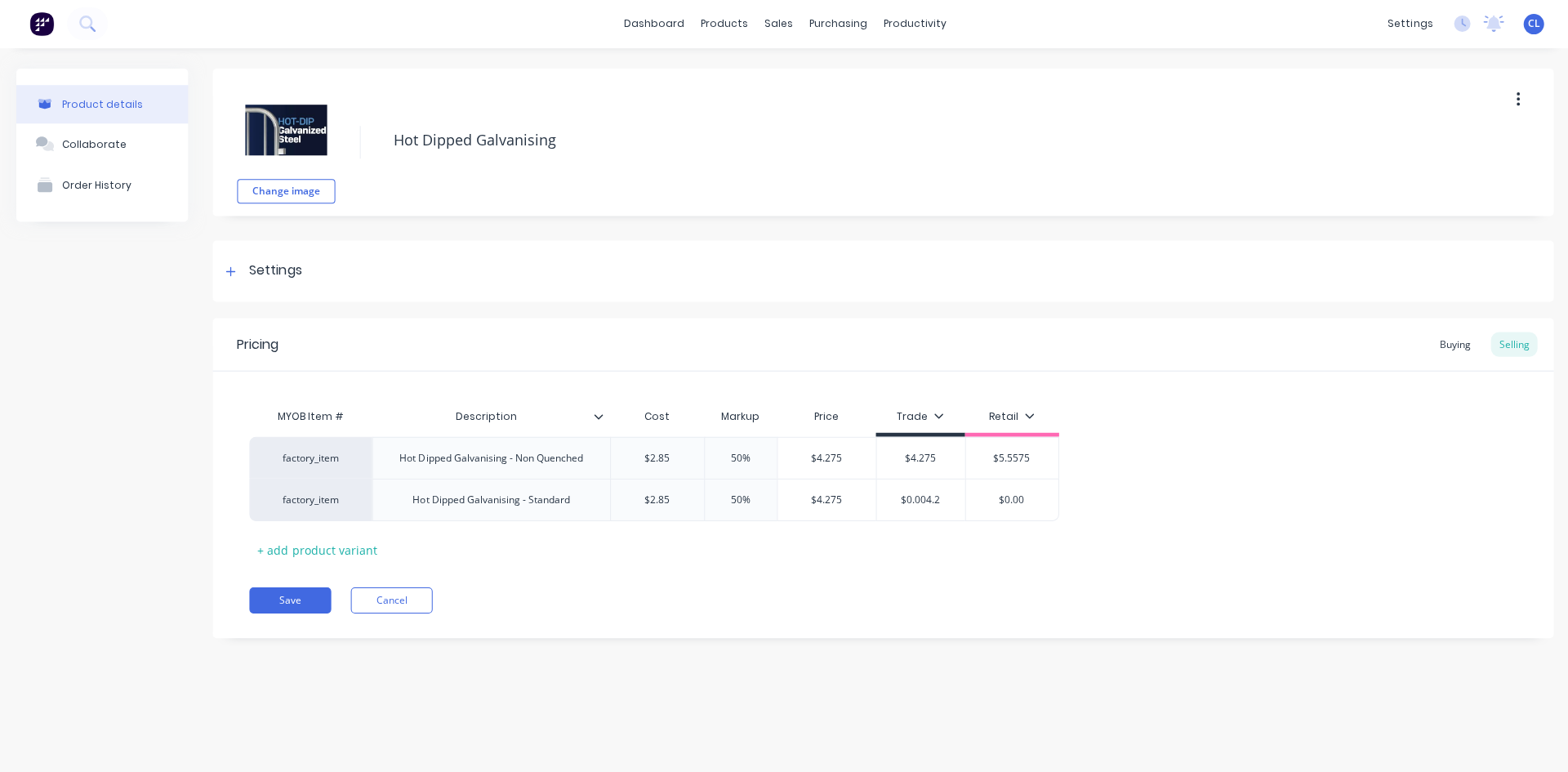
type input "$0.004.27"
type textarea "x"
type input "$0.004.275"
type input "$0.00"
type textarea "x"
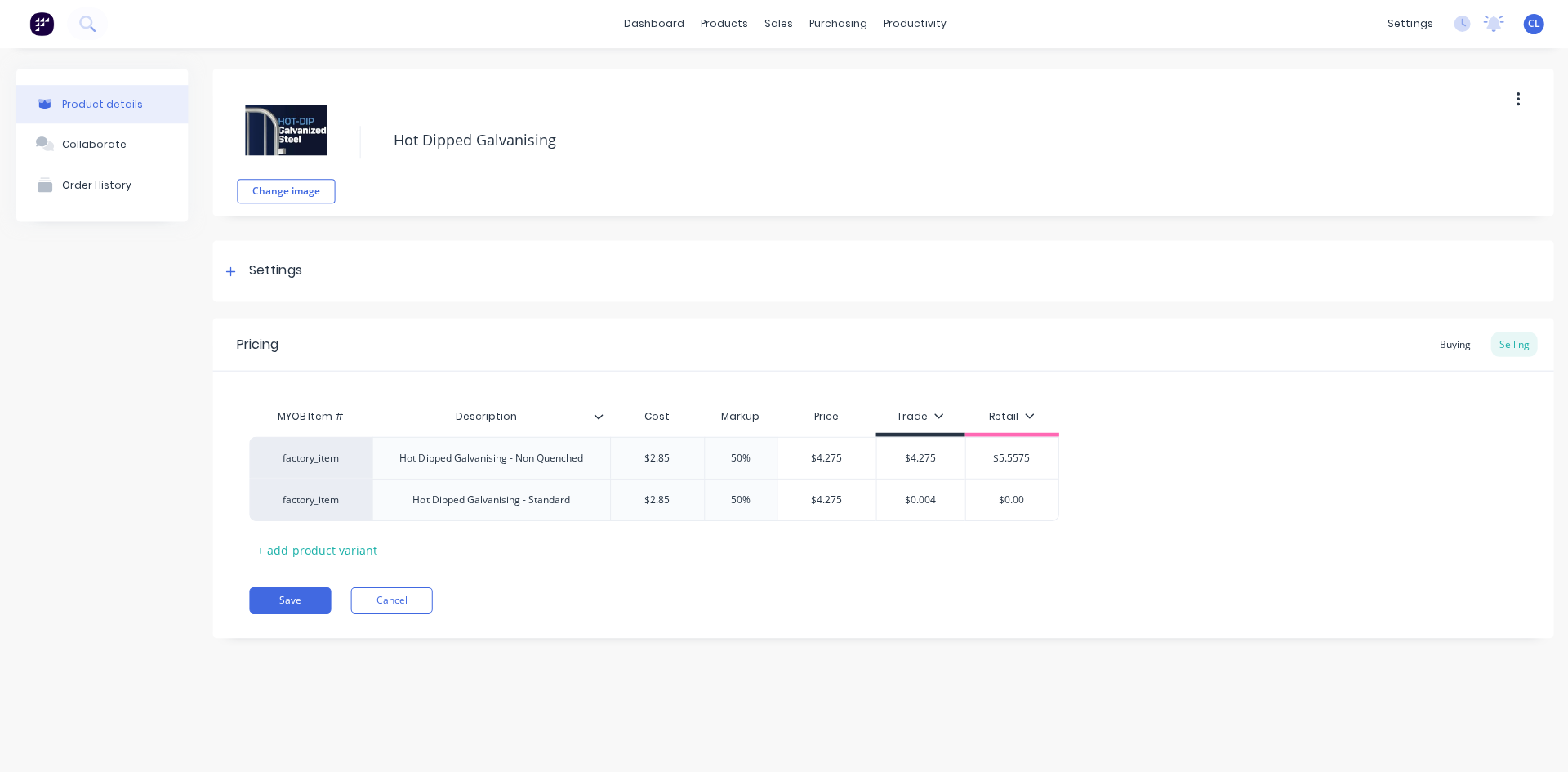
type input "$0.0"
type textarea "x"
type input "$0."
type textarea "x"
type input "$0"
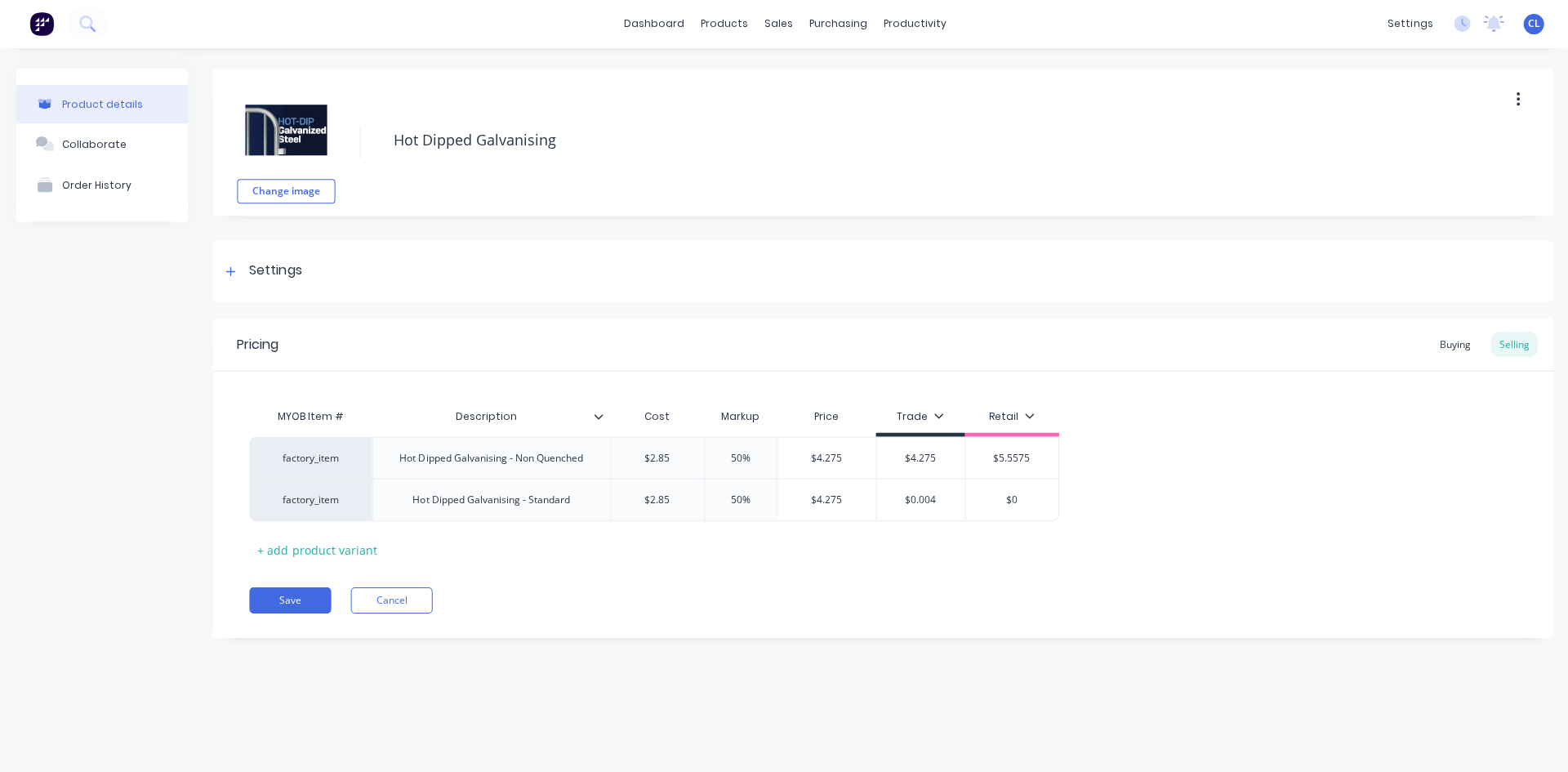
type textarea "x"
type input "$"
type textarea "x"
type input "5"
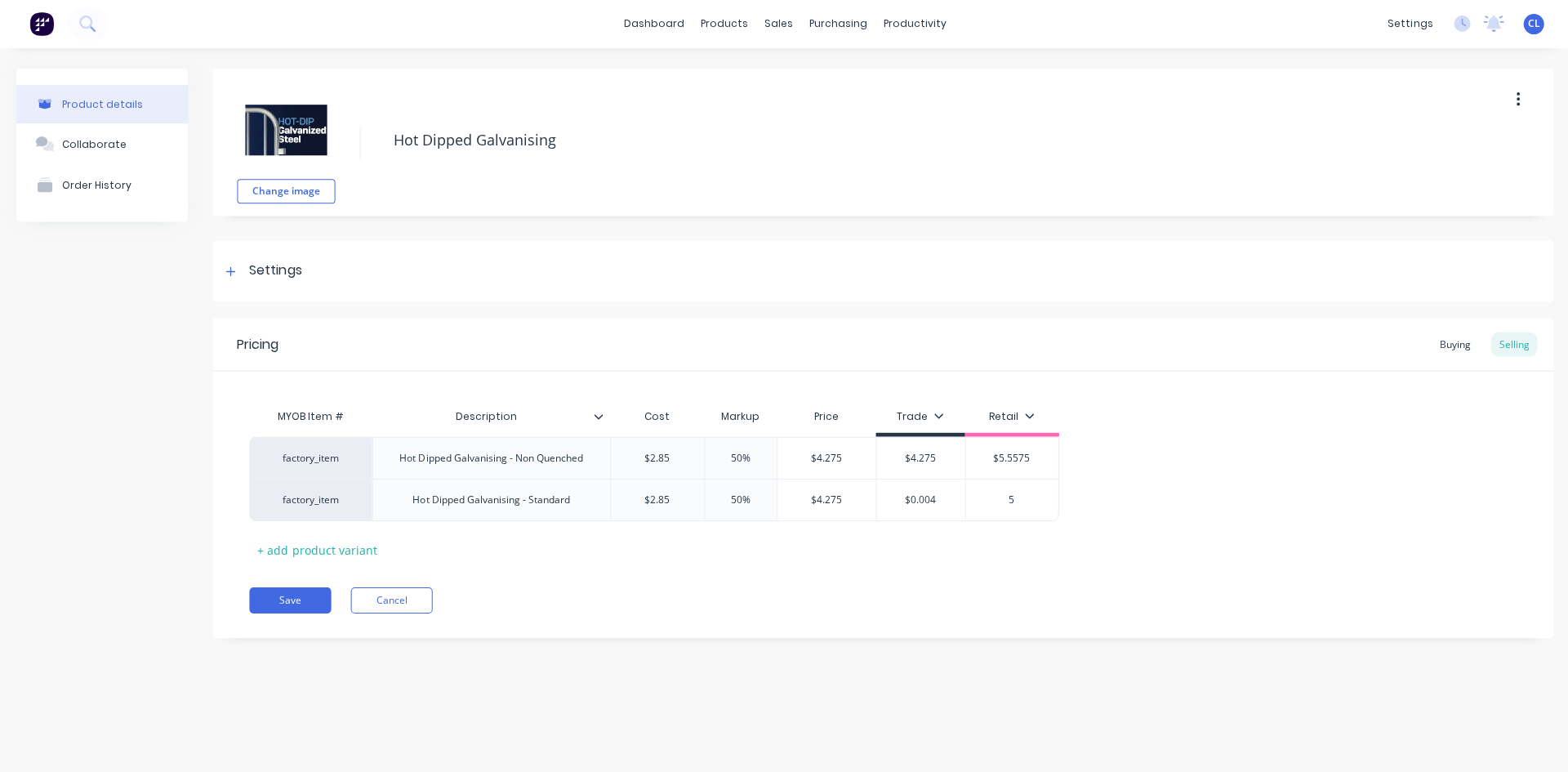
type textarea "x"
type input "5.5"
type textarea "x"
type input "5.55"
type textarea "x"
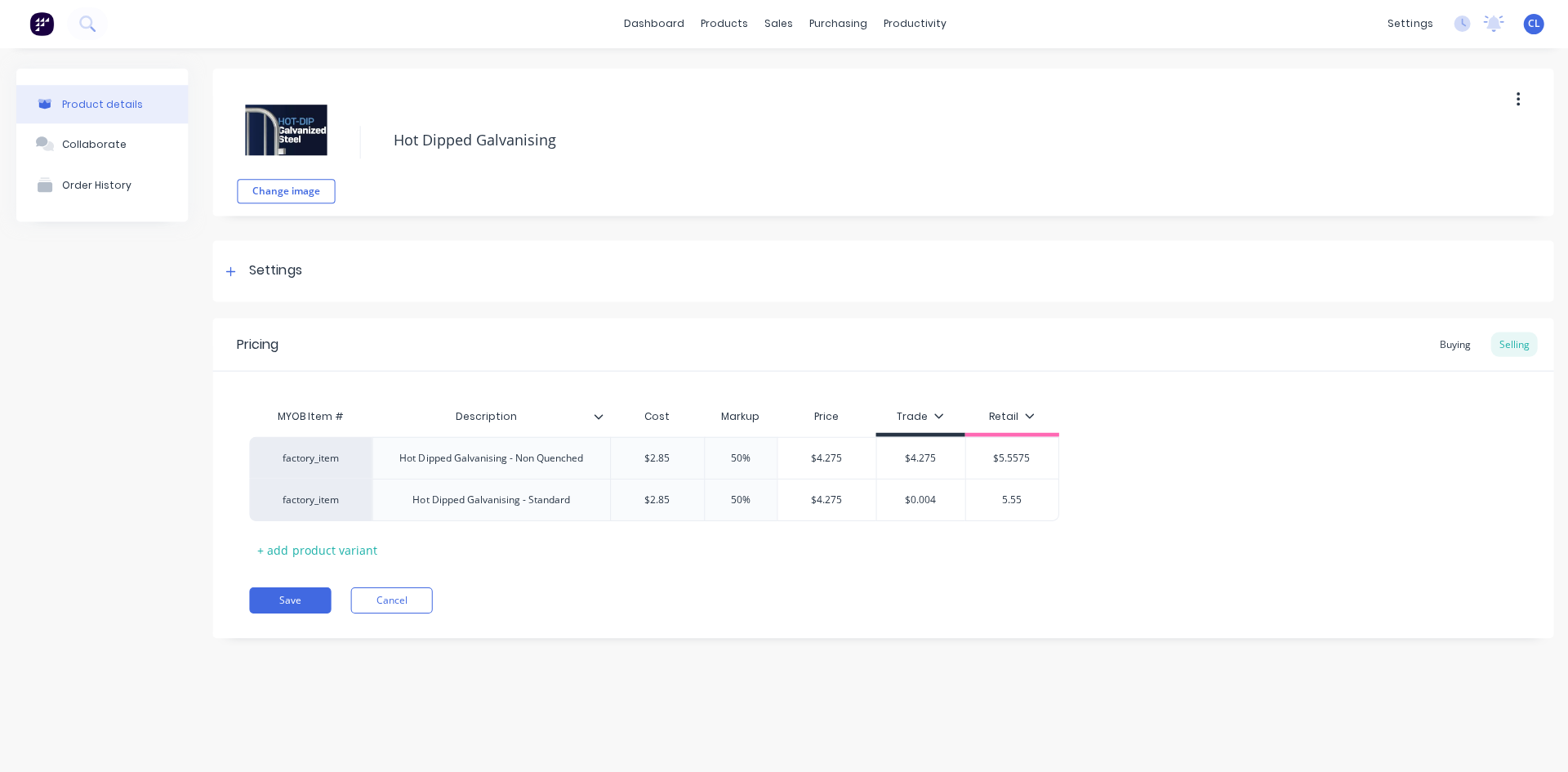
type input "5.557"
type textarea "x"
type input "5.5575"
type input "$0.004"
drag, startPoint x: 896, startPoint y: 501, endPoint x: 1042, endPoint y: 491, distance: 146.3
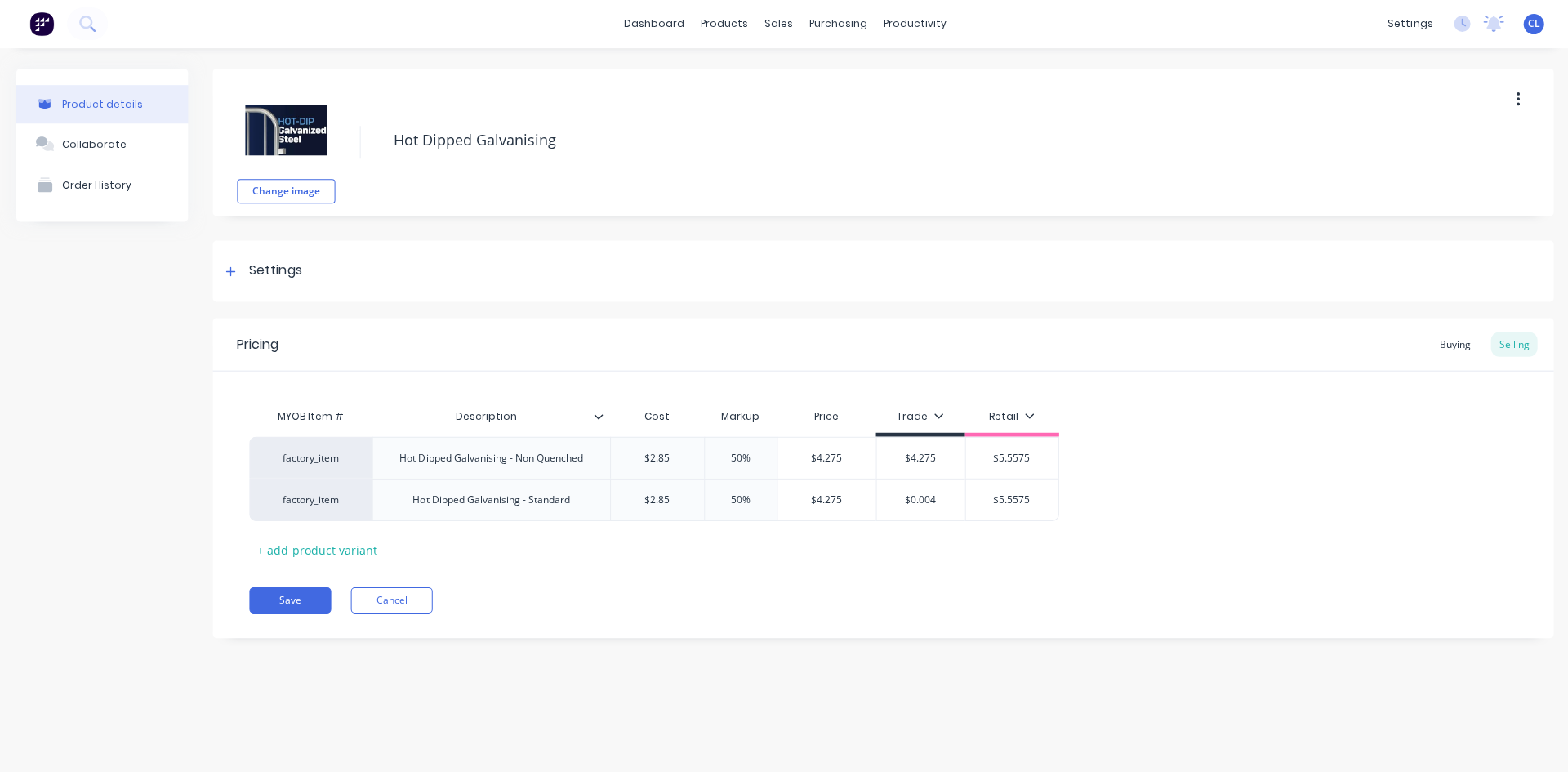
click at [1042, 491] on div "factory_item Hot Dipped Galvanising - Standard $2.85 2.85 50% 0%50 $4.275 $4.27…" at bounding box center [654, 500] width 809 height 43
type textarea "x"
type input "4"
type textarea "x"
drag, startPoint x: 829, startPoint y: 582, endPoint x: 856, endPoint y: 570, distance: 29.5
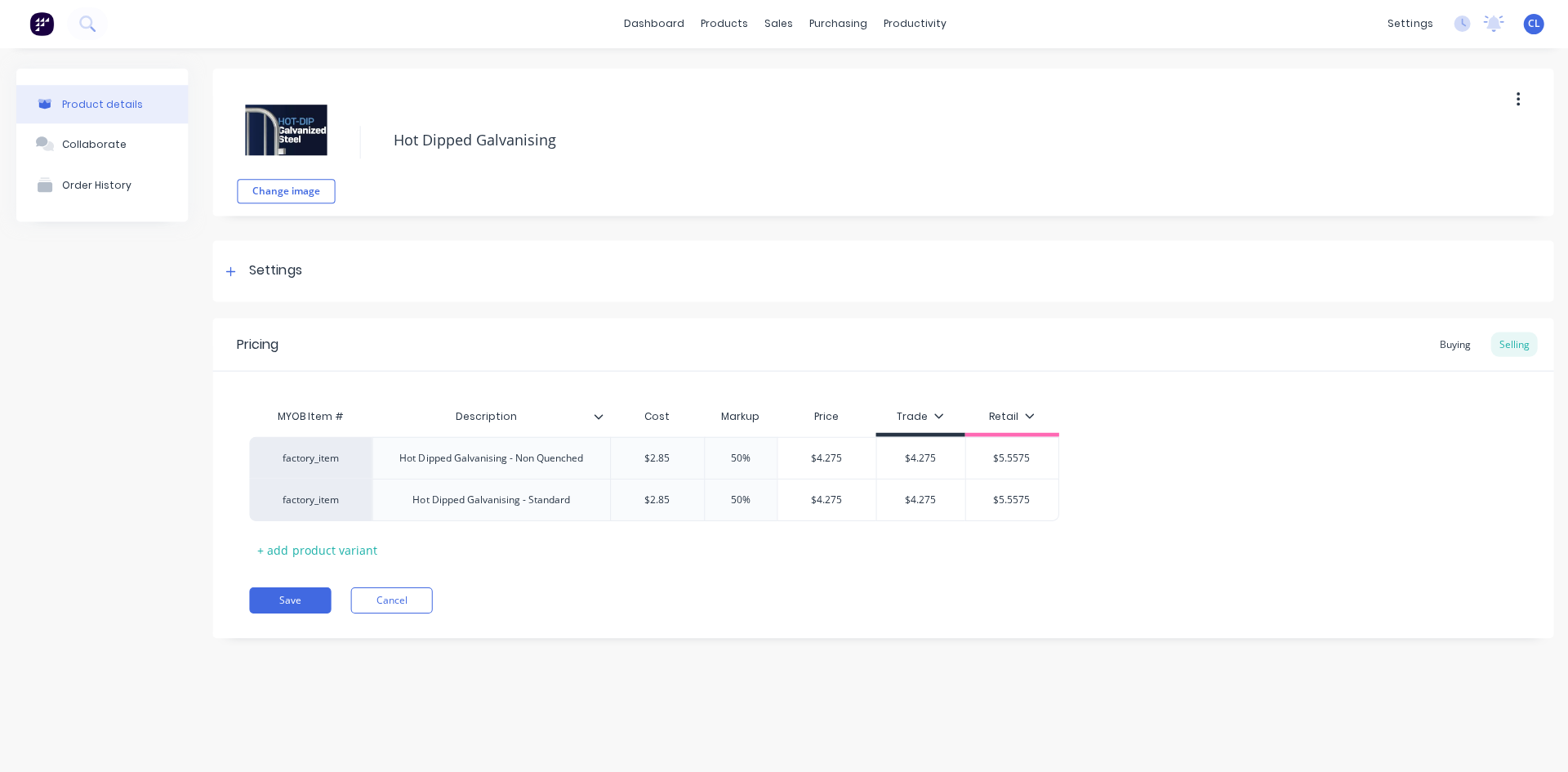
click at [841, 578] on div "Pricing Buying Selling MYOB Item # Description Cost Markup Price Trade Retail f…" at bounding box center [882, 477] width 1339 height 319
click at [1456, 340] on div "Buying" at bounding box center [1452, 345] width 48 height 25
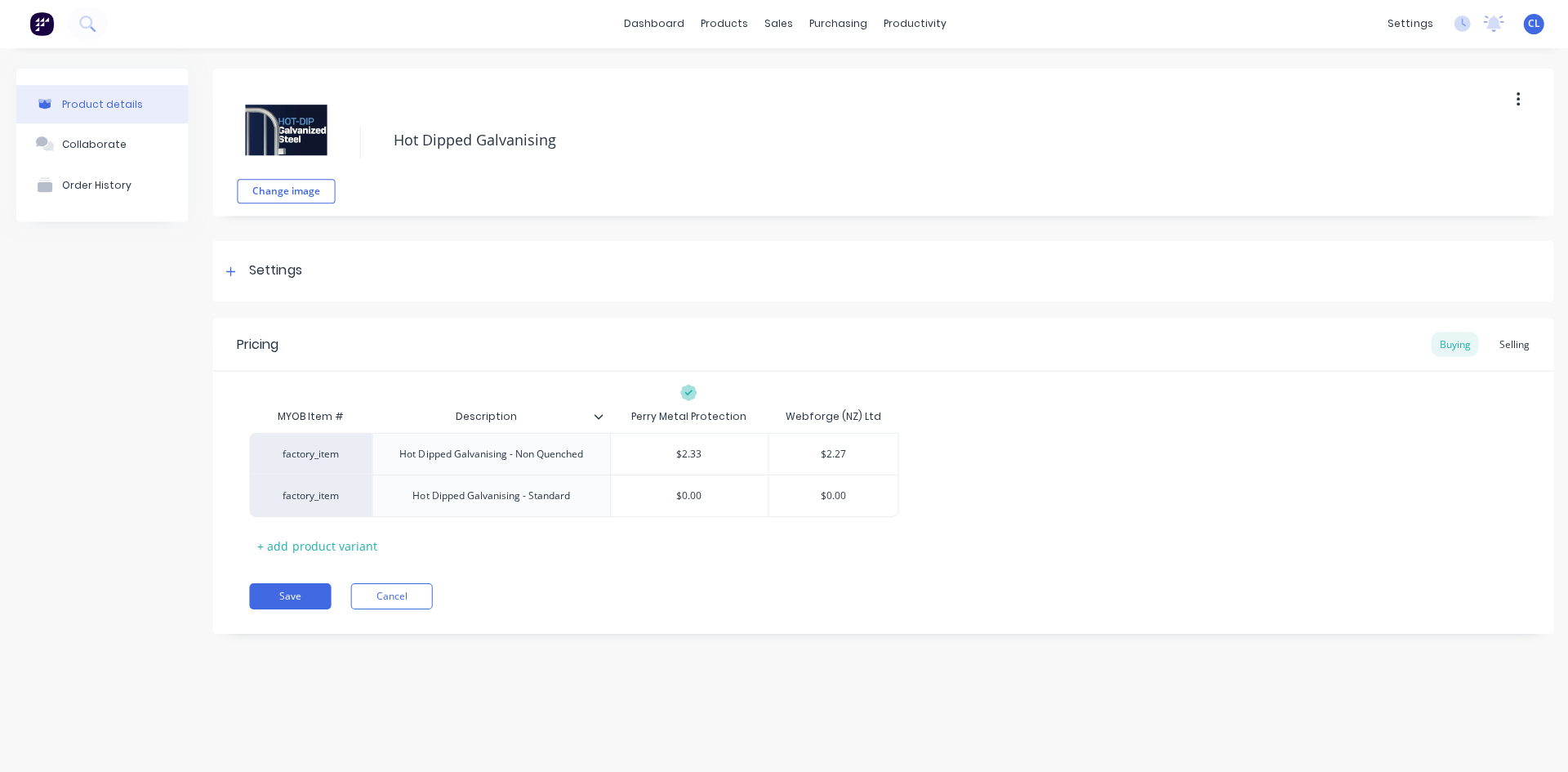
drag, startPoint x: 663, startPoint y: 495, endPoint x: 944, endPoint y: 505, distance: 281.2
click at [943, 505] on div "factory_item Hot Dipped Galvanising - Non Quenched $2.33 $2.27 factory_item Hot…" at bounding box center [882, 475] width 1265 height 85
click at [295, 592] on button "Save" at bounding box center [290, 596] width 82 height 26
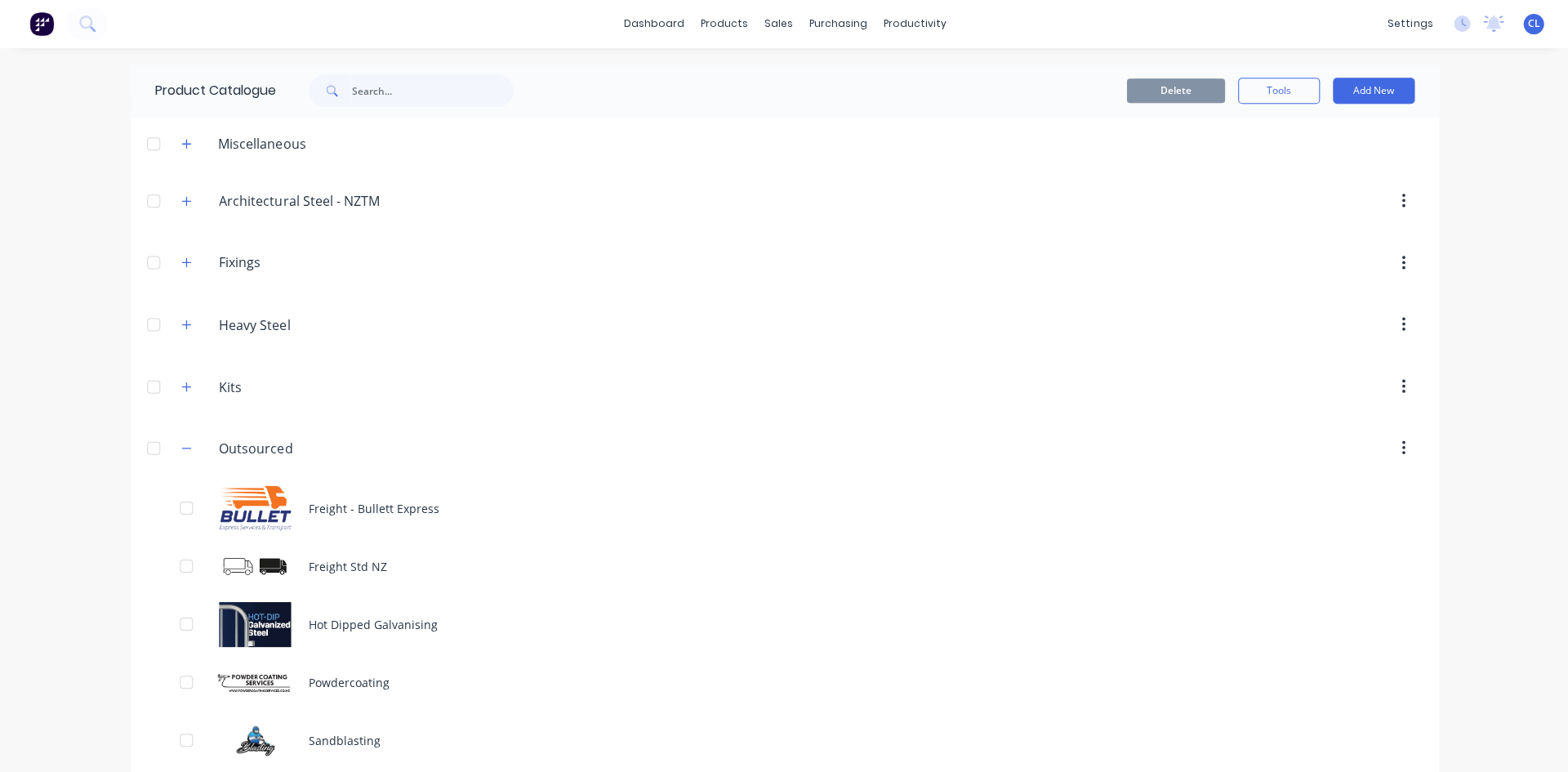
click at [381, 622] on div "Hot Dipped Galvanising" at bounding box center [783, 624] width 1306 height 58
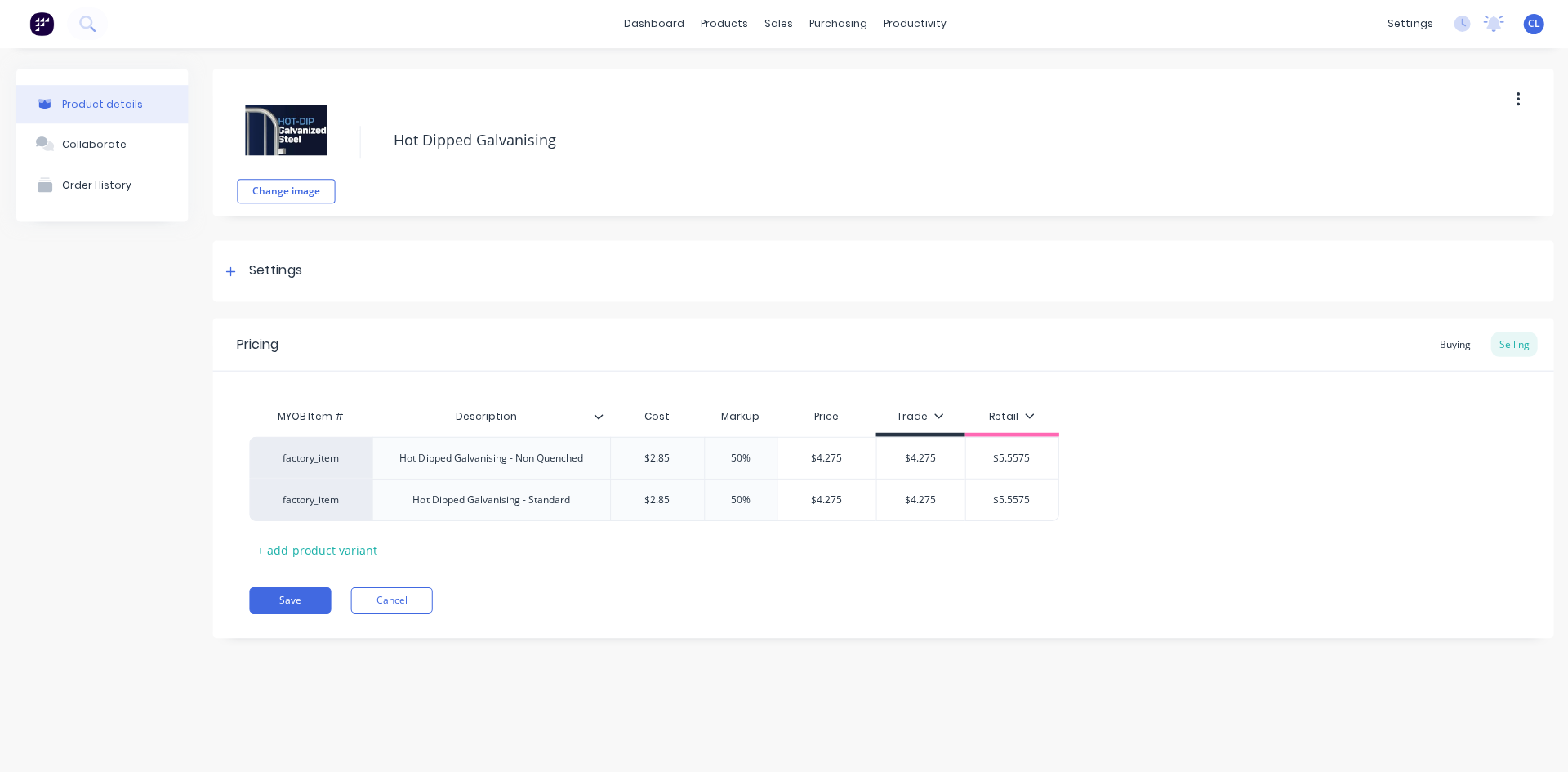
drag, startPoint x: 286, startPoint y: 603, endPoint x: 333, endPoint y: 560, distance: 63.7
click at [286, 603] on button "Save" at bounding box center [290, 601] width 82 height 26
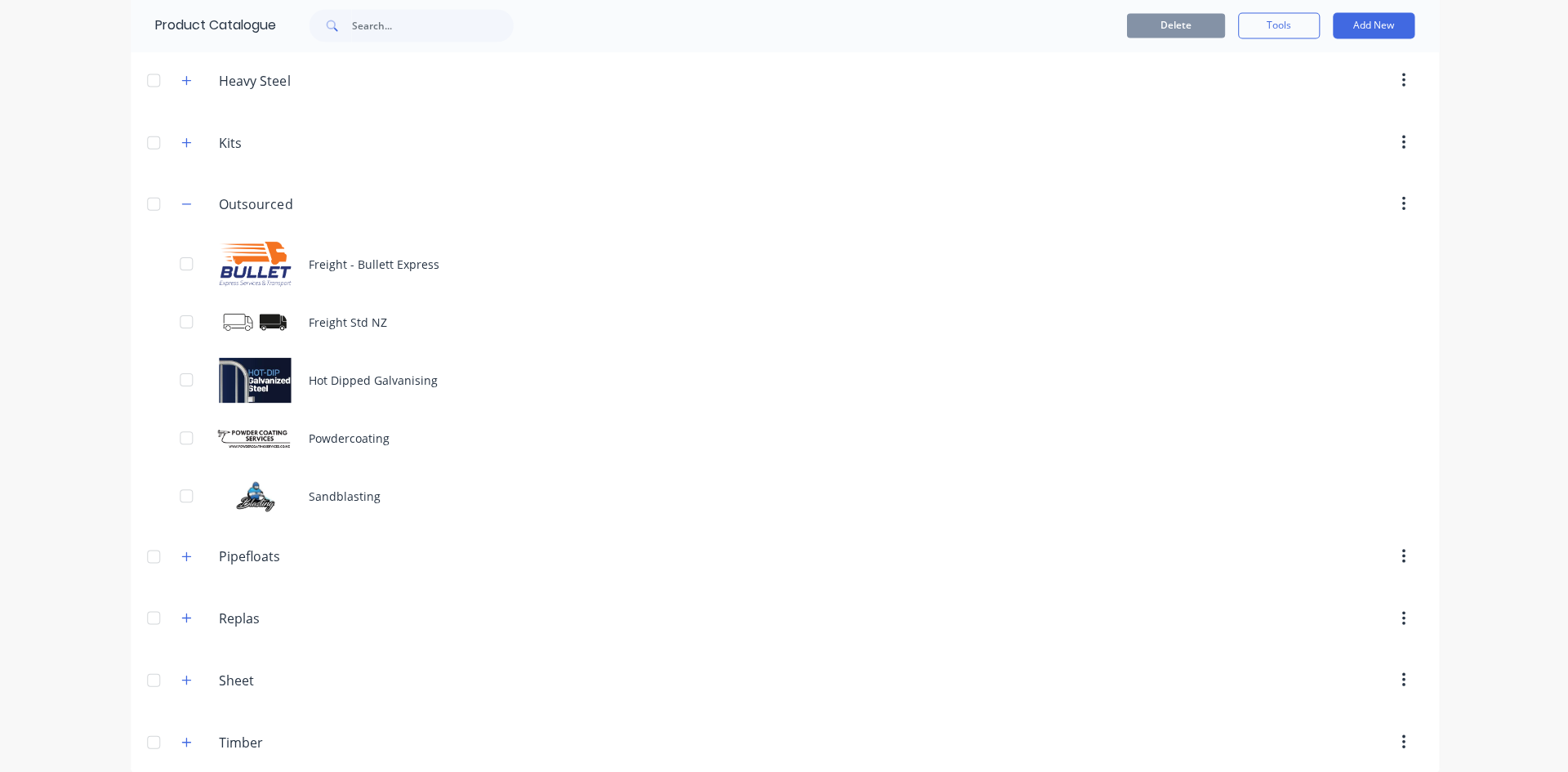
scroll to position [245, 0]
click at [255, 207] on input "Outsourced" at bounding box center [316, 203] width 194 height 20
click at [1379, 25] on button "Add New" at bounding box center [1372, 26] width 82 height 26
click at [1315, 100] on div "Product" at bounding box center [1334, 101] width 125 height 24
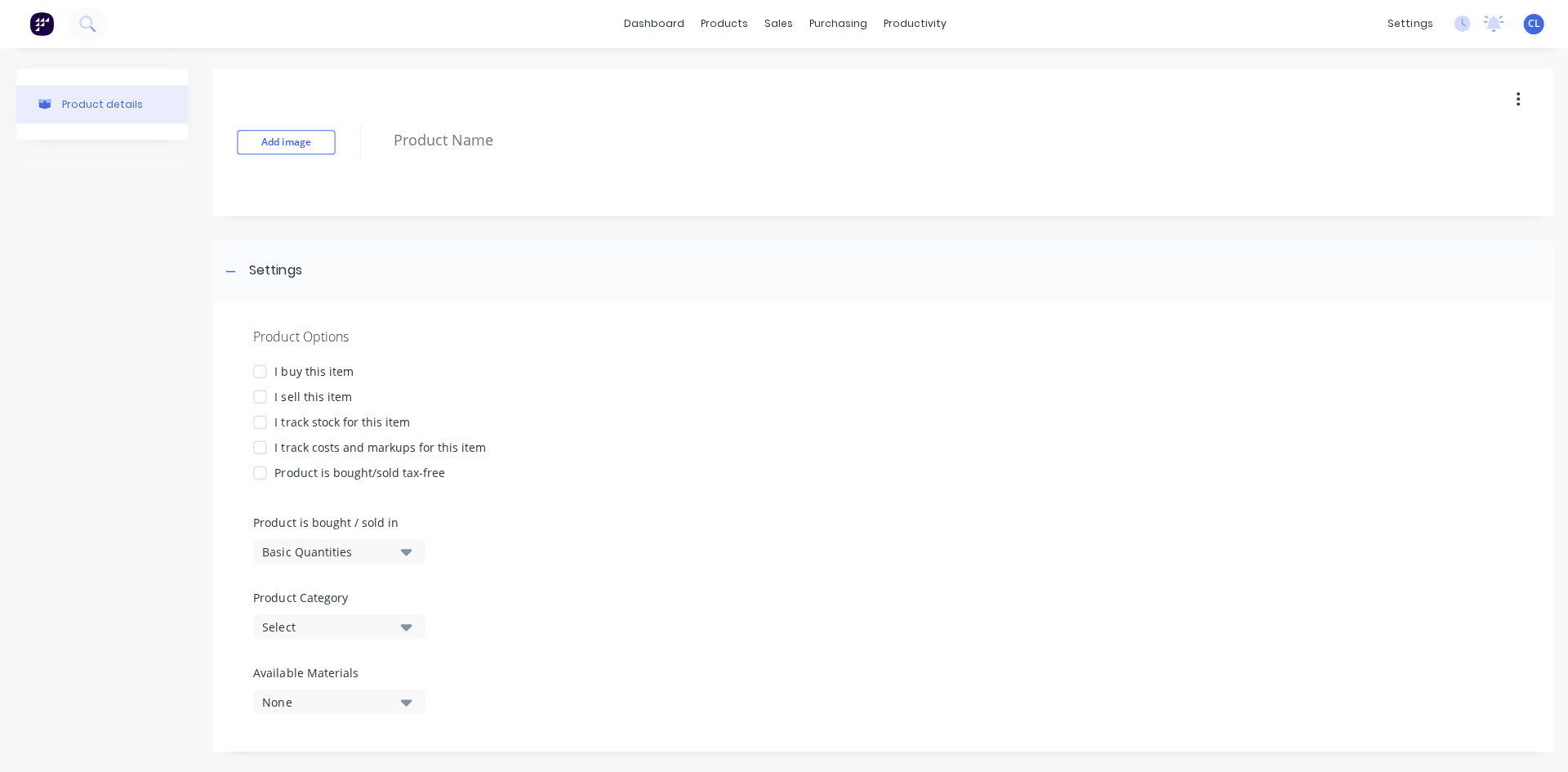
click at [365, 627] on div "Select" at bounding box center [327, 627] width 130 height 17
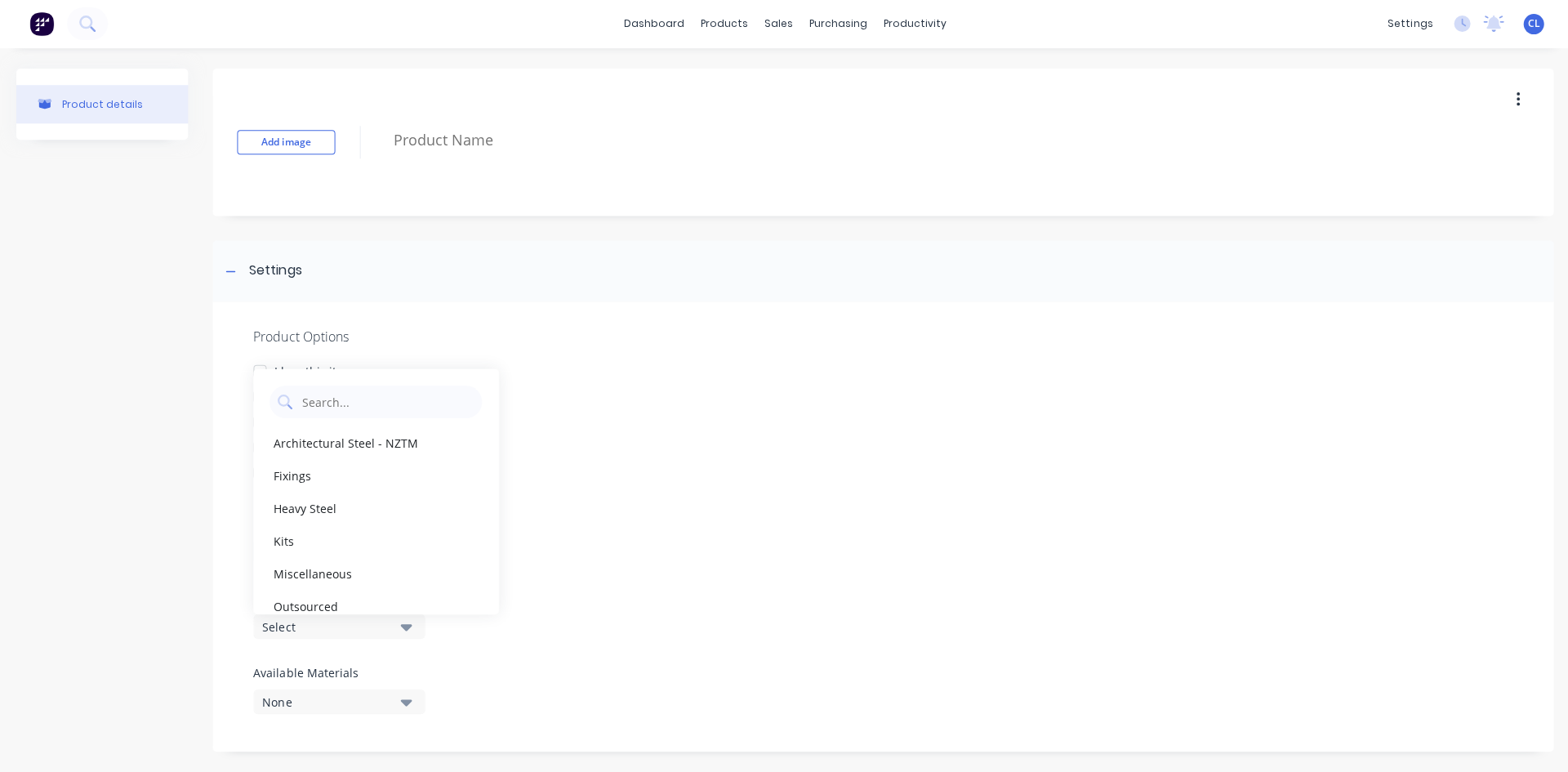
click at [343, 598] on div "Outsourced" at bounding box center [376, 606] width 245 height 33
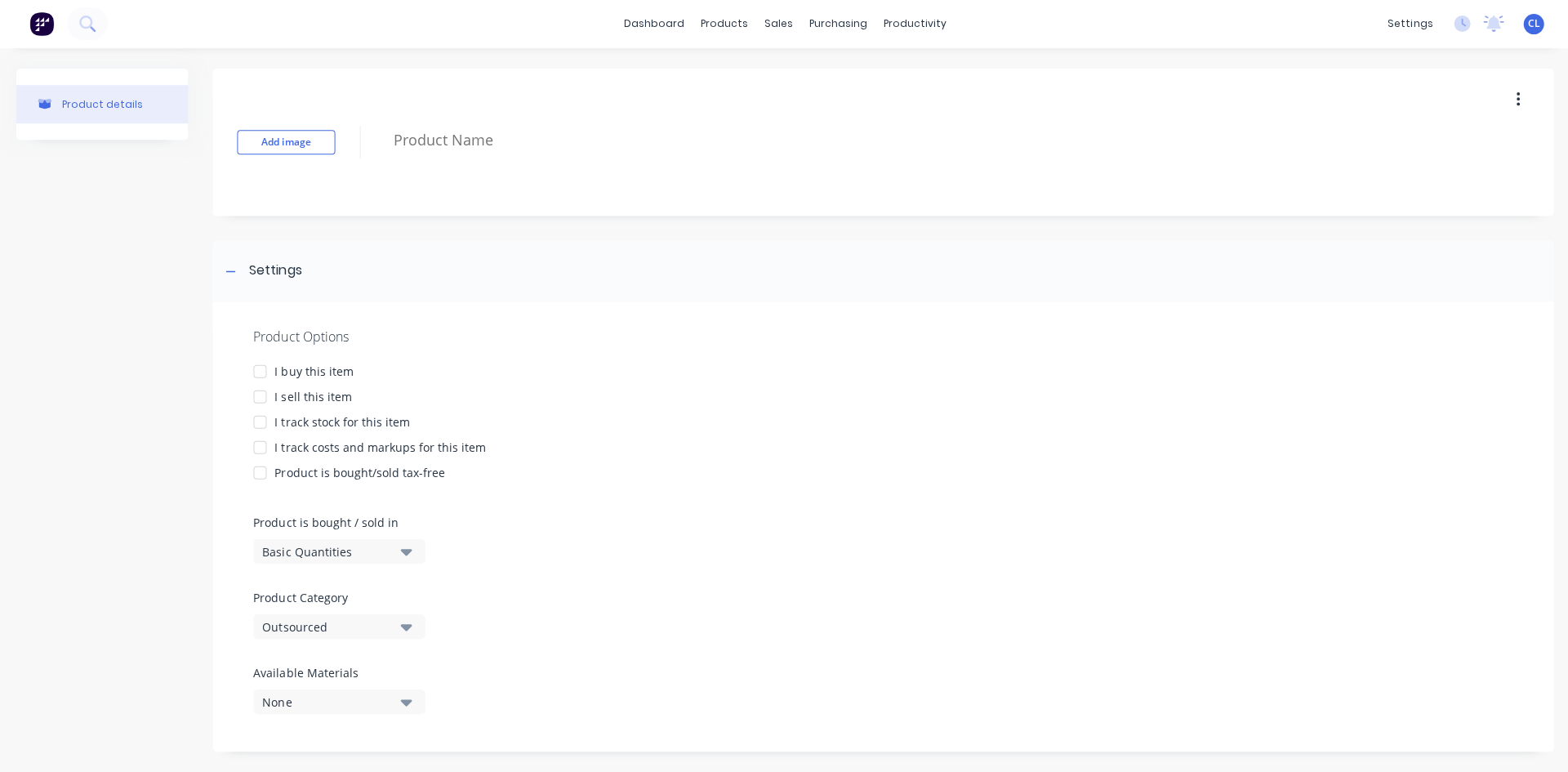
click at [259, 373] on div at bounding box center [260, 372] width 33 height 33
click at [257, 399] on div at bounding box center [260, 397] width 33 height 33
click at [265, 452] on div at bounding box center [260, 448] width 33 height 33
drag, startPoint x: 389, startPoint y: 139, endPoint x: 806, endPoint y: 136, distance: 417.0
click at [806, 136] on textarea at bounding box center [900, 140] width 1032 height 39
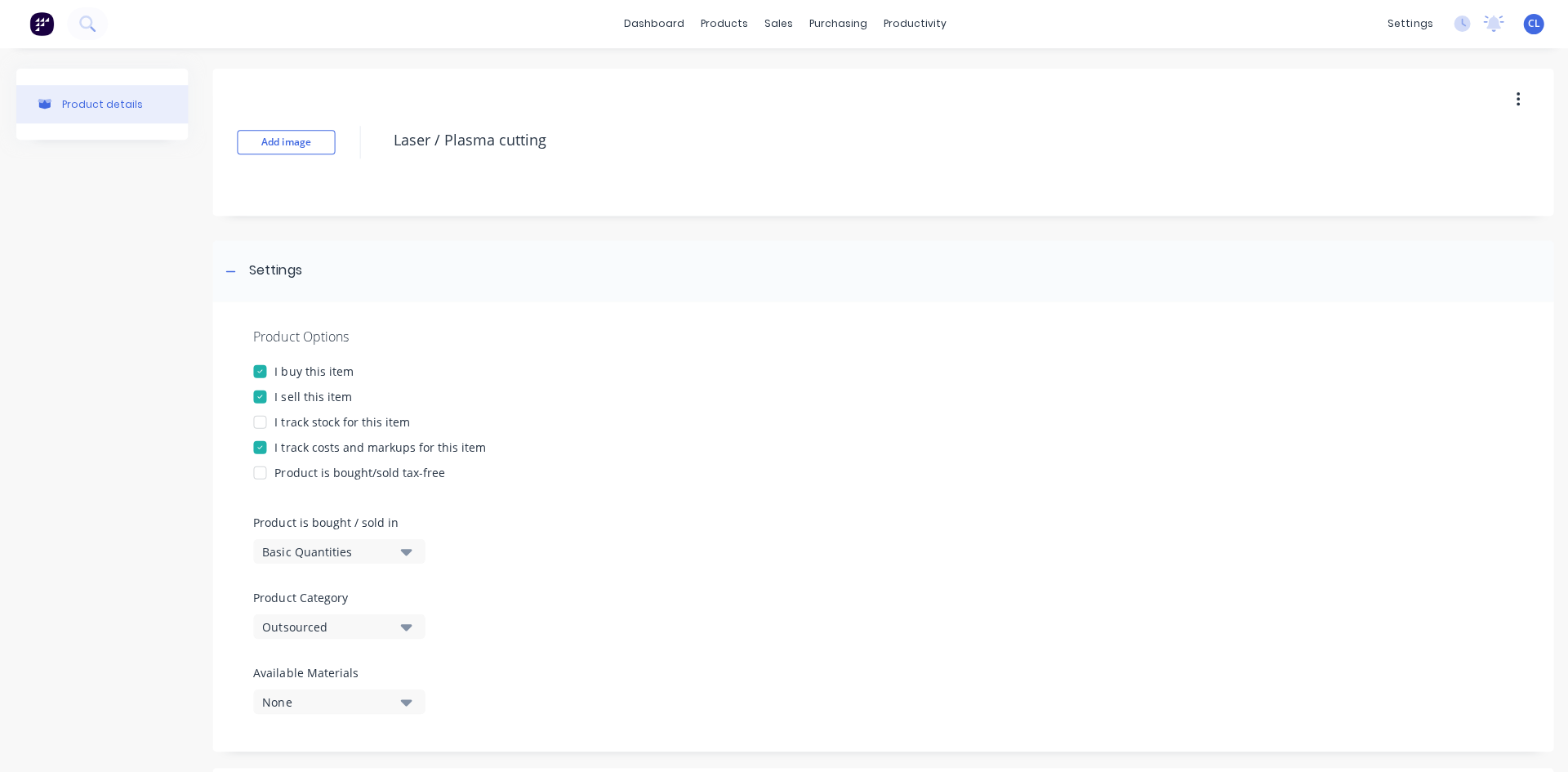
click at [294, 138] on button "Add image" at bounding box center [285, 143] width 98 height 25
click at [748, 345] on div "Product Options" at bounding box center [882, 336] width 1257 height 20
click at [899, 94] on div "Change image Laser / Plasma cutting" at bounding box center [882, 143] width 1339 height 147
click at [916, 582] on div at bounding box center [882, 582] width 1257 height 12
click at [405, 625] on icon "button" at bounding box center [406, 628] width 11 height 7
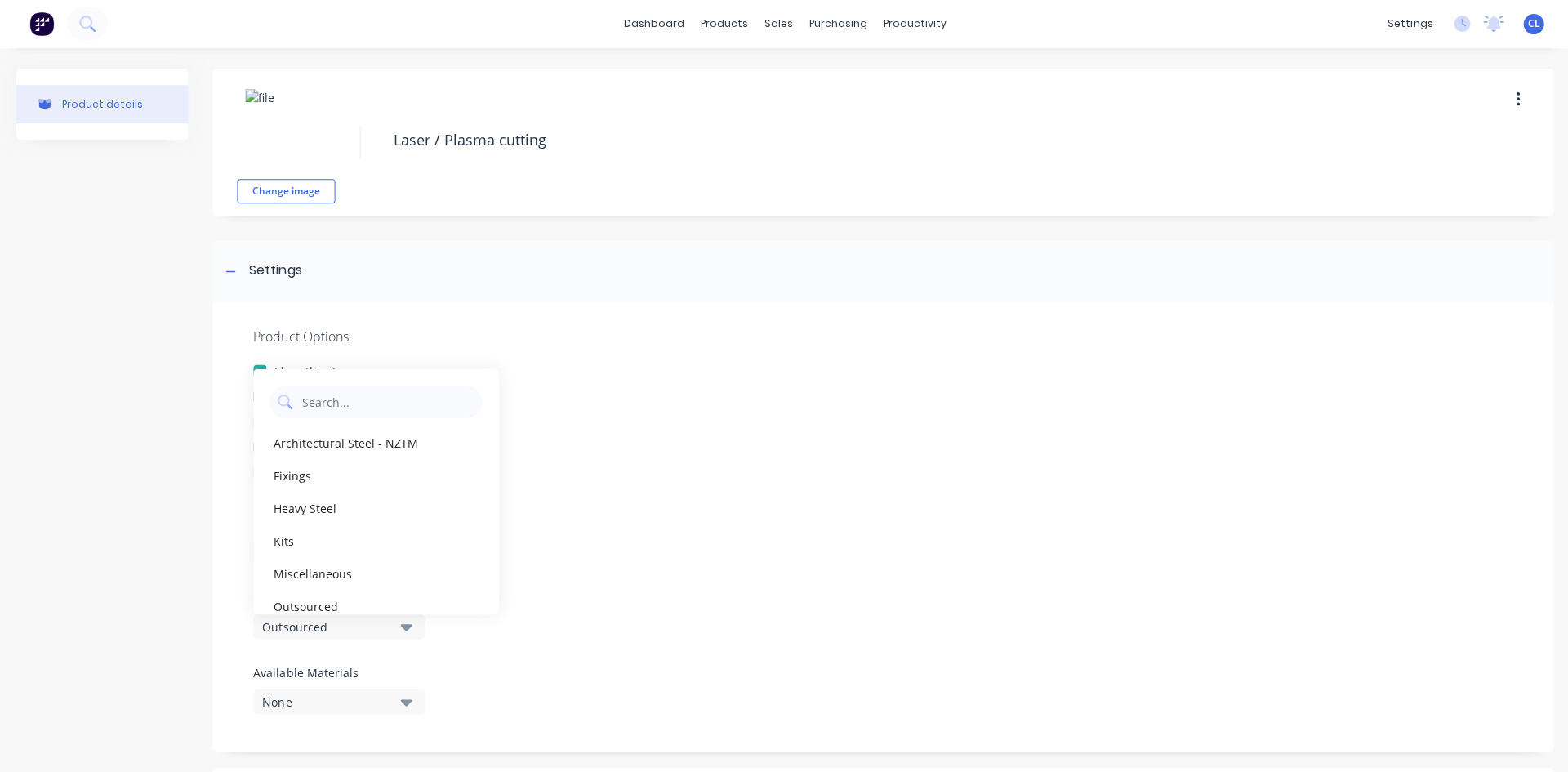
click at [627, 450] on div "I track costs and markups for this item" at bounding box center [882, 447] width 1257 height 17
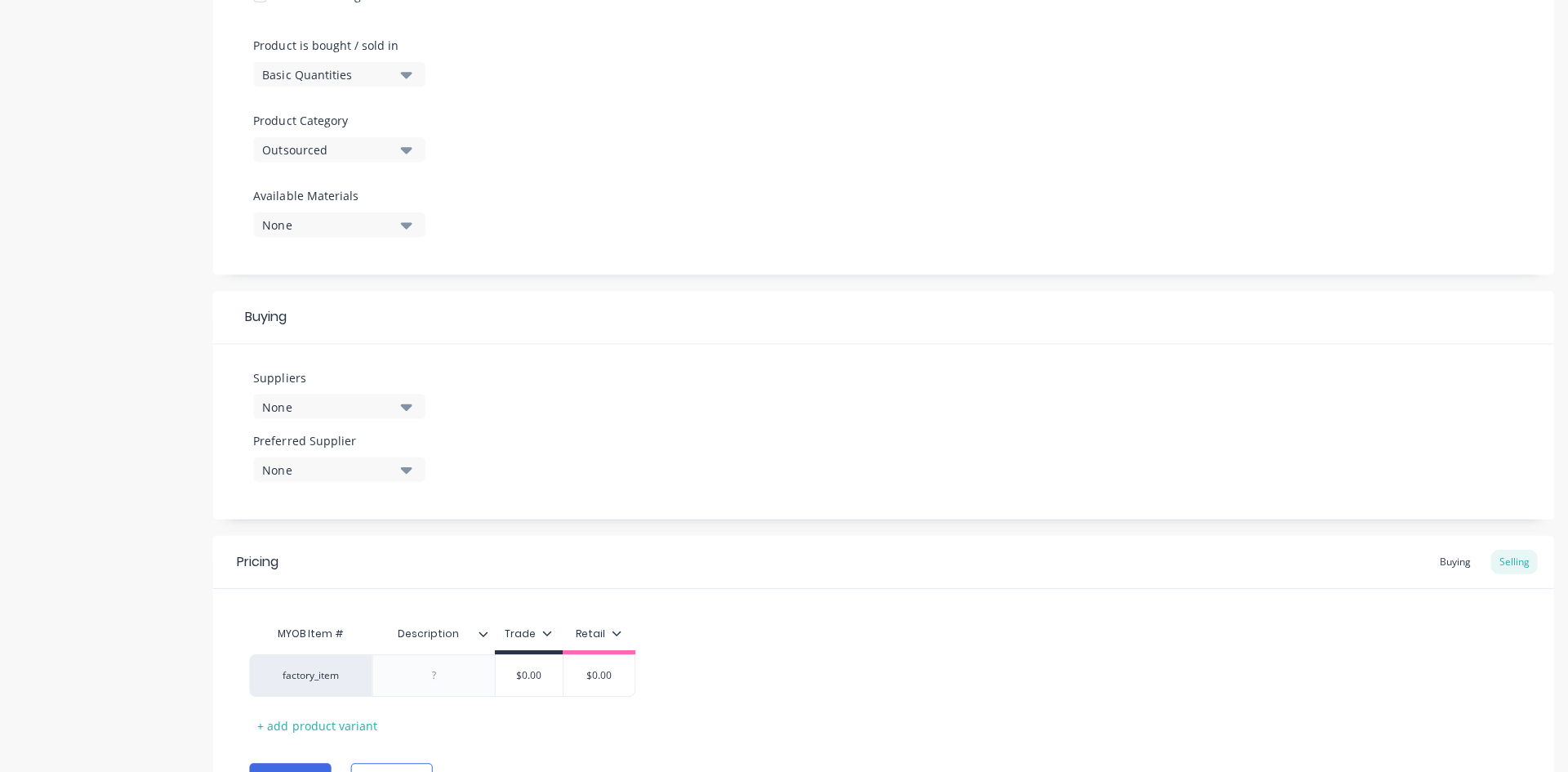
scroll to position [563, 0]
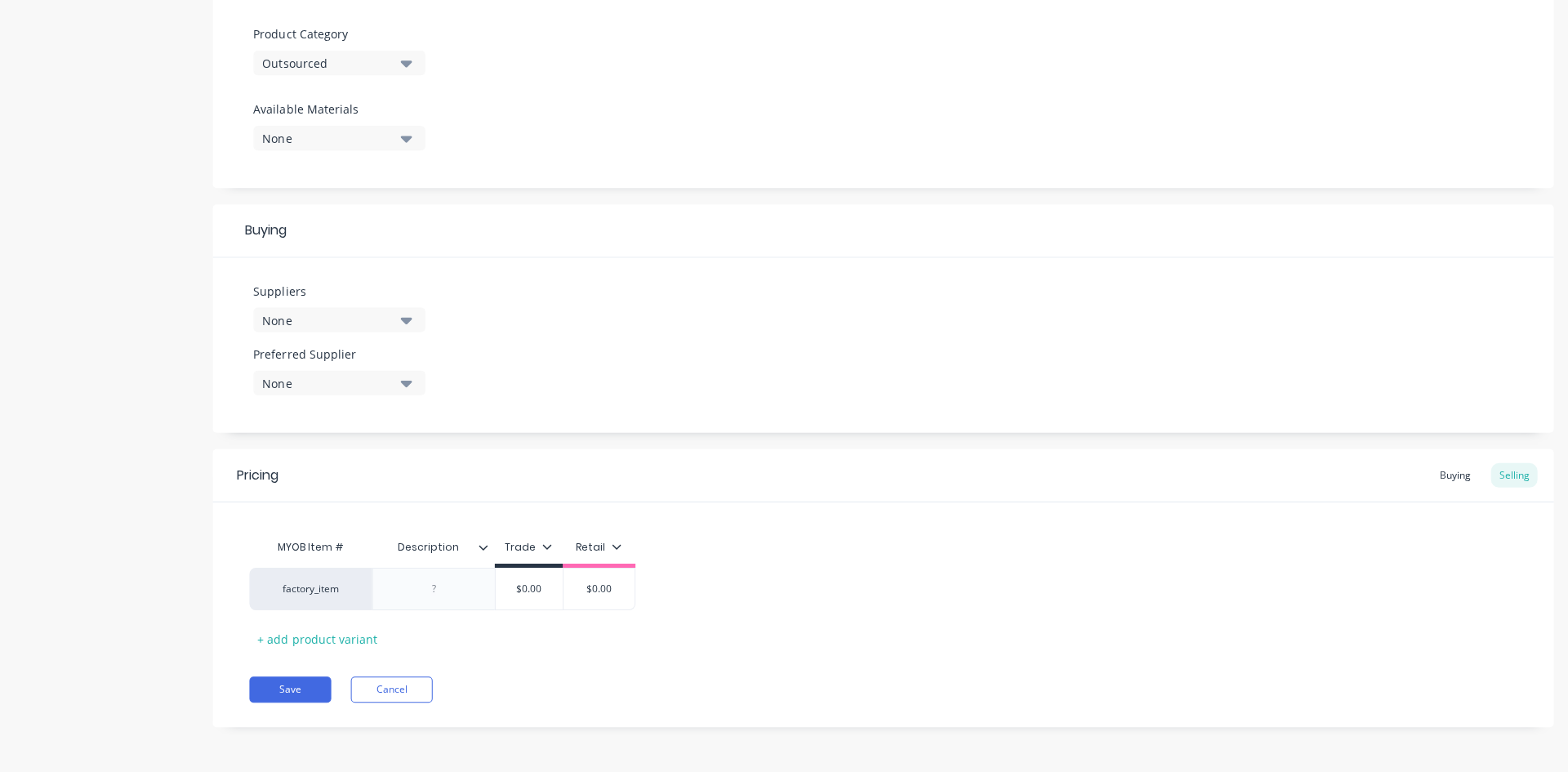
click at [408, 318] on icon "button" at bounding box center [406, 321] width 11 height 7
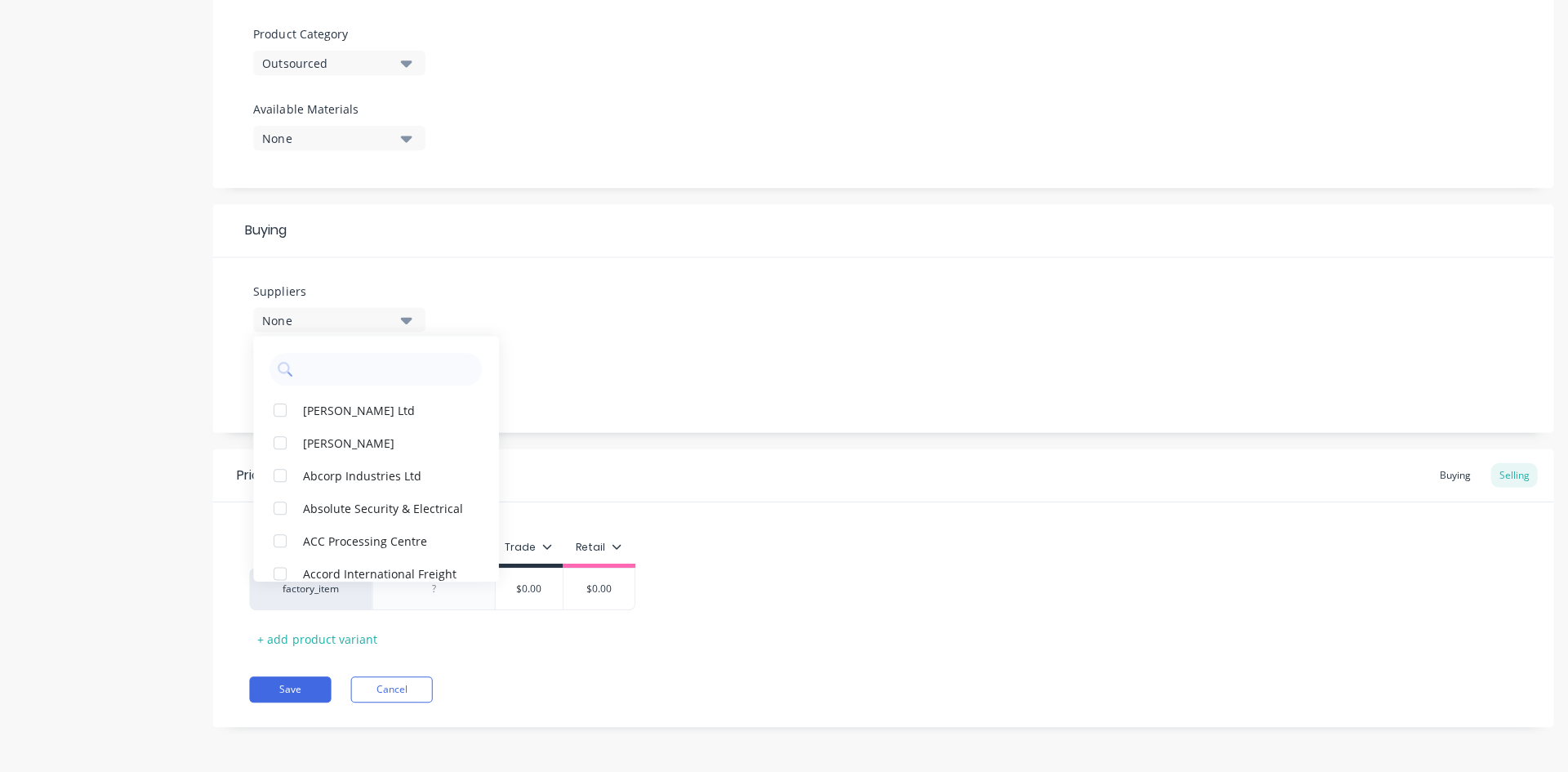
click at [369, 361] on input "text" at bounding box center [386, 369] width 173 height 33
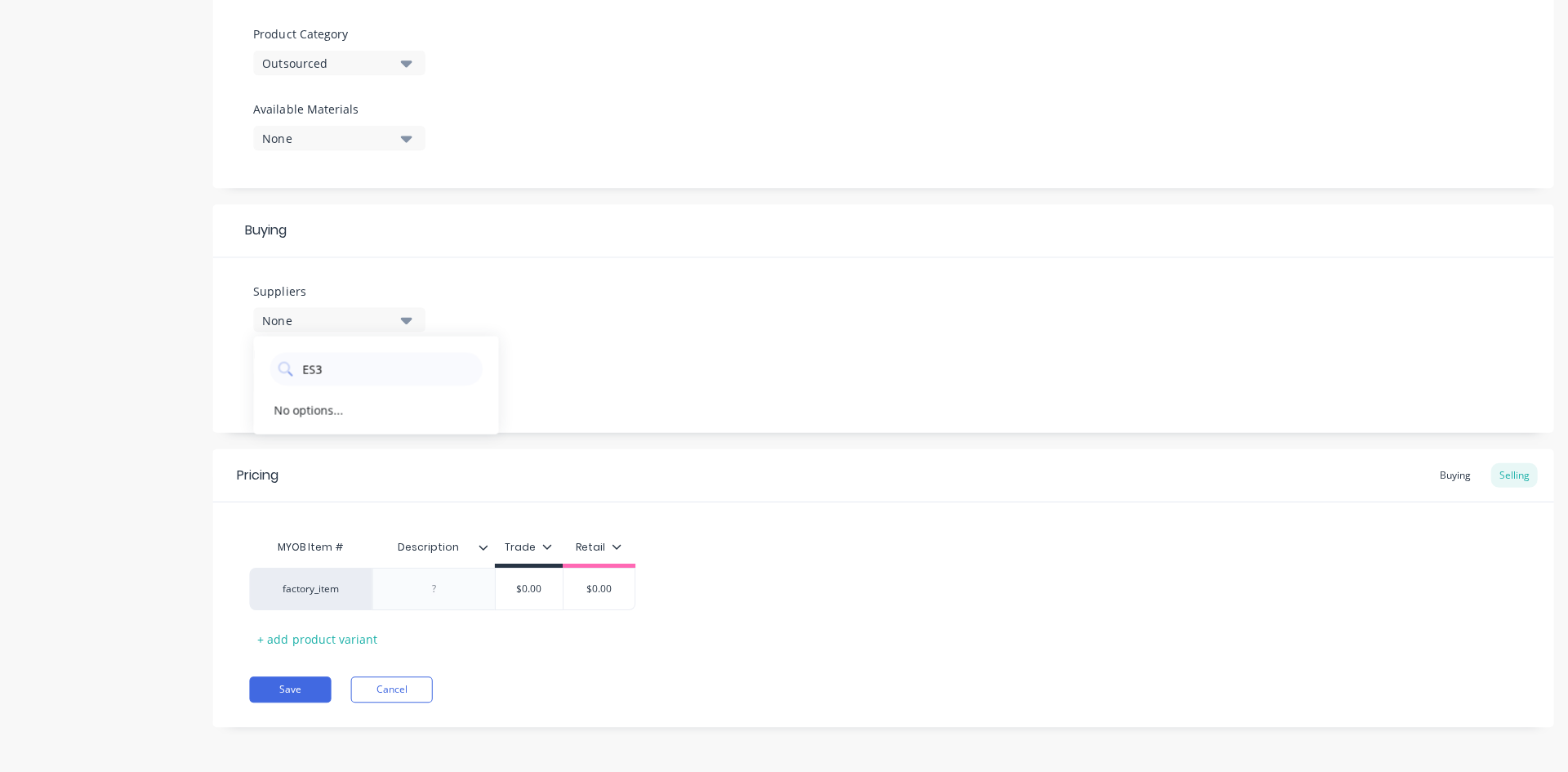
click at [619, 260] on div "Buying Suppliers None ES3 No options... Preferred Supplier None No options..." at bounding box center [882, 319] width 1339 height 228
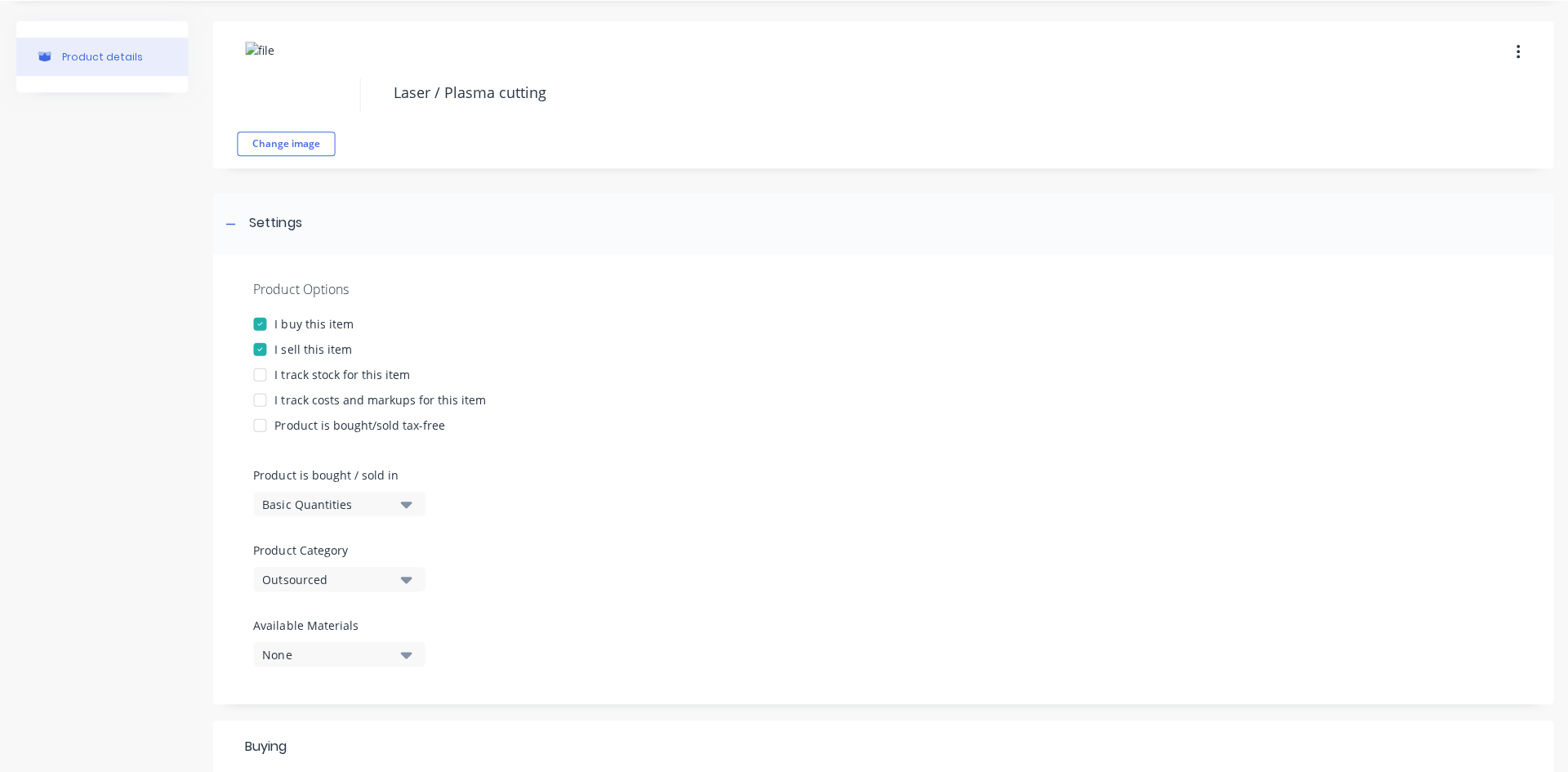
scroll to position [0, 0]
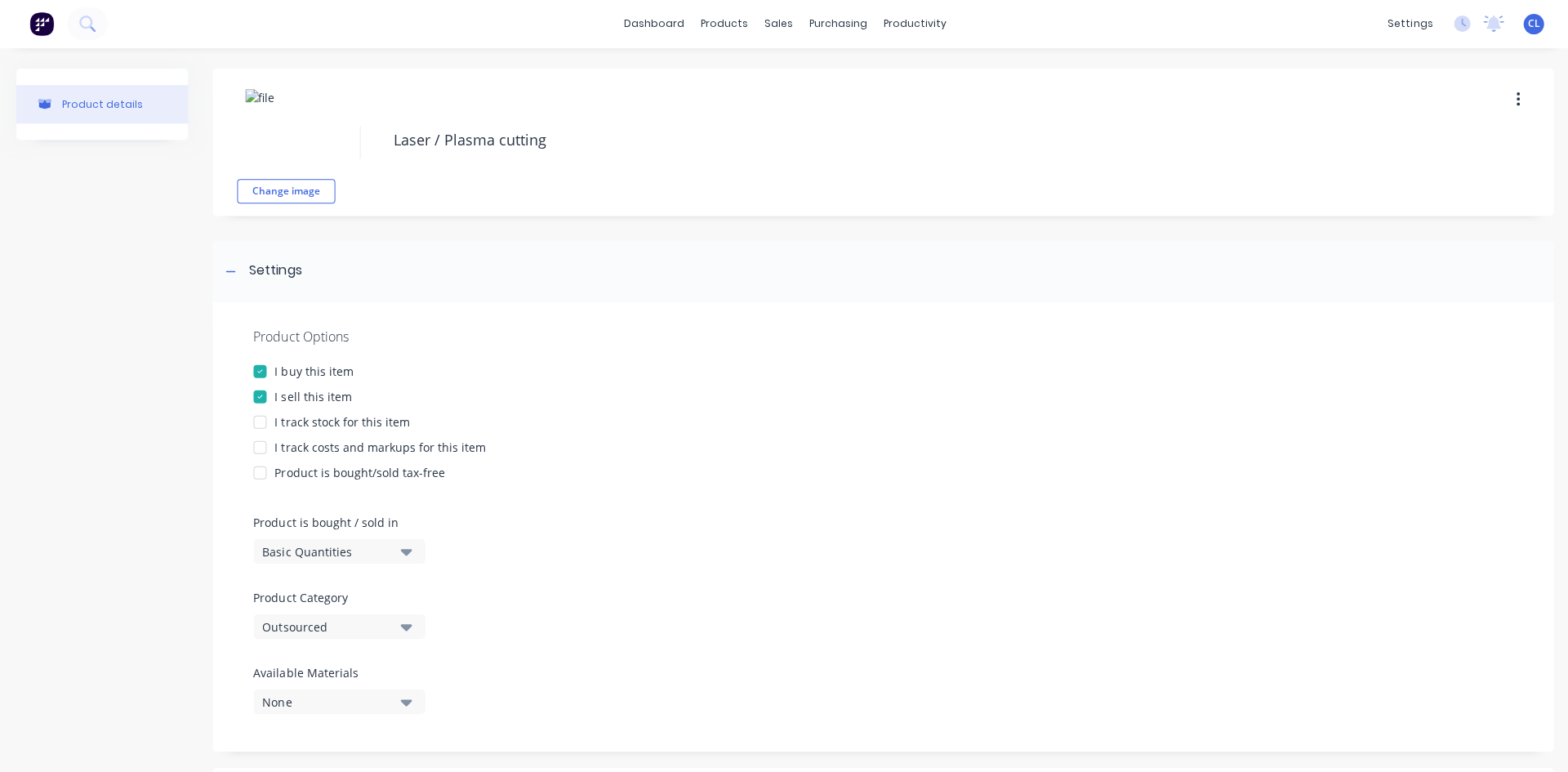
click at [255, 447] on div at bounding box center [260, 448] width 33 height 33
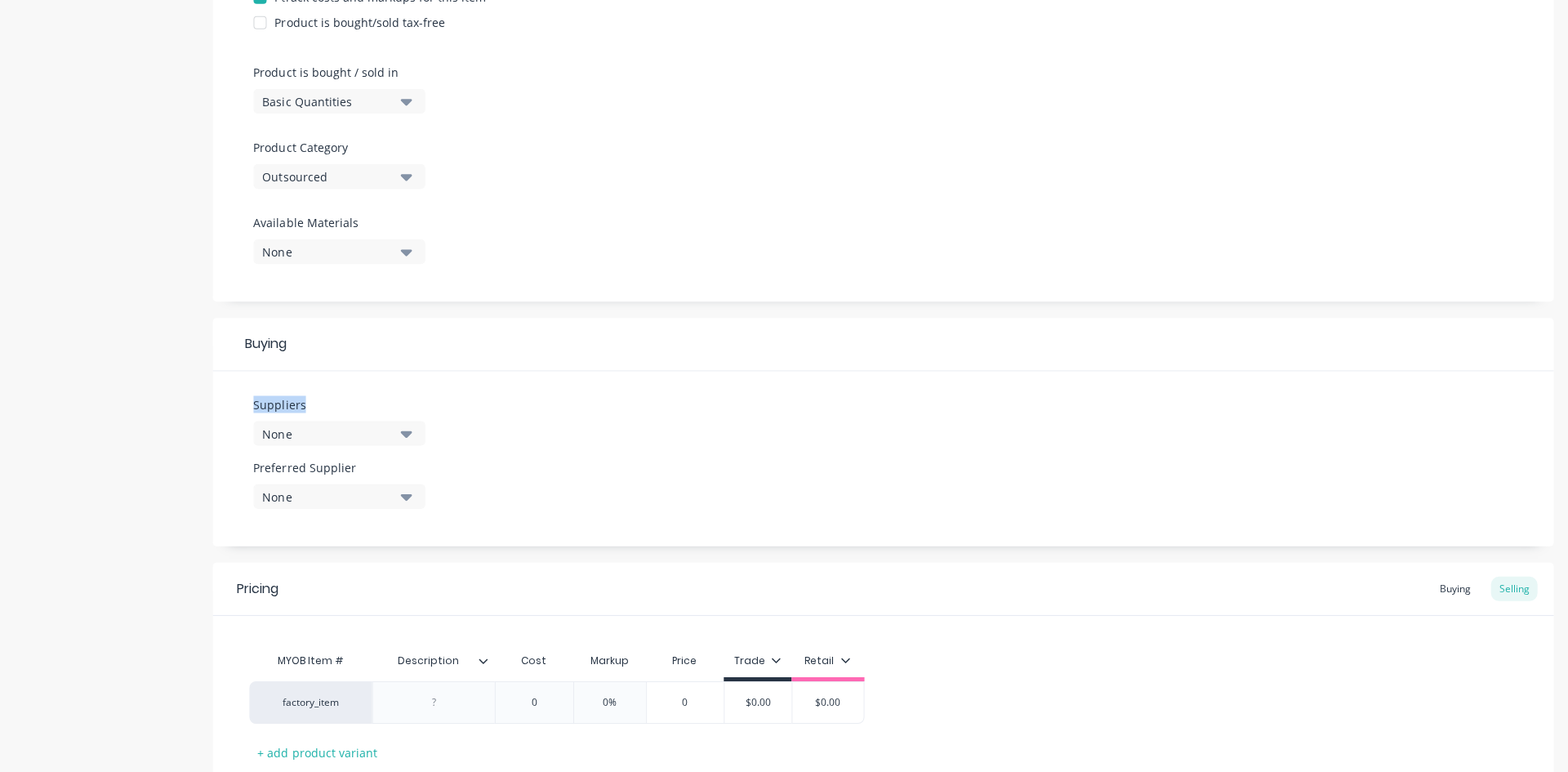
scroll to position [563, 0]
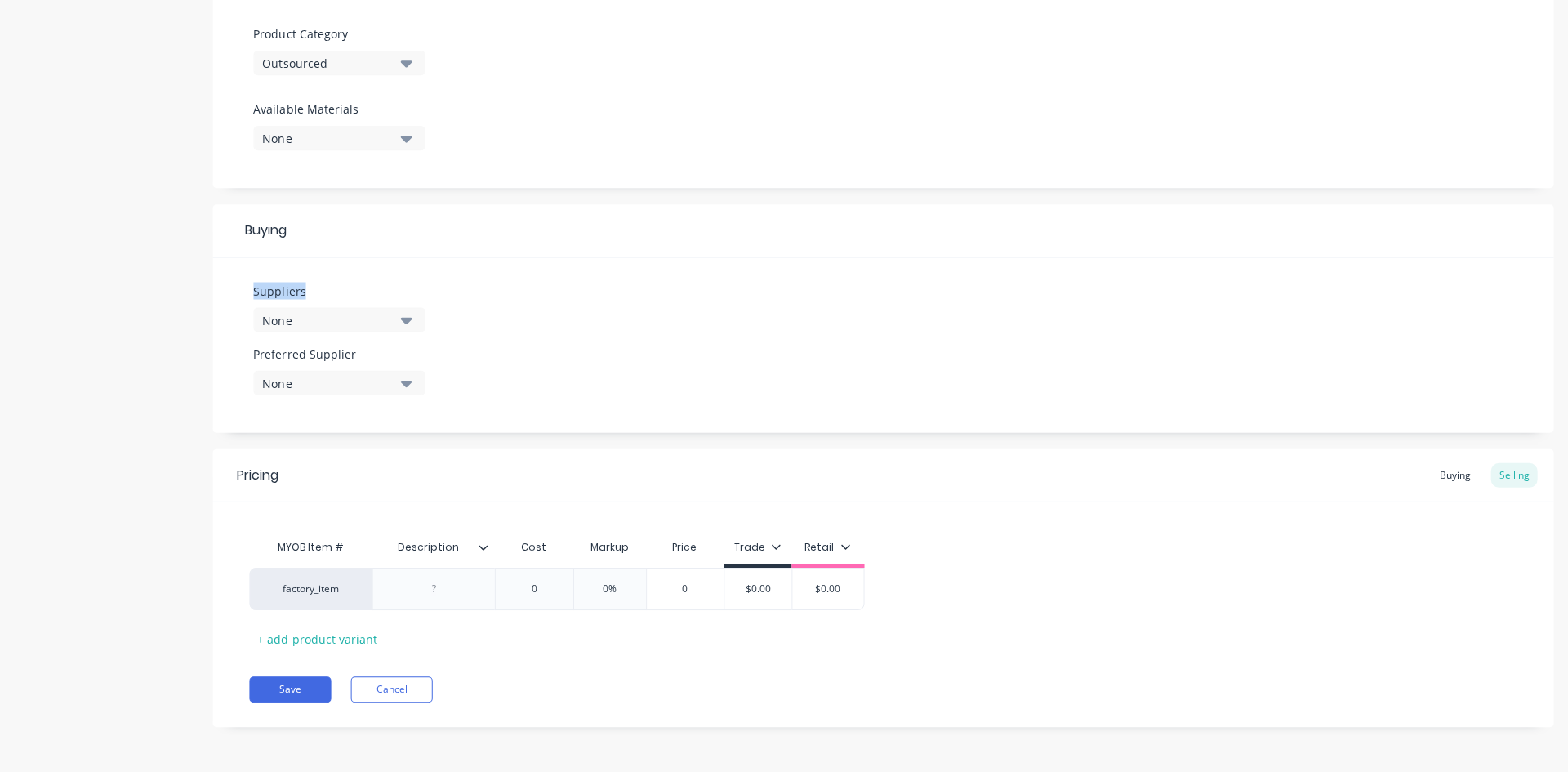
click at [400, 327] on icon "button" at bounding box center [406, 320] width 11 height 18
click at [330, 313] on div "None" at bounding box center [327, 320] width 130 height 17
click at [330, 317] on div "None" at bounding box center [327, 320] width 130 height 17
click at [348, 369] on input "ES3" at bounding box center [386, 369] width 173 height 33
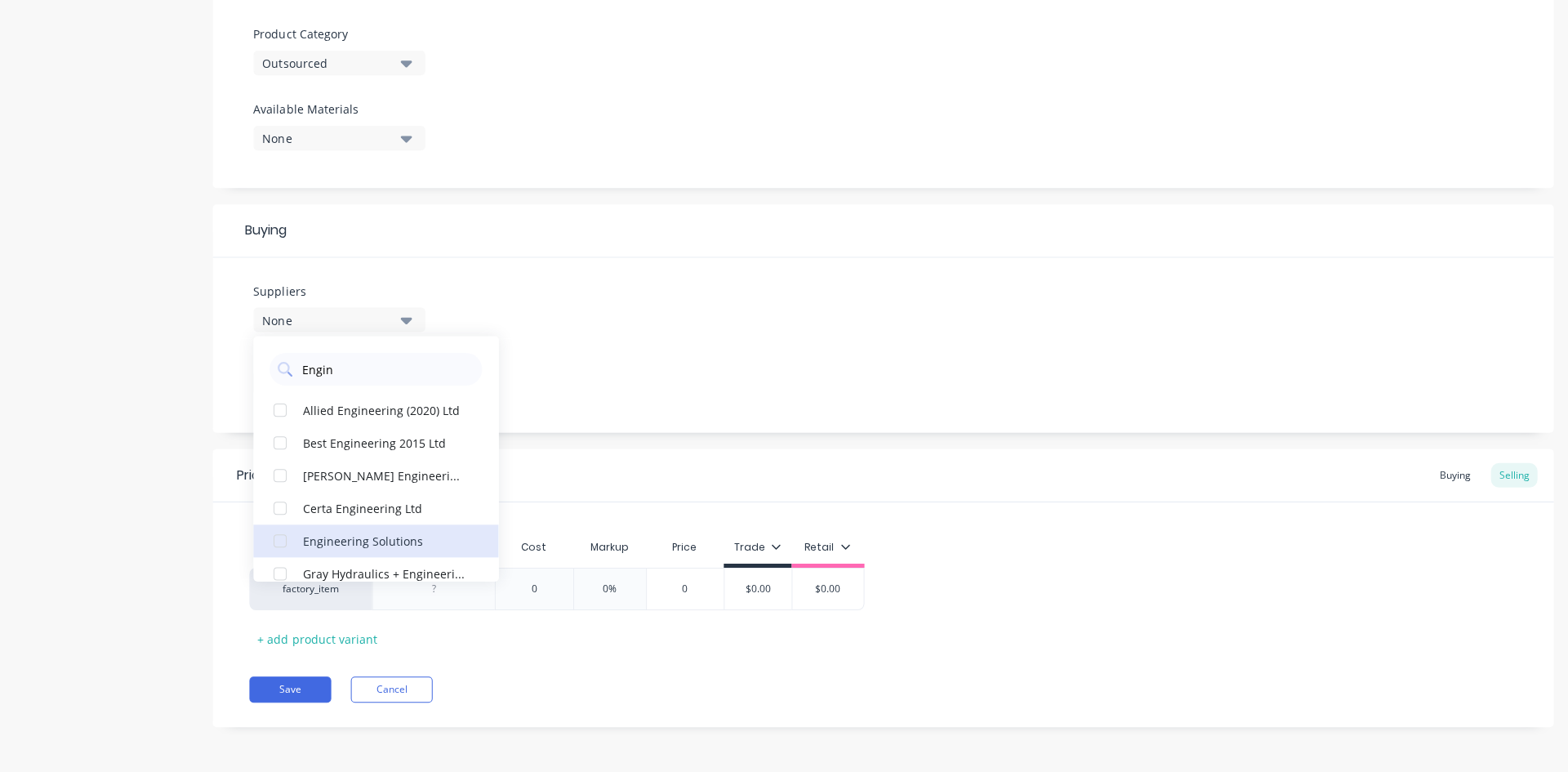
click at [403, 536] on div "Engineering Solutions" at bounding box center [384, 540] width 163 height 17
drag, startPoint x: 373, startPoint y: 374, endPoint x: 264, endPoint y: 364, distance: 109.5
click at [264, 364] on div "Engin" at bounding box center [376, 365] width 245 height 41
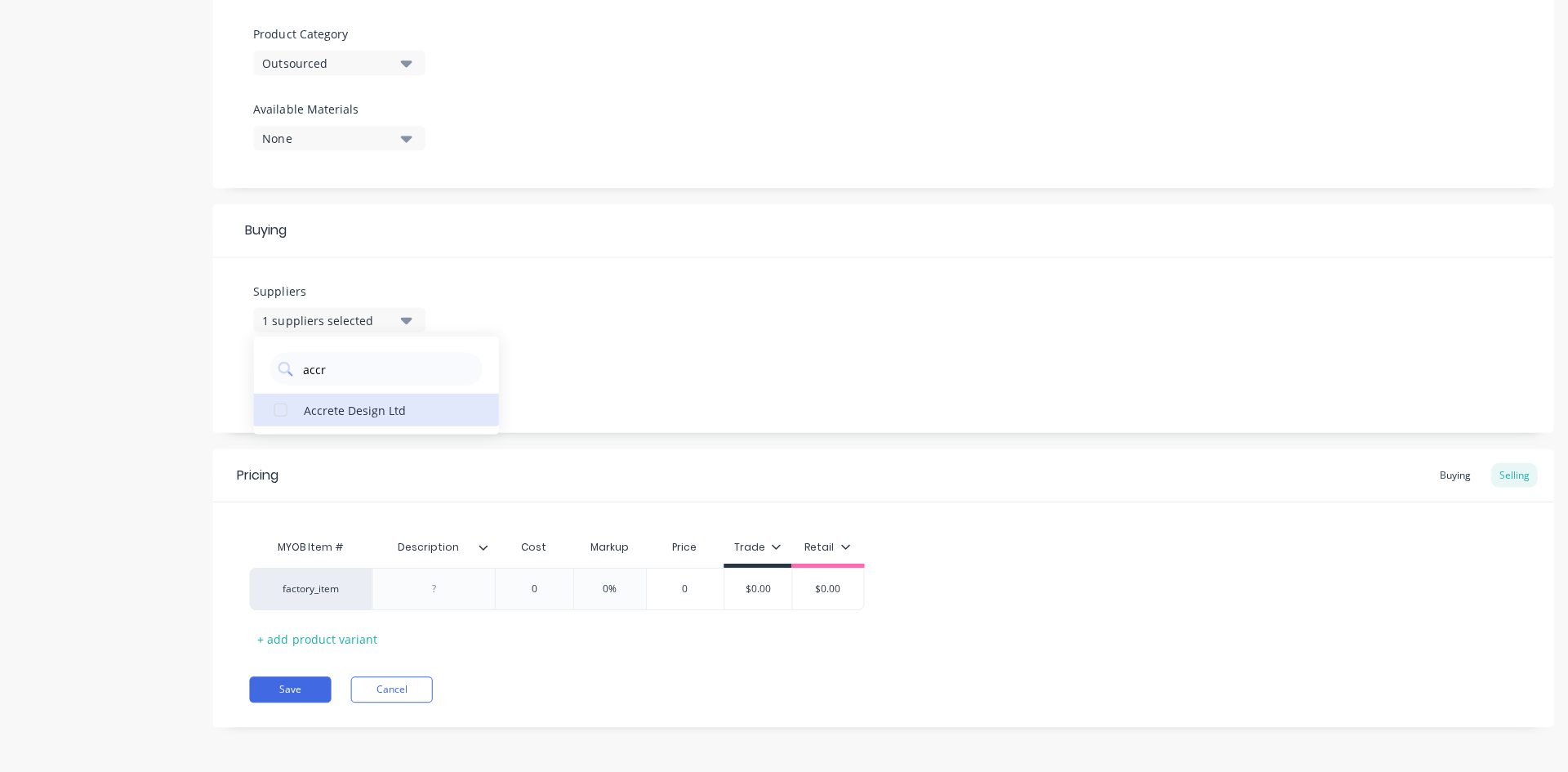
click at [344, 413] on div "Accrete Design Ltd" at bounding box center [384, 409] width 163 height 17
drag, startPoint x: 344, startPoint y: 370, endPoint x: 272, endPoint y: 370, distance: 72.0
click at [272, 370] on div "accr" at bounding box center [376, 369] width 212 height 33
click at [304, 402] on div "Real Steel Ltd" at bounding box center [384, 409] width 163 height 17
drag, startPoint x: 349, startPoint y: 364, endPoint x: 280, endPoint y: 363, distance: 69.0
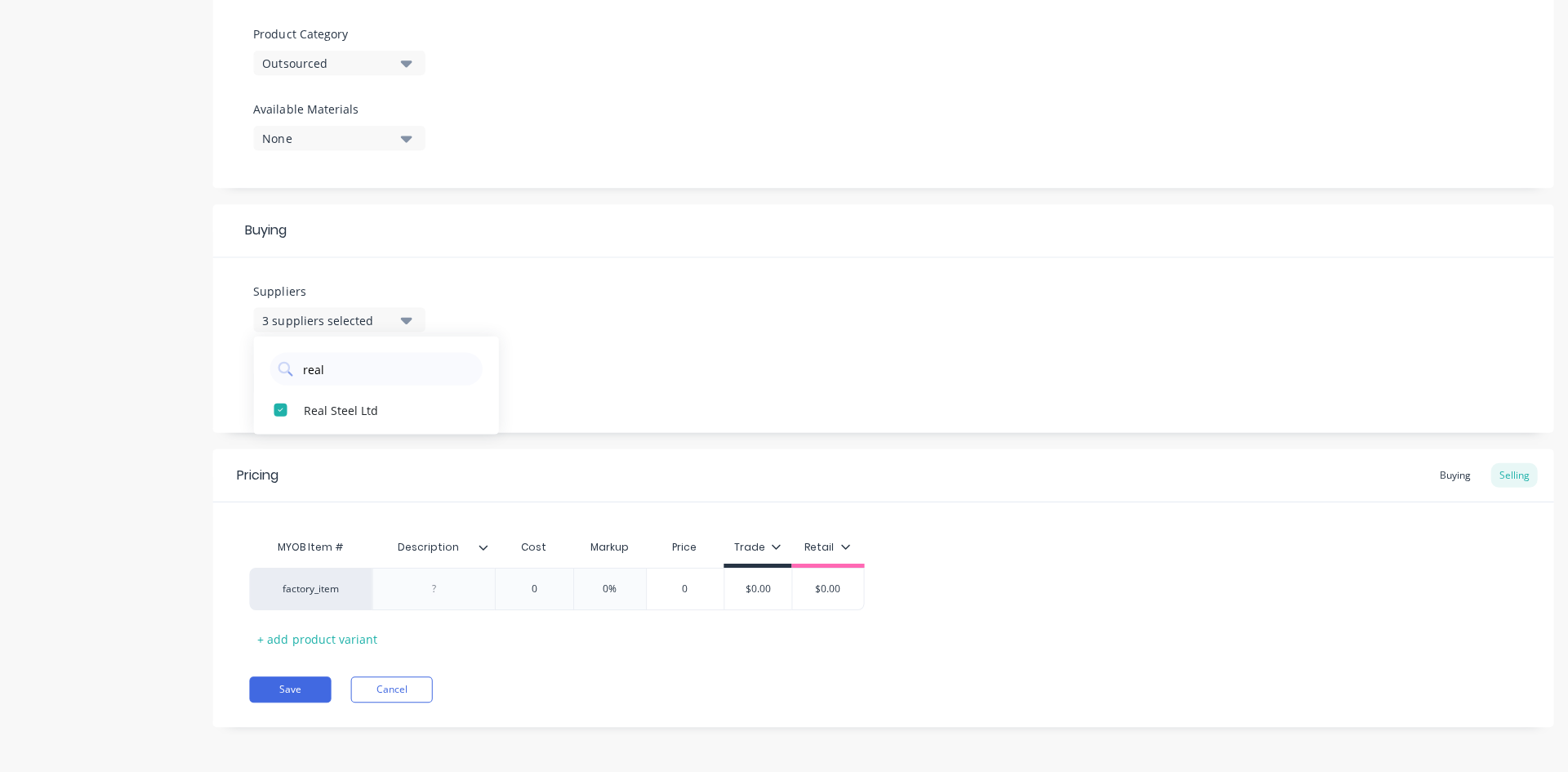
click at [280, 363] on div "real" at bounding box center [376, 369] width 212 height 33
click at [281, 410] on div "button" at bounding box center [280, 410] width 33 height 33
click at [613, 357] on div "Suppliers 4 suppliers selected etec Etech Industries NZ Ltd Preferred Supplier …" at bounding box center [882, 345] width 1339 height 175
click at [406, 381] on icon "button" at bounding box center [406, 384] width 11 height 7
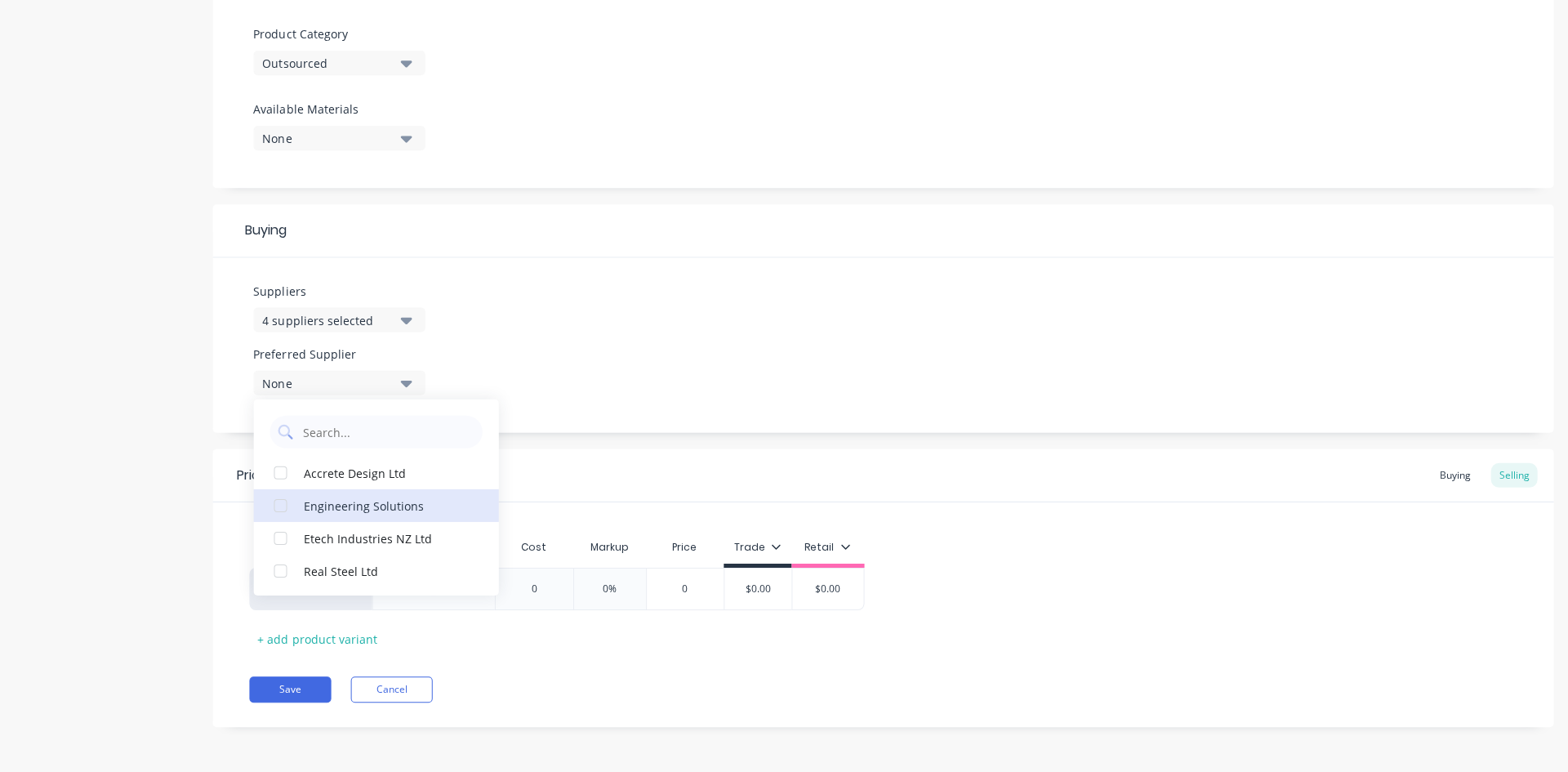
click at [351, 506] on div "Engineering Solutions" at bounding box center [384, 505] width 163 height 17
click at [659, 335] on div "Suppliers 4 suppliers selected etec Preferred Supplier Engineering Solutions En…" at bounding box center [882, 345] width 1339 height 175
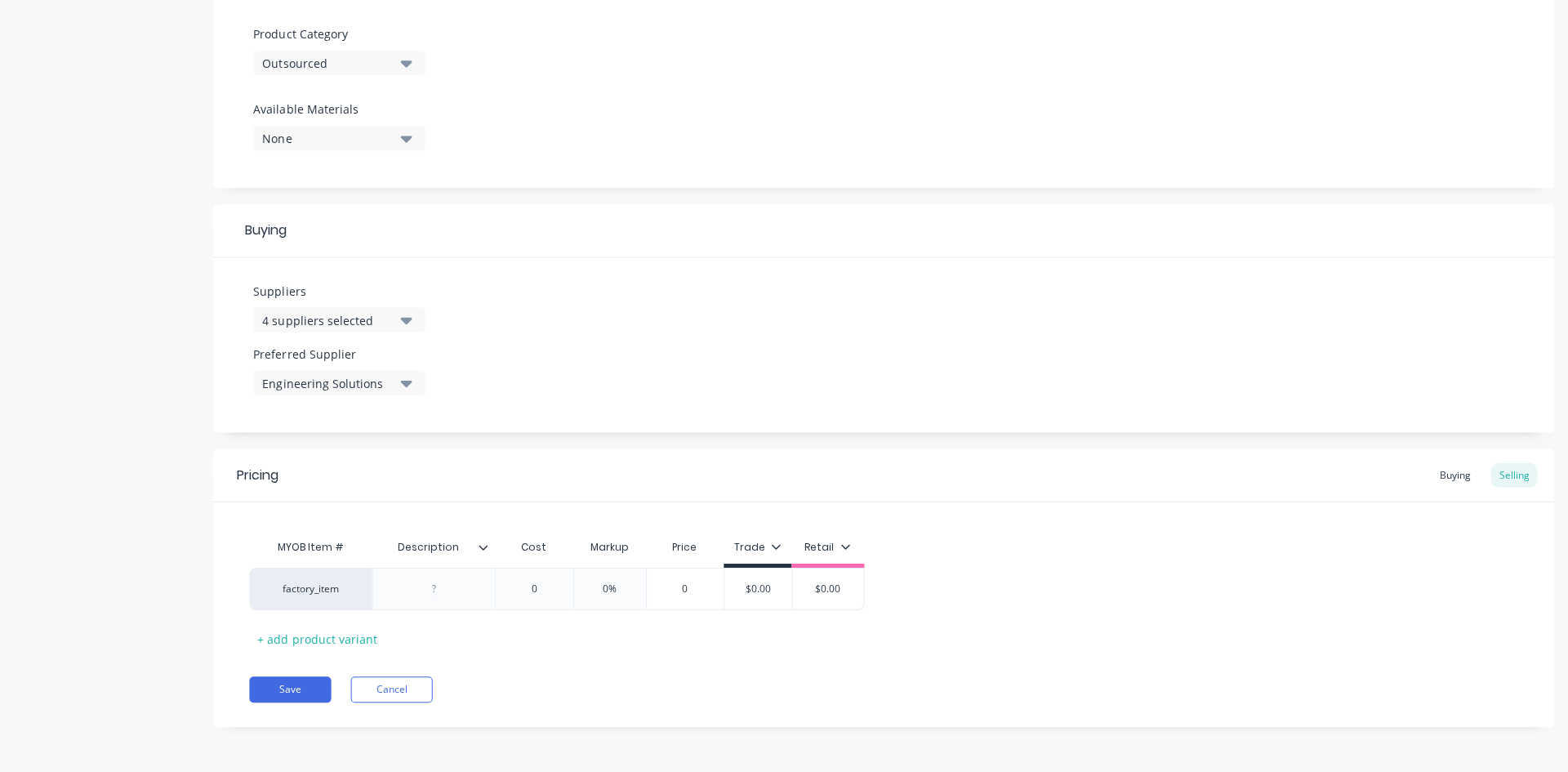
drag, startPoint x: 587, startPoint y: 585, endPoint x: 689, endPoint y: 591, distance: 102.2
click at [689, 591] on div "factory_item 0 0% 0% 0 $0.00 $0.00" at bounding box center [556, 589] width 614 height 43
click at [701, 668] on div "Pricing Buying Selling MYOB Item # Description Cost Markup Price Trade Retail f…" at bounding box center [882, 588] width 1339 height 278
drag, startPoint x: 1429, startPoint y: 473, endPoint x: 1438, endPoint y: 473, distance: 9.0
click at [1431, 473] on div "Buying" at bounding box center [1452, 476] width 48 height 25
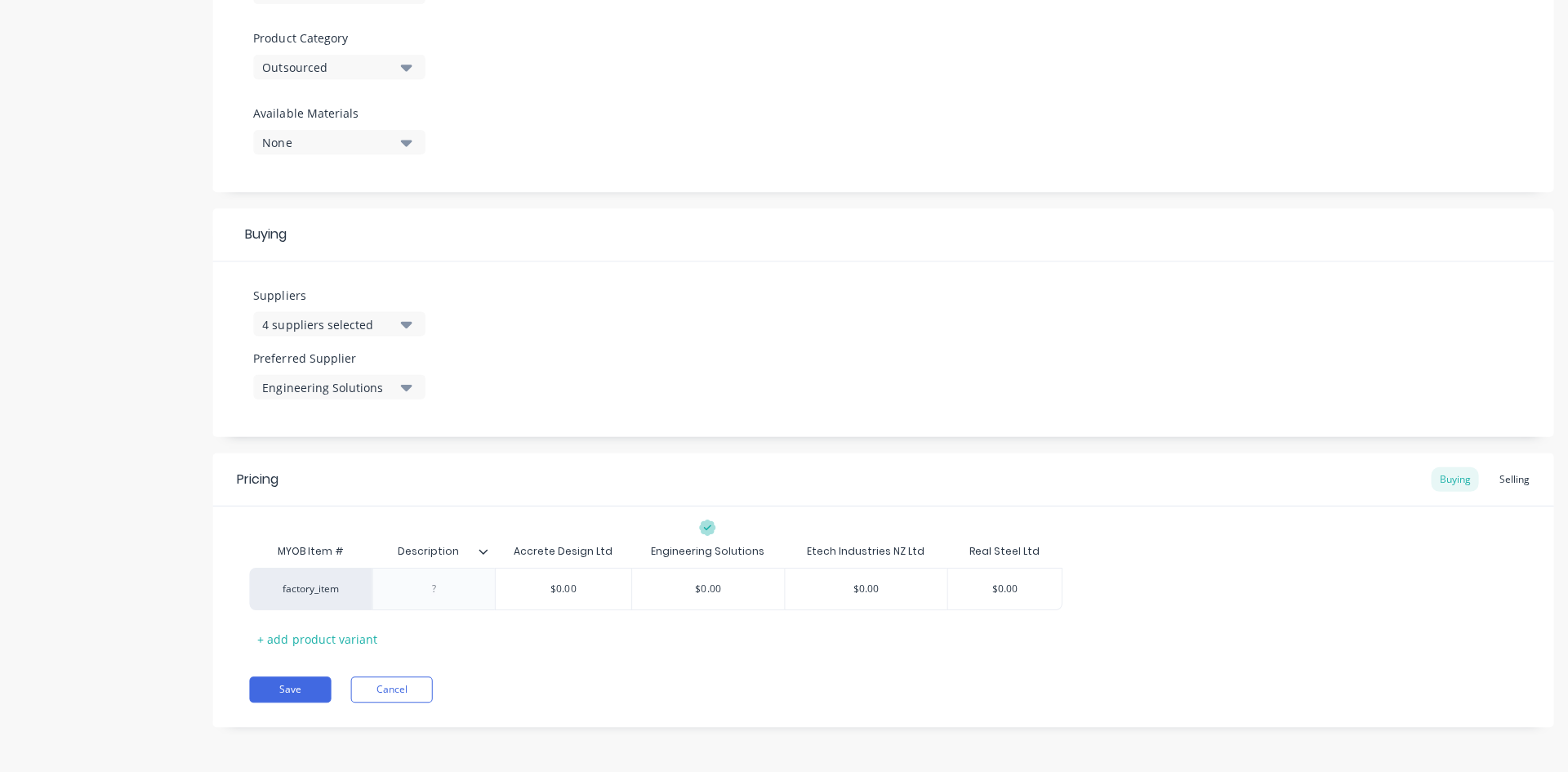
scroll to position [559, 0]
click at [1502, 475] on div "Selling" at bounding box center [1511, 479] width 47 height 25
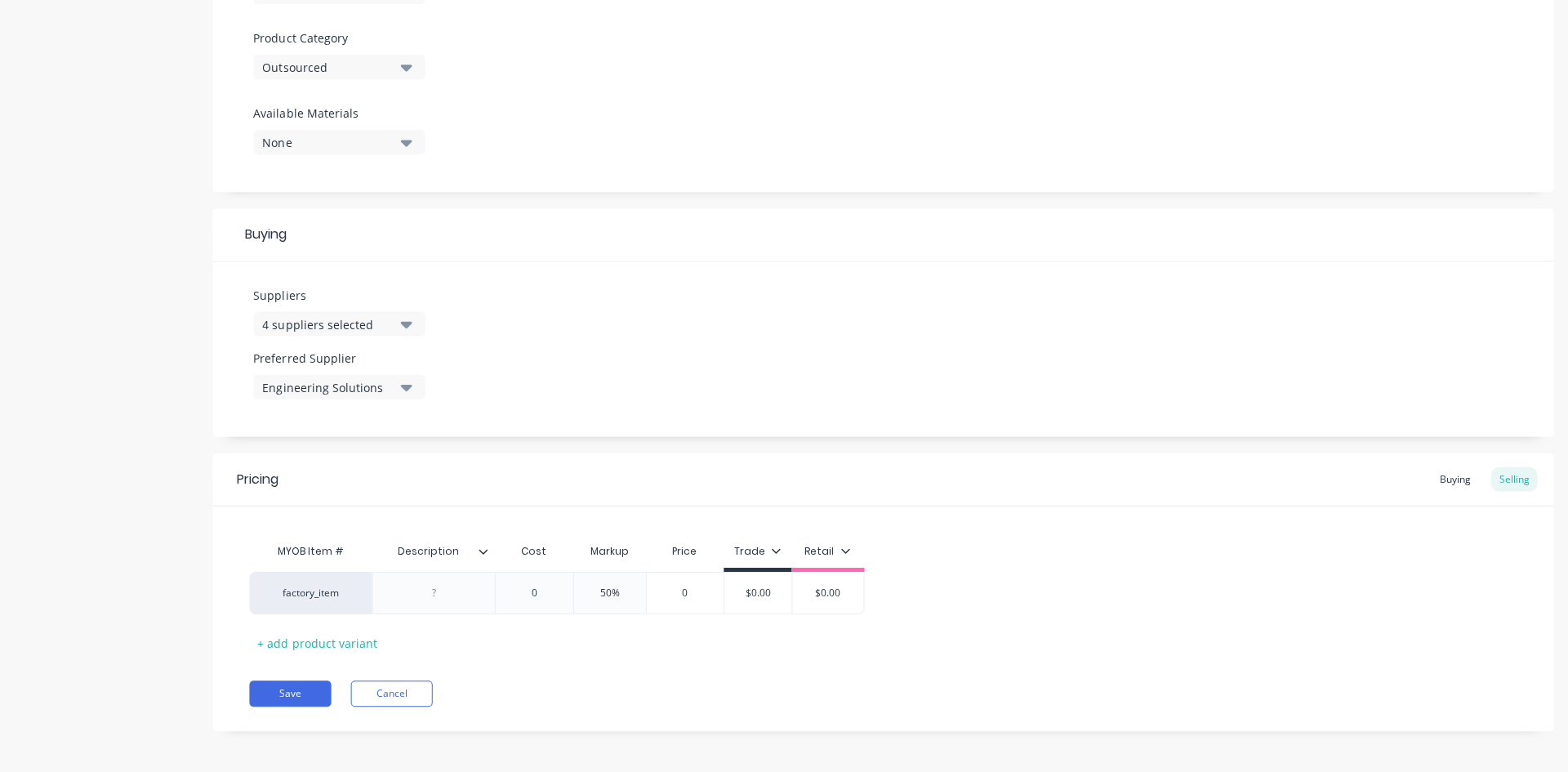
drag, startPoint x: 1430, startPoint y: 474, endPoint x: 1444, endPoint y: 477, distance: 14.3
click at [1430, 475] on div "Buying" at bounding box center [1452, 479] width 48 height 25
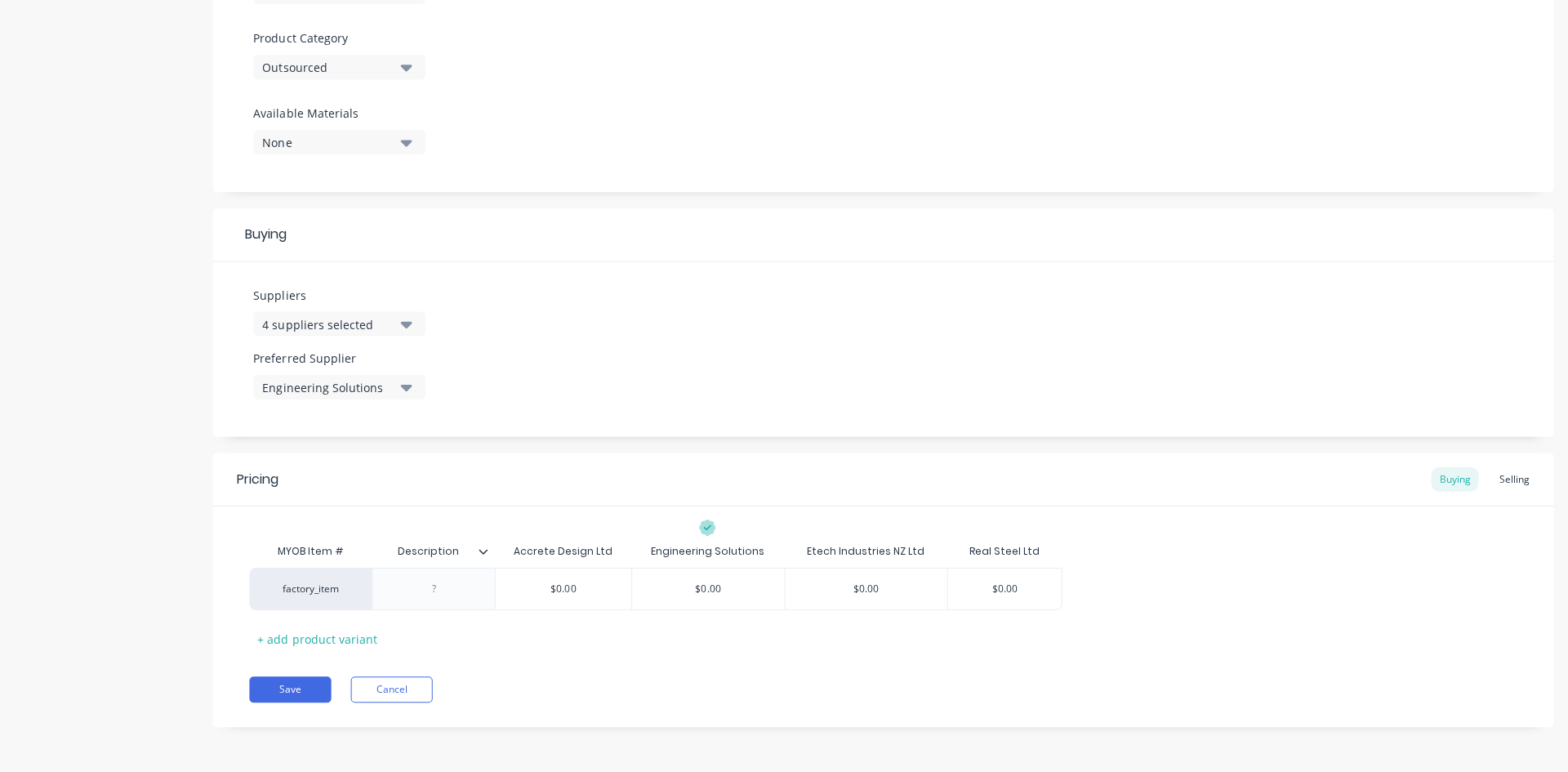
drag, startPoint x: 1510, startPoint y: 469, endPoint x: 1375, endPoint y: 469, distance: 135.0
click at [1509, 469] on div "Selling" at bounding box center [1511, 479] width 47 height 25
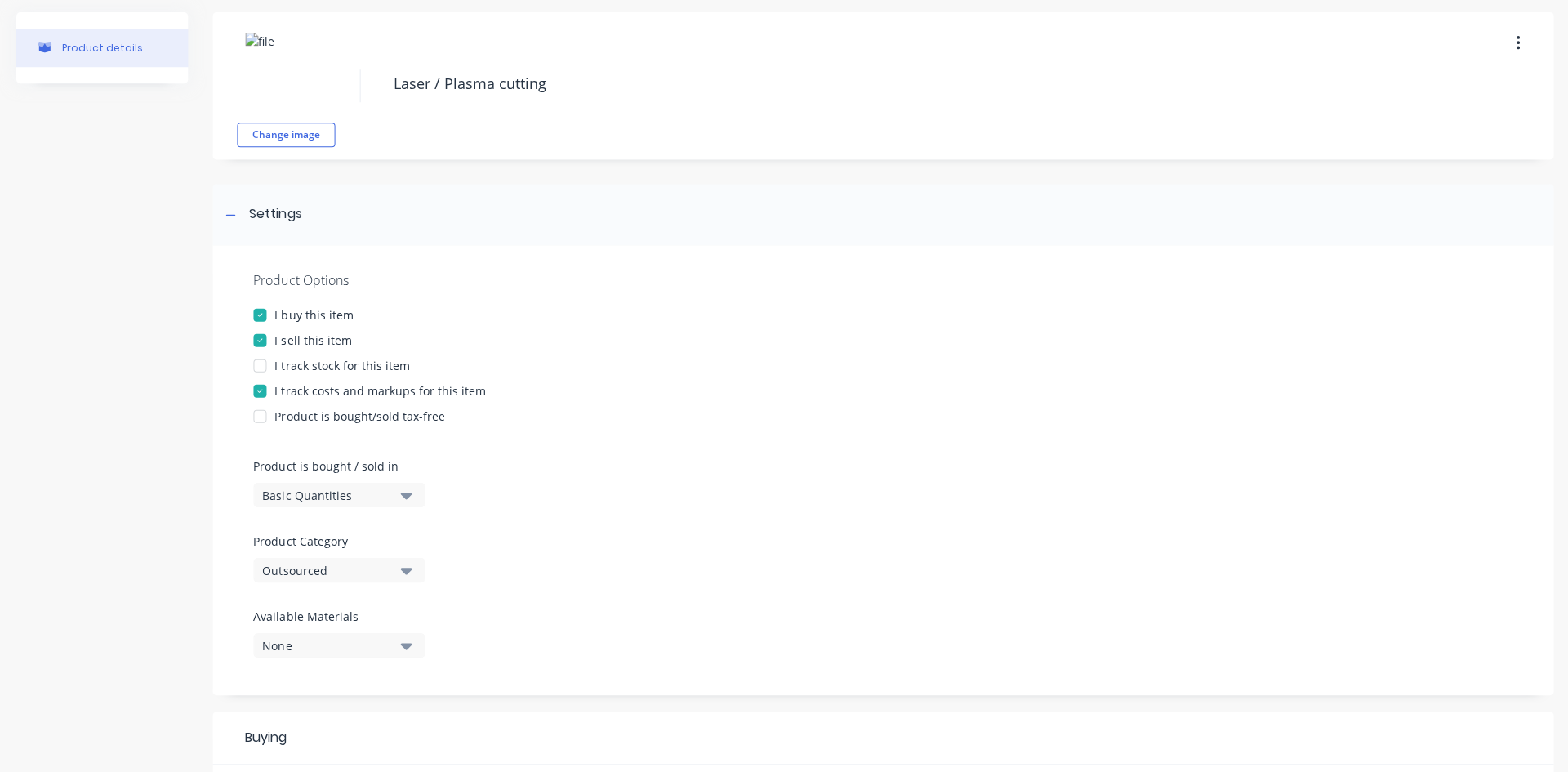
scroll to position [0, 0]
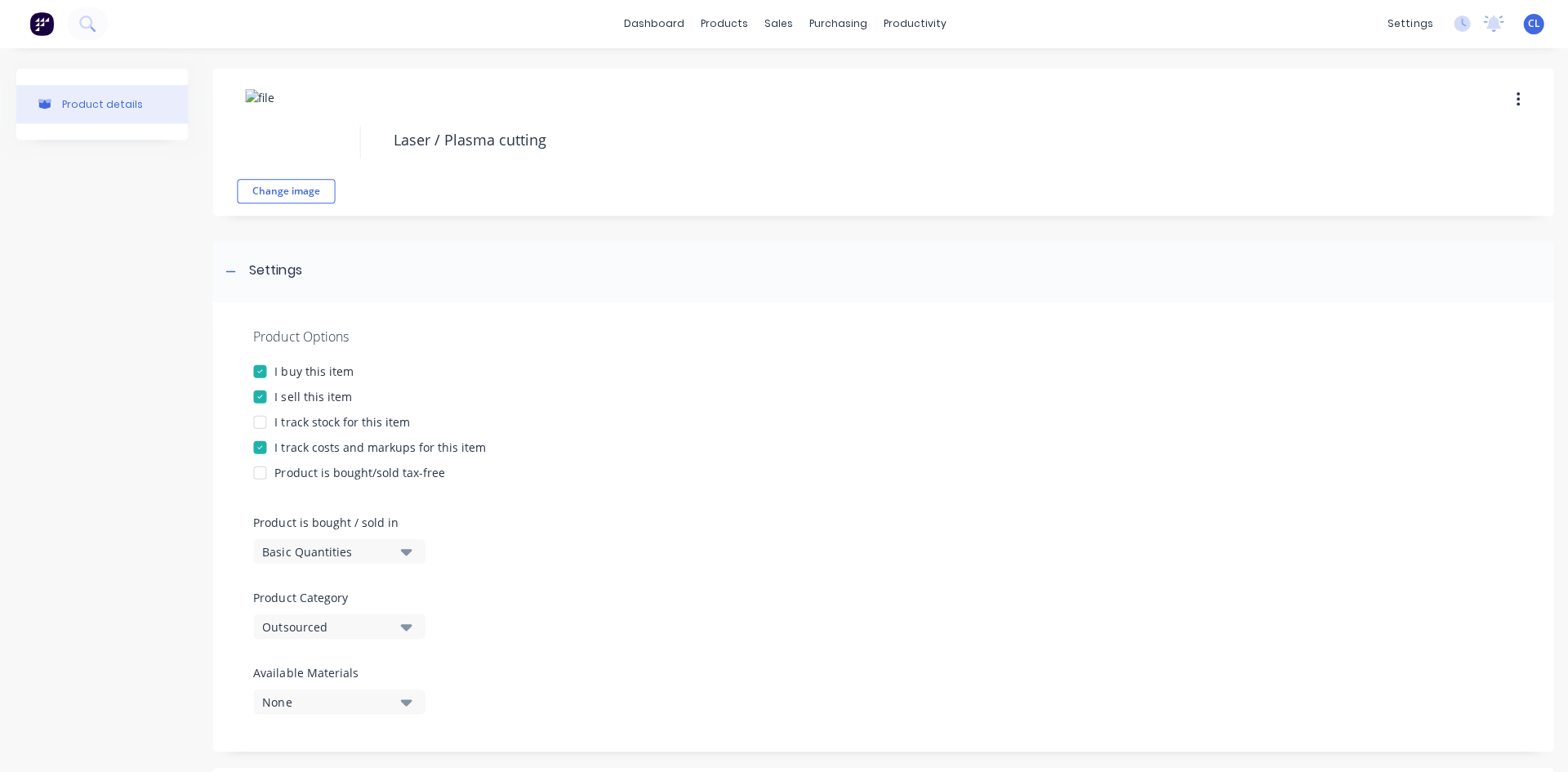
click at [554, 139] on textarea "Laser / Plasma cutting" at bounding box center [900, 140] width 1032 height 39
click at [805, 500] on div at bounding box center [882, 501] width 1257 height 25
